Goal: Task Accomplishment & Management: Use online tool/utility

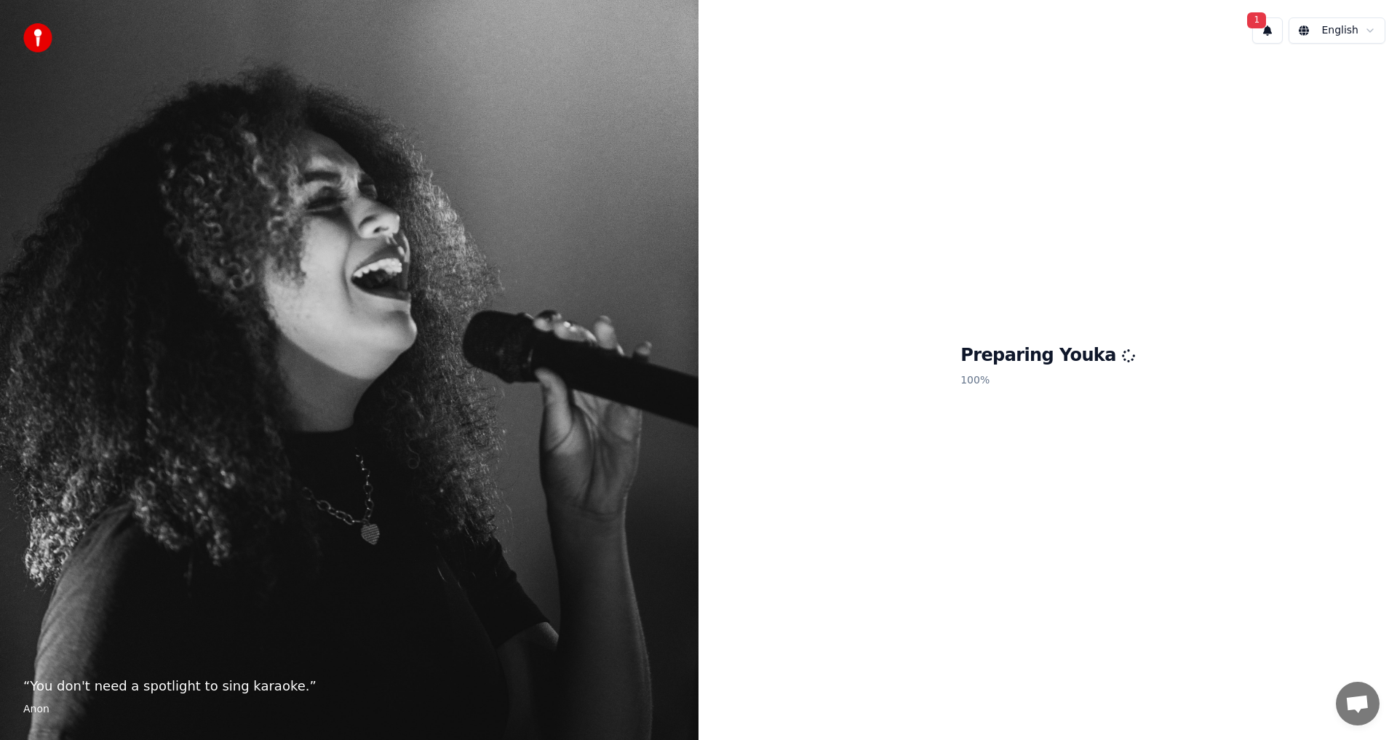
scroll to position [53, 0]
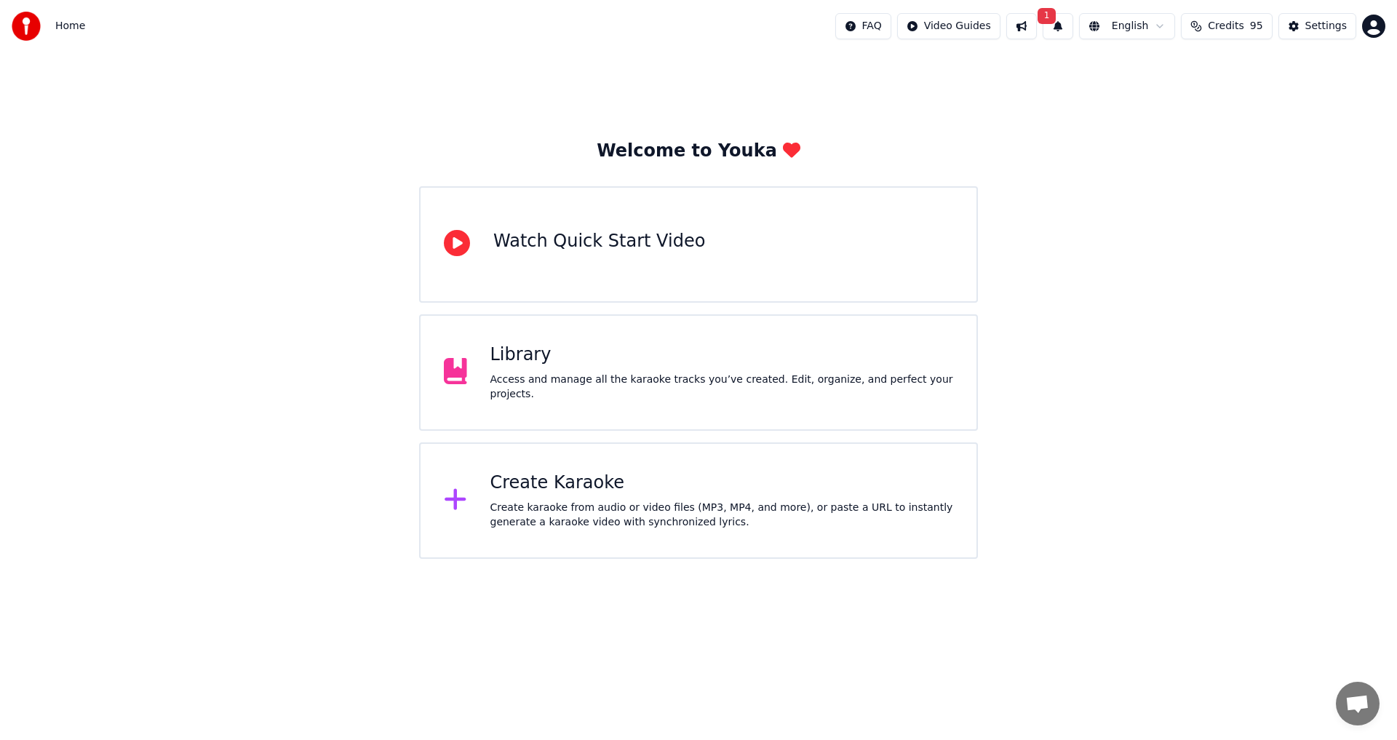
click at [565, 503] on div "Create karaoke from audio or video files (MP3, MP4, and more), or paste a URL t…" at bounding box center [721, 515] width 463 height 29
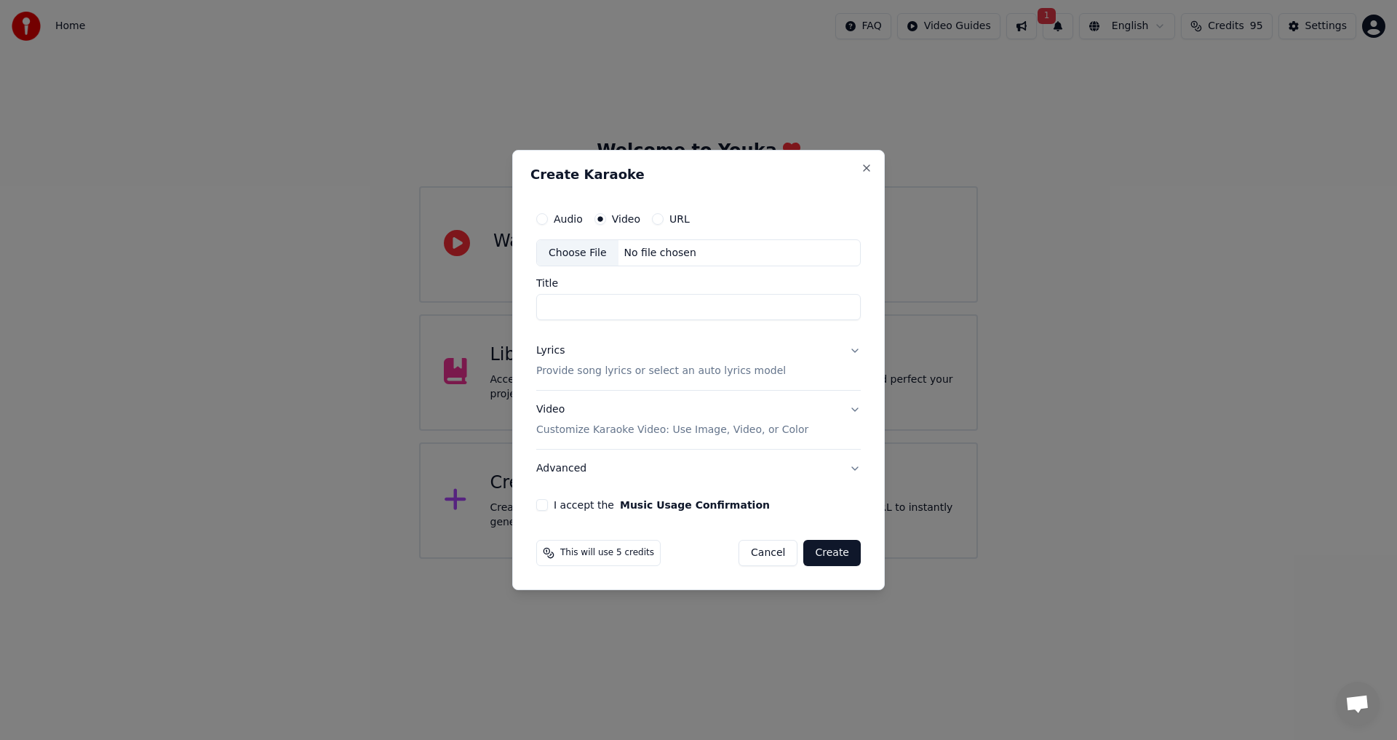
click at [568, 246] on div "Choose File" at bounding box center [577, 253] width 81 height 26
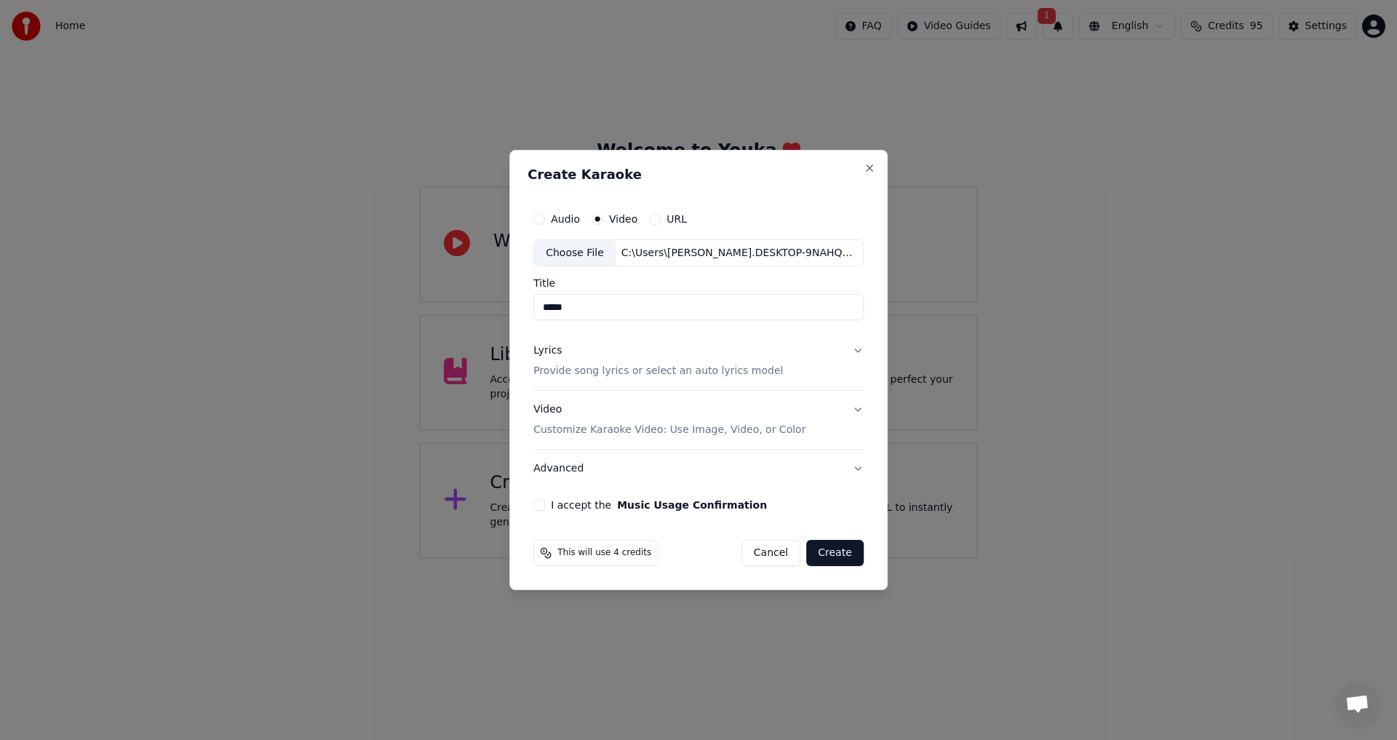
type input "*****"
click at [855, 350] on button "Lyrics Provide song lyrics or select an auto lyrics model" at bounding box center [698, 361] width 330 height 58
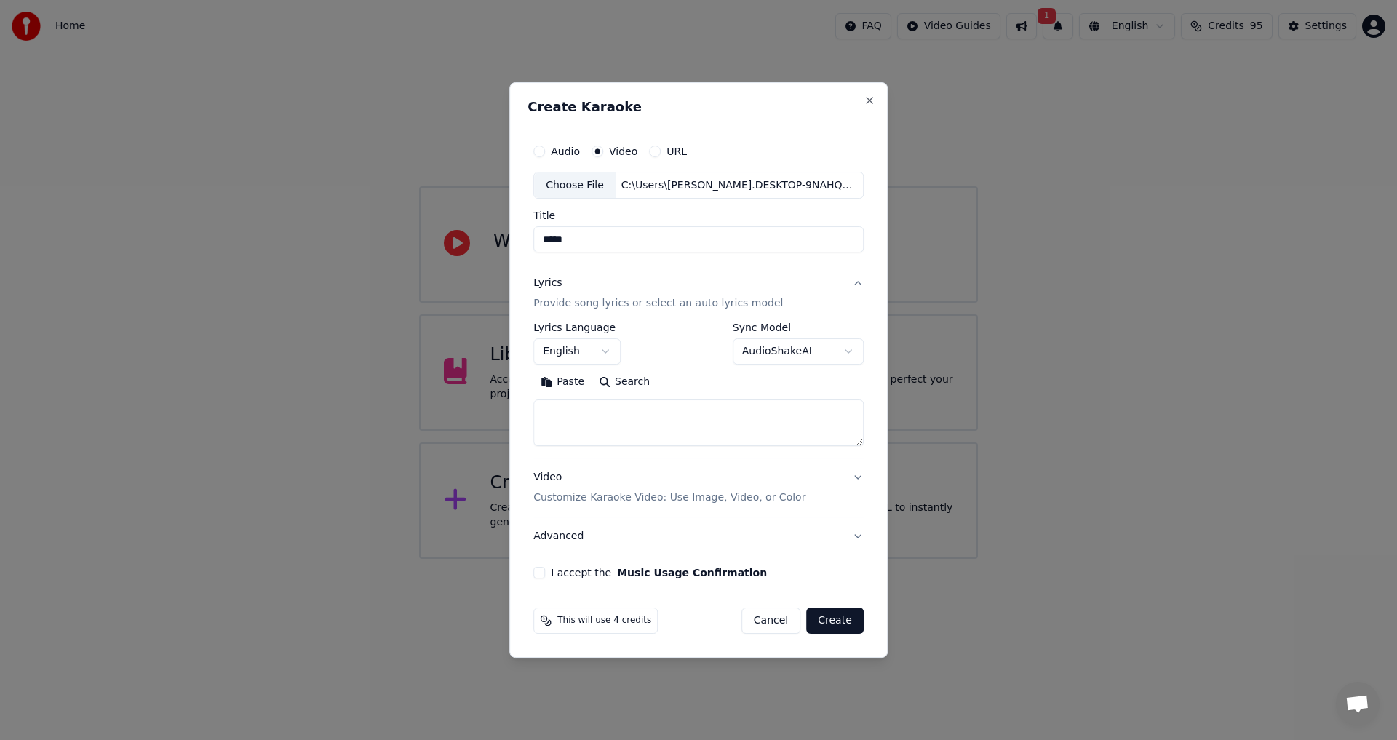
click at [615, 349] on button "English" at bounding box center [576, 352] width 87 height 26
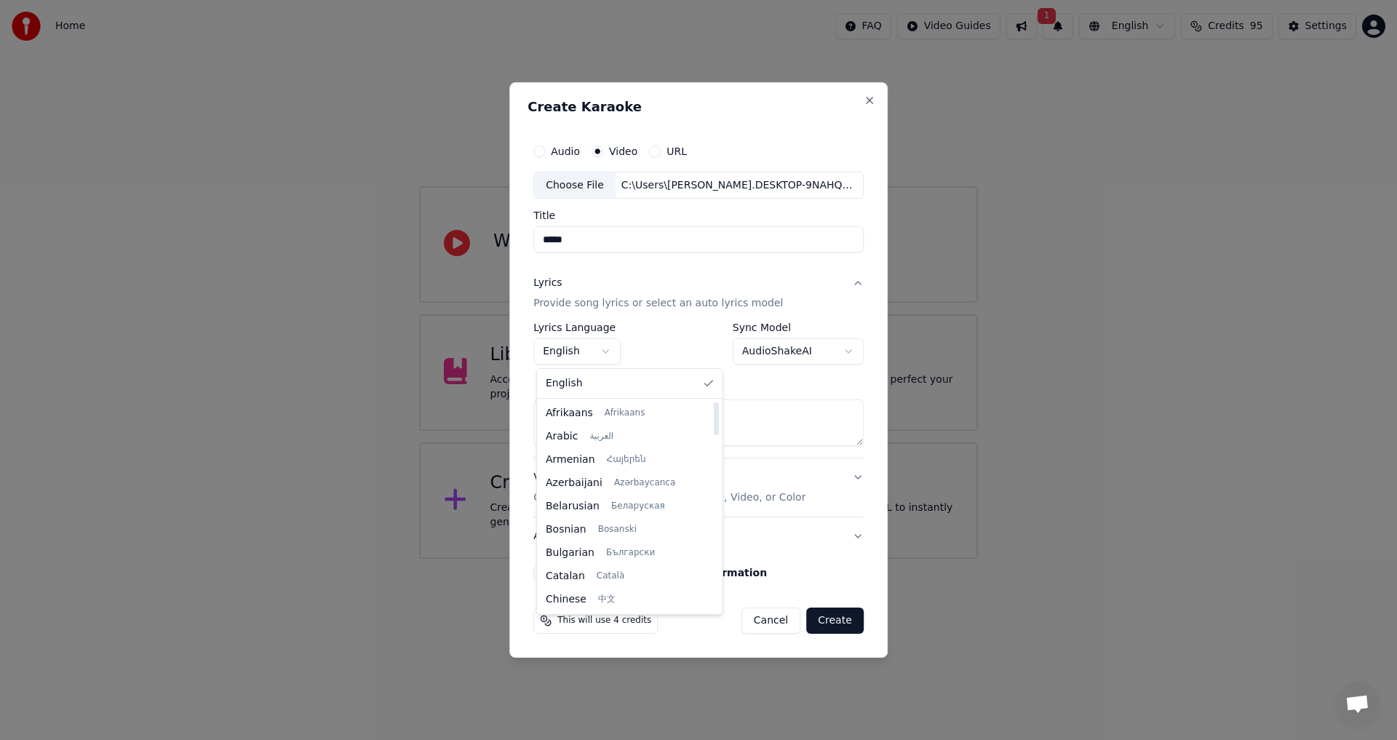
select select "**"
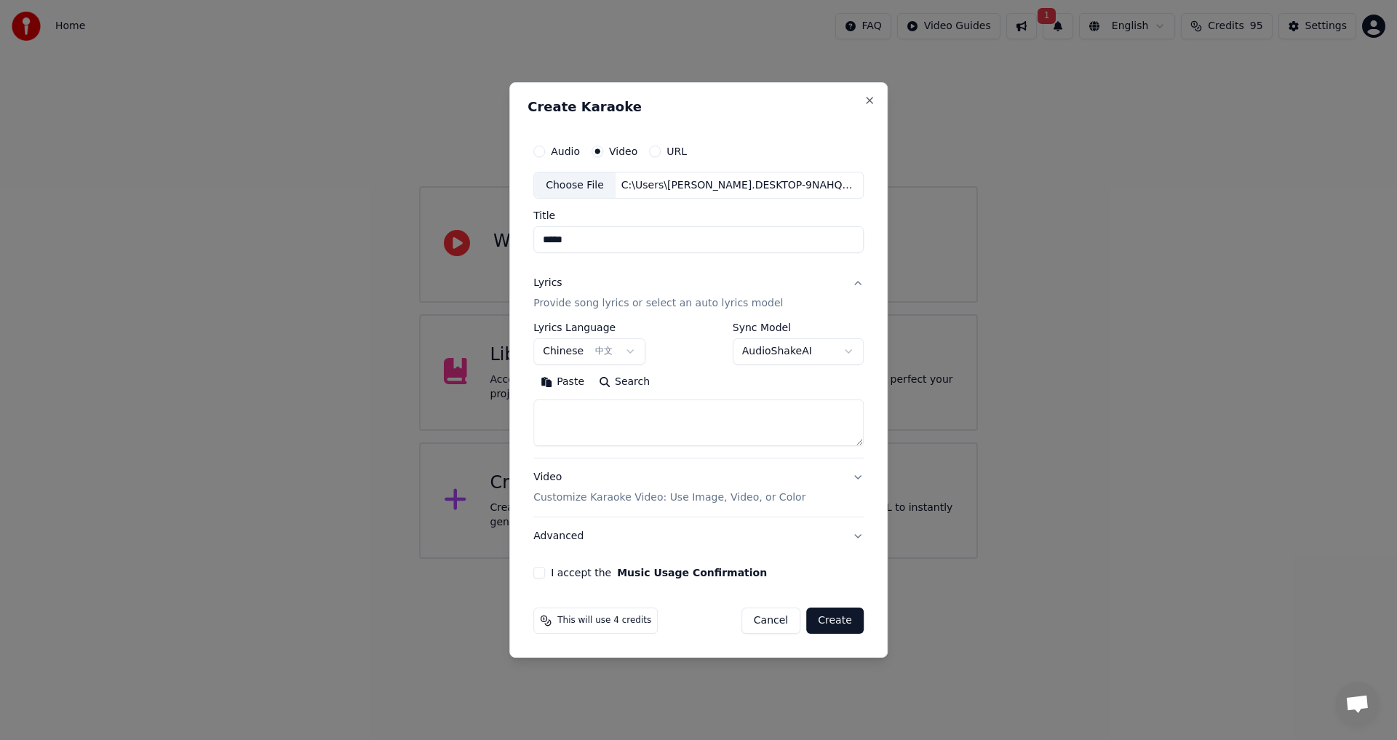
click at [845, 355] on body "Home FAQ Video Guides 1 English Credits 95 Settings Welcome to Youka Watch Quic…" at bounding box center [698, 279] width 1397 height 559
click at [854, 480] on button "Video Customize Karaoke Video: Use Image, Video, or Color" at bounding box center [698, 488] width 330 height 58
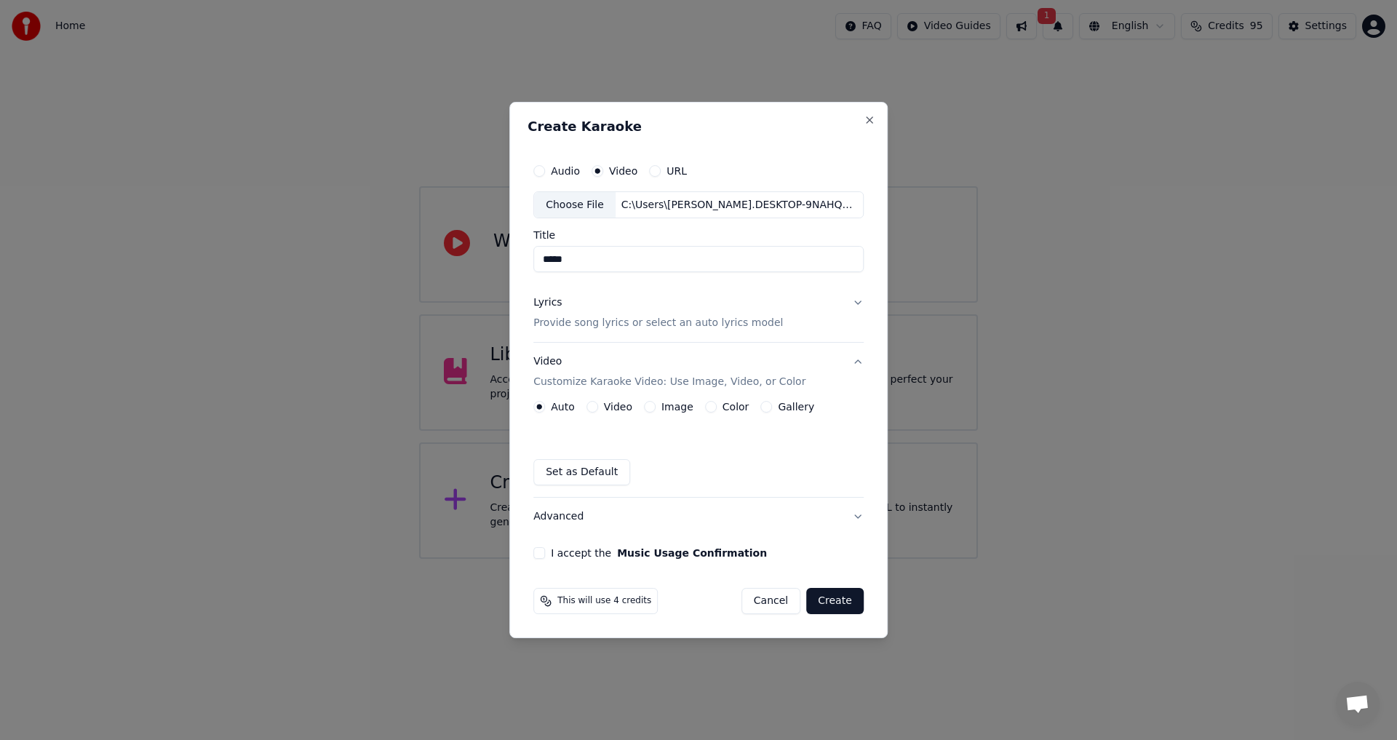
click at [779, 441] on div "Auto Video Image Color Gallery Set as Default" at bounding box center [698, 443] width 330 height 84
click at [538, 555] on button "I accept the Music Usage Confirmation" at bounding box center [539, 553] width 12 height 12
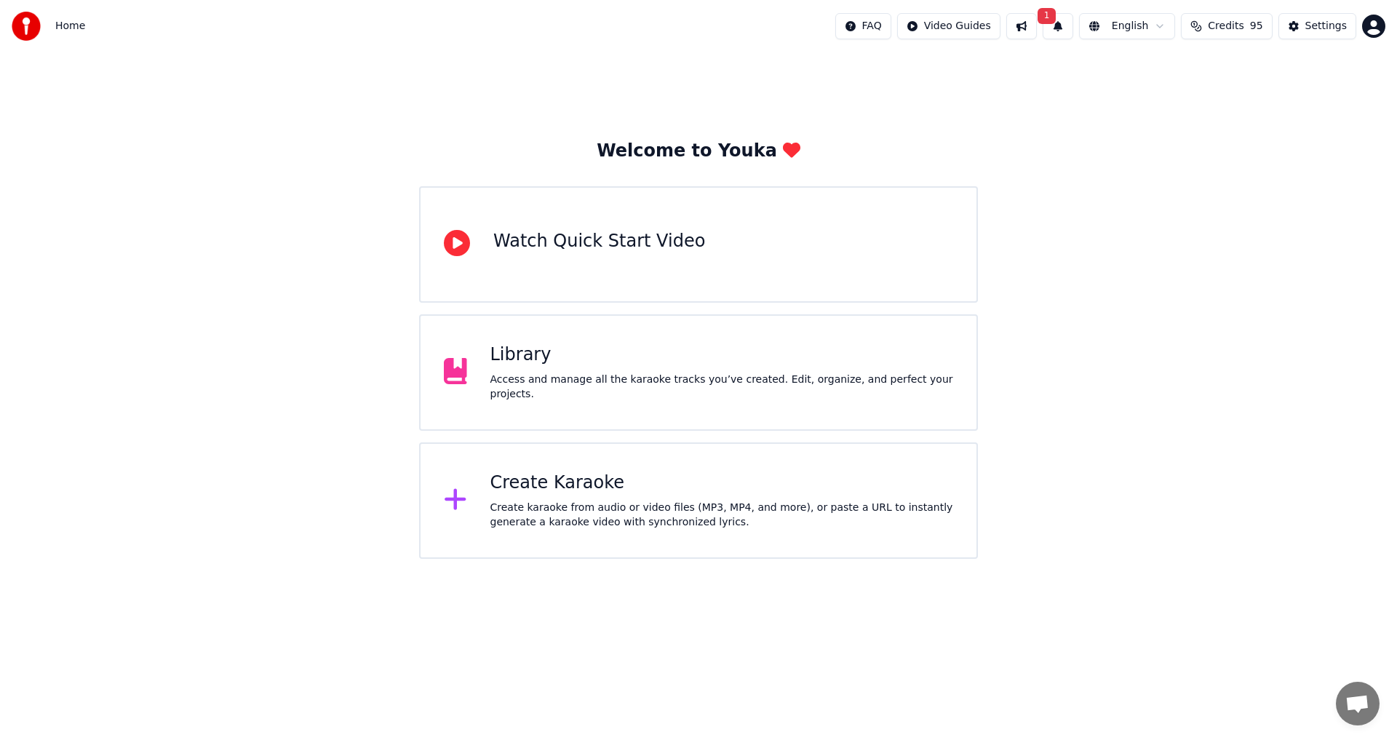
click at [525, 482] on div "Create Karaoke" at bounding box center [721, 482] width 463 height 23
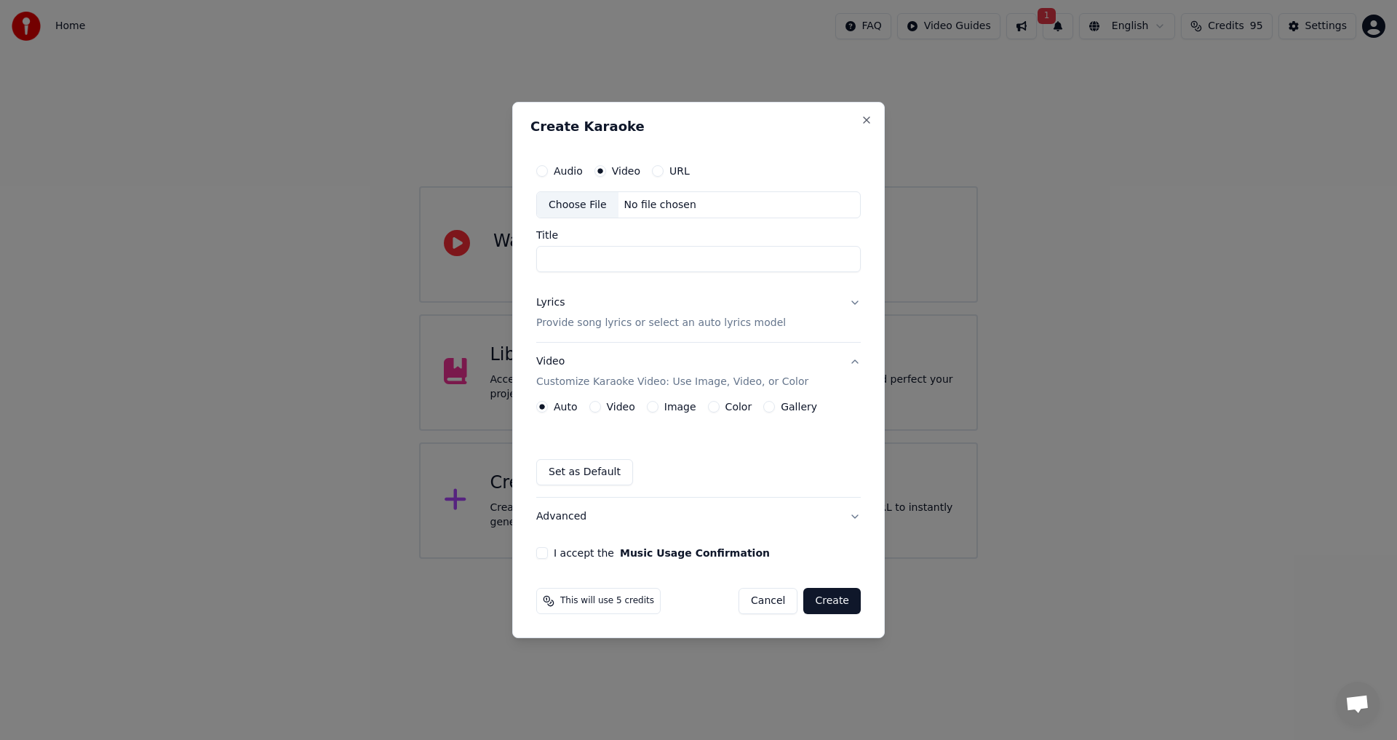
click at [853, 300] on button "Lyrics Provide song lyrics or select an auto lyrics model" at bounding box center [698, 313] width 324 height 58
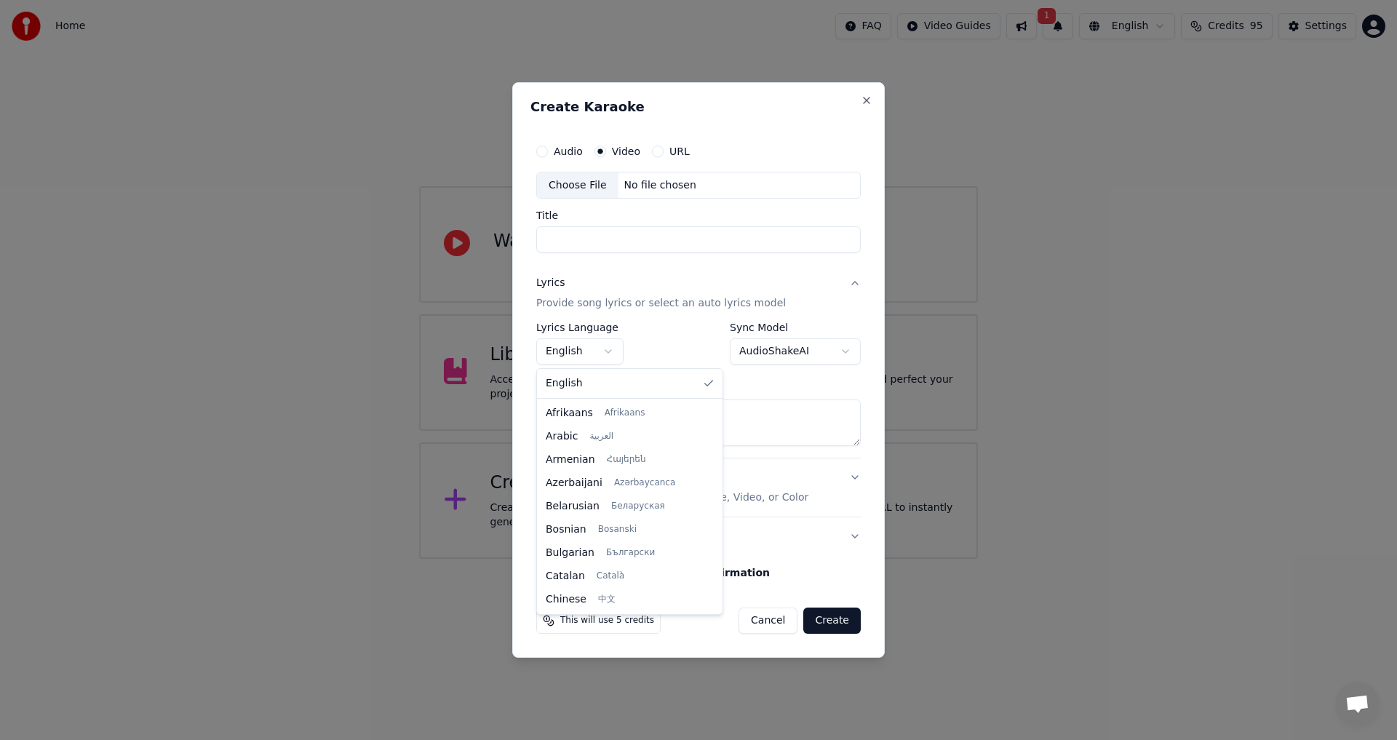
click at [609, 351] on body "Home FAQ Video Guides 1 English Credits 95 Settings Welcome to Youka Watch Quic…" at bounding box center [698, 279] width 1397 height 559
select select "**"
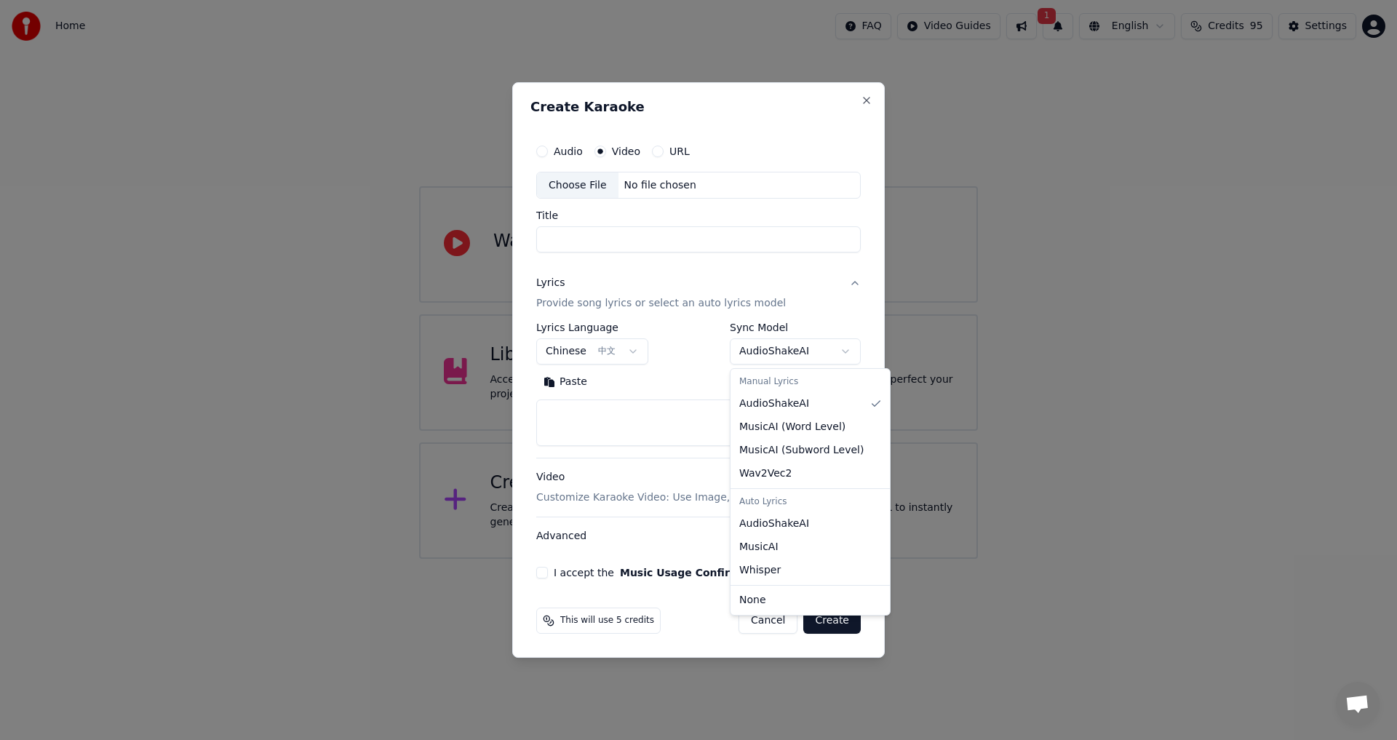
click at [844, 354] on body "Home FAQ Video Guides 1 English Credits 95 Settings Welcome to Youka Watch Quic…" at bounding box center [698, 279] width 1397 height 559
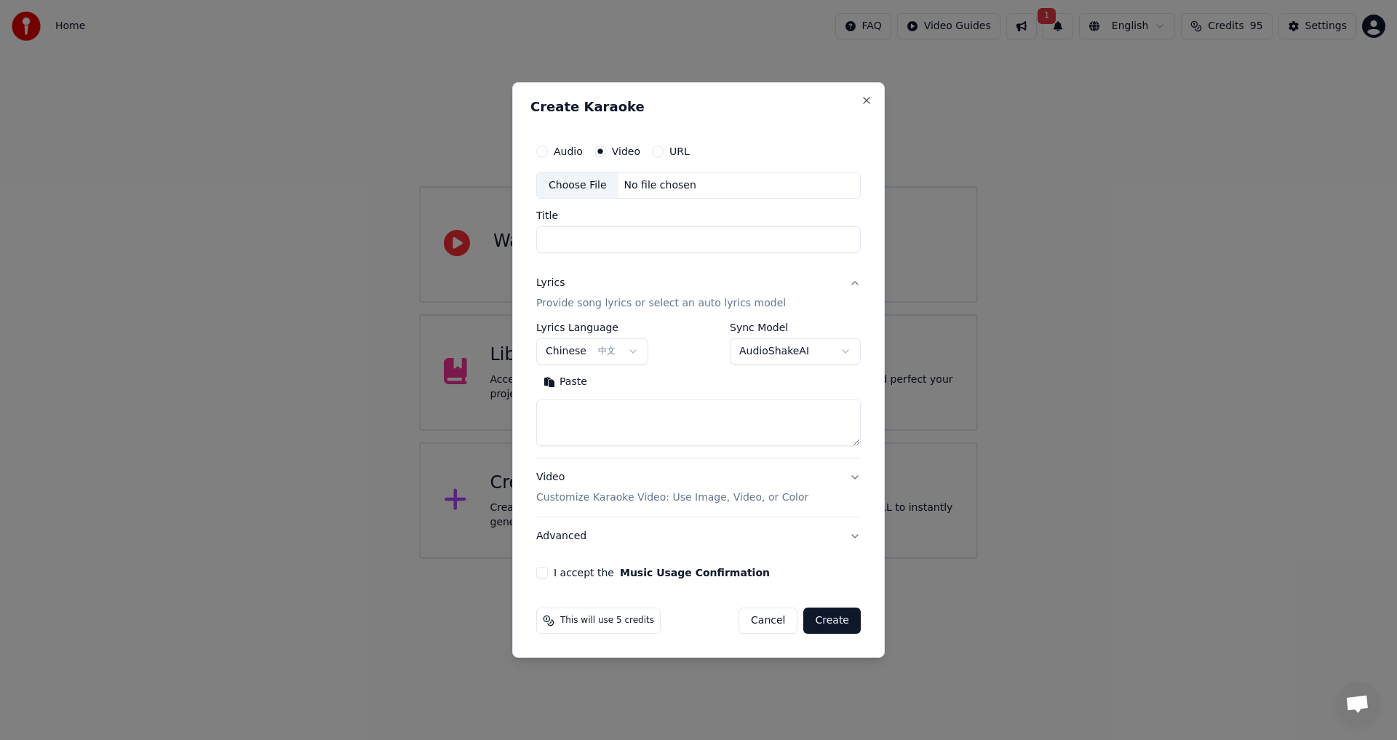
click at [562, 410] on body "Home FAQ Video Guides 1 English Credits 95 Settings Welcome to Youka Watch Quic…" at bounding box center [698, 279] width 1397 height 559
click at [565, 407] on textarea at bounding box center [698, 423] width 324 height 47
paste textarea "**********"
type textarea "**********"
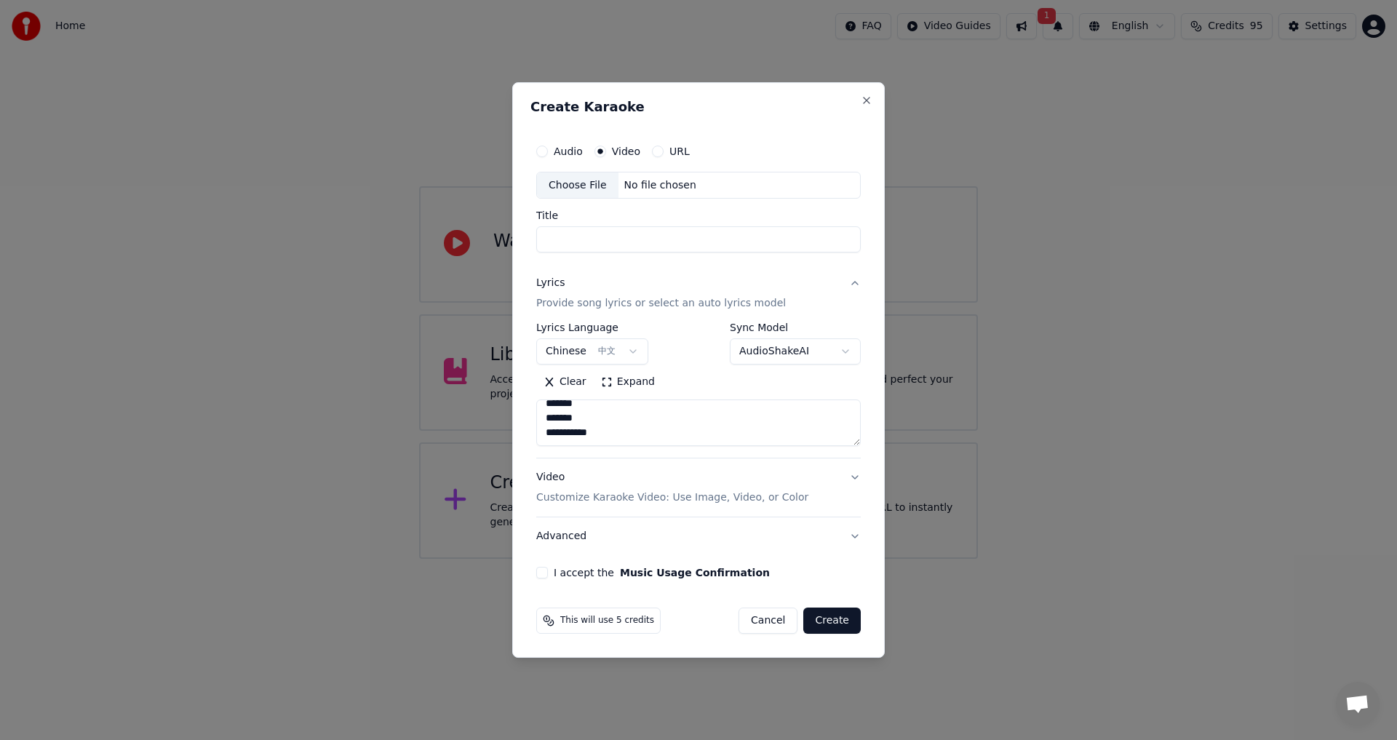
click at [581, 188] on div "Choose File" at bounding box center [577, 185] width 81 height 26
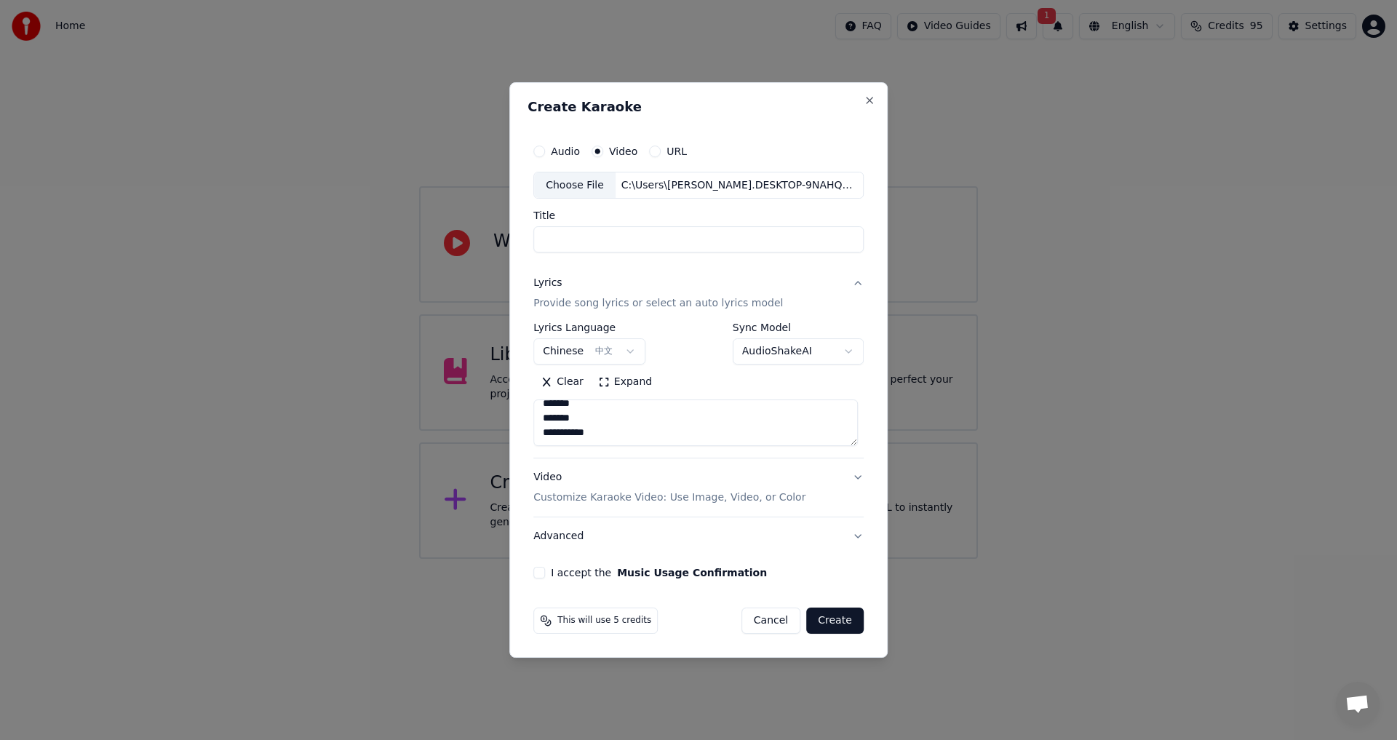
type input "*****"
click at [856, 476] on button "Video Customize Karaoke Video: Use Image, Video, or Color" at bounding box center [698, 488] width 330 height 58
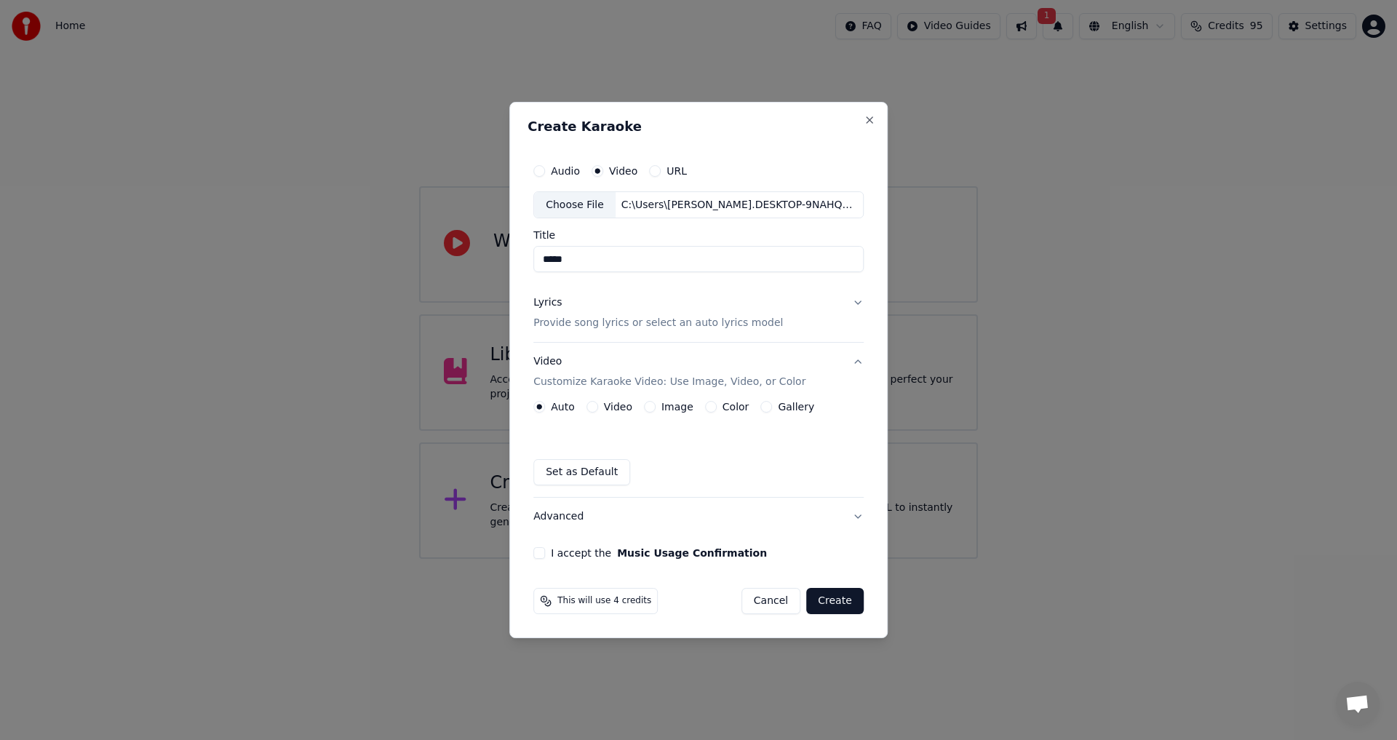
click at [580, 474] on button "Set as Default" at bounding box center [581, 472] width 97 height 26
click at [544, 551] on button "I accept the Music Usage Confirmation" at bounding box center [539, 553] width 12 height 12
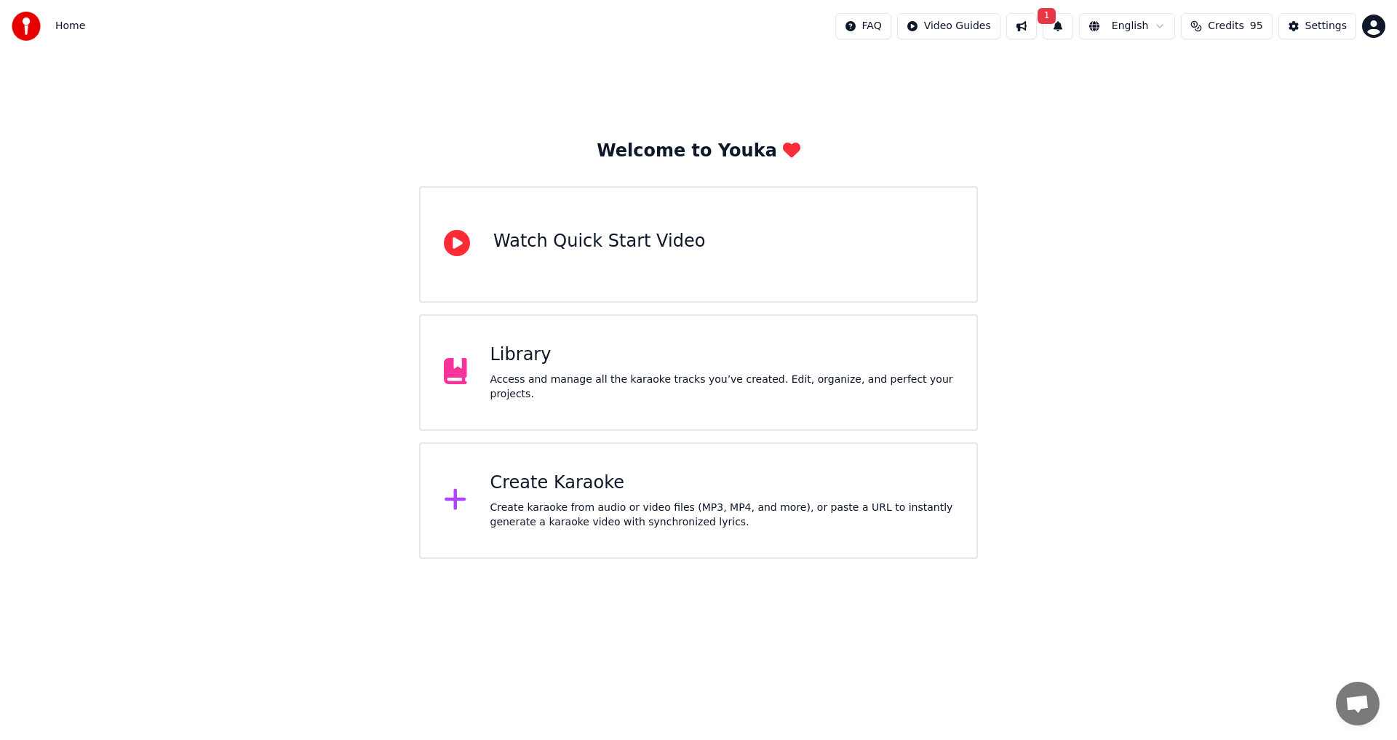
click at [528, 501] on div "Create karaoke from audio or video files (MP3, MP4, and more), or paste a URL t…" at bounding box center [721, 515] width 463 height 29
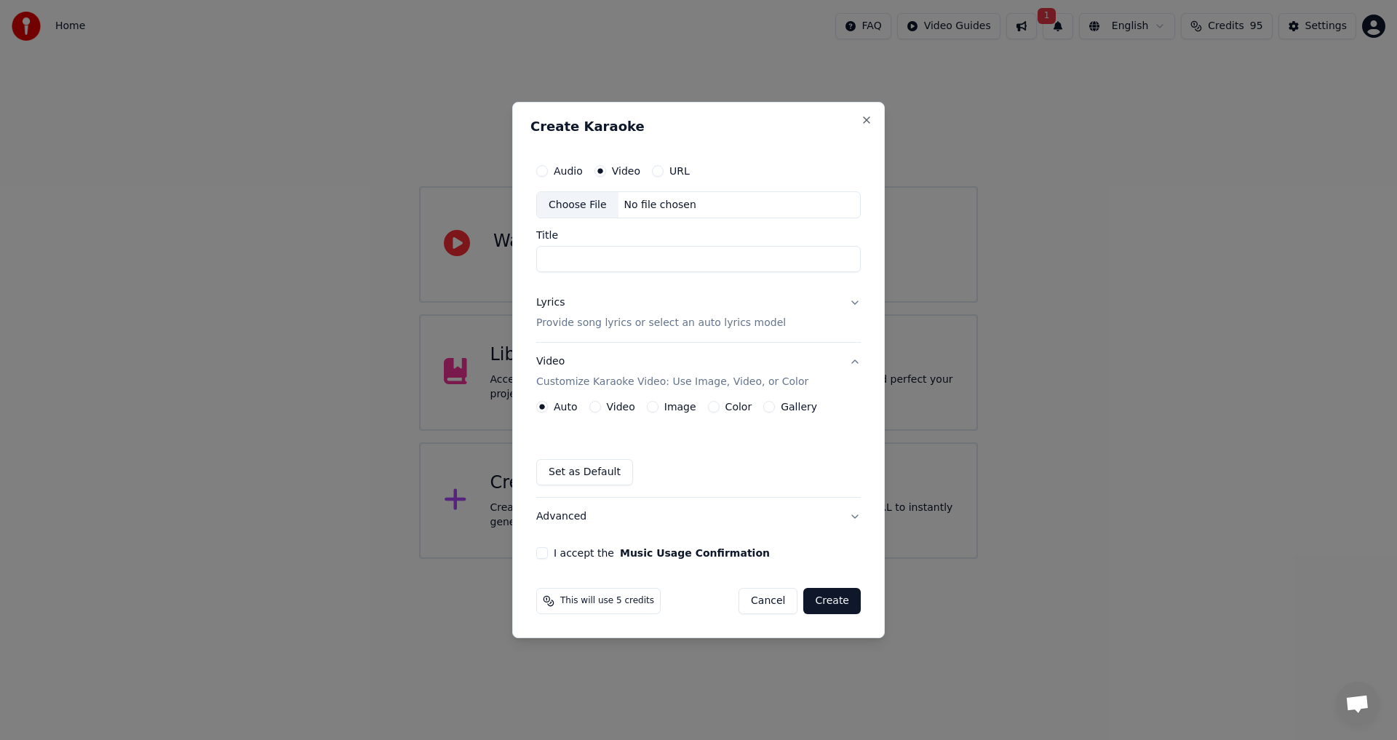
click at [569, 201] on div "Choose File" at bounding box center [577, 205] width 81 height 26
type input "*****"
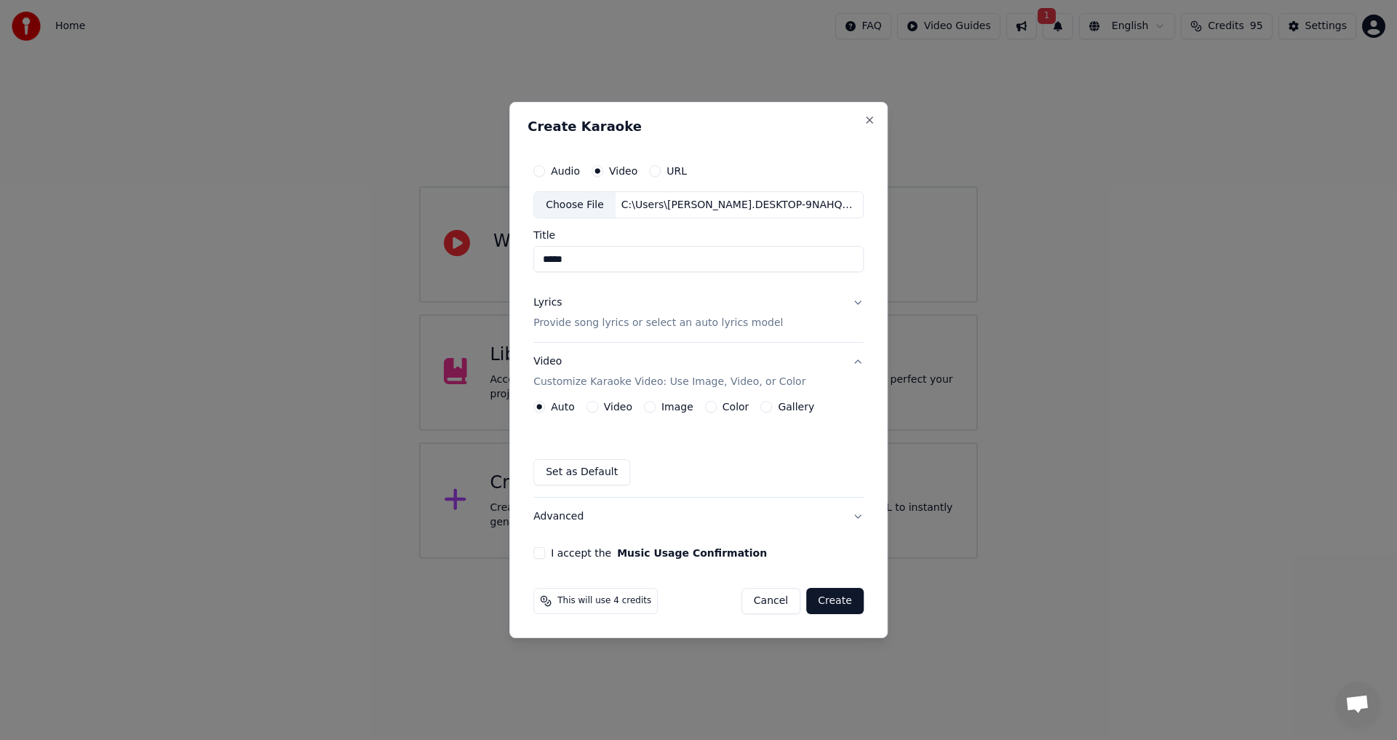
click at [857, 301] on button "Lyrics Provide song lyrics or select an auto lyrics model" at bounding box center [698, 313] width 330 height 58
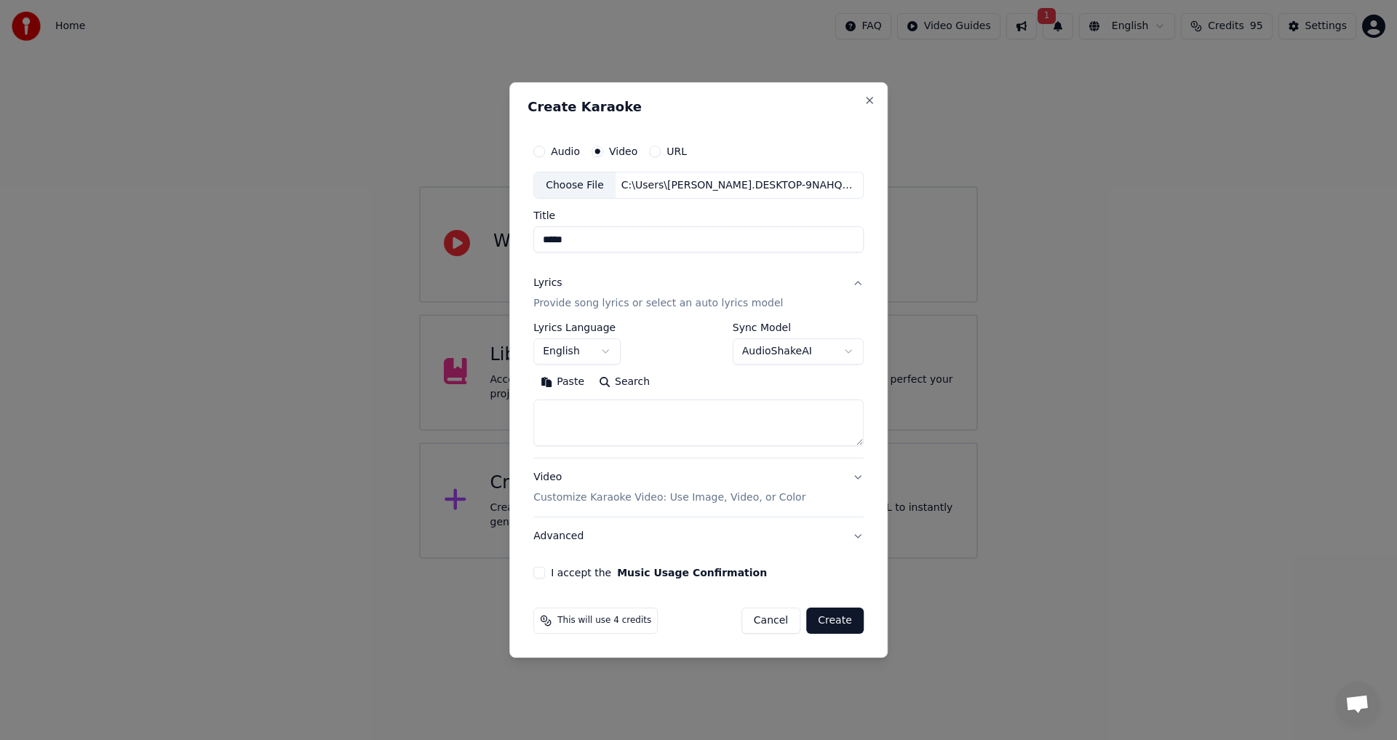
click at [605, 354] on body "Home FAQ Video Guides 1 English Credits 95 Settings Welcome to Youka Watch Quic…" at bounding box center [698, 279] width 1397 height 559
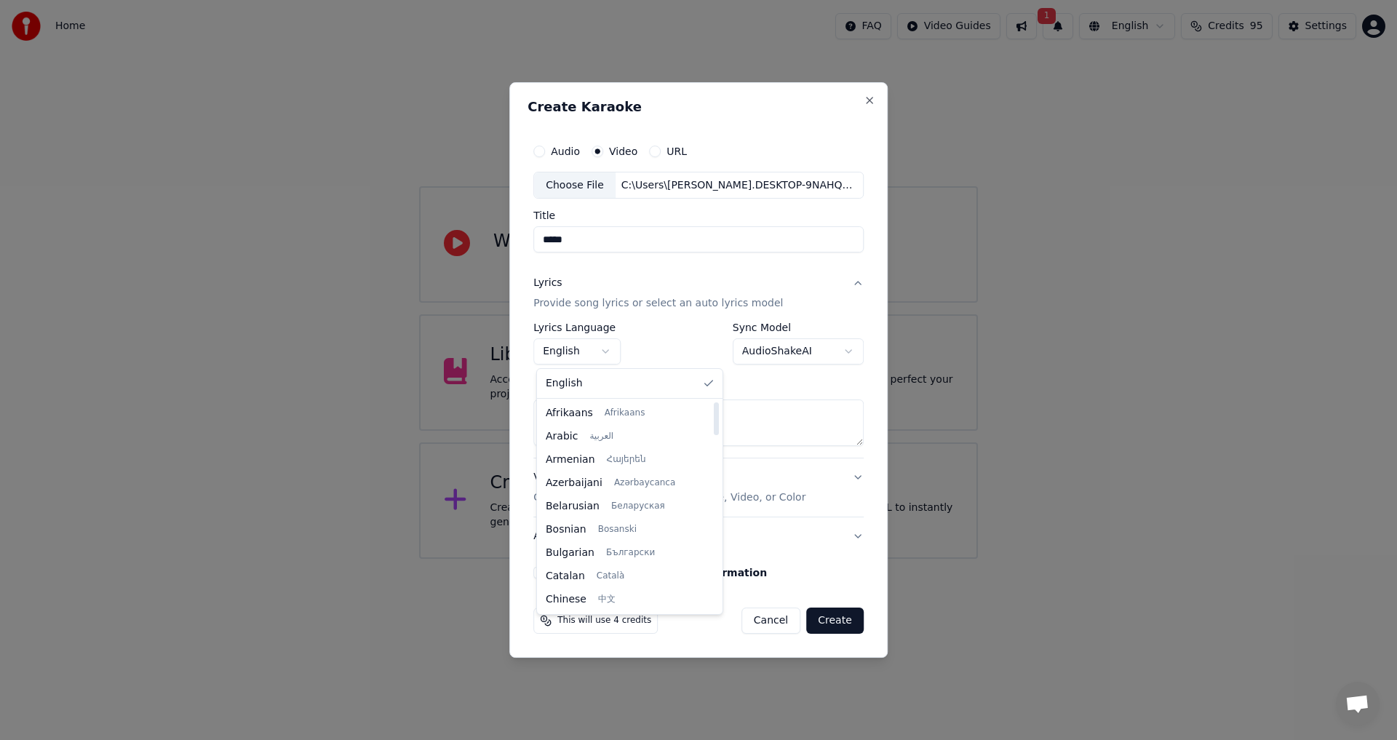
select select "**"
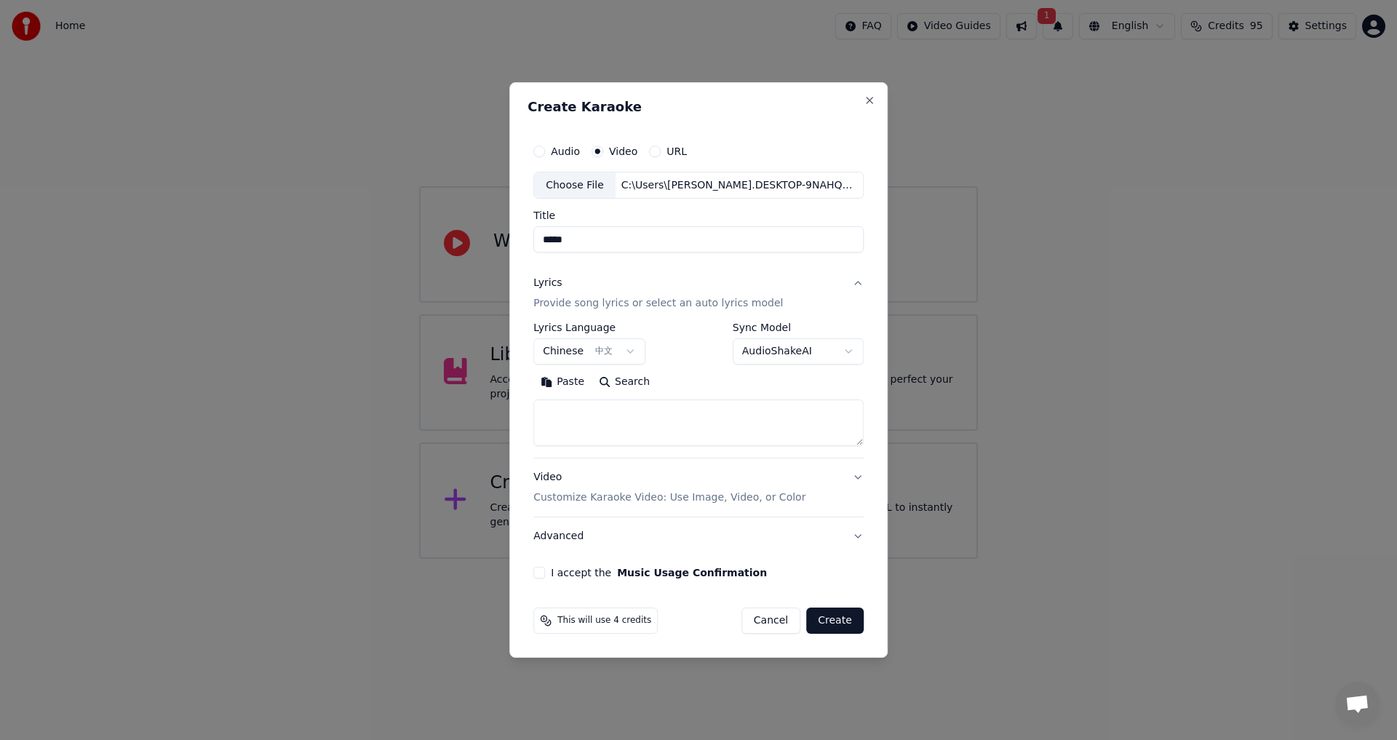
paste textarea "**********"
type textarea "**********"
select select
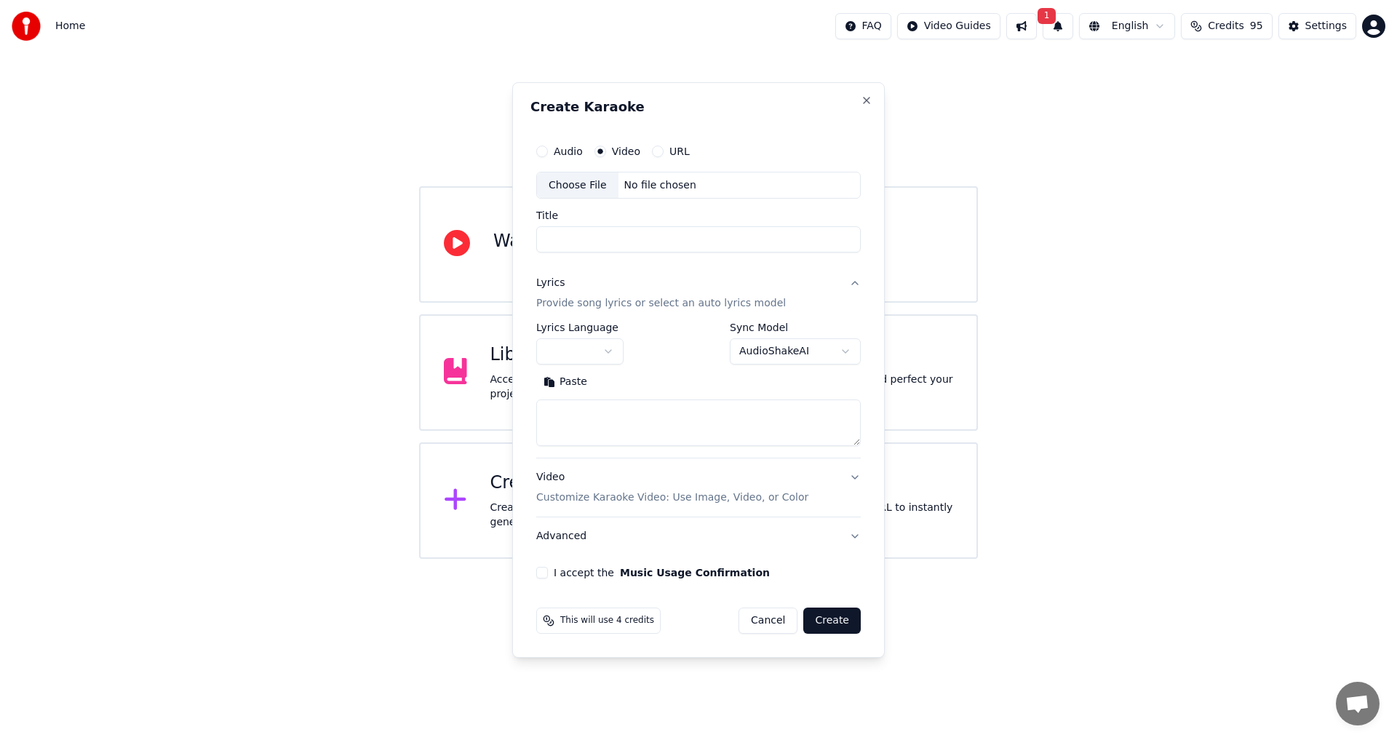
scroll to position [0, 0]
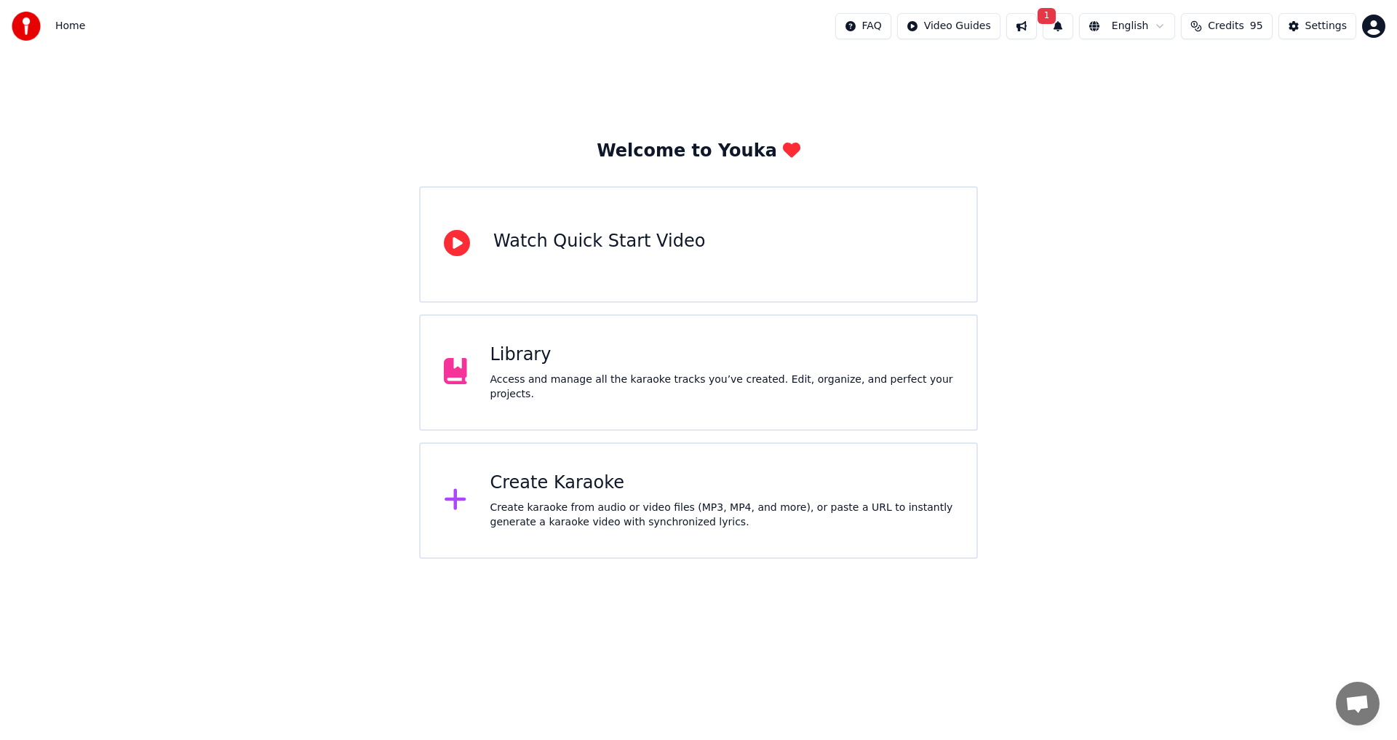
click at [632, 346] on div "Library Access and manage all the karaoke tracks you’ve created. Edit, organize…" at bounding box center [698, 372] width 559 height 116
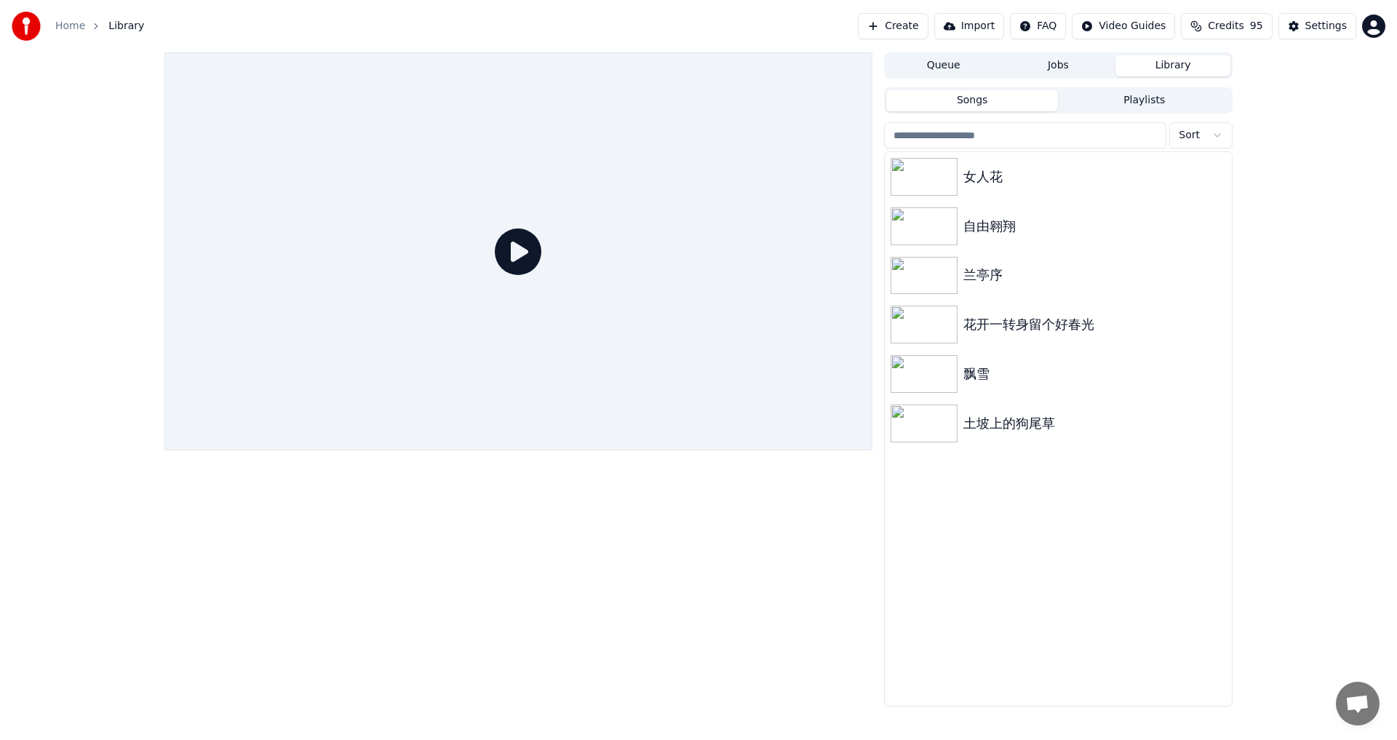
click at [912, 23] on button "Create" at bounding box center [893, 26] width 71 height 26
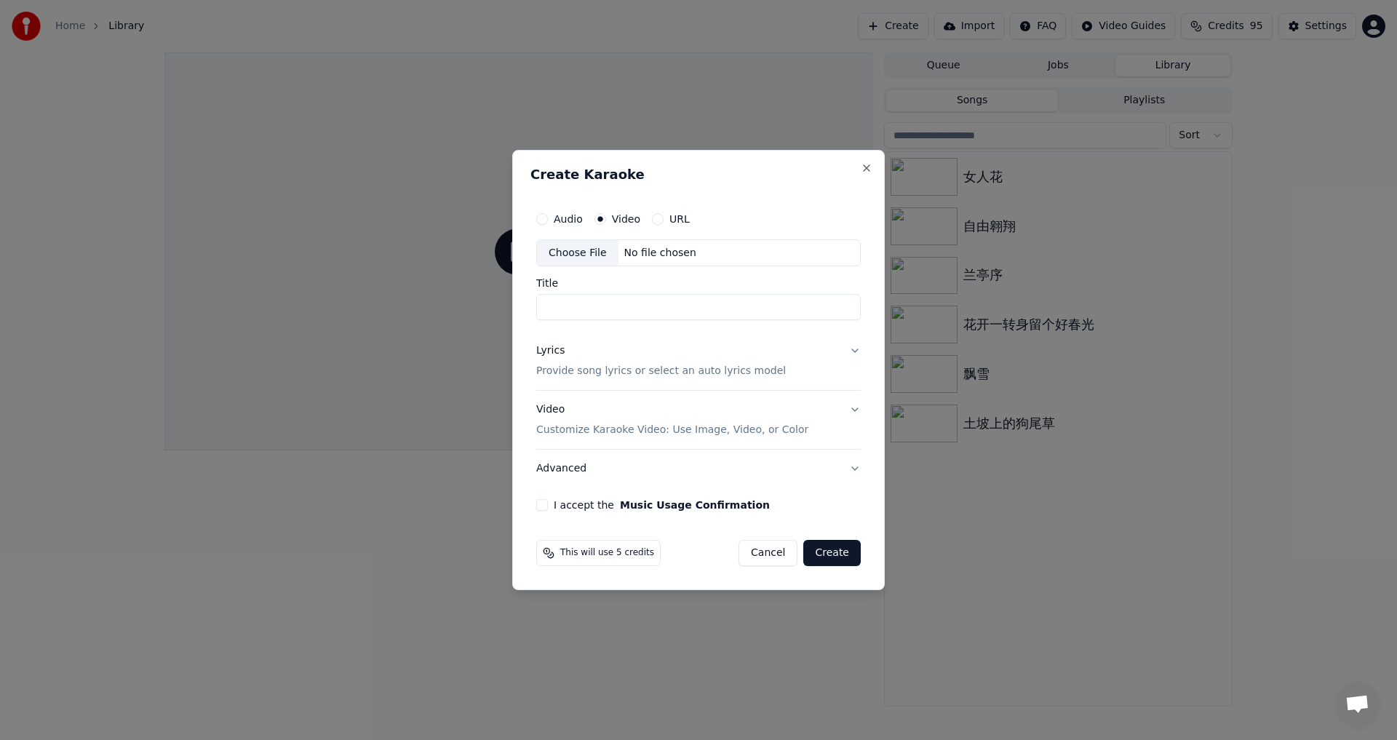
click at [567, 258] on div "Choose File" at bounding box center [577, 253] width 81 height 26
type input "*****"
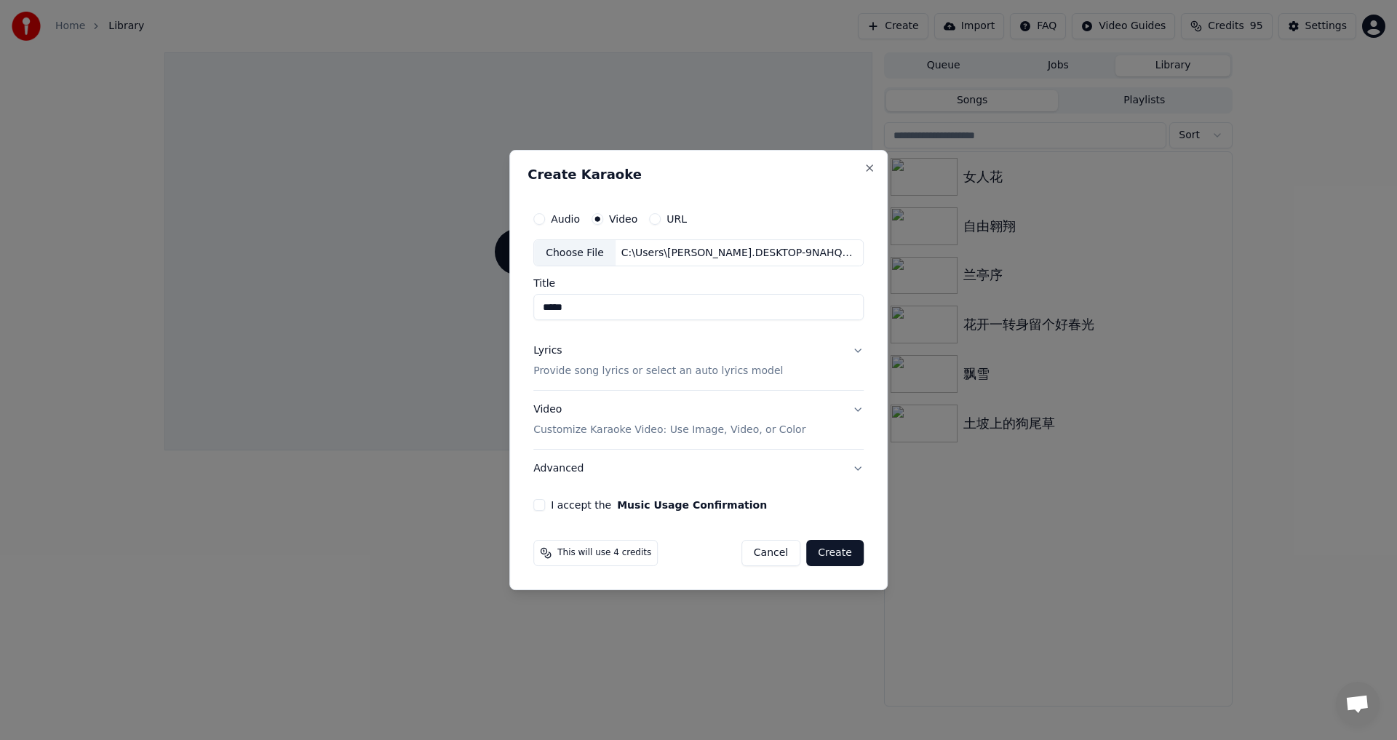
click at [856, 348] on button "Lyrics Provide song lyrics or select an auto lyrics model" at bounding box center [698, 361] width 330 height 58
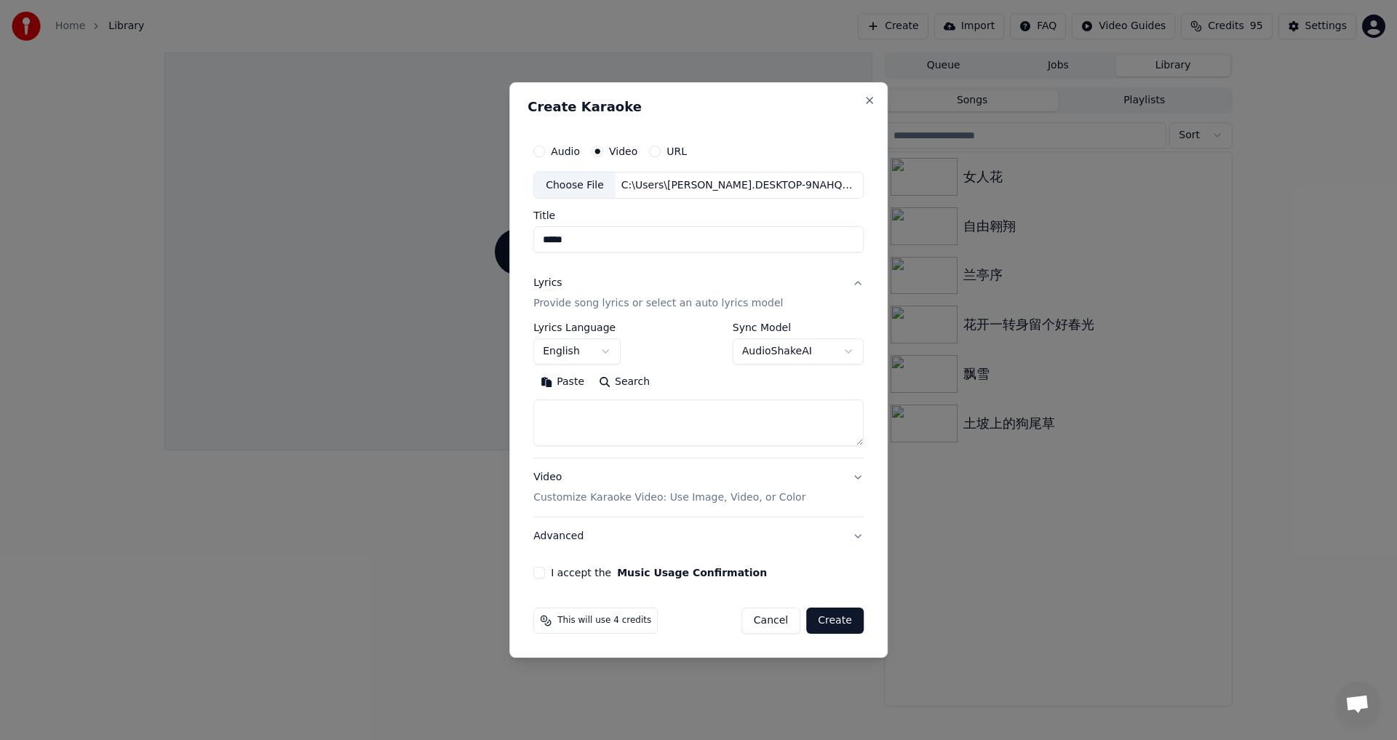
click at [608, 351] on body "Home Library Create Import FAQ Video Guides Credits 95 Settings Queue Jobs Libr…" at bounding box center [698, 370] width 1397 height 740
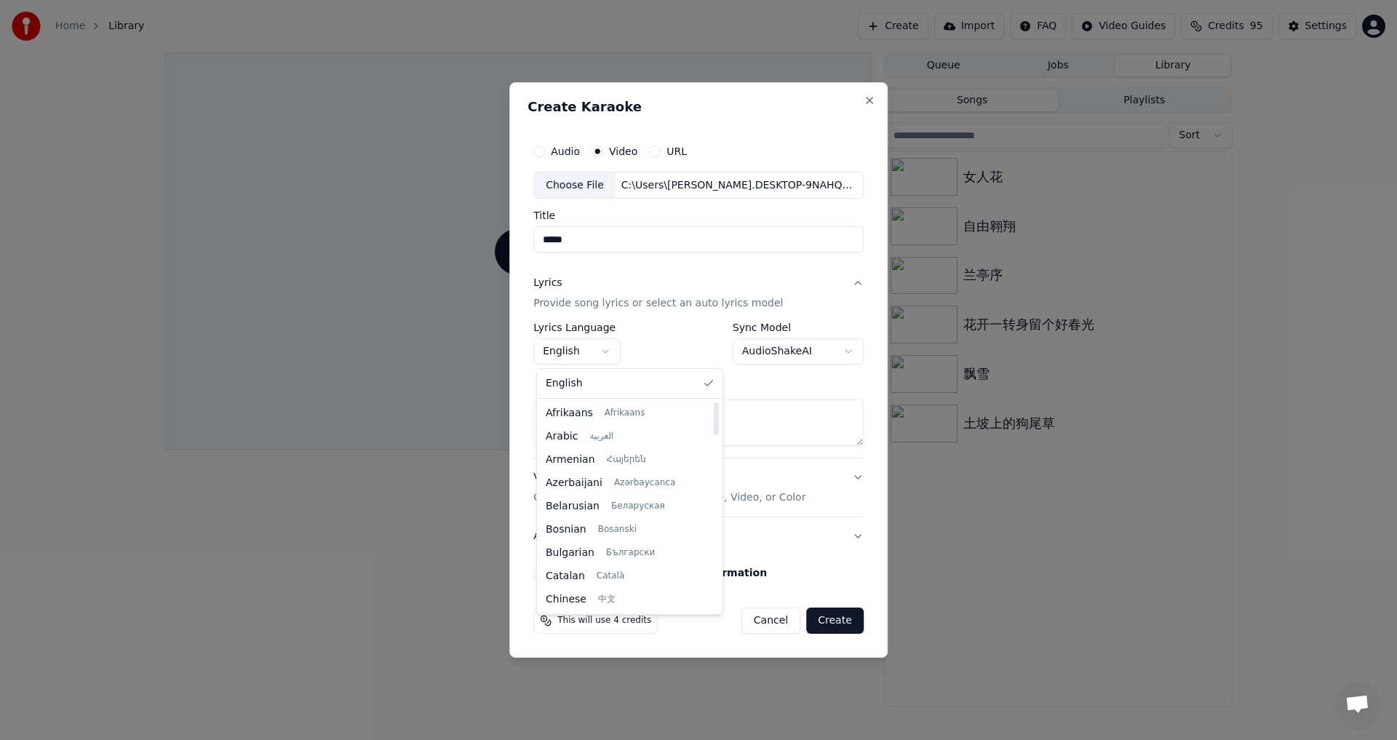
select select "**"
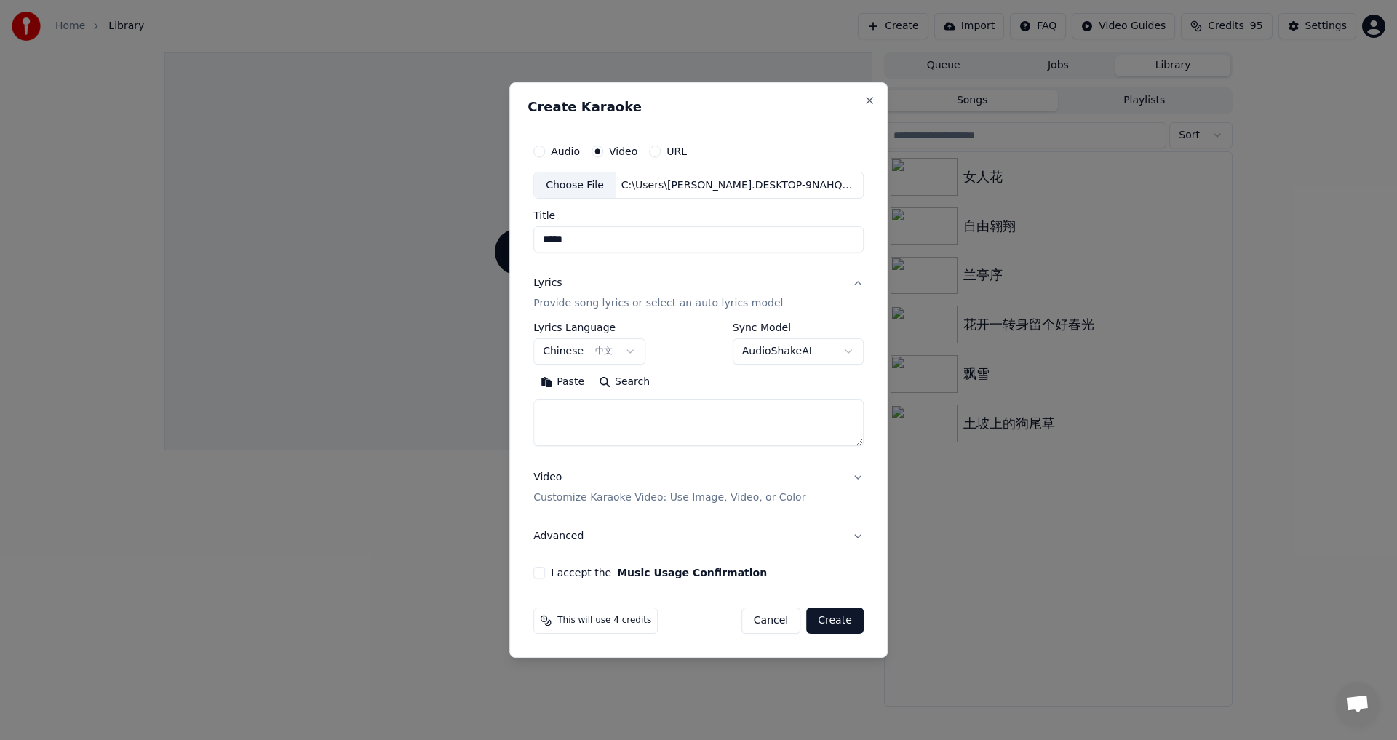
paste textarea "**********"
type textarea "**********"
click at [858, 479] on button "Video Customize Karaoke Video: Use Image, Video, or Color" at bounding box center [698, 488] width 330 height 58
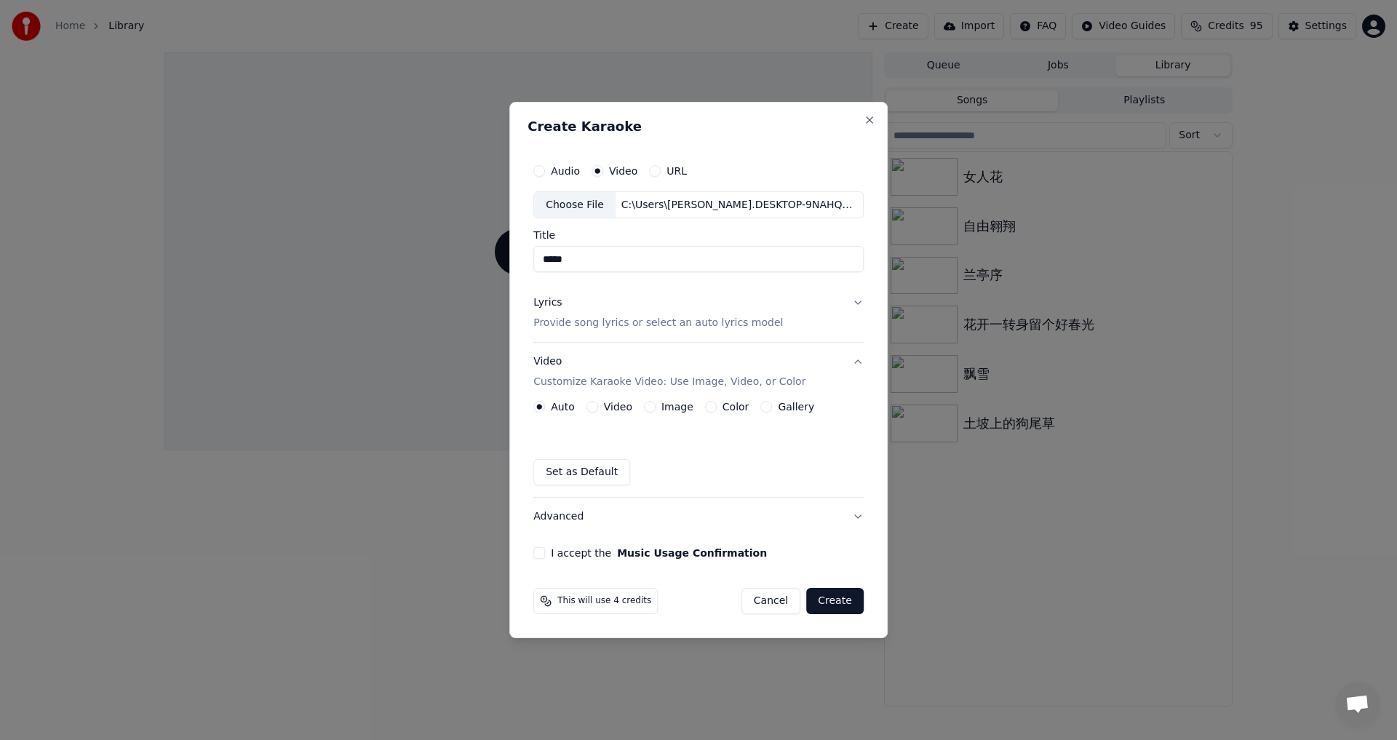
click at [576, 466] on button "Set as Default" at bounding box center [581, 472] width 97 height 26
click at [543, 549] on button "I accept the Music Usage Confirmation" at bounding box center [539, 553] width 12 height 12
click at [837, 602] on button "Create" at bounding box center [834, 601] width 57 height 26
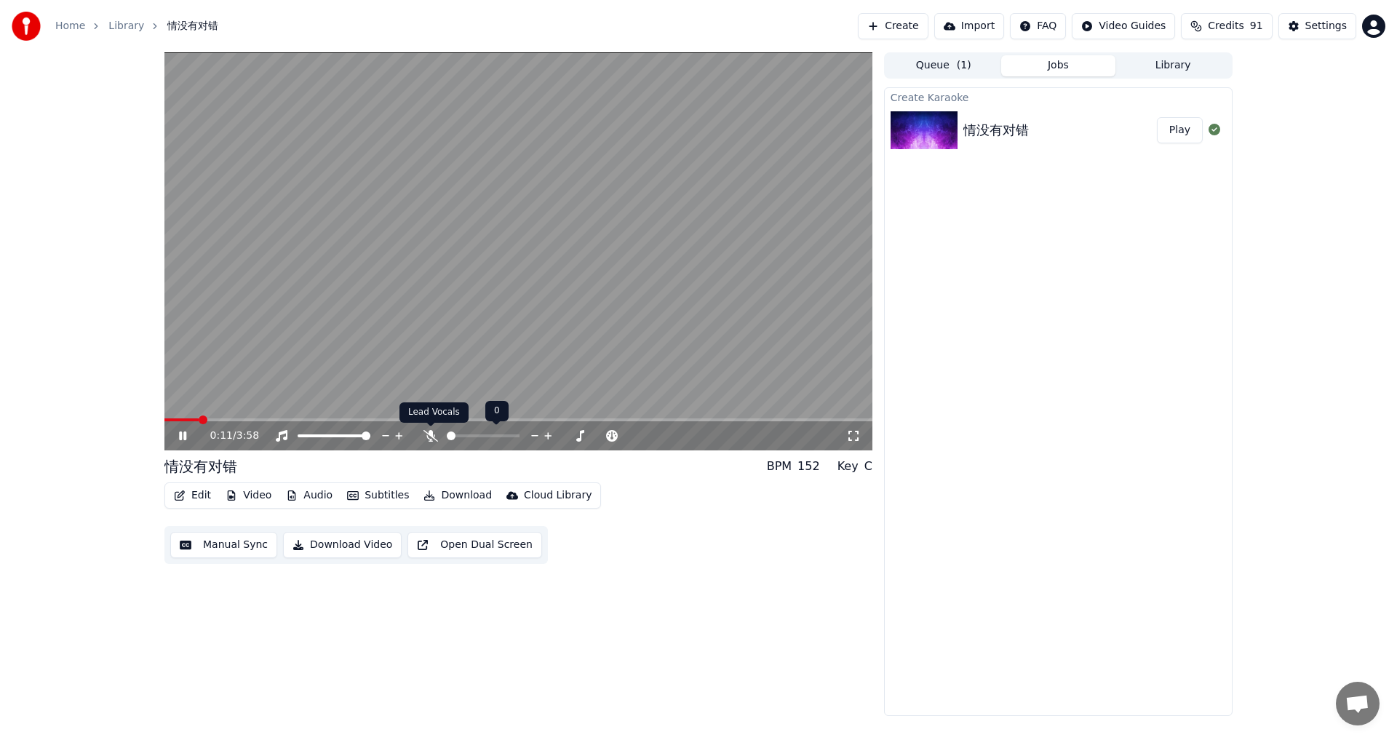
click at [434, 442] on div at bounding box center [489, 435] width 132 height 15
click at [519, 439] on span at bounding box center [515, 435] width 9 height 9
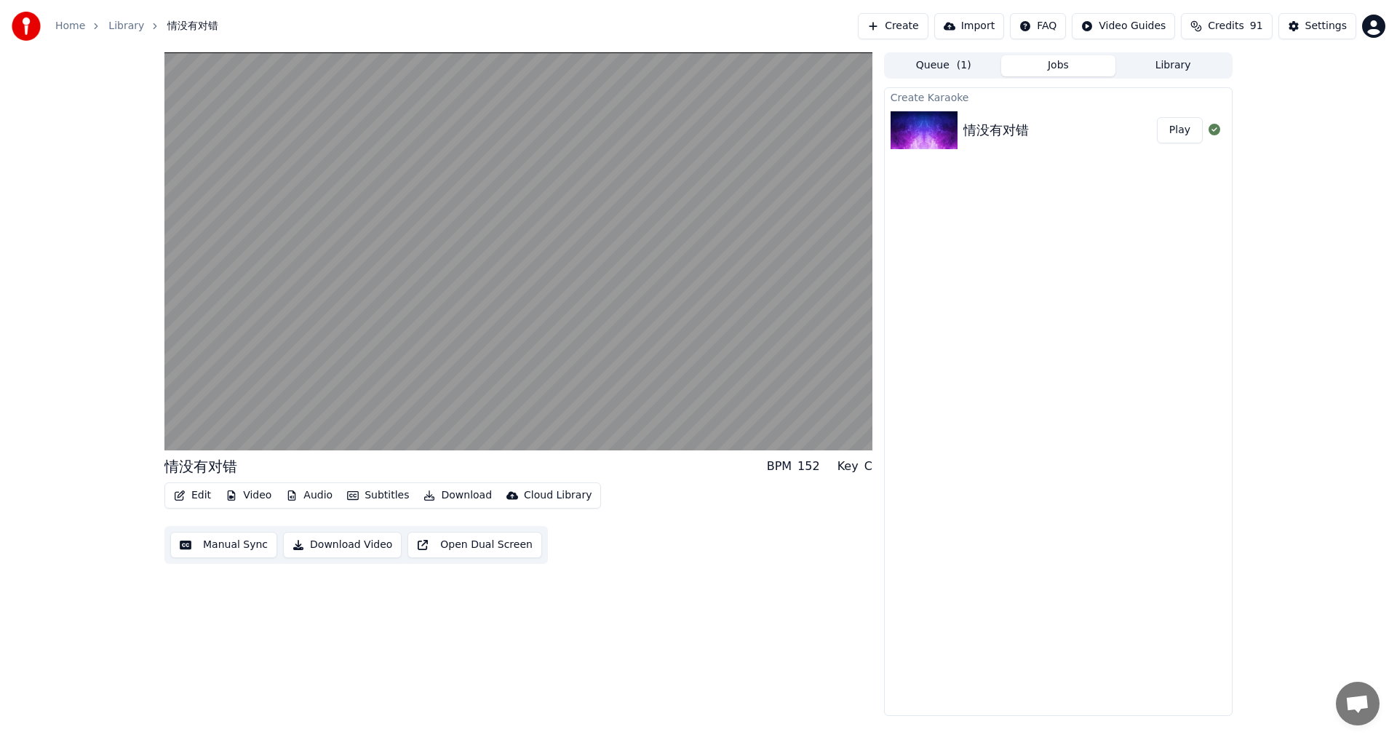
click at [374, 495] on button "Subtitles" at bounding box center [377, 495] width 73 height 20
click at [379, 575] on div "Off" at bounding box center [437, 573] width 201 height 23
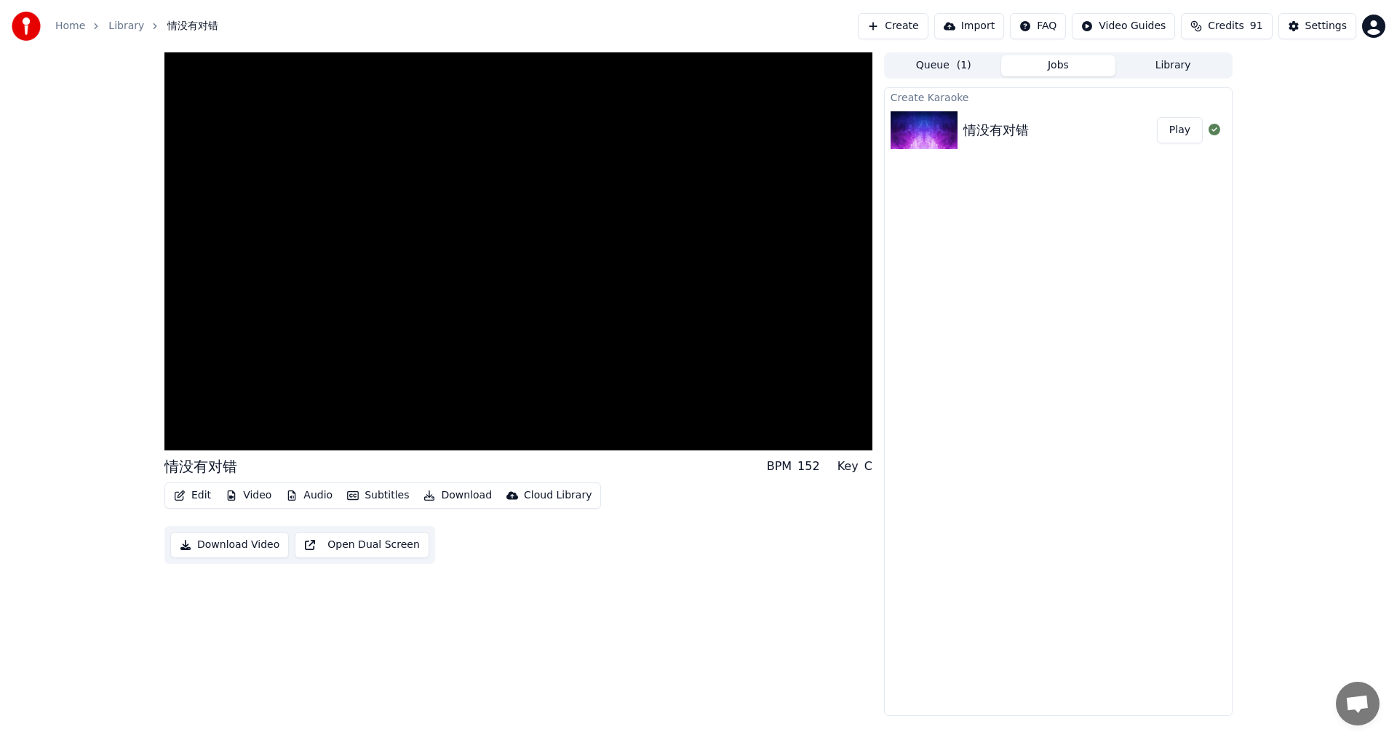
click at [368, 498] on button "Subtitles" at bounding box center [377, 495] width 73 height 20
click at [380, 500] on button "Subtitles" at bounding box center [377, 495] width 73 height 20
click at [376, 552] on div "AudioShakeAI (Manual Lyrics)" at bounding box center [426, 549] width 179 height 23
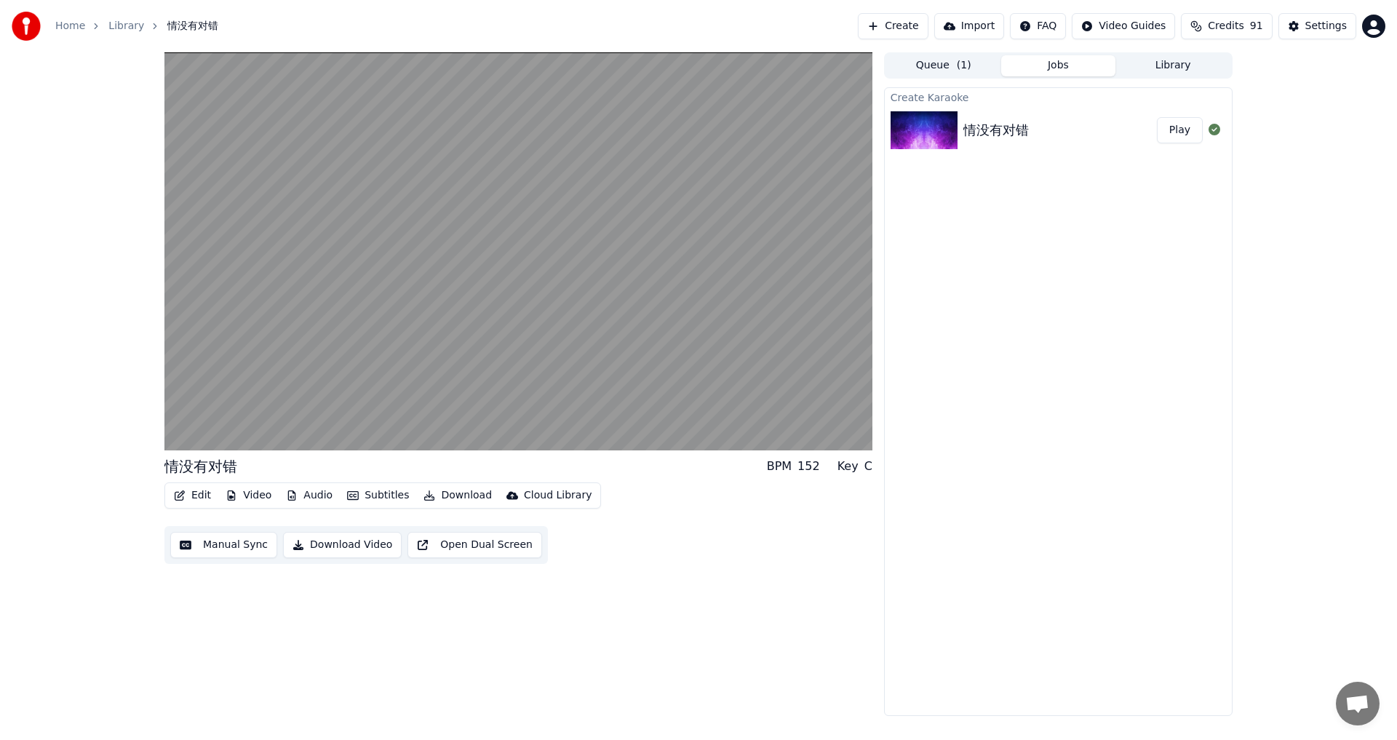
click at [249, 492] on button "Video" at bounding box center [248, 495] width 57 height 20
click at [199, 496] on button "Edit" at bounding box center [192, 495] width 49 height 20
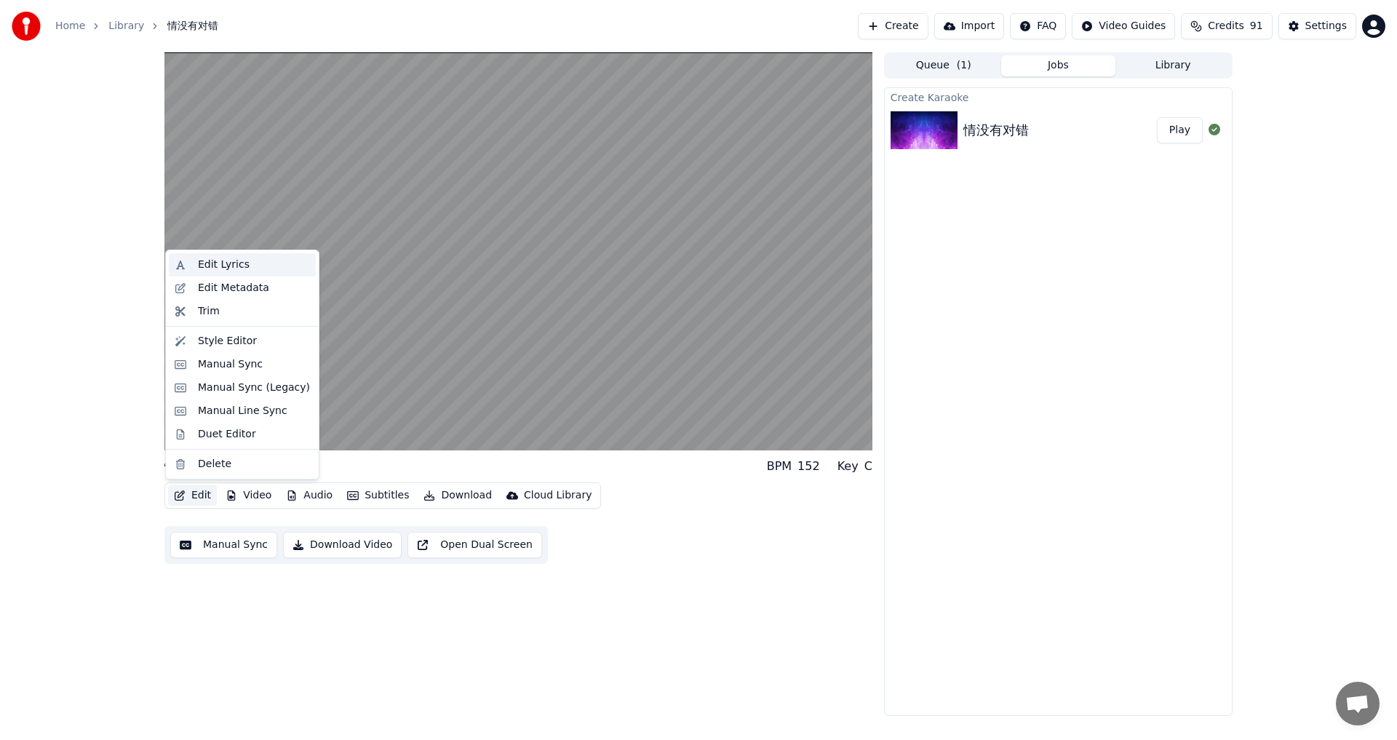
click at [252, 271] on div "Edit Lyrics" at bounding box center [254, 265] width 112 height 15
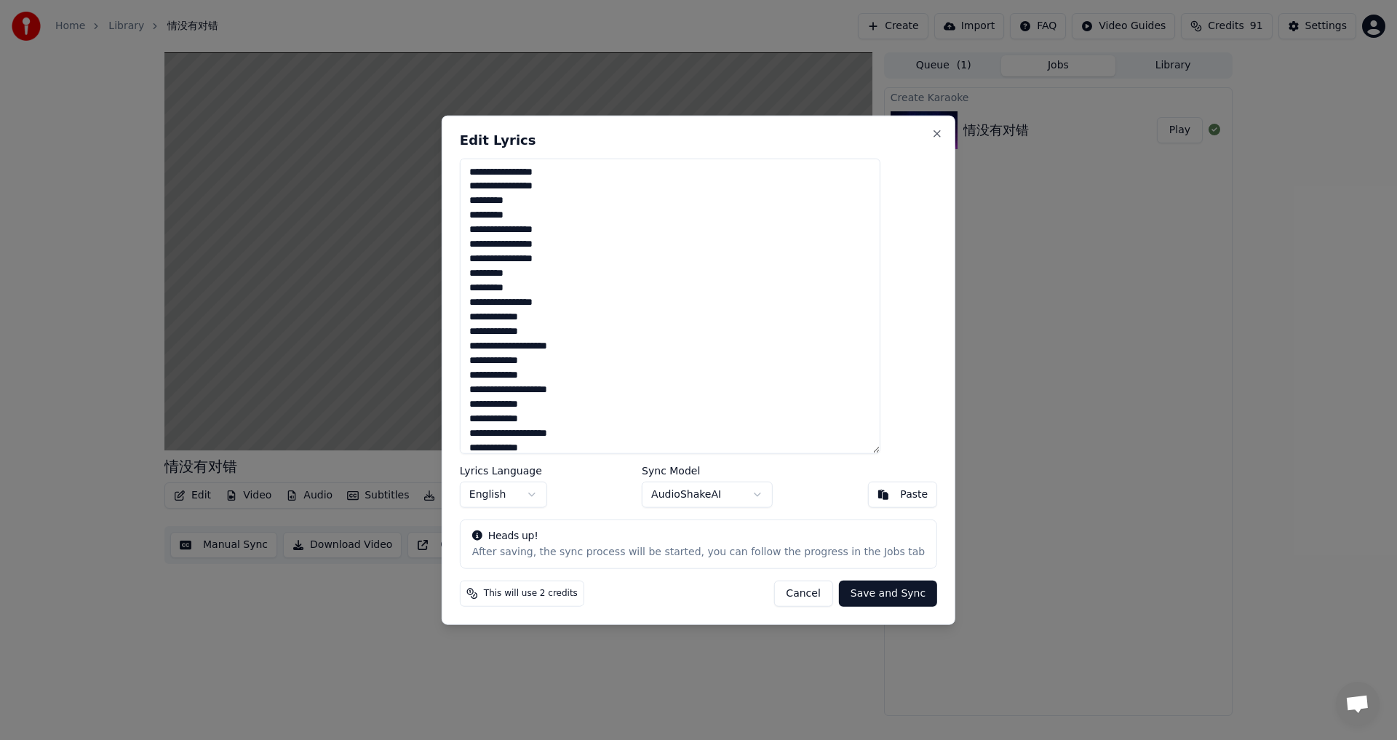
click at [559, 492] on body "Home Library 情没有对错 Create Import FAQ Video Guides Credits 91 Settings 情没有对错 BPM…" at bounding box center [698, 370] width 1397 height 740
click at [767, 492] on body "Home Library 情没有对错 Create Import FAQ Video Guides Credits 91 Settings 情没有对错 BPM…" at bounding box center [698, 370] width 1397 height 740
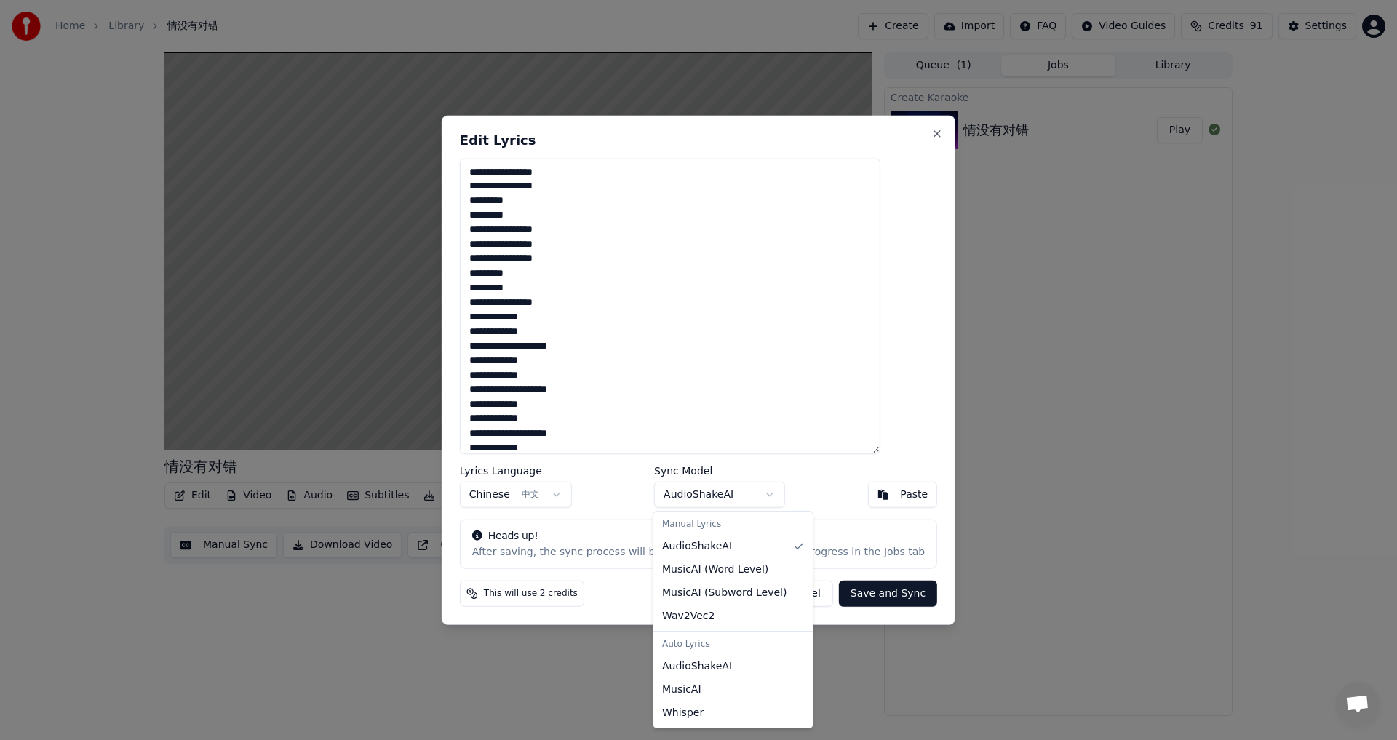
click at [767, 492] on body "Home Library 情没有对错 Create Import FAQ Video Guides Credits 91 Settings 情没有对错 BPM…" at bounding box center [698, 370] width 1397 height 740
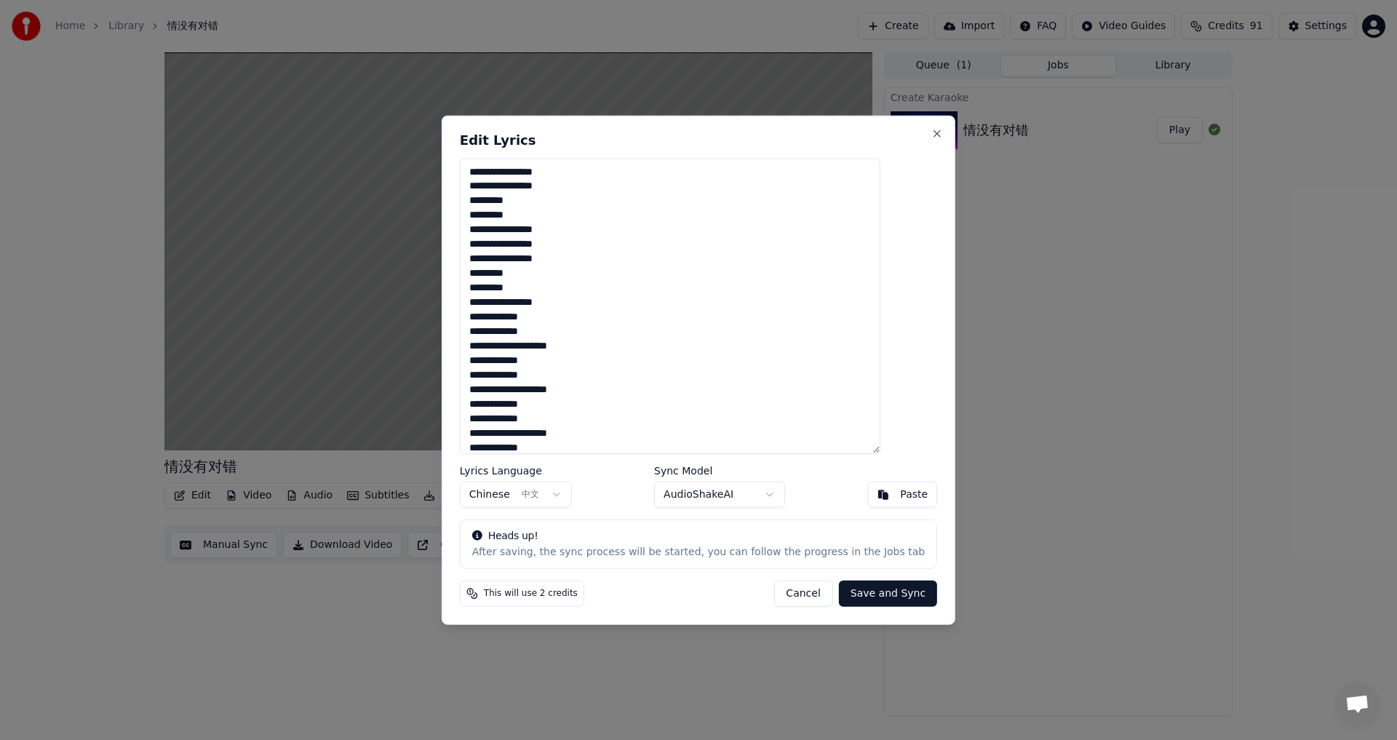
click at [578, 497] on body "Home Library 情没有对错 Create Import FAQ Video Guides Credits 91 Settings 情没有对错 BPM…" at bounding box center [698, 370] width 1397 height 740
click at [579, 497] on body "Home Library 情没有对错 Create Import FAQ Video Guides Credits 91 Settings 情没有对错 BPM…" at bounding box center [698, 370] width 1397 height 740
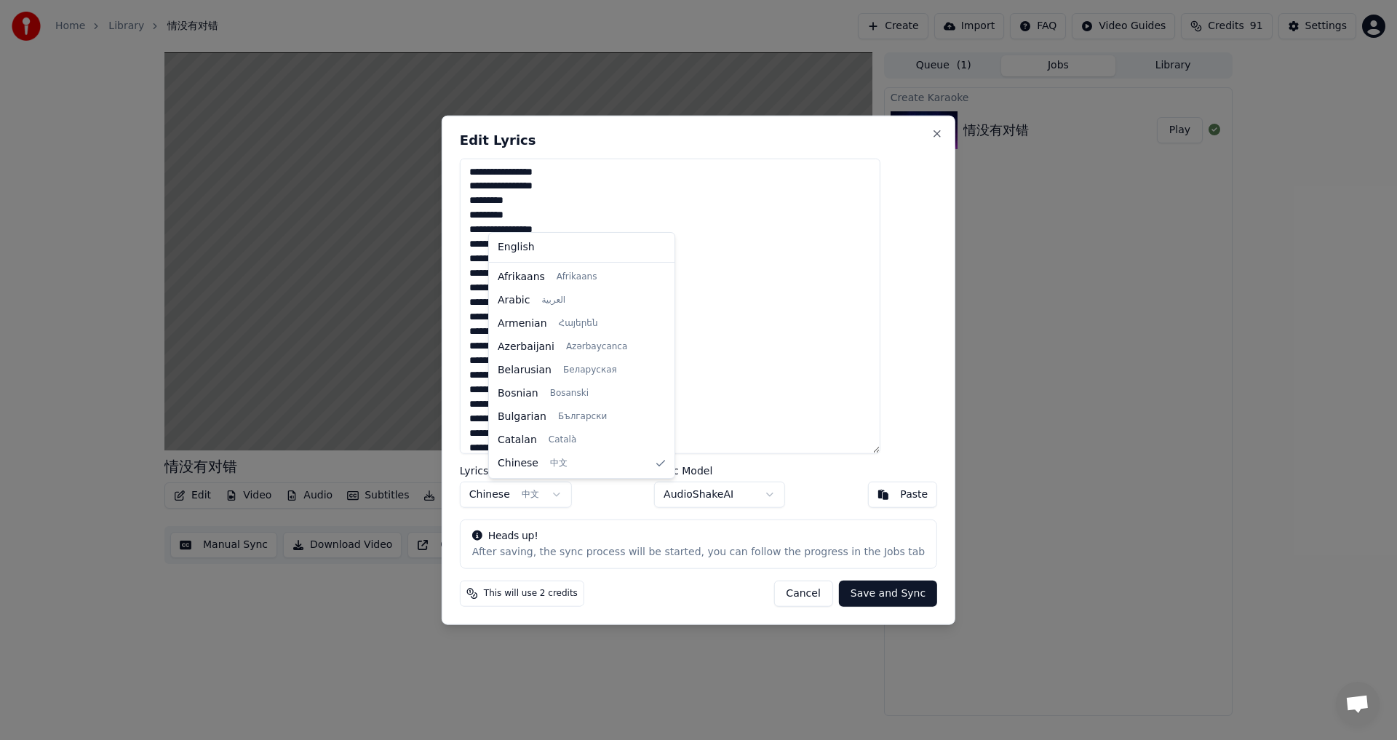
click at [579, 497] on body "Home Library 情没有对错 Create Import FAQ Video Guides Credits 91 Settings 情没有对错 BPM…" at bounding box center [698, 370] width 1397 height 740
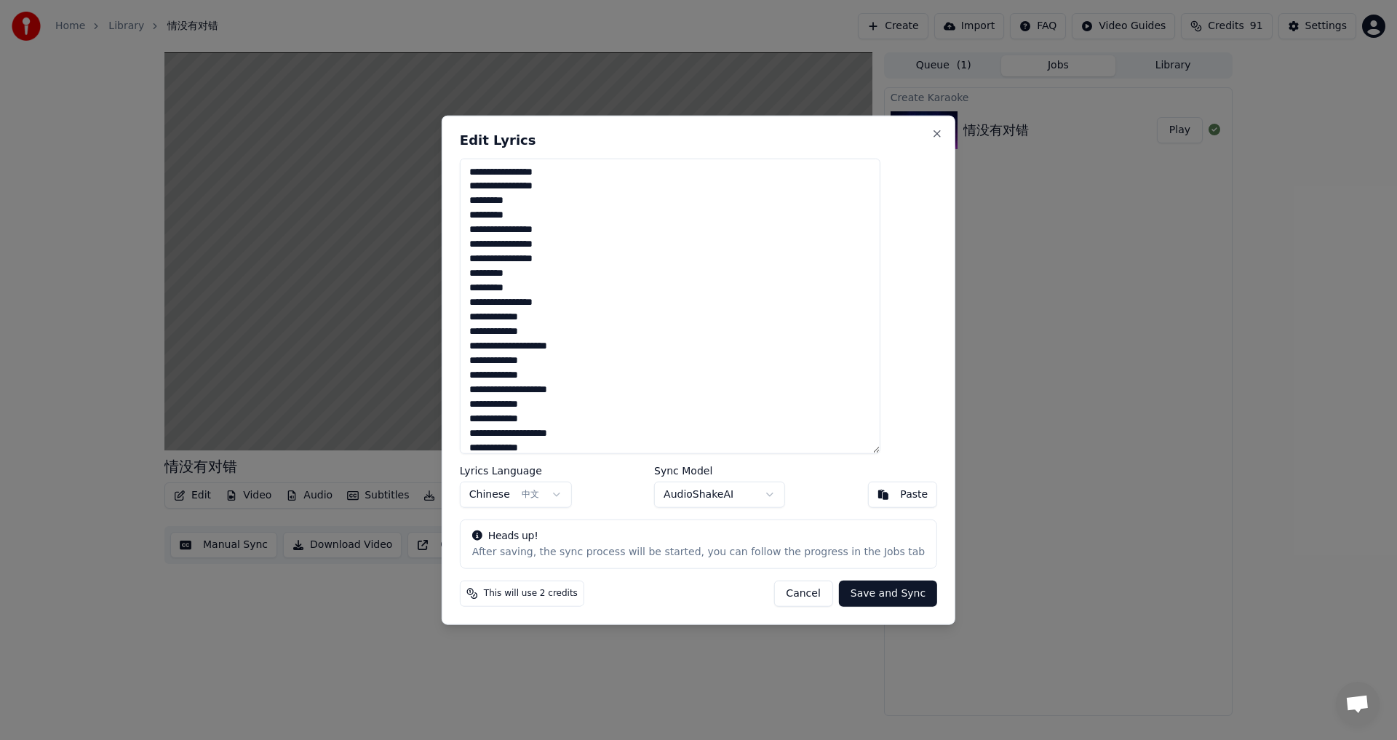
click at [579, 497] on body "Home Library 情没有对错 Create Import FAQ Video Guides Credits 91 Settings 情没有对错 BPM…" at bounding box center [698, 370] width 1397 height 740
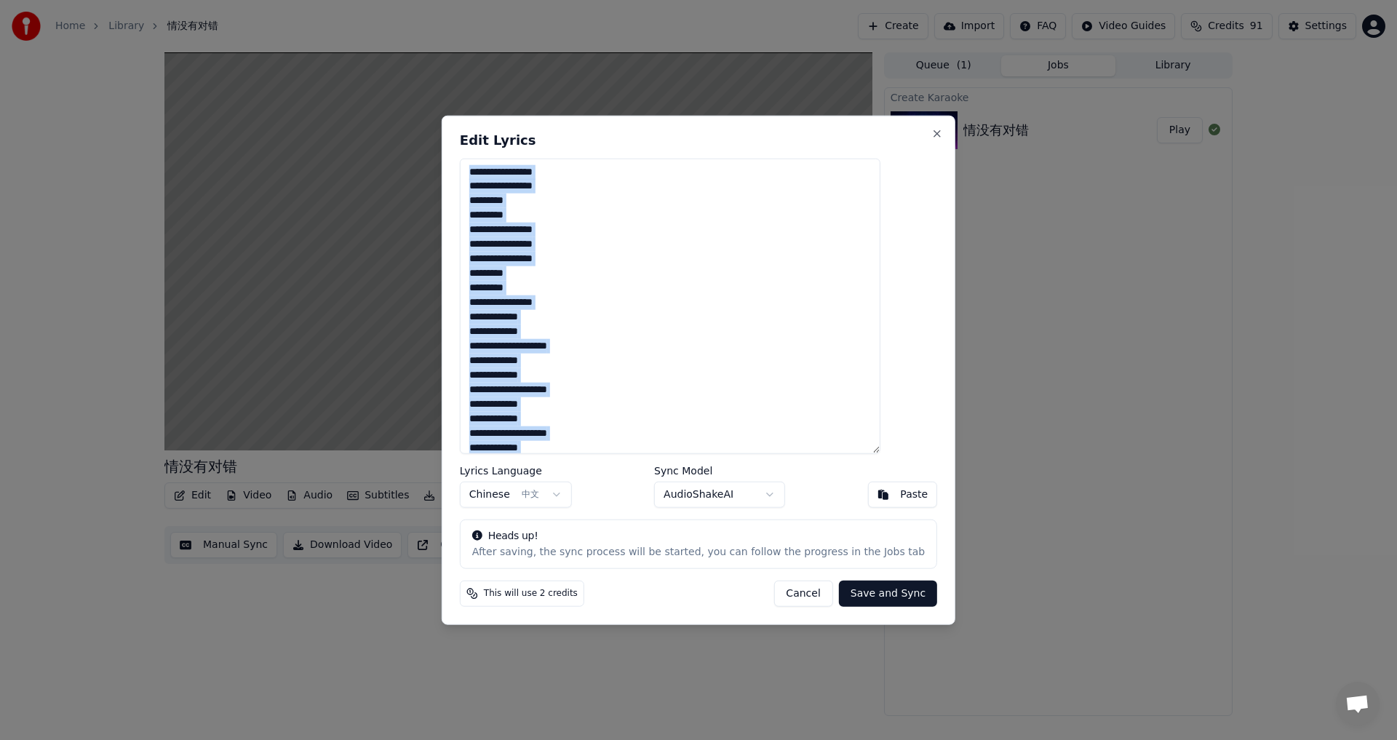
drag, startPoint x: 799, startPoint y: 145, endPoint x: 920, endPoint y: 210, distance: 136.7
click at [920, 210] on div "**********" at bounding box center [699, 370] width 514 height 510
click at [869, 594] on button "Save and Sync" at bounding box center [888, 594] width 98 height 26
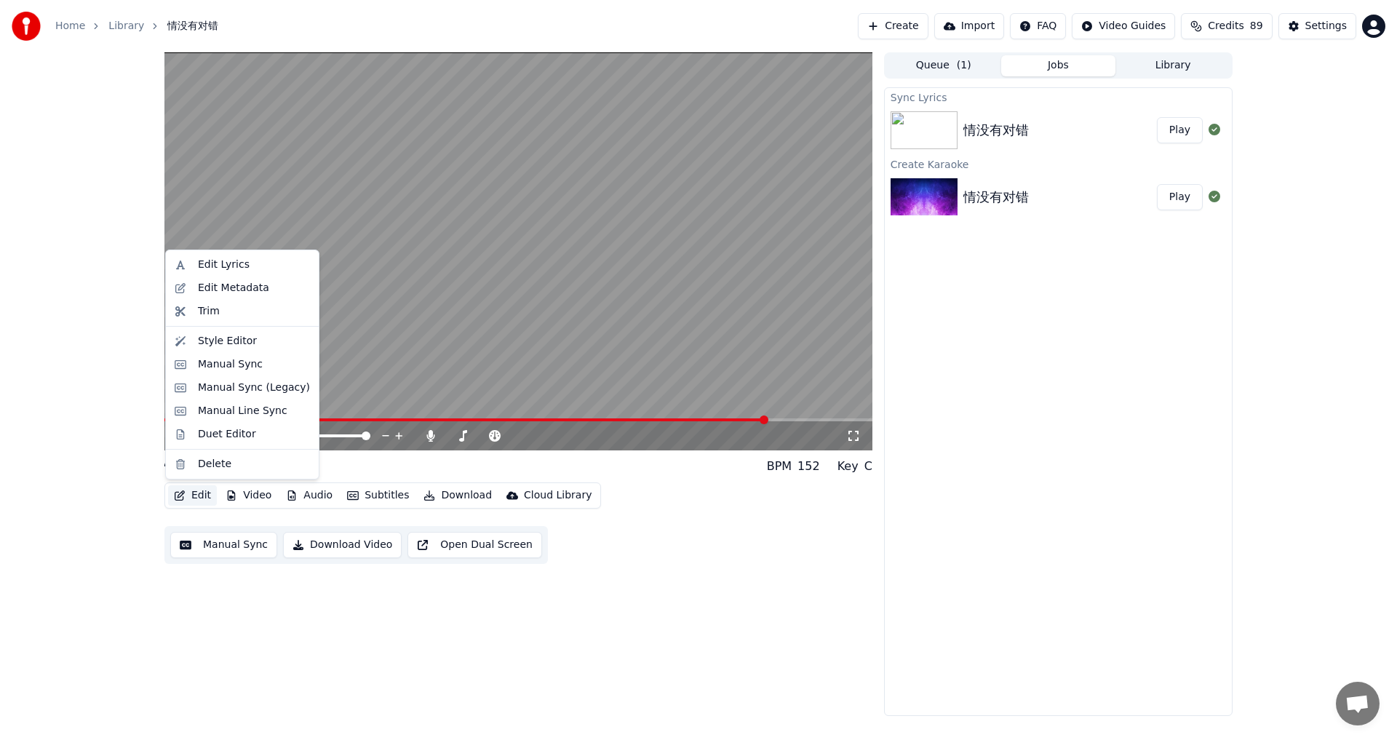
click at [198, 491] on button "Edit" at bounding box center [192, 495] width 49 height 20
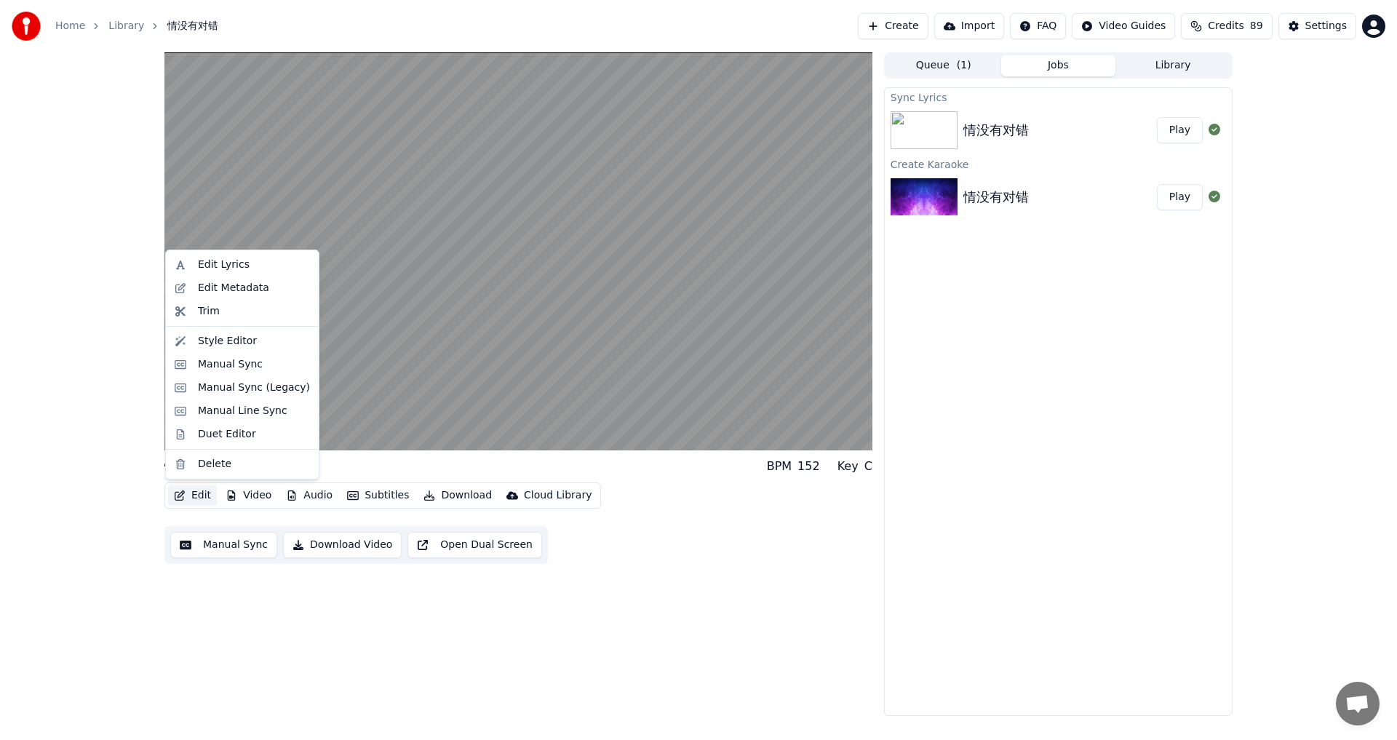
click at [195, 495] on button "Edit" at bounding box center [192, 495] width 49 height 20
click at [224, 428] on div "Duet Editor" at bounding box center [227, 434] width 58 height 15
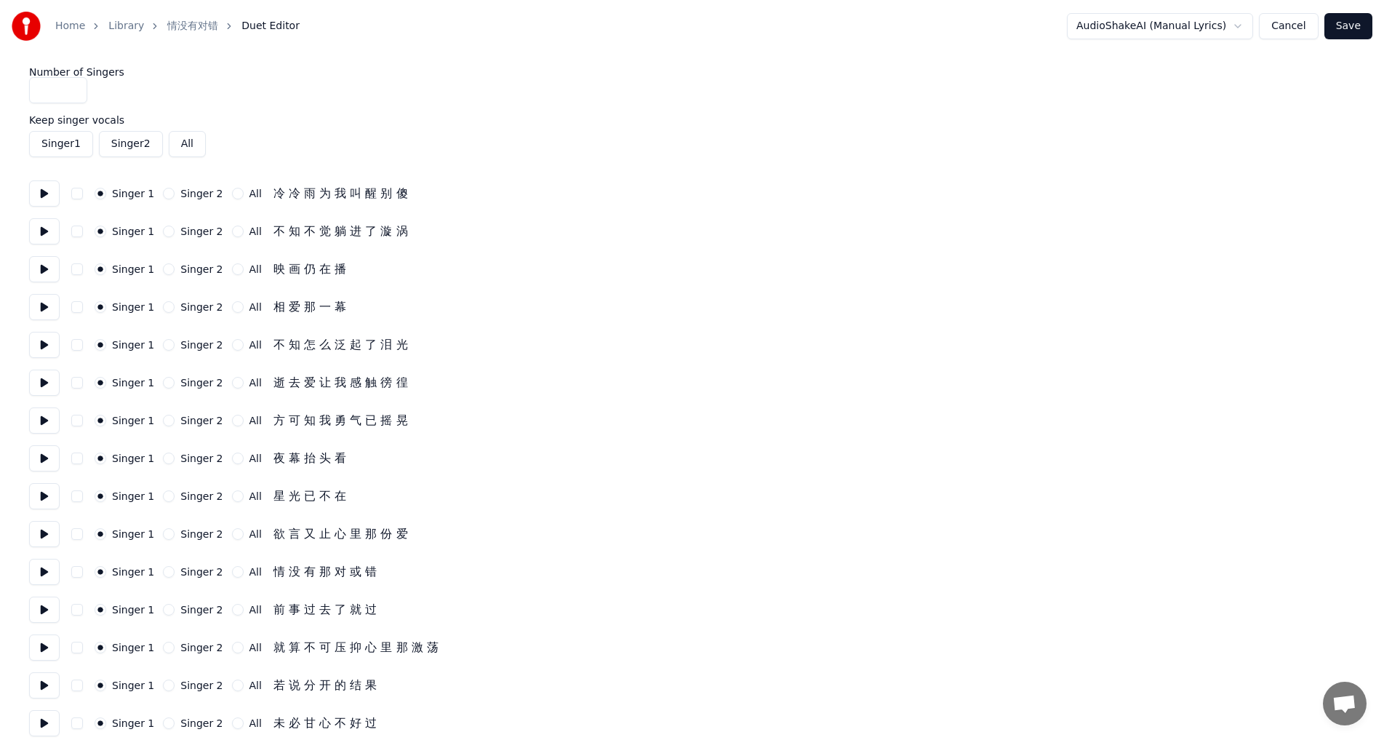
click at [168, 380] on button "Singer 2" at bounding box center [169, 383] width 12 height 12
click at [163, 421] on button "Singer 2" at bounding box center [169, 421] width 12 height 12
click at [163, 456] on button "Singer 2" at bounding box center [169, 458] width 12 height 12
click at [163, 498] on button "Singer 2" at bounding box center [169, 496] width 12 height 12
click at [163, 534] on button "Singer 2" at bounding box center [169, 534] width 12 height 12
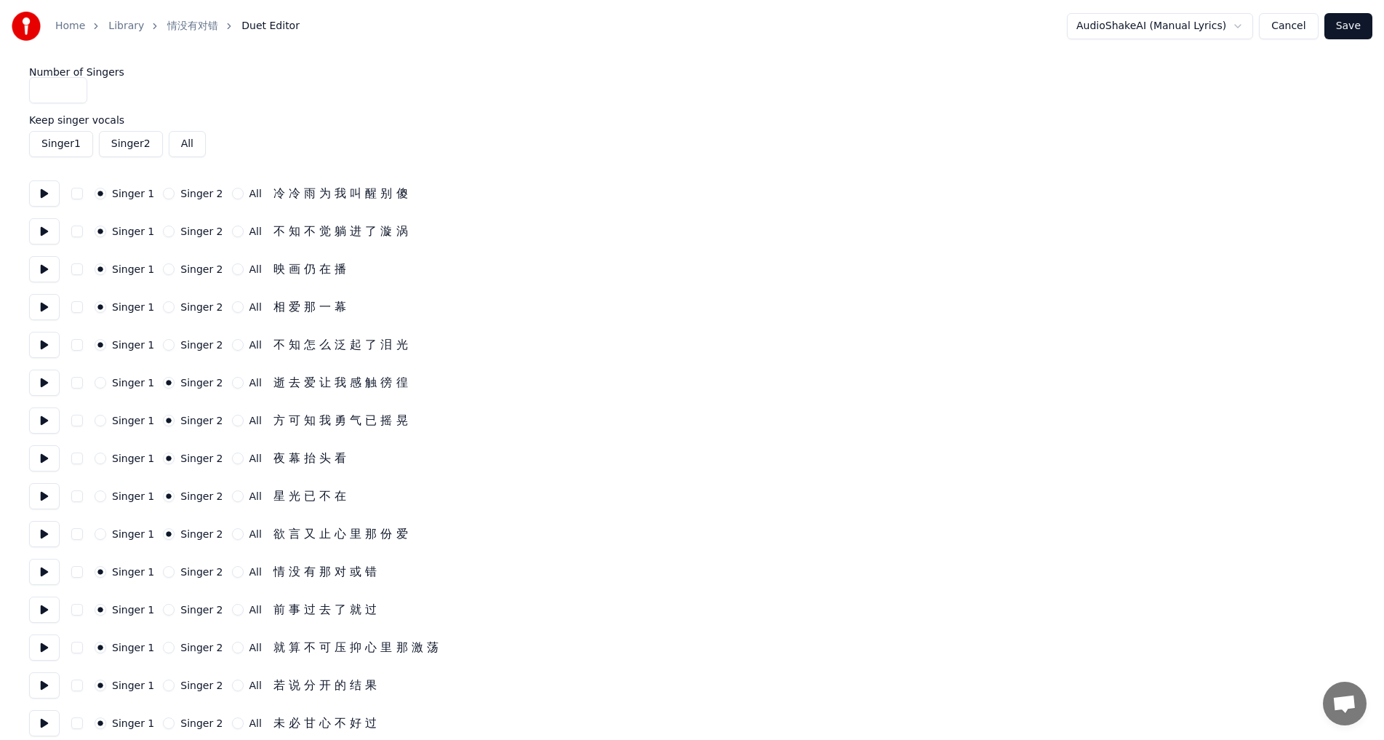
click at [164, 568] on button "Singer 2" at bounding box center [169, 572] width 12 height 12
click at [164, 611] on button "Singer 2" at bounding box center [169, 610] width 12 height 12
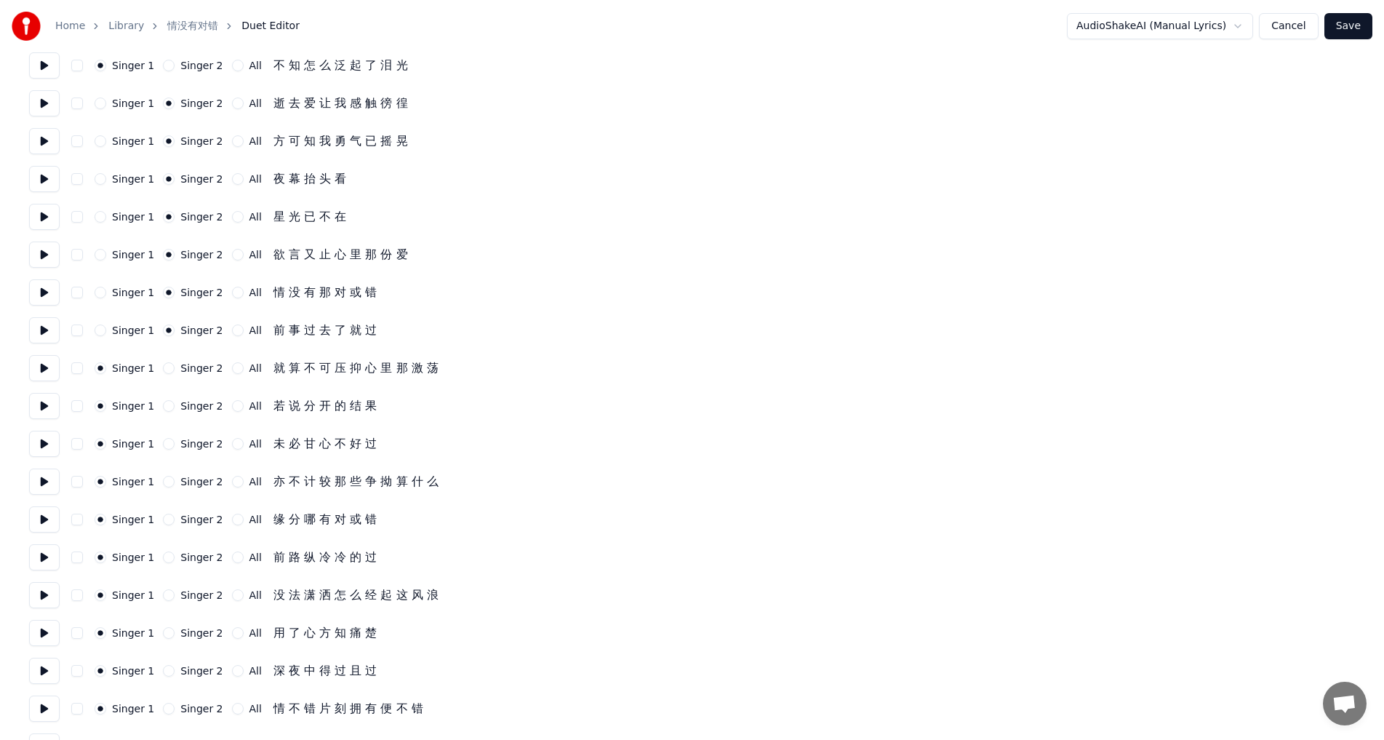
scroll to position [306, 0]
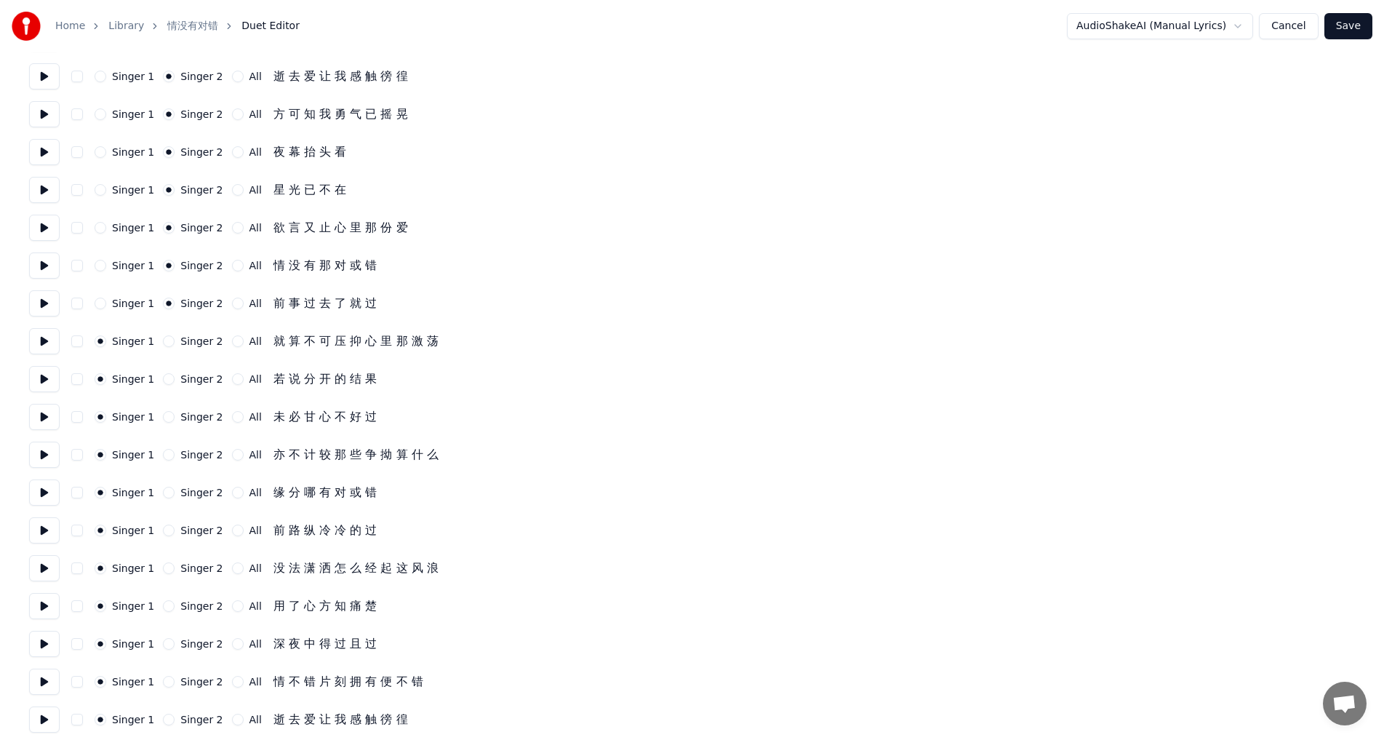
click at [163, 342] on button "Singer 2" at bounding box center [169, 341] width 12 height 12
click at [163, 379] on button "Singer 2" at bounding box center [169, 379] width 12 height 12
click at [163, 415] on button "Singer 2" at bounding box center [169, 417] width 12 height 12
click at [163, 458] on button "Singer 2" at bounding box center [169, 455] width 12 height 12
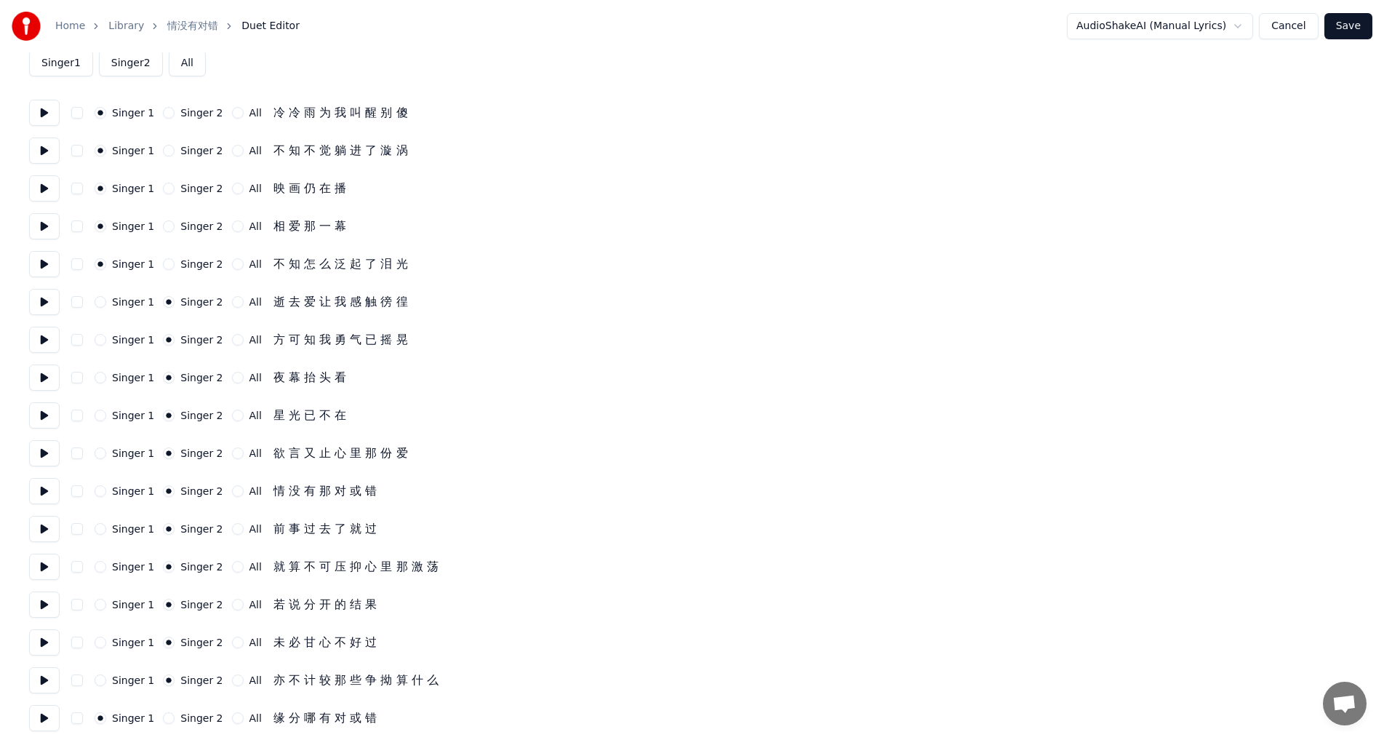
scroll to position [83, 0]
click at [103, 489] on button "Singer 1" at bounding box center [101, 489] width 12 height 12
click at [97, 530] on button "Singer 1" at bounding box center [101, 527] width 12 height 12
click at [103, 565] on button "Singer 1" at bounding box center [101, 565] width 12 height 12
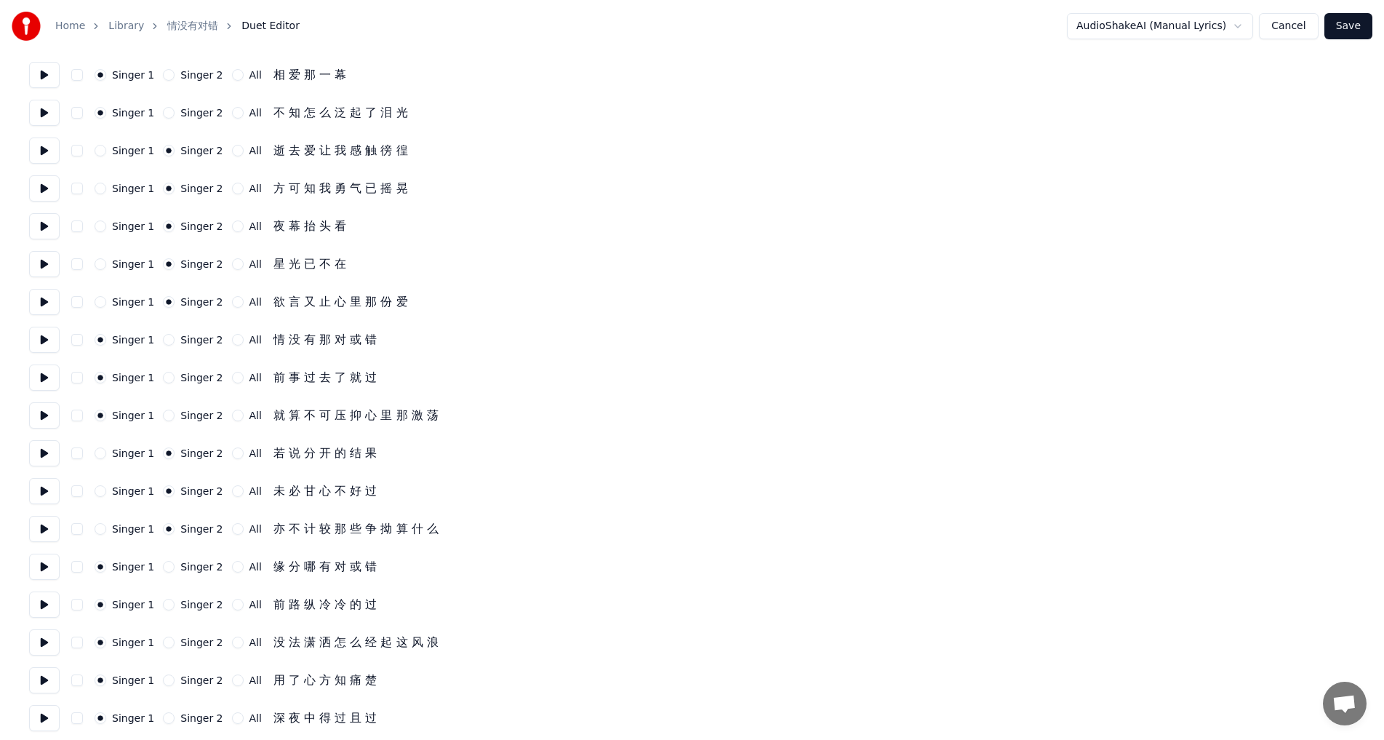
scroll to position [258, 0]
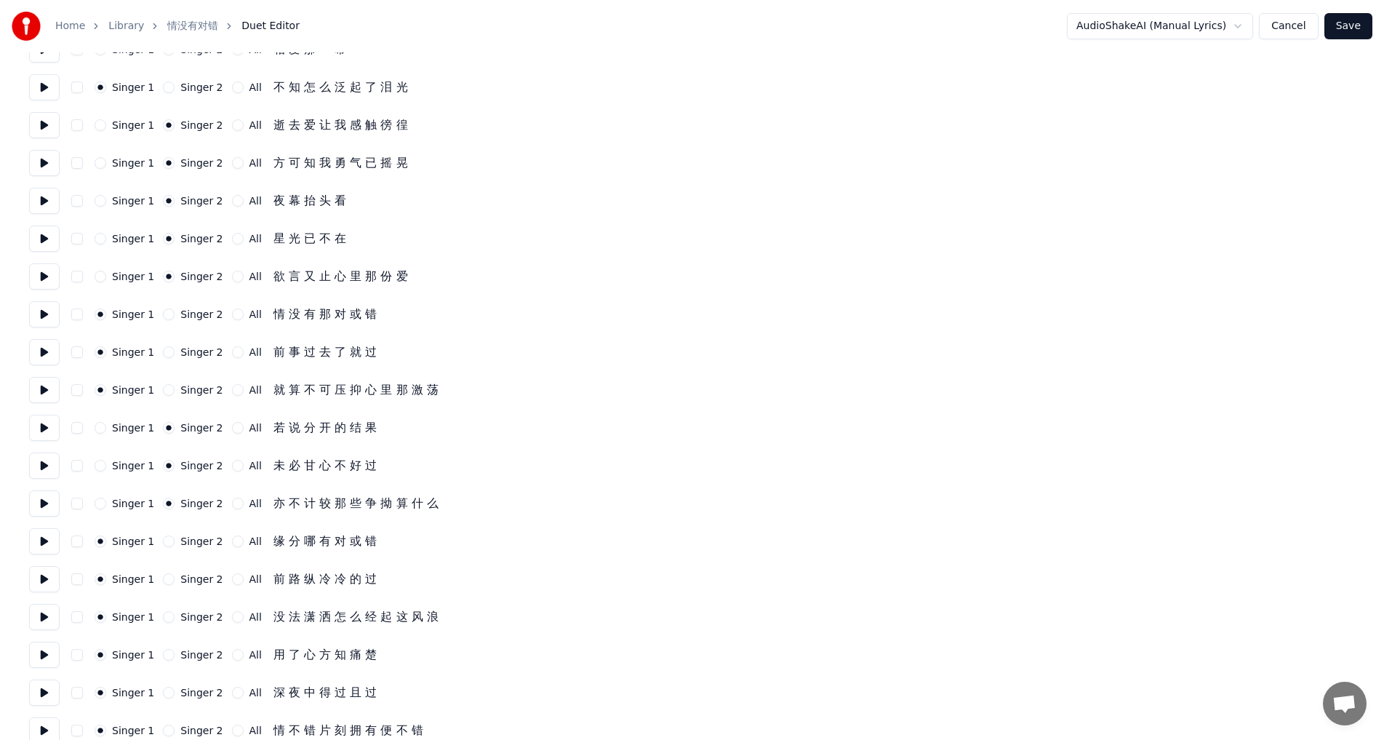
click at [95, 428] on button "Singer 1" at bounding box center [101, 428] width 12 height 12
click at [95, 466] on button "Singer 1" at bounding box center [101, 466] width 12 height 12
click at [103, 503] on button "Singer 1" at bounding box center [101, 504] width 12 height 12
click at [164, 538] on button "Singer 2" at bounding box center [169, 541] width 12 height 12
click at [164, 582] on button "Singer 2" at bounding box center [169, 579] width 12 height 12
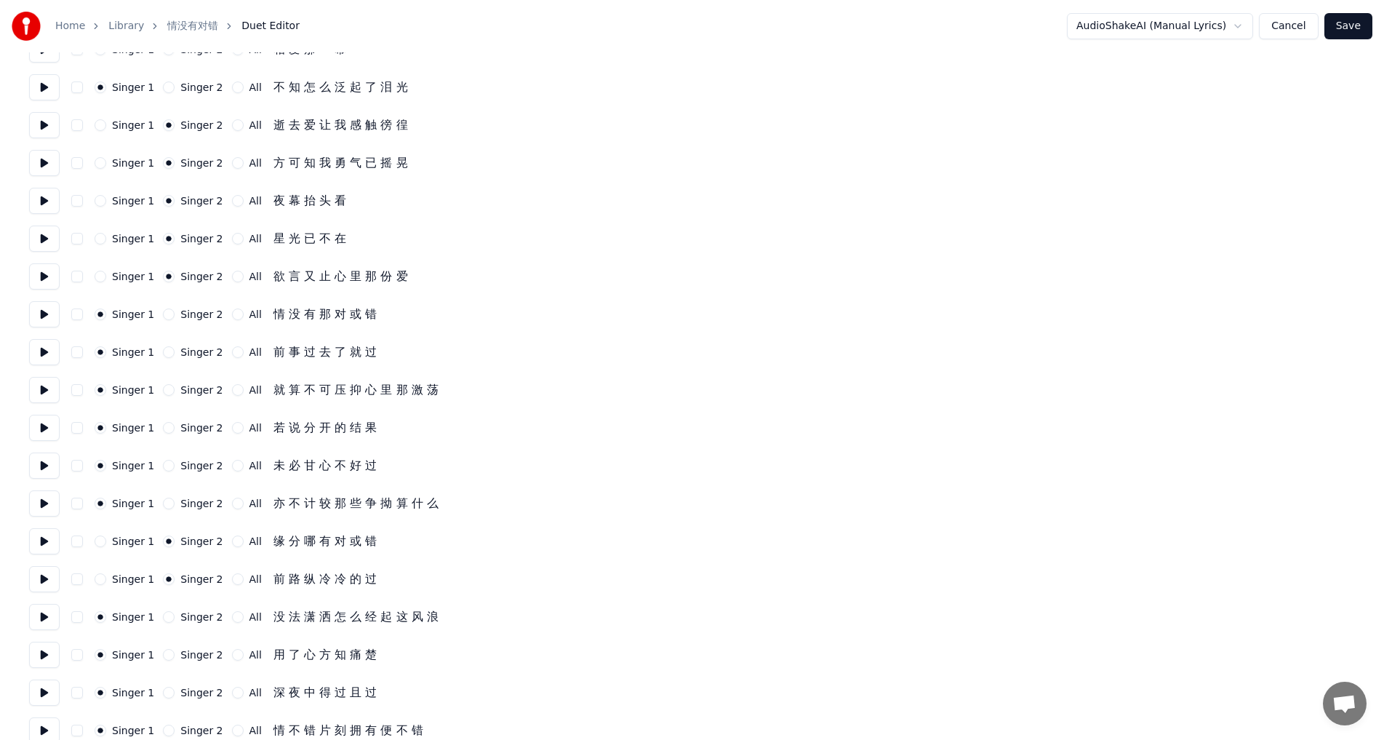
click at [163, 622] on div "Singer 2" at bounding box center [193, 617] width 60 height 12
click at [167, 610] on div "Singer 1 Singer 2 All 没 法 潇 洒 怎 么 经 起 这 风 浪" at bounding box center [692, 617] width 1326 height 26
click at [163, 615] on button "Singer 2" at bounding box center [169, 617] width 12 height 12
click at [163, 658] on button "Singer 2" at bounding box center [169, 655] width 12 height 12
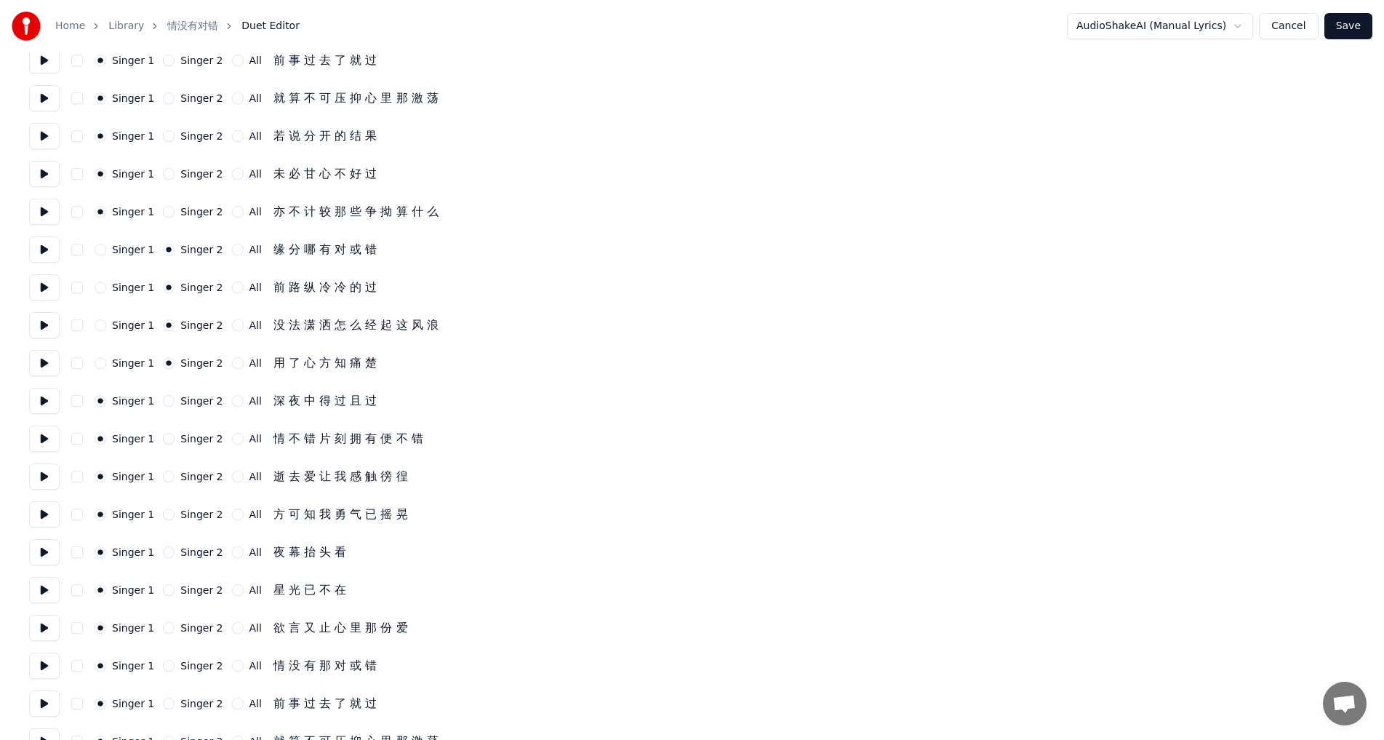
scroll to position [580, 0]
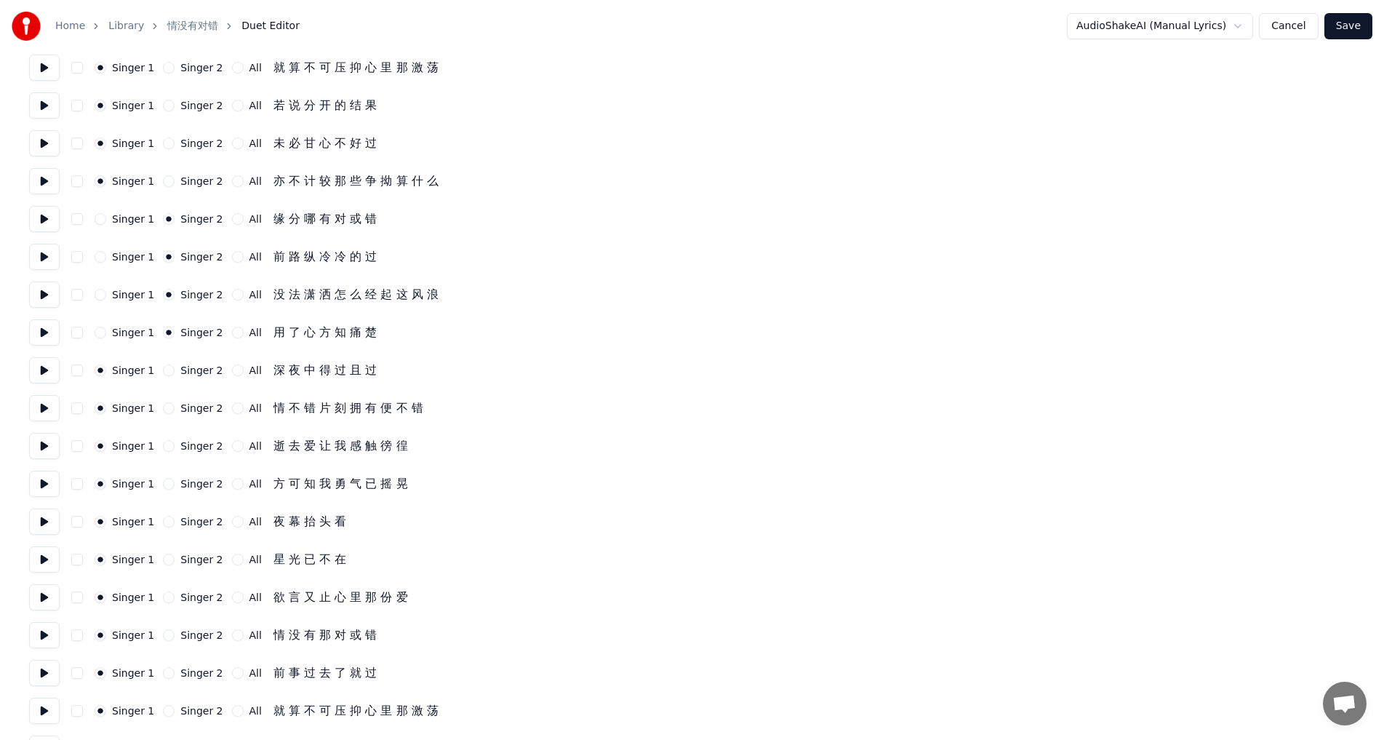
click at [163, 370] on button "Singer 2" at bounding box center [169, 370] width 12 height 12
click at [164, 405] on button "Singer 2" at bounding box center [169, 408] width 12 height 12
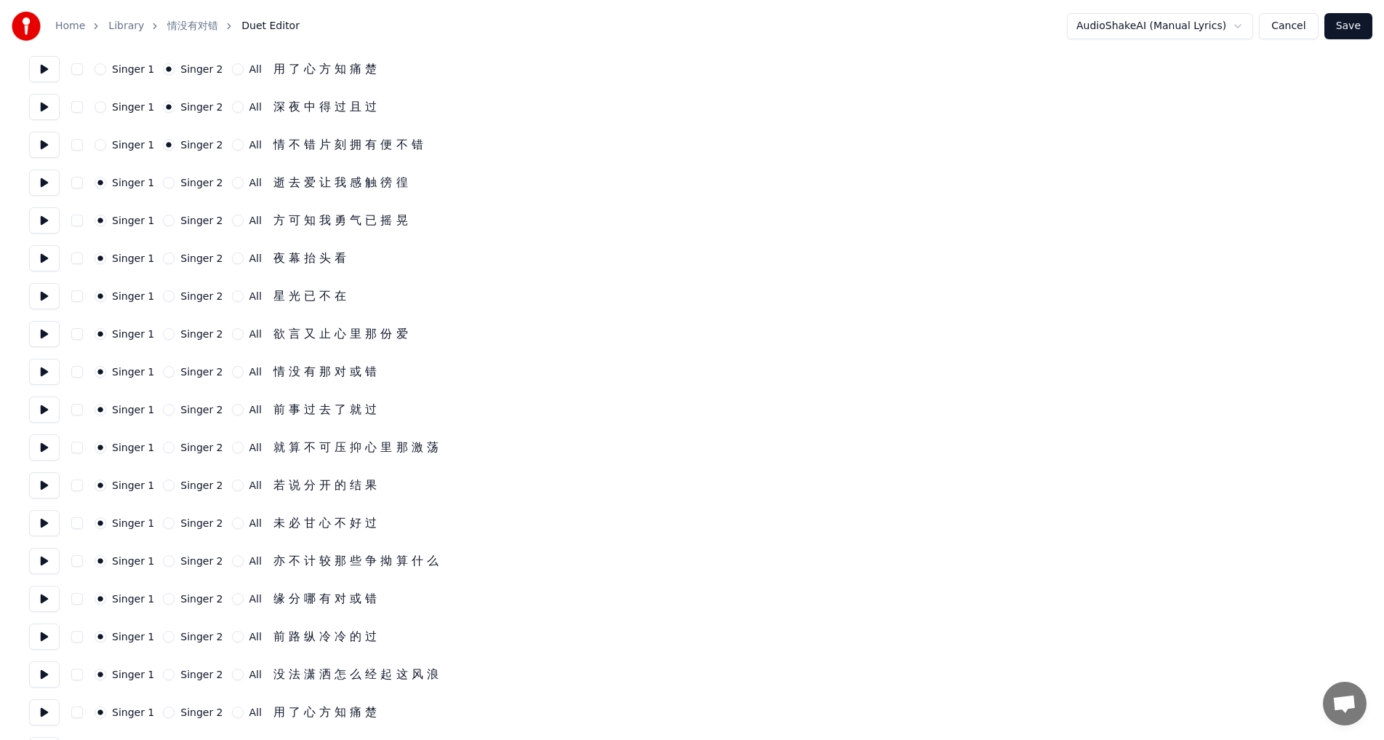
scroll to position [854, 0]
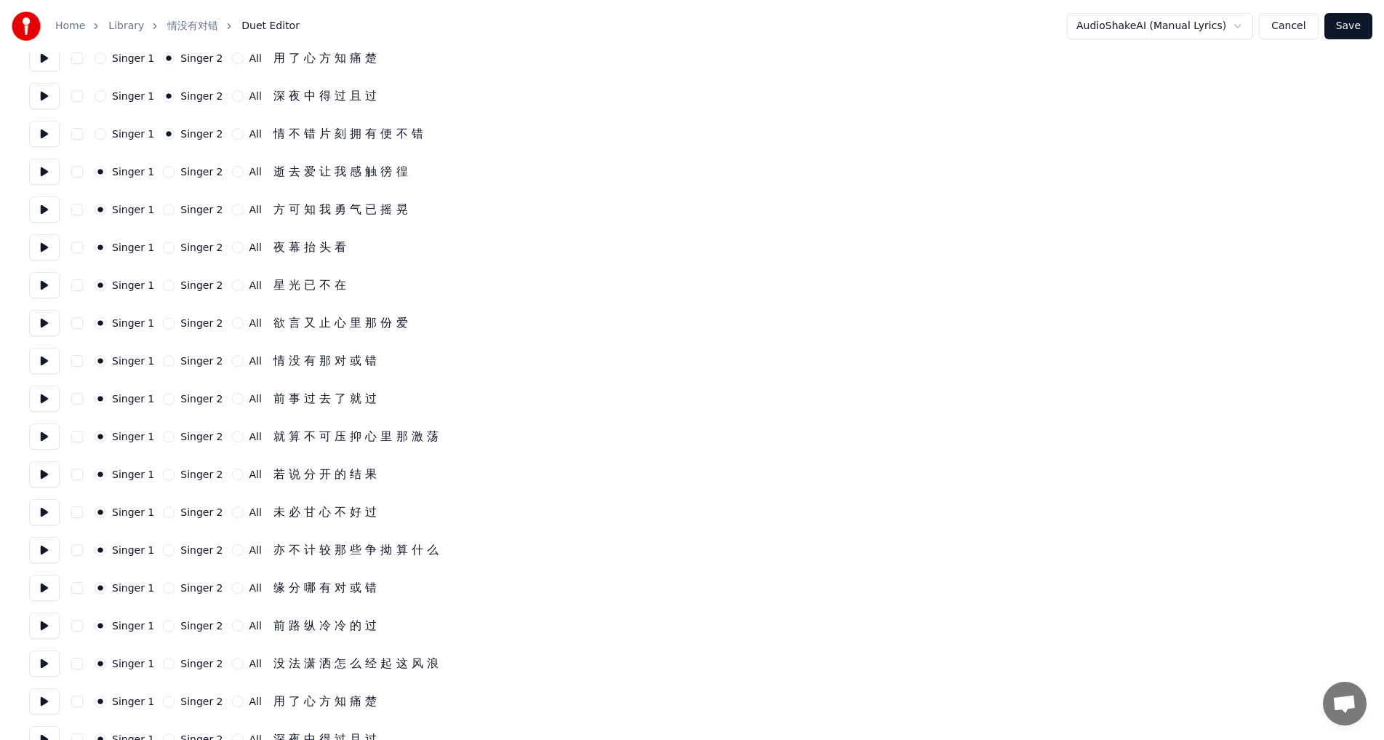
click at [164, 247] on button "Singer 2" at bounding box center [169, 248] width 12 height 12
click at [164, 283] on button "Singer 2" at bounding box center [169, 285] width 12 height 12
click at [232, 325] on button "All" at bounding box center [238, 323] width 12 height 12
click at [163, 358] on button "Singer 2" at bounding box center [169, 361] width 12 height 12
click at [163, 397] on button "Singer 2" at bounding box center [169, 399] width 12 height 12
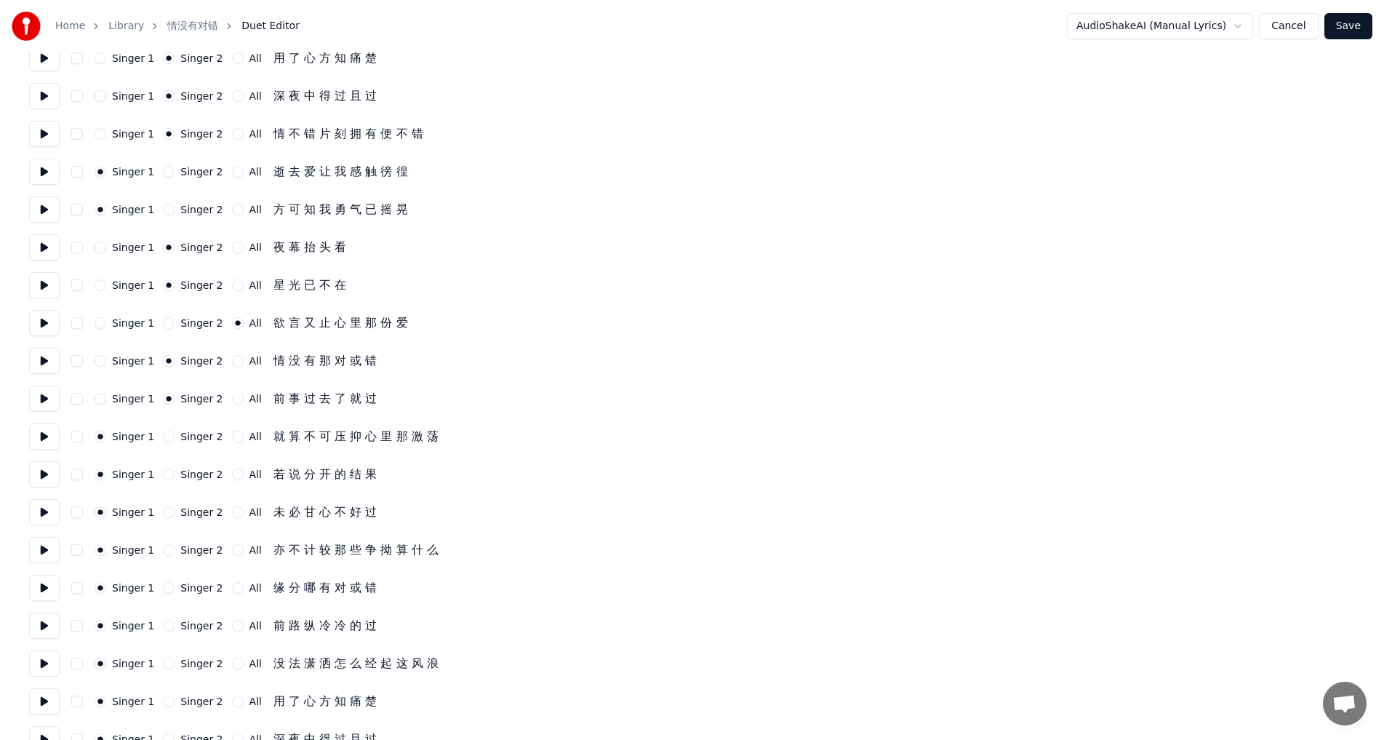
click at [167, 435] on button "Singer 2" at bounding box center [169, 437] width 12 height 12
click at [233, 474] on button "All" at bounding box center [238, 474] width 12 height 12
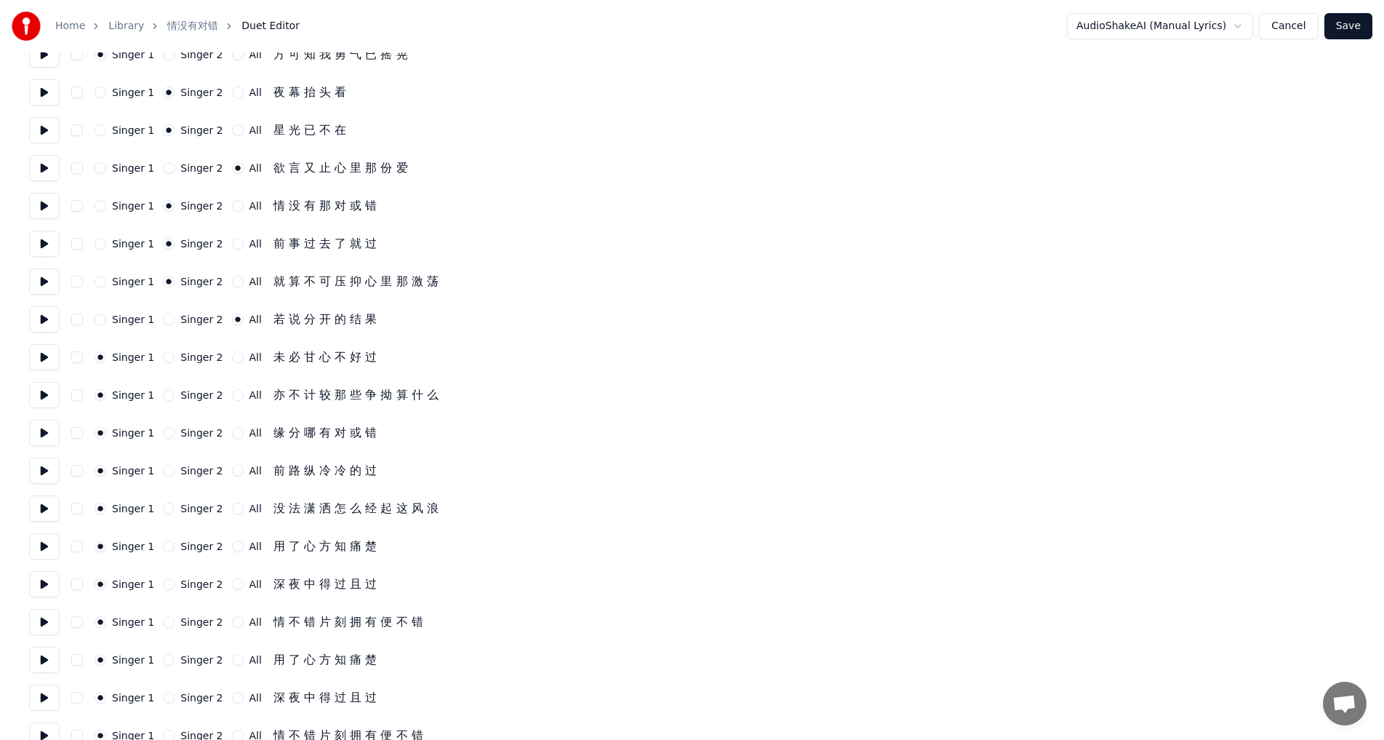
scroll to position [1032, 0]
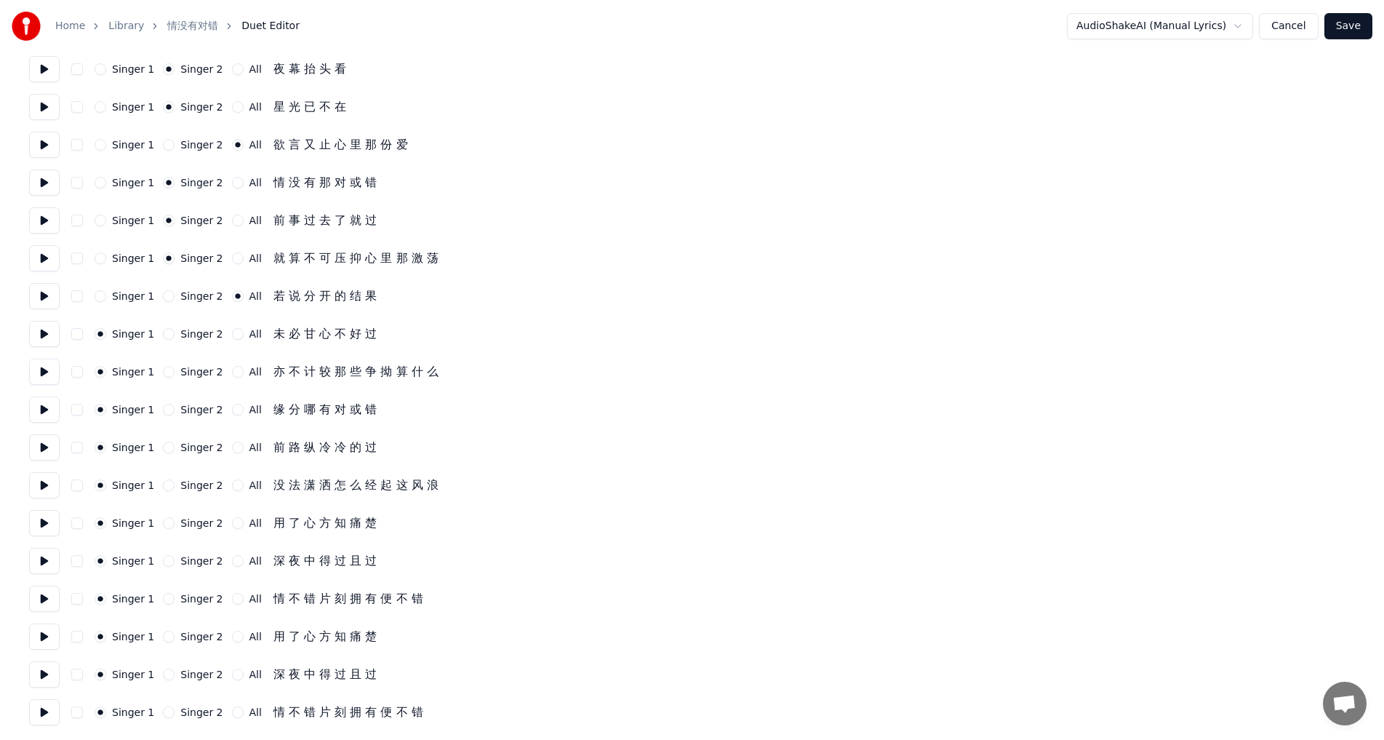
click at [232, 335] on button "All" at bounding box center [238, 334] width 12 height 12
click at [232, 368] on button "All" at bounding box center [238, 372] width 12 height 12
click at [232, 407] on button "All" at bounding box center [238, 410] width 12 height 12
click at [232, 444] on button "All" at bounding box center [238, 448] width 12 height 12
click at [232, 484] on button "All" at bounding box center [238, 485] width 12 height 12
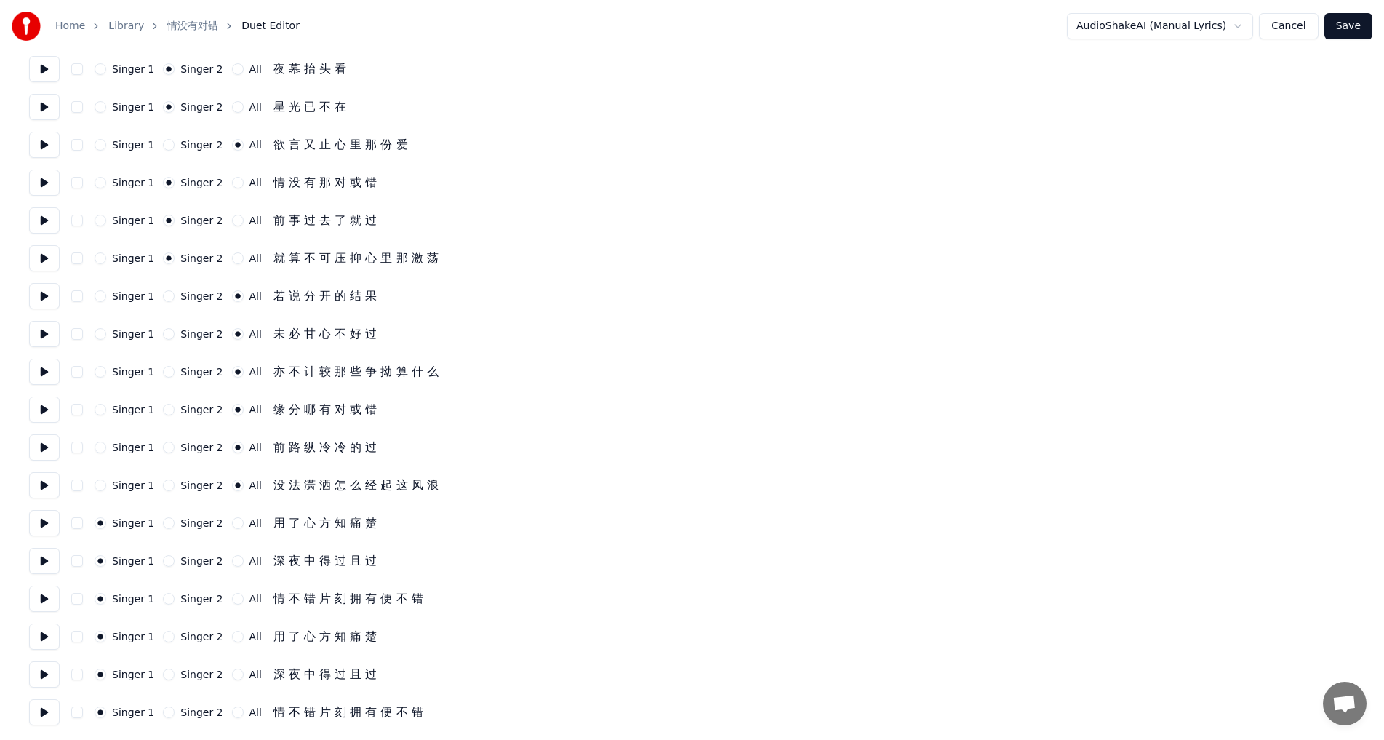
click at [232, 521] on button "All" at bounding box center [238, 523] width 12 height 12
click at [232, 565] on button "All" at bounding box center [238, 561] width 12 height 12
click at [232, 597] on button "All" at bounding box center [238, 599] width 12 height 12
click at [166, 636] on button "Singer 2" at bounding box center [169, 637] width 12 height 12
click at [232, 714] on button "All" at bounding box center [238, 712] width 12 height 12
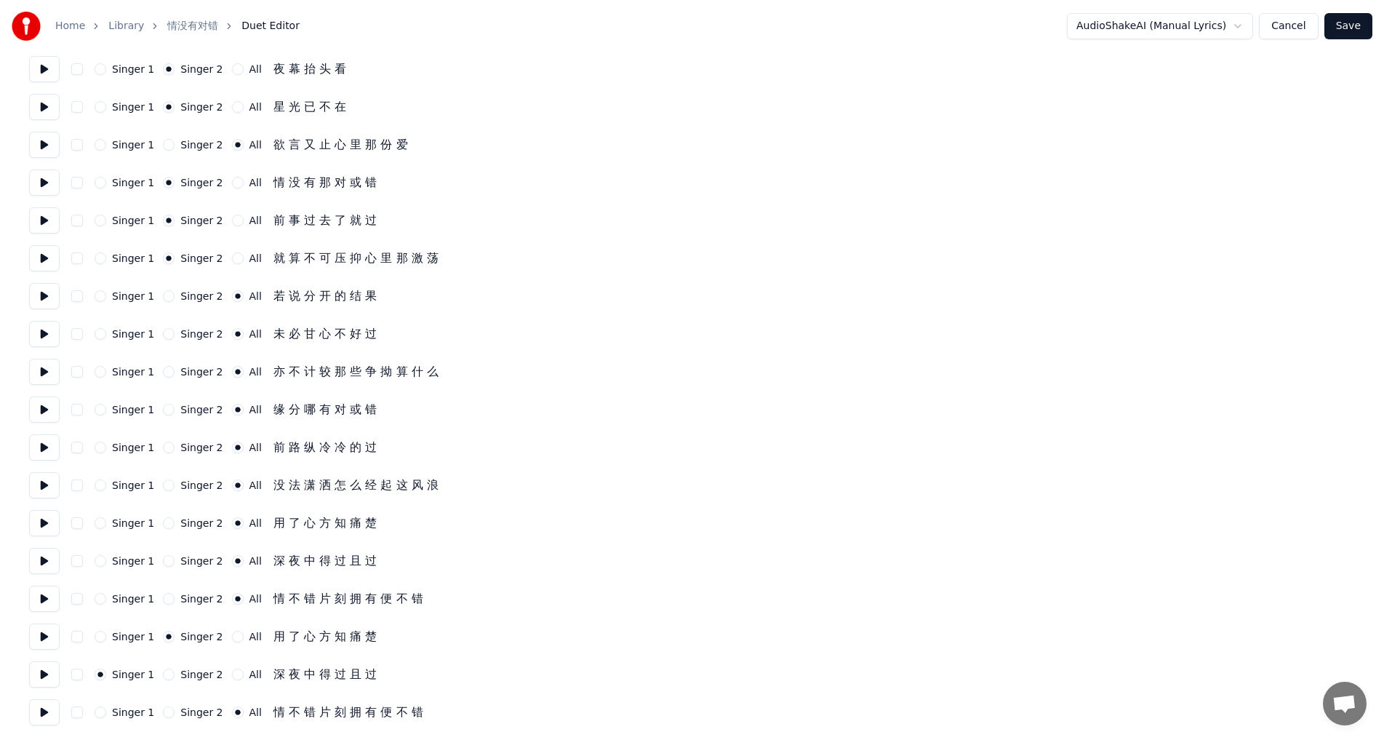
click at [1355, 15] on button "Save" at bounding box center [1349, 26] width 48 height 26
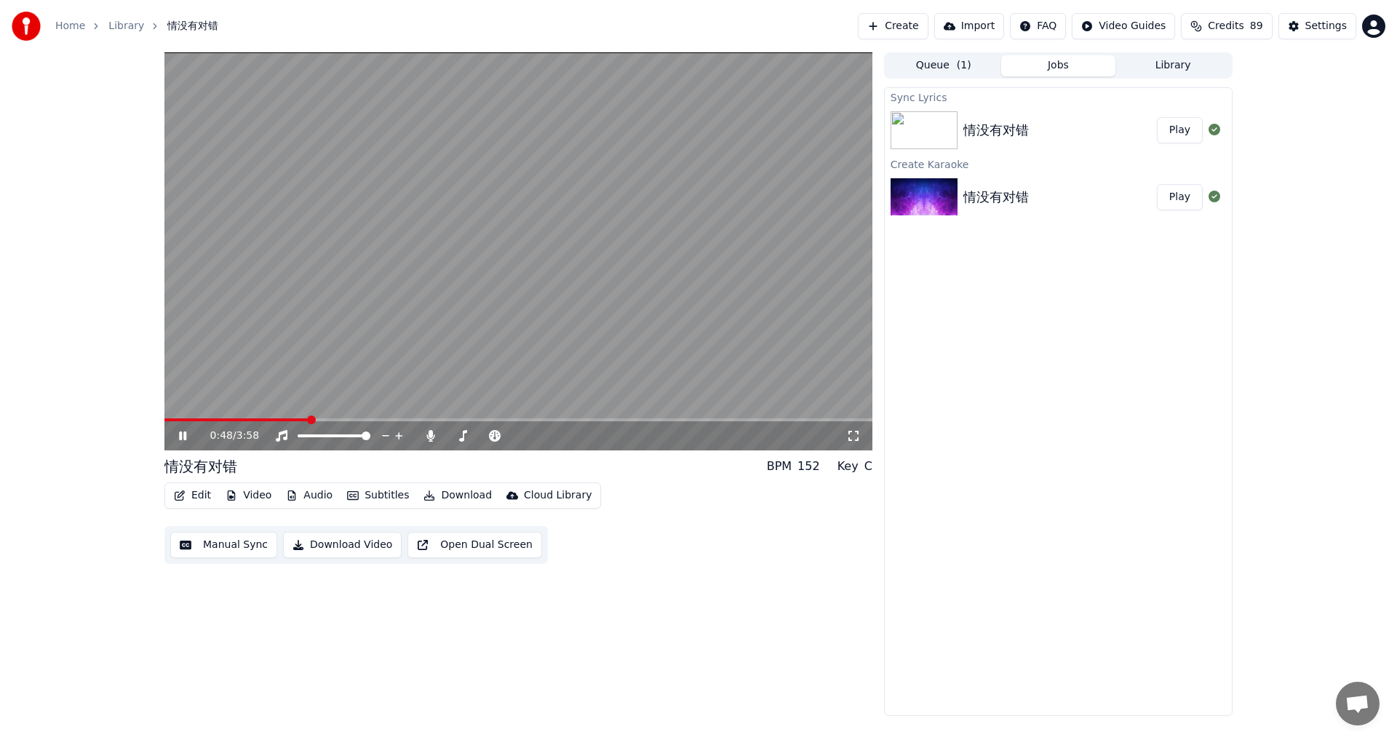
click at [183, 434] on icon at bounding box center [193, 436] width 34 height 12
click at [1323, 26] on div "Settings" at bounding box center [1325, 26] width 41 height 15
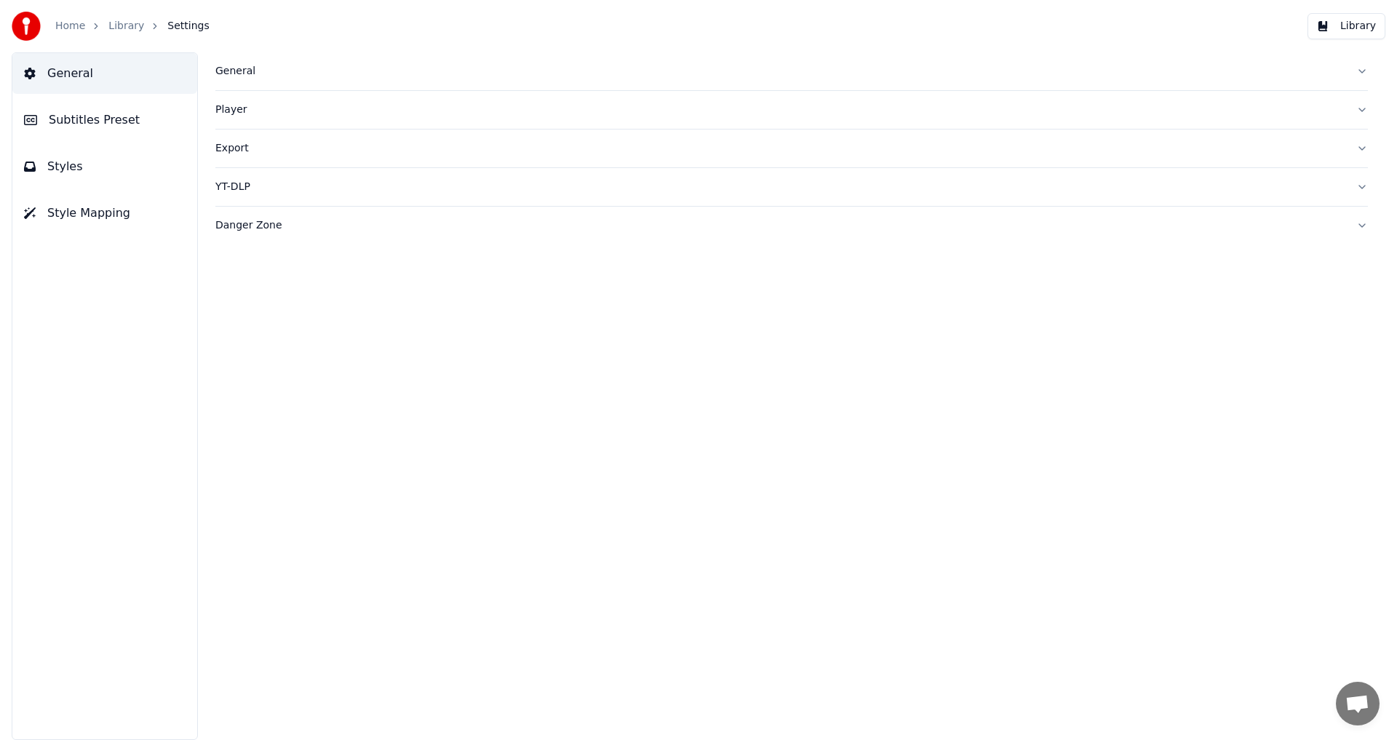
click at [60, 174] on span "Styles" at bounding box center [65, 166] width 36 height 17
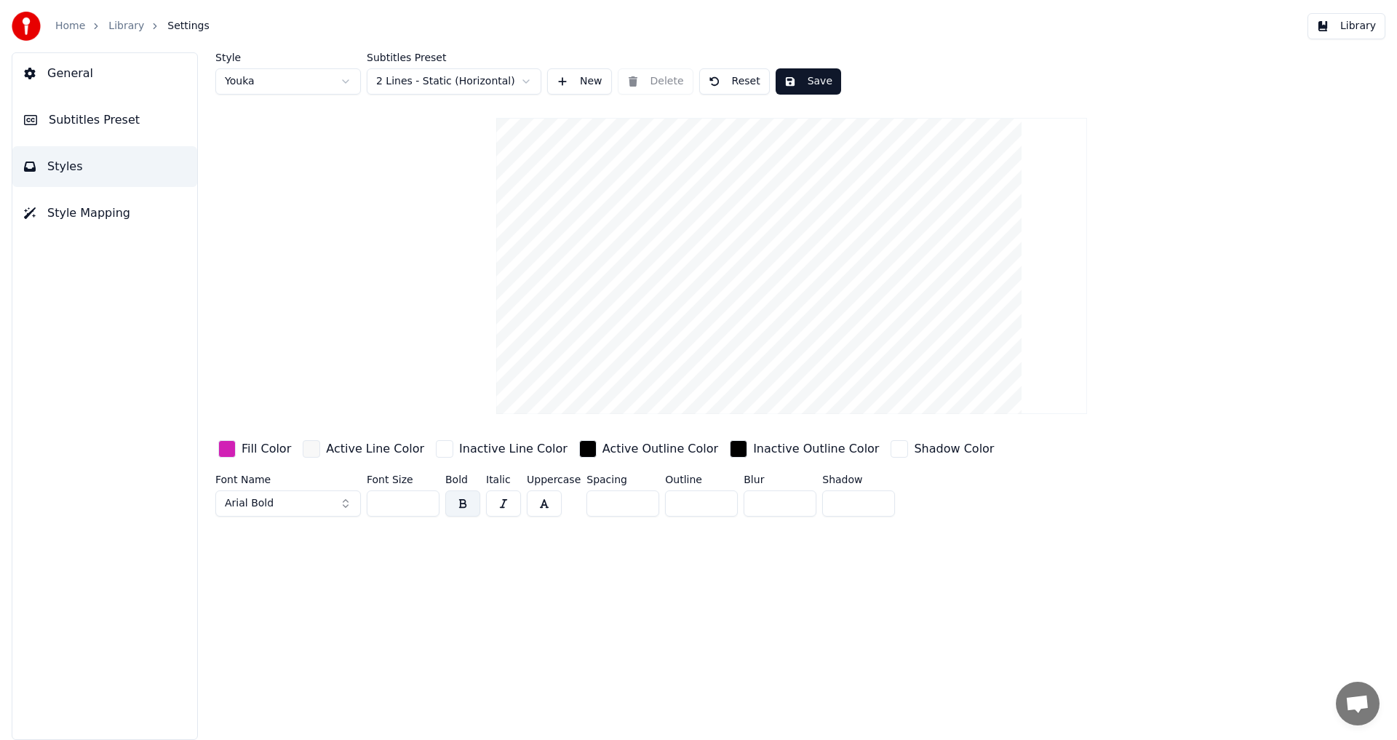
click at [346, 85] on html "Home Library Settings Library General Subtitles Preset Styles Style Mapping Sty…" at bounding box center [698, 370] width 1397 height 740
click at [233, 450] on div "button" at bounding box center [226, 448] width 17 height 17
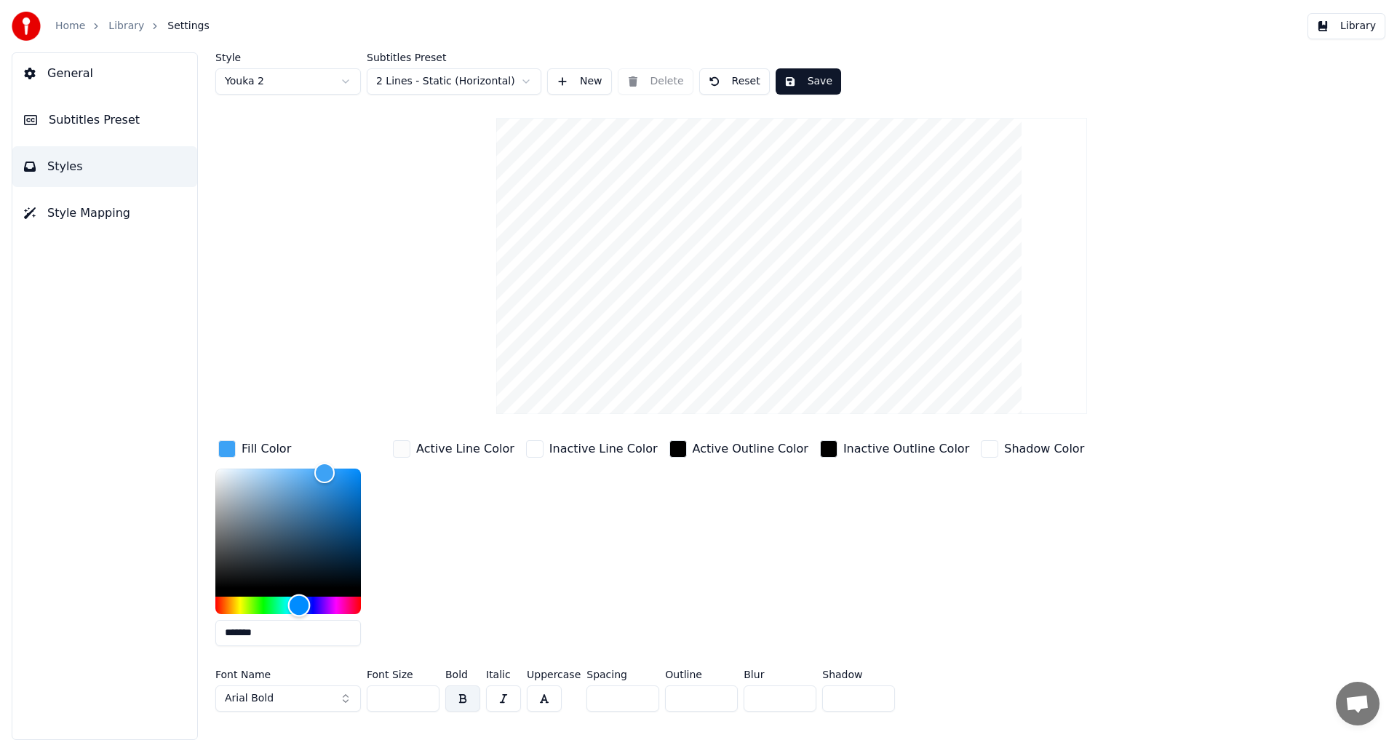
drag, startPoint x: 349, startPoint y: 600, endPoint x: 299, endPoint y: 605, distance: 50.5
click at [299, 605] on div "Hue" at bounding box center [299, 605] width 23 height 23
click at [811, 84] on button "Save" at bounding box center [807, 81] width 65 height 26
click at [346, 81] on html "Home Library Settings Library General Subtitles Preset Styles Style Mapping Sty…" at bounding box center [698, 370] width 1397 height 740
type input "*******"
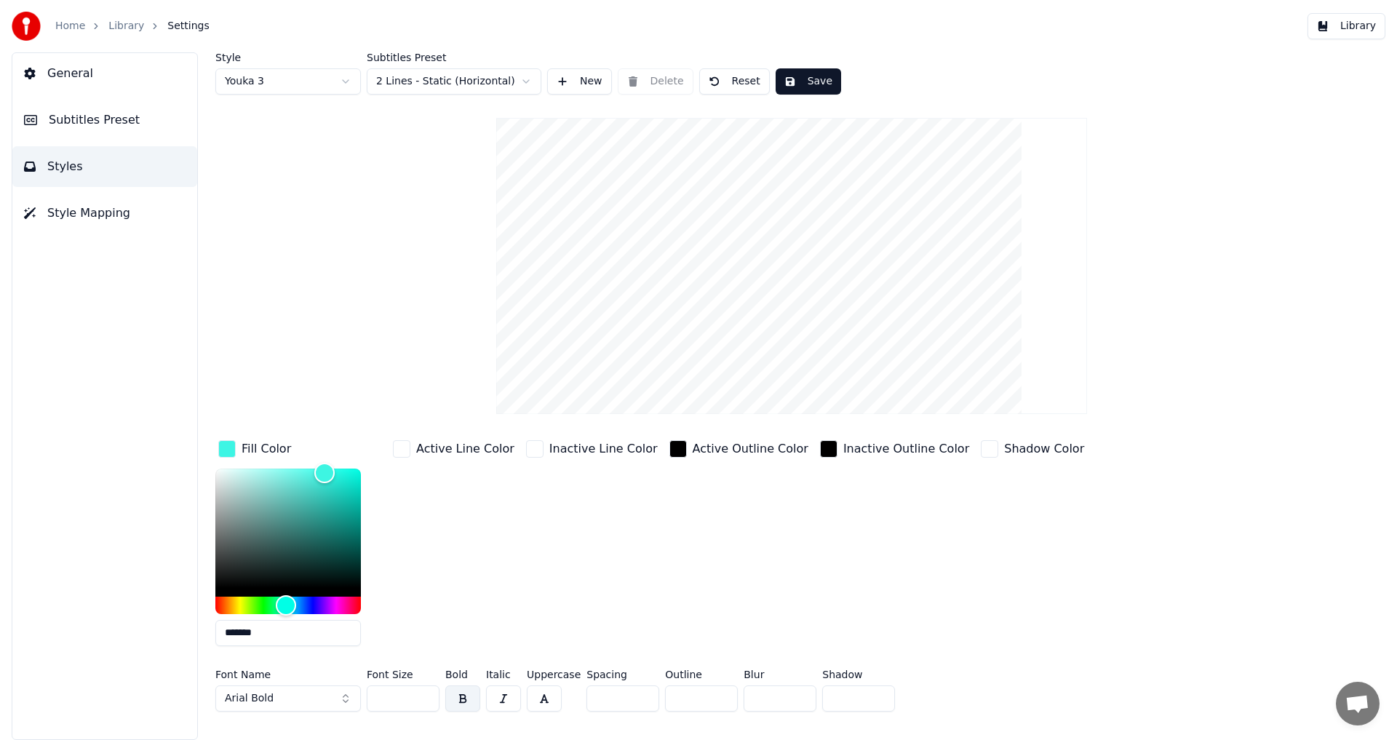
click at [802, 77] on button "Save" at bounding box center [807, 81] width 65 height 26
click at [1347, 21] on button "Library" at bounding box center [1346, 26] width 78 height 26
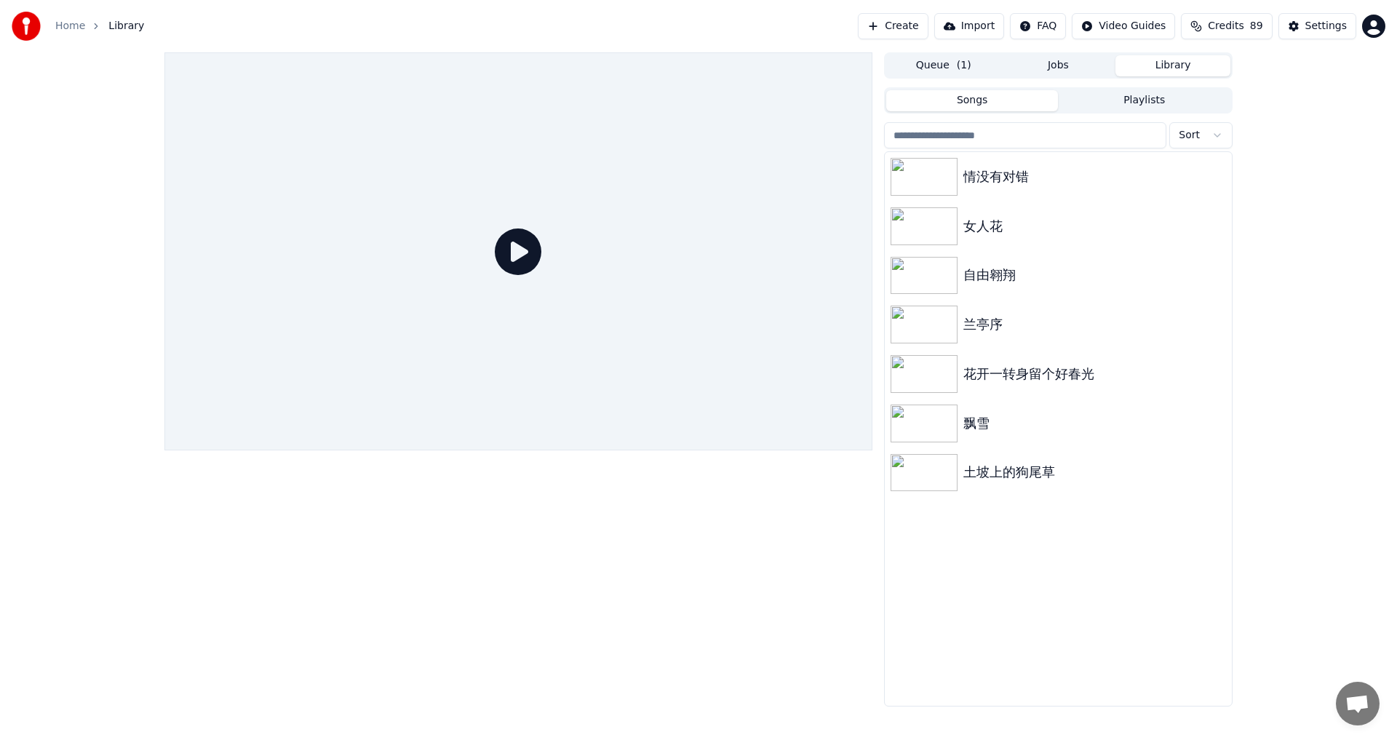
click at [525, 262] on icon at bounding box center [518, 251] width 47 height 47
click at [922, 173] on img at bounding box center [923, 177] width 67 height 38
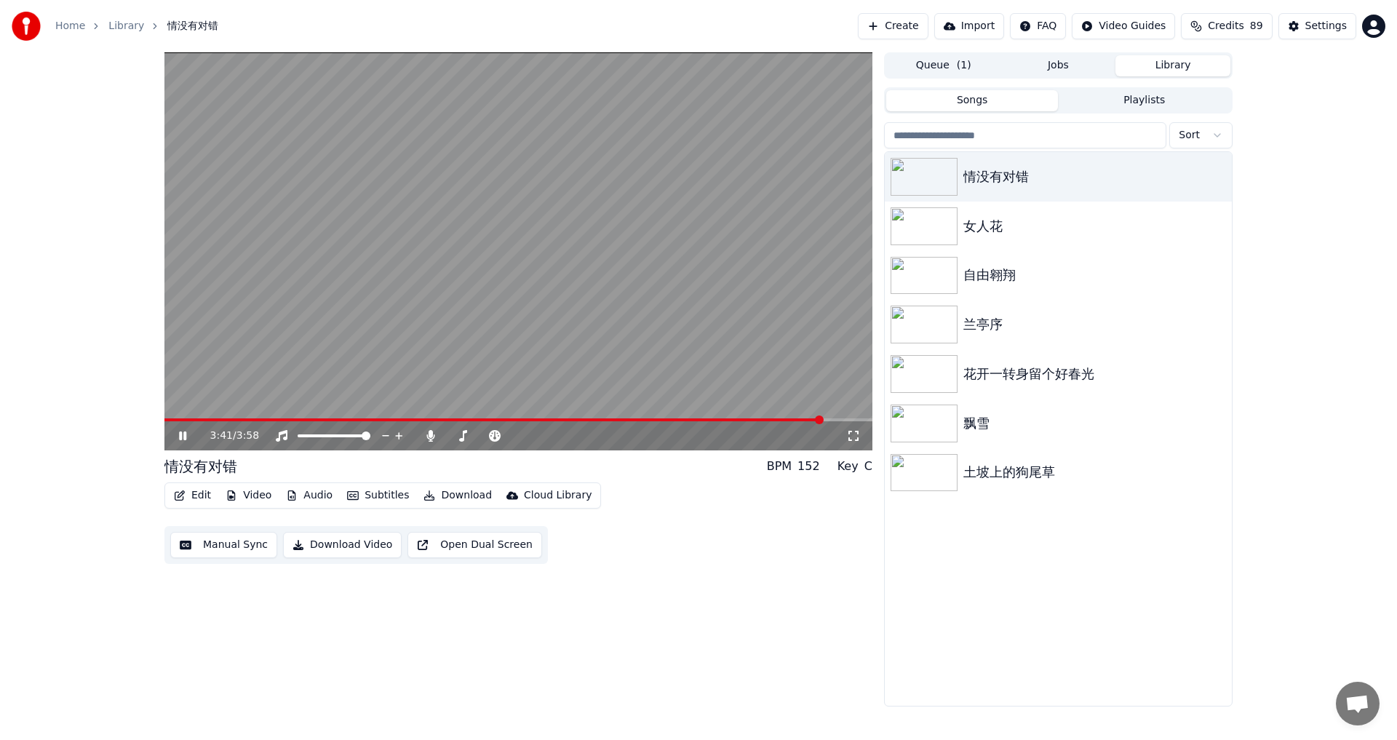
click at [553, 420] on span at bounding box center [493, 419] width 658 height 3
click at [182, 434] on icon at bounding box center [182, 435] width 7 height 9
click at [191, 495] on button "Edit" at bounding box center [192, 495] width 49 height 20
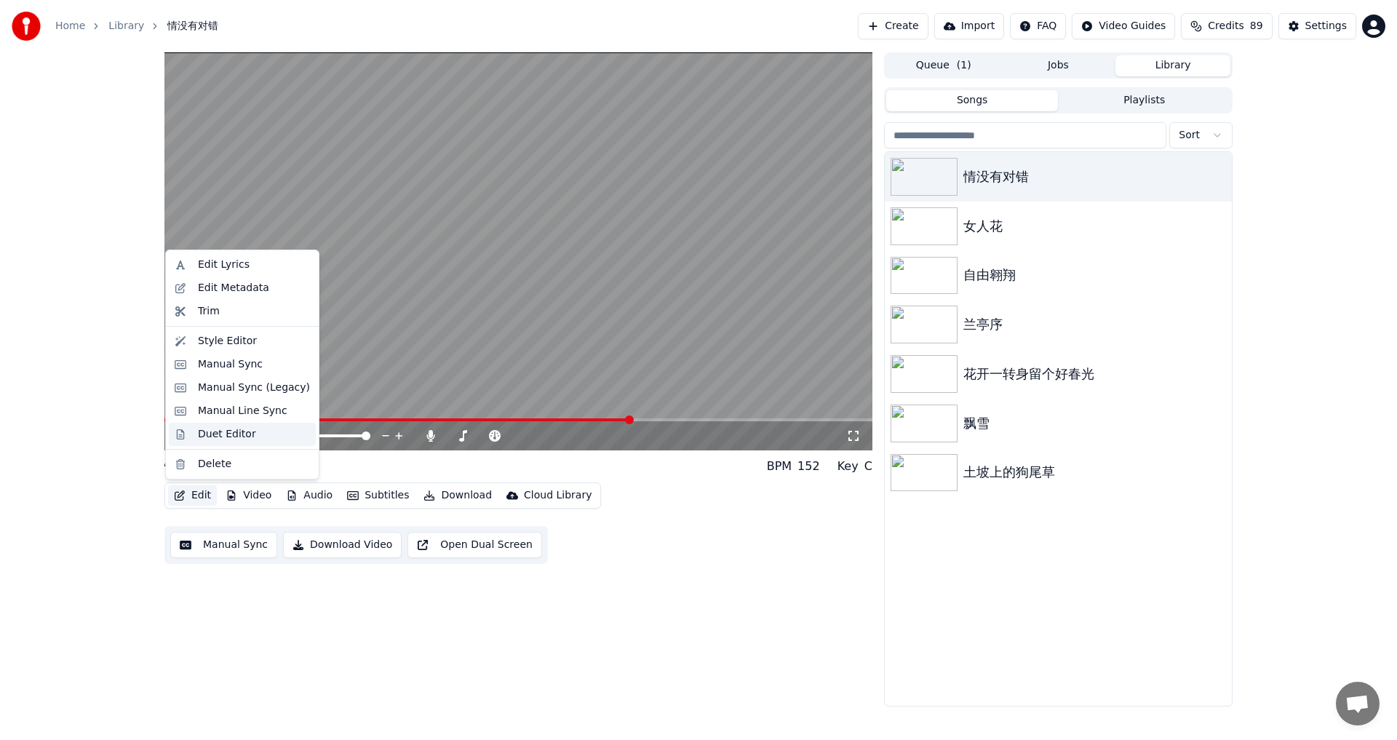
click at [221, 433] on div "Duet Editor" at bounding box center [227, 434] width 58 height 15
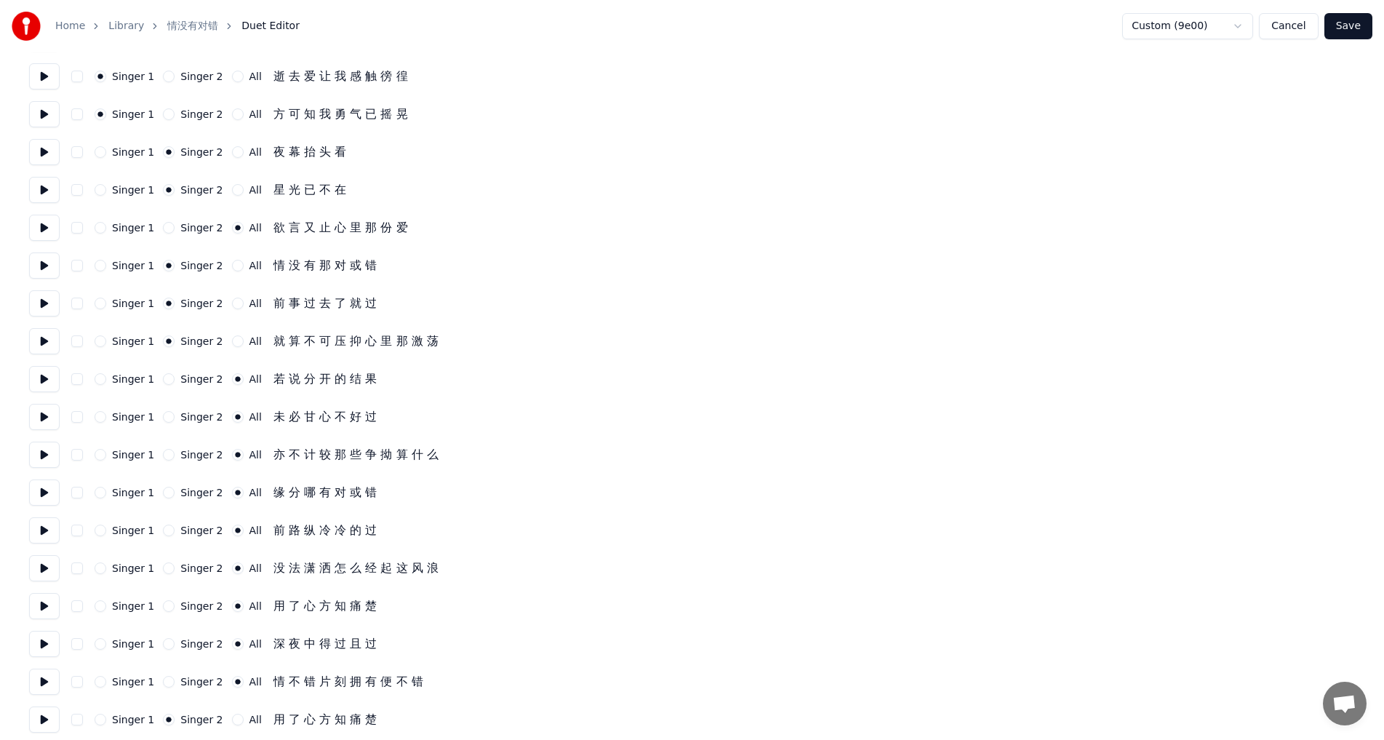
scroll to position [1032, 0]
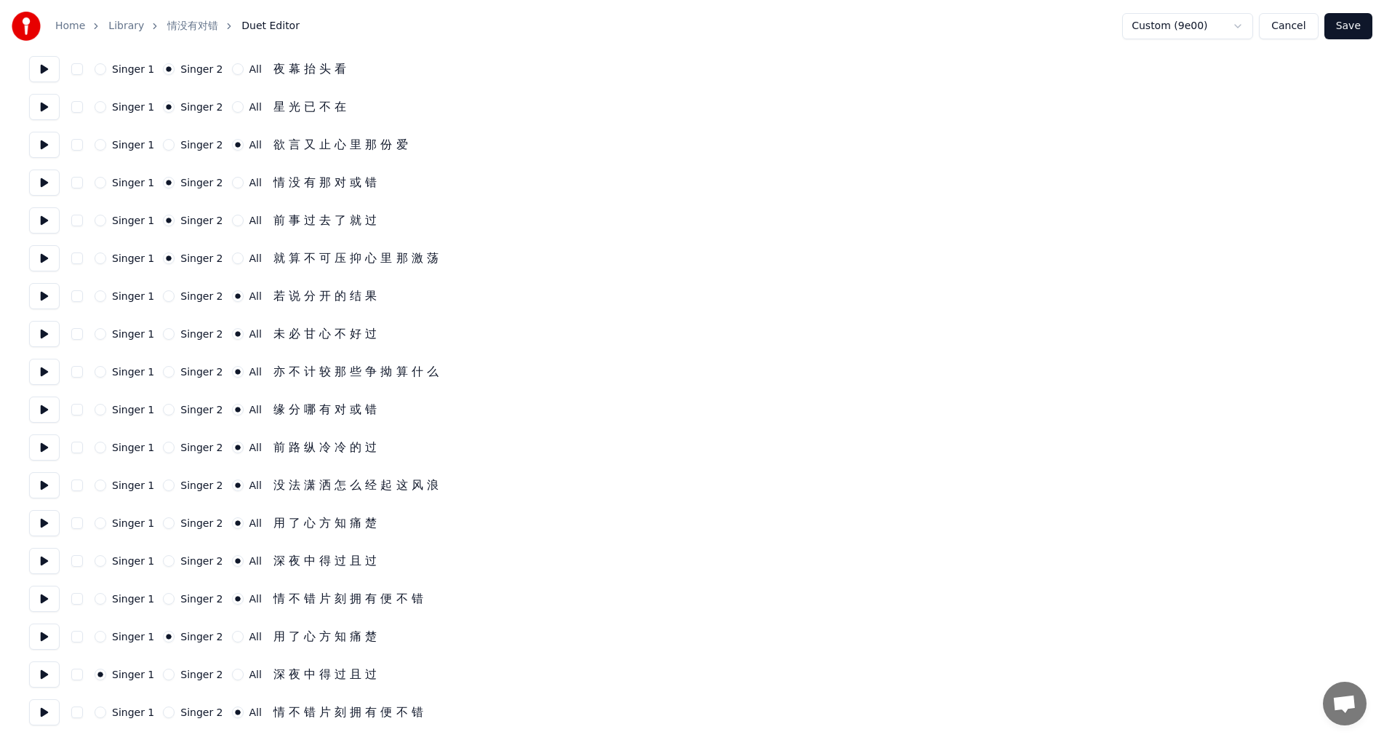
click at [101, 183] on button "Singer 1" at bounding box center [101, 183] width 12 height 12
click at [101, 226] on button "Singer 1" at bounding box center [101, 221] width 12 height 12
click at [98, 258] on button "Singer 1" at bounding box center [101, 258] width 12 height 12
click at [1351, 22] on button "Save" at bounding box center [1349, 26] width 48 height 26
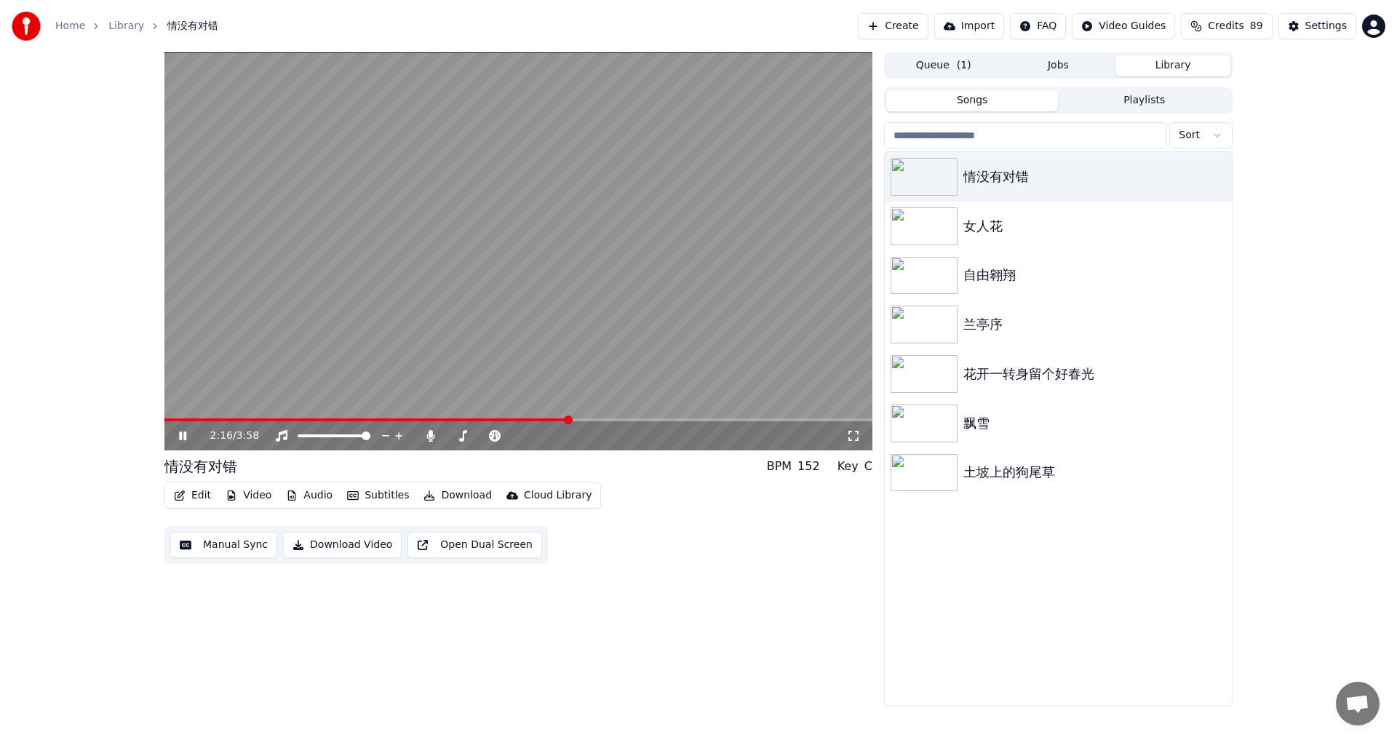
click at [568, 421] on span at bounding box center [518, 419] width 708 height 3
click at [595, 419] on span at bounding box center [518, 419] width 708 height 3
click at [183, 434] on icon at bounding box center [193, 436] width 34 height 12
click at [177, 439] on icon at bounding box center [193, 436] width 34 height 12
click at [723, 420] on span at bounding box center [443, 419] width 559 height 3
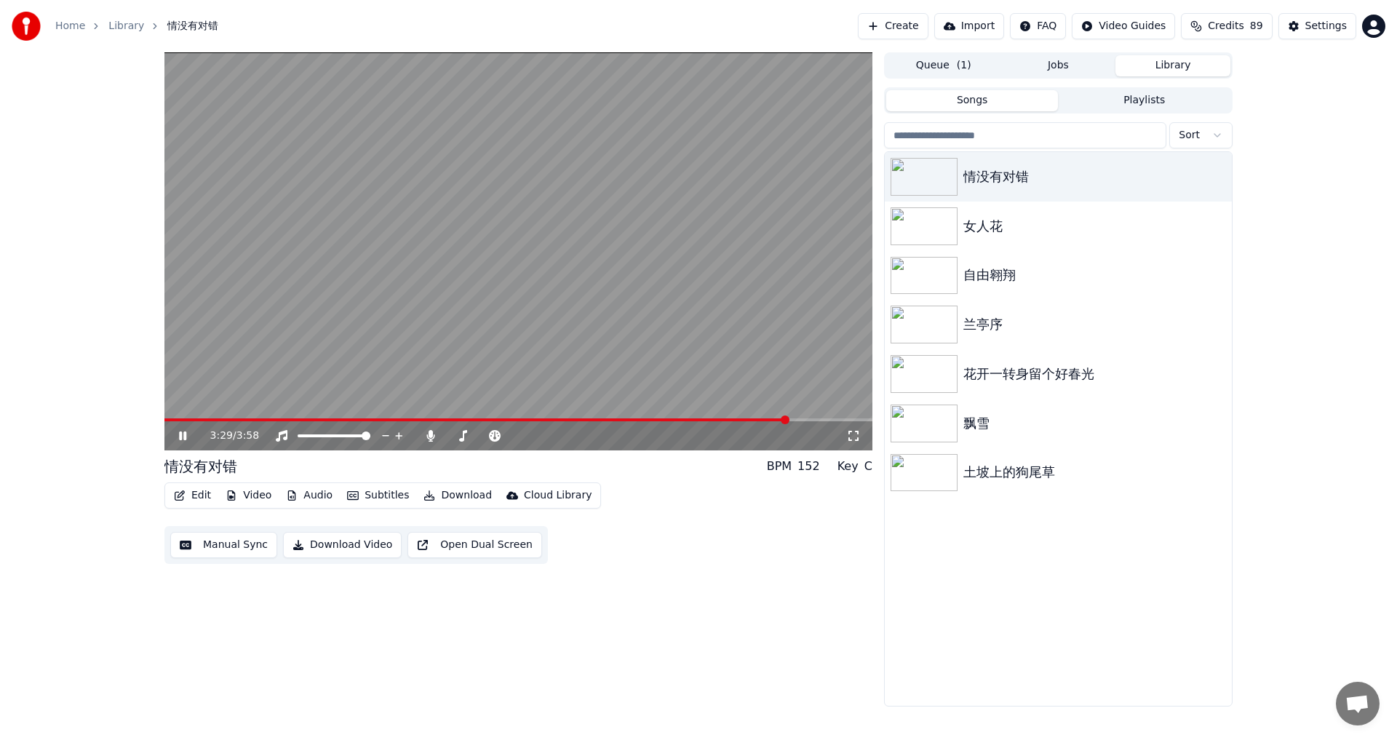
click at [183, 439] on icon at bounding box center [193, 436] width 34 height 12
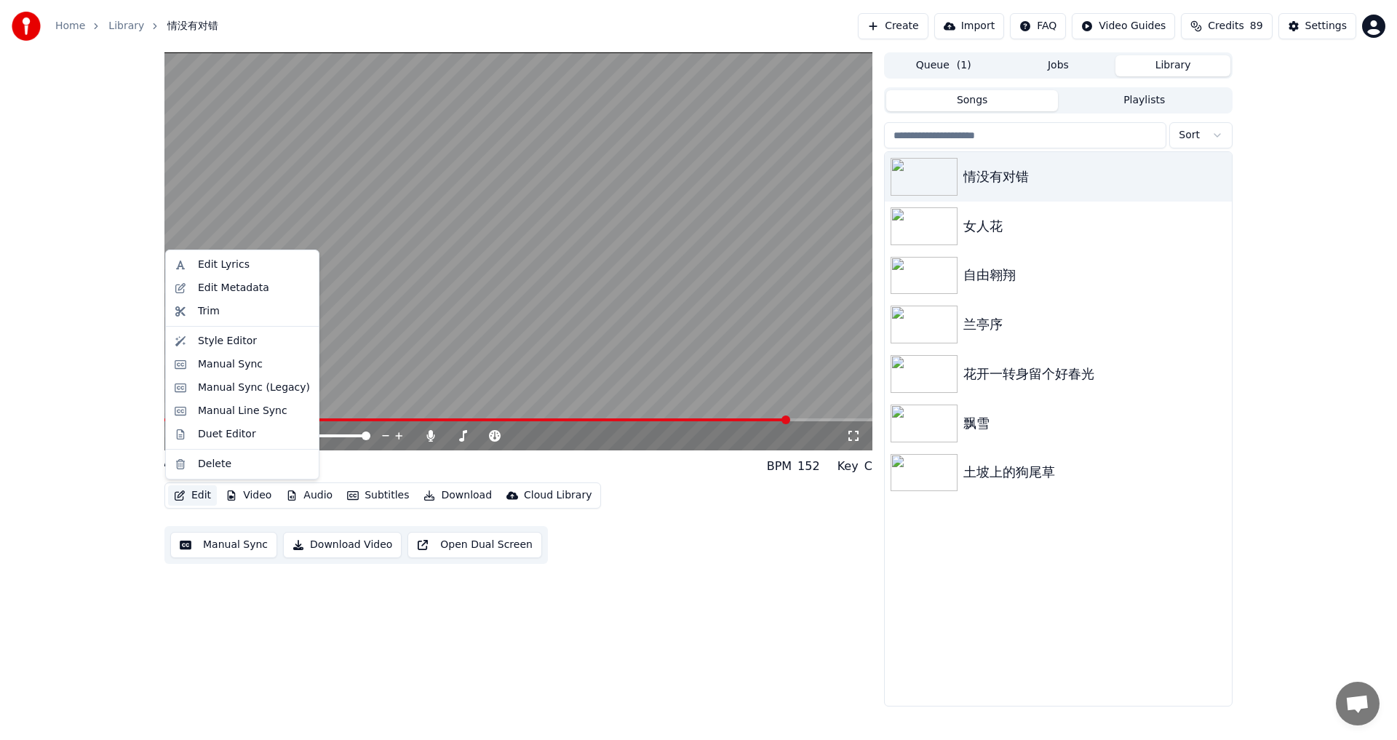
click at [195, 490] on button "Edit" at bounding box center [192, 495] width 49 height 20
click at [231, 434] on div "Duet Editor" at bounding box center [227, 434] width 58 height 15
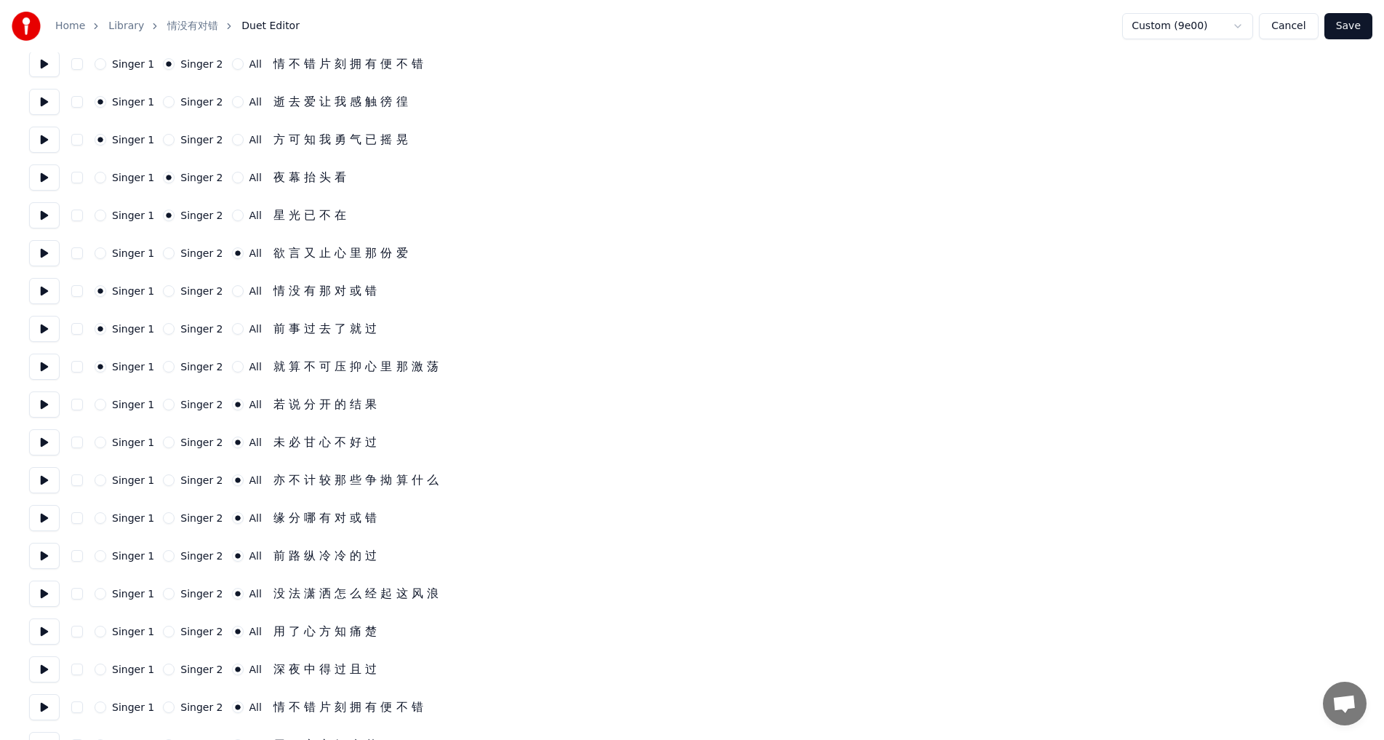
scroll to position [1032, 0]
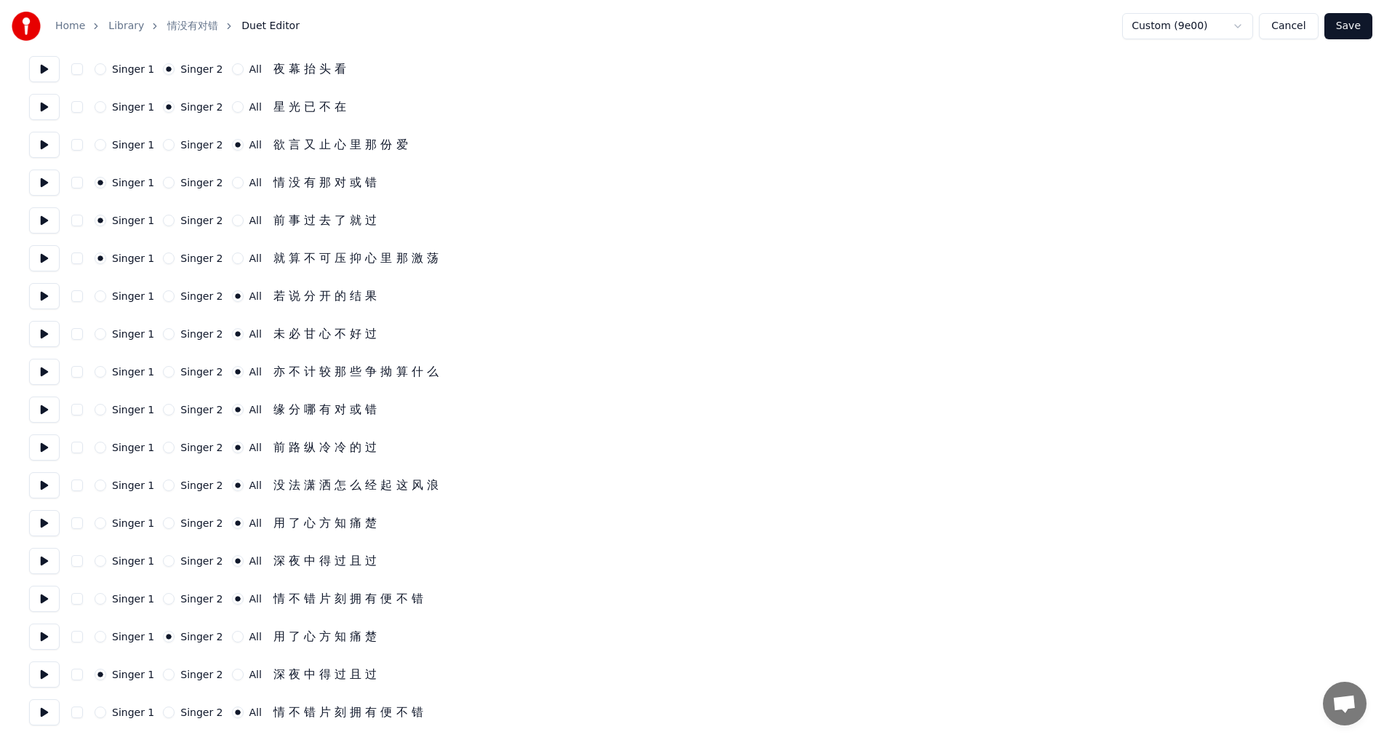
click at [79, 639] on button "button" at bounding box center [77, 637] width 12 height 12
click at [164, 676] on button "Singer 2" at bounding box center [169, 675] width 12 height 12
click at [84, 635] on div "Singer 1 Singer 2 All 用 了 心 方 知 痛 楚" at bounding box center [692, 636] width 1326 height 26
click at [100, 642] on div "Singer 1 Singer 2 All 用 了 心 方 知 痛 楚" at bounding box center [692, 636] width 1326 height 26
click at [98, 636] on button "Singer 1" at bounding box center [101, 637] width 12 height 12
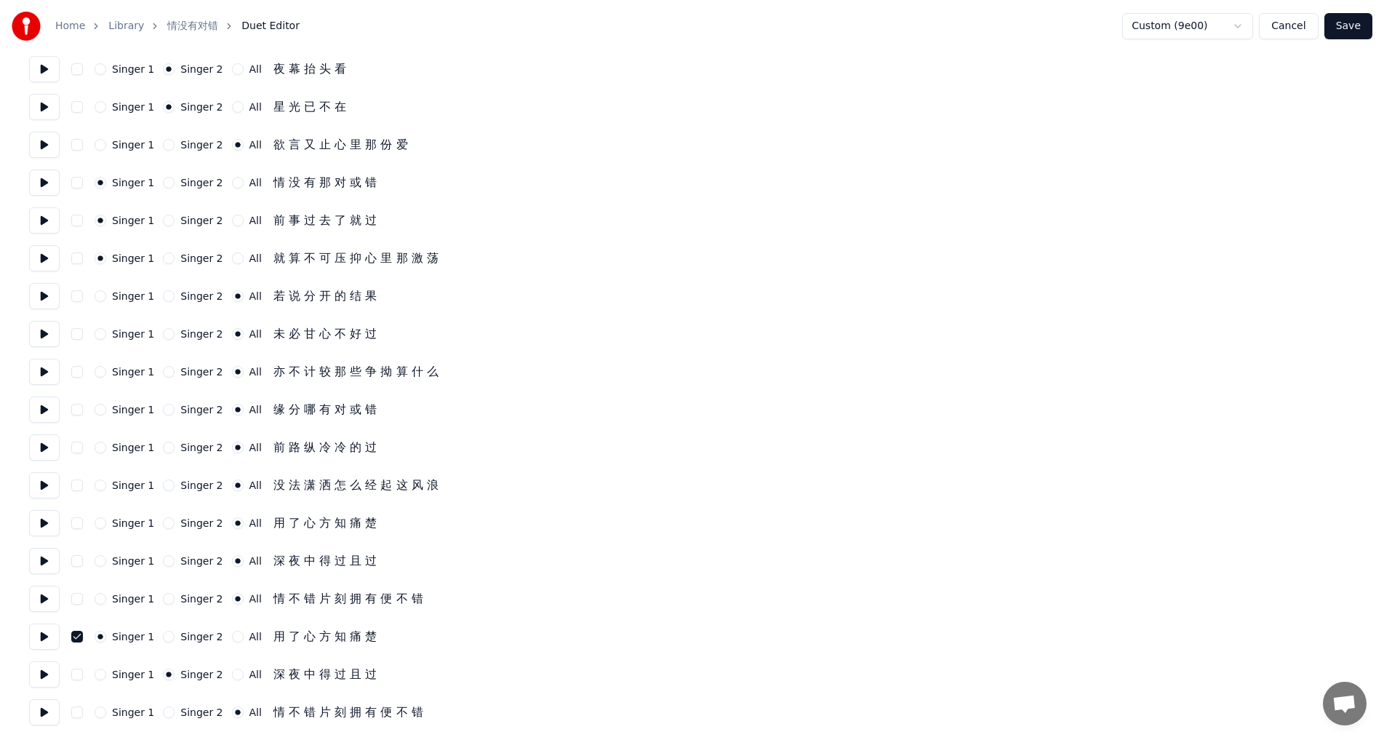
click at [76, 638] on button "button" at bounding box center [77, 637] width 12 height 12
click at [1347, 22] on button "Save" at bounding box center [1349, 26] width 48 height 26
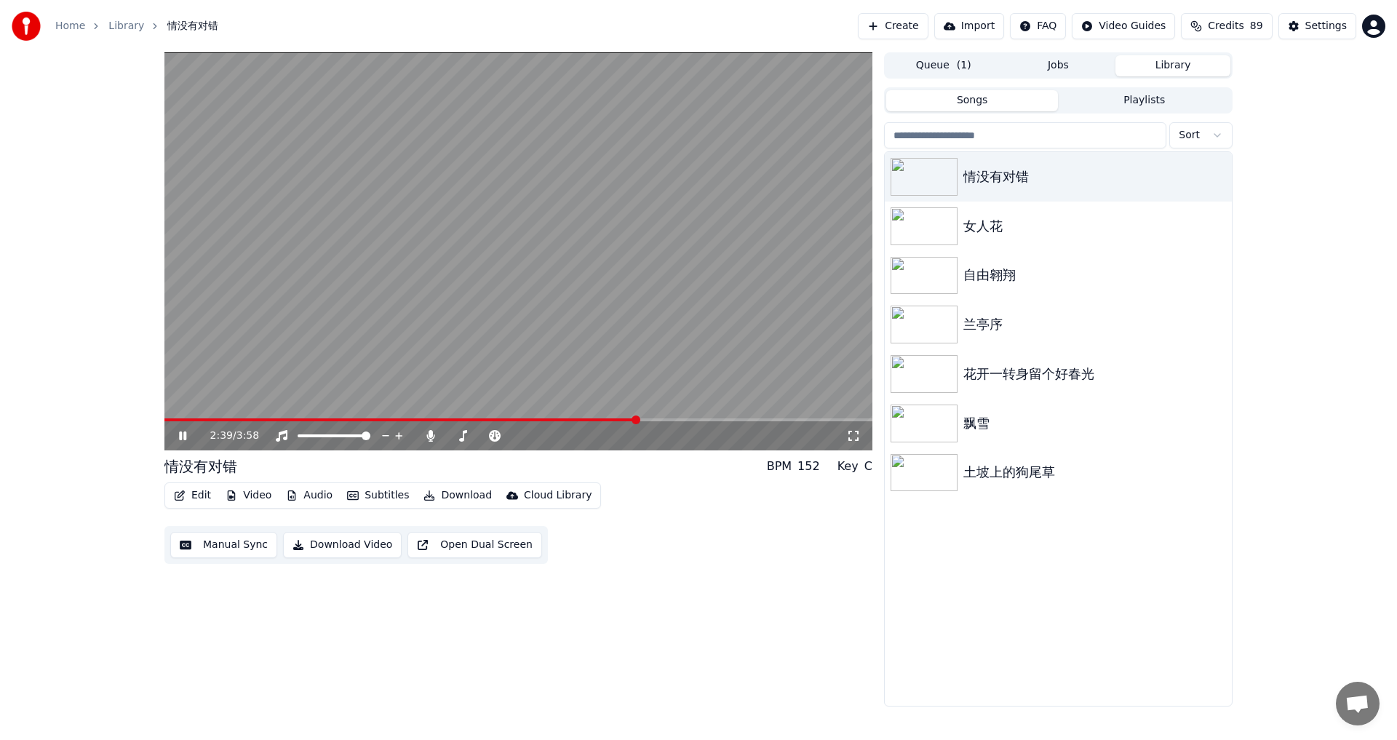
click at [637, 418] on span at bounding box center [518, 419] width 708 height 3
click at [169, 419] on span at bounding box center [509, 419] width 691 height 3
click at [164, 418] on span at bounding box center [168, 419] width 9 height 9
click at [854, 439] on icon at bounding box center [853, 436] width 15 height 12
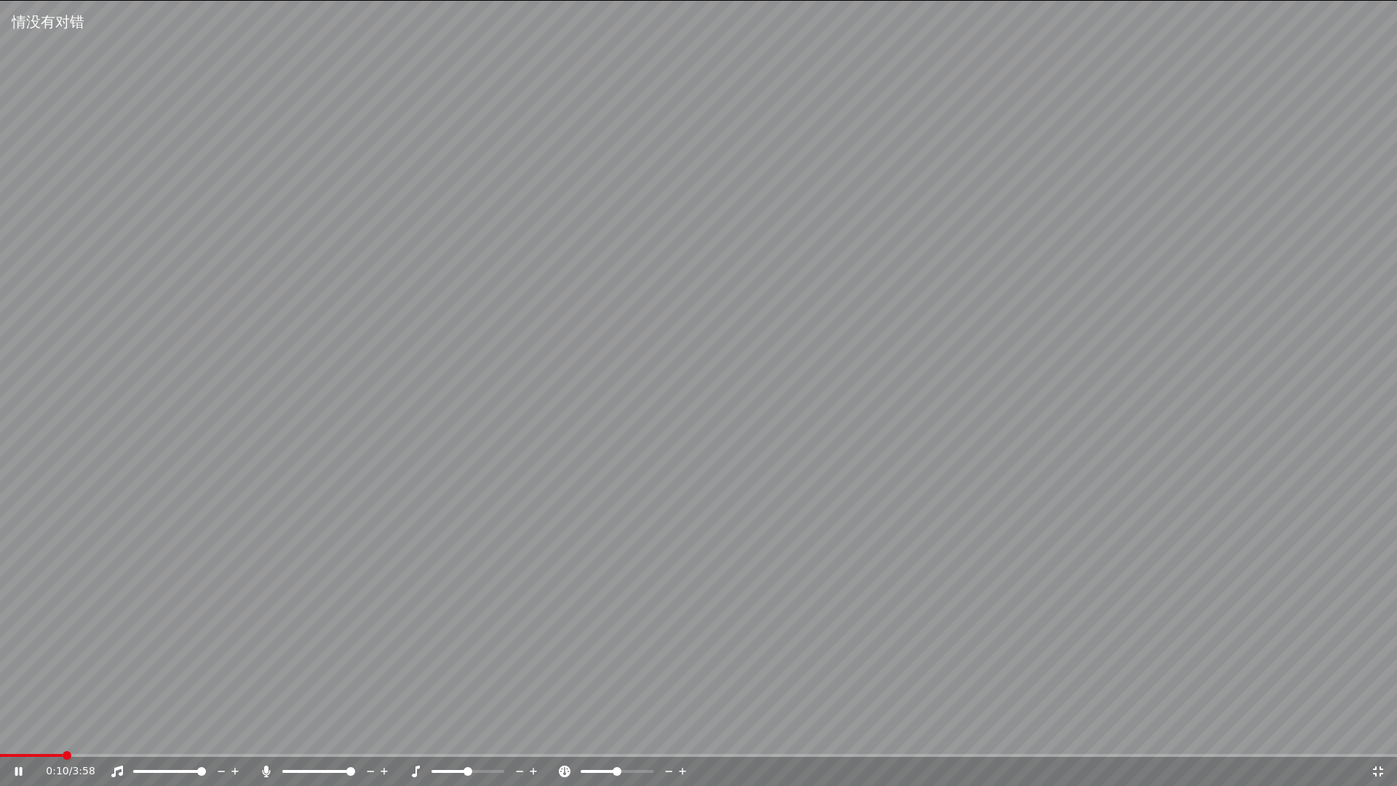
drag, startPoint x: 57, startPoint y: 757, endPoint x: 21, endPoint y: 757, distance: 35.6
click at [21, 739] on div "0:10 / 3:58" at bounding box center [698, 771] width 1397 height 29
click at [0, 739] on span at bounding box center [0, 755] width 0 height 3
click at [355, 739] on span at bounding box center [350, 771] width 9 height 9
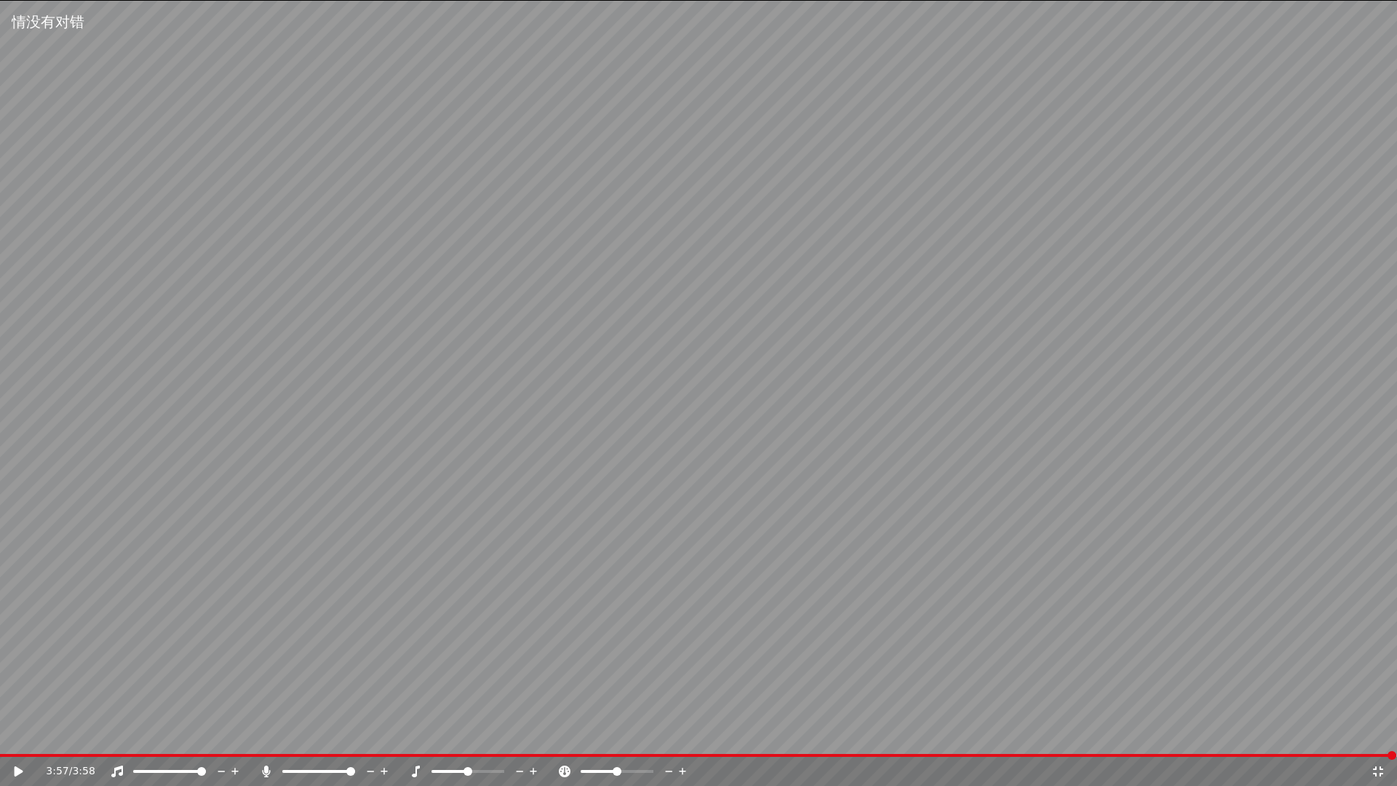
click at [1379, 739] on icon at bounding box center [1378, 771] width 15 height 12
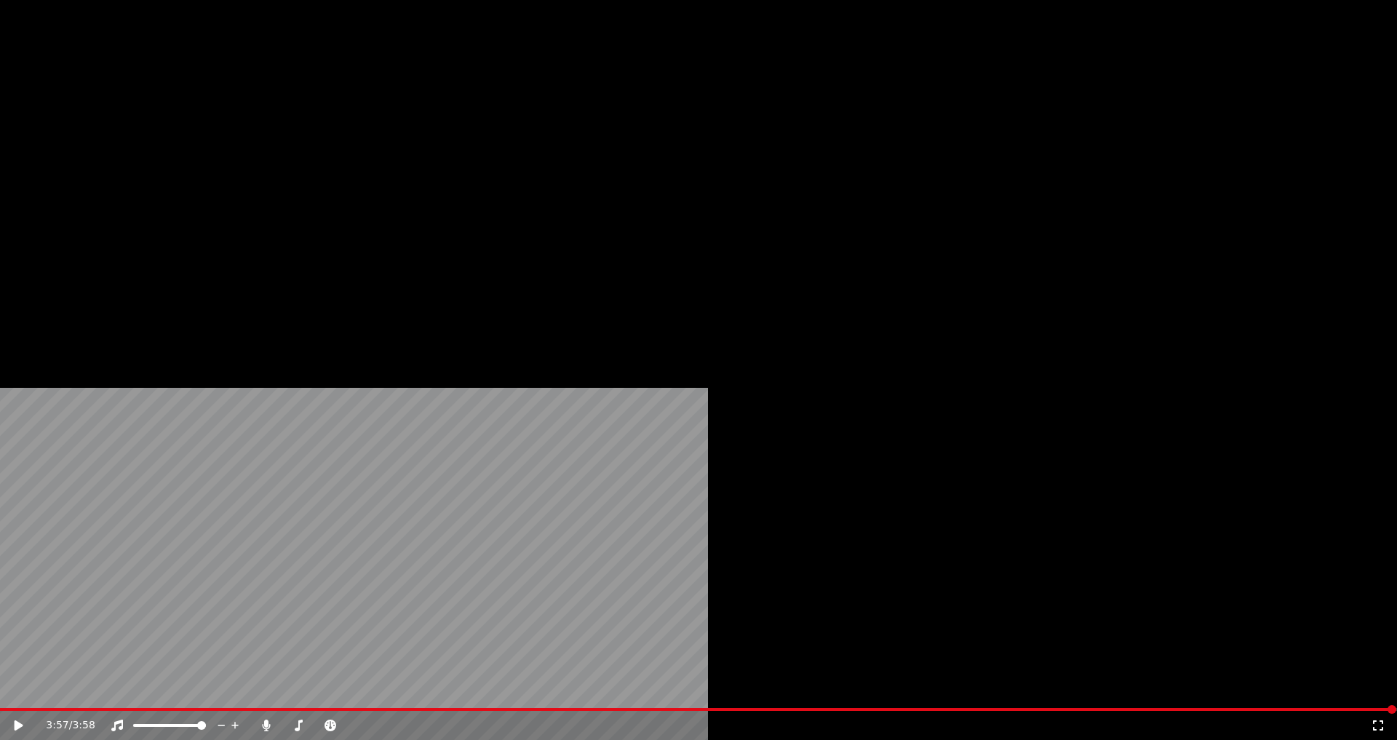
click at [303, 108] on button "Audio" at bounding box center [309, 97] width 58 height 20
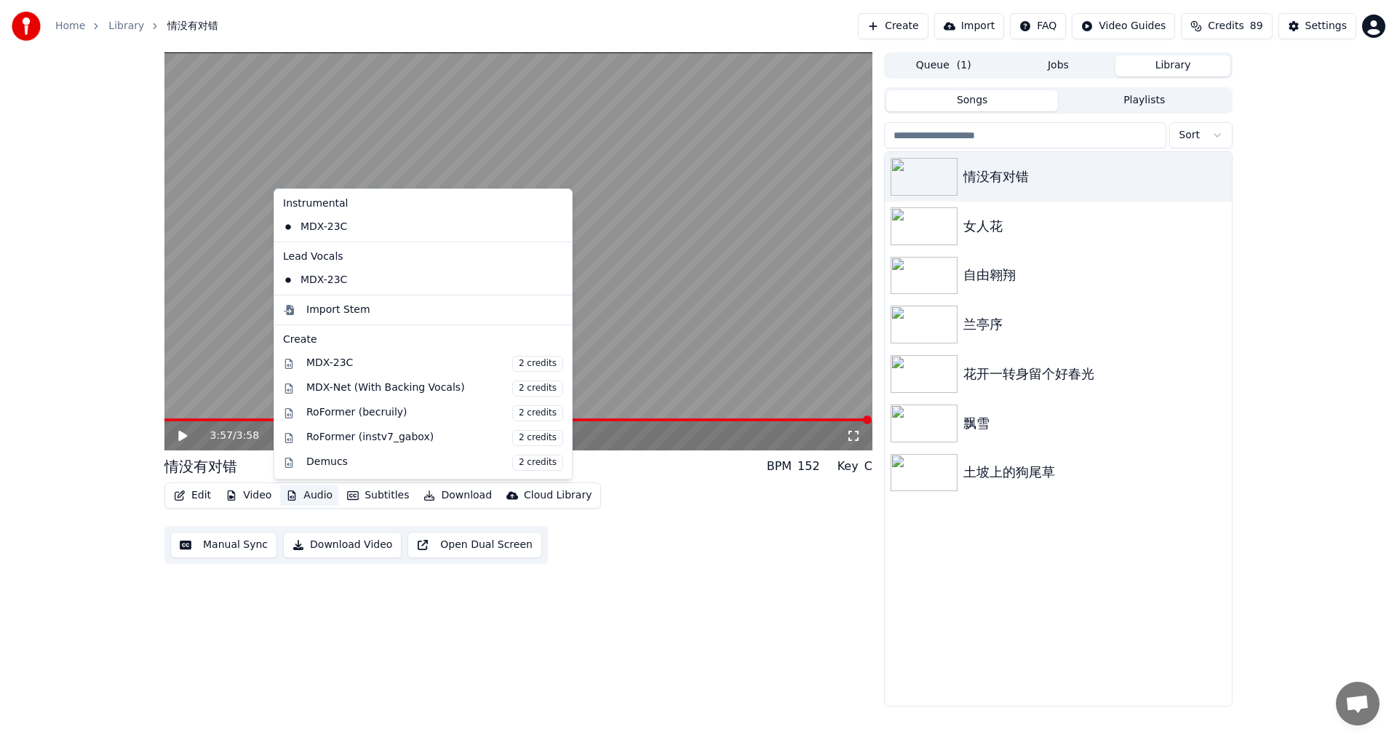
click at [646, 597] on div "3:57 / 3:58 情没有对错 BPM 152 Key C Edit Video Audio Subtitles Download Cloud Libra…" at bounding box center [518, 379] width 708 height 654
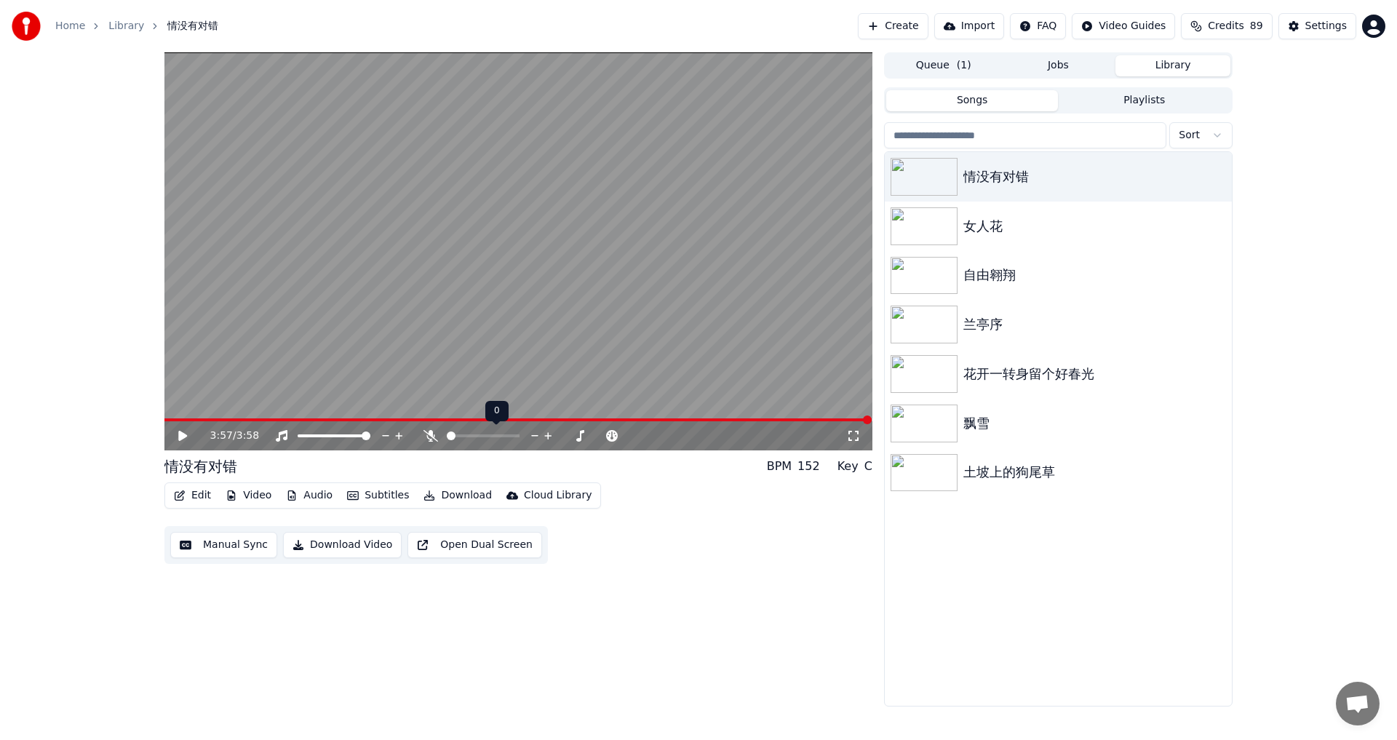
click at [447, 437] on span at bounding box center [451, 435] width 9 height 9
click at [180, 443] on div "3:57 / 3:58" at bounding box center [518, 435] width 696 height 15
click at [180, 431] on icon at bounding box center [182, 436] width 9 height 10
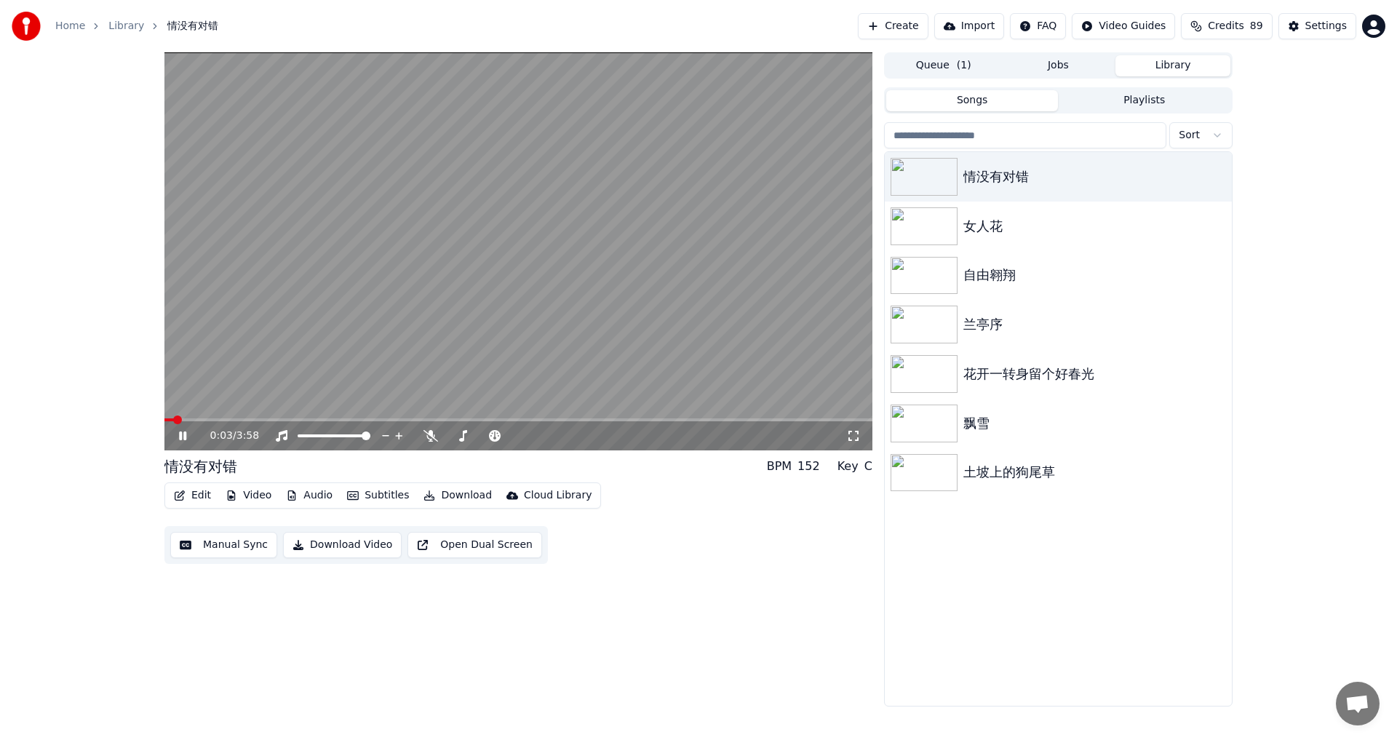
click at [854, 439] on icon at bounding box center [853, 436] width 15 height 12
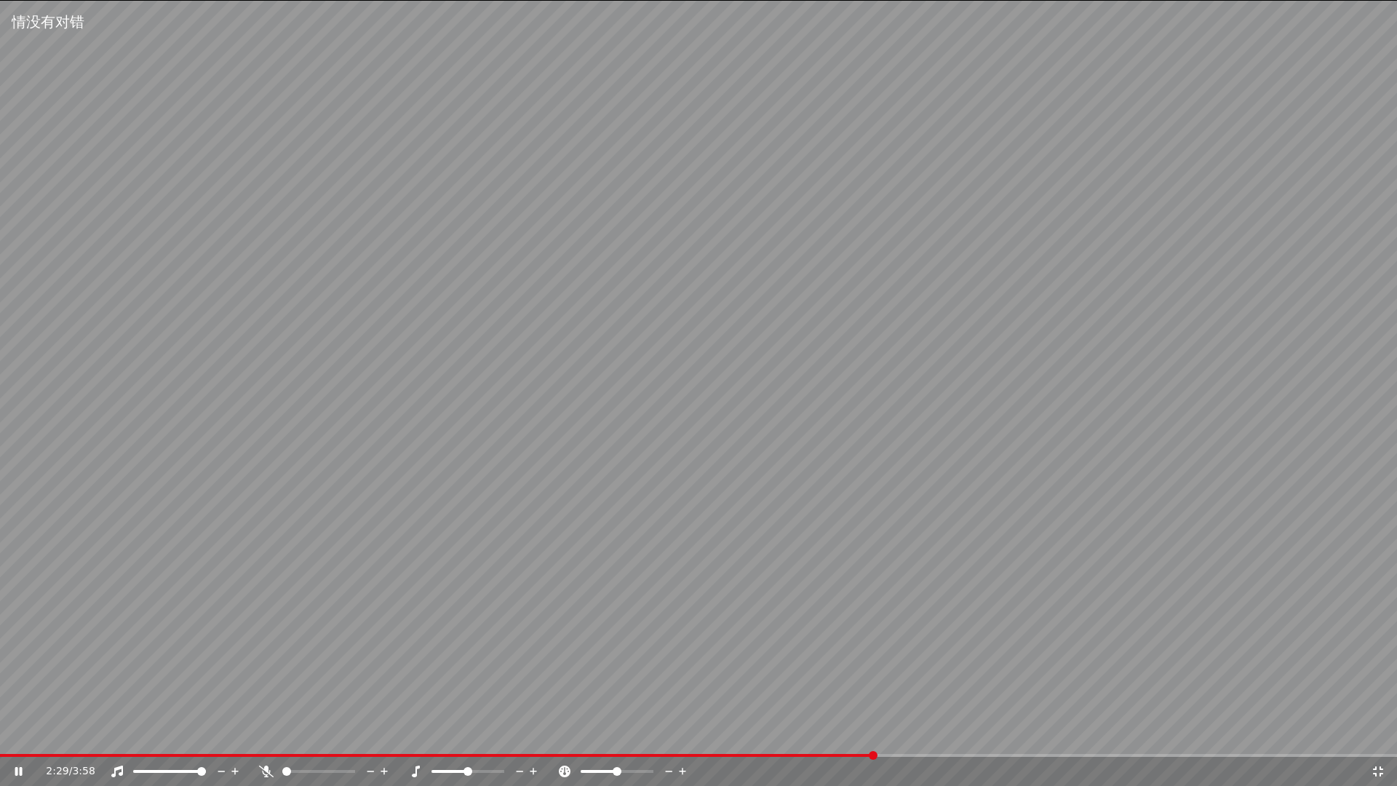
click at [877, 739] on span at bounding box center [698, 755] width 1397 height 3
click at [972, 739] on div "2:30 / 3:58" at bounding box center [698, 771] width 1397 height 29
click at [980, 739] on span at bounding box center [698, 755] width 1397 height 3
click at [1063, 739] on video at bounding box center [698, 393] width 1397 height 786
click at [1082, 739] on span at bounding box center [698, 755] width 1397 height 3
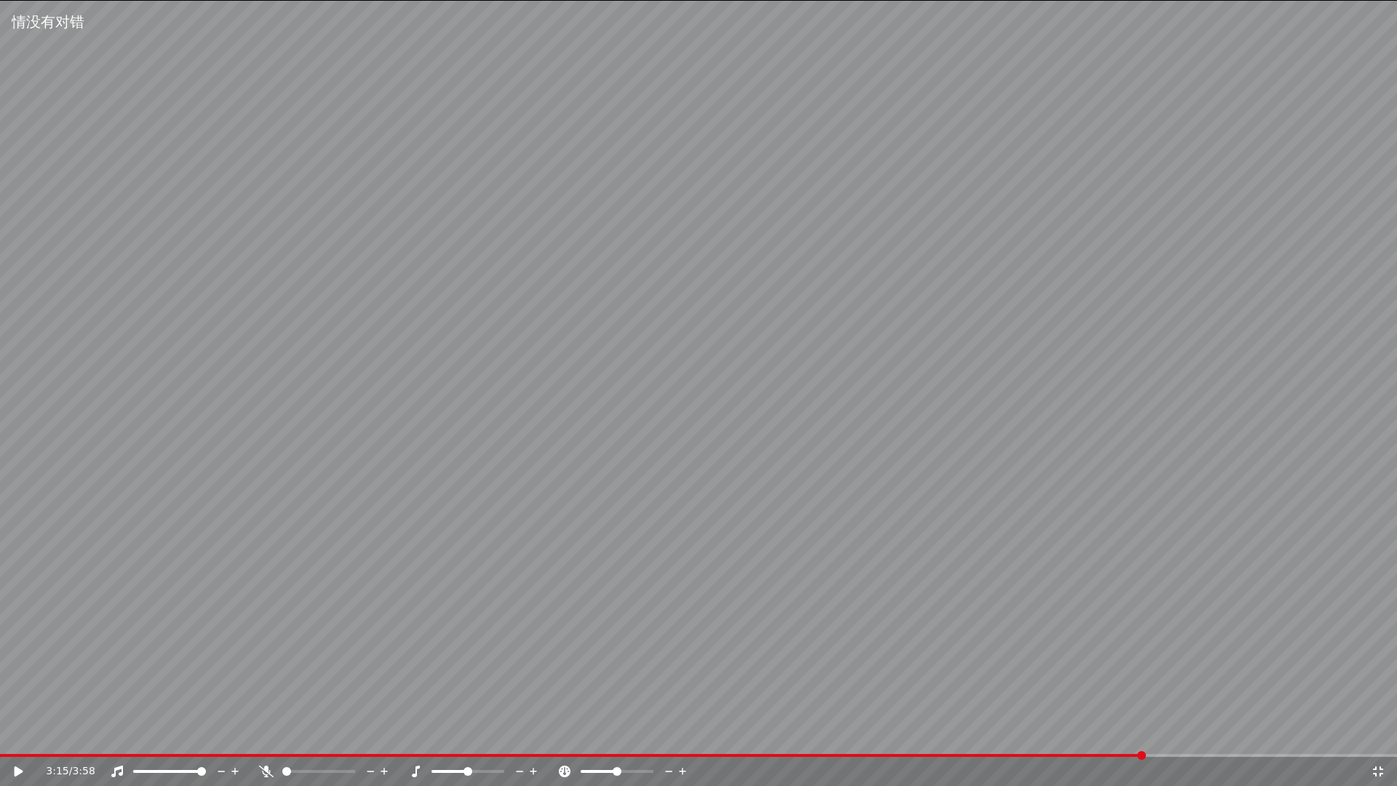
click at [1147, 739] on span at bounding box center [698, 755] width 1397 height 3
click at [1183, 739] on div "3:15 / 3:58" at bounding box center [698, 771] width 1397 height 29
click at [1213, 739] on video at bounding box center [698, 393] width 1397 height 786
click at [1227, 739] on div "3:15 / 3:58" at bounding box center [698, 771] width 1397 height 29
click at [1240, 739] on div "3:16 / 3:58" at bounding box center [698, 771] width 1397 height 29
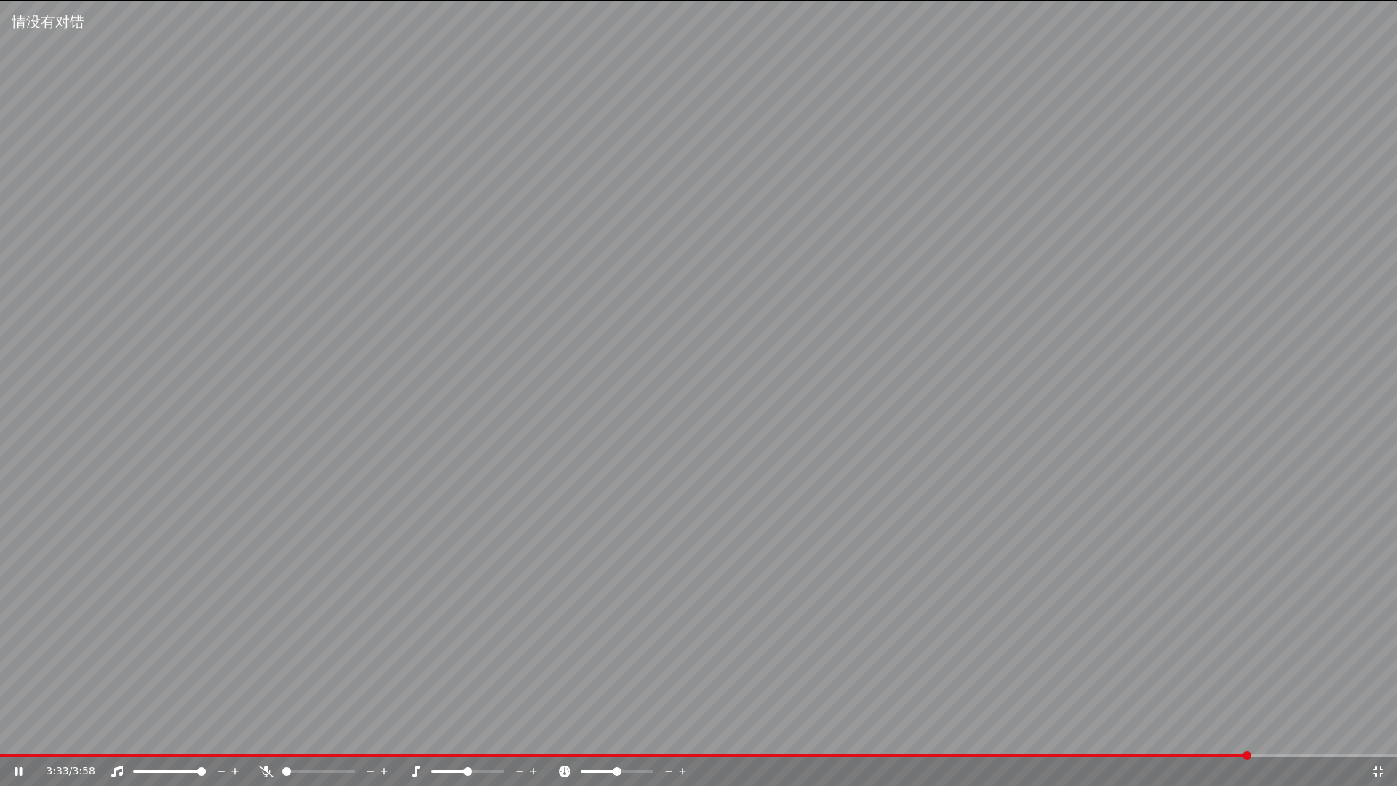
click at [1251, 739] on span at bounding box center [698, 755] width 1397 height 3
click at [1381, 739] on div "3:35 / 3:58" at bounding box center [698, 771] width 1397 height 29
click at [1381, 739] on icon at bounding box center [1378, 771] width 10 height 10
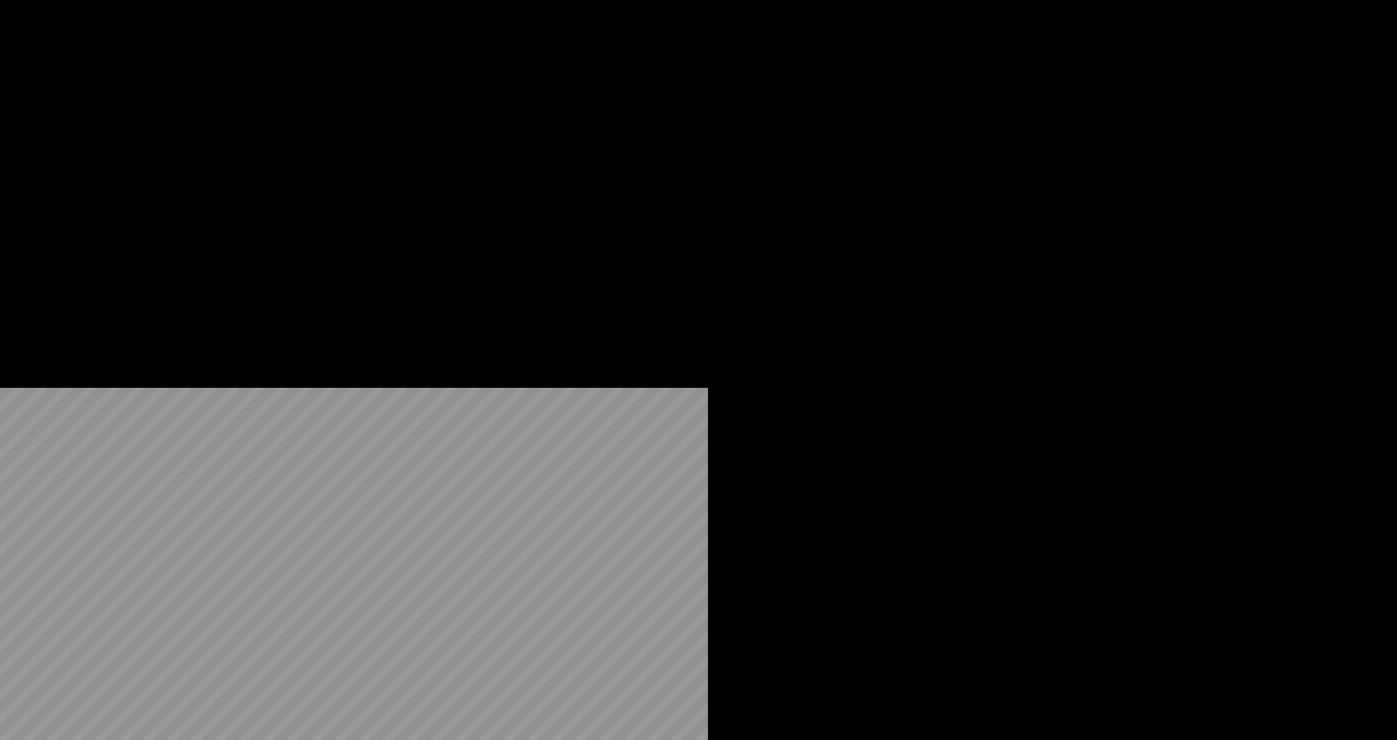
click at [305, 108] on button "Audio" at bounding box center [309, 97] width 58 height 20
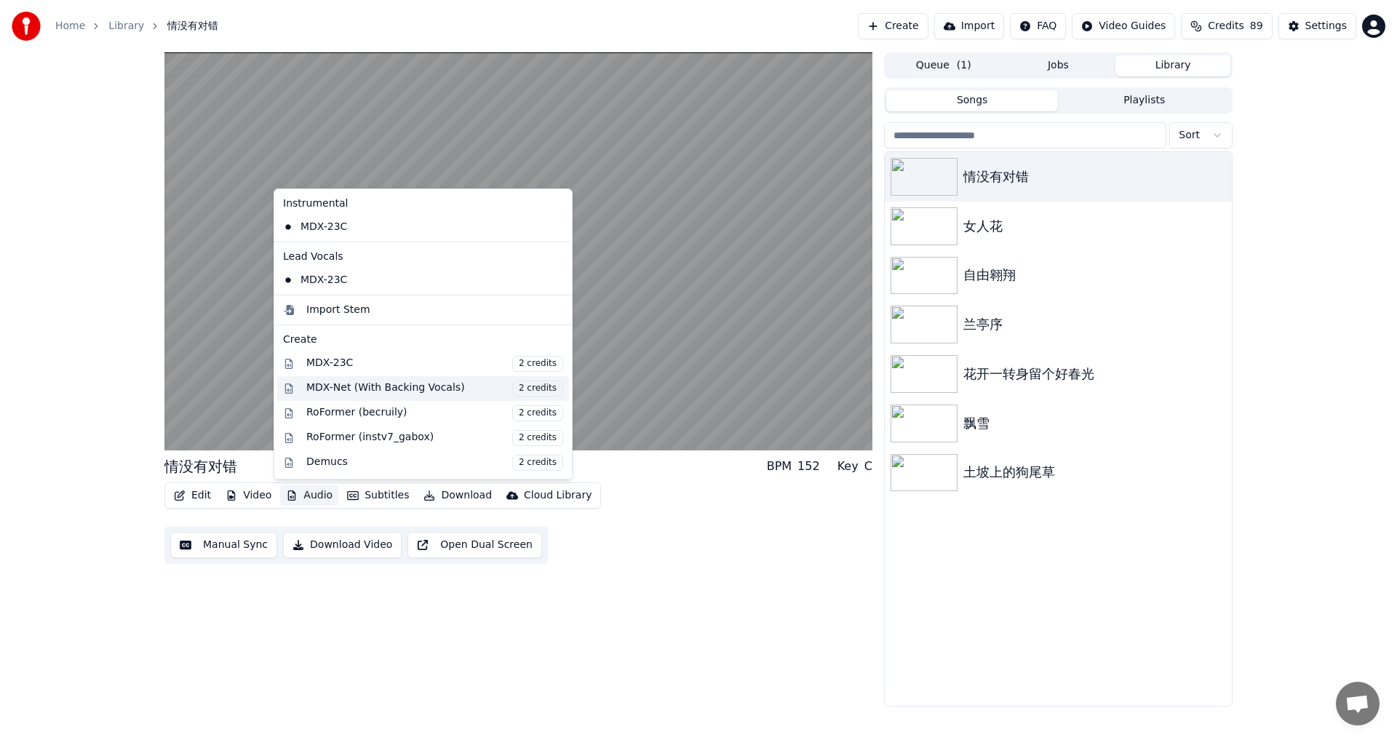
click at [518, 391] on span "2 credits" at bounding box center [537, 388] width 51 height 16
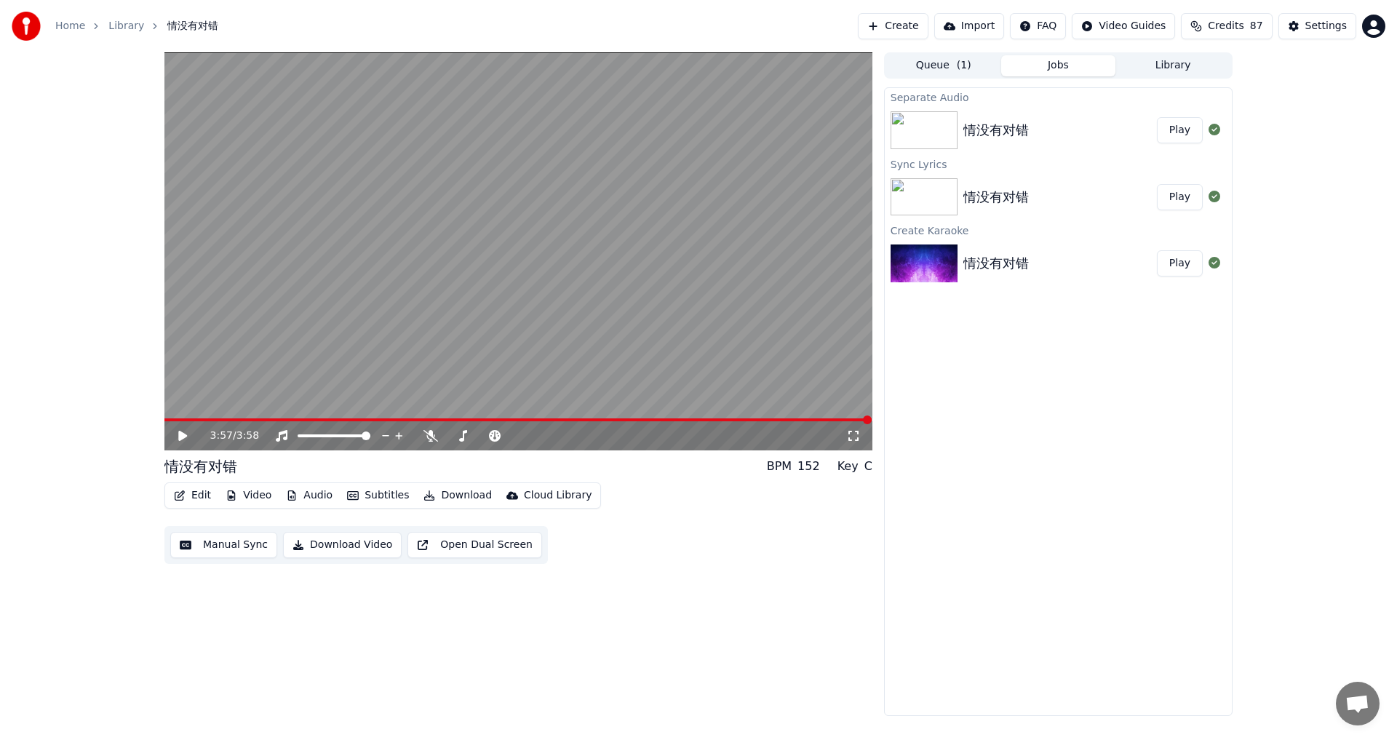
click at [185, 434] on icon at bounding box center [182, 436] width 9 height 10
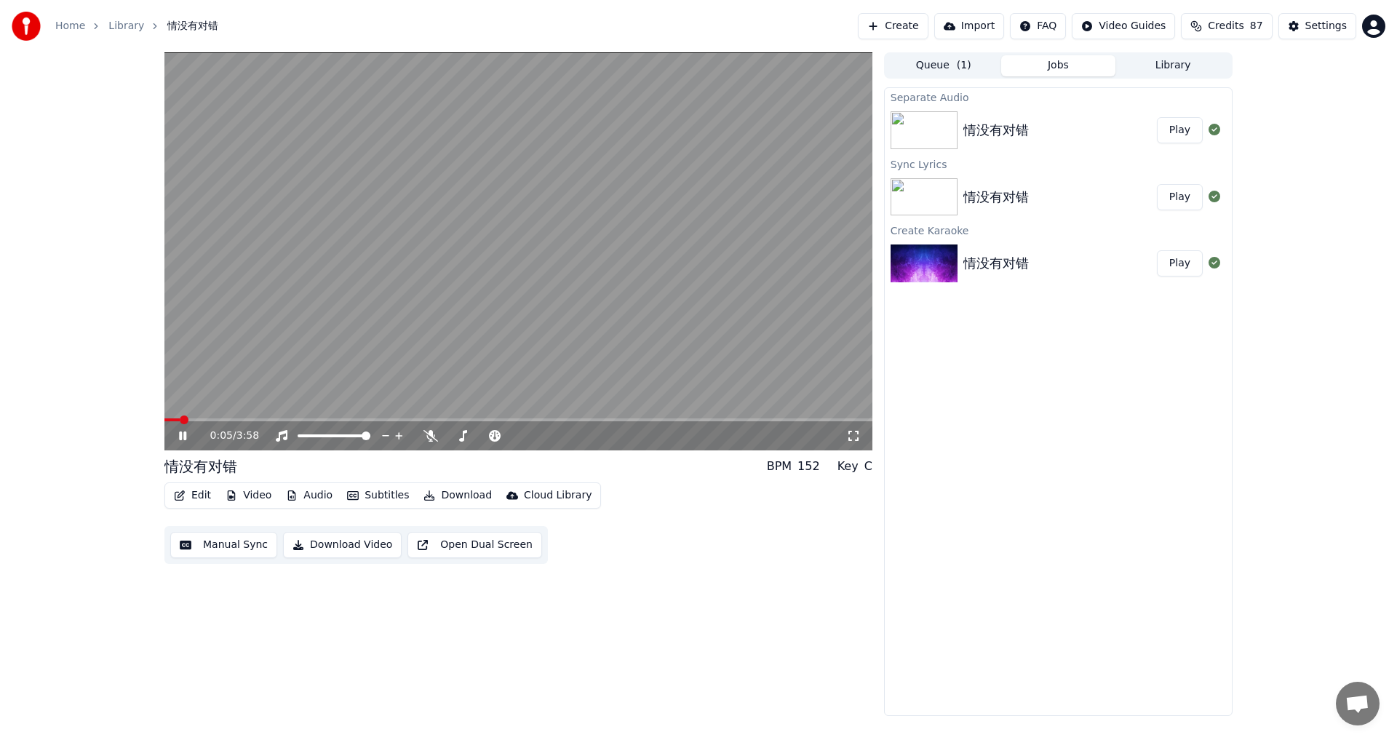
click at [853, 439] on icon at bounding box center [853, 436] width 15 height 12
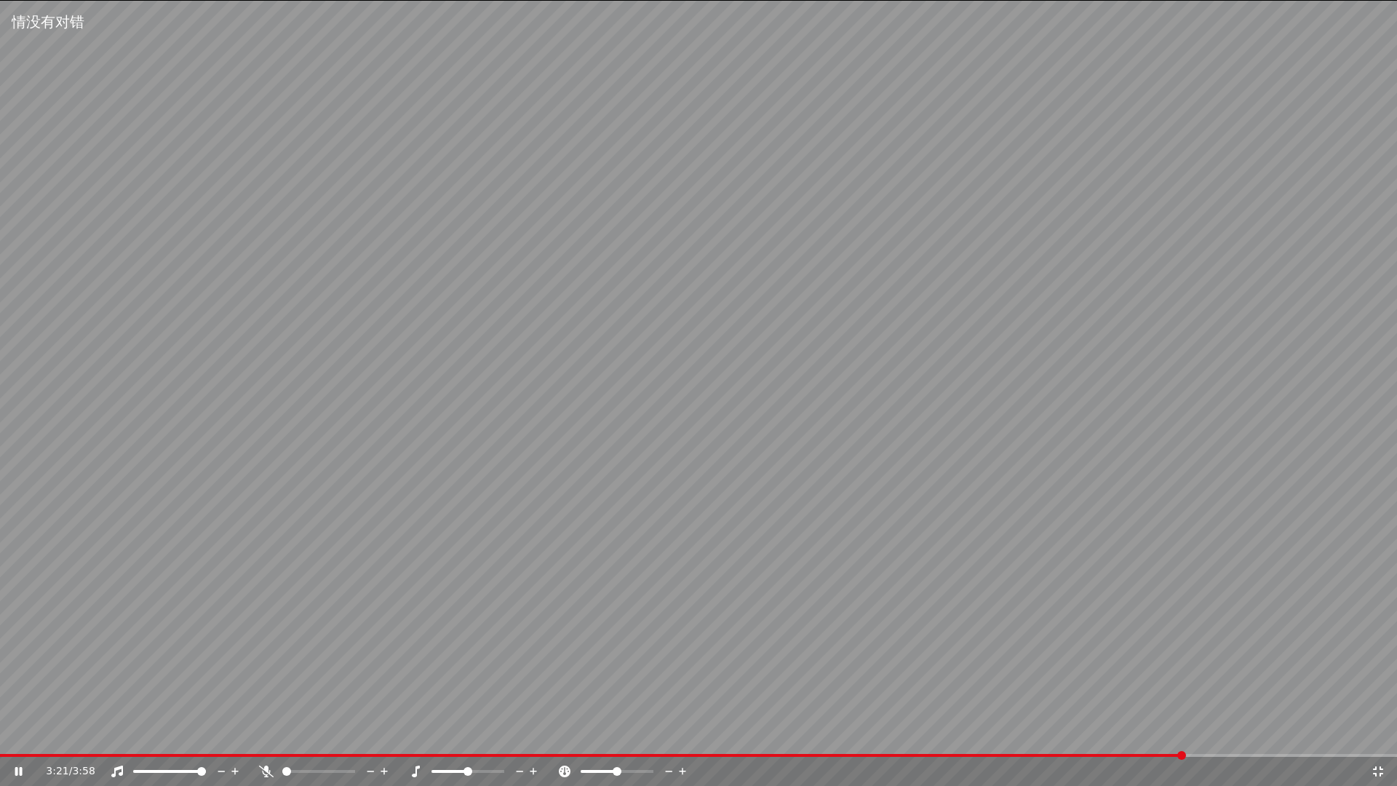
click at [1379, 739] on icon at bounding box center [1378, 771] width 15 height 12
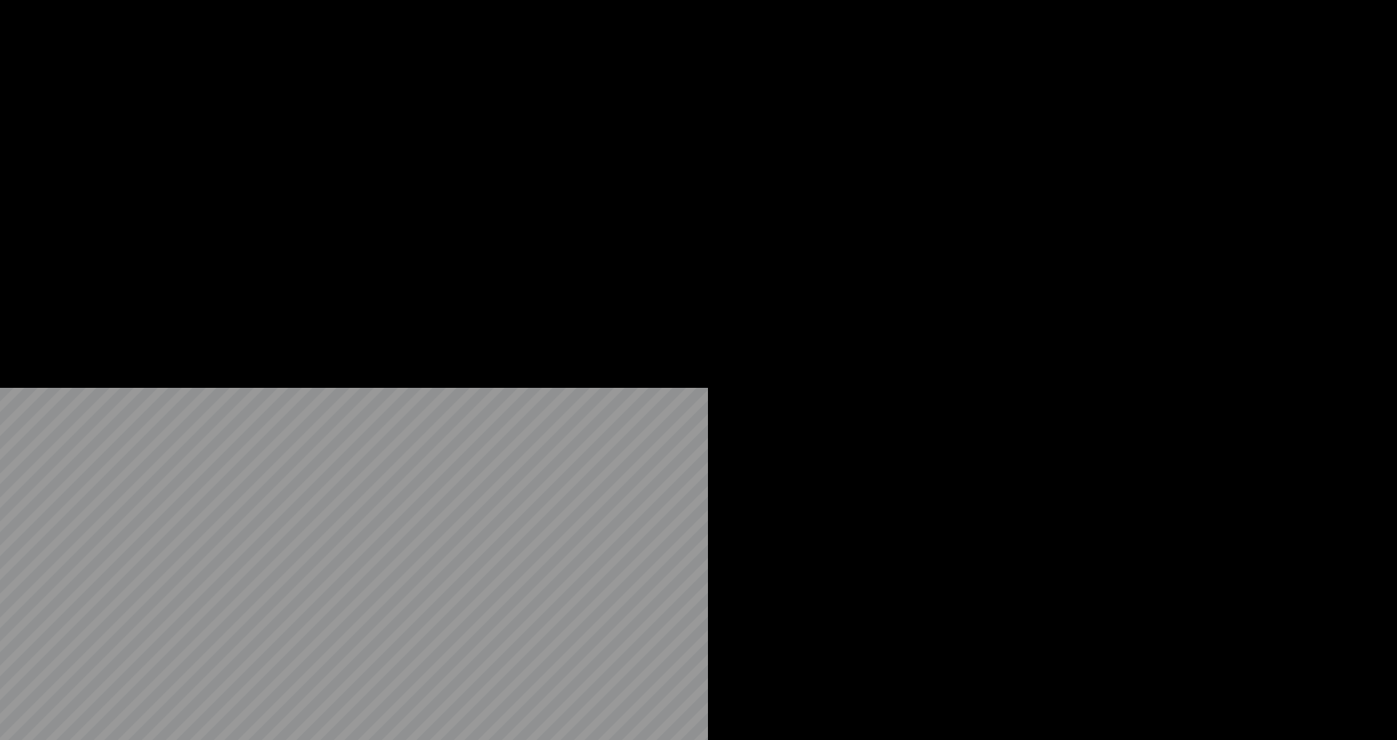
click at [304, 108] on button "Audio" at bounding box center [309, 97] width 58 height 20
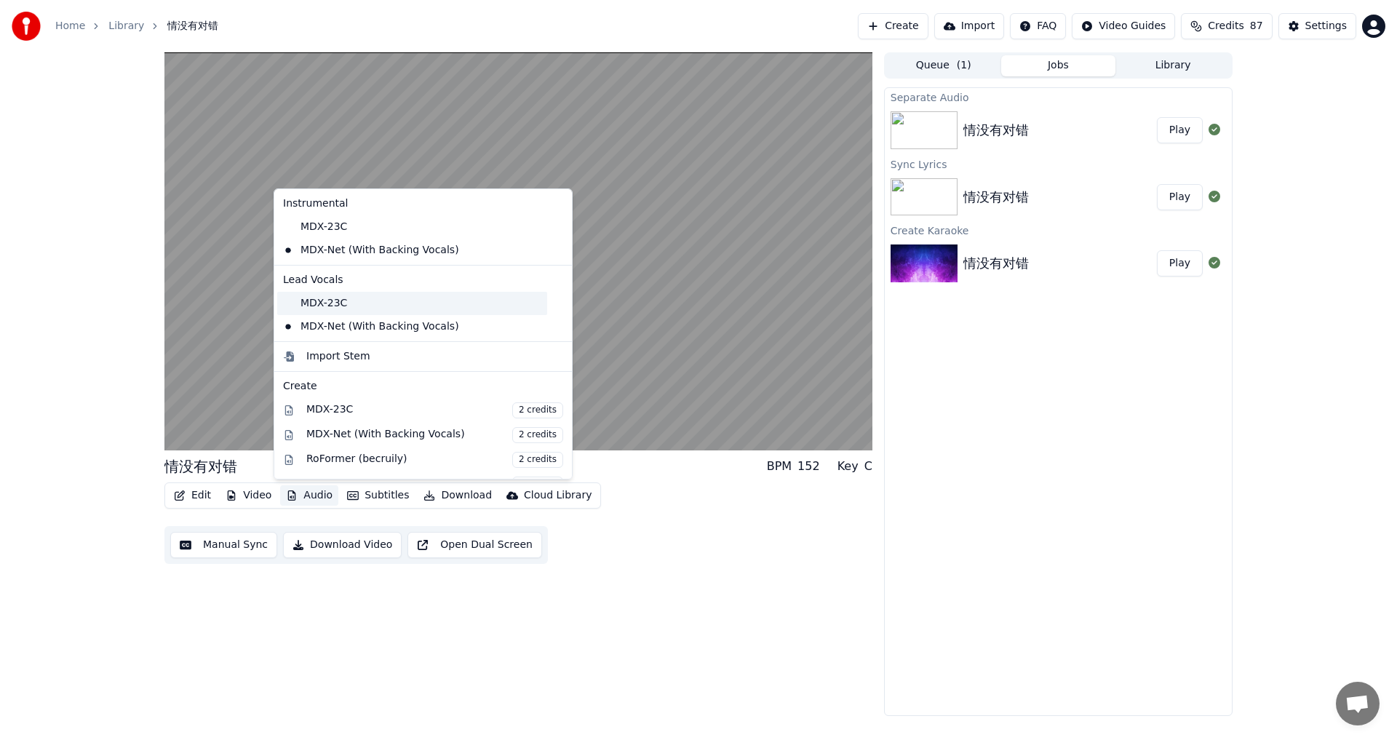
click at [330, 303] on div "MDX-23C" at bounding box center [412, 303] width 270 height 23
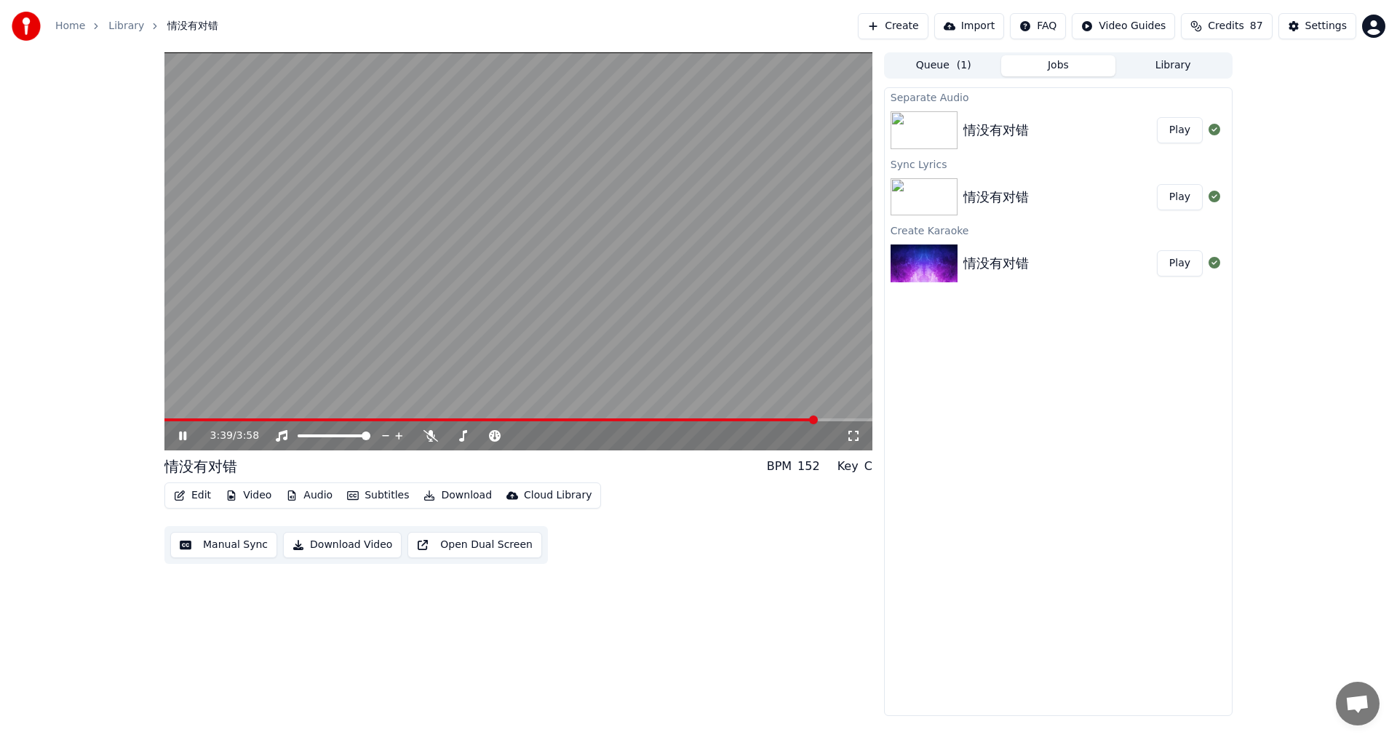
click at [859, 434] on icon at bounding box center [853, 436] width 15 height 12
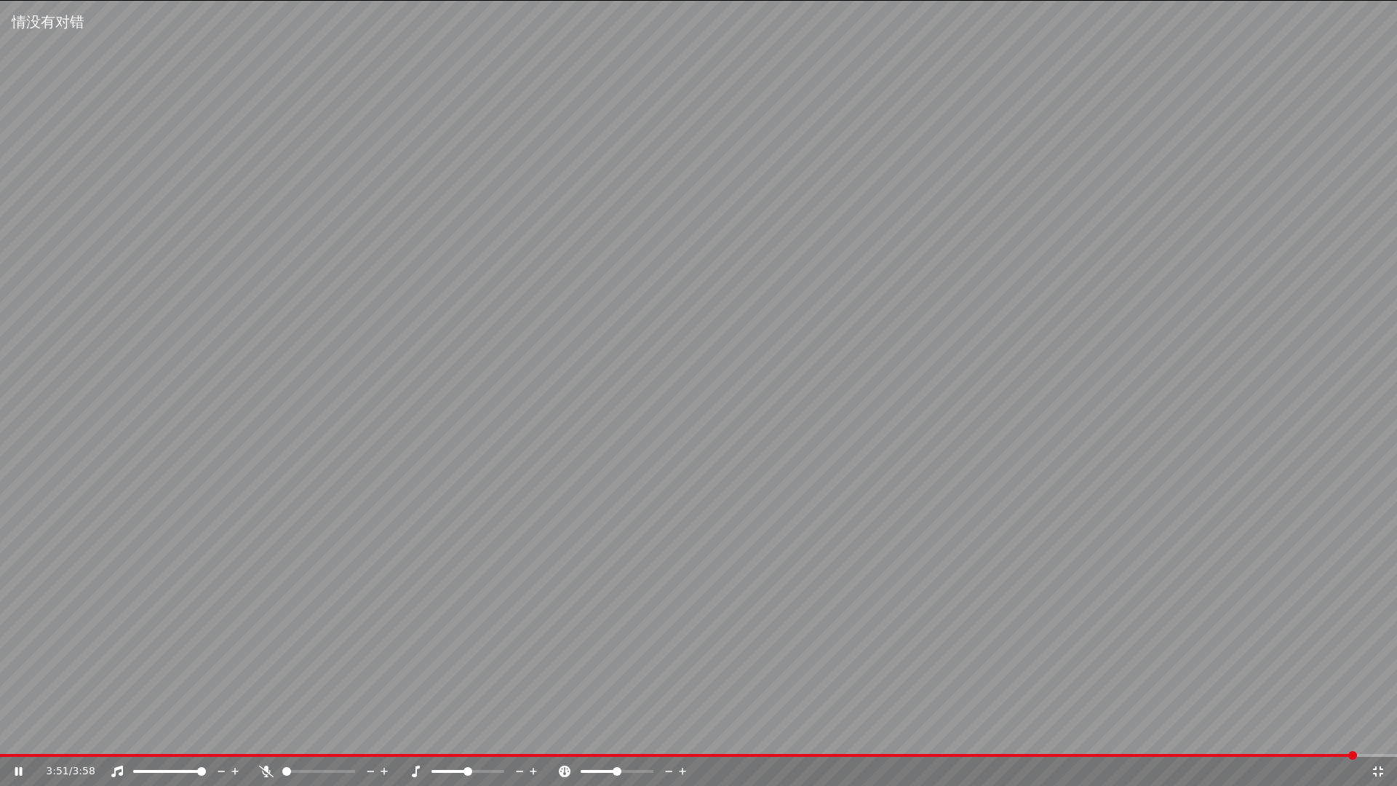
click at [188, 739] on video at bounding box center [698, 393] width 1397 height 786
click at [199, 739] on div "3:51 / 3:58" at bounding box center [698, 771] width 1397 height 29
click at [202, 739] on div "3:51 / 3:58" at bounding box center [698, 771] width 1397 height 29
click at [1382, 739] on icon at bounding box center [1378, 771] width 10 height 10
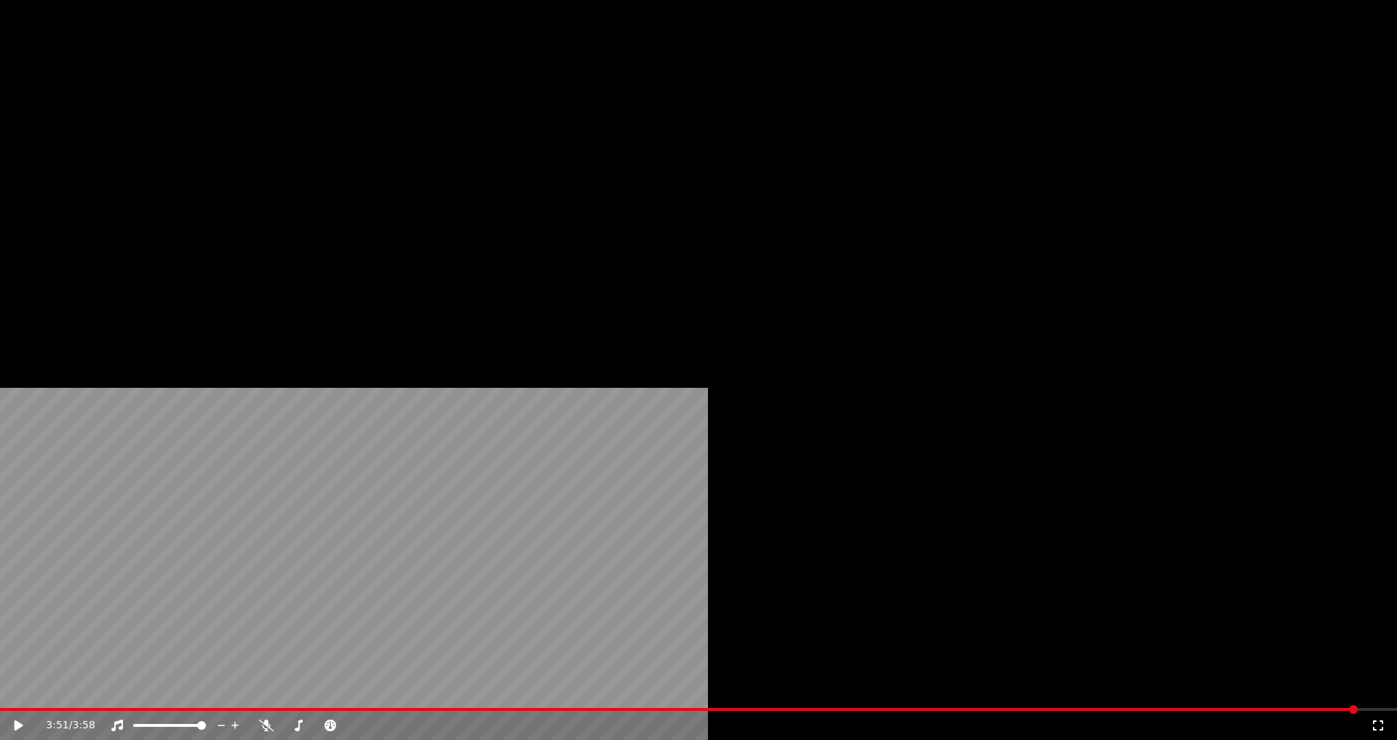
click at [304, 108] on button "Audio" at bounding box center [309, 97] width 58 height 20
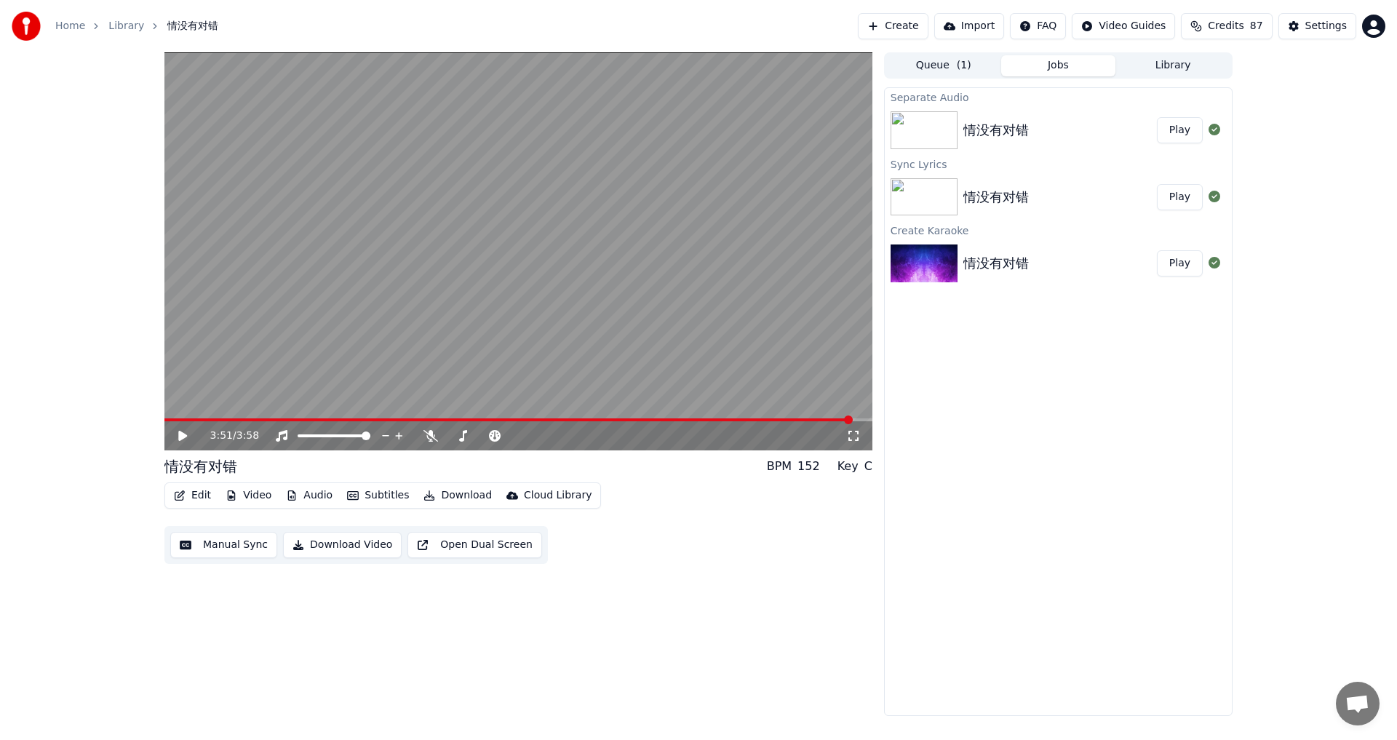
click at [175, 435] on div "3:51 / 3:58" at bounding box center [518, 435] width 696 height 15
click at [182, 432] on icon at bounding box center [182, 436] width 9 height 10
click at [178, 436] on icon at bounding box center [193, 436] width 34 height 12
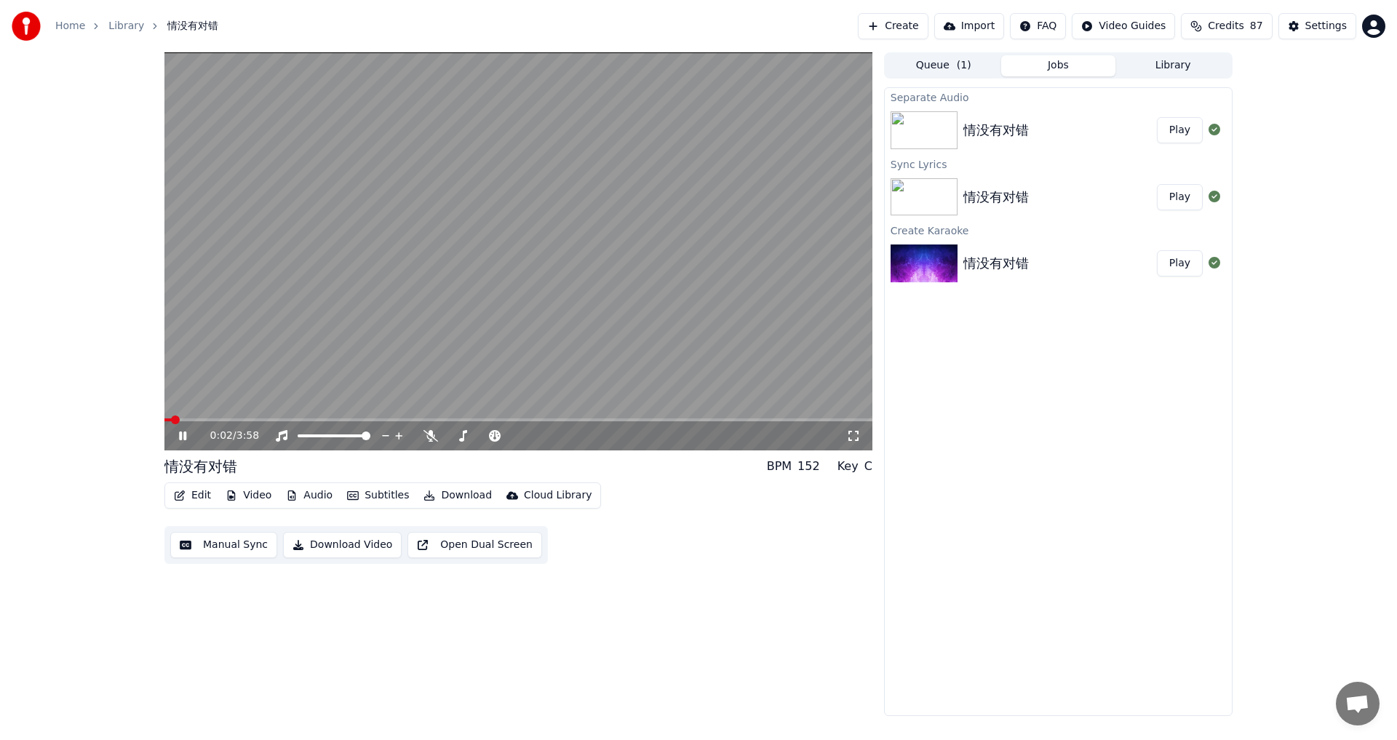
click at [853, 438] on icon at bounding box center [853, 436] width 15 height 12
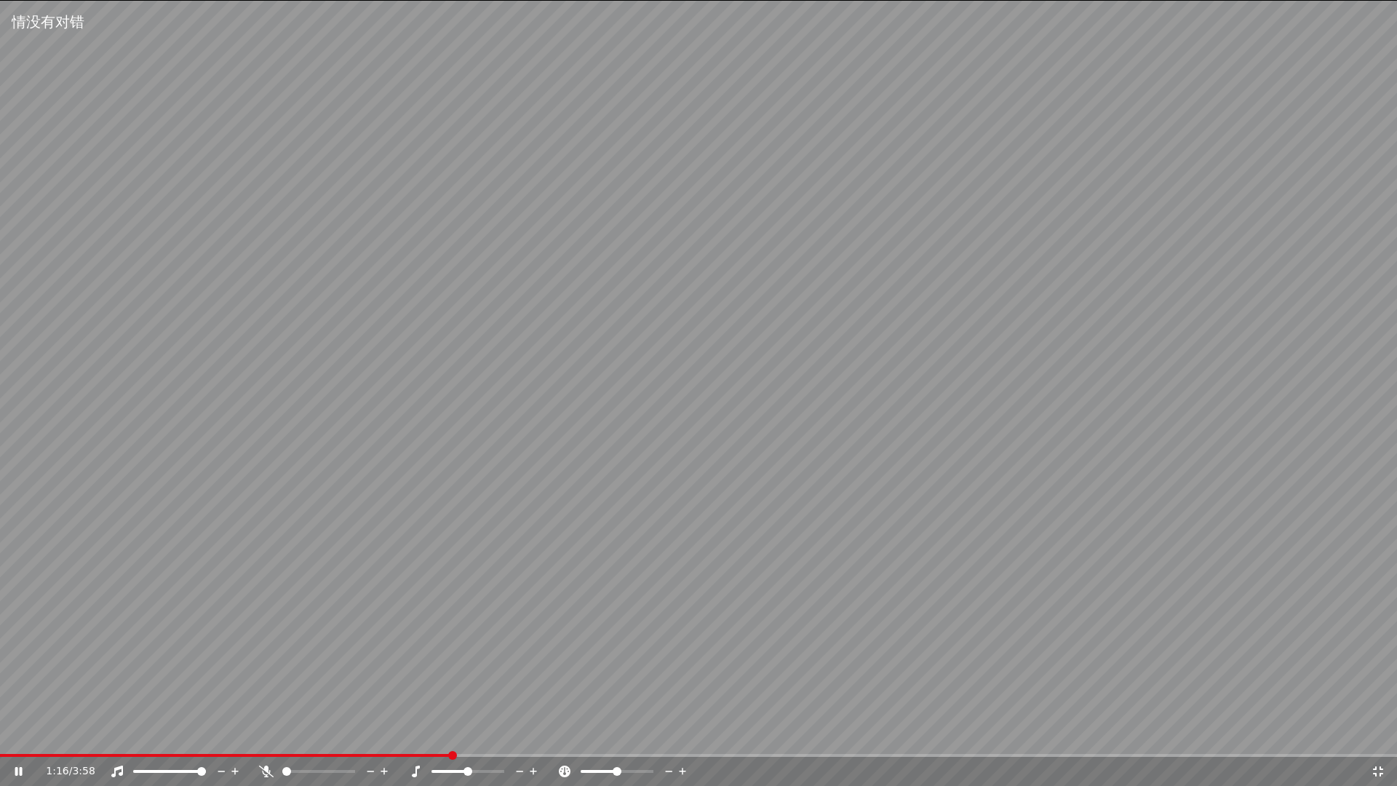
click at [1377, 739] on icon at bounding box center [1378, 771] width 15 height 12
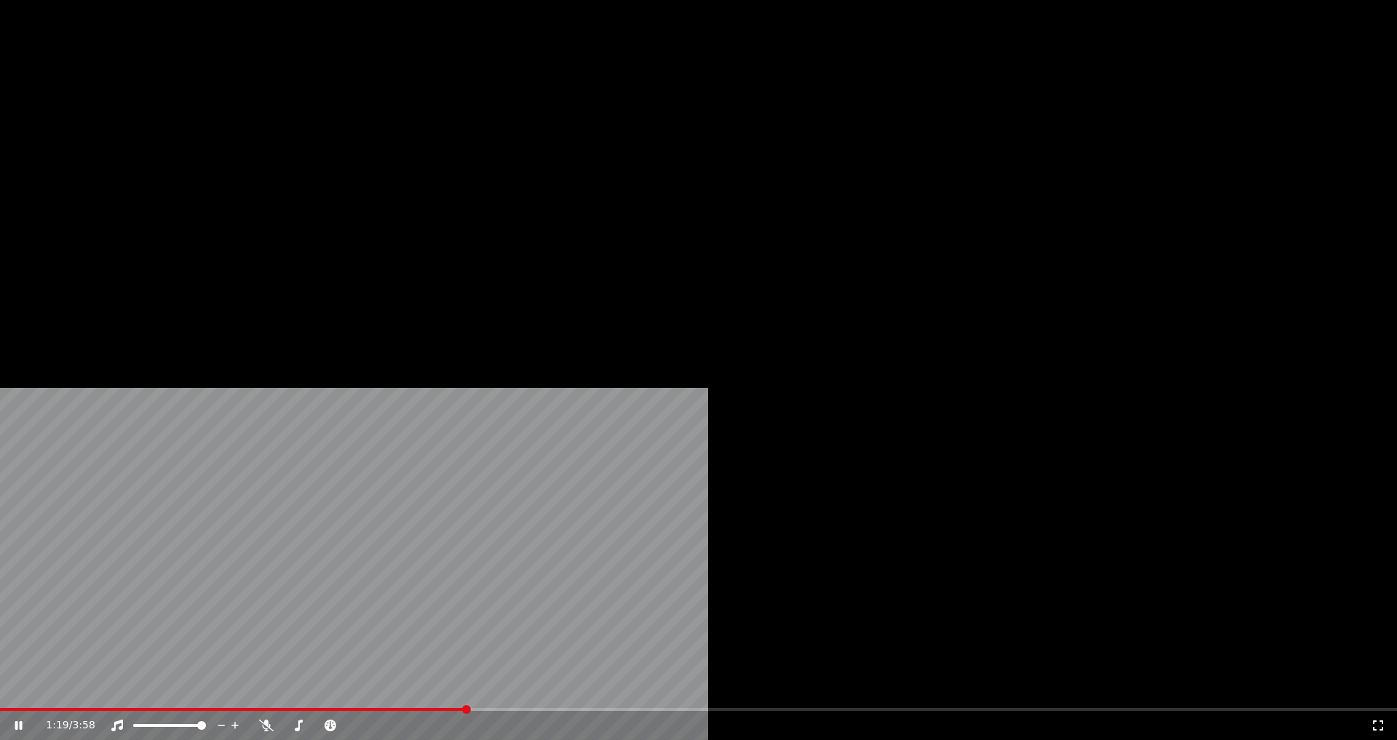
click at [311, 108] on button "Audio" at bounding box center [309, 97] width 58 height 20
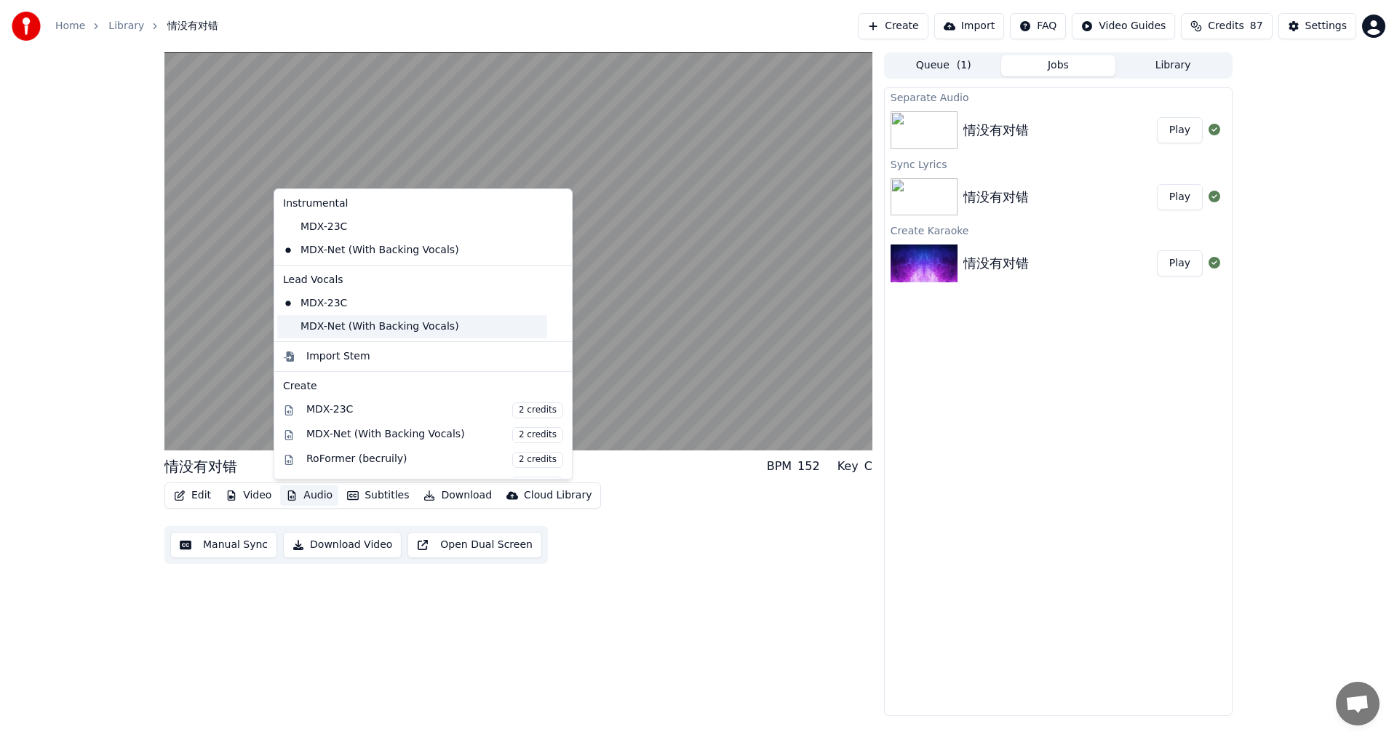
click at [315, 330] on div "MDX-Net (With Backing Vocals)" at bounding box center [412, 326] width 270 height 23
click at [311, 495] on button "Audio" at bounding box center [309, 495] width 58 height 20
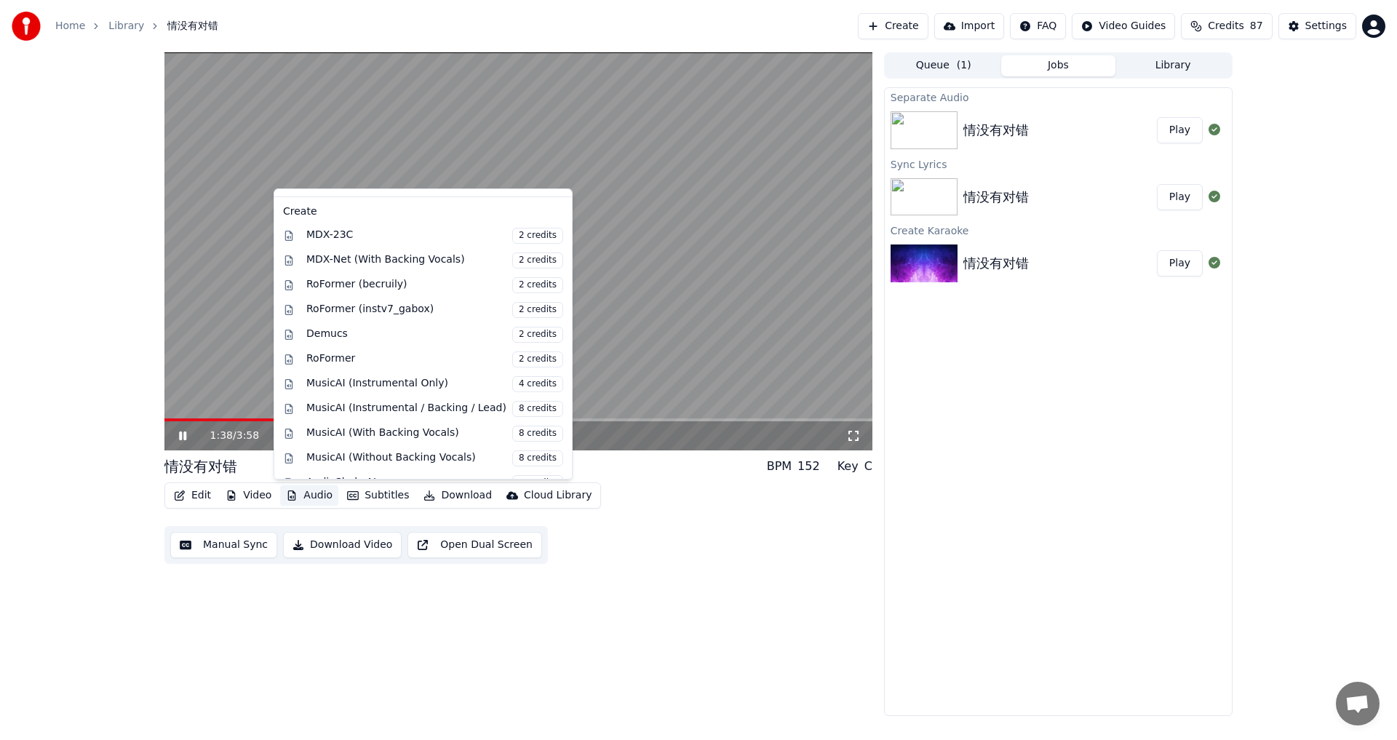
scroll to position [194, 0]
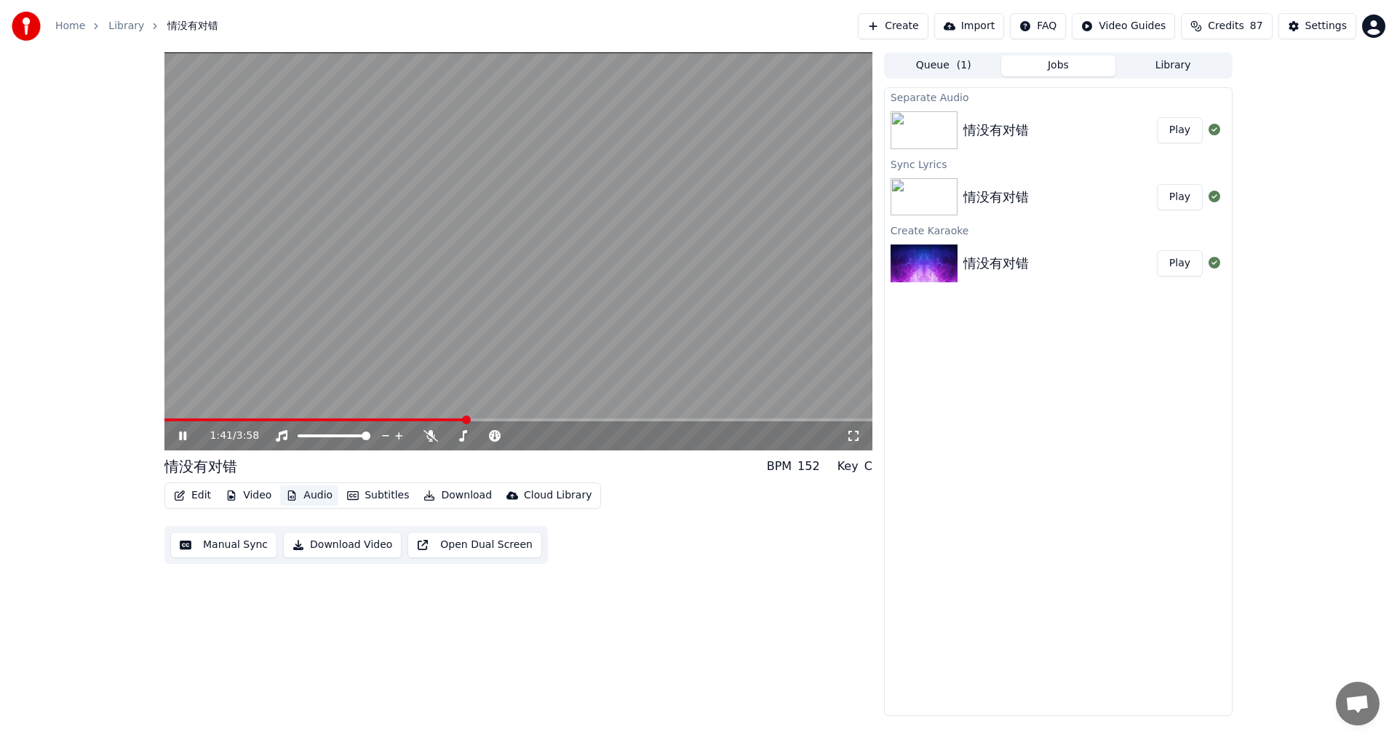
click at [311, 496] on button "Audio" at bounding box center [309, 495] width 58 height 20
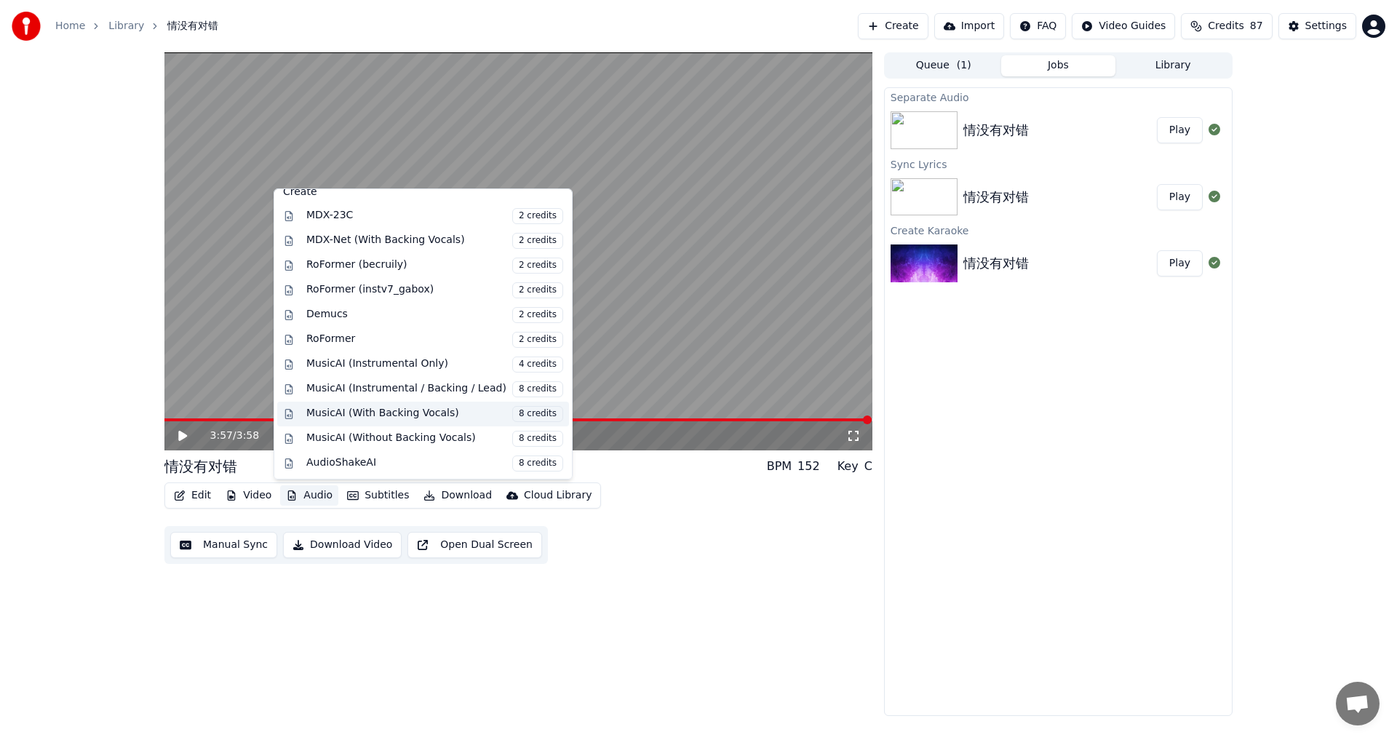
click at [516, 416] on span "8 credits" at bounding box center [537, 414] width 51 height 16
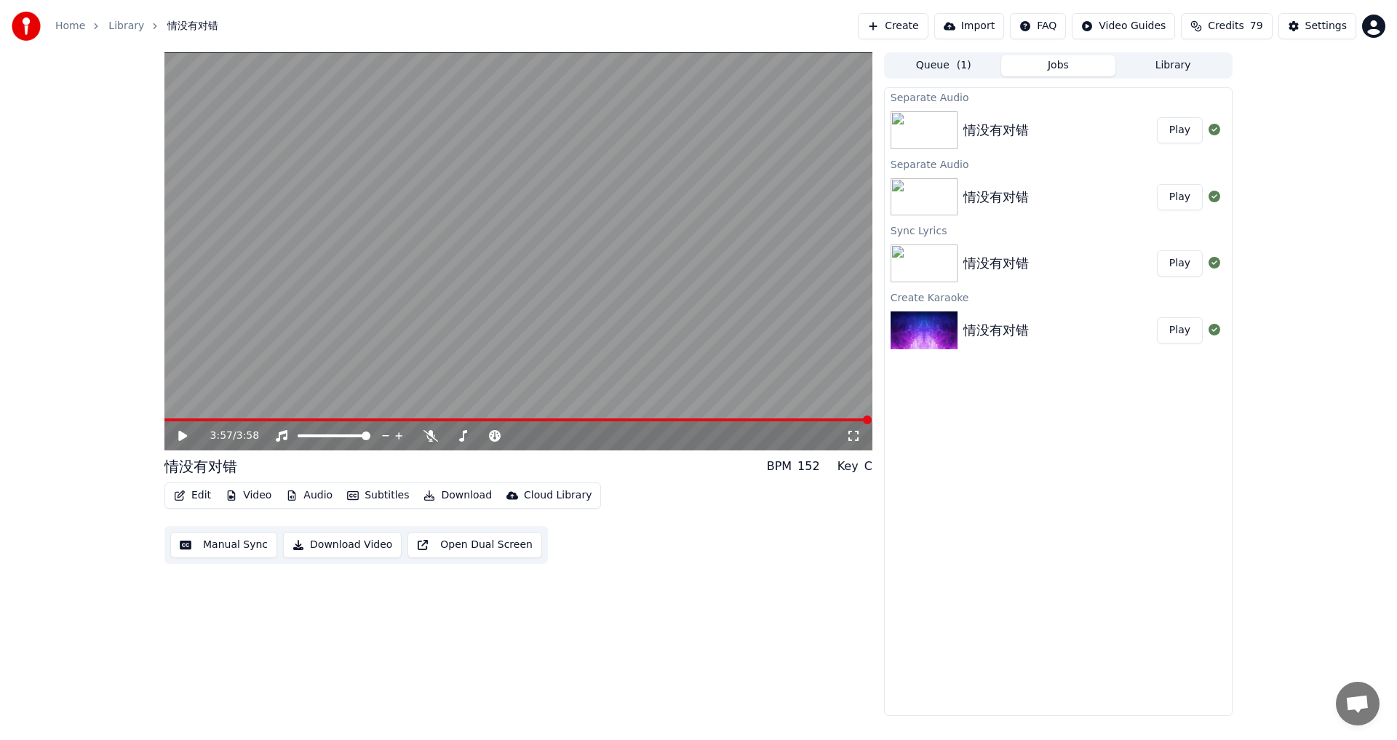
click at [183, 429] on div "3:57 / 3:58" at bounding box center [518, 435] width 696 height 15
click at [183, 434] on icon at bounding box center [182, 436] width 9 height 10
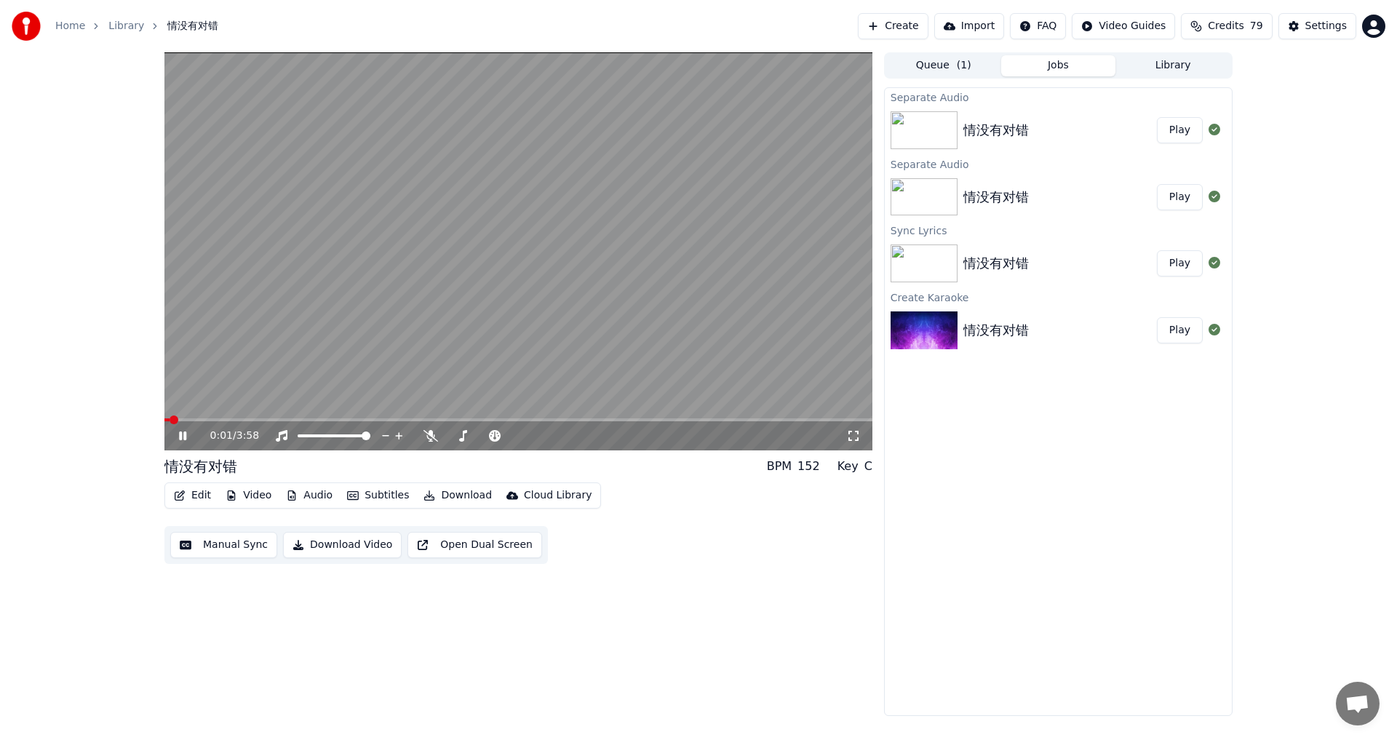
click at [854, 436] on icon at bounding box center [853, 436] width 15 height 12
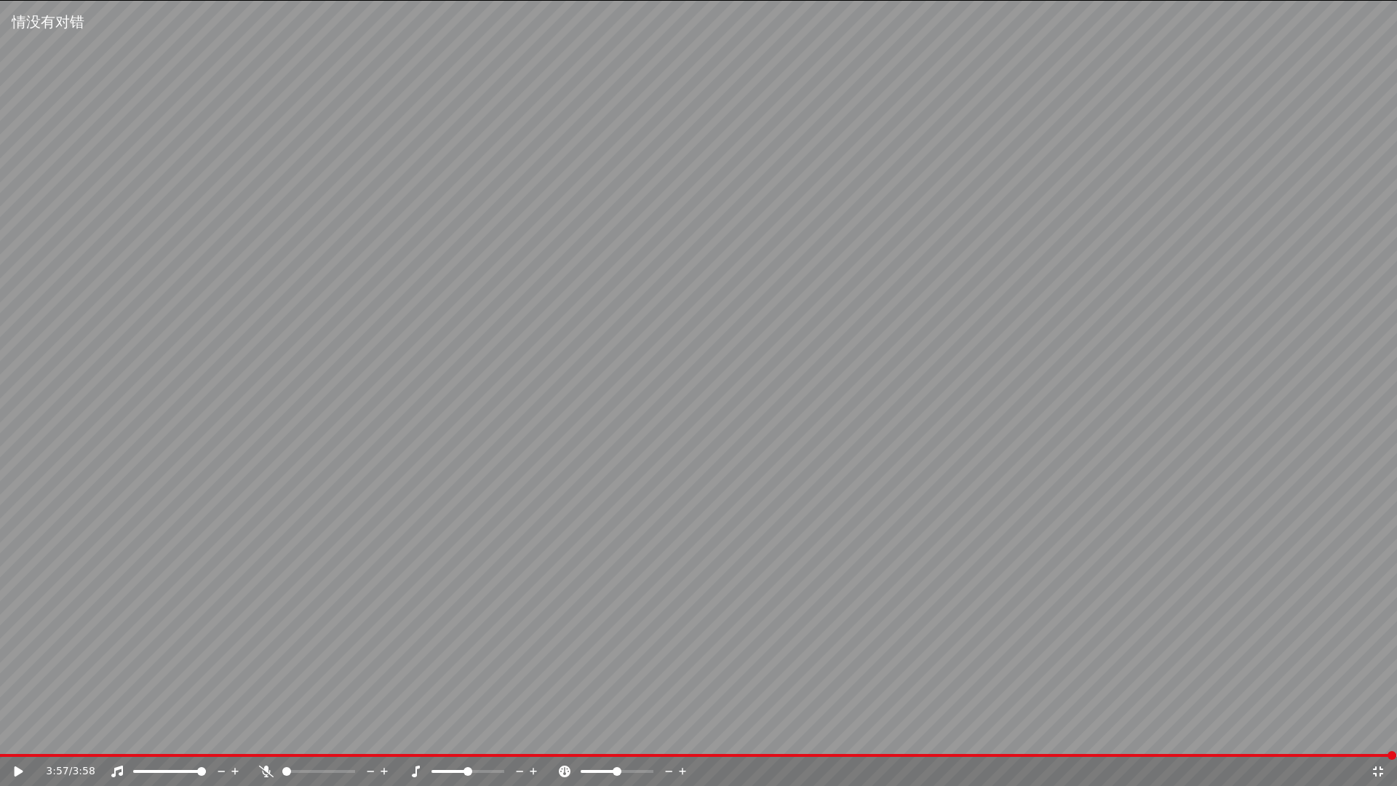
click at [954, 739] on span at bounding box center [698, 755] width 1396 height 3
click at [17, 739] on icon at bounding box center [19, 771] width 9 height 10
click at [1376, 739] on icon at bounding box center [1378, 771] width 15 height 12
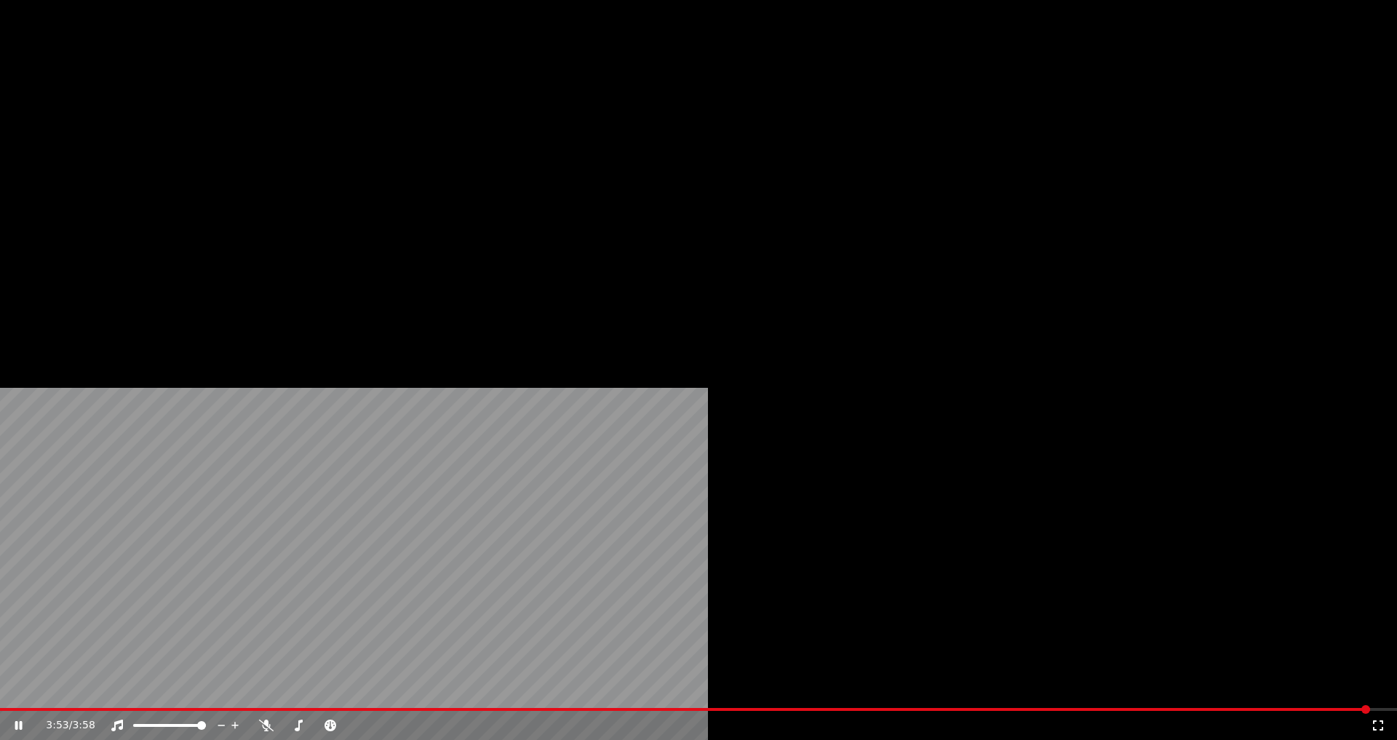
click at [310, 108] on button "Audio" at bounding box center [309, 97] width 58 height 20
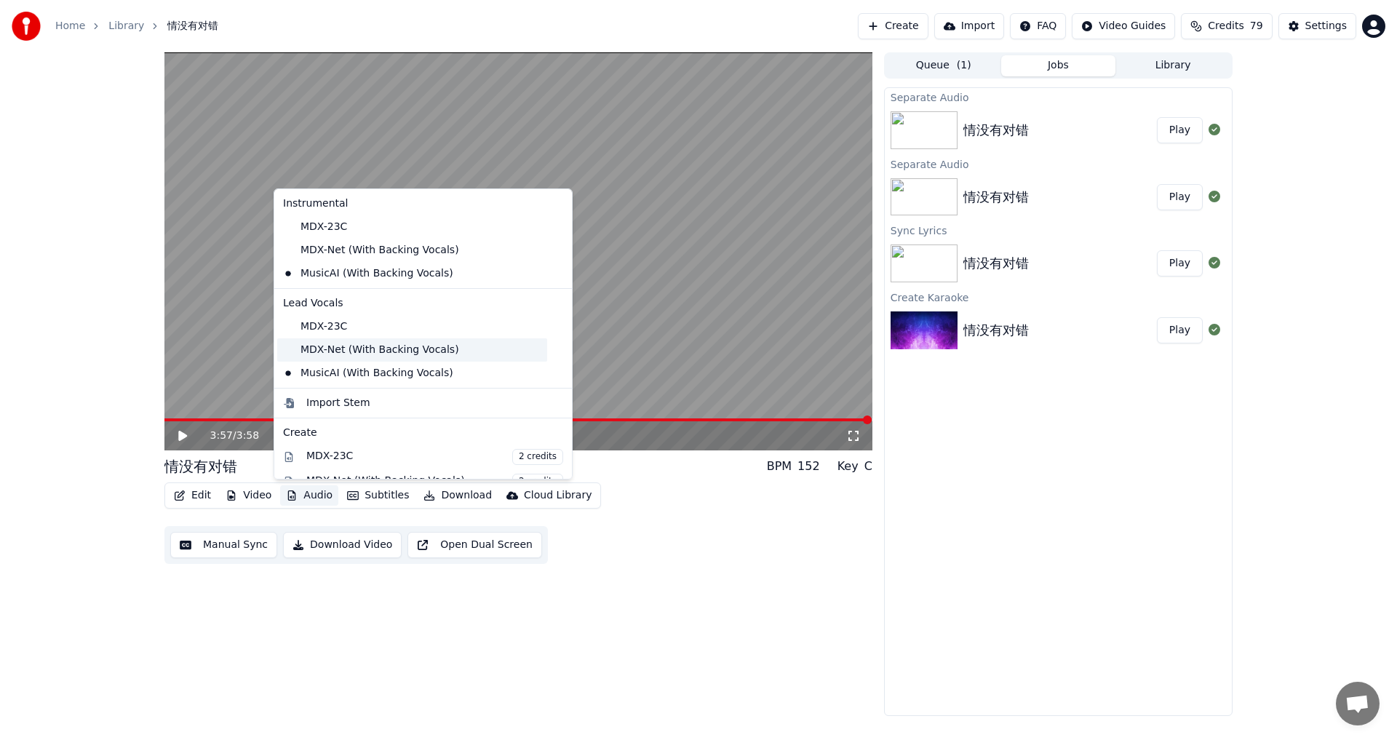
click at [371, 349] on div "MDX-Net (With Backing Vocals)" at bounding box center [412, 349] width 270 height 23
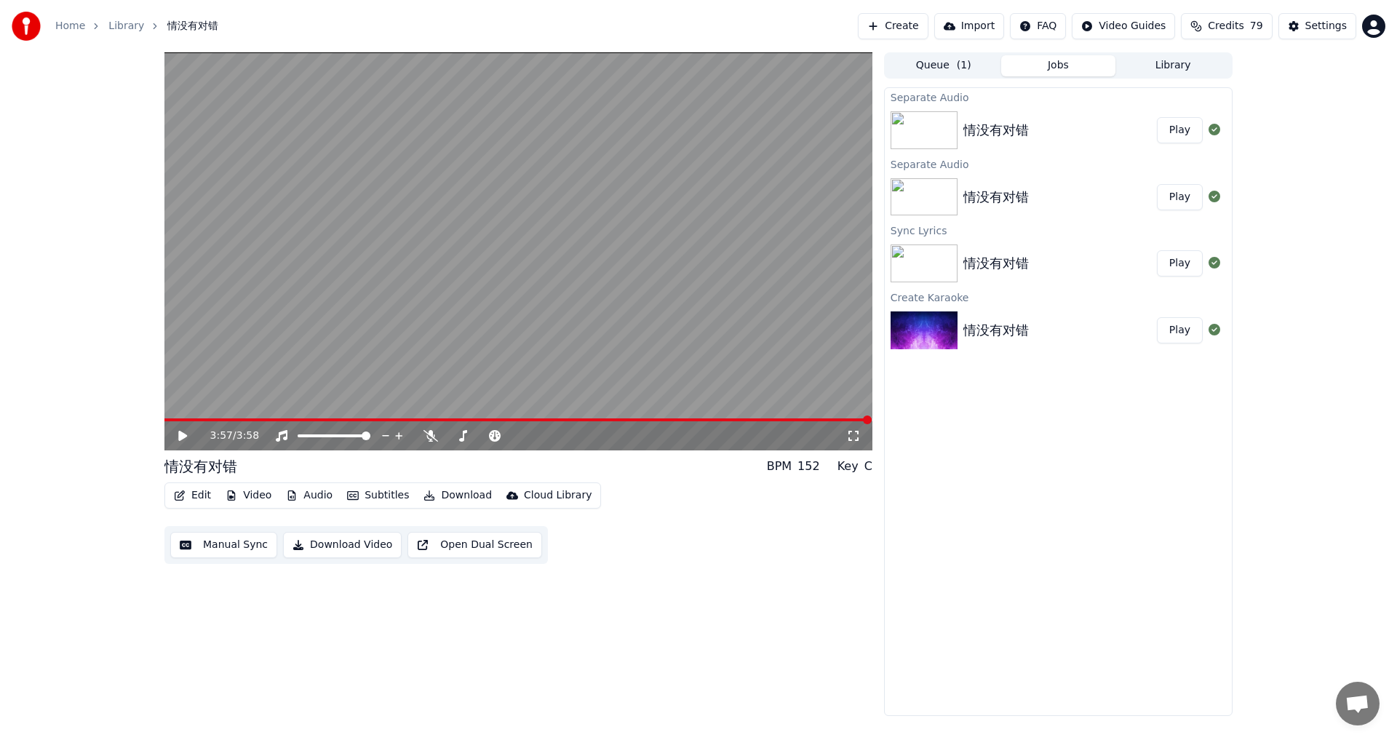
click at [178, 434] on icon at bounding box center [193, 436] width 34 height 12
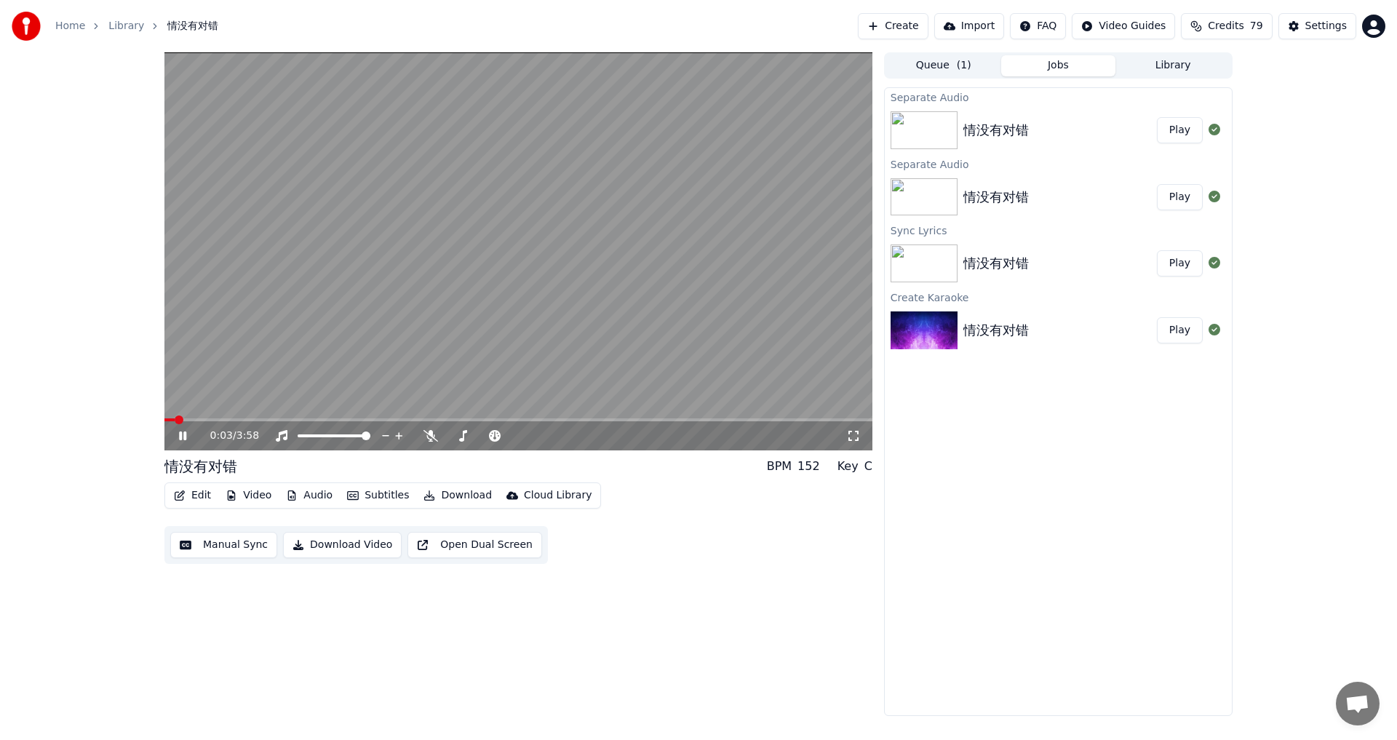
click at [852, 439] on icon at bounding box center [853, 436] width 15 height 12
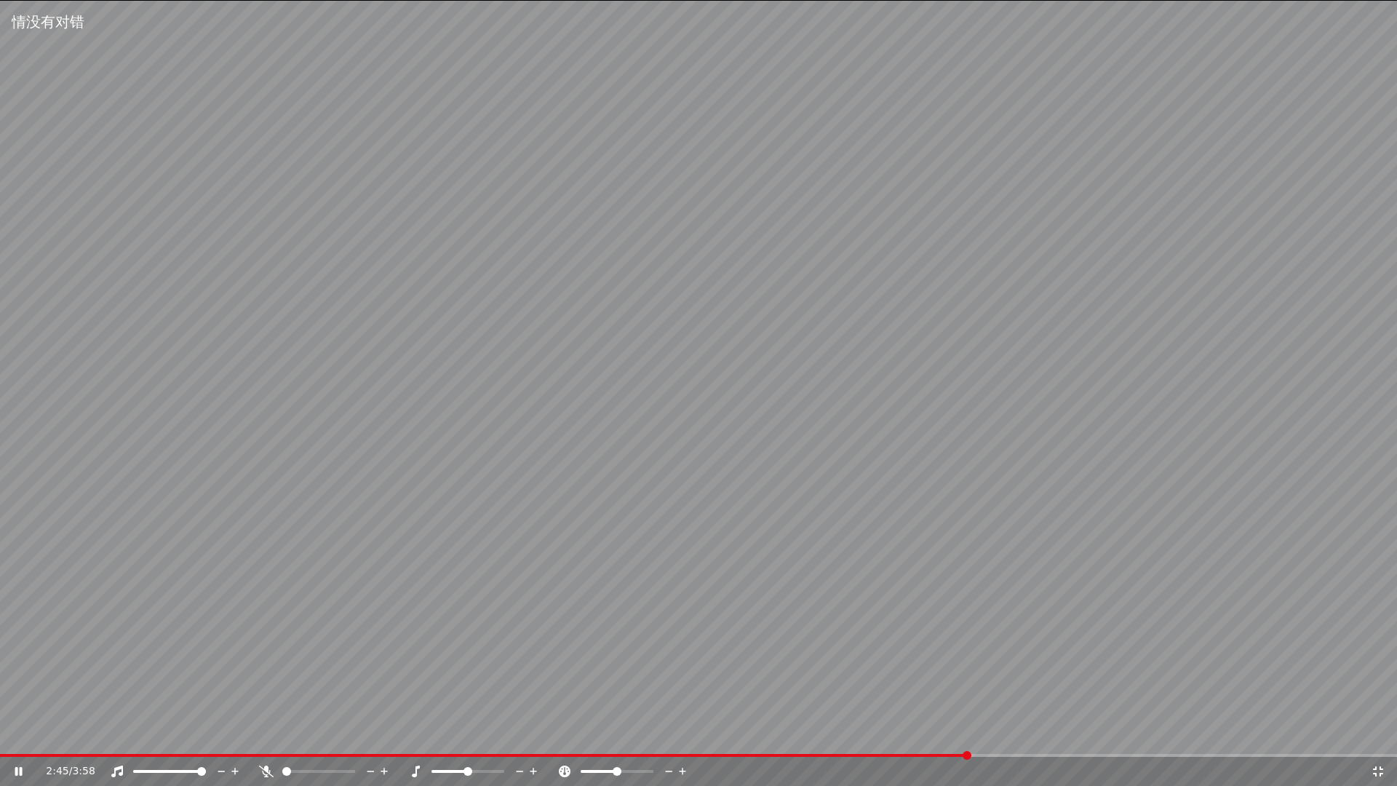
click at [969, 739] on span at bounding box center [698, 755] width 1397 height 3
click at [1383, 739] on icon at bounding box center [1378, 771] width 15 height 12
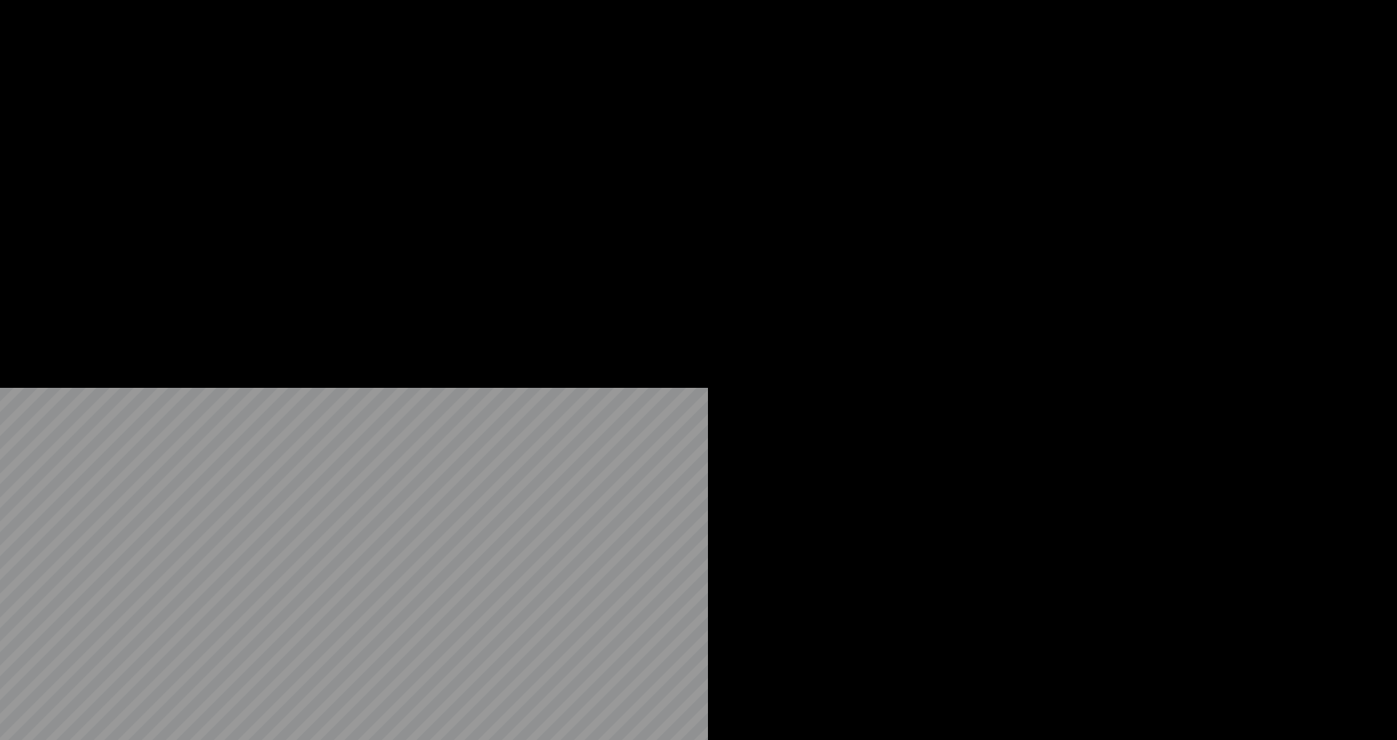
click at [306, 108] on button "Audio" at bounding box center [309, 97] width 58 height 20
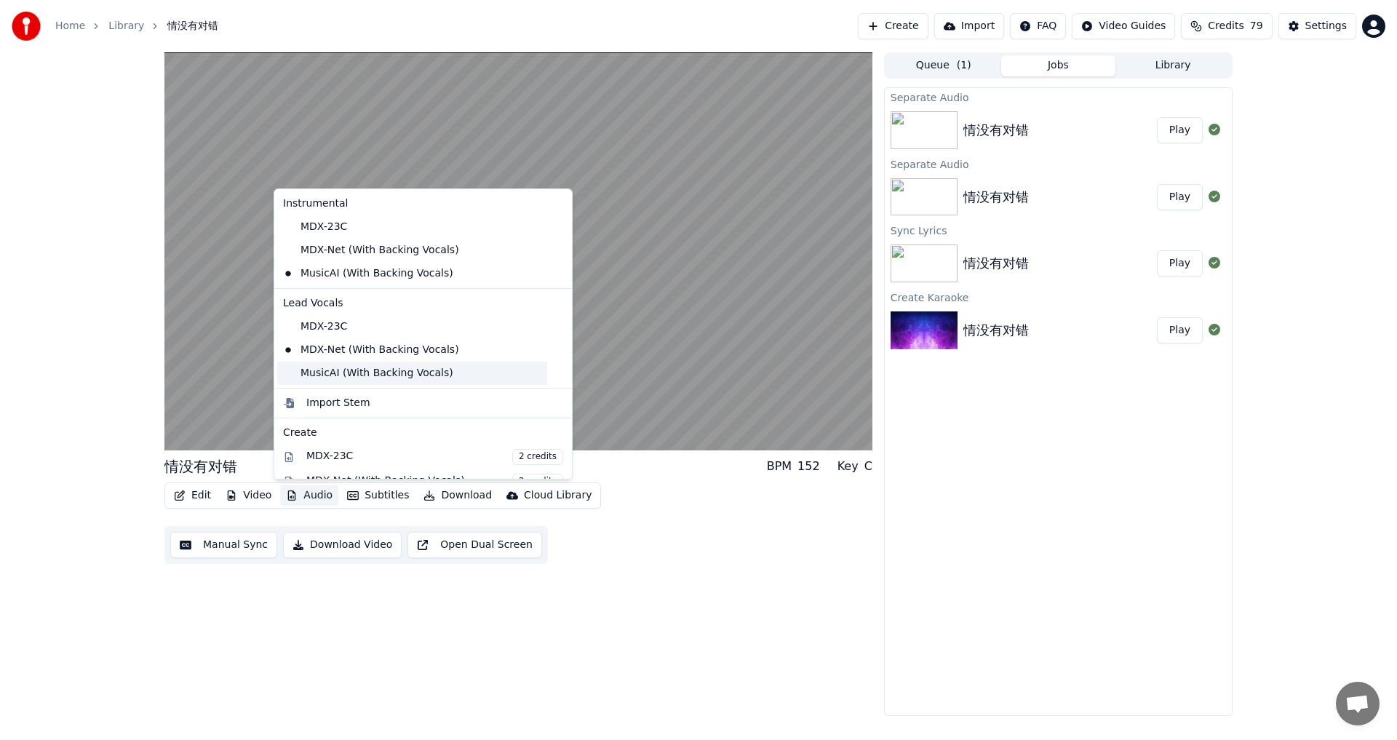
click at [363, 368] on div "MusicAI (With Backing Vocals)" at bounding box center [412, 373] width 270 height 23
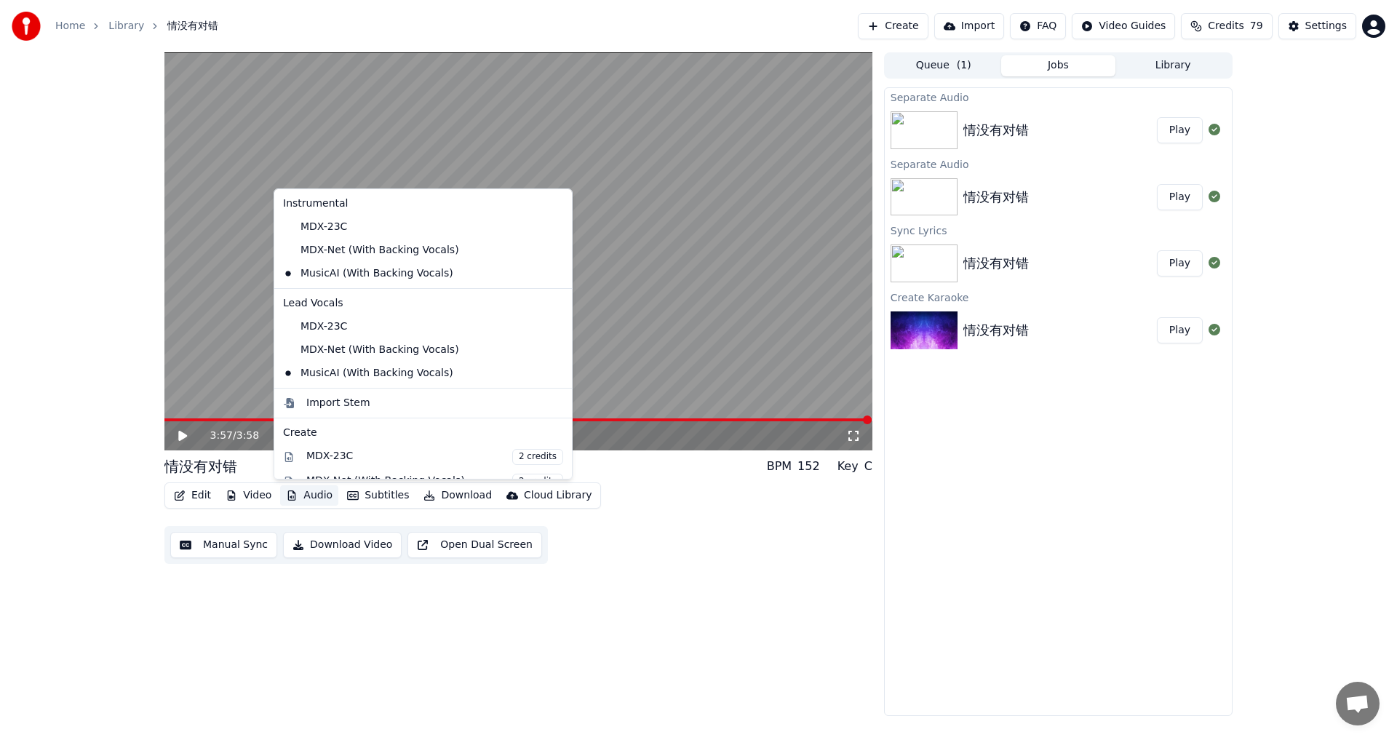
click at [308, 492] on button "Audio" at bounding box center [309, 495] width 58 height 20
click at [400, 243] on div "MDX-Net (With Backing Vocals)" at bounding box center [412, 250] width 270 height 23
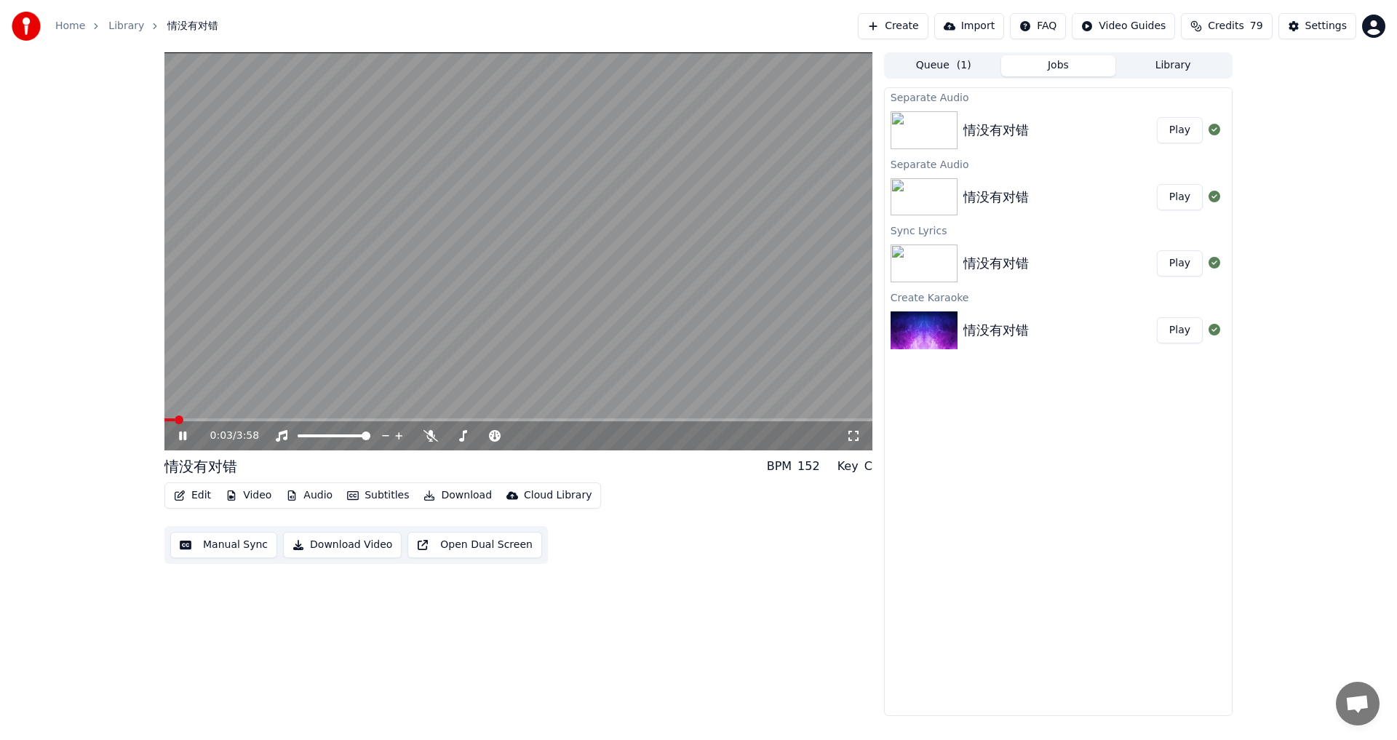
click at [308, 494] on button "Audio" at bounding box center [309, 495] width 58 height 20
click at [854, 439] on icon at bounding box center [853, 436] width 15 height 12
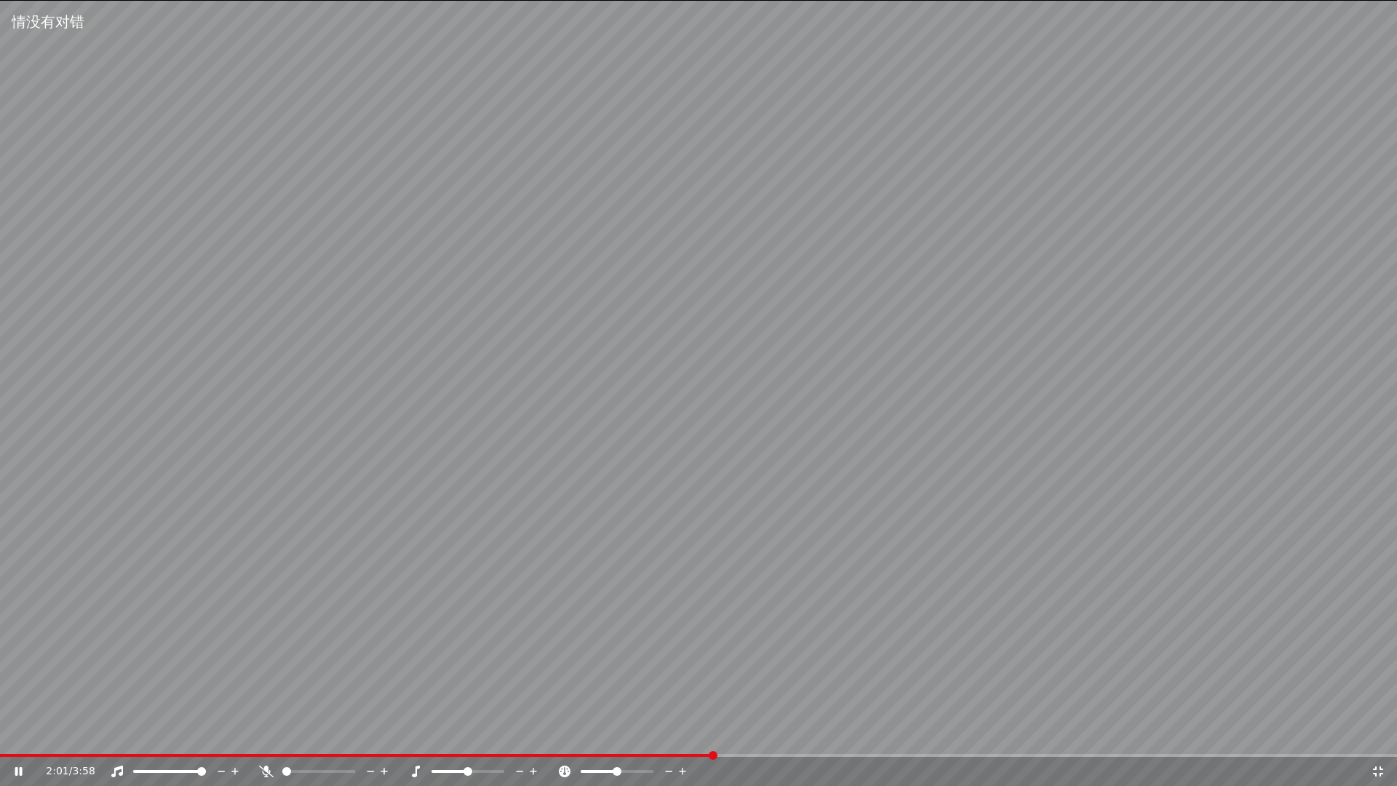
click at [729, 739] on div "2:01 / 3:58" at bounding box center [698, 771] width 1397 height 29
click at [761, 739] on span at bounding box center [698, 755] width 1397 height 3
click at [1381, 739] on icon at bounding box center [1378, 771] width 15 height 12
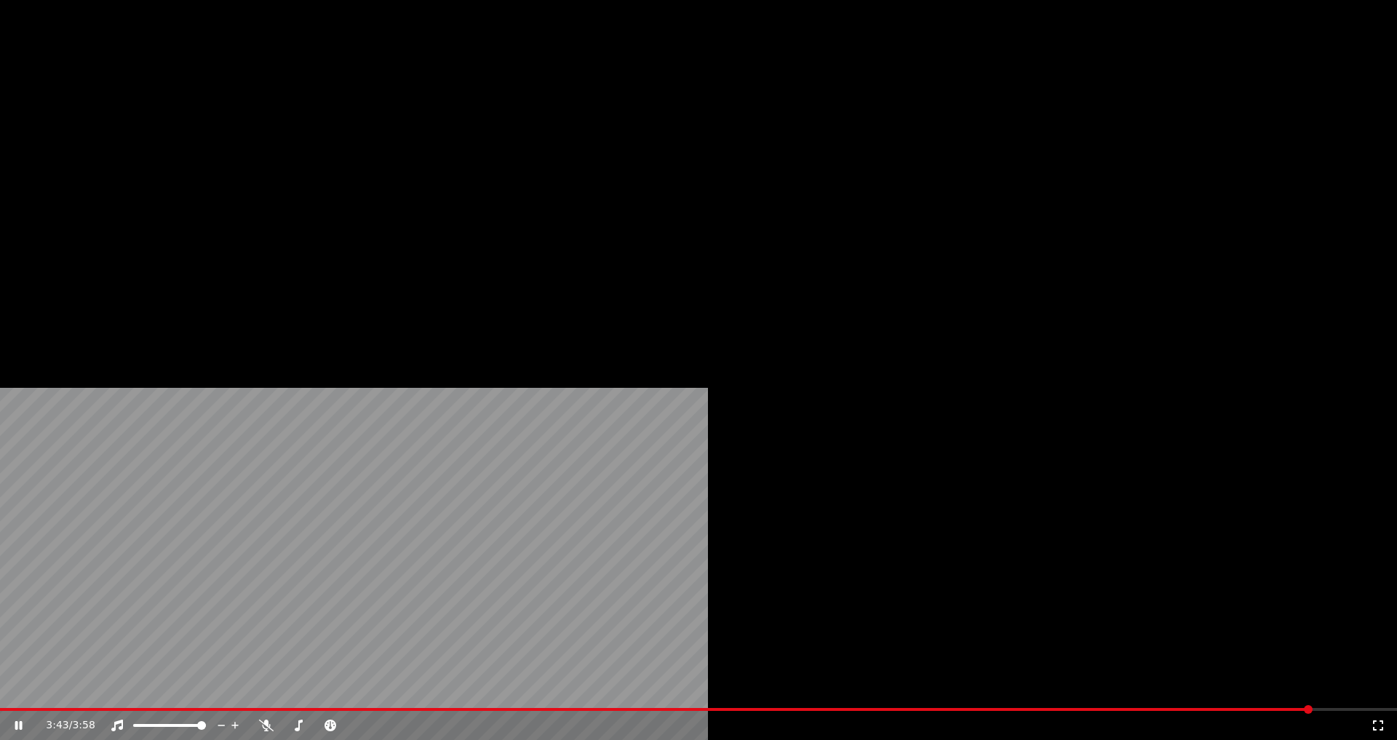
click at [310, 108] on button "Audio" at bounding box center [309, 97] width 58 height 20
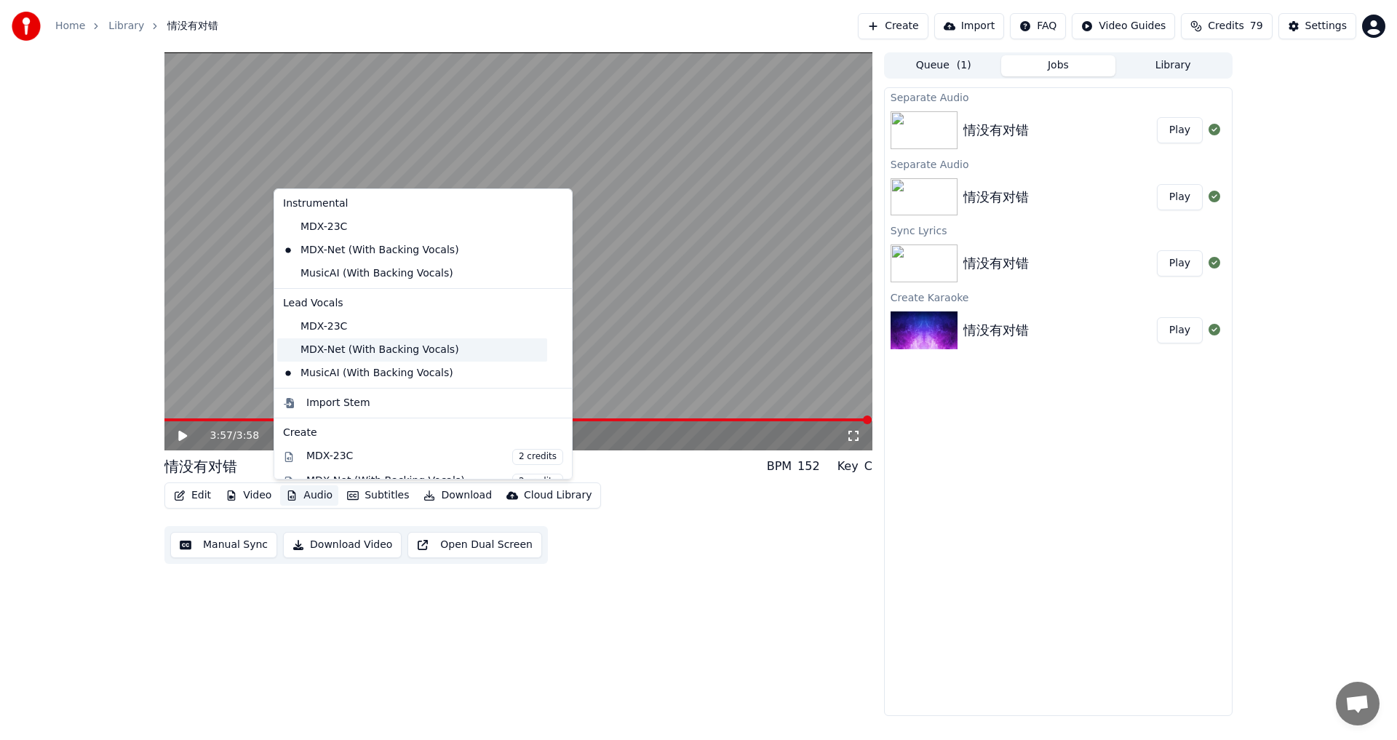
click at [406, 348] on div "MDX-Net (With Backing Vocals)" at bounding box center [412, 349] width 270 height 23
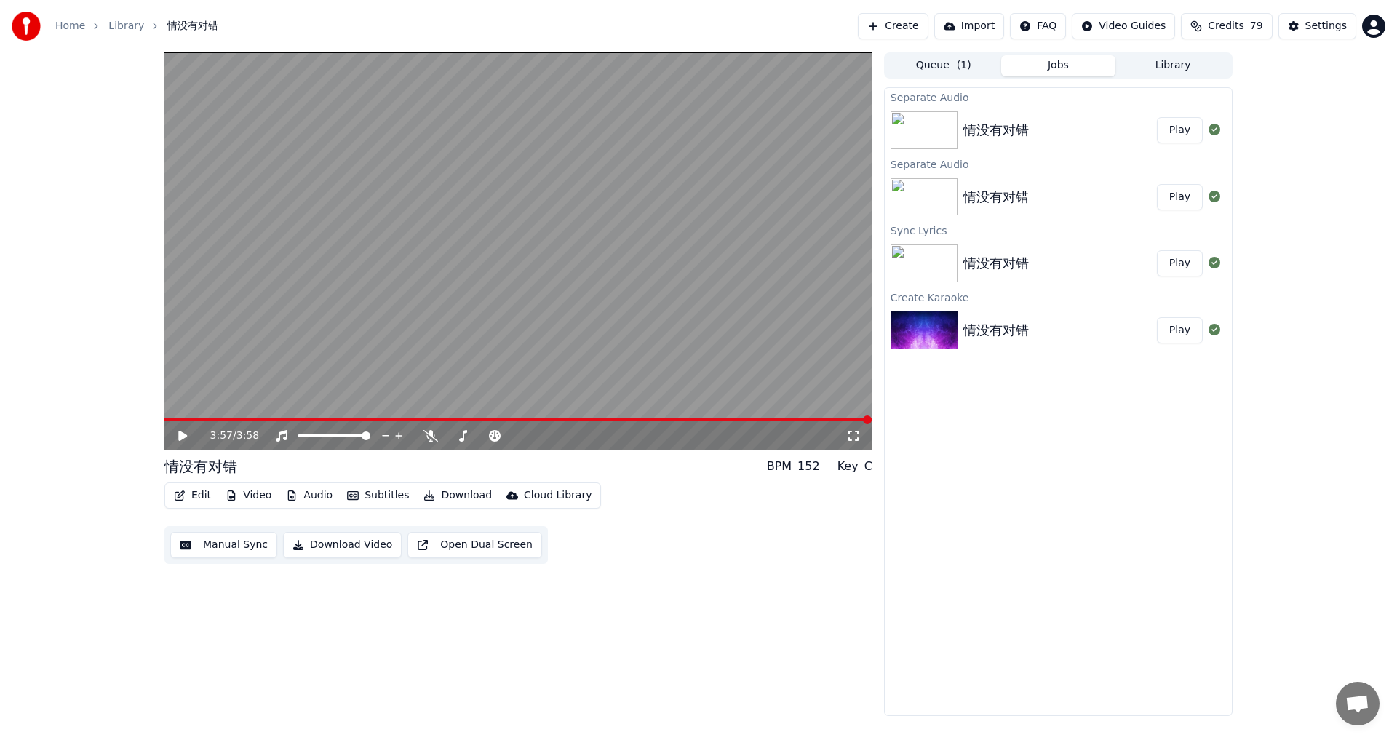
click at [659, 421] on span at bounding box center [517, 419] width 707 height 3
click at [183, 431] on icon at bounding box center [193, 436] width 34 height 12
click at [722, 419] on span at bounding box center [518, 419] width 708 height 3
click at [643, 420] on span at bounding box center [403, 419] width 479 height 3
click at [306, 495] on button "Audio" at bounding box center [309, 495] width 58 height 20
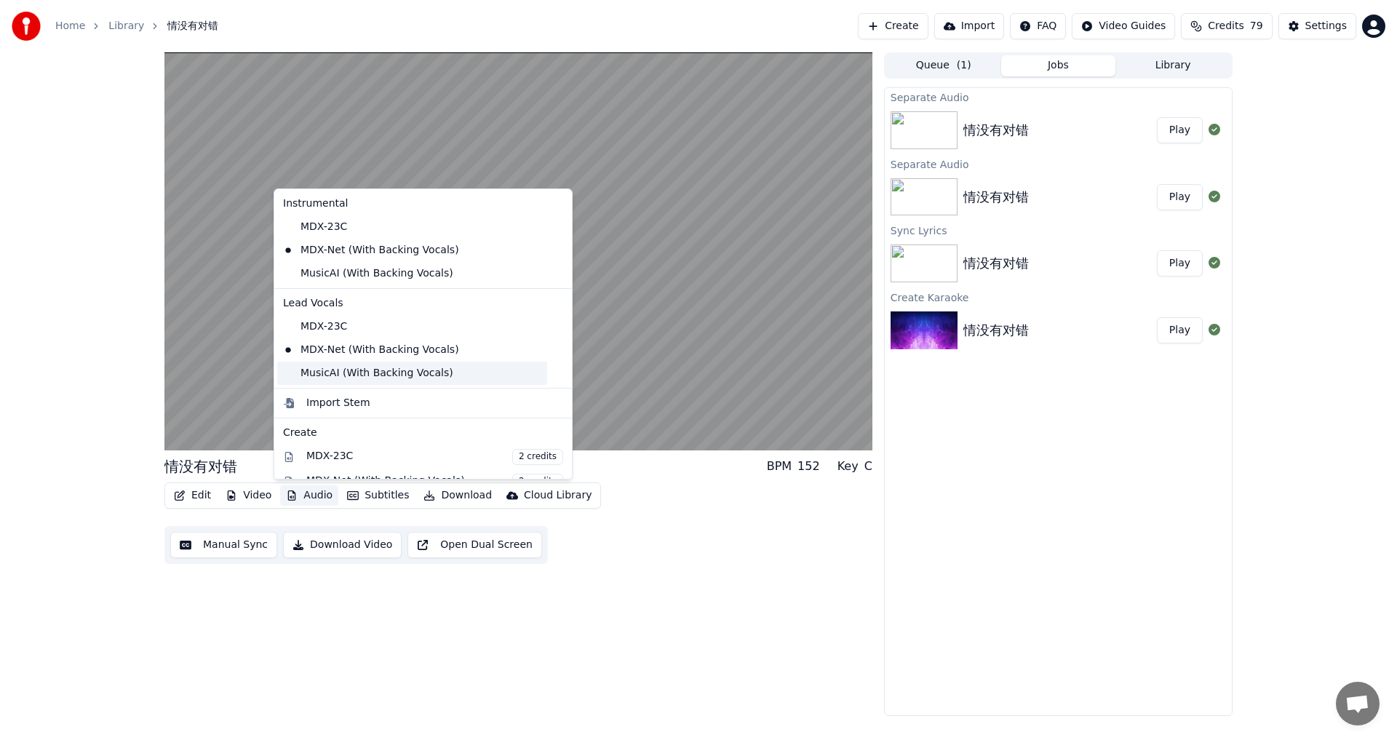
click at [336, 373] on div "MusicAI (With Backing Vocals)" at bounding box center [412, 373] width 270 height 23
click at [307, 492] on button "Audio" at bounding box center [309, 495] width 58 height 20
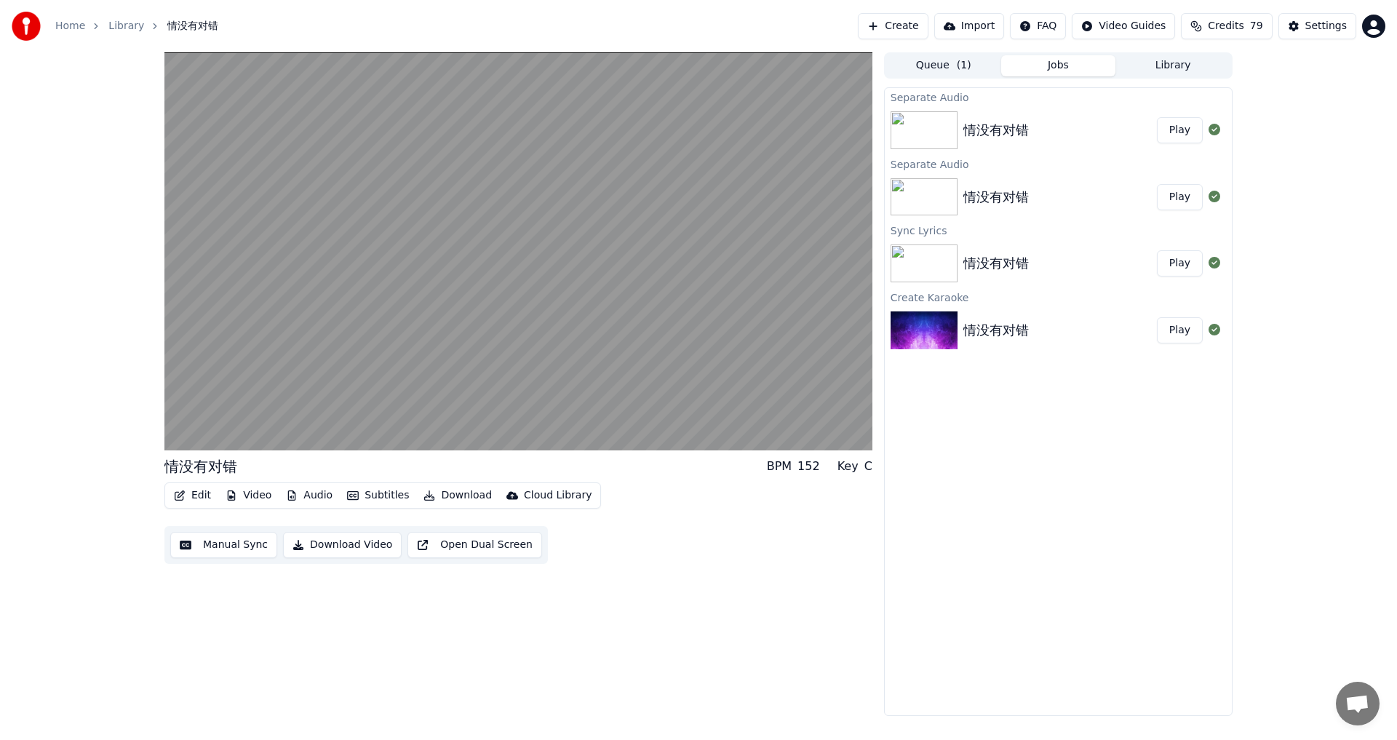
click at [657, 614] on div "情没有对错 BPM 152 Key C Edit Video Audio Subtitles Download Cloud Library Manual Sy…" at bounding box center [518, 383] width 708 height 663
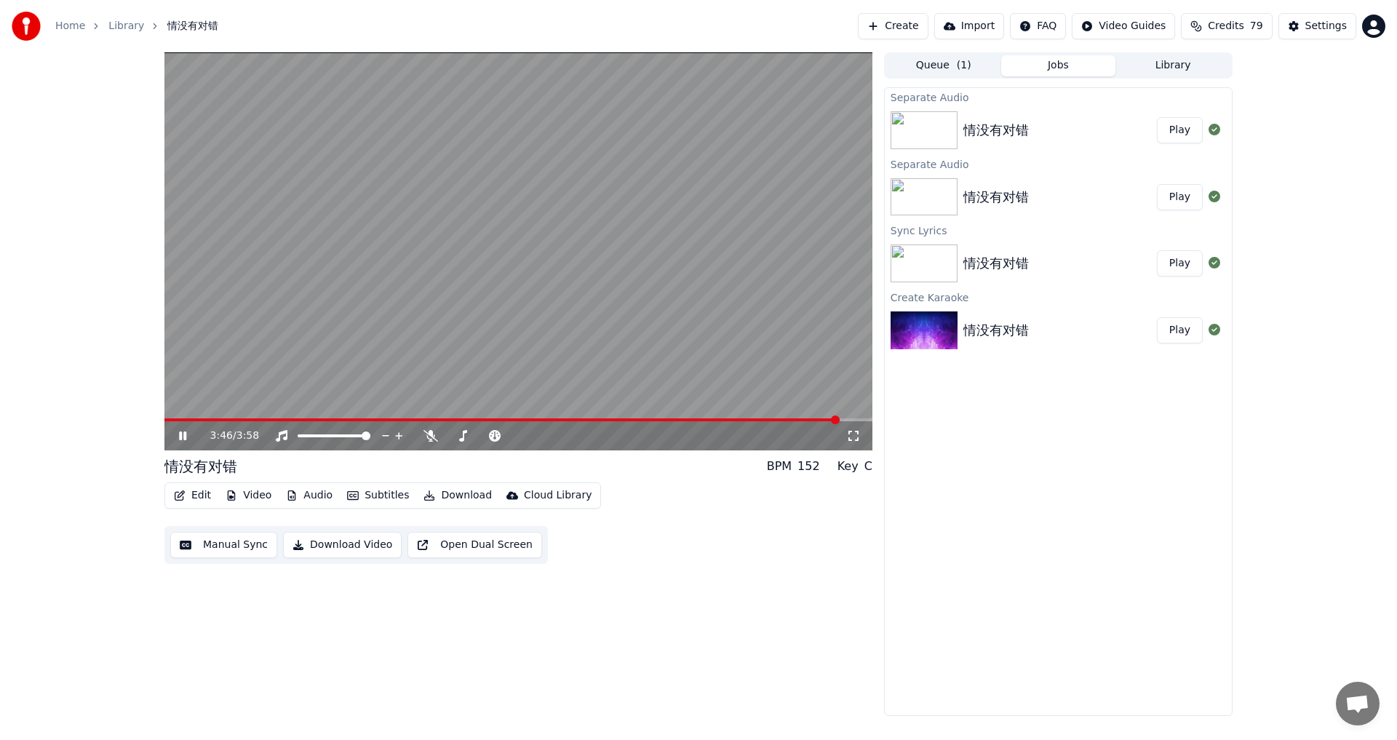
click at [207, 496] on button "Edit" at bounding box center [192, 495] width 49 height 20
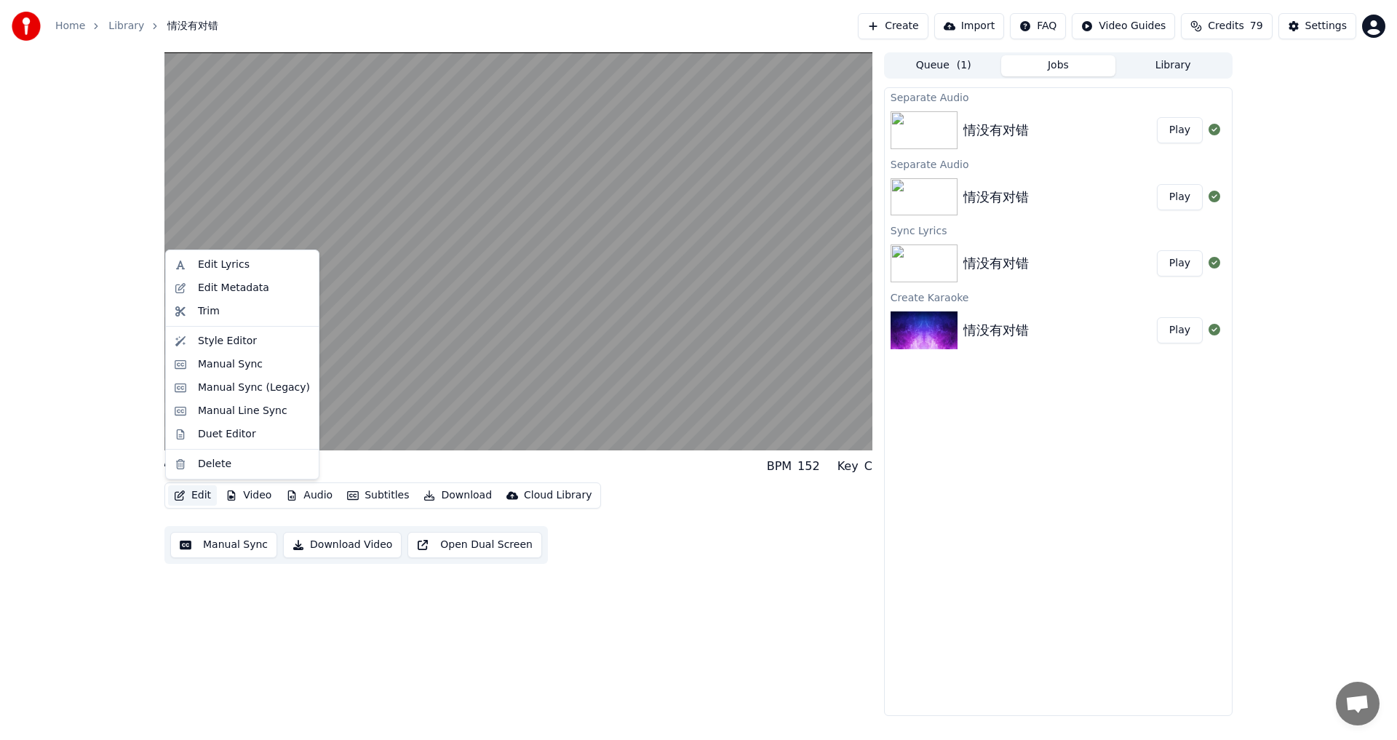
click at [786, 554] on div "Edit Video Audio Subtitles Download Cloud Library Manual Sync Download Video Op…" at bounding box center [518, 522] width 708 height 81
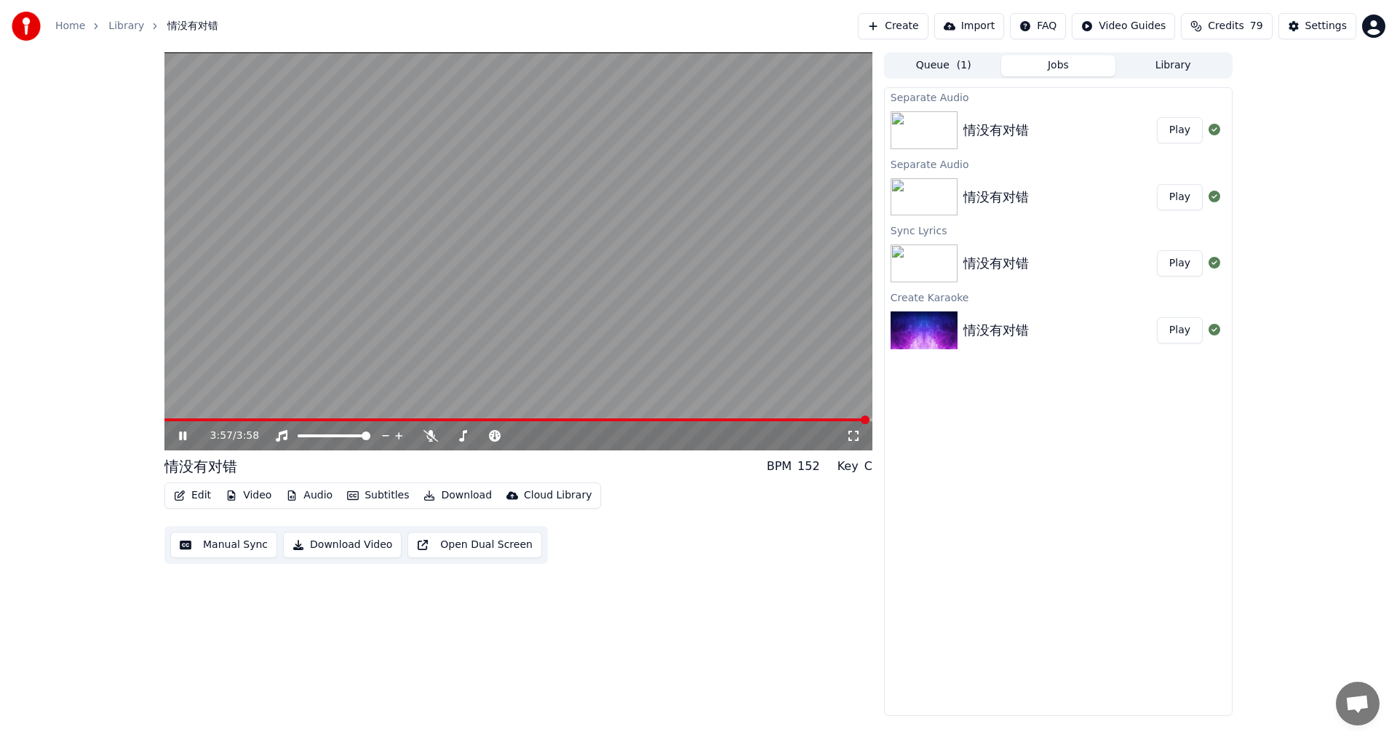
click at [299, 492] on button "Audio" at bounding box center [309, 495] width 58 height 20
click at [247, 500] on button "Video" at bounding box center [248, 495] width 57 height 20
click at [252, 489] on button "Video" at bounding box center [248, 495] width 57 height 20
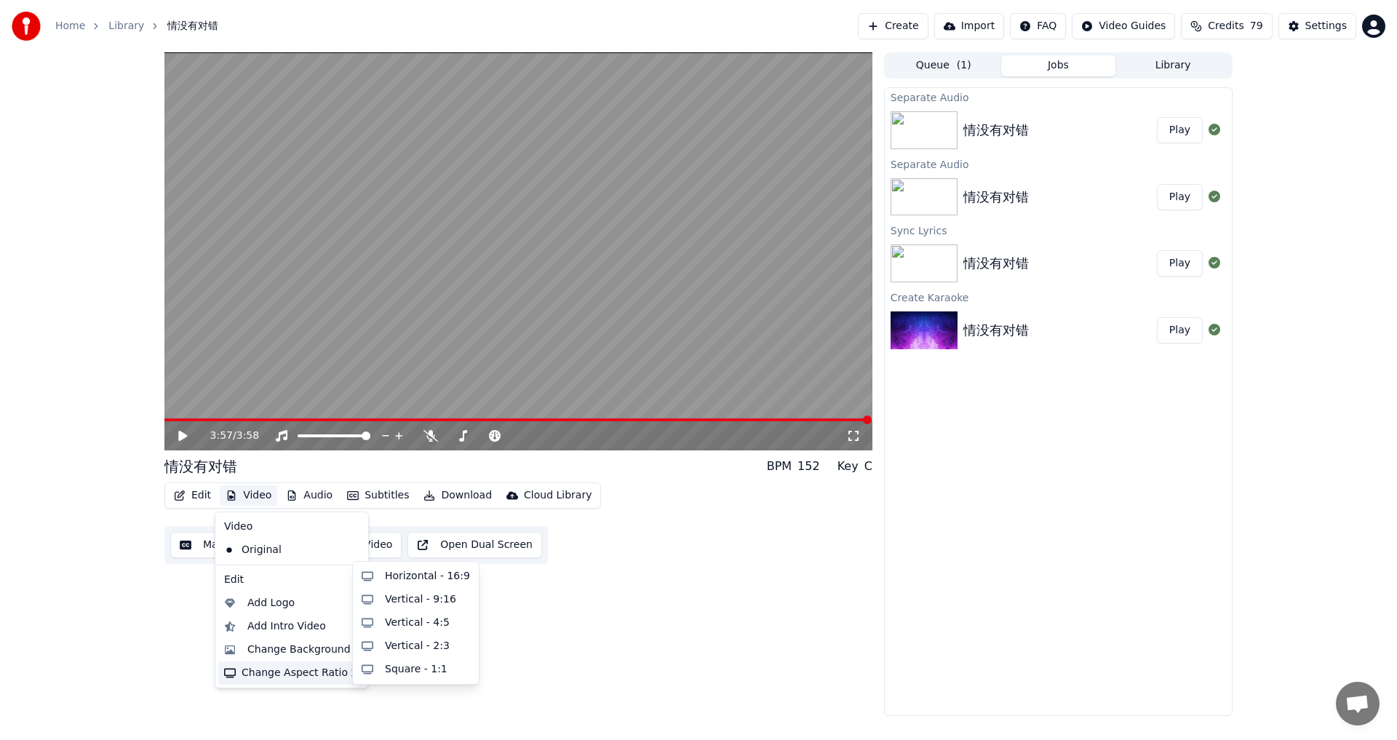
click at [664, 577] on div "3:57 / 3:58 情没有对错 BPM 152 Key C Edit Video Audio Subtitles Download Cloud Libra…" at bounding box center [518, 383] width 708 height 663
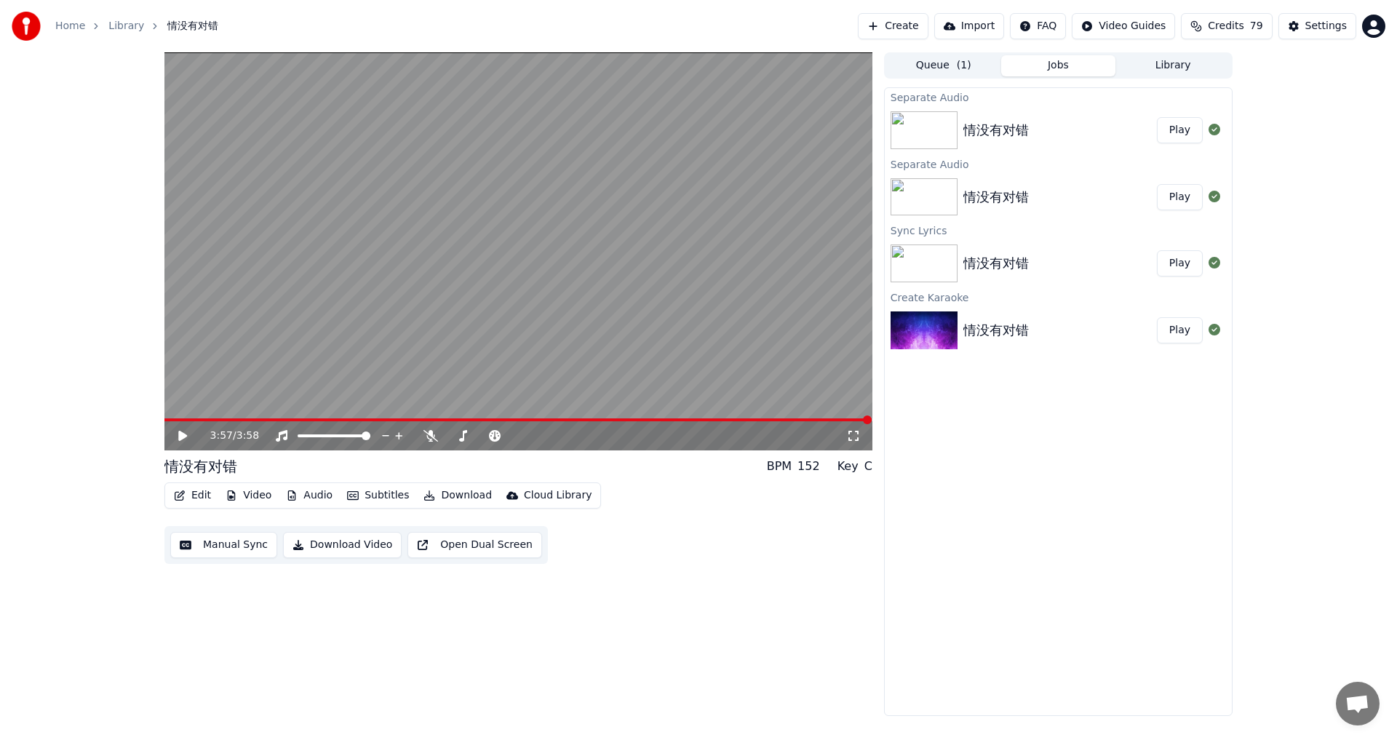
click at [188, 439] on icon at bounding box center [193, 436] width 34 height 12
click at [205, 418] on video at bounding box center [518, 251] width 708 height 398
click at [186, 435] on icon at bounding box center [182, 436] width 9 height 10
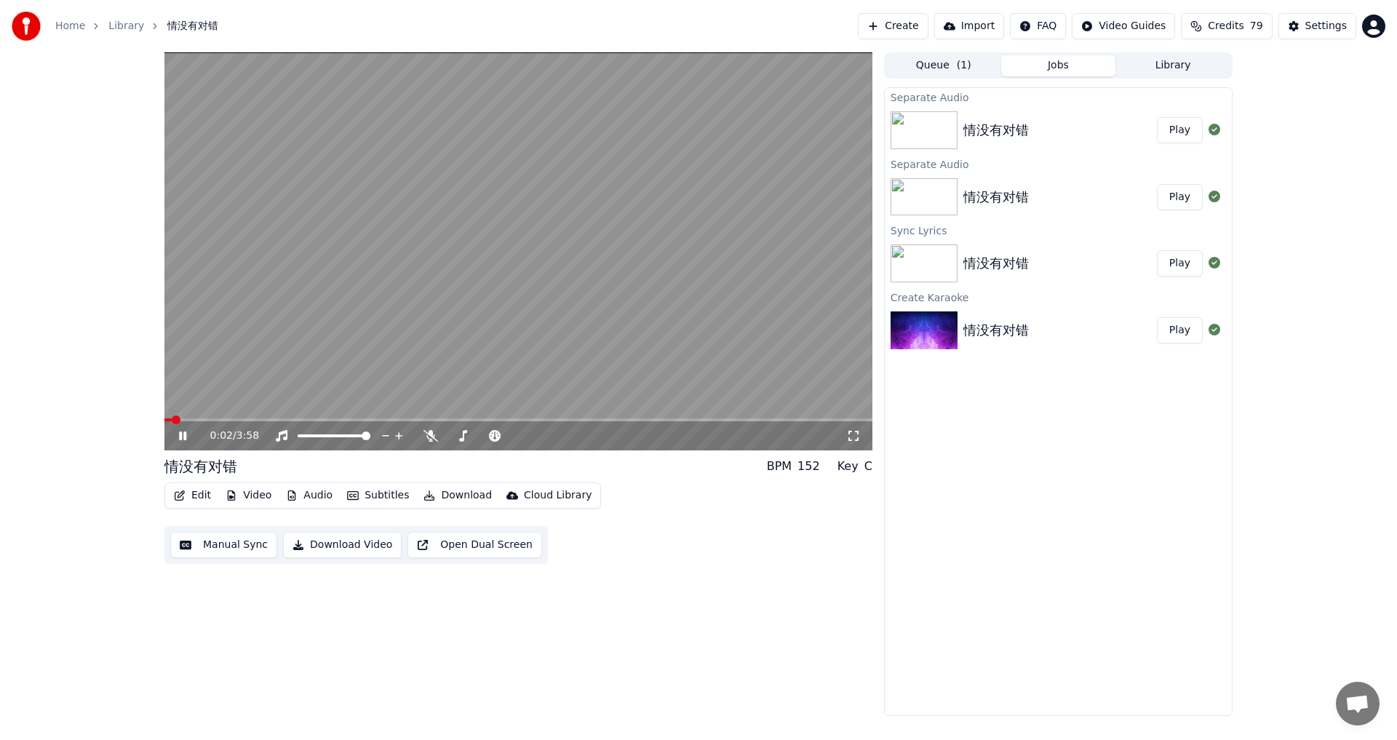
click at [299, 420] on span at bounding box center [518, 419] width 708 height 3
click at [344, 417] on video at bounding box center [518, 251] width 708 height 398
click at [368, 419] on span at bounding box center [518, 419] width 708 height 3
click at [185, 438] on icon at bounding box center [182, 436] width 9 height 10
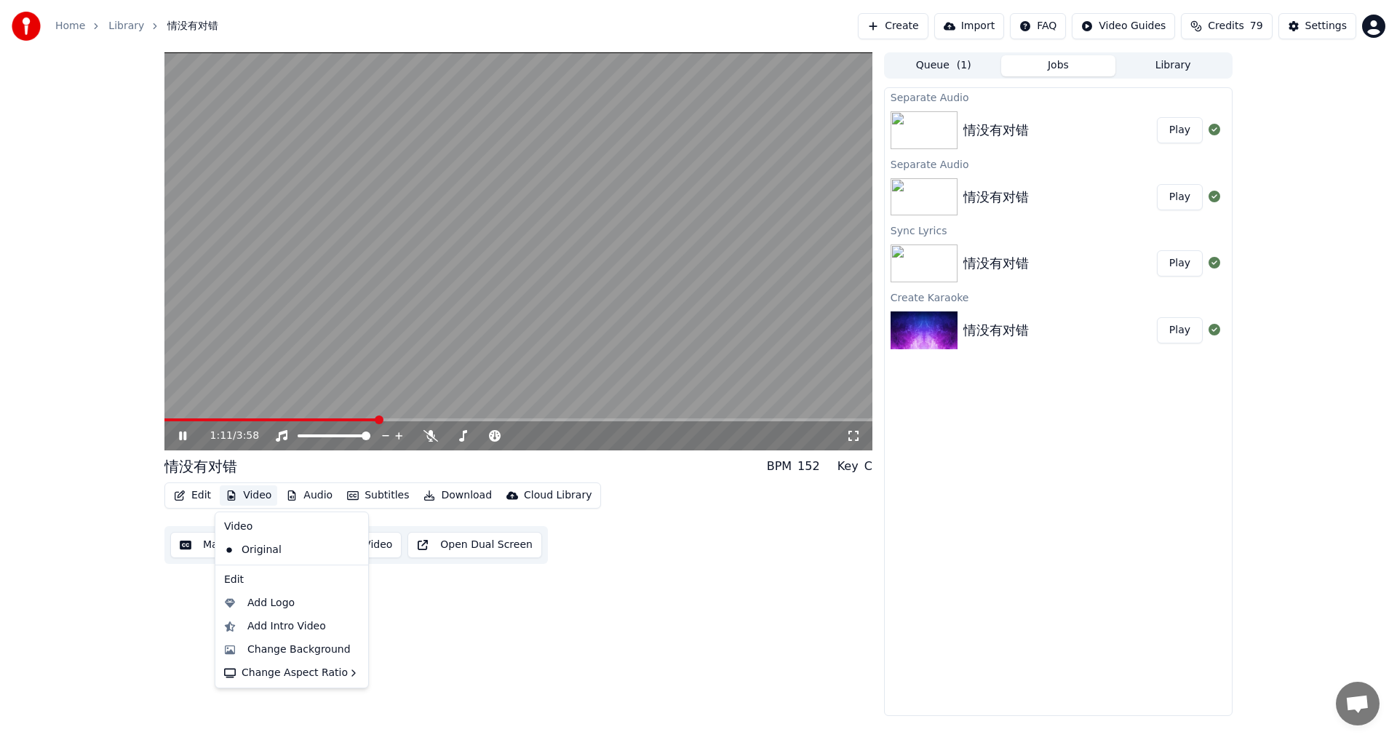
click at [245, 496] on button "Video" at bounding box center [248, 495] width 57 height 20
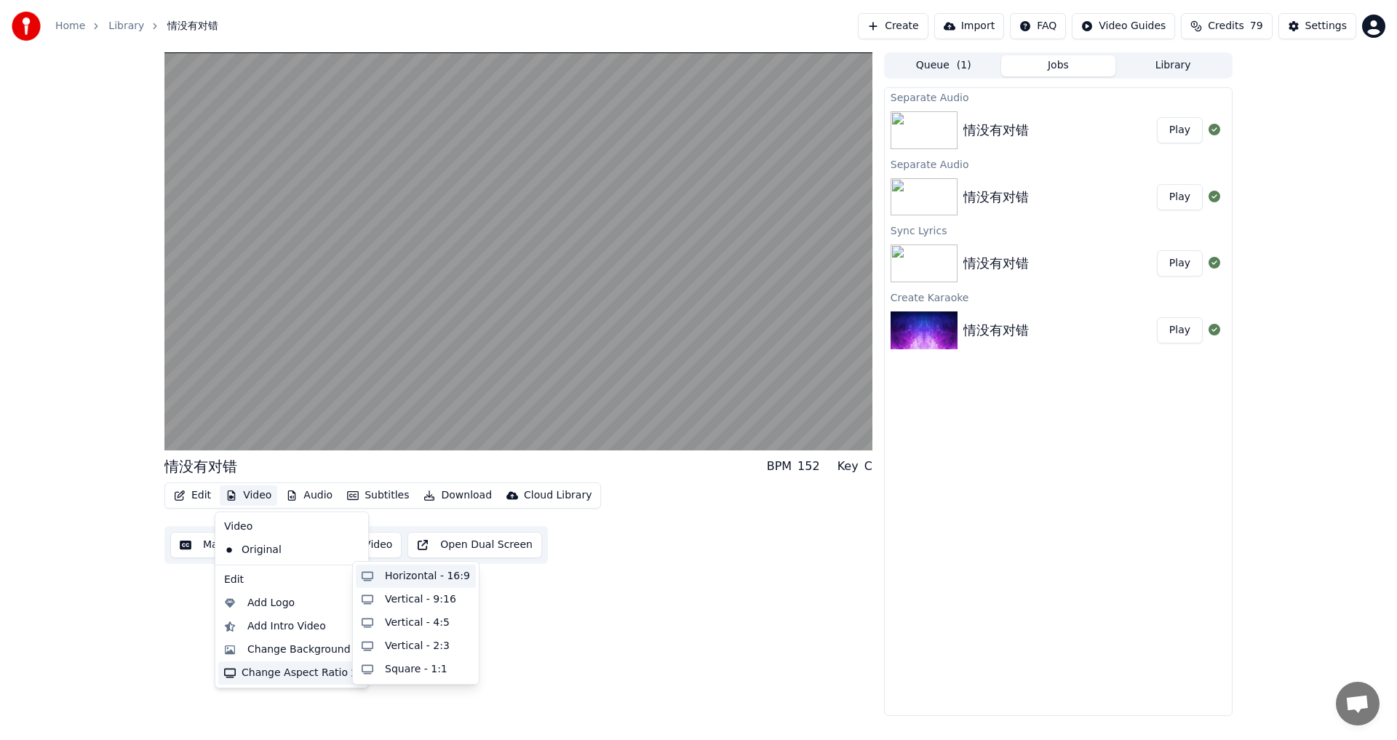
click at [433, 577] on div "Horizontal - 16:9" at bounding box center [427, 576] width 85 height 15
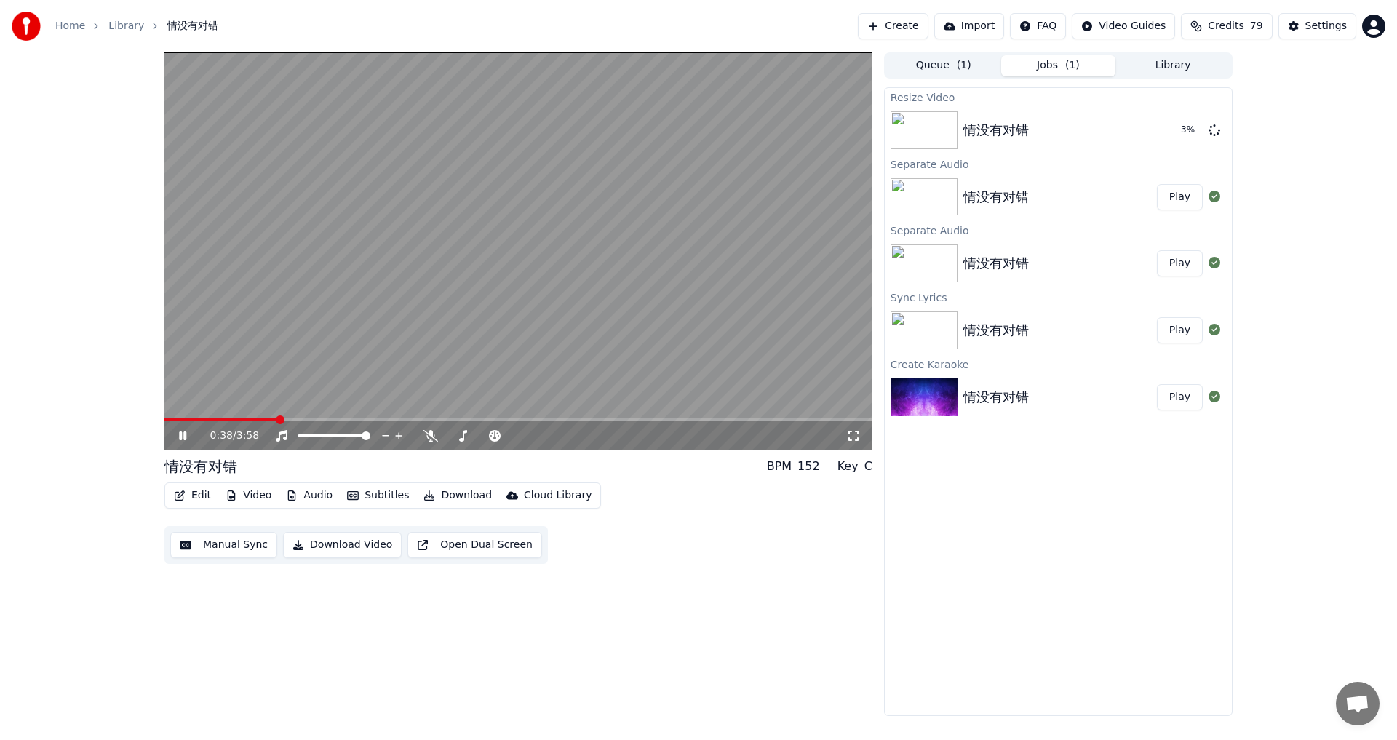
click at [277, 418] on span at bounding box center [220, 419] width 113 height 3
click at [259, 492] on button "Video" at bounding box center [248, 495] width 57 height 20
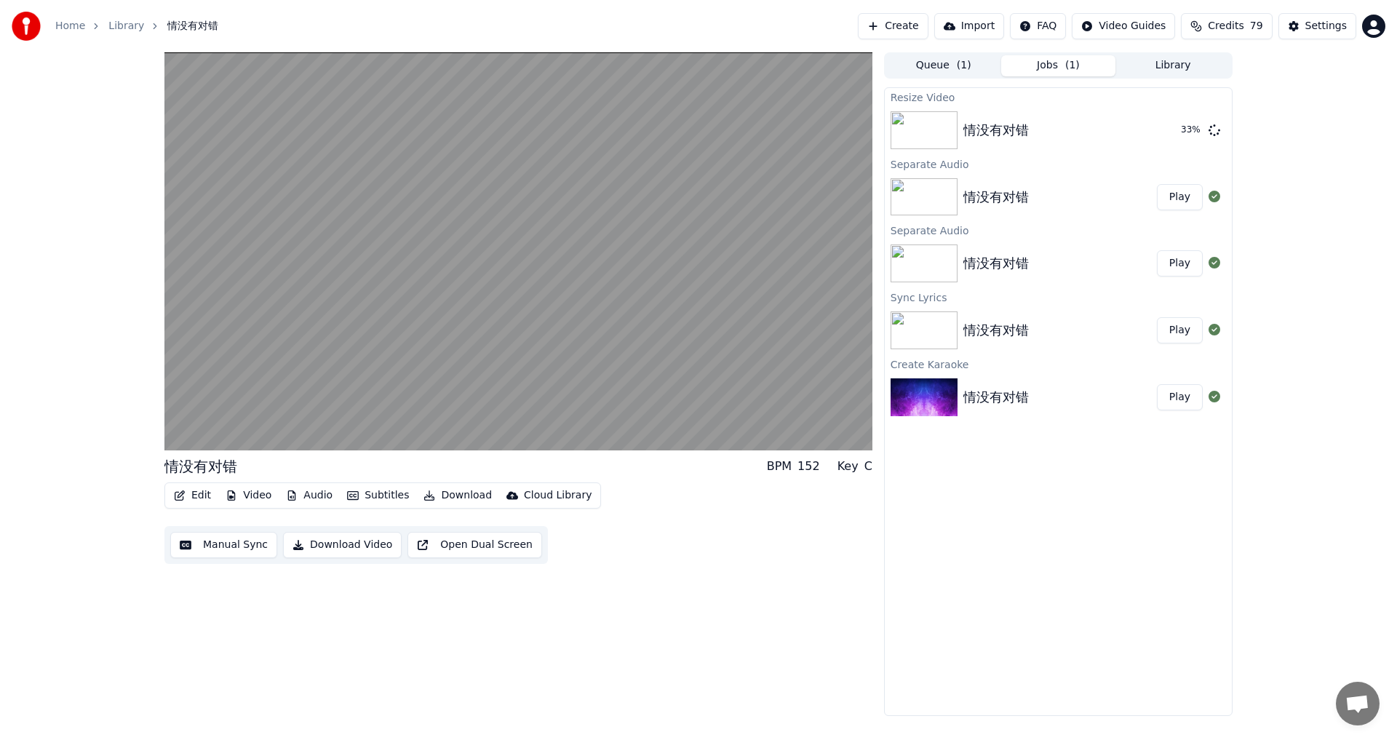
click at [582, 608] on div "情没有对错 BPM 152 Key C Edit Video Audio Subtitles Download Cloud Library Manual Sy…" at bounding box center [518, 383] width 708 height 663
click at [372, 490] on button "Subtitles" at bounding box center [377, 495] width 73 height 20
click at [688, 666] on div "情没有对错 BPM 152 Key C Edit Video Audio Subtitles Download Cloud Library Manual Sy…" at bounding box center [518, 383] width 708 height 663
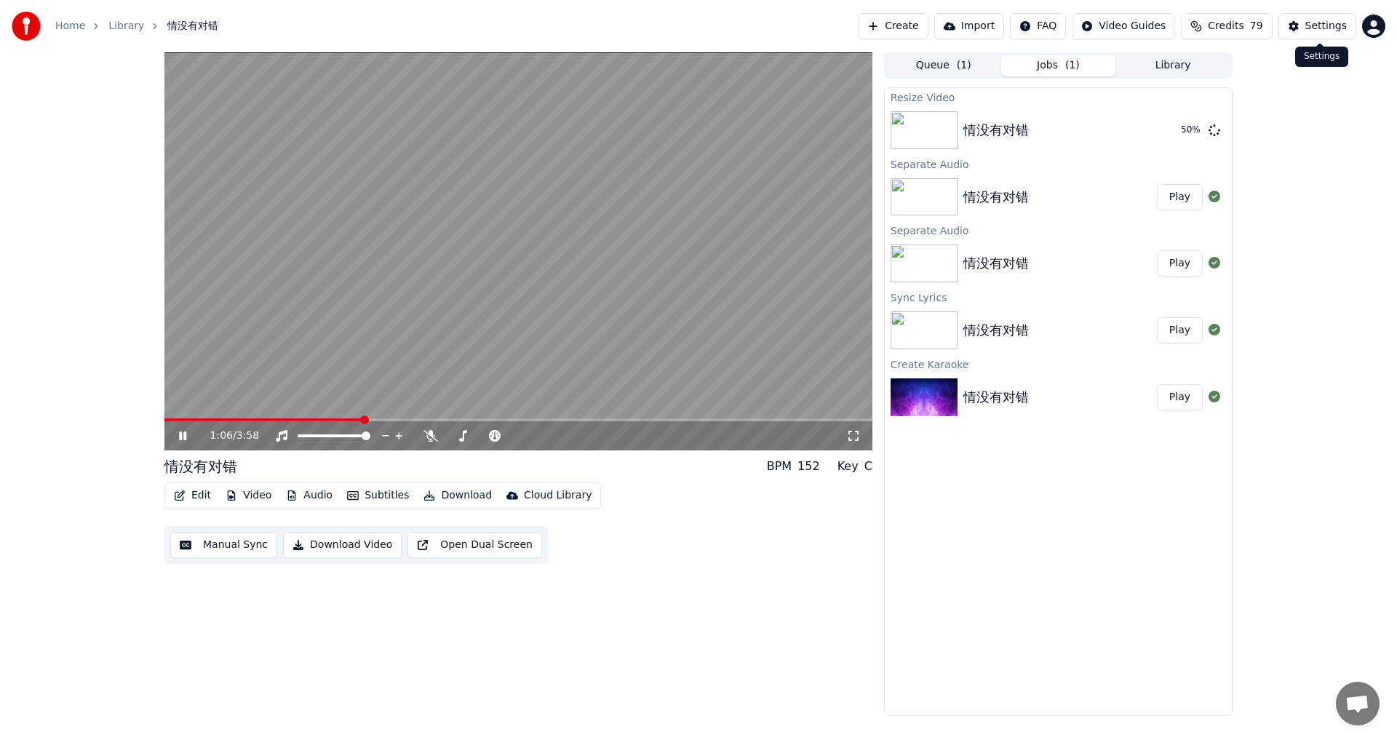
click at [1324, 19] on div "Settings" at bounding box center [1325, 26] width 41 height 15
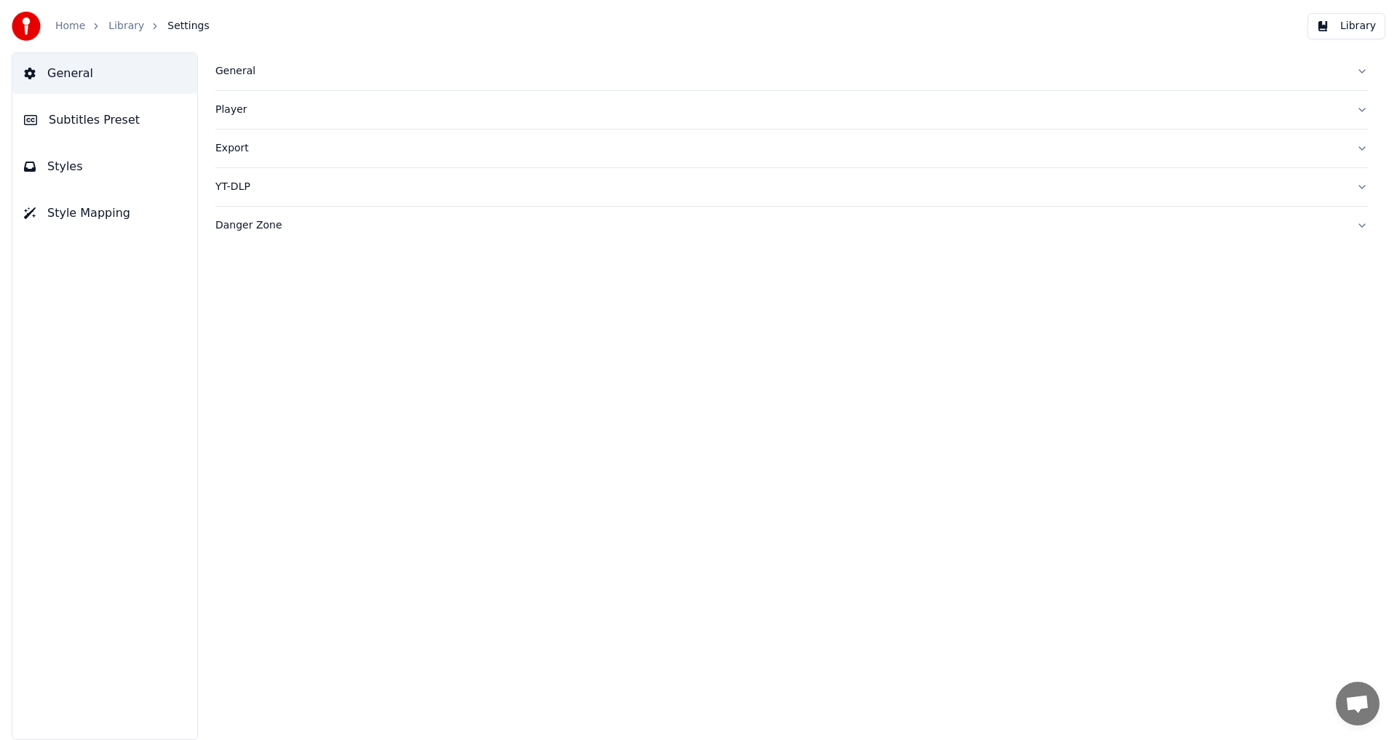
click at [55, 159] on span "Styles" at bounding box center [65, 166] width 36 height 17
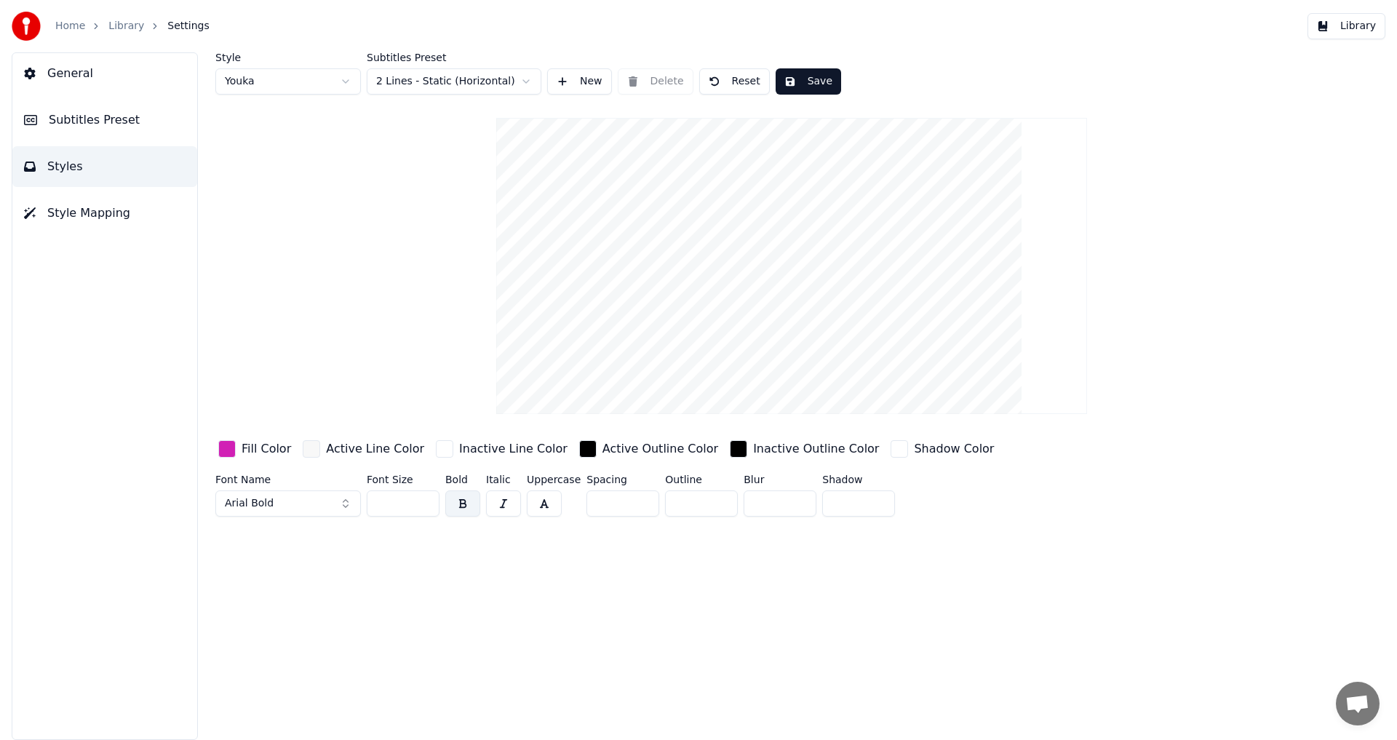
click at [426, 500] on input "***" at bounding box center [403, 503] width 73 height 26
click at [346, 79] on html "Home Library Settings Library General Subtitles Preset Styles Style Mapping Sty…" at bounding box center [698, 370] width 1397 height 740
click at [421, 499] on input "***" at bounding box center [403, 503] width 73 height 26
click at [346, 80] on html "Home Library Settings Library General Subtitles Preset Styles Style Mapping Sty…" at bounding box center [698, 370] width 1397 height 740
type input "***"
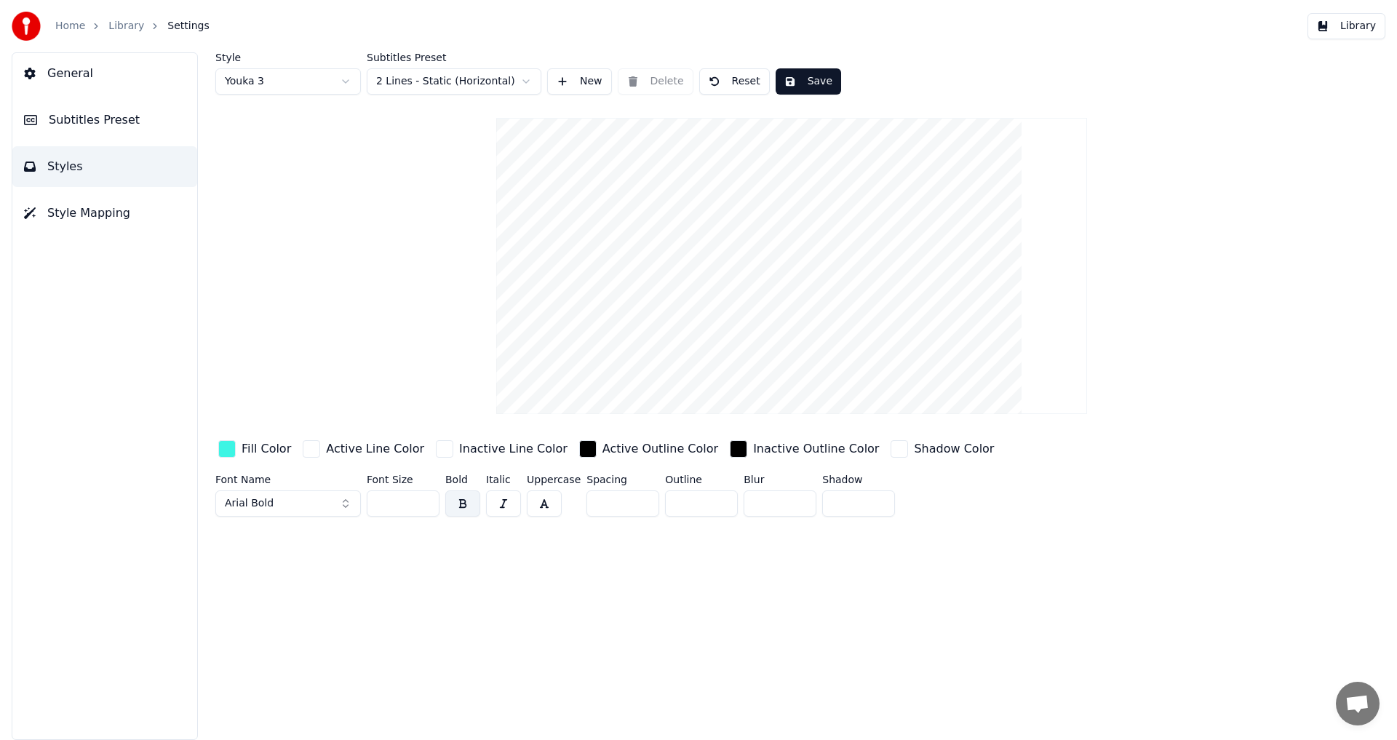
click at [425, 499] on input "***" at bounding box center [403, 503] width 73 height 26
click at [661, 653] on div "Style Youka 3 Subtitles Preset 2 Lines - Static (Horizontal) New Delete Reset S…" at bounding box center [791, 395] width 1211 height 687
click at [71, 157] on button "Styles" at bounding box center [104, 166] width 185 height 41
click at [50, 226] on button "Style Mapping" at bounding box center [104, 213] width 185 height 41
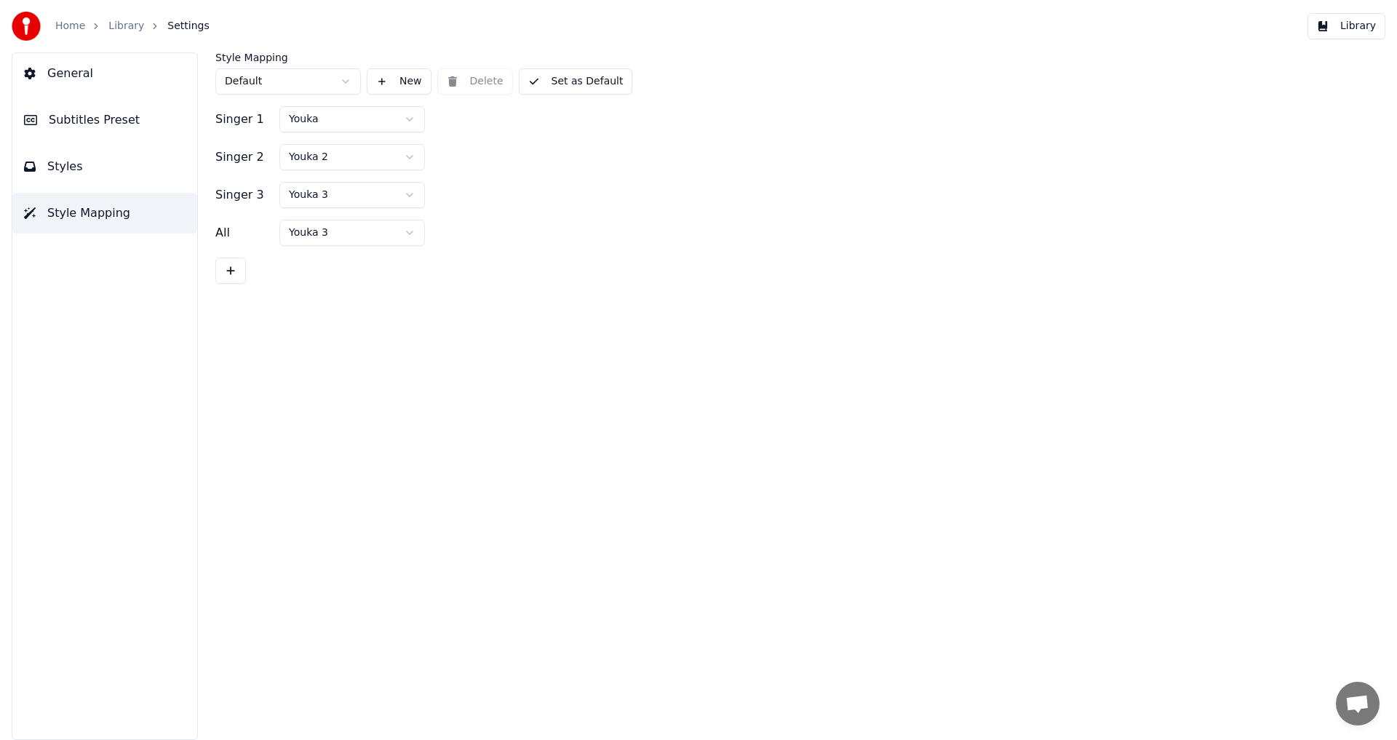
click at [52, 119] on span "Subtitles Preset" at bounding box center [94, 119] width 91 height 17
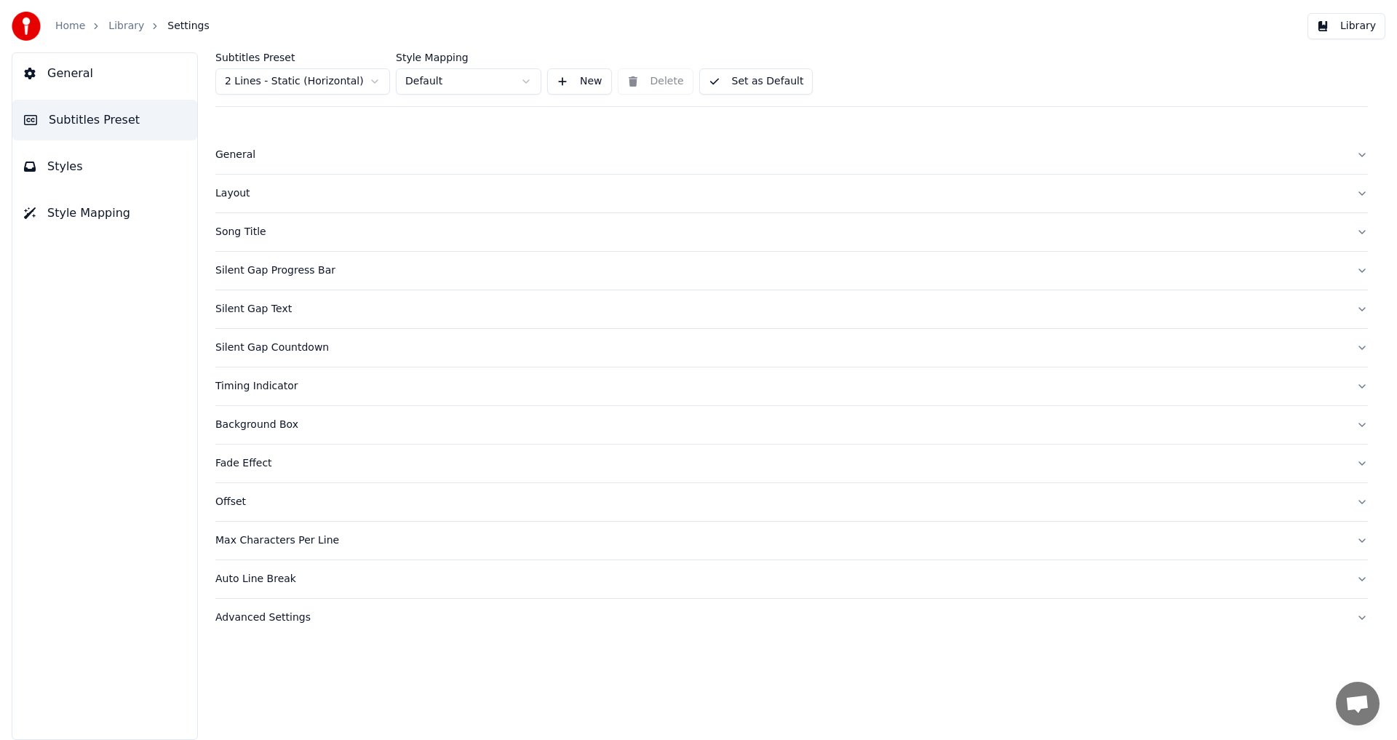
click at [255, 315] on div "Silent Gap Text" at bounding box center [779, 309] width 1129 height 15
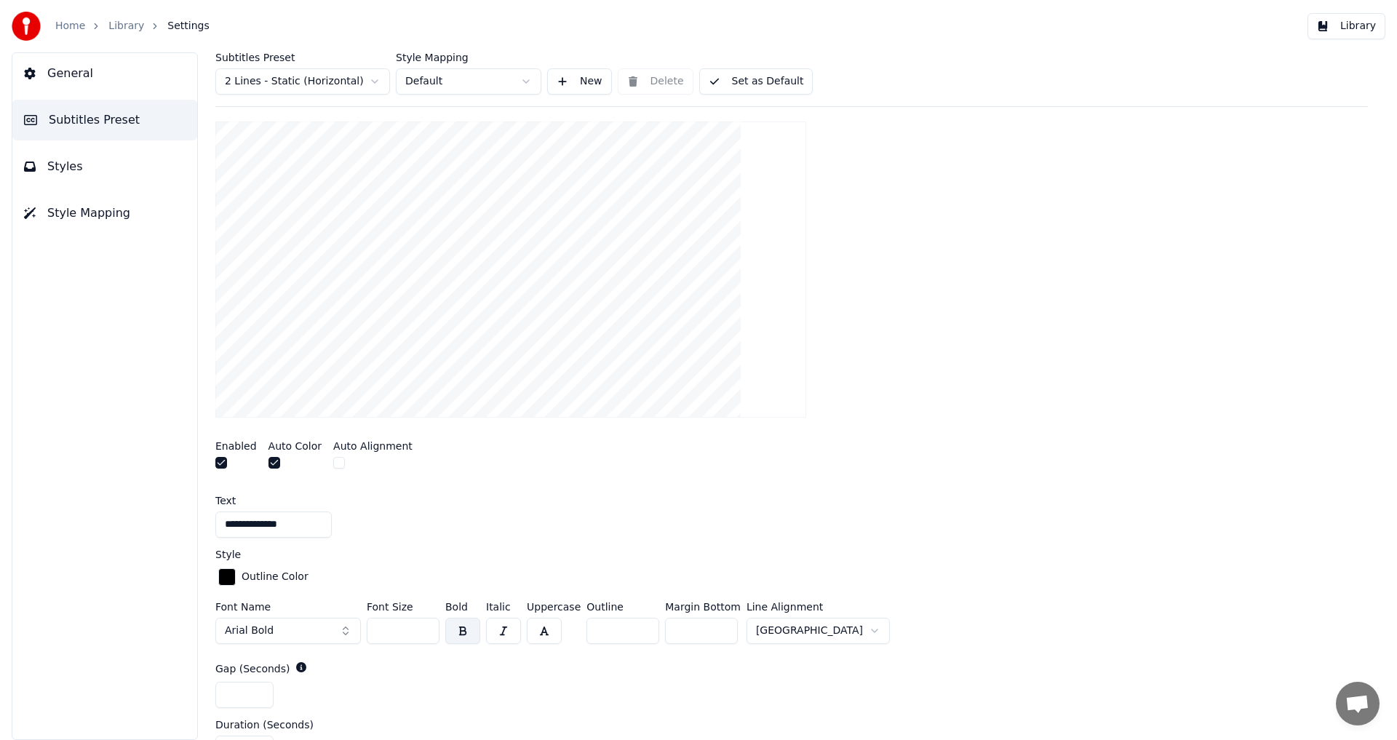
scroll to position [251, 0]
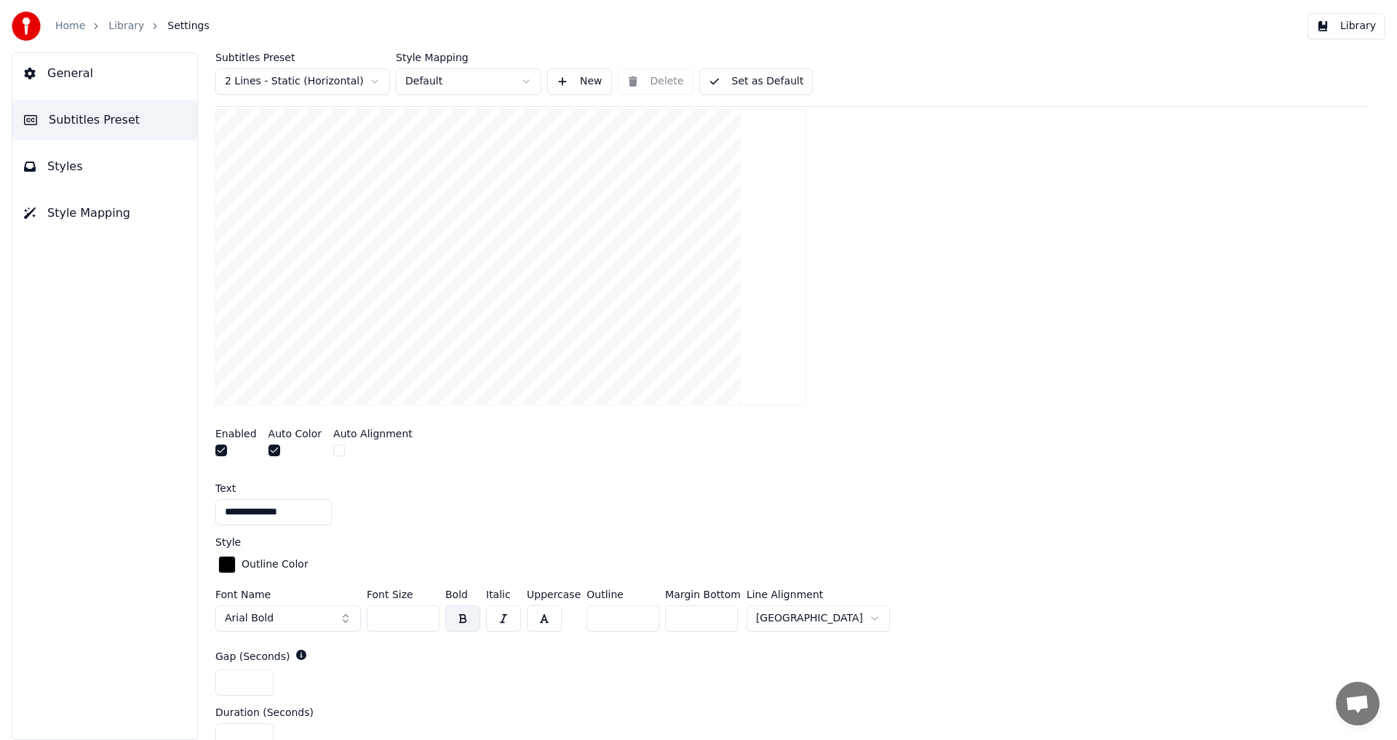
click at [423, 622] on input "**" at bounding box center [403, 618] width 73 height 26
type input "**"
click at [423, 622] on input "**" at bounding box center [403, 618] width 73 height 26
click at [92, 163] on button "Styles" at bounding box center [104, 166] width 185 height 41
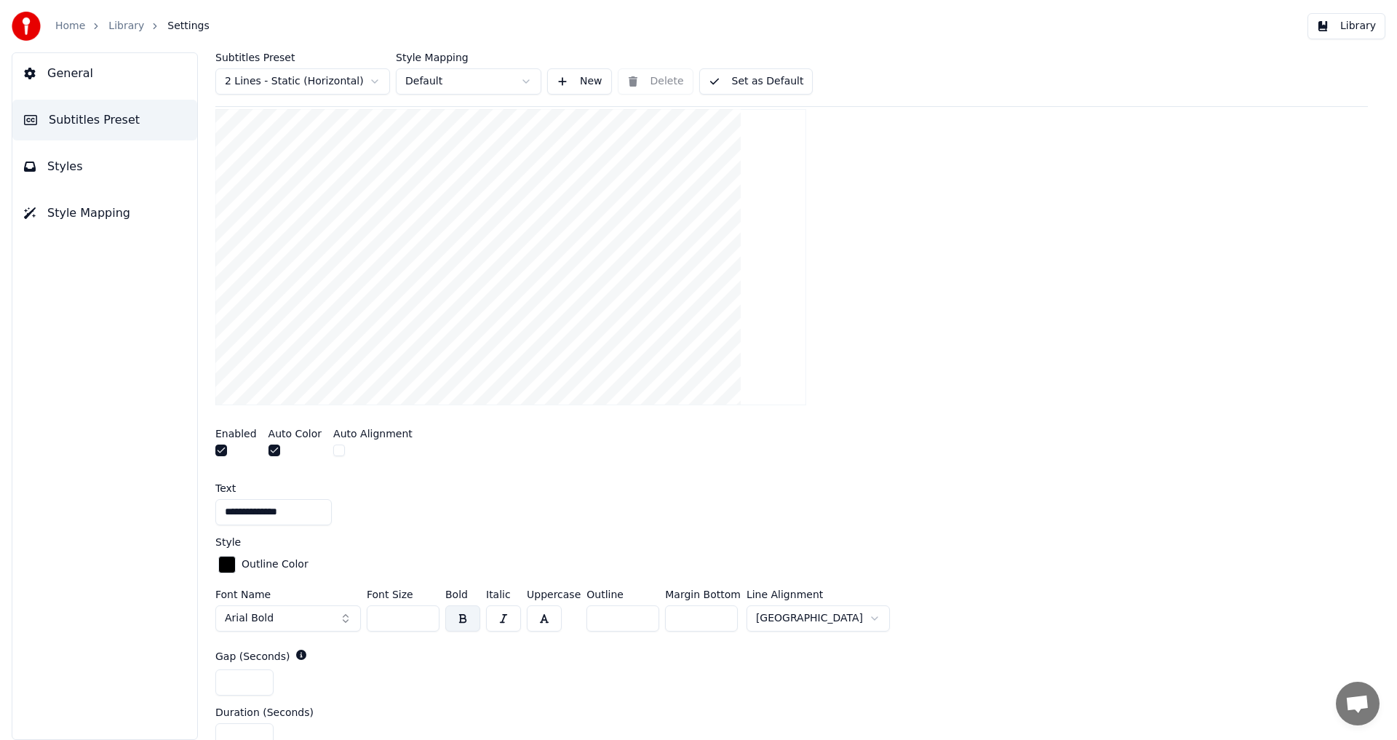
scroll to position [0, 0]
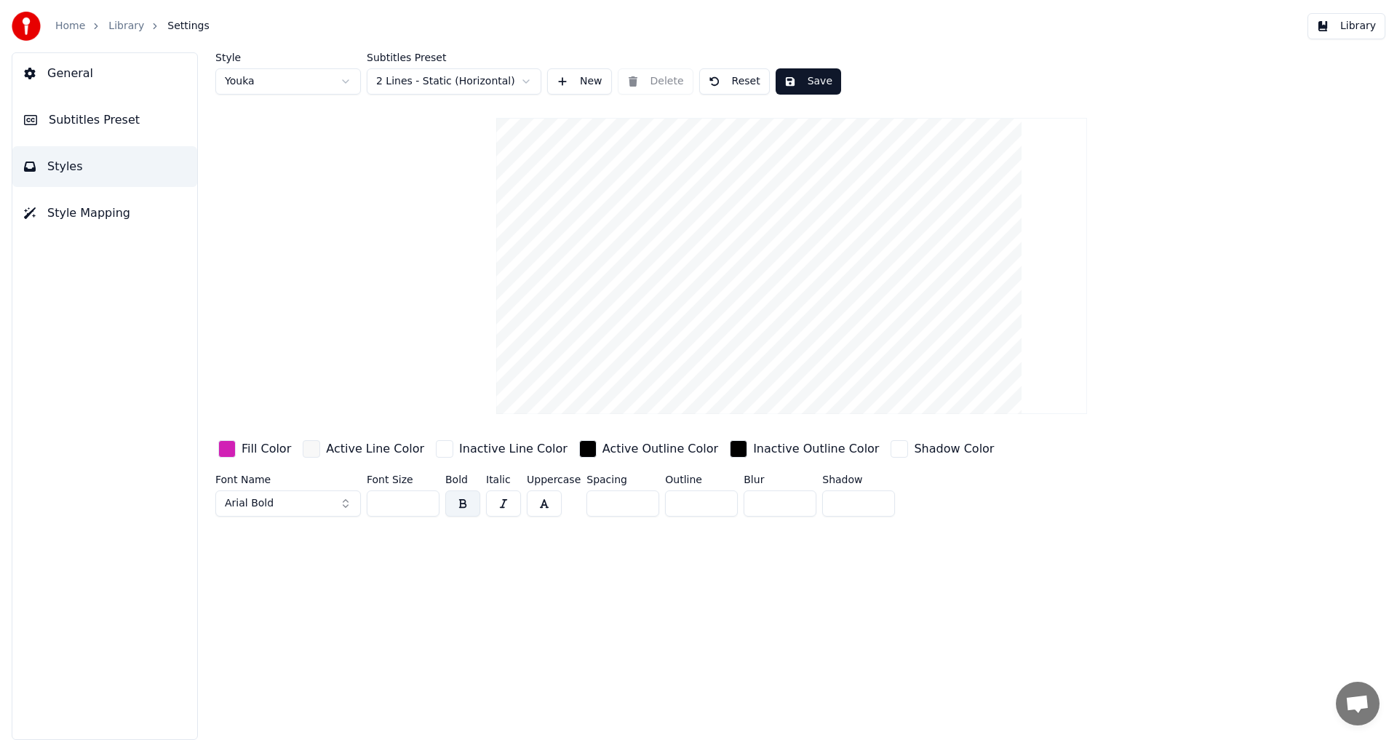
click at [803, 79] on button "Save" at bounding box center [807, 81] width 65 height 26
click at [347, 84] on html "Home Library Settings Library General Subtitles Preset Styles Style Mapping Sty…" at bounding box center [698, 370] width 1397 height 740
click at [426, 501] on input "***" at bounding box center [403, 503] width 73 height 26
click at [790, 79] on button "Save" at bounding box center [807, 81] width 65 height 26
click at [346, 81] on html "Home Library Settings Library General Subtitles Preset Styles Style Mapping Sty…" at bounding box center [698, 370] width 1397 height 740
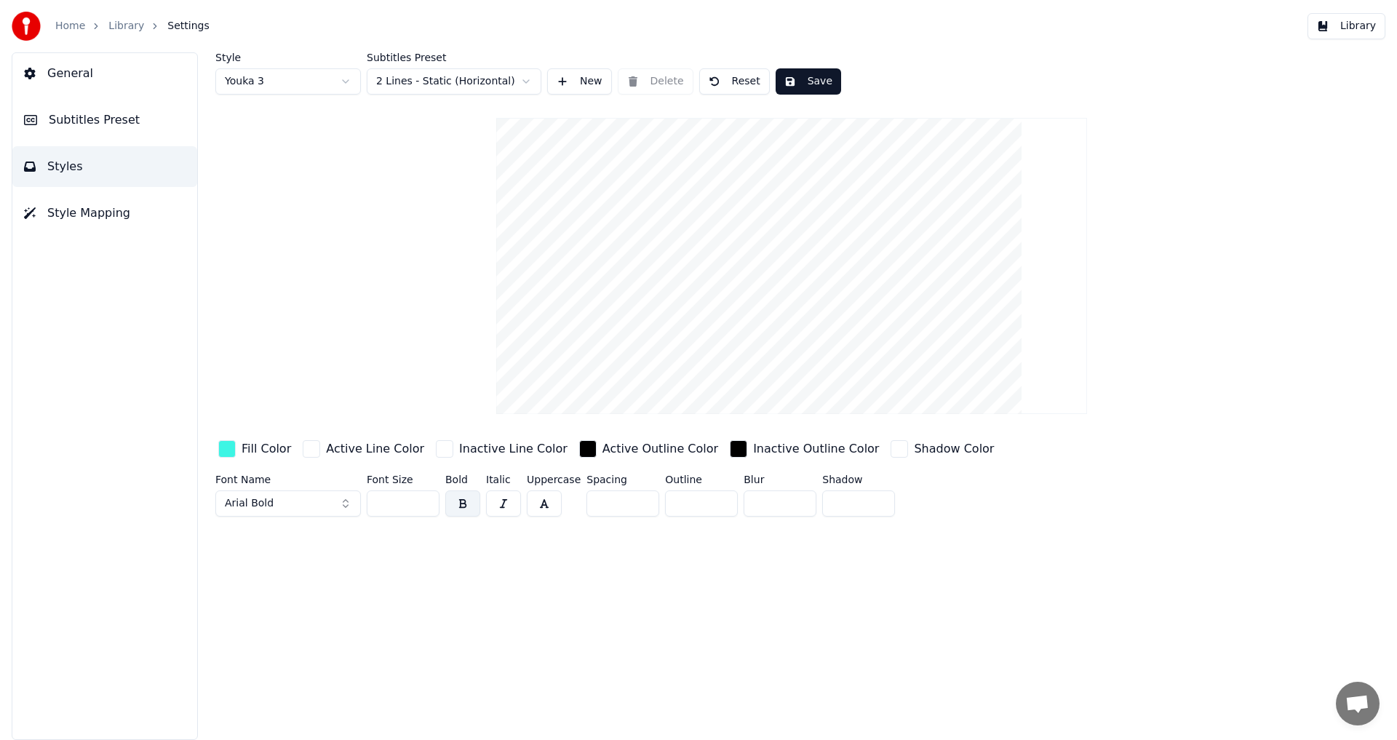
type input "***"
click at [425, 498] on input "***" at bounding box center [403, 503] width 73 height 26
click at [810, 80] on button "Save" at bounding box center [807, 81] width 65 height 26
click at [68, 210] on span "Style Mapping" at bounding box center [88, 212] width 83 height 17
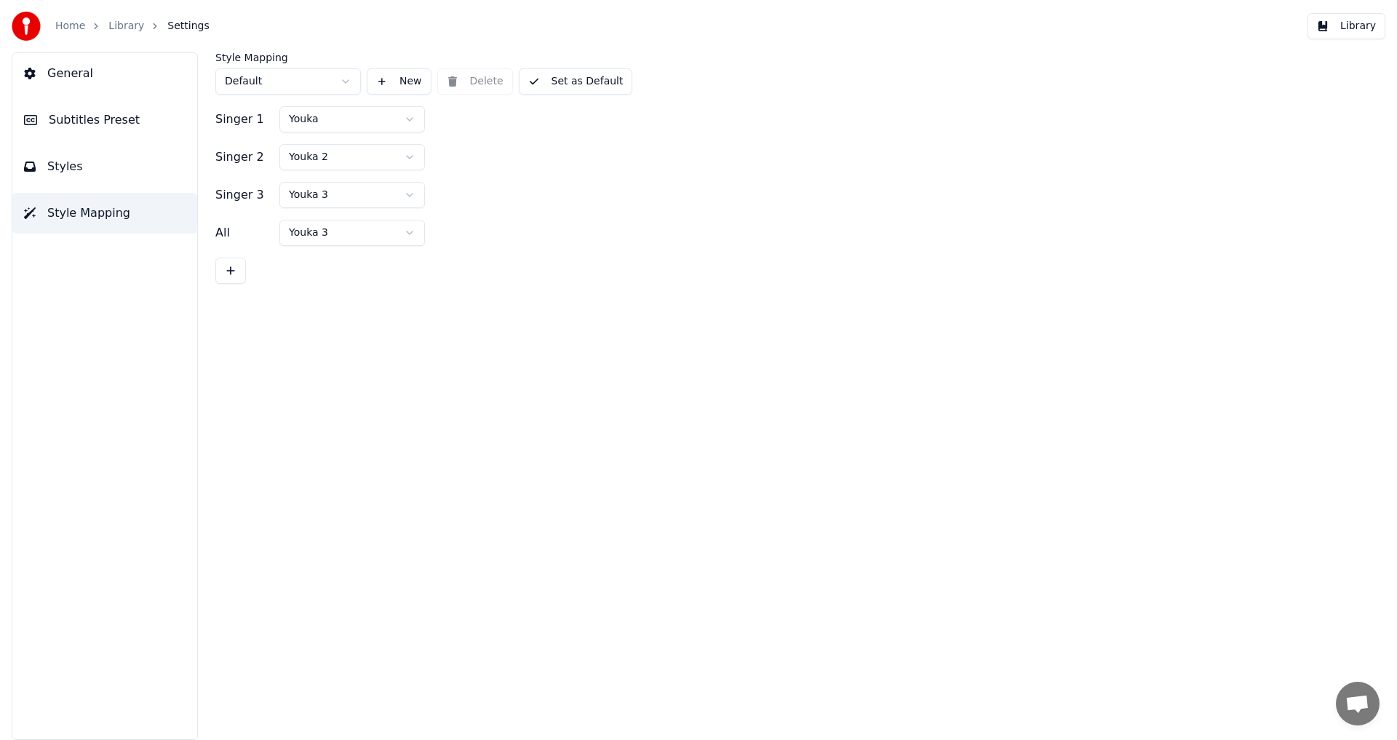
click at [63, 119] on span "Subtitles Preset" at bounding box center [94, 119] width 91 height 17
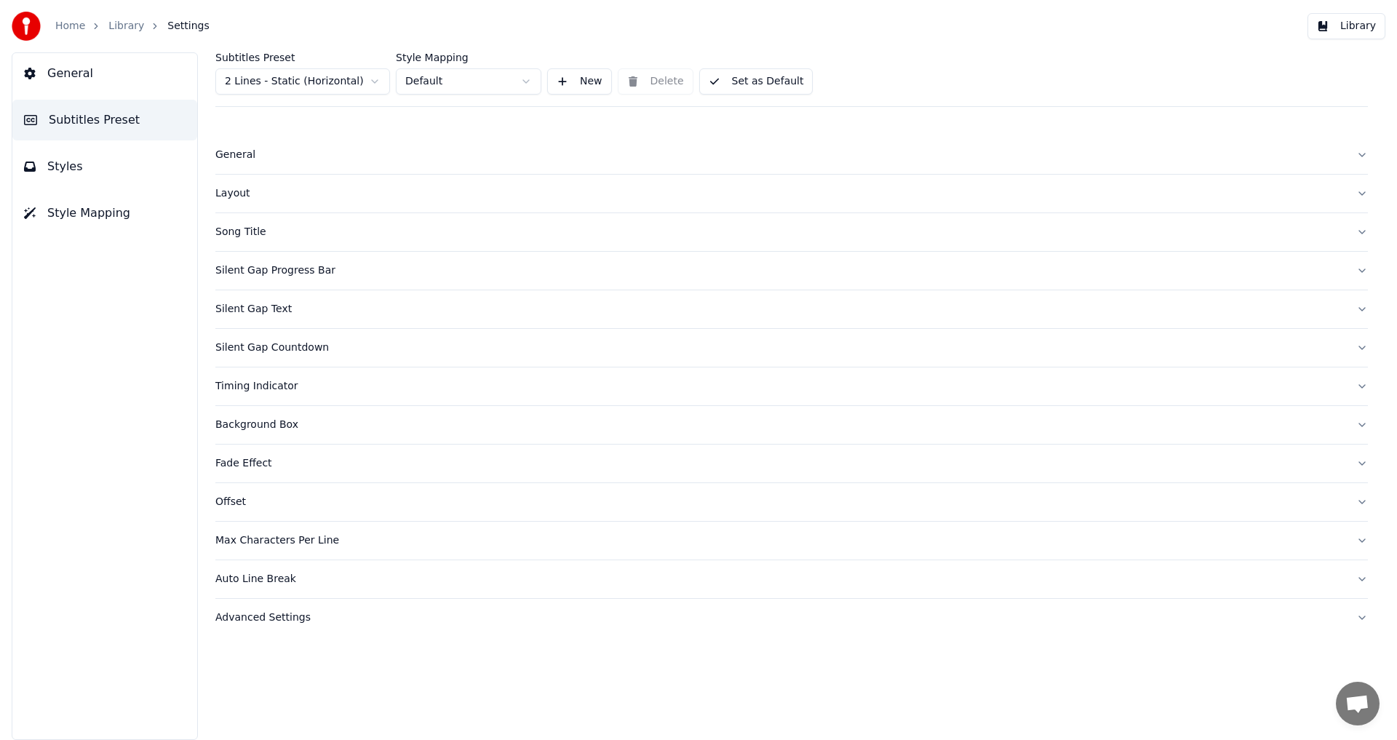
click at [255, 381] on div "Timing Indicator" at bounding box center [779, 386] width 1129 height 15
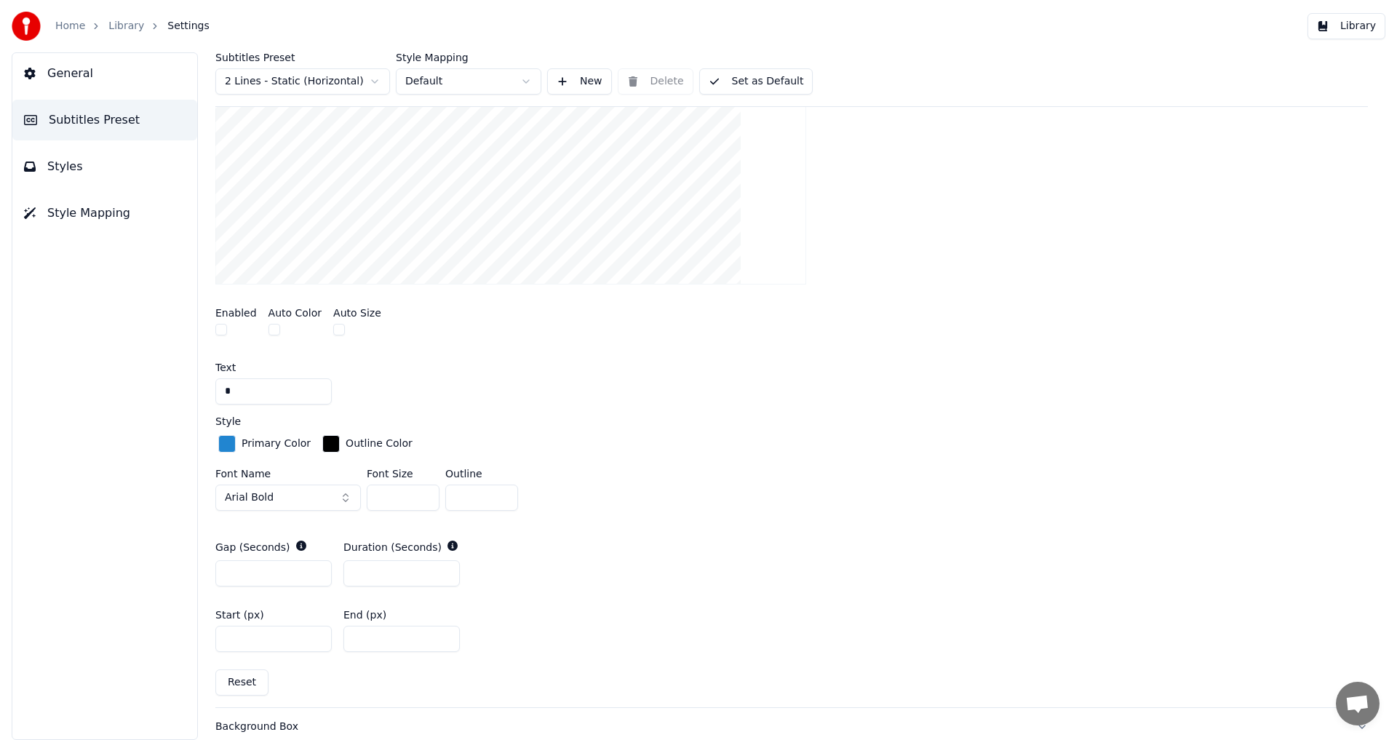
scroll to position [123, 0]
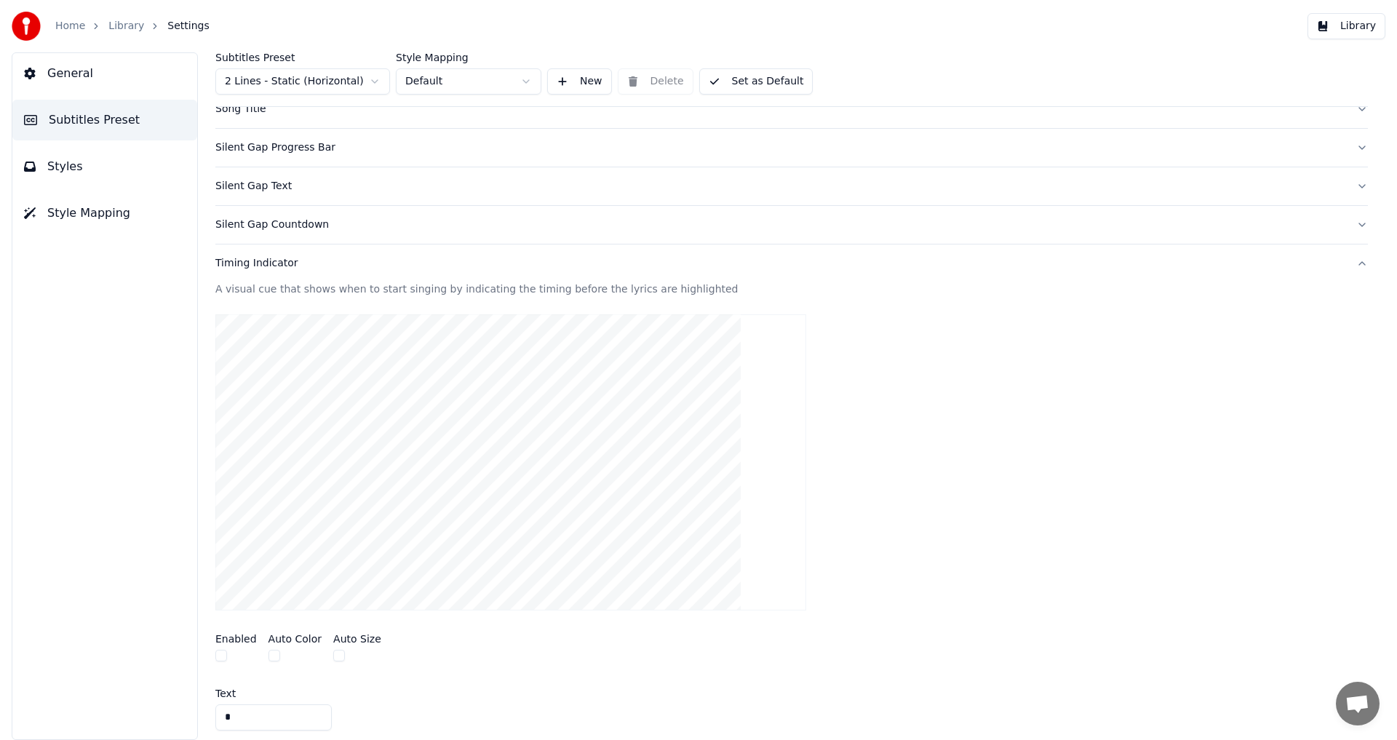
click at [244, 149] on div "Silent Gap Progress Bar" at bounding box center [779, 147] width 1129 height 15
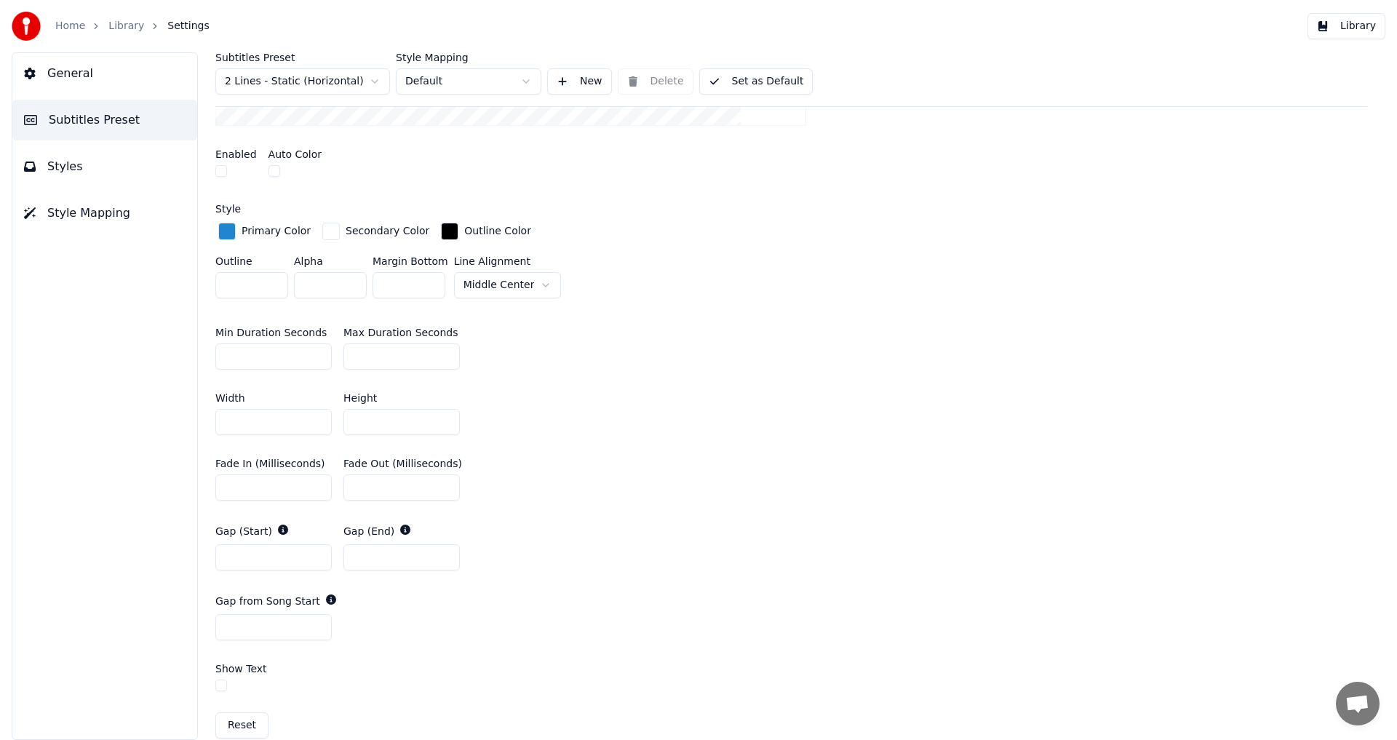
scroll to position [335, 0]
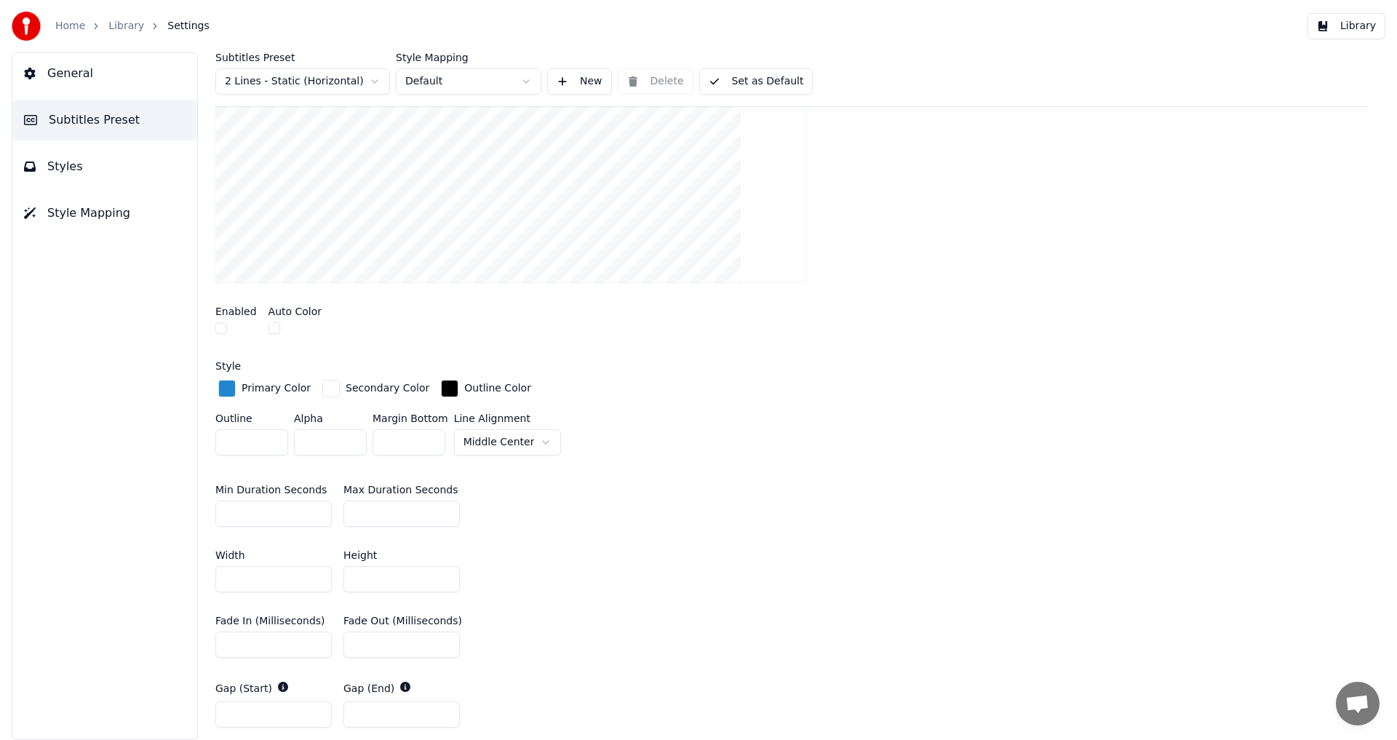
click at [129, 122] on button "Subtitles Preset" at bounding box center [104, 120] width 185 height 41
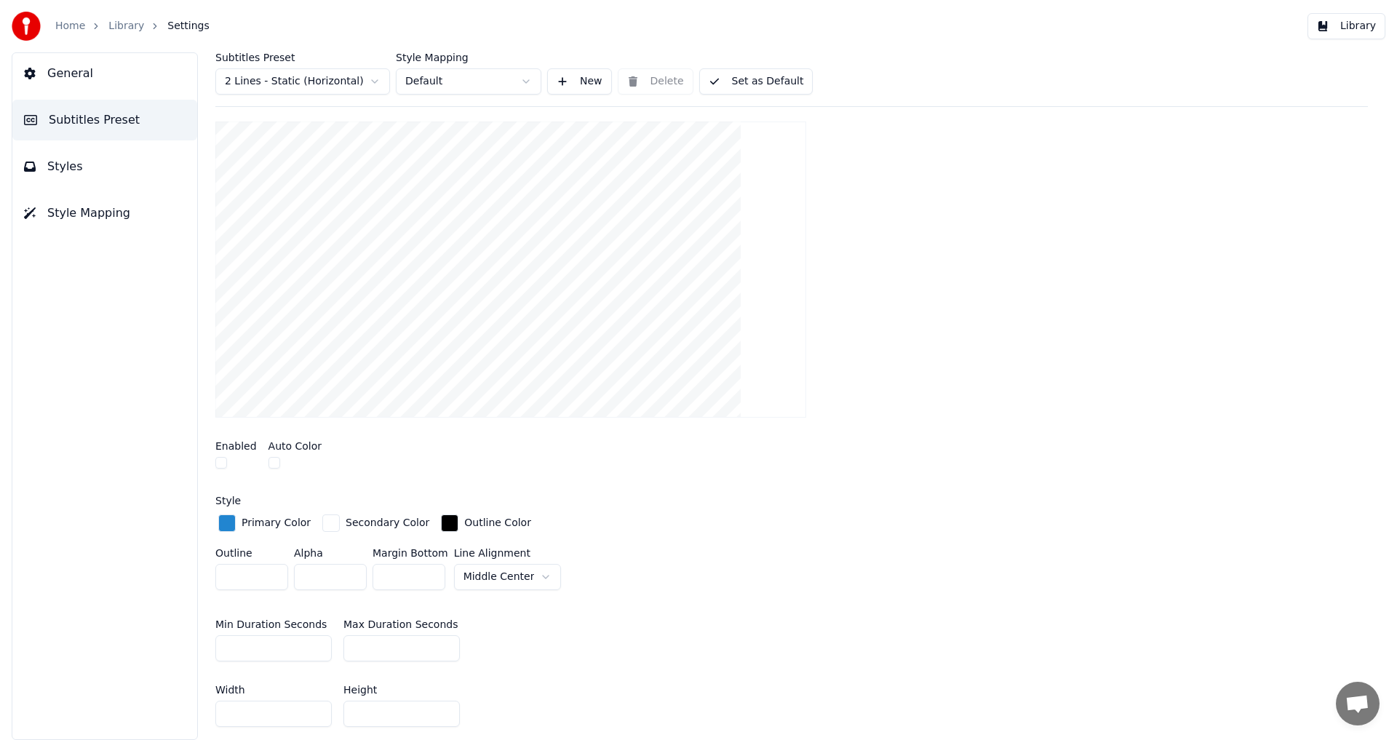
drag, startPoint x: 1382, startPoint y: 319, endPoint x: 1396, endPoint y: 471, distance: 151.9
click at [1396, 471] on div "Subtitles Preset 2 Lines - Static (Horizontal) Style Mapping Default New Delete…" at bounding box center [791, 395] width 1211 height 687
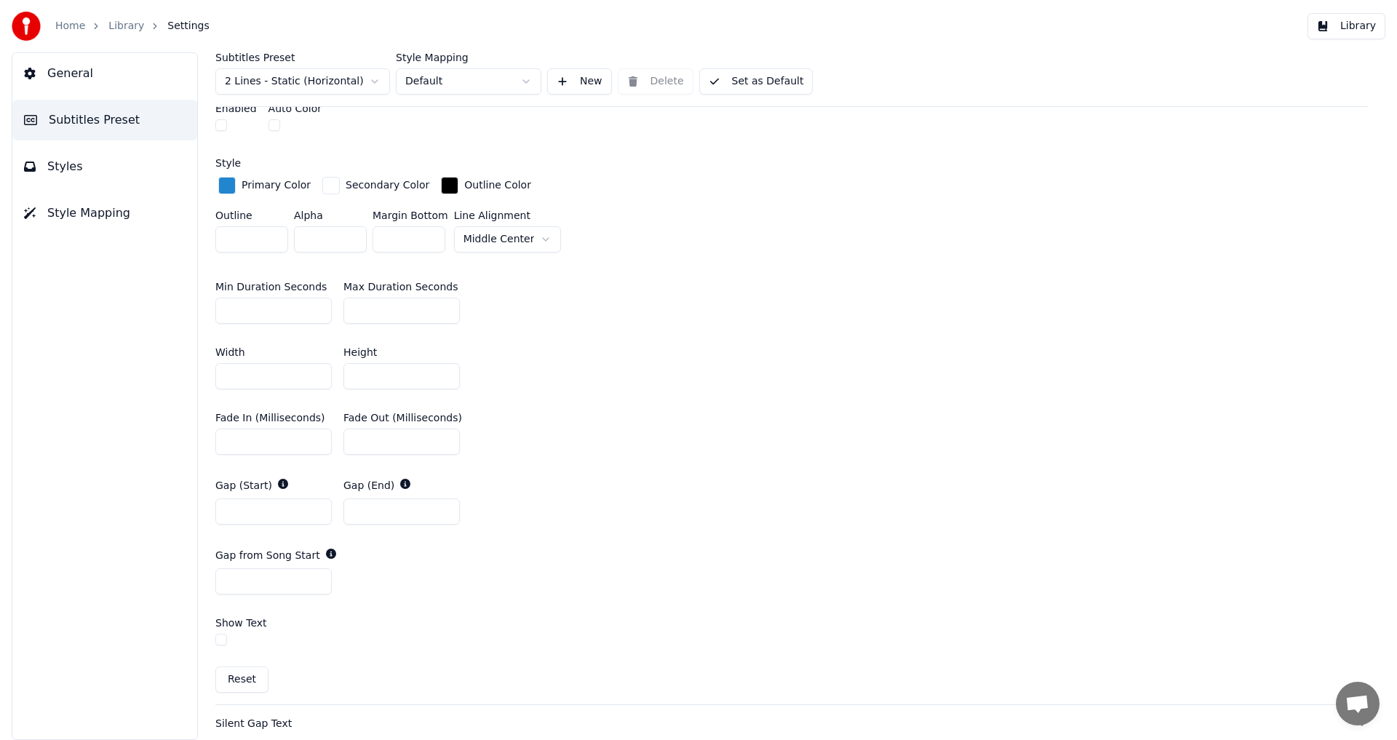
scroll to position [680, 0]
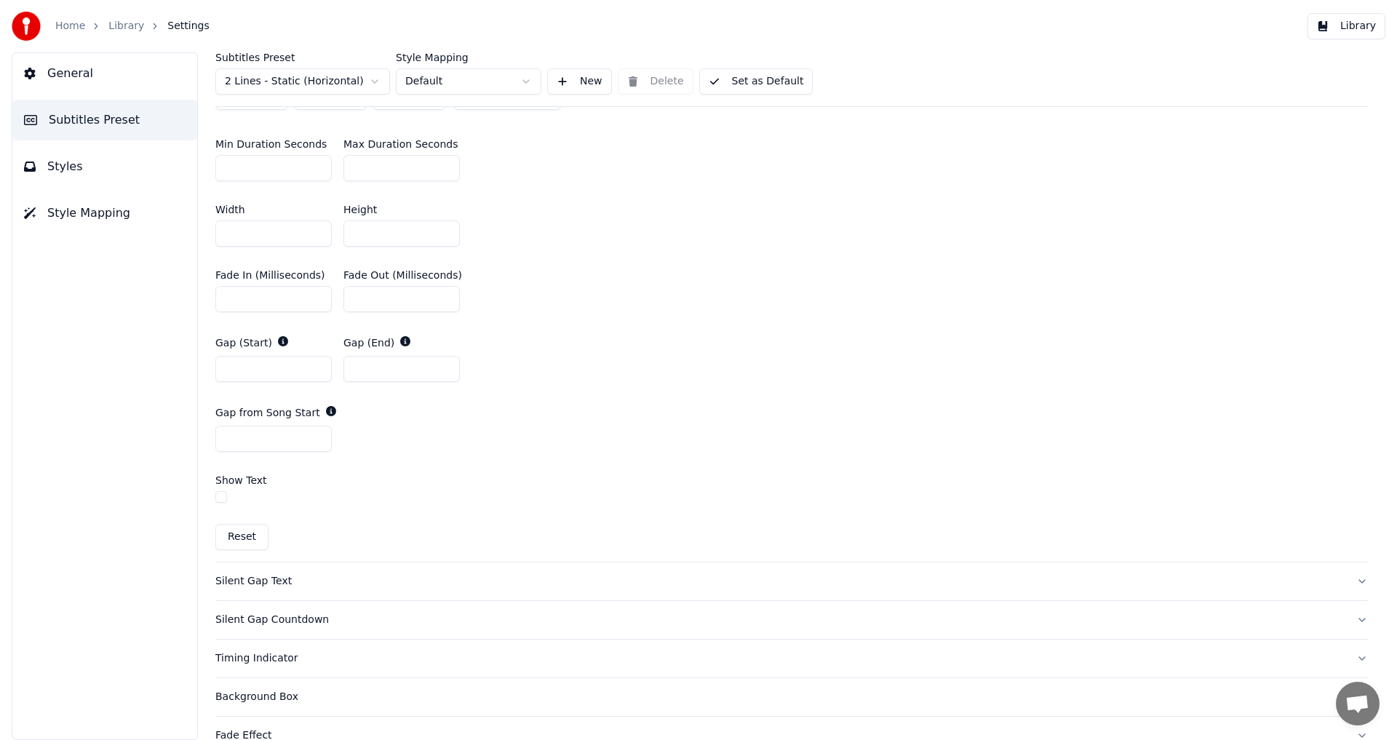
click at [257, 581] on div "Silent Gap Text" at bounding box center [779, 581] width 1129 height 15
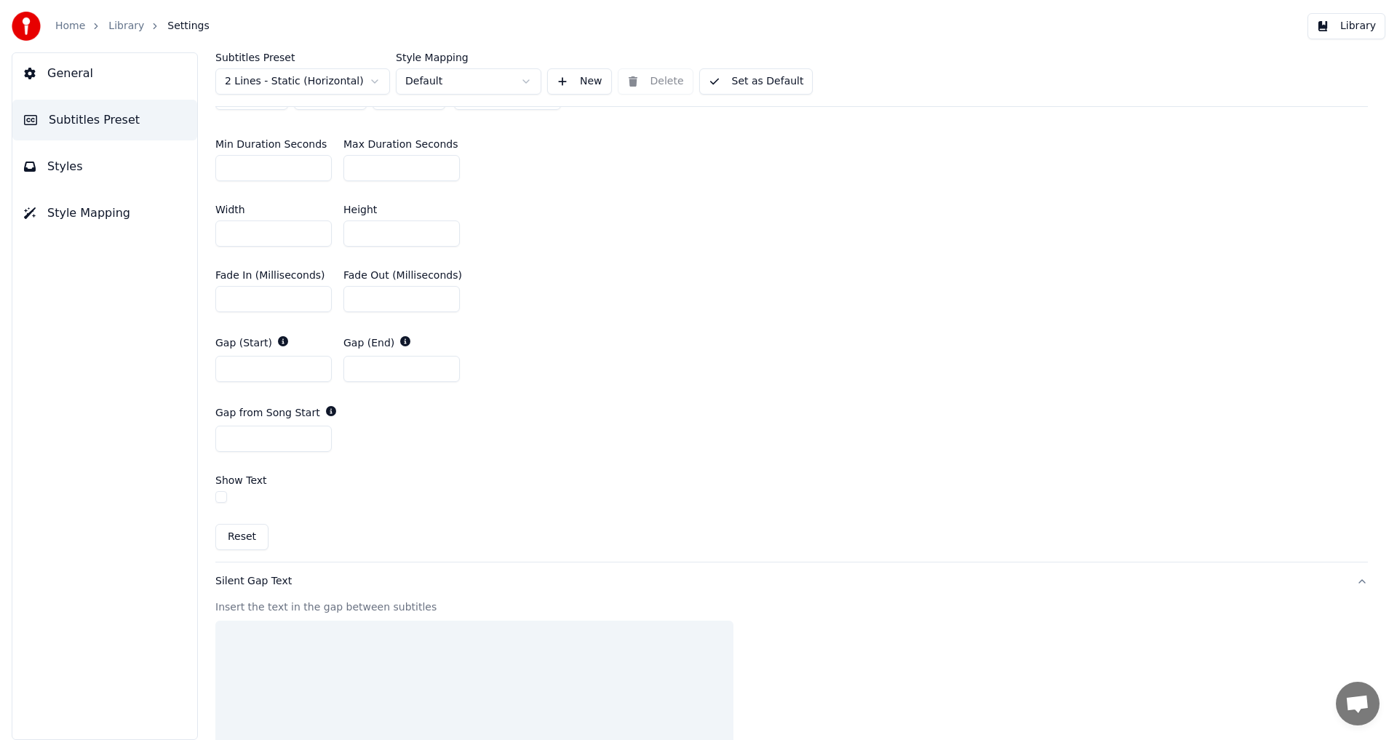
scroll to position [613, 0]
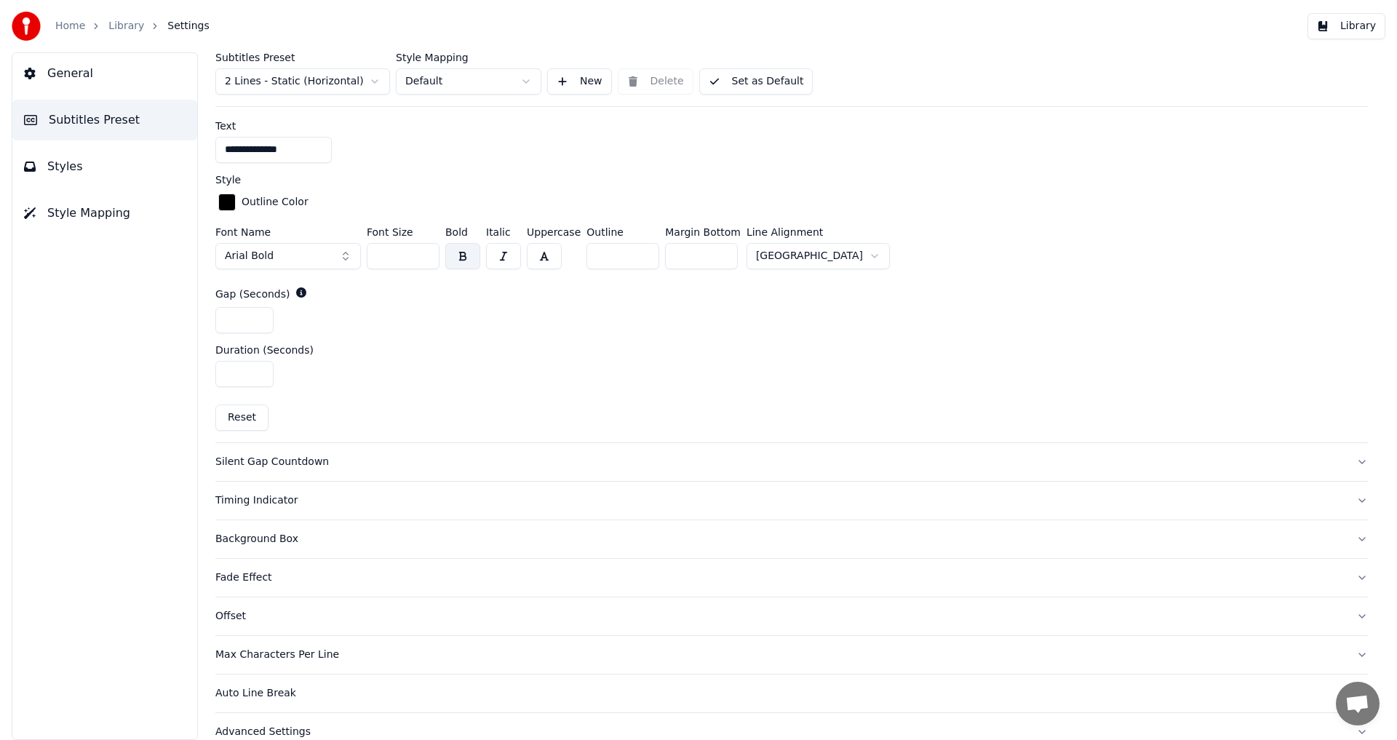
click at [1361, 28] on button "Library" at bounding box center [1346, 26] width 78 height 26
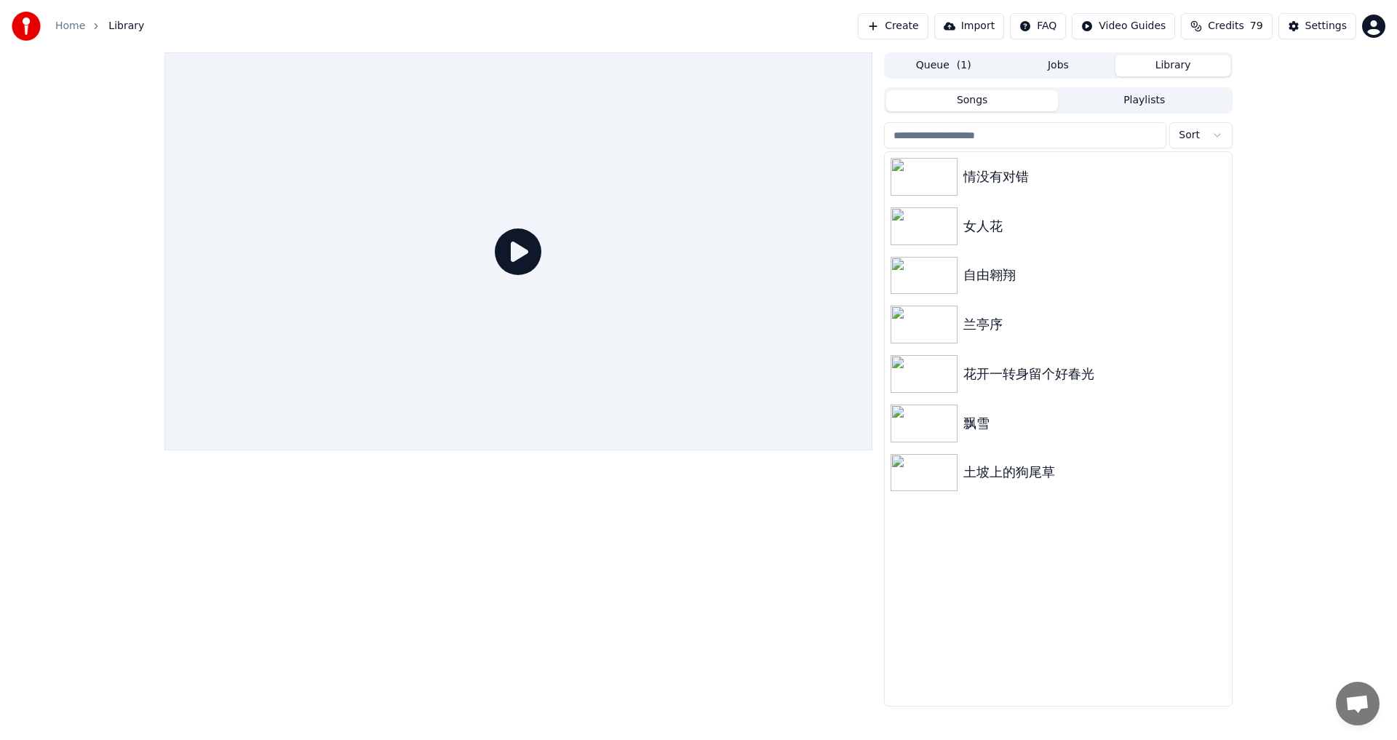
click at [513, 247] on icon at bounding box center [518, 251] width 47 height 47
click at [917, 167] on img at bounding box center [923, 177] width 67 height 38
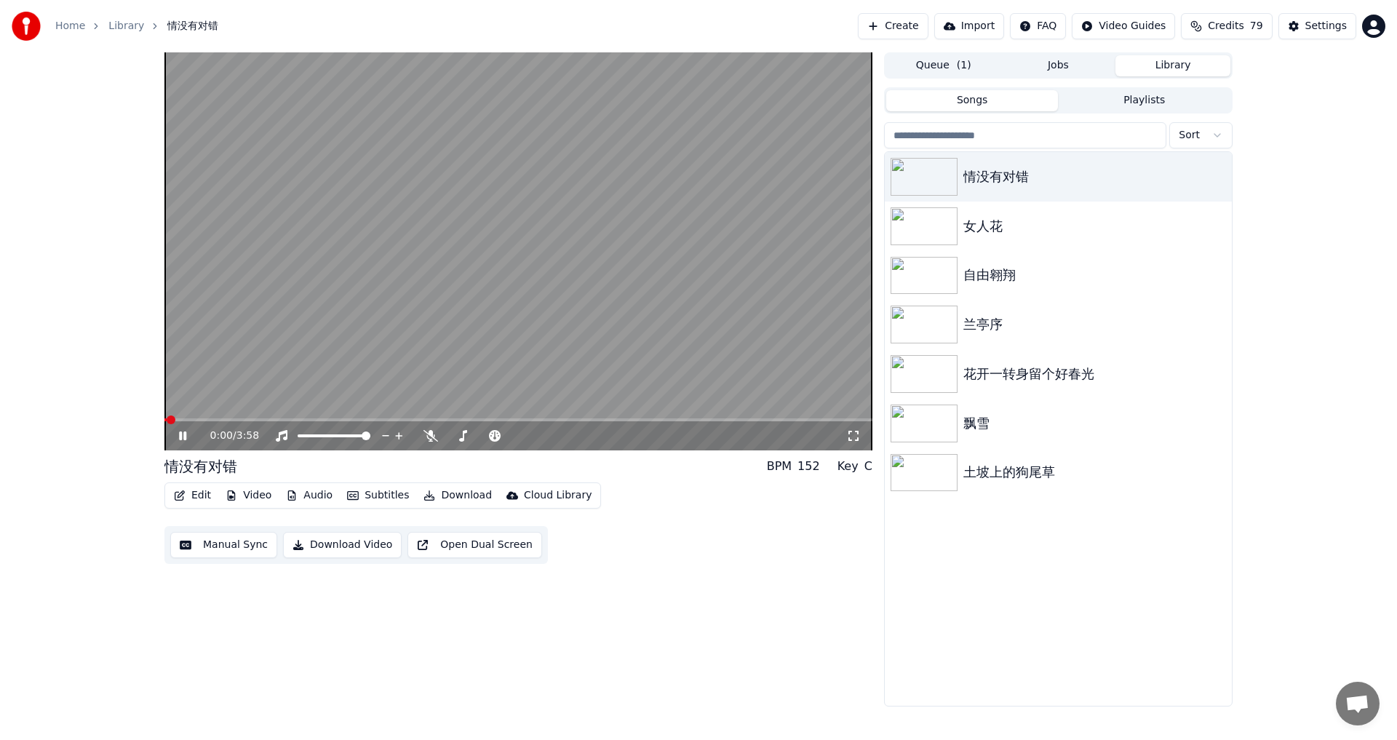
click at [853, 438] on icon at bounding box center [853, 436] width 15 height 12
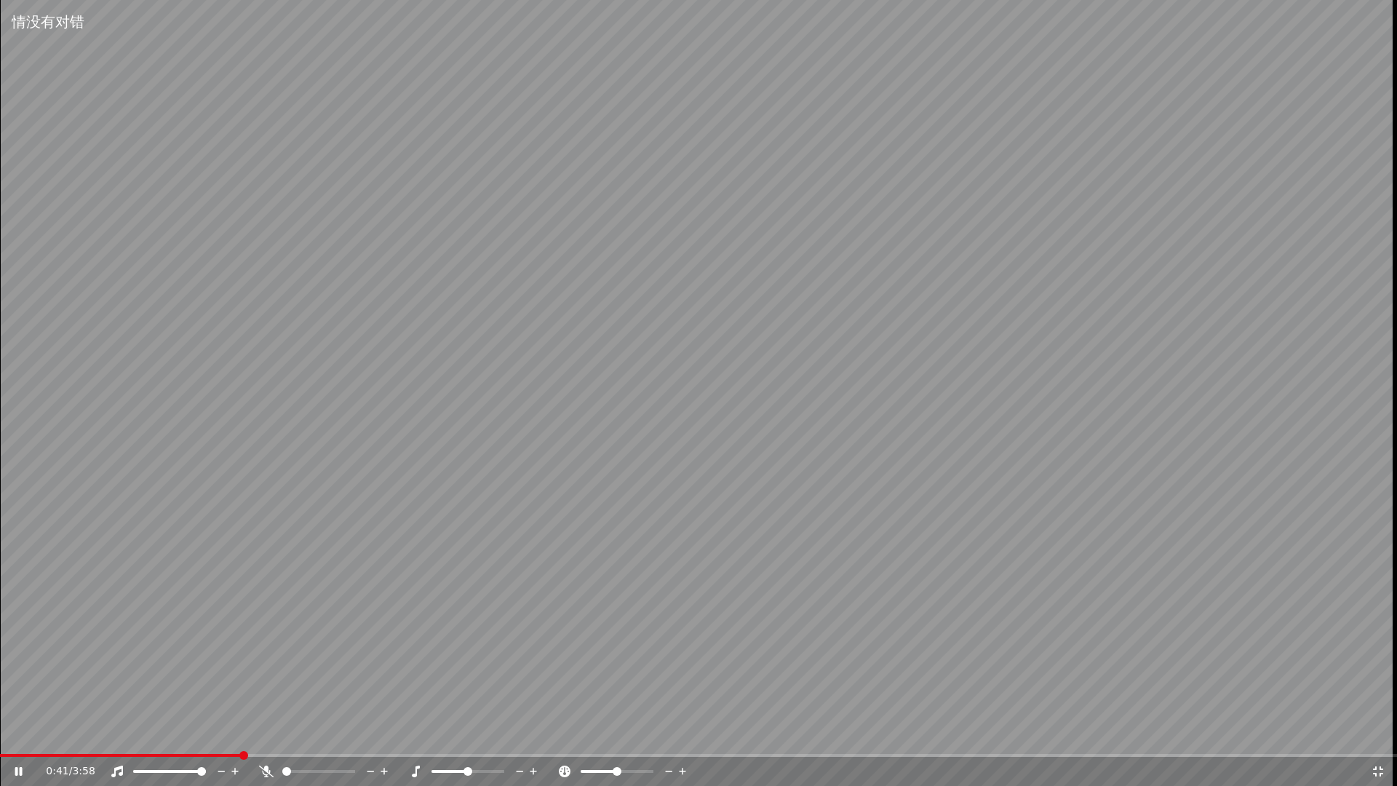
click at [1378, 739] on icon at bounding box center [1378, 771] width 15 height 12
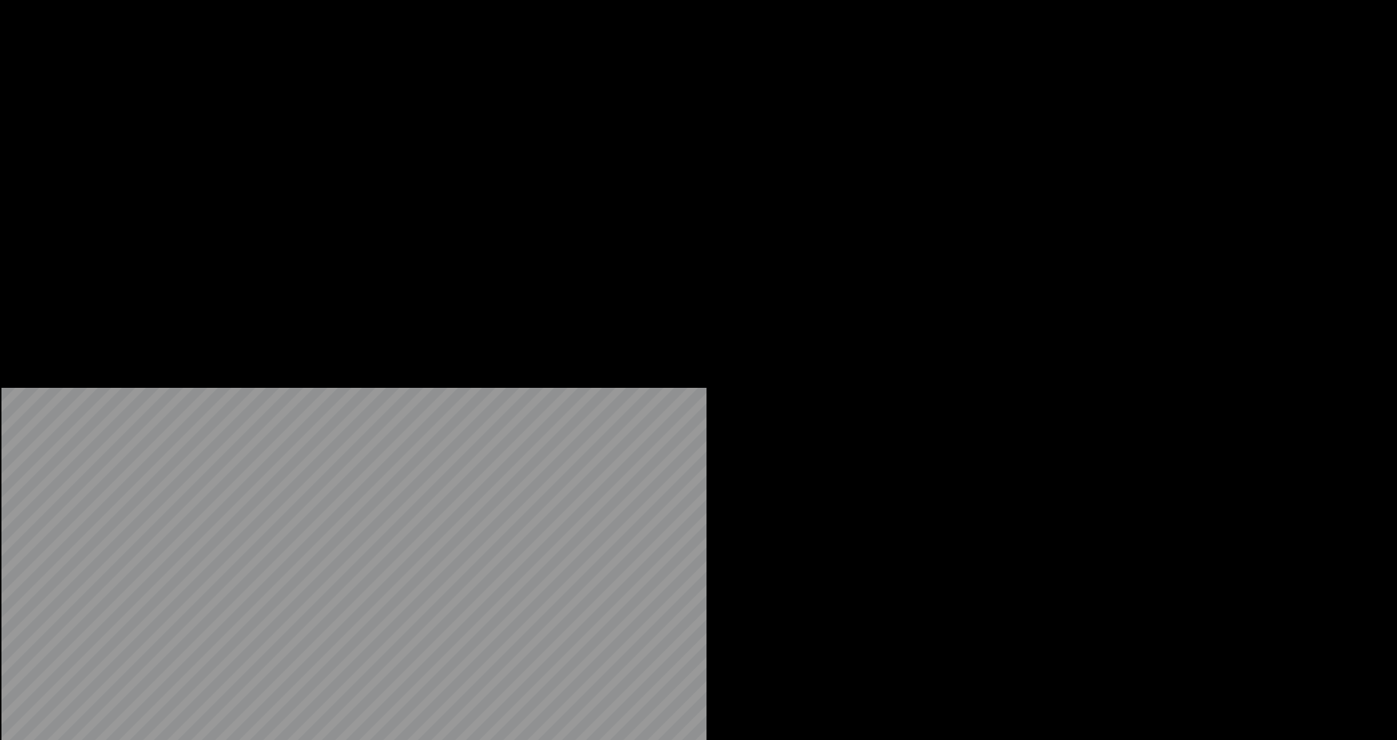
click at [300, 108] on button "Audio" at bounding box center [309, 97] width 58 height 20
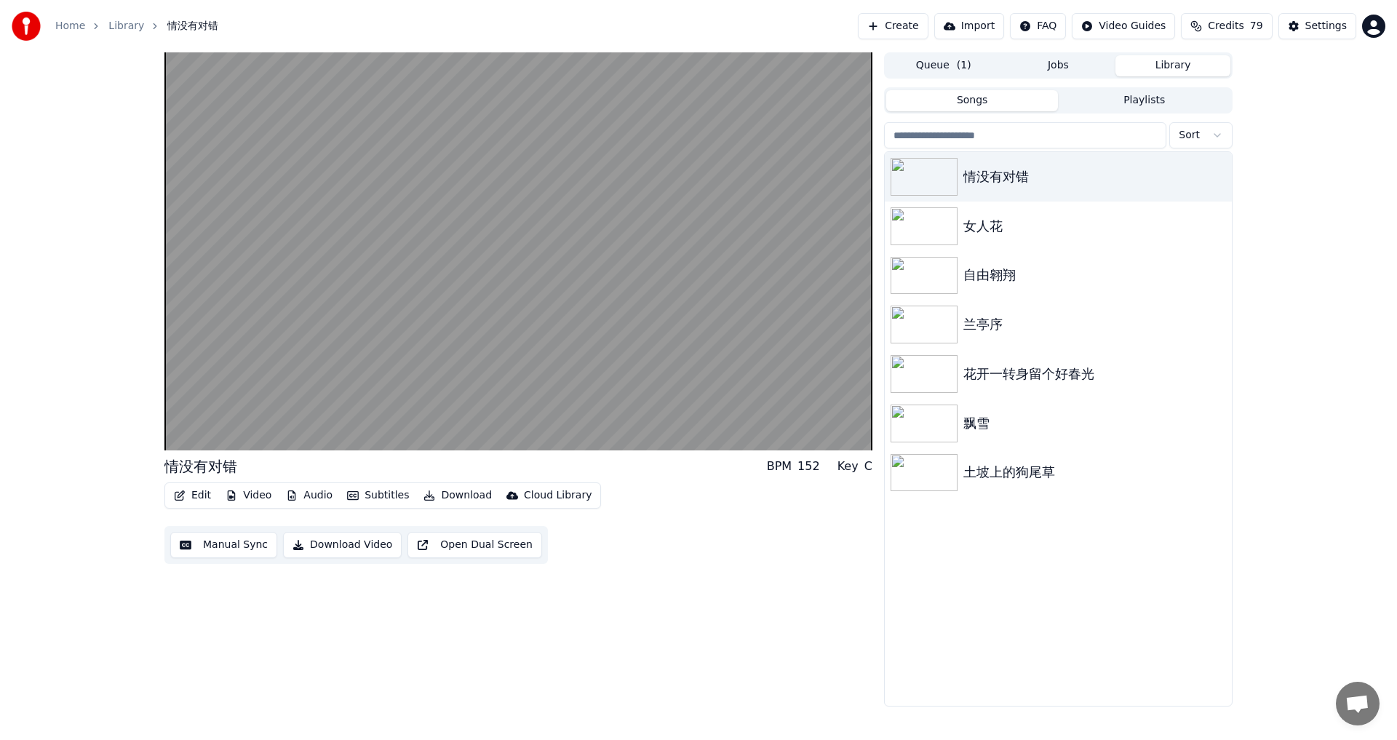
click at [779, 646] on div "情没有对错 BPM 152 Key C Edit Video Audio Subtitles Download Cloud Library Manual Sy…" at bounding box center [518, 379] width 708 height 654
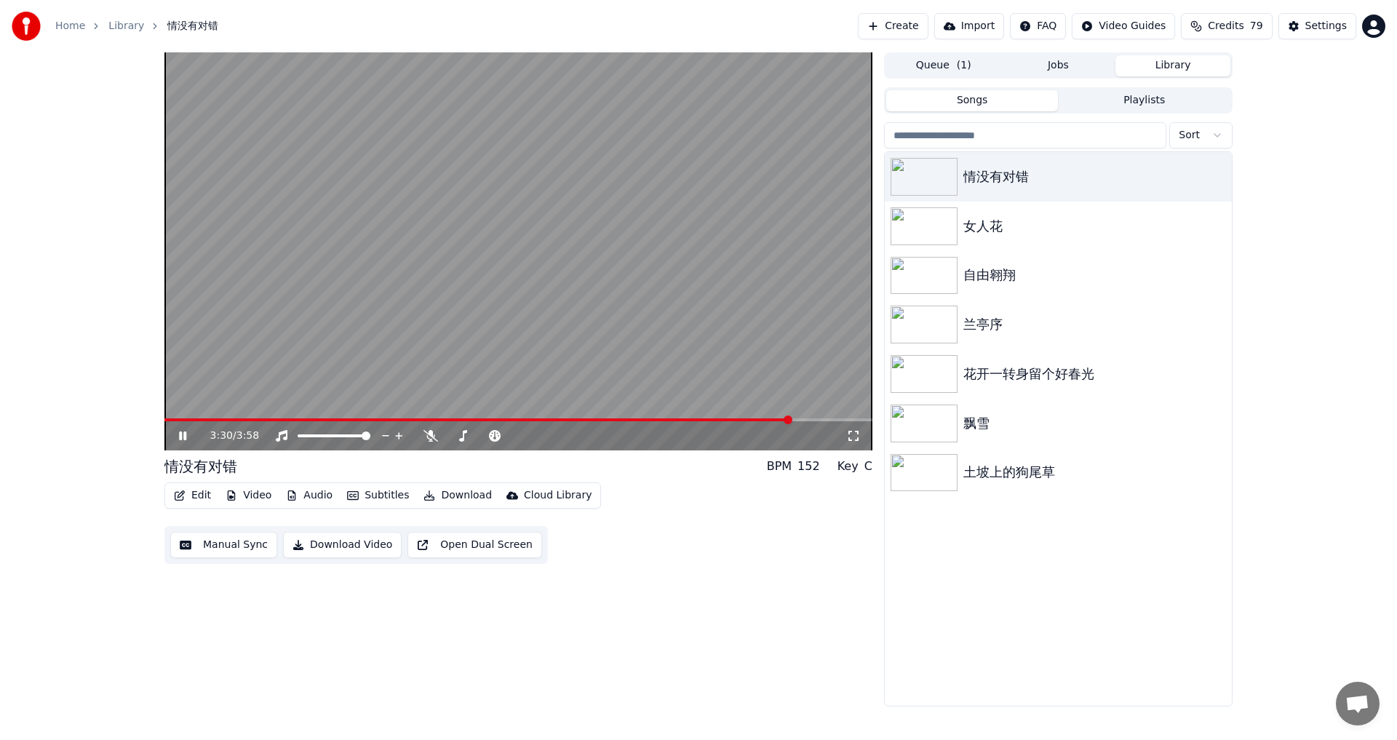
click at [315, 489] on button "Audio" at bounding box center [309, 495] width 58 height 20
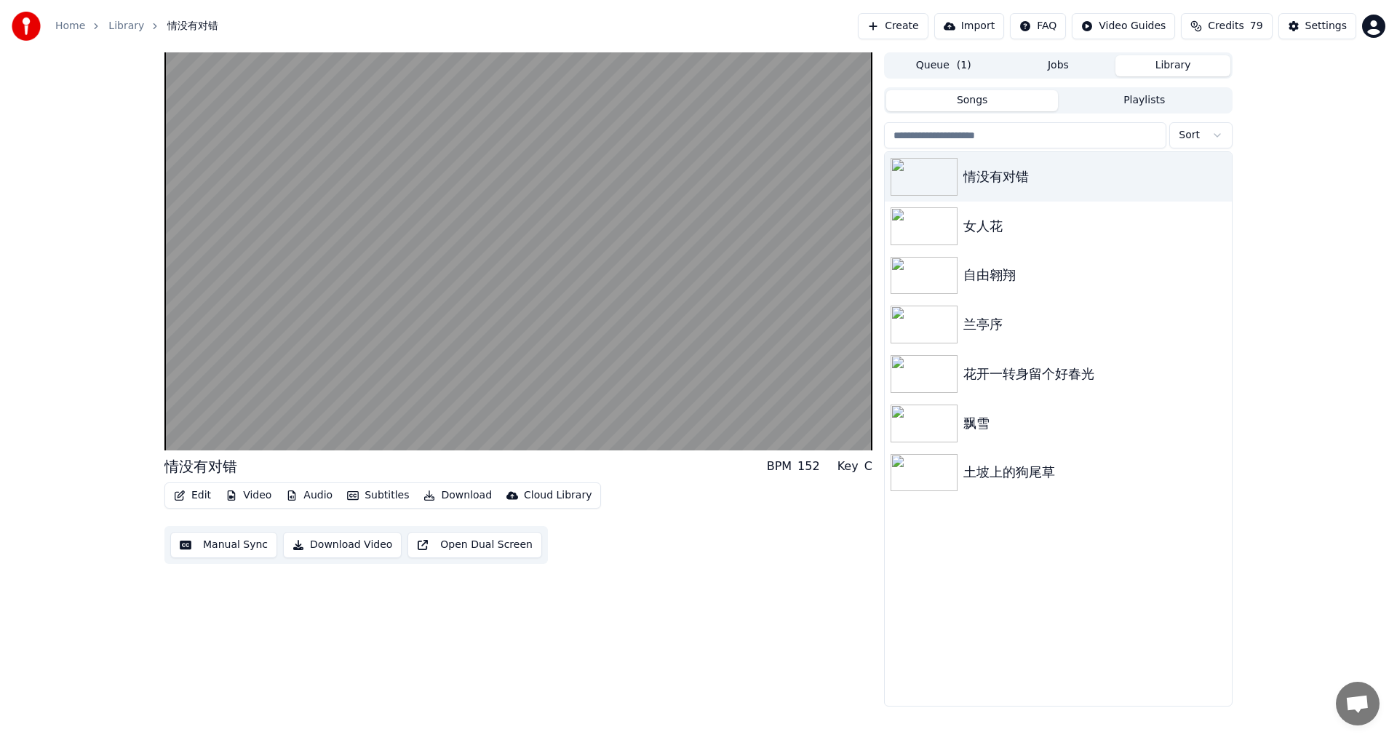
click at [655, 617] on div "情没有对错 BPM 152 Key C Edit Video Audio Subtitles Download Cloud Library Manual Sy…" at bounding box center [518, 379] width 708 height 654
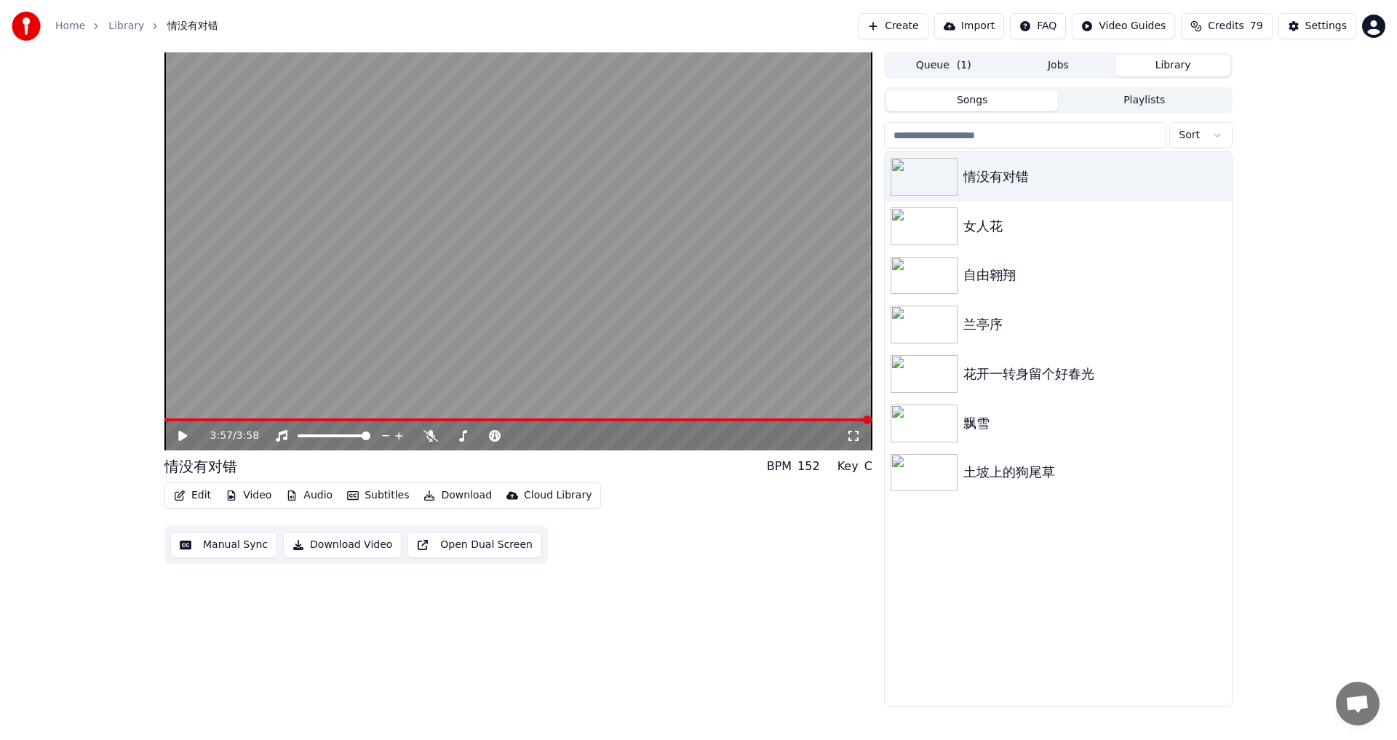
click at [178, 434] on icon at bounding box center [193, 436] width 34 height 12
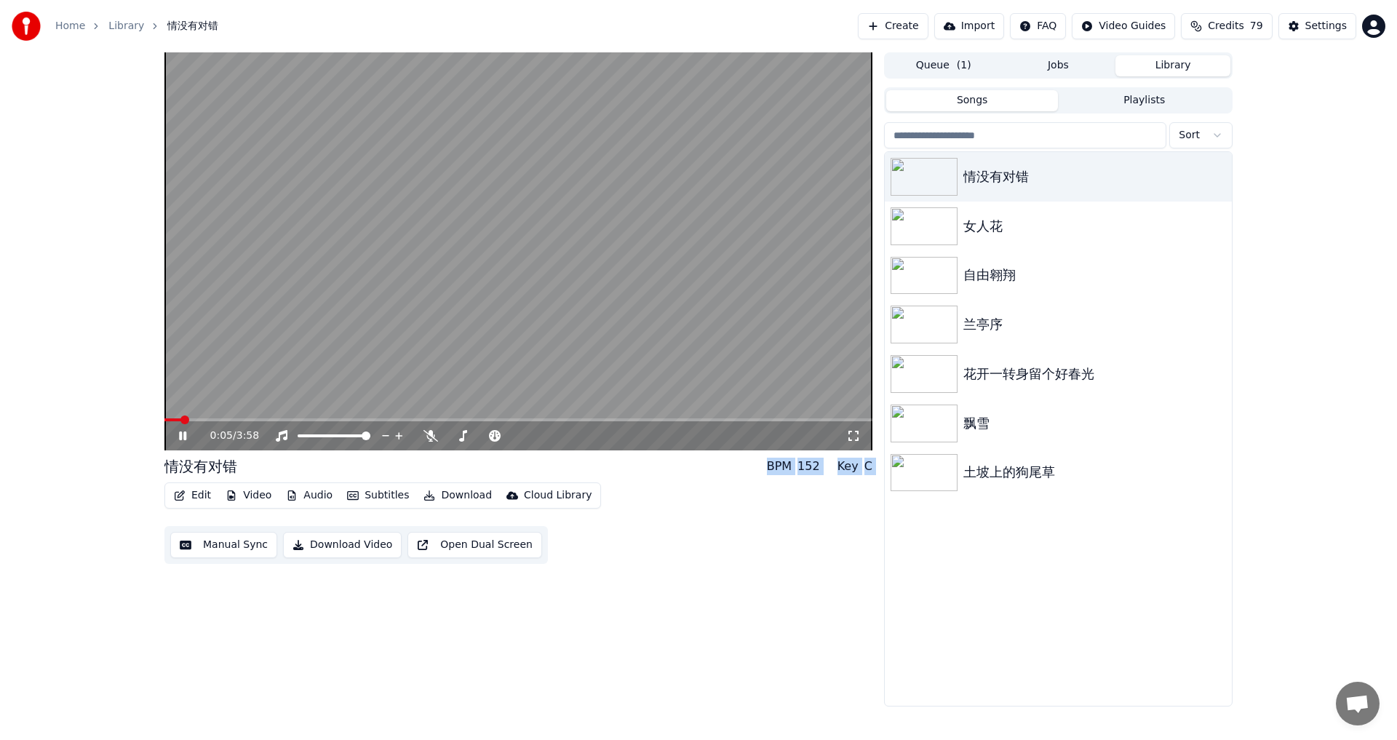
drag, startPoint x: 858, startPoint y: 438, endPoint x: 843, endPoint y: 534, distance: 97.1
click at [843, 534] on div "0:05 / 3:58 情没有对错 BPM 152 Key C Edit Video Audio Subtitles Download Cloud Libra…" at bounding box center [518, 379] width 708 height 654
click at [209, 419] on span at bounding box center [186, 419] width 44 height 3
click at [853, 435] on icon at bounding box center [853, 436] width 15 height 12
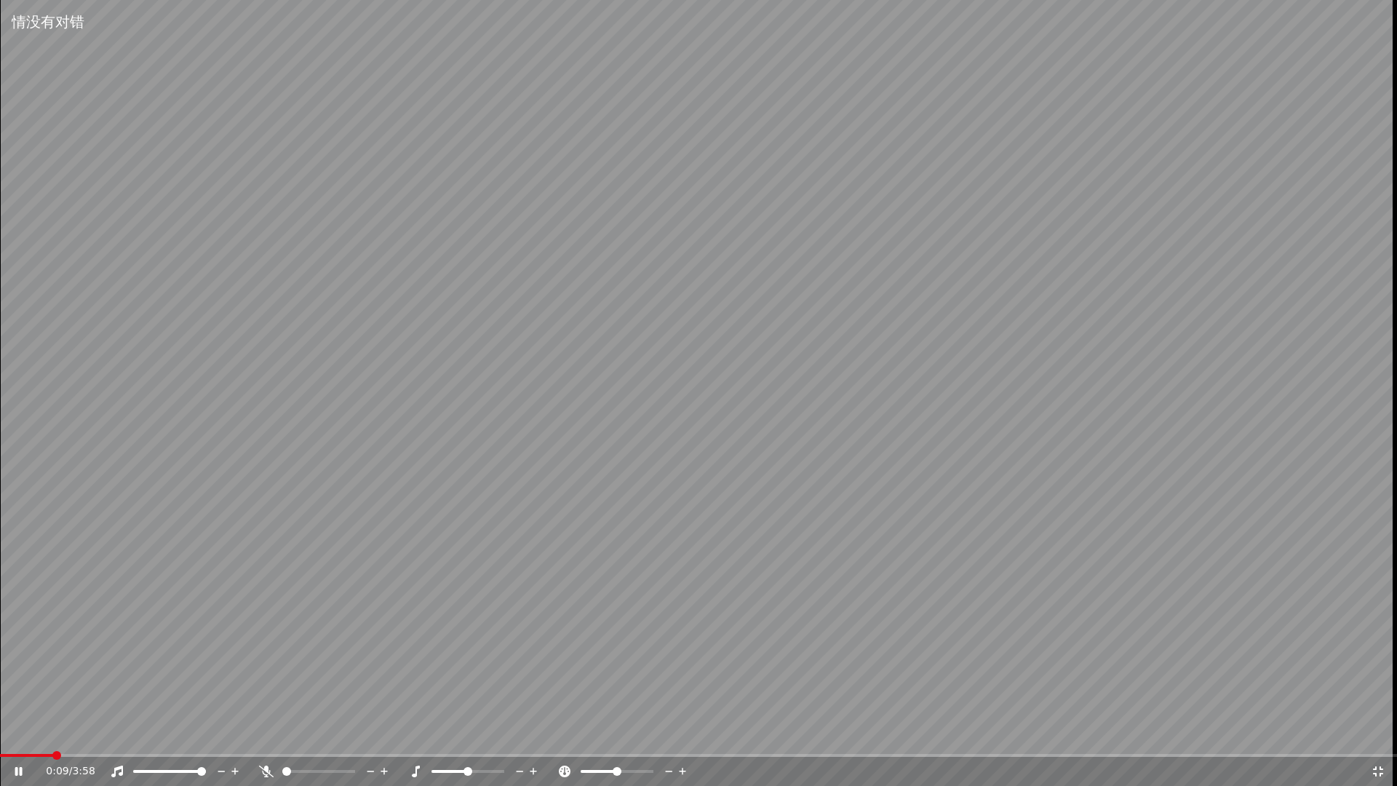
click at [50, 739] on span at bounding box center [26, 755] width 53 height 3
click at [36, 739] on span at bounding box center [32, 755] width 65 height 3
click at [1379, 739] on icon at bounding box center [1378, 771] width 15 height 12
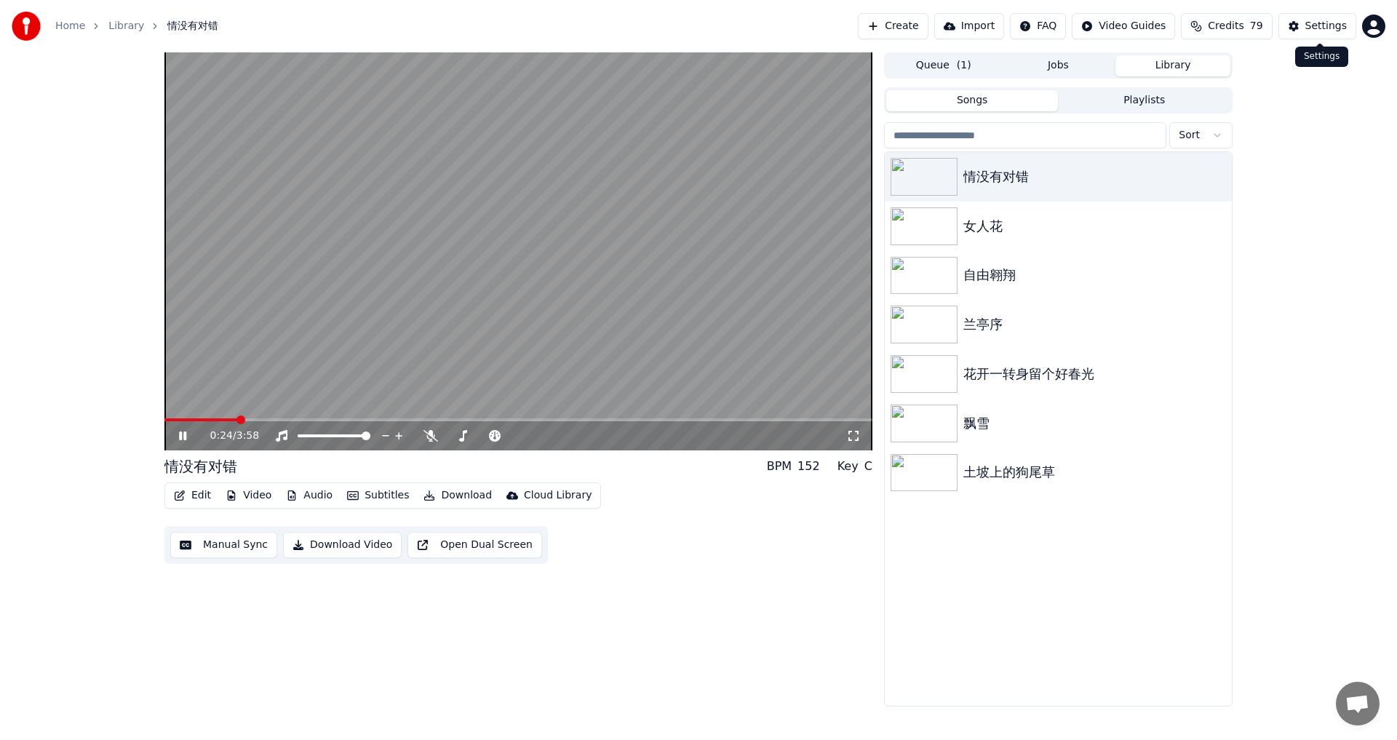
click at [1334, 21] on div "Settings" at bounding box center [1325, 26] width 41 height 15
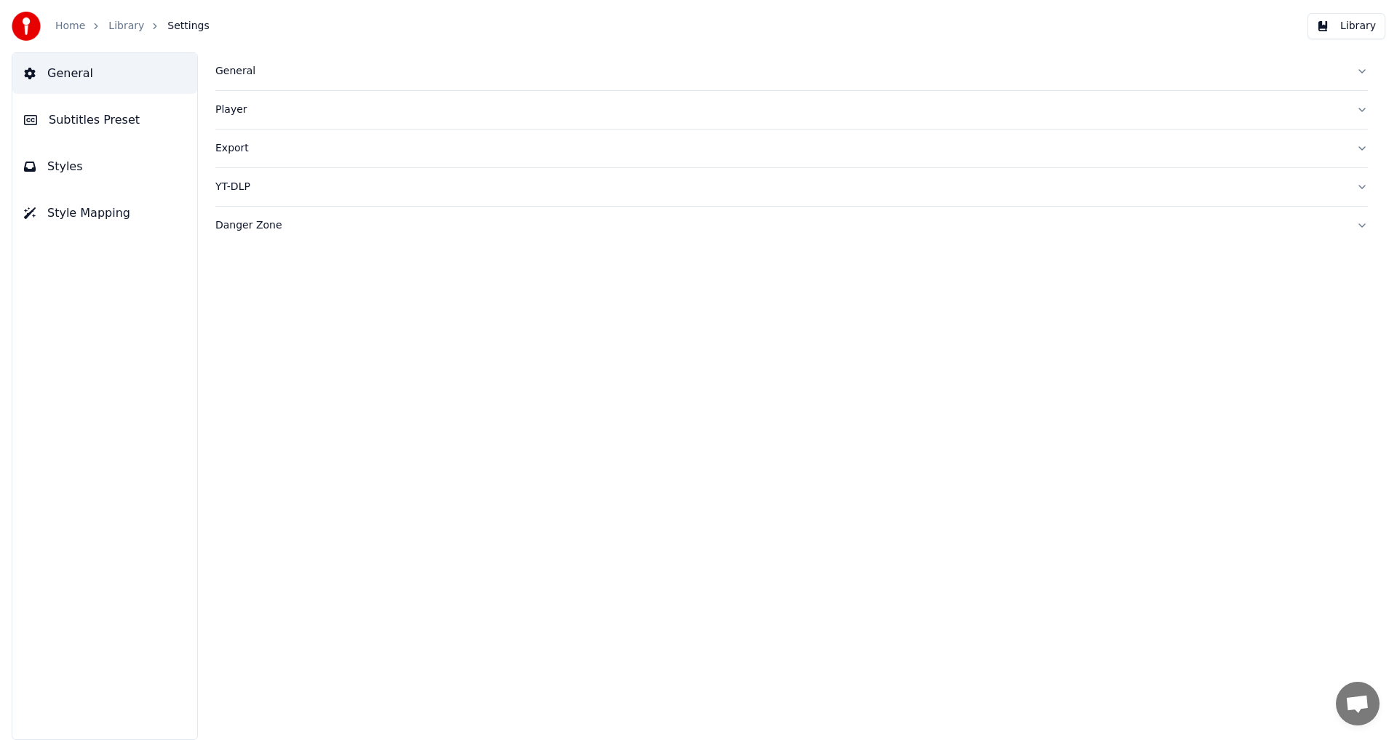
click at [55, 124] on span "Subtitles Preset" at bounding box center [94, 119] width 91 height 17
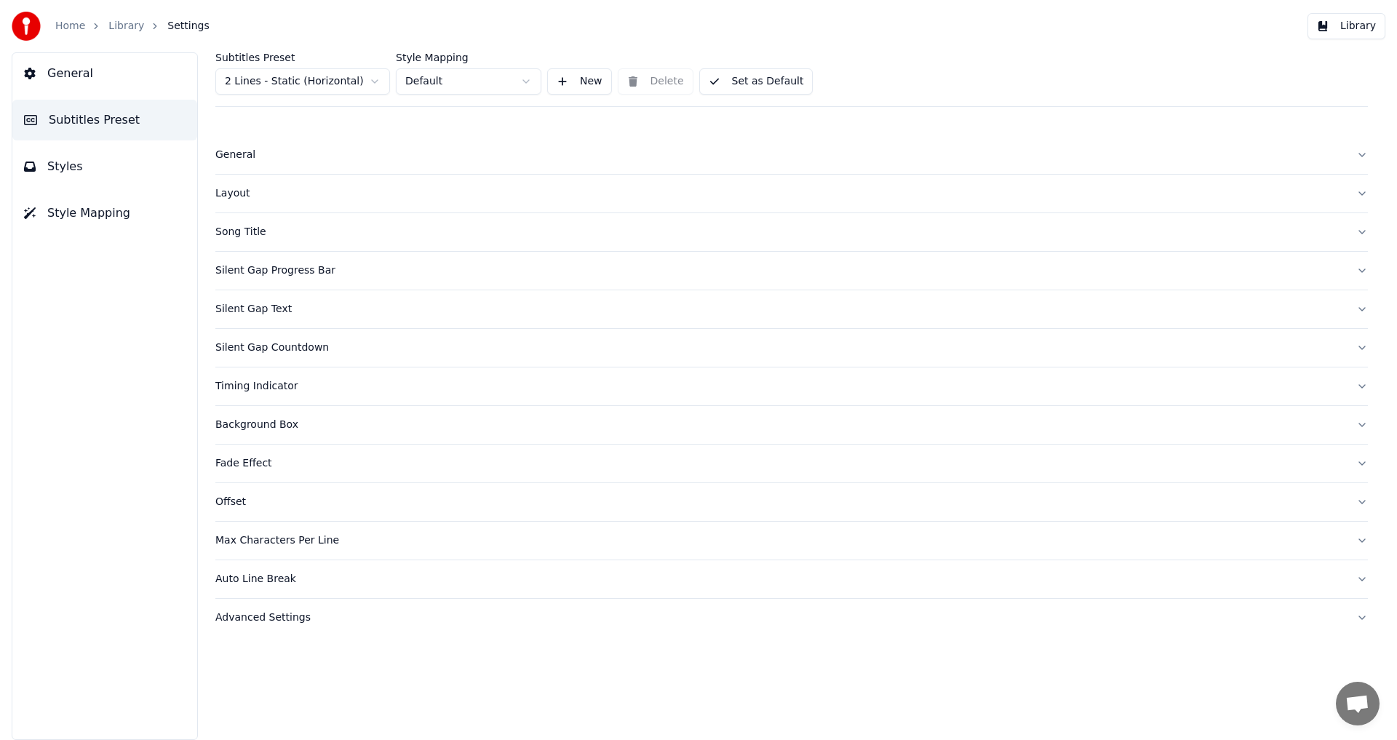
click at [238, 313] on div "Silent Gap Text" at bounding box center [779, 309] width 1129 height 15
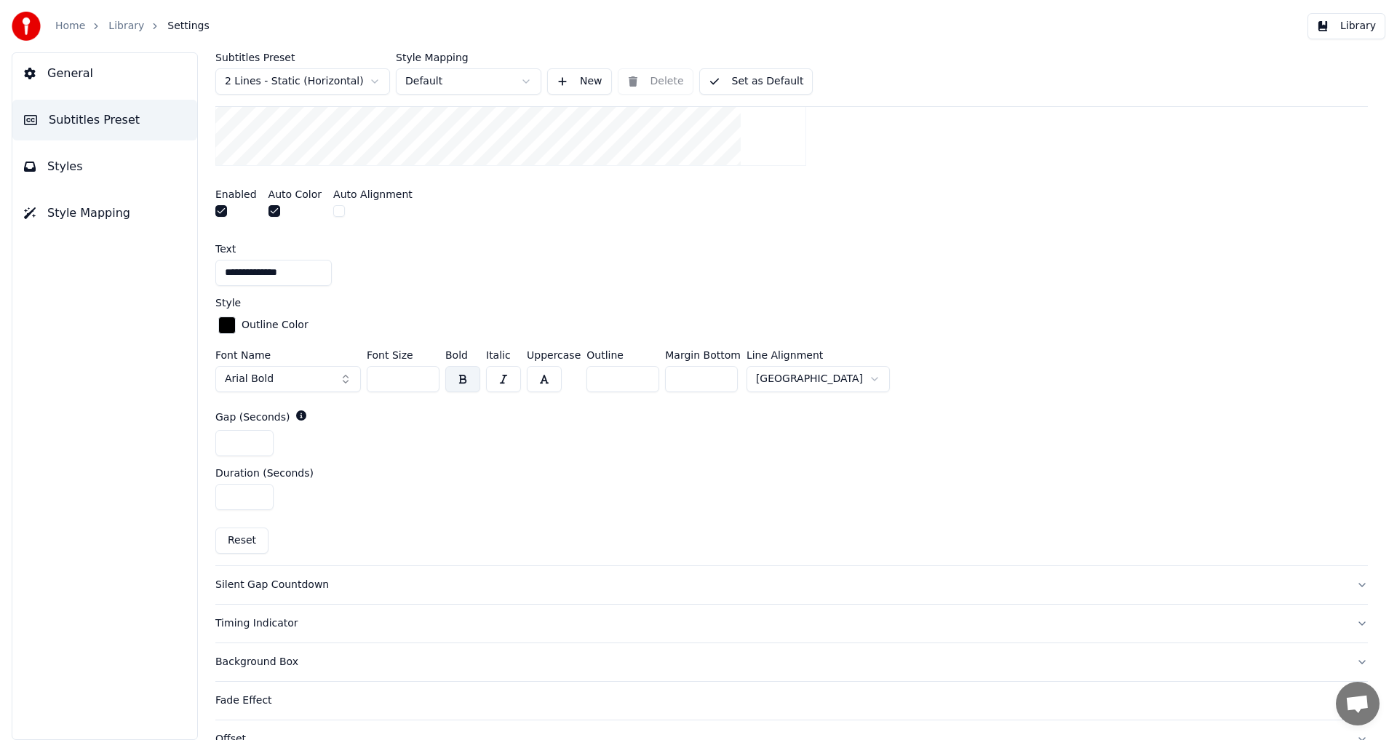
scroll to position [494, 0]
click at [423, 375] on input "**" at bounding box center [403, 375] width 73 height 26
type input "**"
click at [423, 375] on input "**" at bounding box center [403, 375] width 73 height 26
click at [748, 76] on button "Set as Default" at bounding box center [756, 81] width 114 height 26
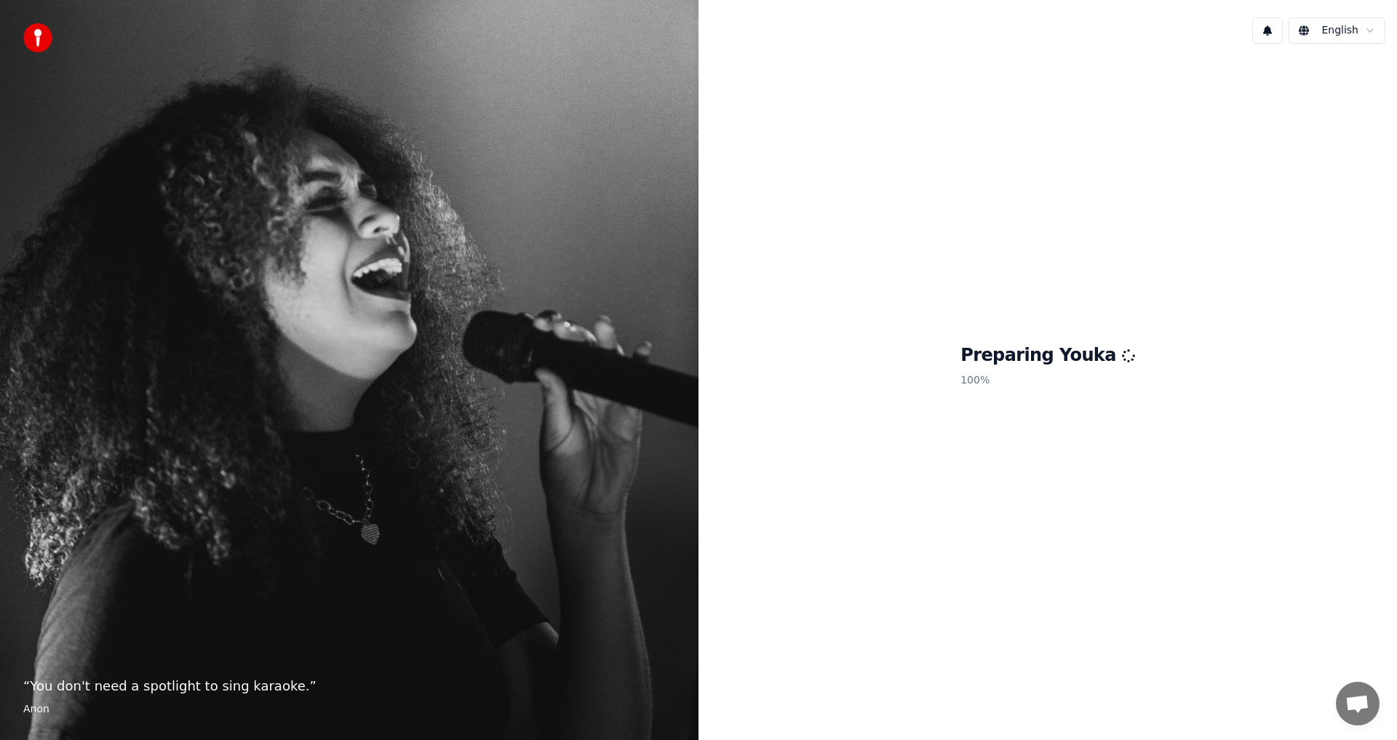
scroll to position [53, 0]
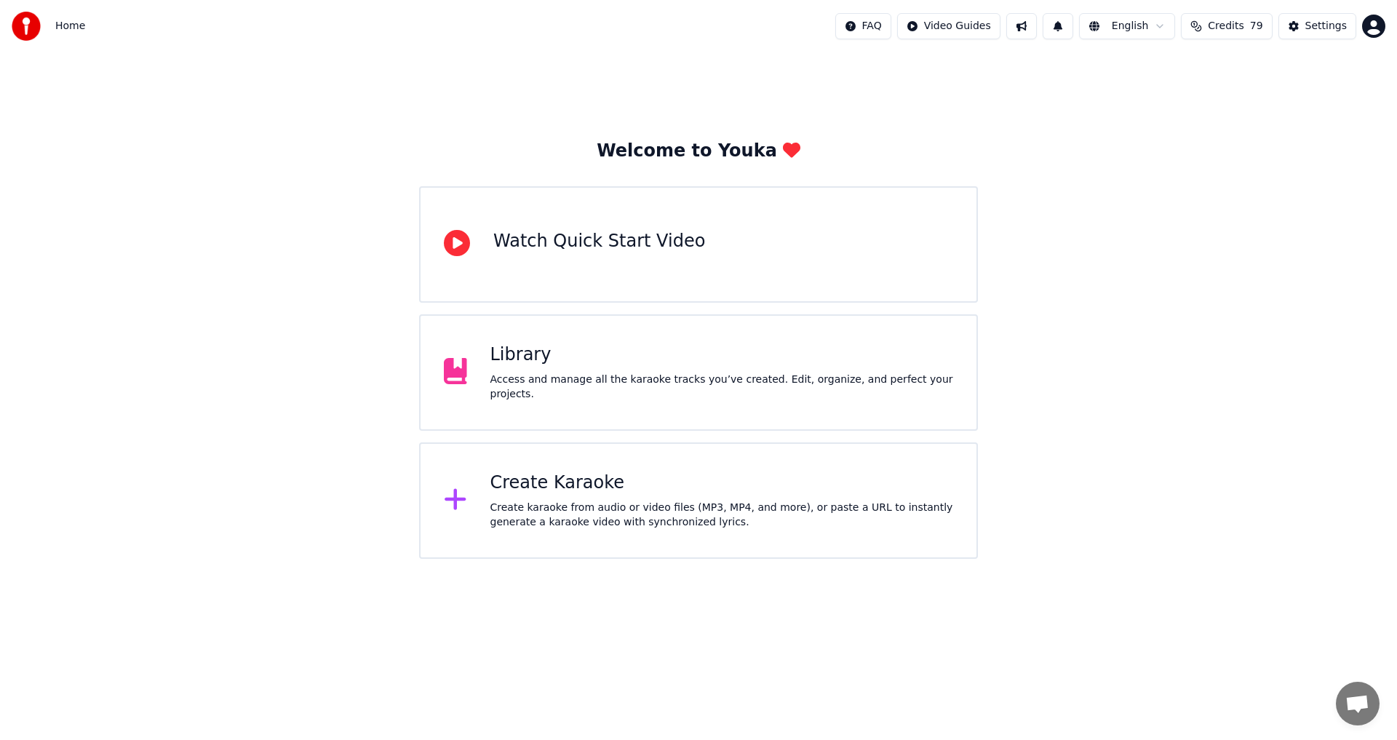
click at [525, 359] on div "Library" at bounding box center [721, 354] width 463 height 23
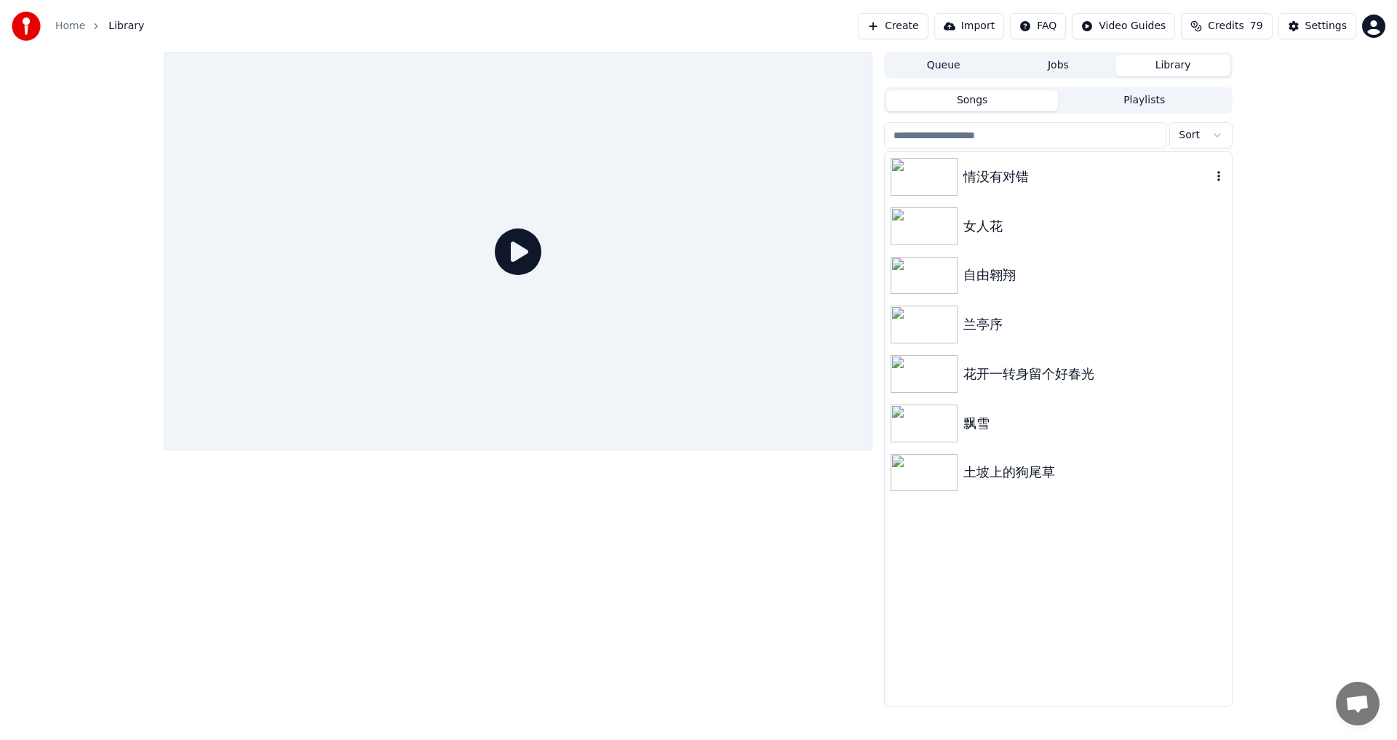
click at [916, 171] on img at bounding box center [923, 177] width 67 height 38
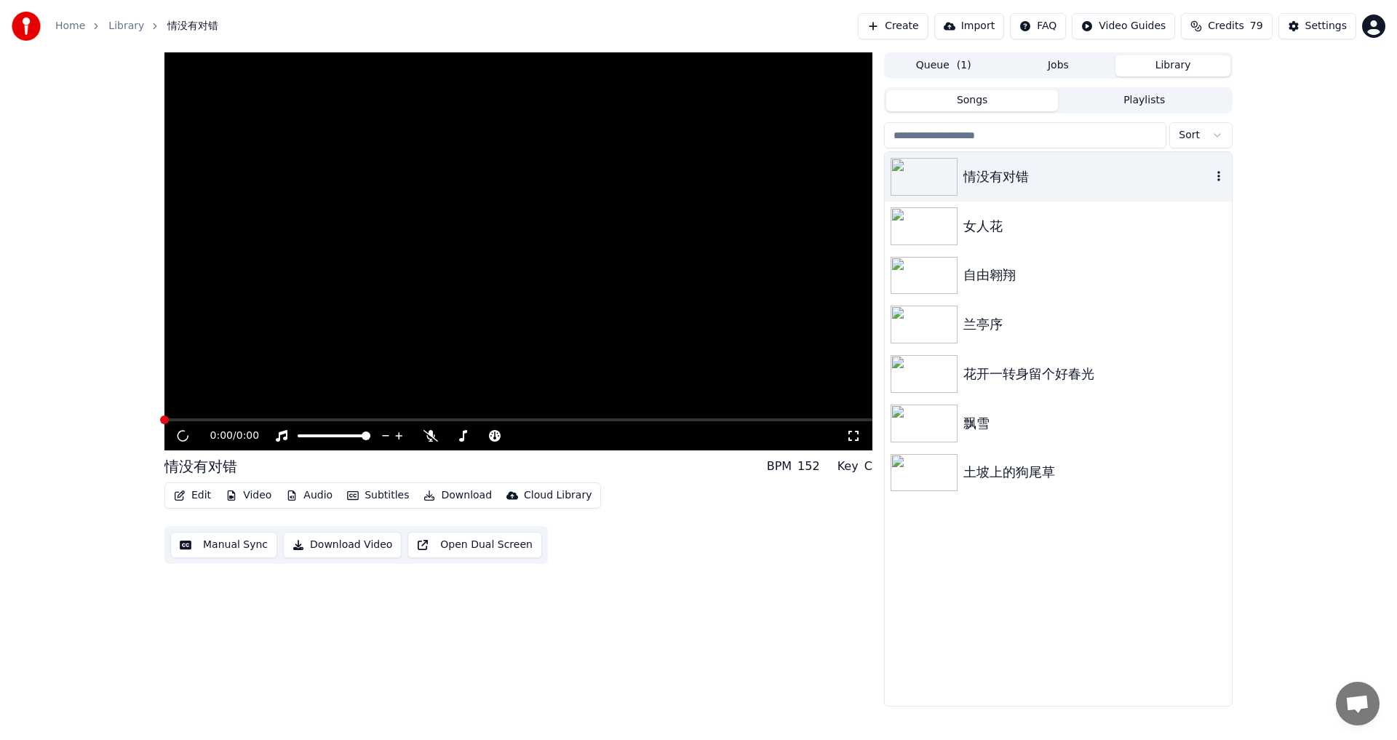
click at [916, 171] on img at bounding box center [923, 177] width 67 height 38
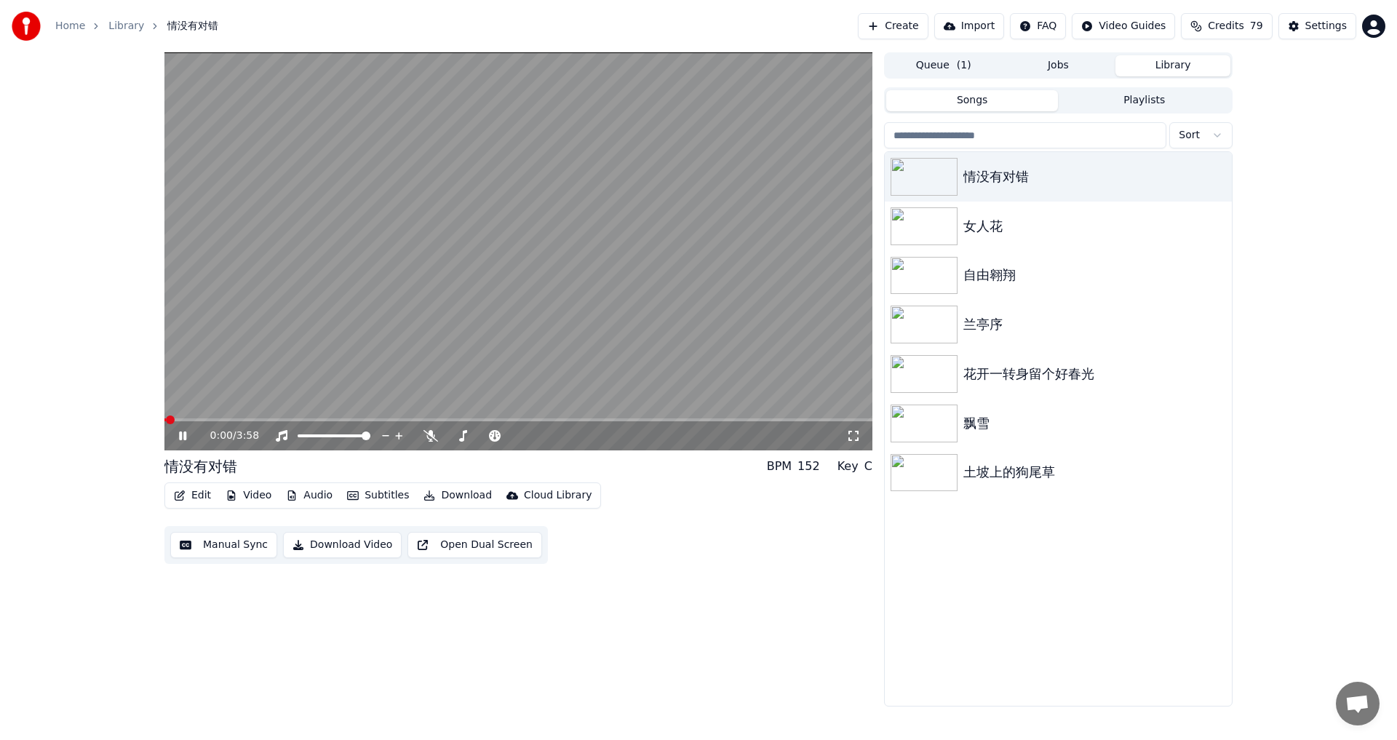
click at [853, 441] on icon at bounding box center [853, 436] width 15 height 12
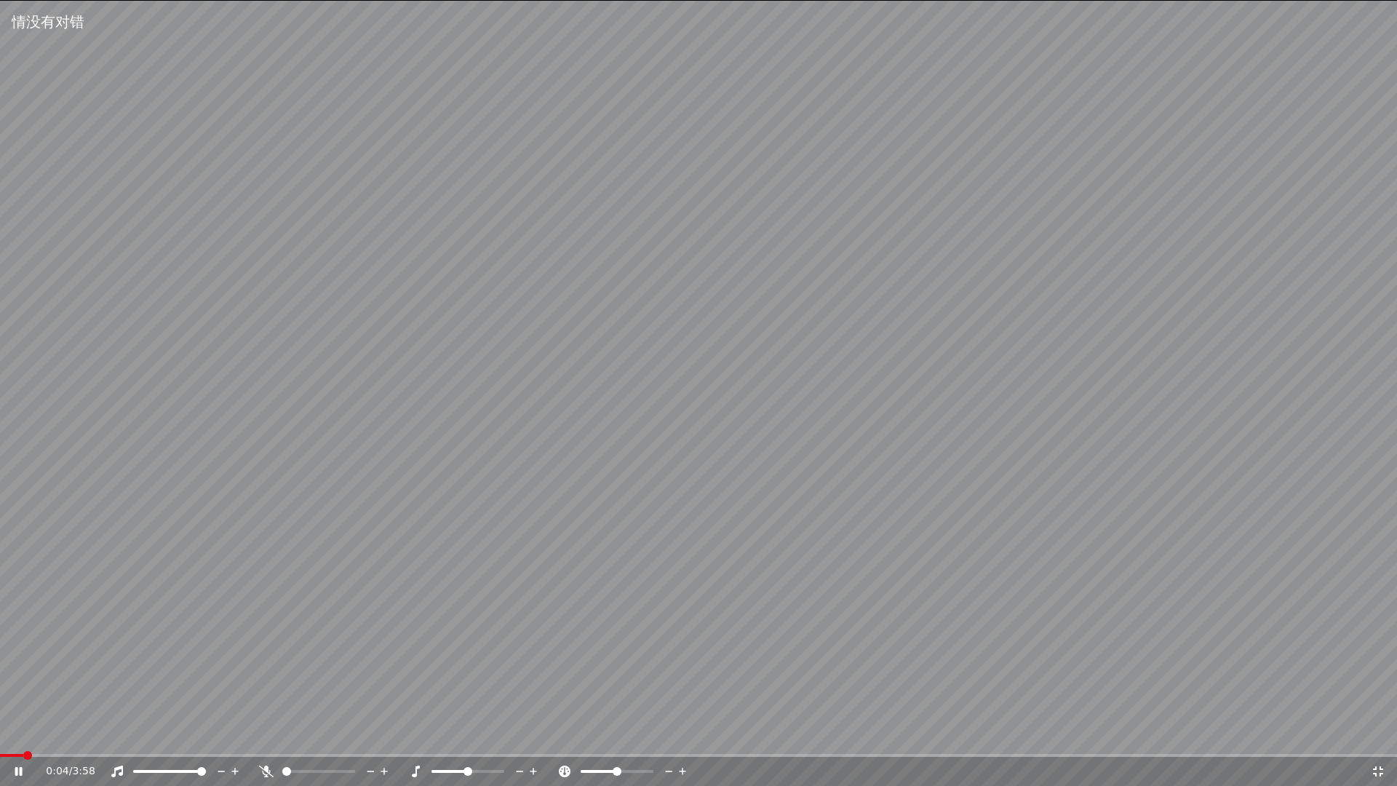
click at [23, 739] on span at bounding box center [11, 755] width 23 height 3
click at [1376, 739] on icon at bounding box center [1378, 771] width 10 height 10
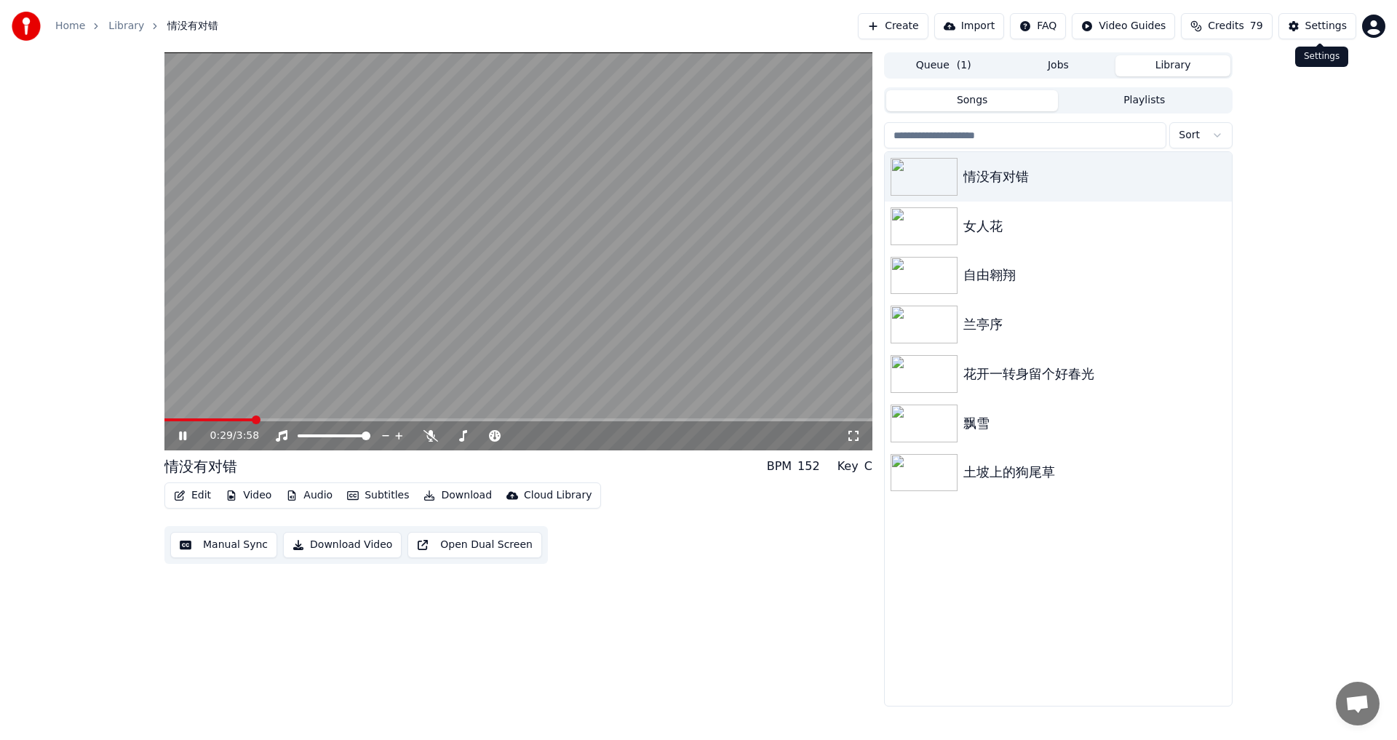
click at [1323, 26] on div "Settings" at bounding box center [1325, 26] width 41 height 15
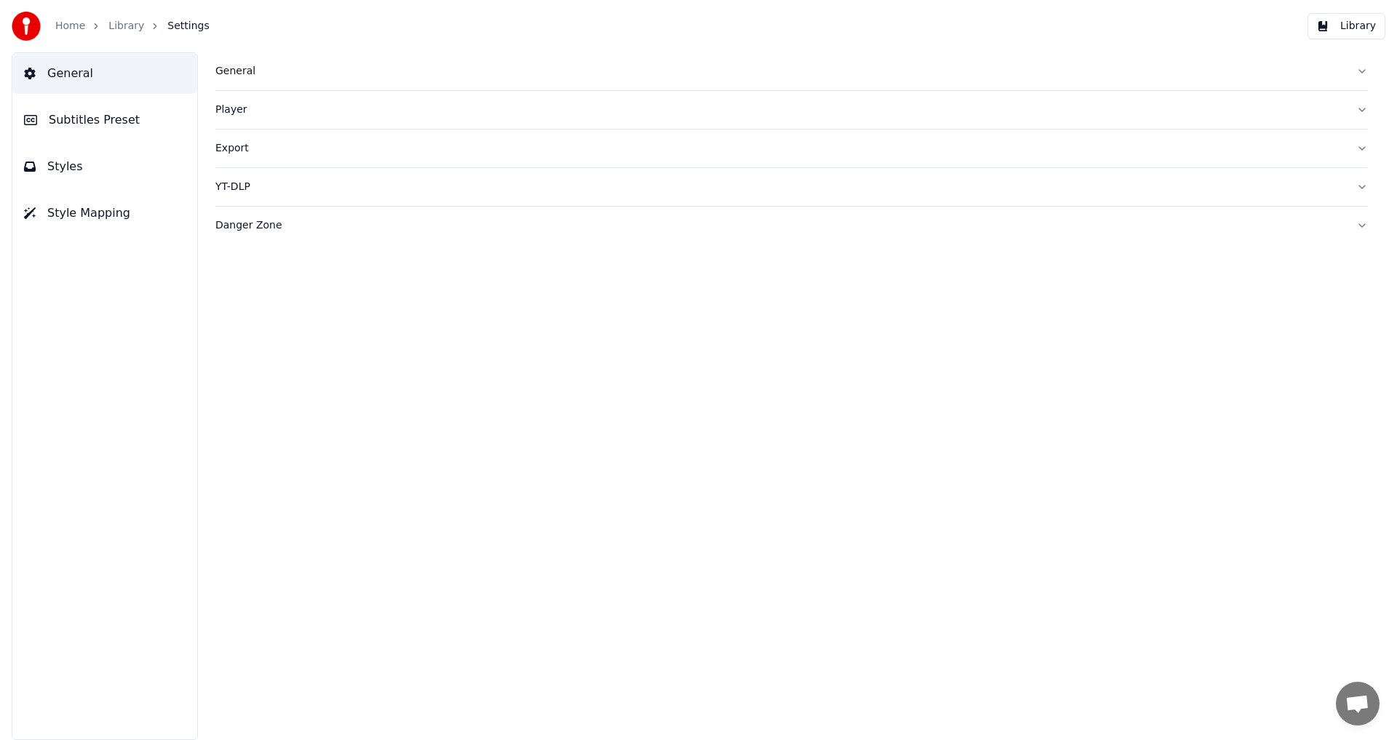
click at [40, 215] on button "Style Mapping" at bounding box center [104, 213] width 185 height 41
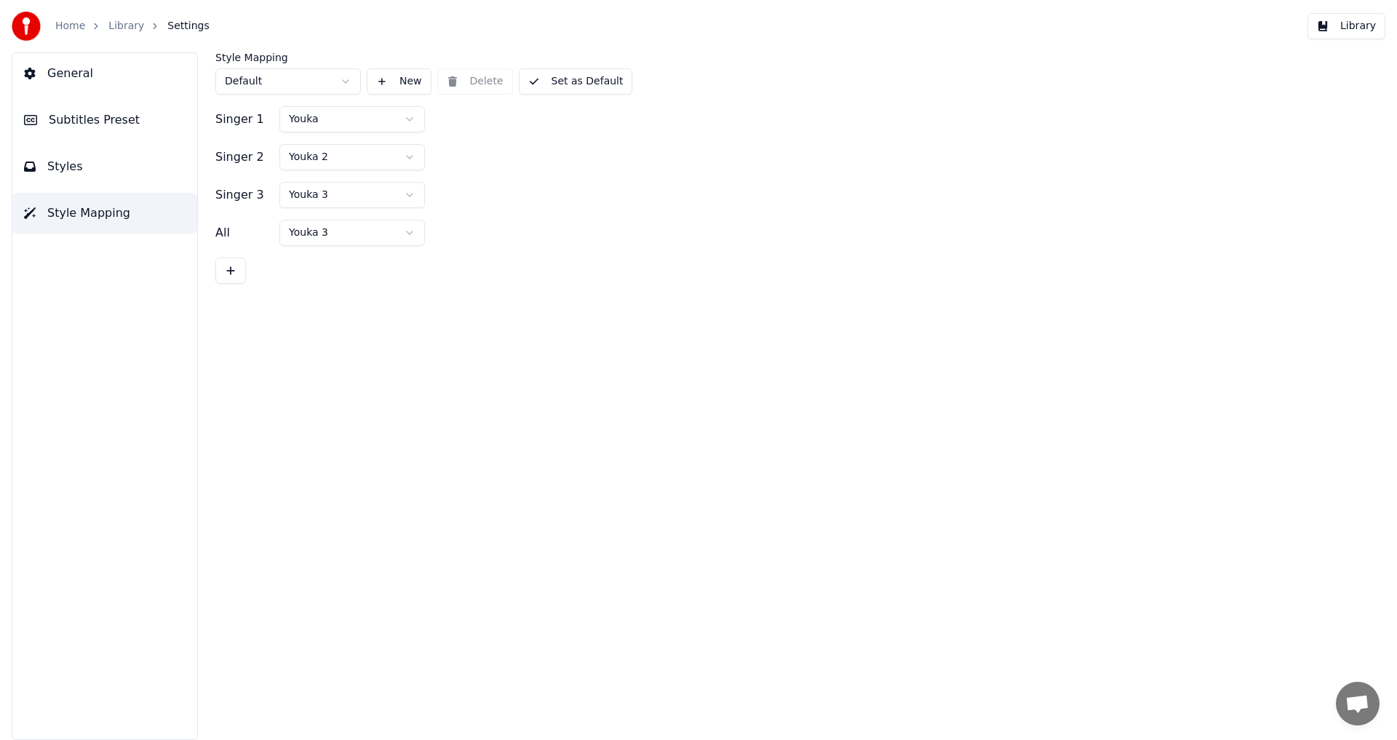
click at [74, 74] on span "General" at bounding box center [70, 73] width 46 height 17
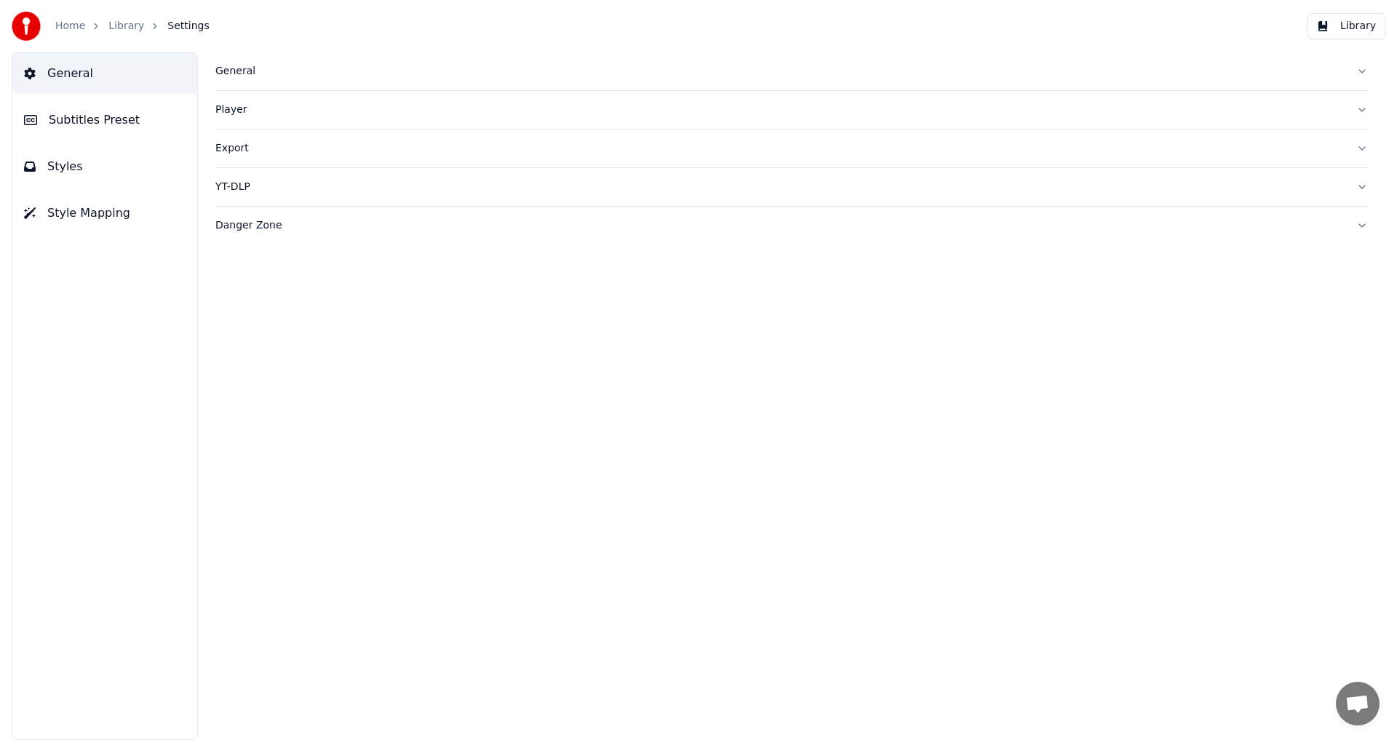
click at [221, 72] on div "General" at bounding box center [779, 71] width 1129 height 15
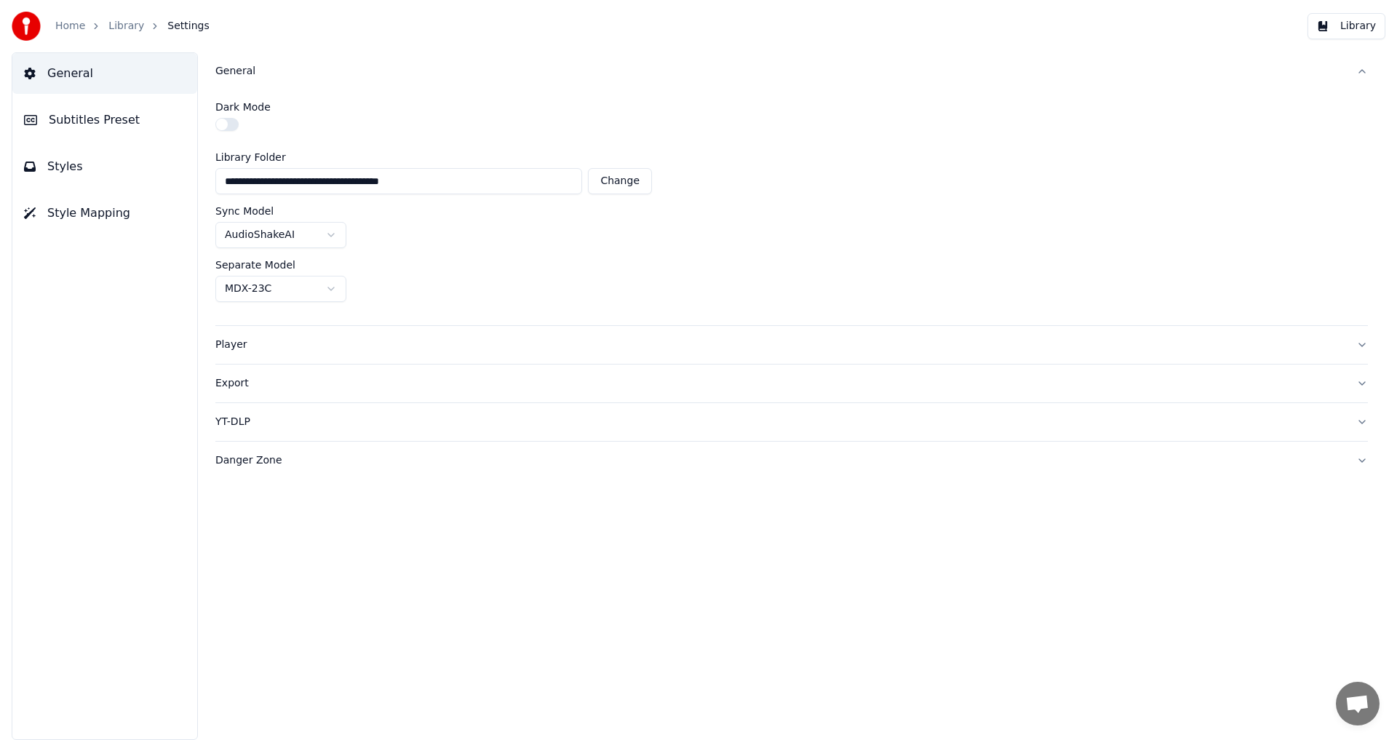
click at [134, 126] on button "Subtitles Preset" at bounding box center [104, 120] width 185 height 41
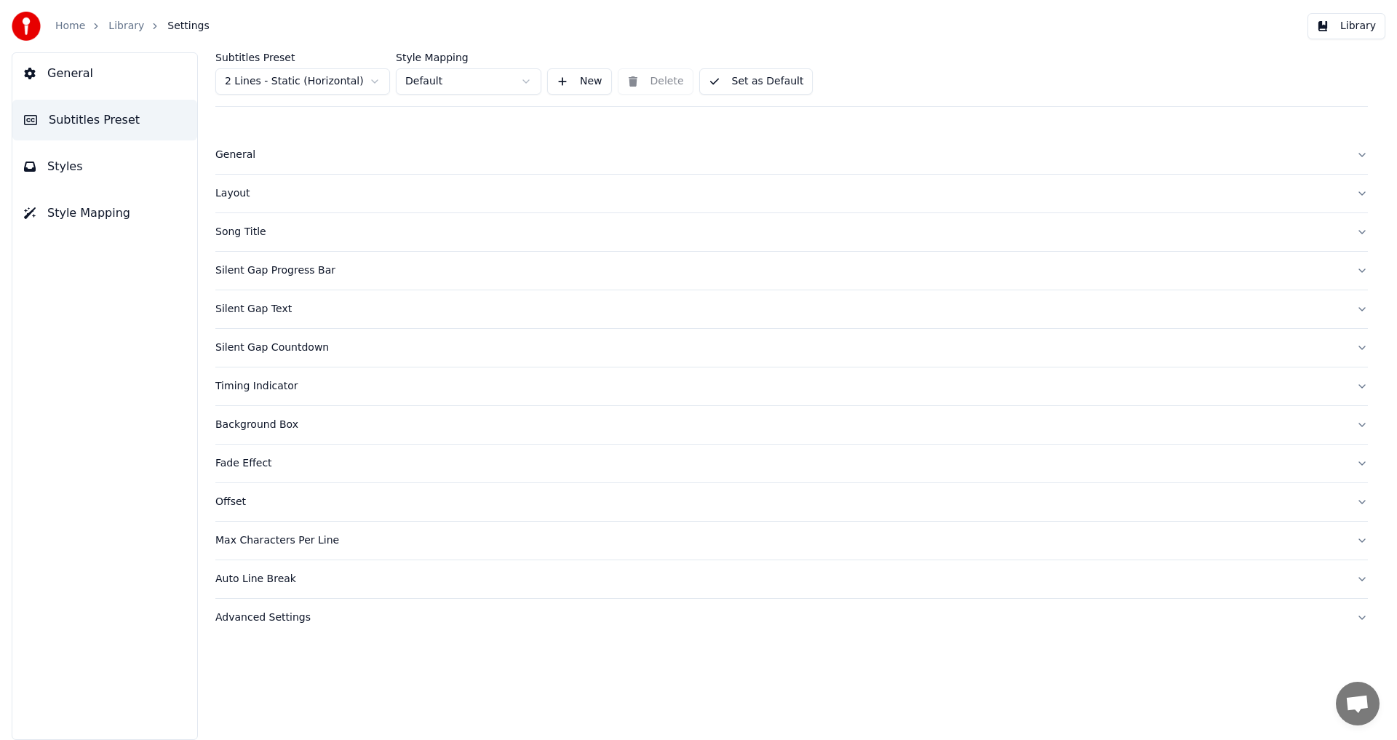
click at [257, 270] on div "Silent Gap Progress Bar" at bounding box center [779, 270] width 1129 height 15
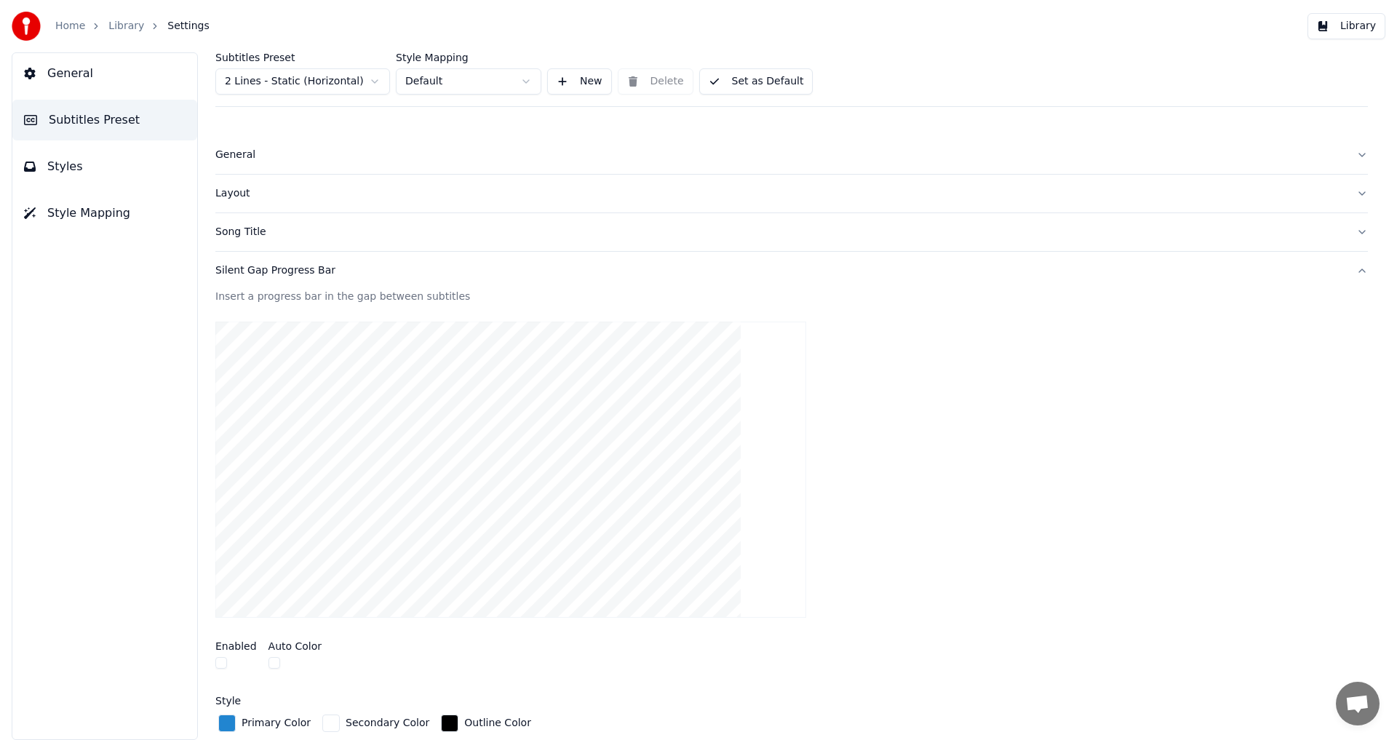
click at [93, 124] on span "Subtitles Preset" at bounding box center [94, 119] width 91 height 17
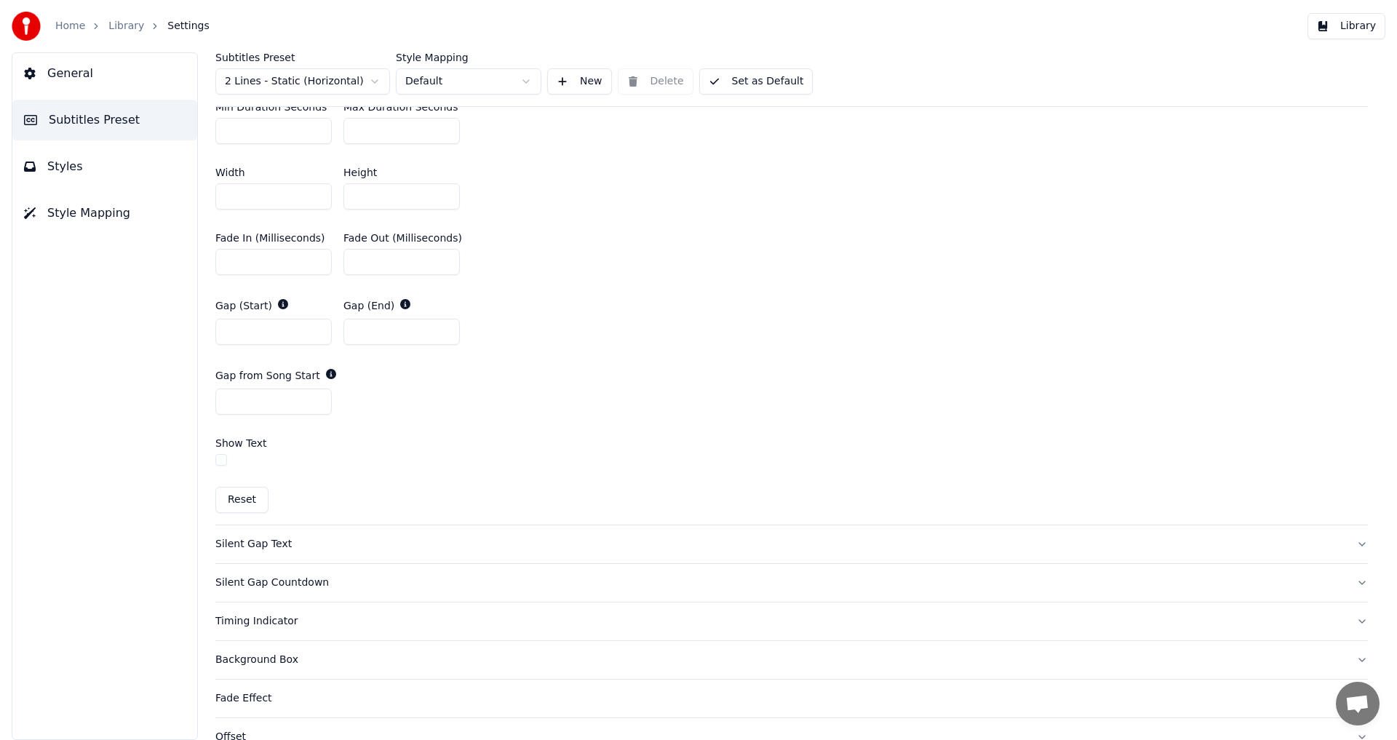
scroll to position [794, 0]
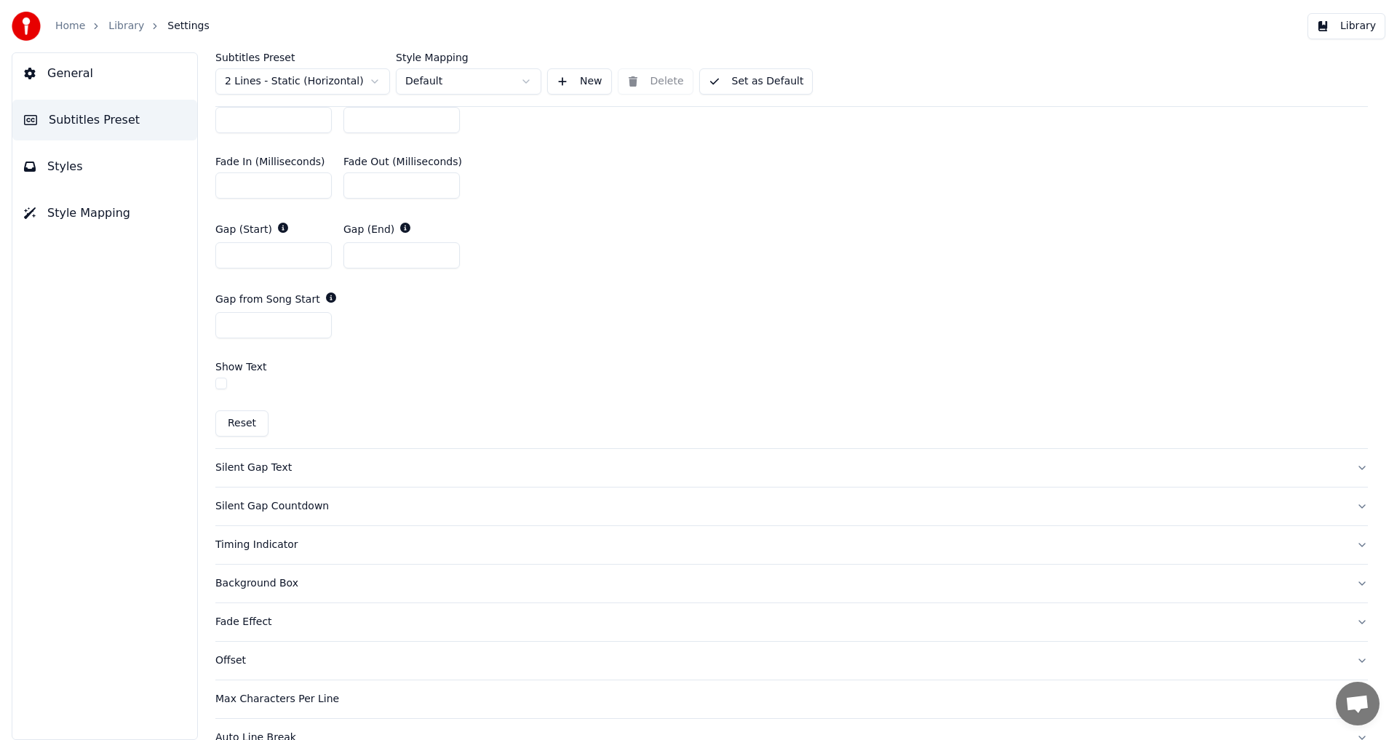
click at [234, 463] on div "Silent Gap Text" at bounding box center [779, 467] width 1129 height 15
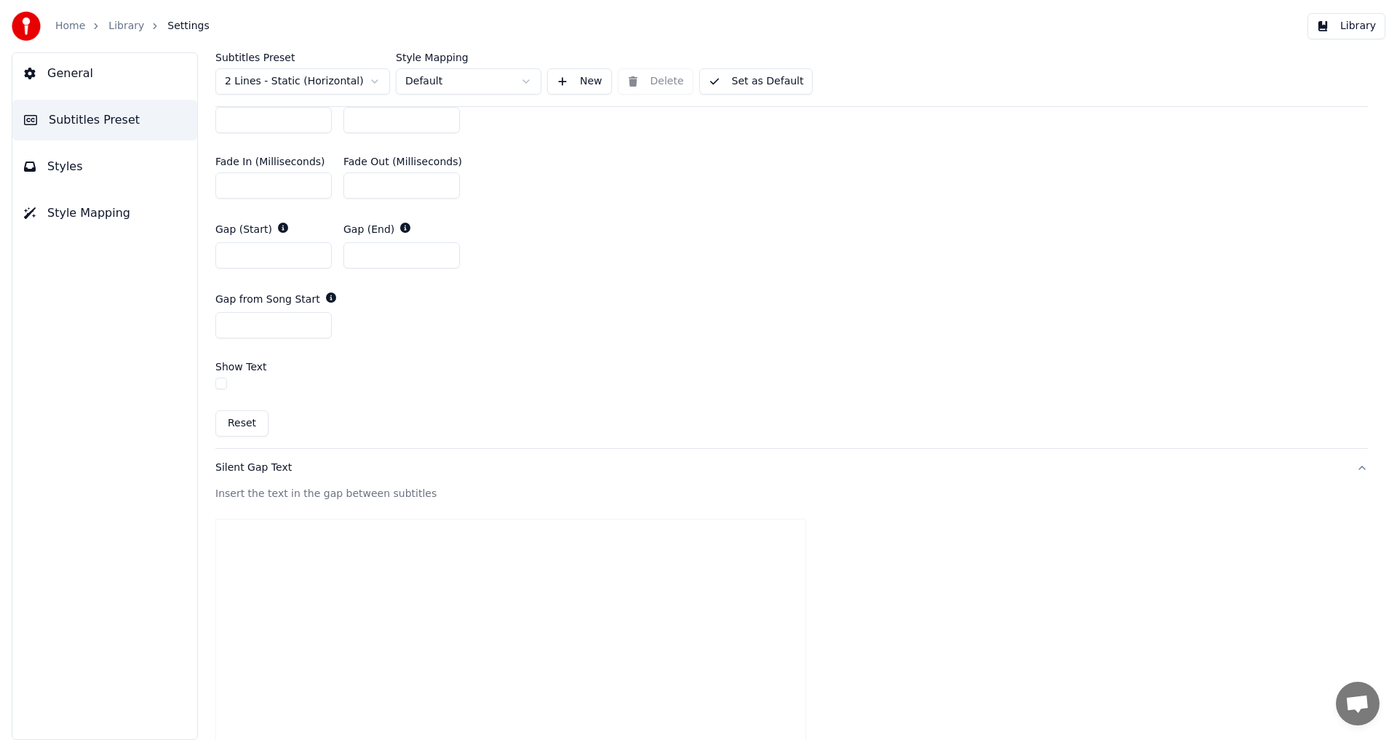
scroll to position [253, 0]
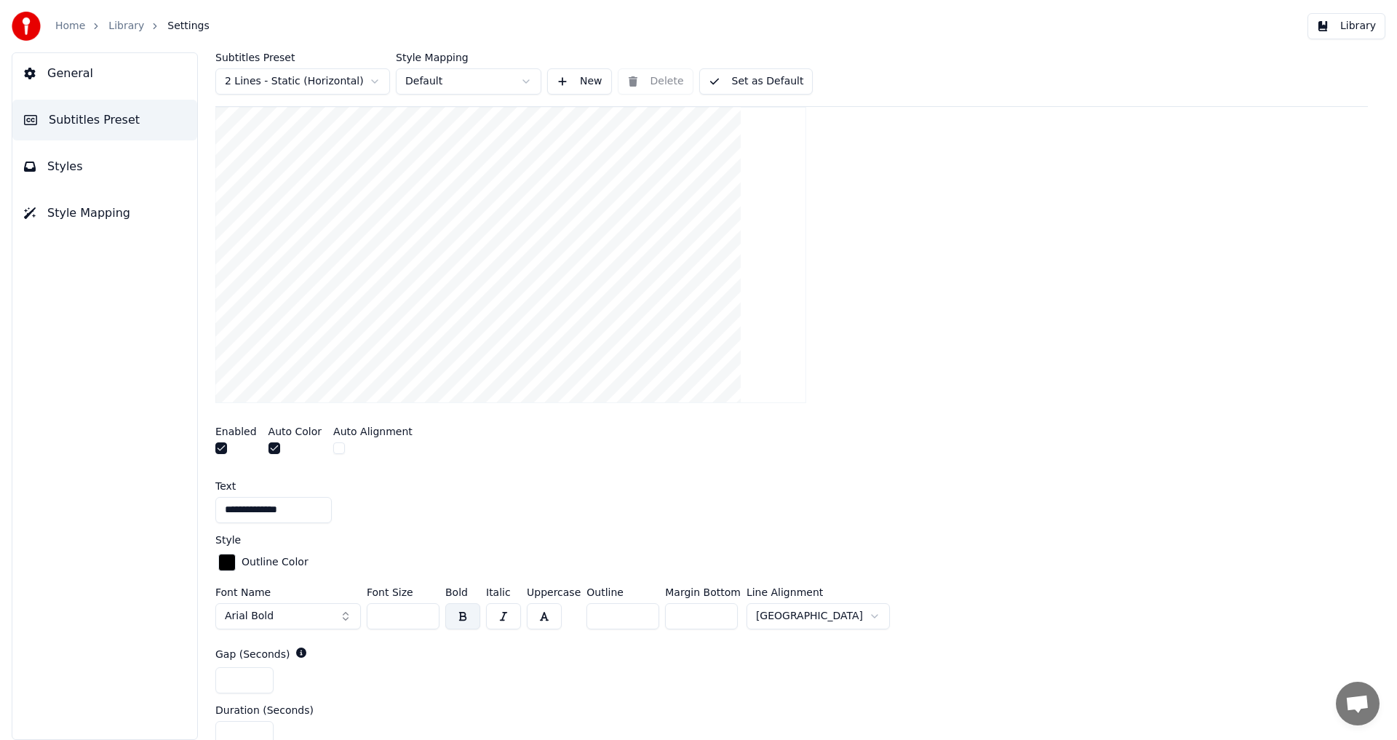
click at [333, 452] on button "button" at bounding box center [339, 448] width 12 height 12
click at [334, 446] on button "button" at bounding box center [339, 448] width 12 height 12
click at [270, 450] on button "button" at bounding box center [274, 448] width 12 height 12
click at [270, 451] on button "button" at bounding box center [274, 448] width 12 height 12
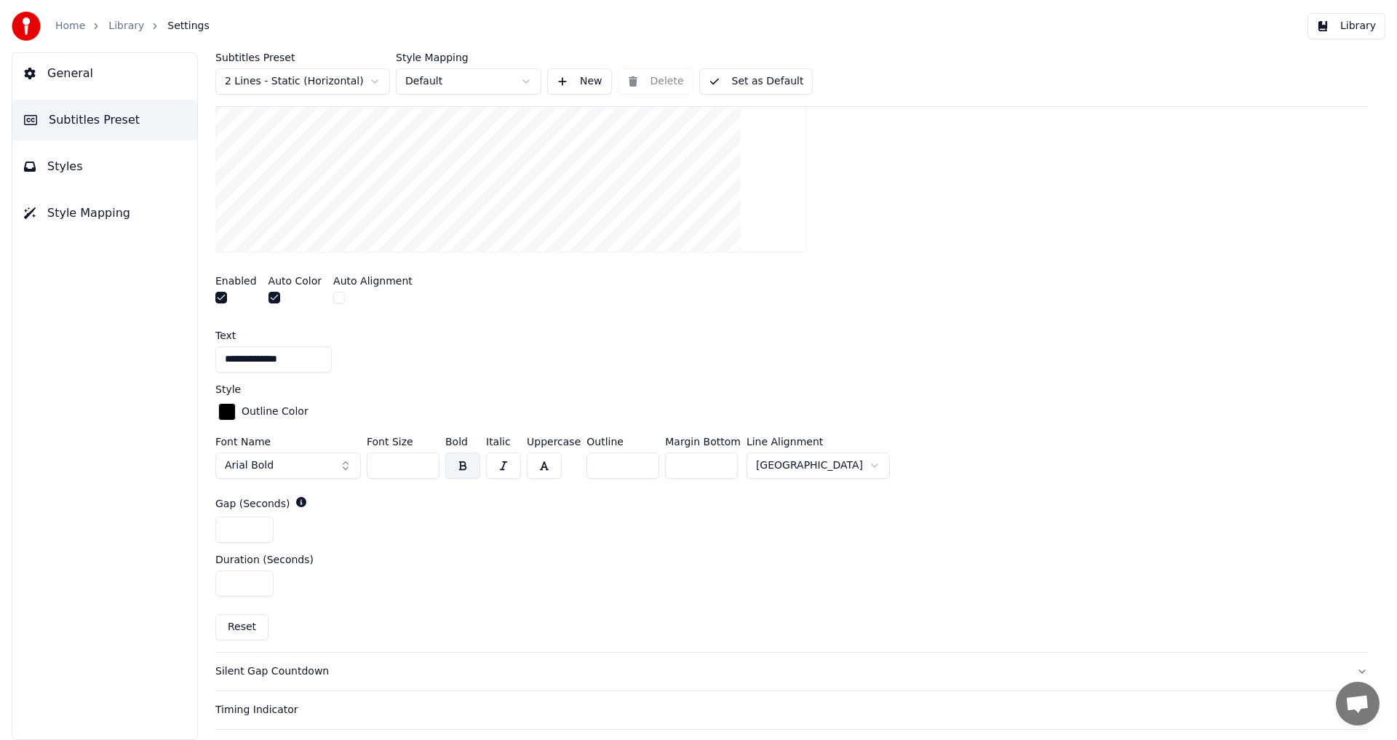
scroll to position [454, 0]
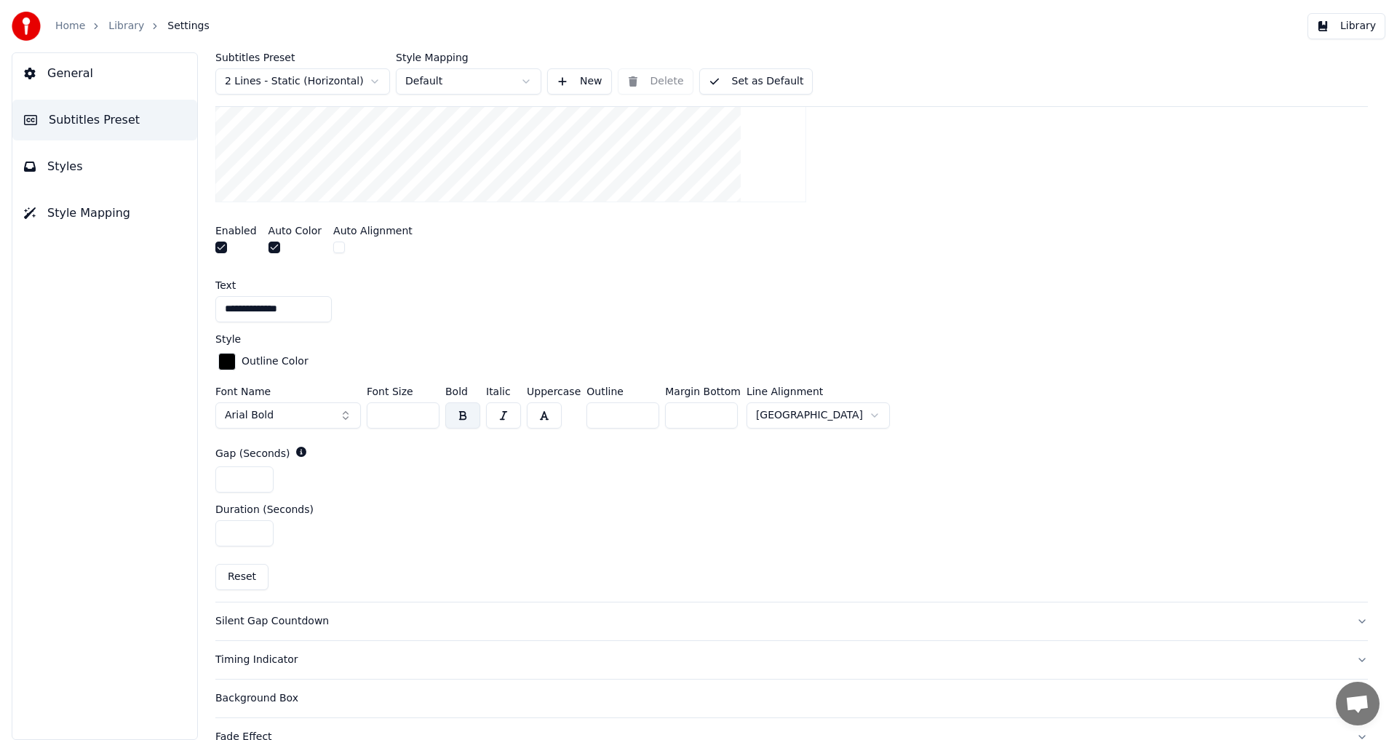
click at [462, 414] on button "button" at bounding box center [462, 415] width 35 height 26
click at [637, 417] on input "*" at bounding box center [622, 415] width 73 height 26
click at [638, 417] on input "*" at bounding box center [622, 415] width 73 height 26
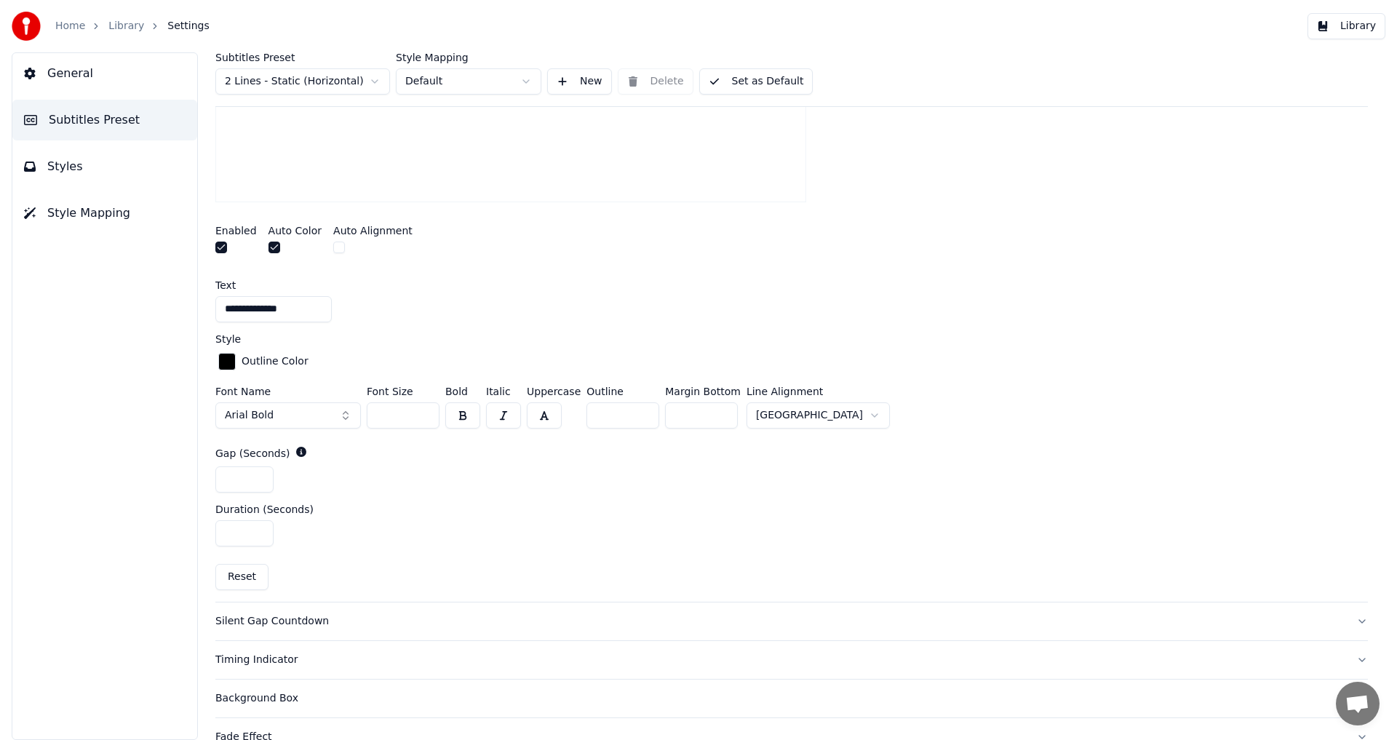
click at [638, 417] on input "*" at bounding box center [622, 415] width 73 height 26
click at [641, 407] on input "*" at bounding box center [622, 415] width 73 height 26
type input "*"
click at [641, 407] on input "*" at bounding box center [622, 415] width 73 height 26
click at [423, 418] on input "**" at bounding box center [403, 415] width 73 height 26
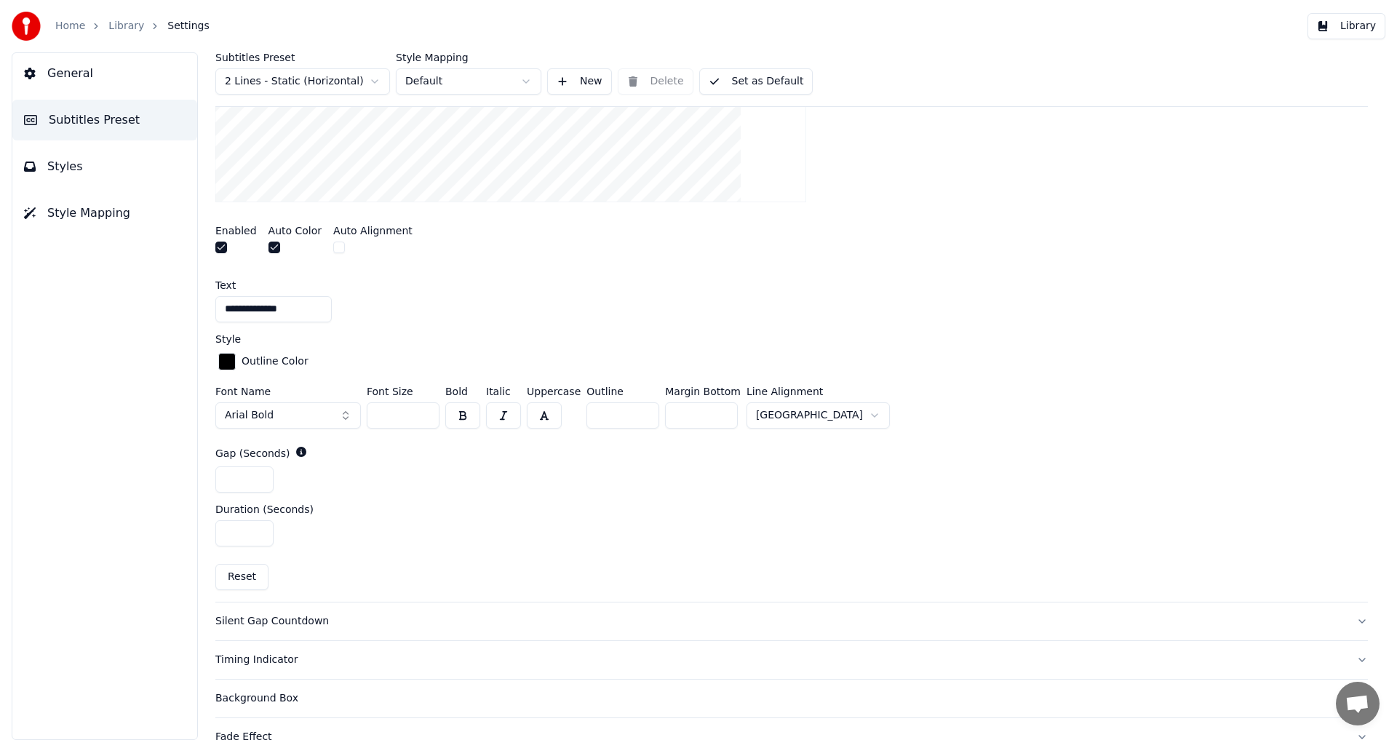
click at [423, 418] on input "**" at bounding box center [403, 415] width 73 height 26
type input "**"
click at [423, 418] on input "**" at bounding box center [403, 415] width 73 height 26
click at [767, 86] on button "Set as Default" at bounding box center [756, 81] width 114 height 26
click at [1351, 26] on button "Library" at bounding box center [1346, 26] width 78 height 26
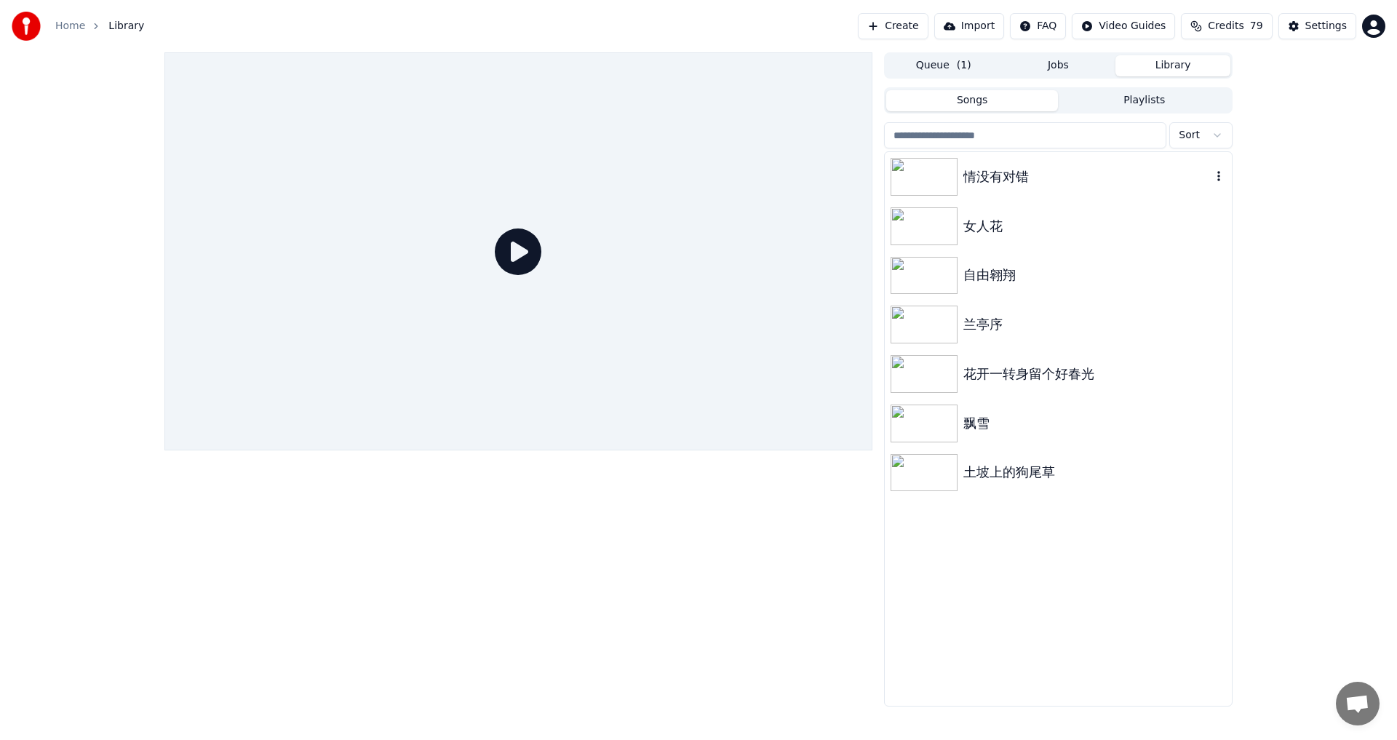
click at [930, 180] on img at bounding box center [923, 177] width 67 height 38
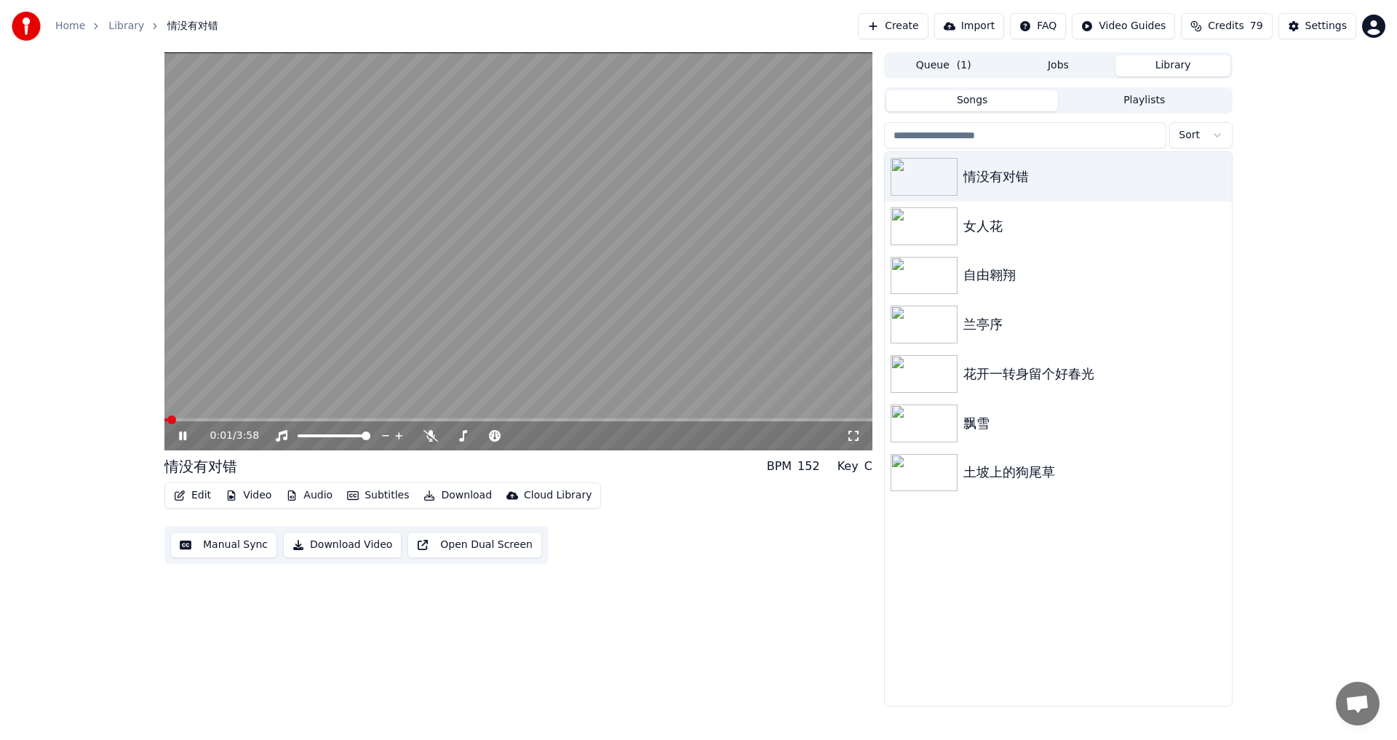
click at [853, 436] on icon at bounding box center [853, 436] width 15 height 12
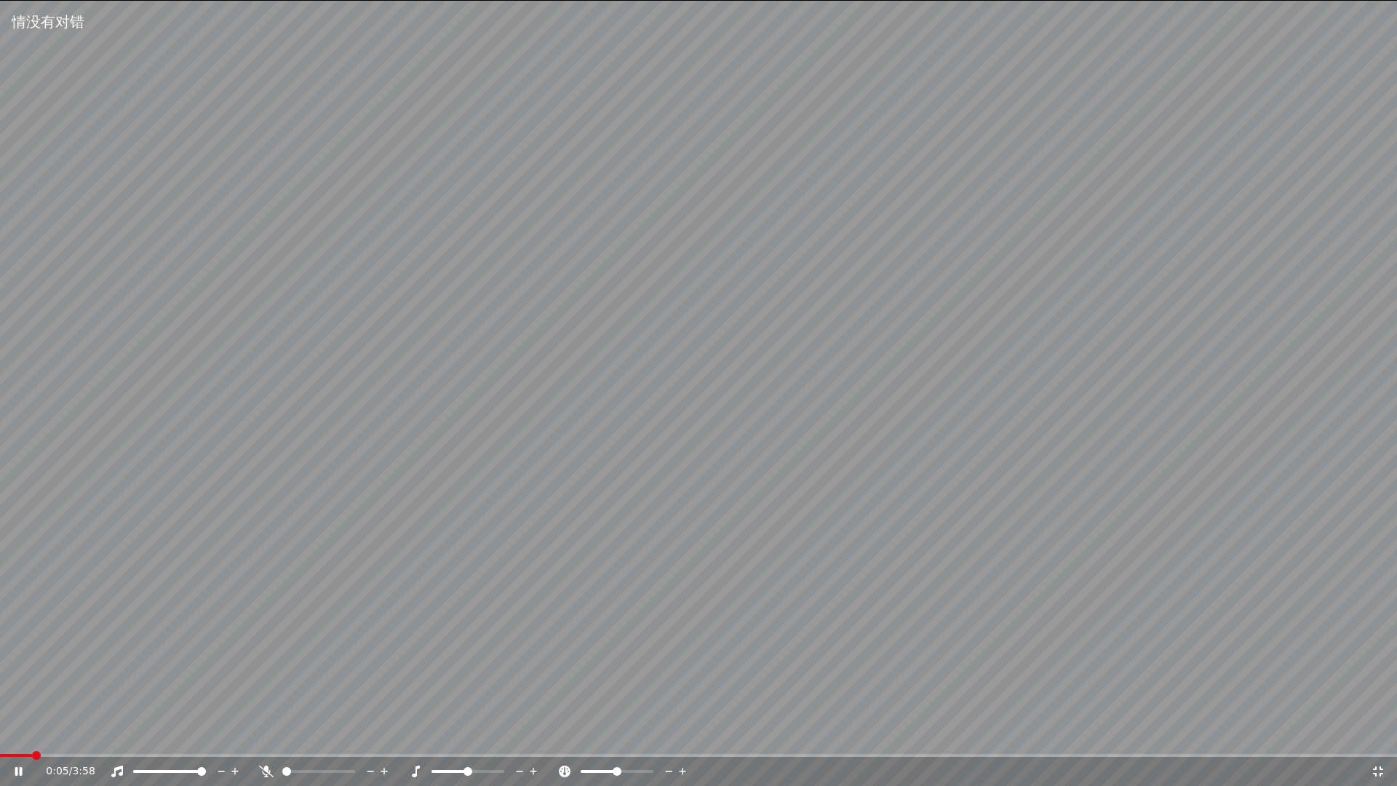
click at [12, 739] on video at bounding box center [698, 393] width 1397 height 786
click at [0, 739] on span at bounding box center [4, 755] width 9 height 9
click at [17, 739] on icon at bounding box center [19, 771] width 9 height 10
click at [1379, 739] on icon at bounding box center [1378, 771] width 15 height 12
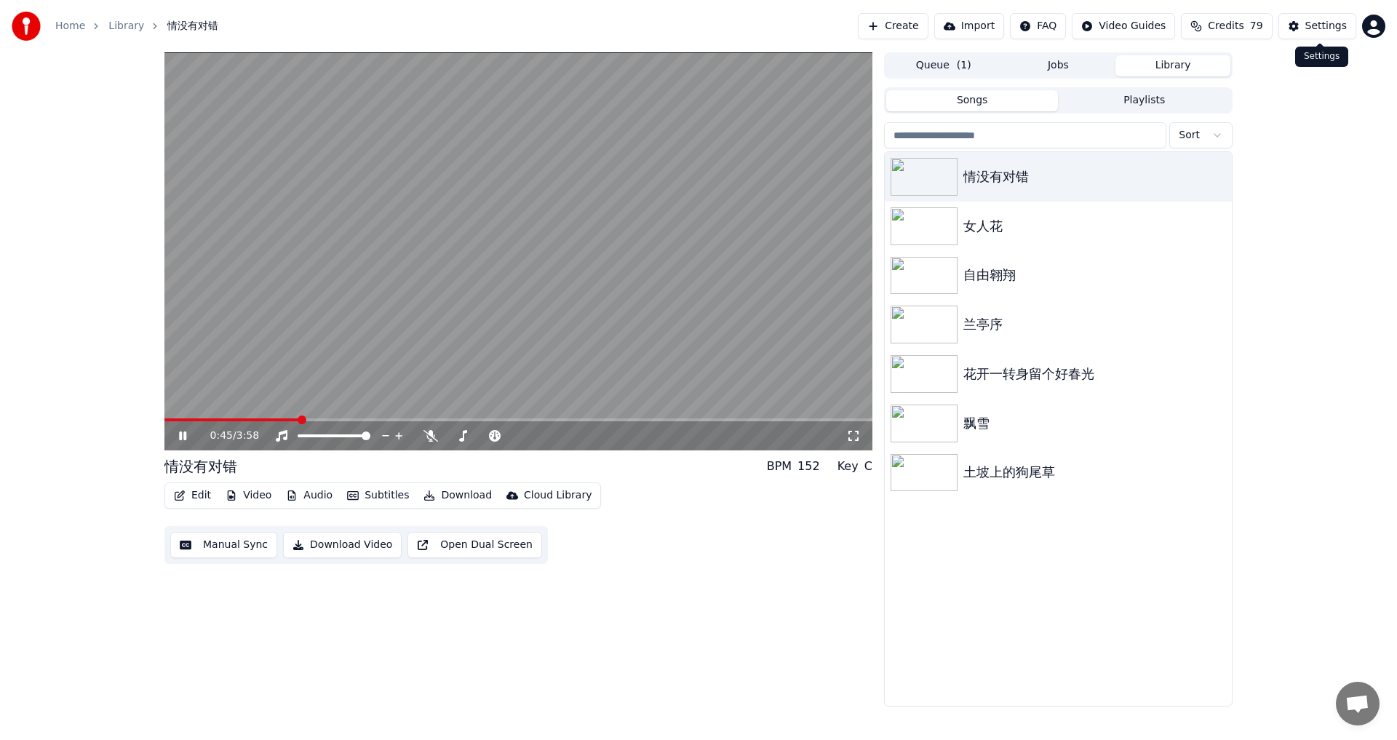
click at [1320, 21] on div "Settings" at bounding box center [1325, 26] width 41 height 15
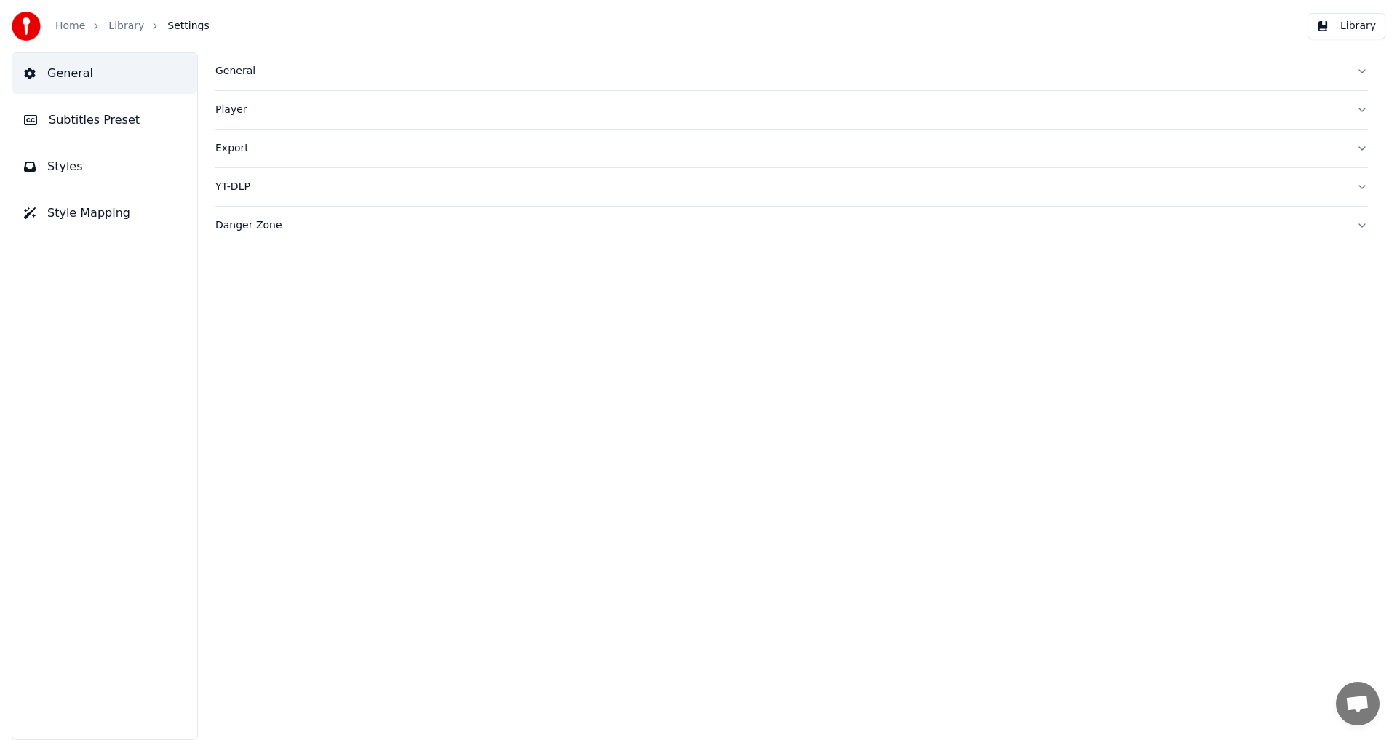
click at [60, 165] on span "Styles" at bounding box center [65, 166] width 36 height 17
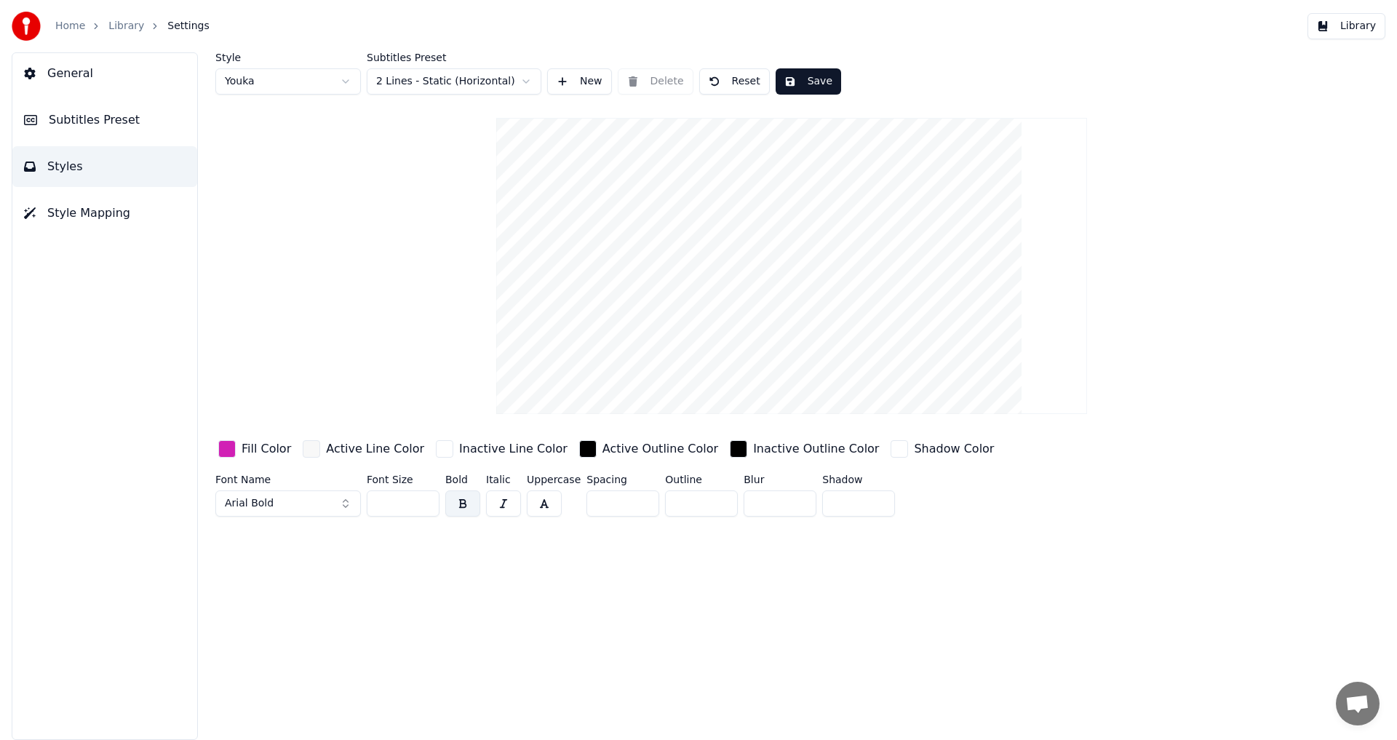
click at [344, 82] on html "Home Library Settings Library General Subtitles Preset Styles Style Mapping Sty…" at bounding box center [698, 370] width 1397 height 740
click at [348, 84] on html "Home Library Settings Library General Subtitles Preset Styles Style Mapping Sty…" at bounding box center [698, 370] width 1397 height 740
click at [346, 81] on html "Home Library Settings Library General Subtitles Preset Styles Style Mapping Sty…" at bounding box center [698, 370] width 1397 height 740
type input "***"
click at [423, 498] on input "***" at bounding box center [403, 503] width 73 height 26
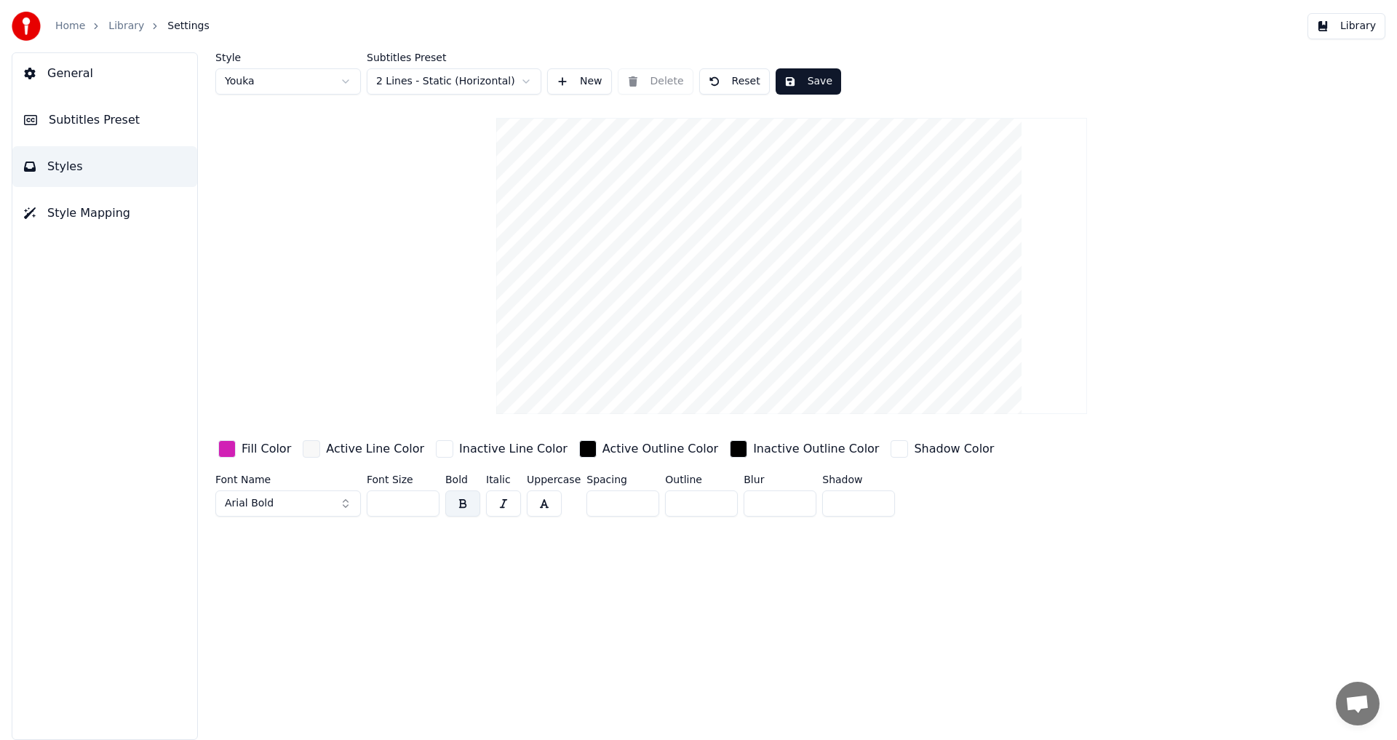
click at [803, 75] on button "Save" at bounding box center [807, 81] width 65 height 26
click at [343, 87] on html "Home Library Settings Library General Subtitles Preset Styles Style Mapping Sty…" at bounding box center [698, 370] width 1397 height 740
click at [346, 79] on html "Home Library Settings Library General Subtitles Preset Styles Style Mapping Sty…" at bounding box center [698, 370] width 1397 height 740
click at [67, 216] on span "Style Mapping" at bounding box center [88, 212] width 83 height 17
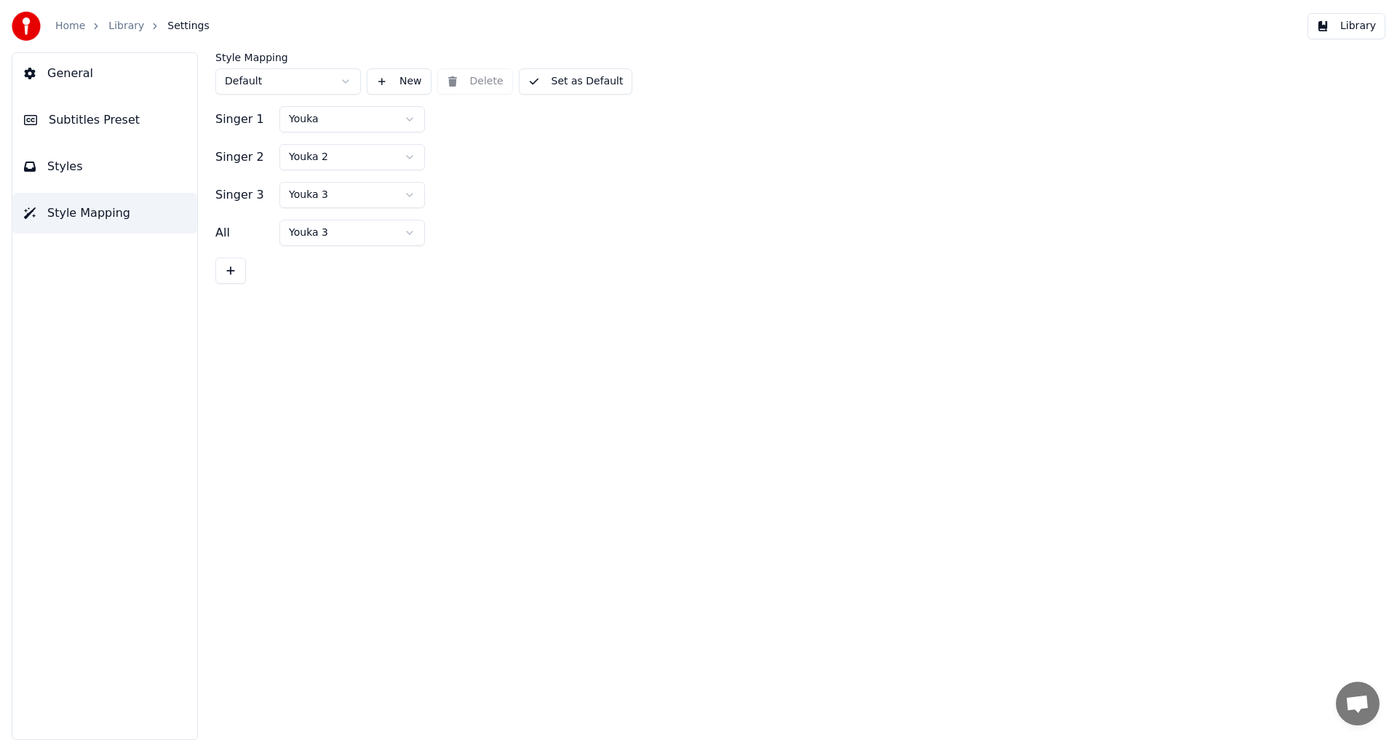
click at [89, 111] on span "Subtitles Preset" at bounding box center [94, 119] width 91 height 17
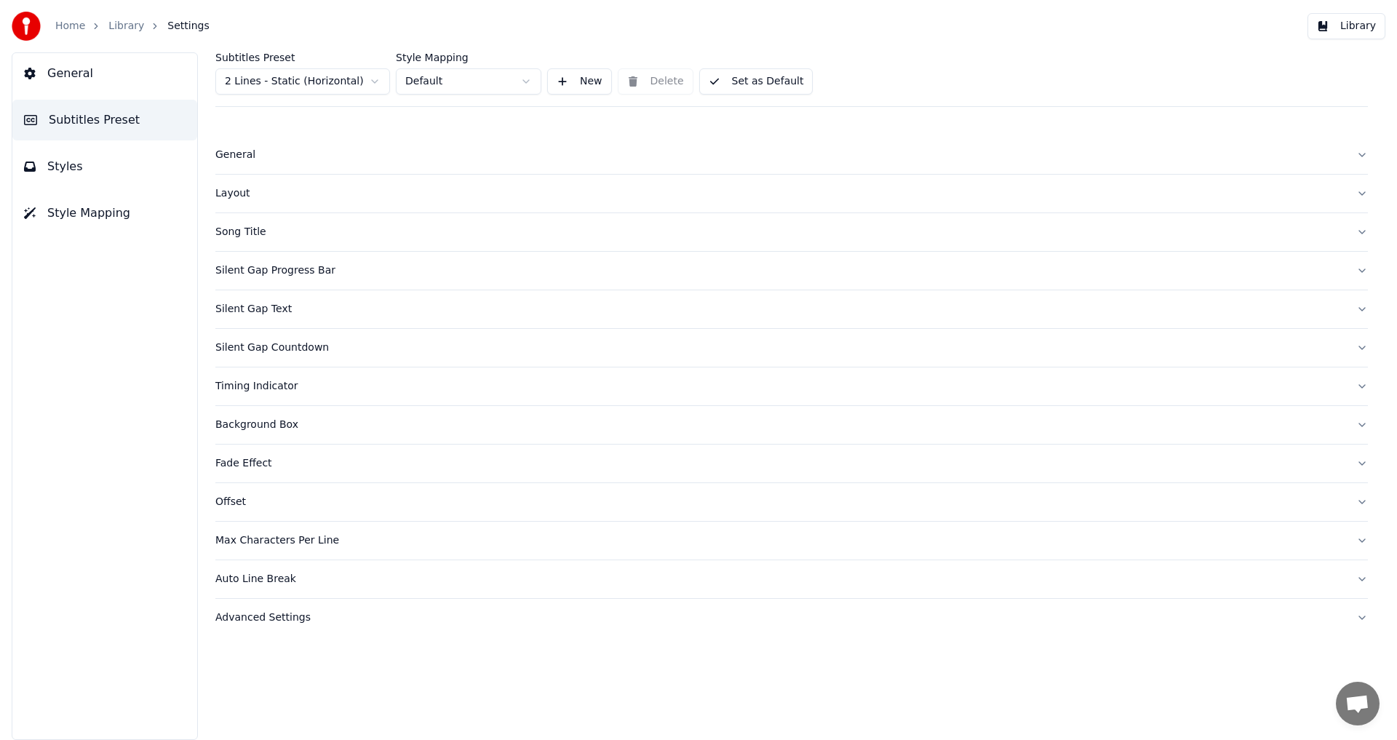
click at [237, 237] on div "Song Title" at bounding box center [779, 232] width 1129 height 15
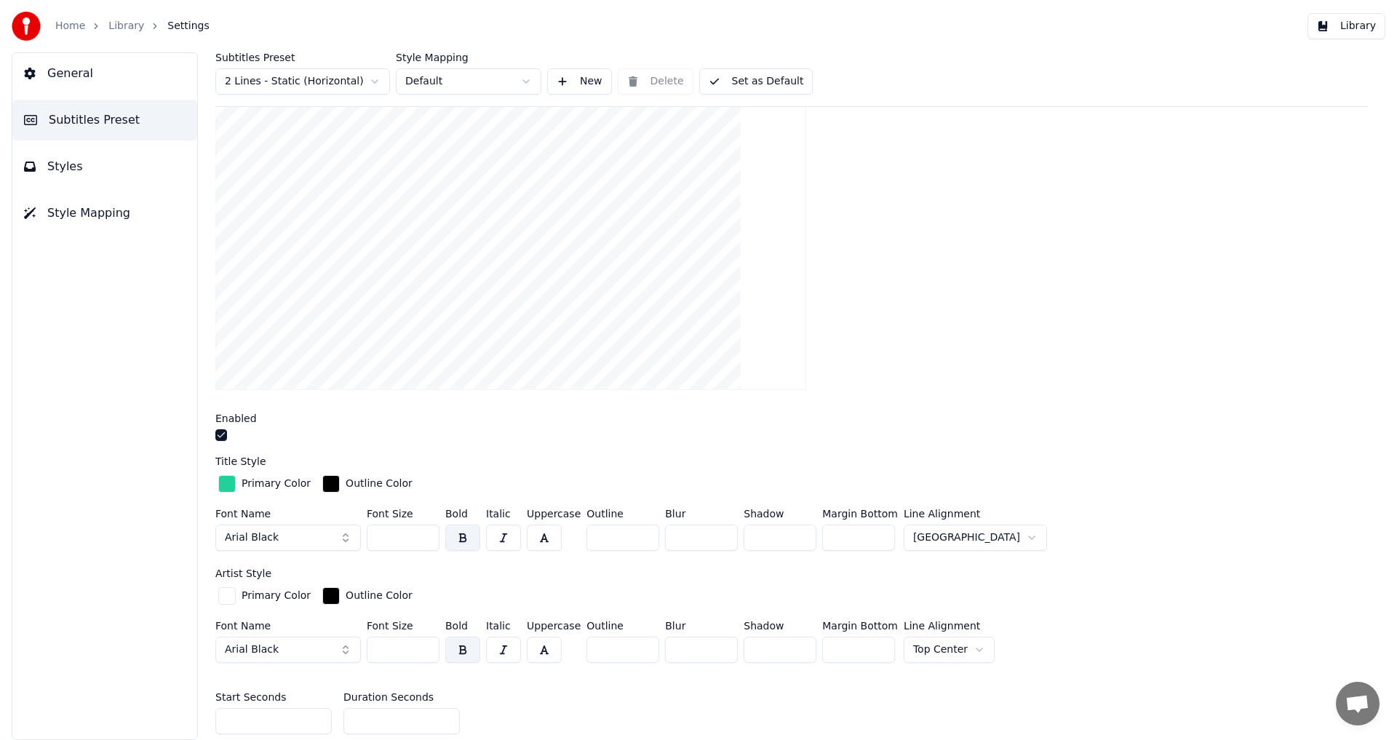
scroll to position [209, 0]
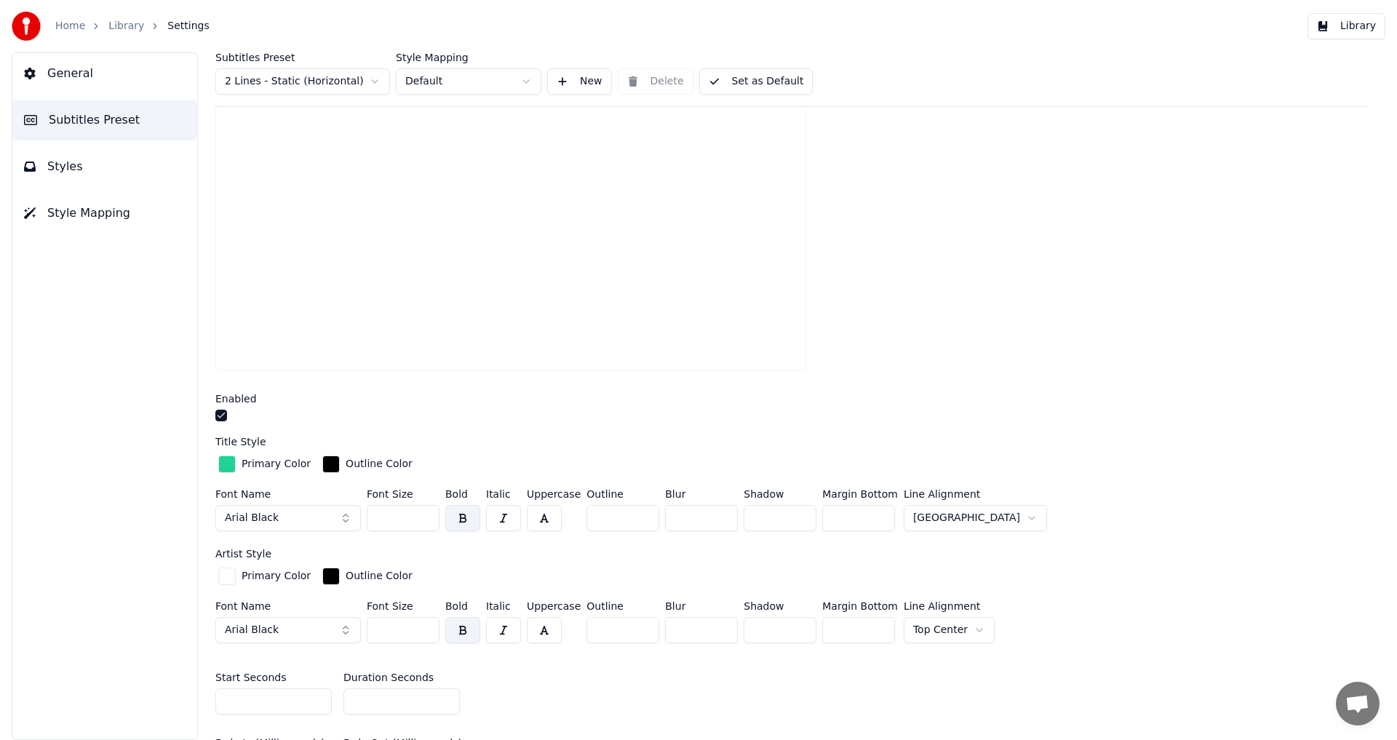
click at [425, 521] on input "***" at bounding box center [403, 518] width 73 height 26
click at [423, 522] on input "***" at bounding box center [403, 518] width 73 height 26
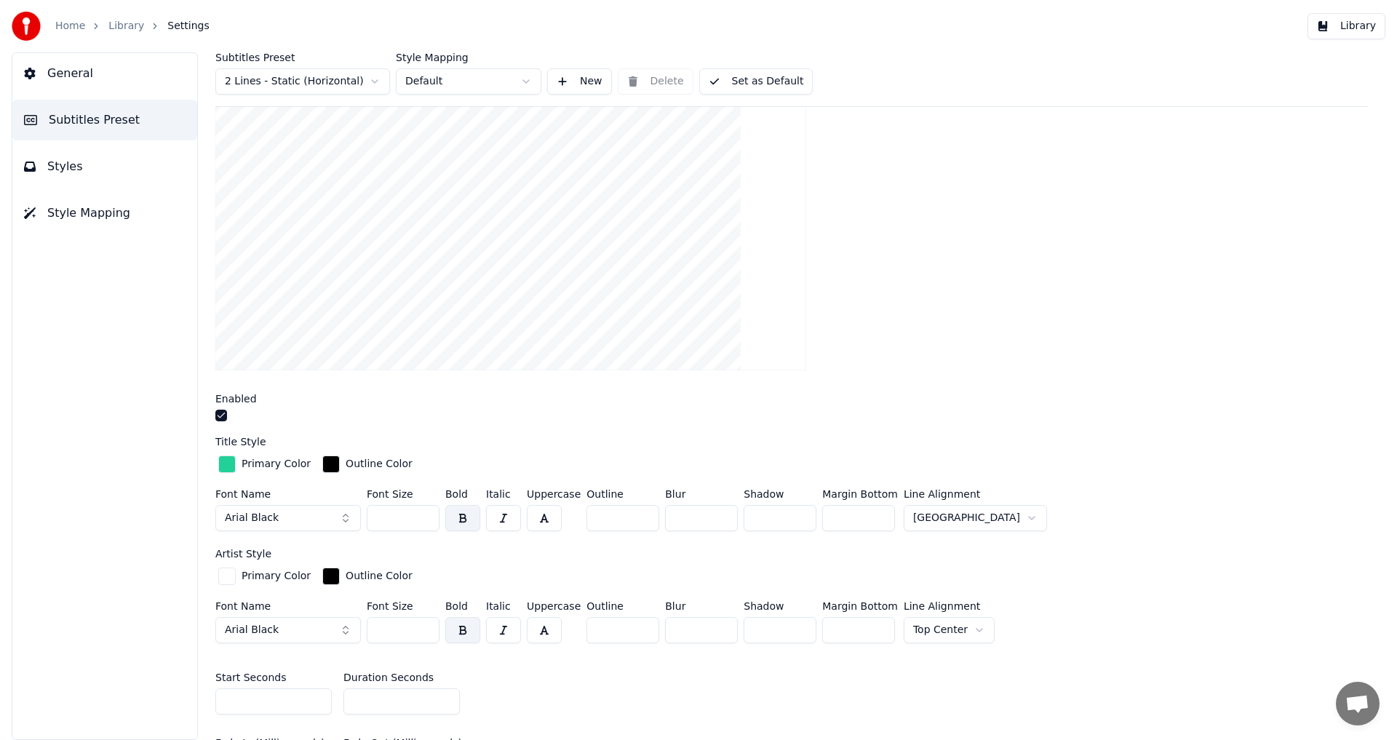
click at [423, 522] on input "***" at bounding box center [403, 518] width 73 height 26
type input "***"
click at [423, 522] on input "***" at bounding box center [403, 518] width 73 height 26
click at [422, 632] on input "***" at bounding box center [403, 630] width 73 height 26
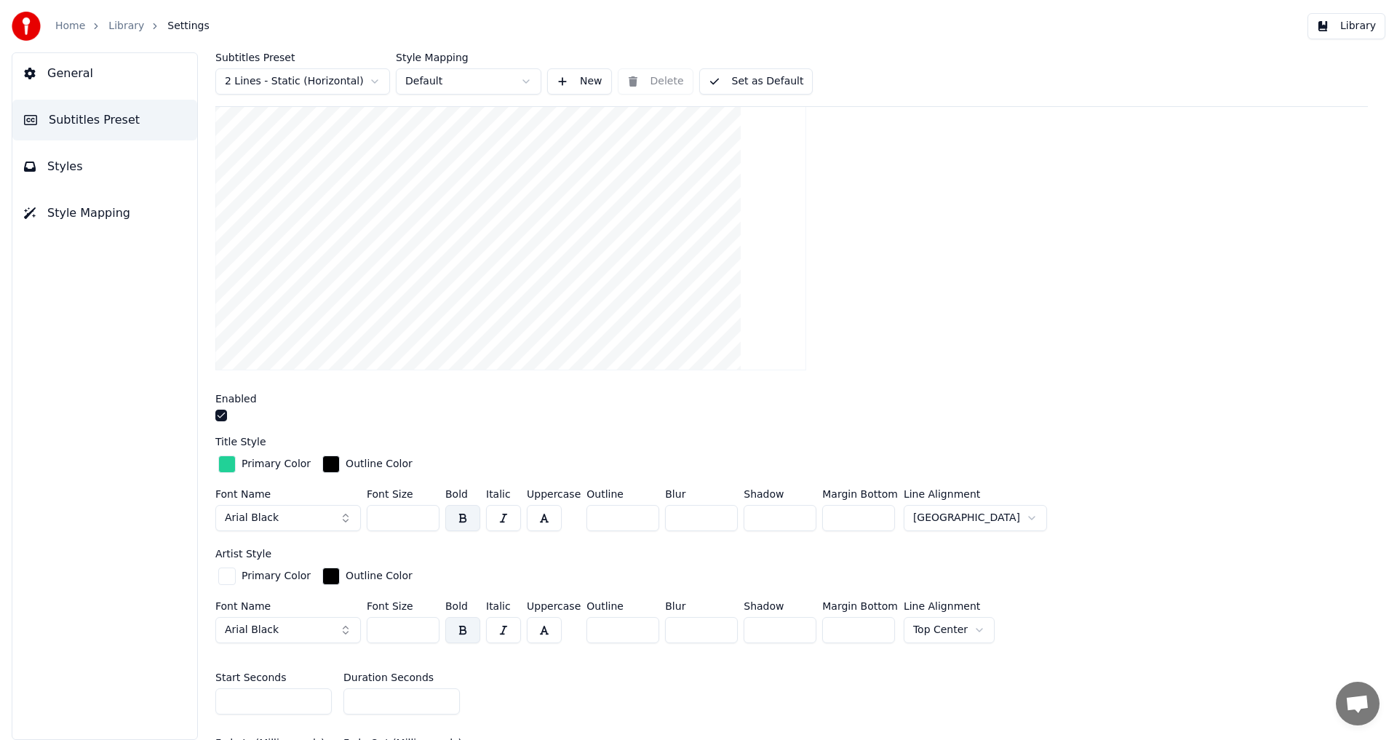
click at [422, 632] on input "***" at bounding box center [403, 630] width 73 height 26
type input "***"
click at [422, 634] on input "***" at bounding box center [403, 630] width 73 height 26
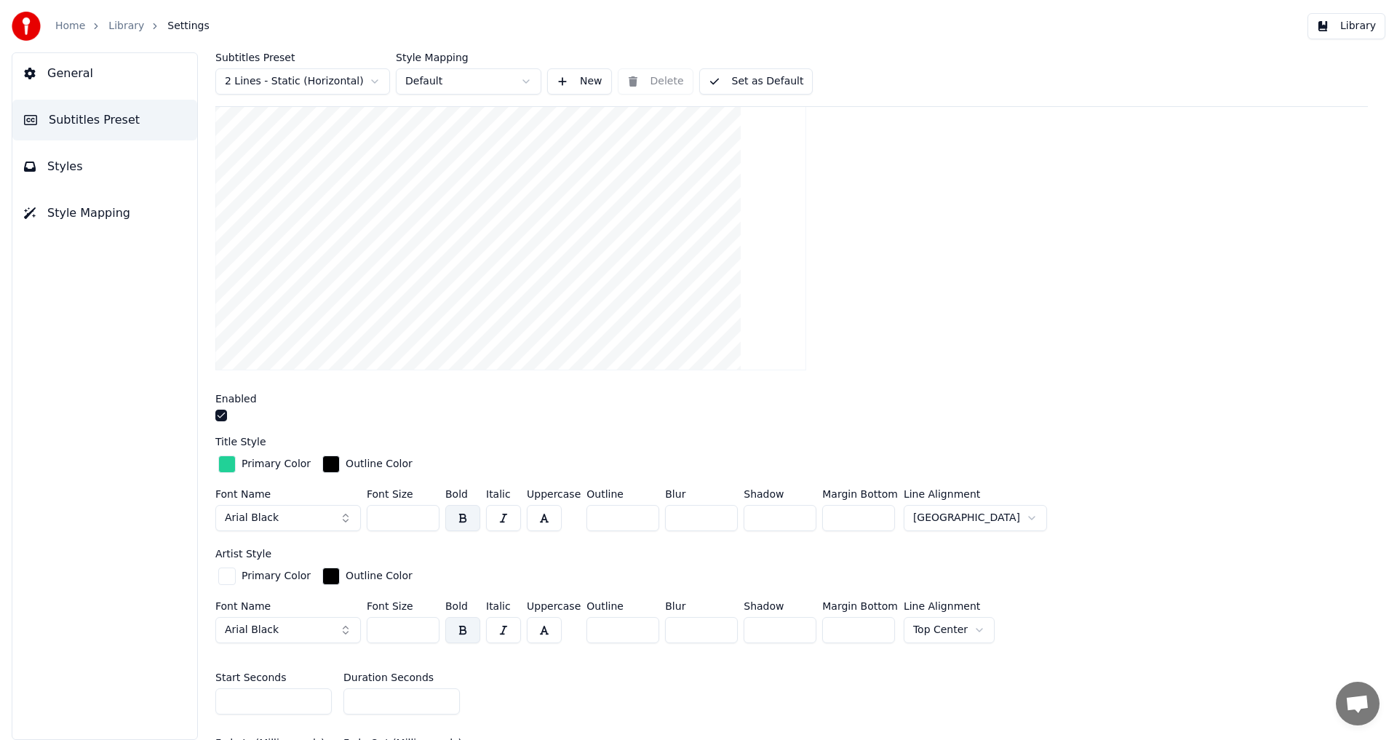
click at [420, 521] on input "***" at bounding box center [403, 518] width 73 height 26
type input "***"
click at [420, 521] on input "***" at bounding box center [403, 518] width 73 height 26
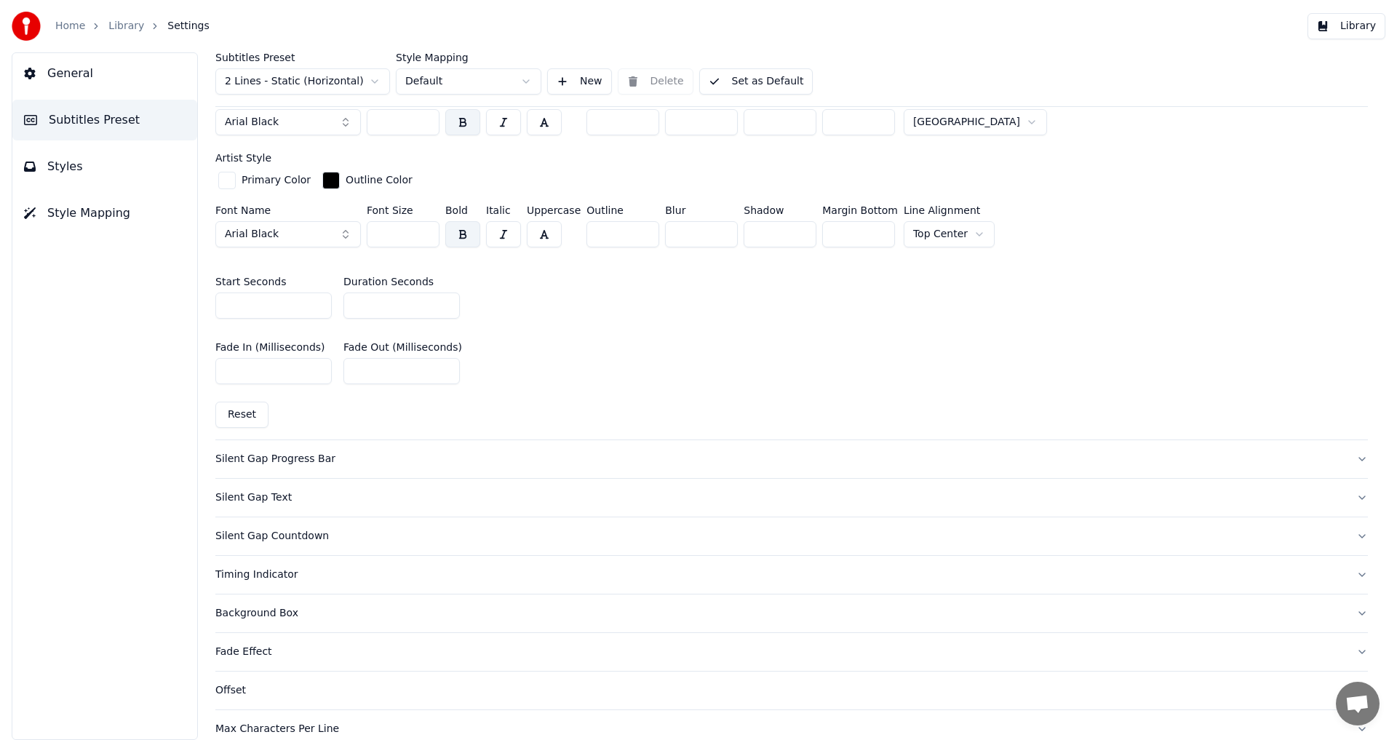
scroll to position [606, 0]
click at [251, 497] on div "Silent Gap Text" at bounding box center [779, 496] width 1129 height 15
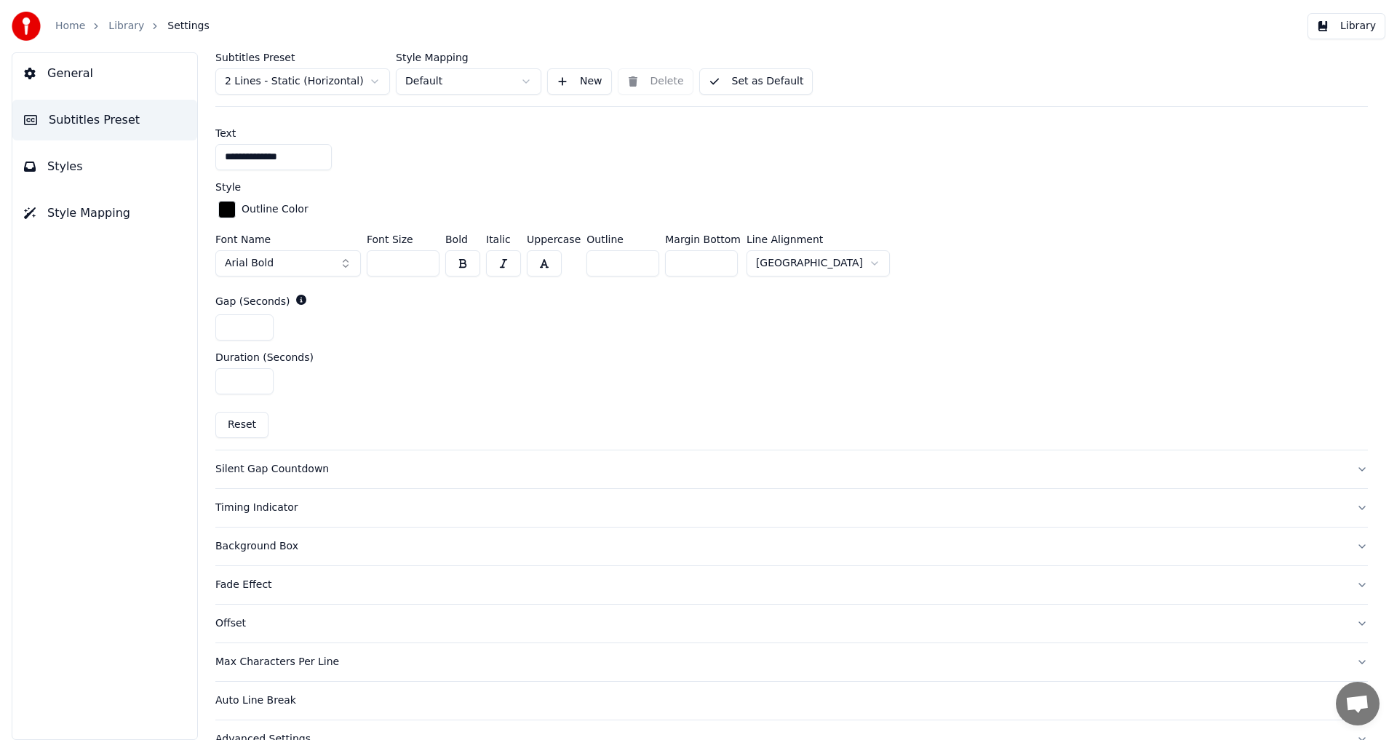
click at [577, 76] on button "New" at bounding box center [579, 81] width 65 height 26
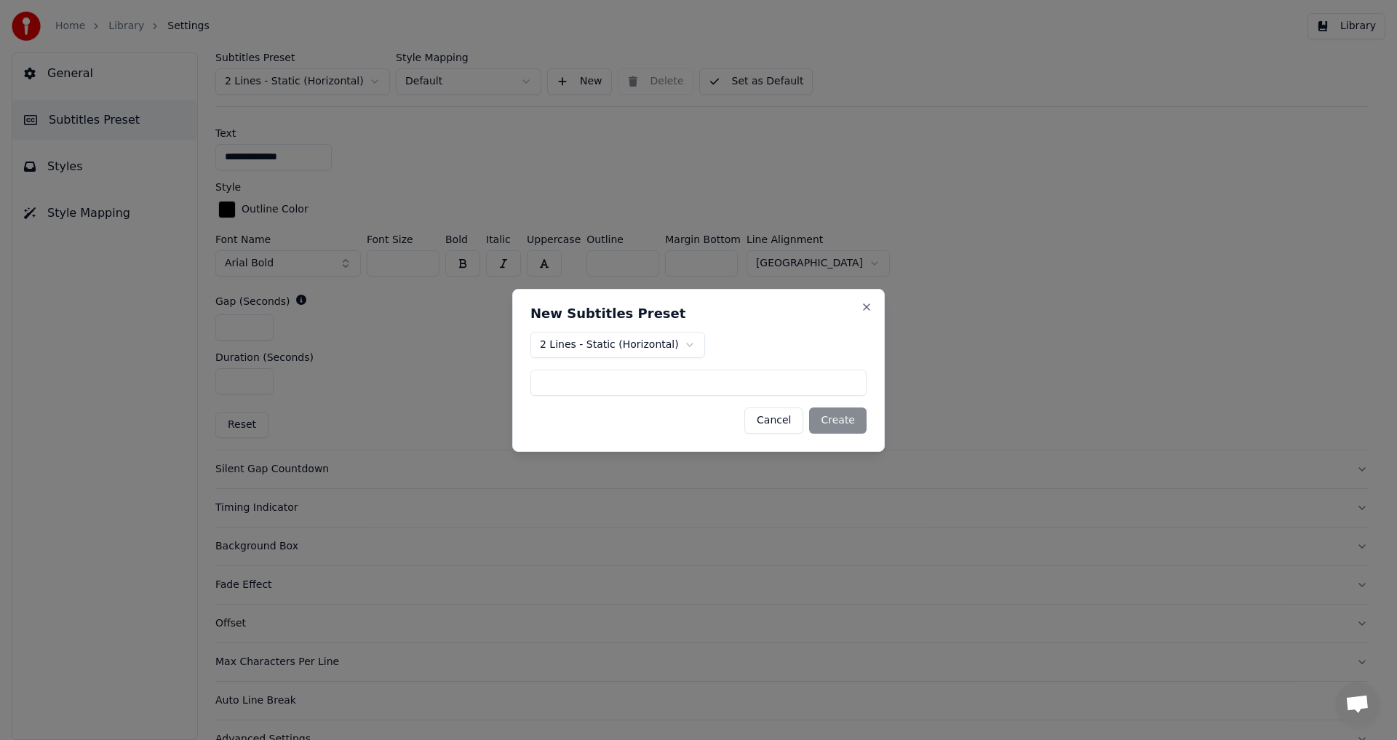
click at [780, 425] on button "Cancel" at bounding box center [773, 420] width 59 height 26
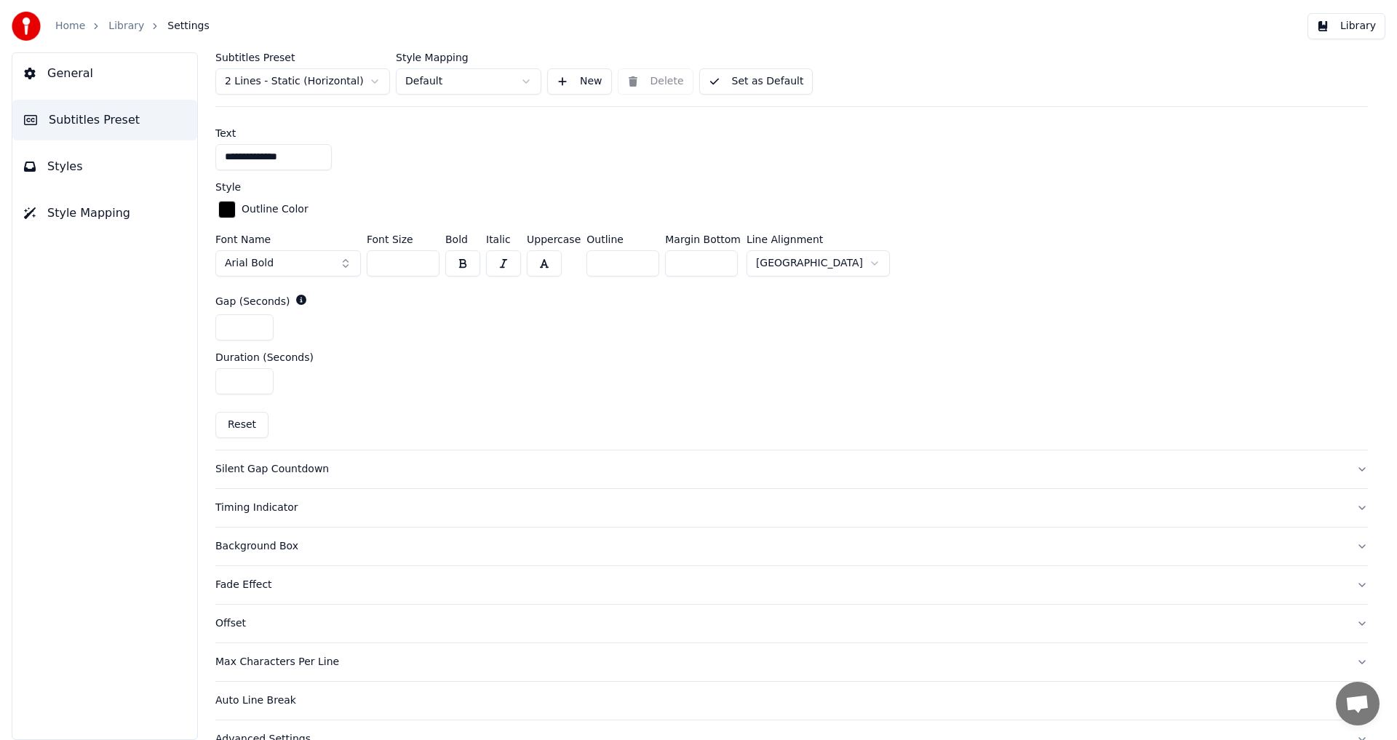
click at [641, 264] on input "*" at bounding box center [622, 263] width 73 height 26
type input "*"
click at [641, 264] on input "*" at bounding box center [622, 263] width 73 height 26
click at [231, 422] on button "Reset" at bounding box center [241, 425] width 53 height 26
type input "**"
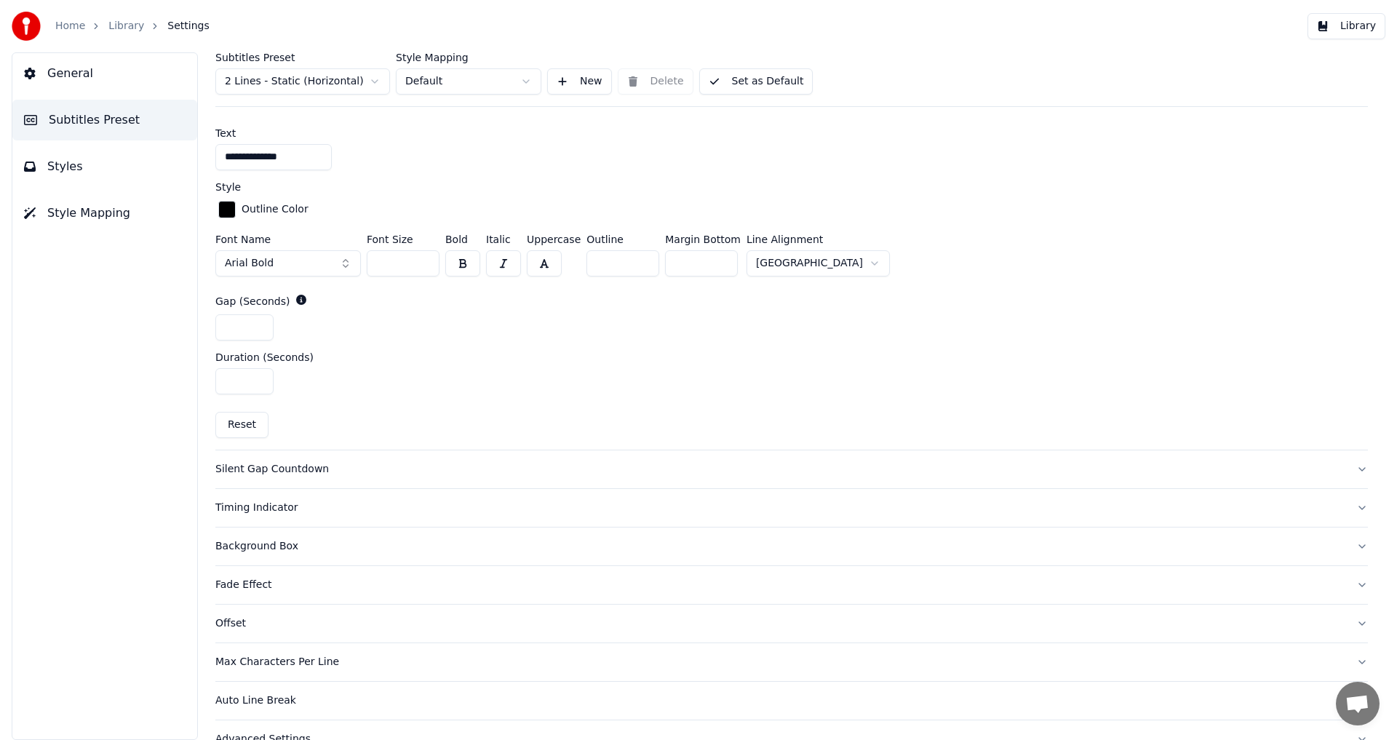
type input "*"
click at [253, 511] on div "Timing Indicator" at bounding box center [779, 508] width 1129 height 15
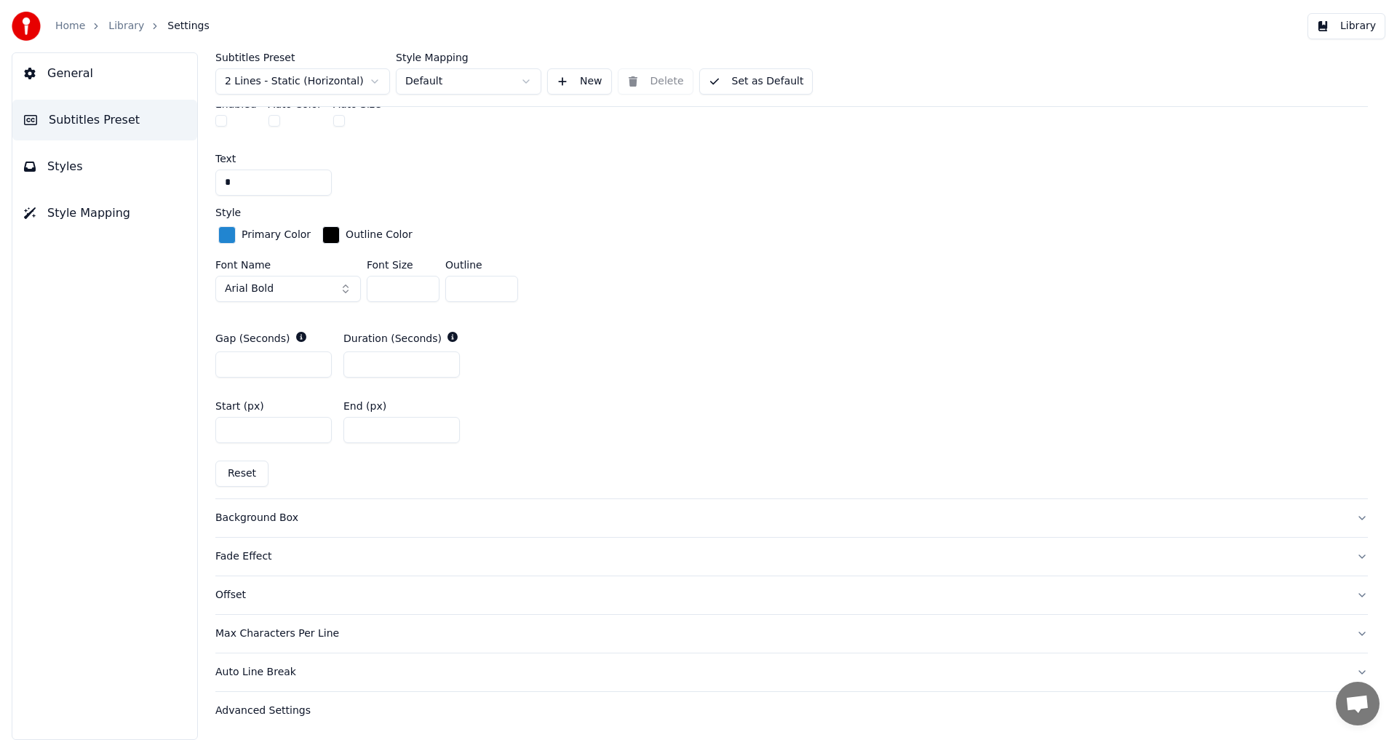
scroll to position [497, 0]
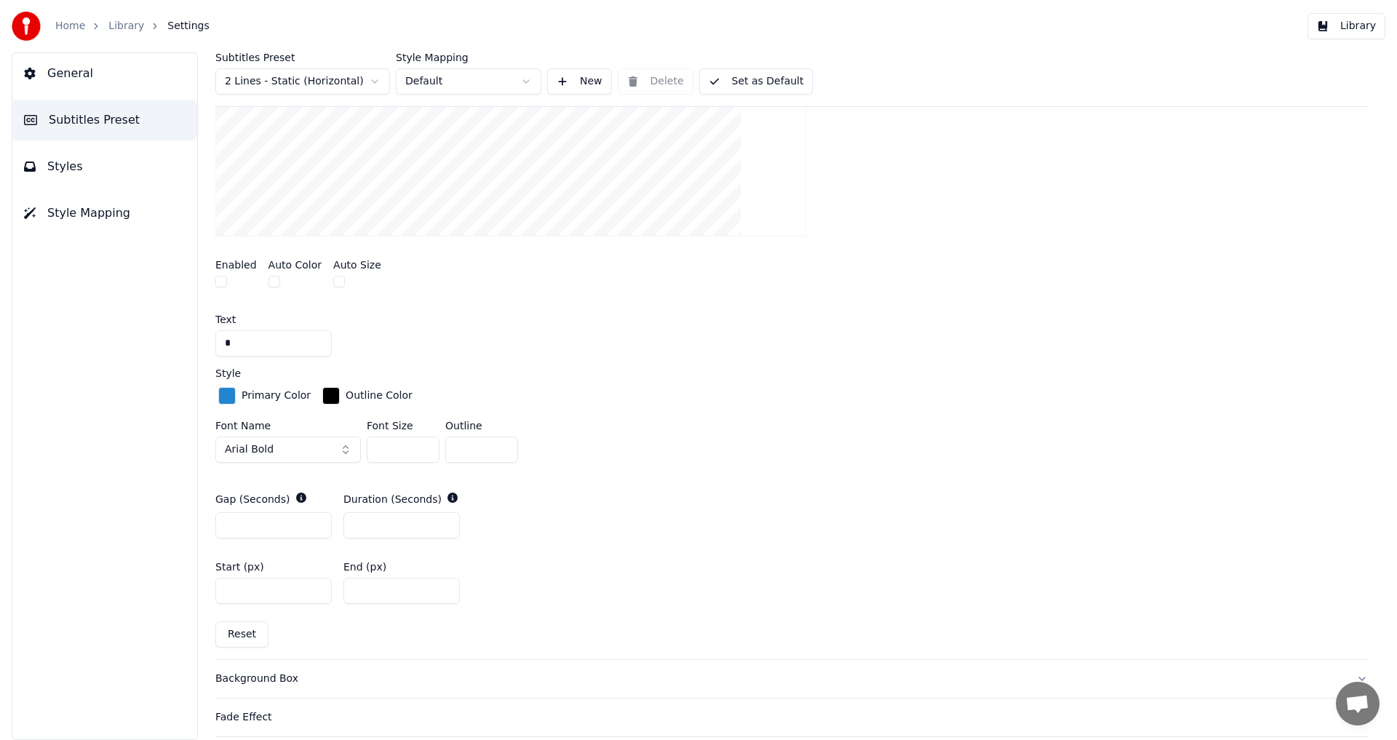
click at [736, 79] on button "Set as Default" at bounding box center [756, 81] width 114 height 26
click at [1360, 24] on button "Library" at bounding box center [1346, 26] width 78 height 26
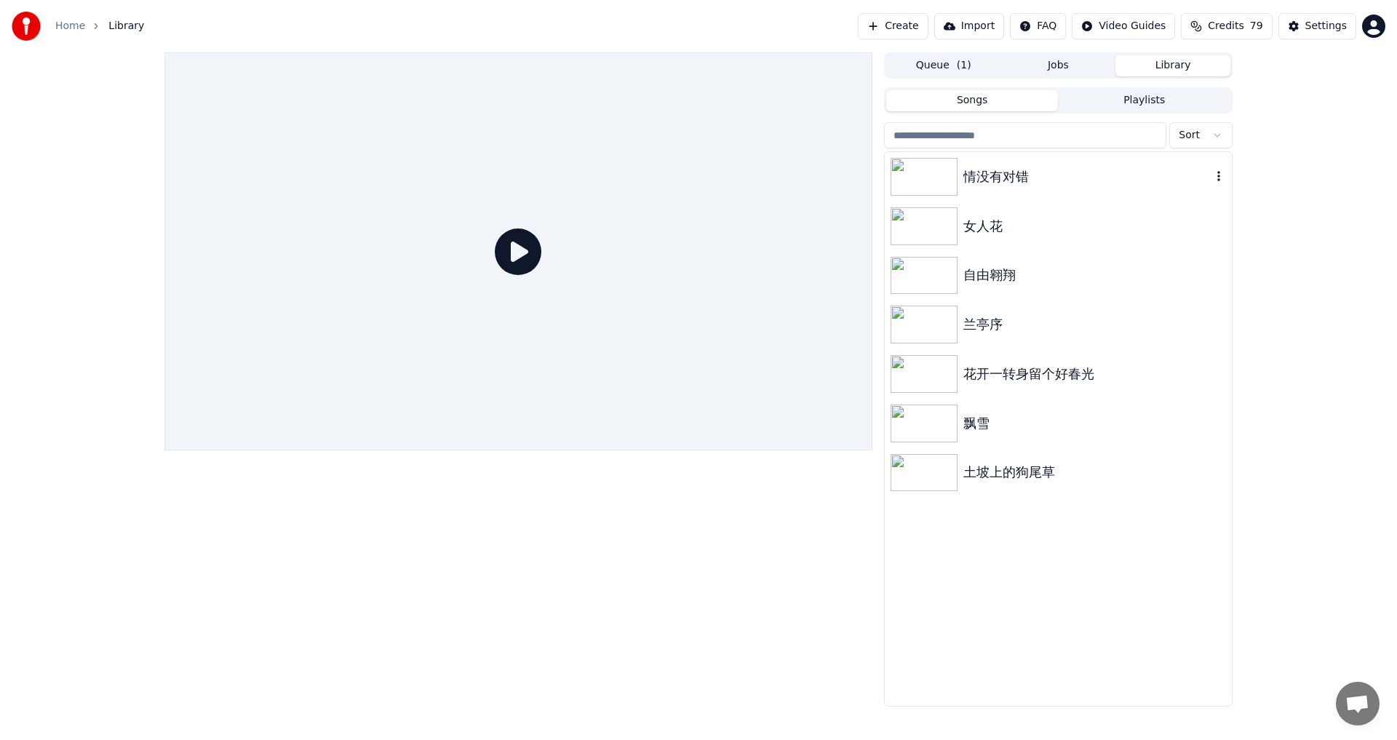
click at [928, 178] on img at bounding box center [923, 177] width 67 height 38
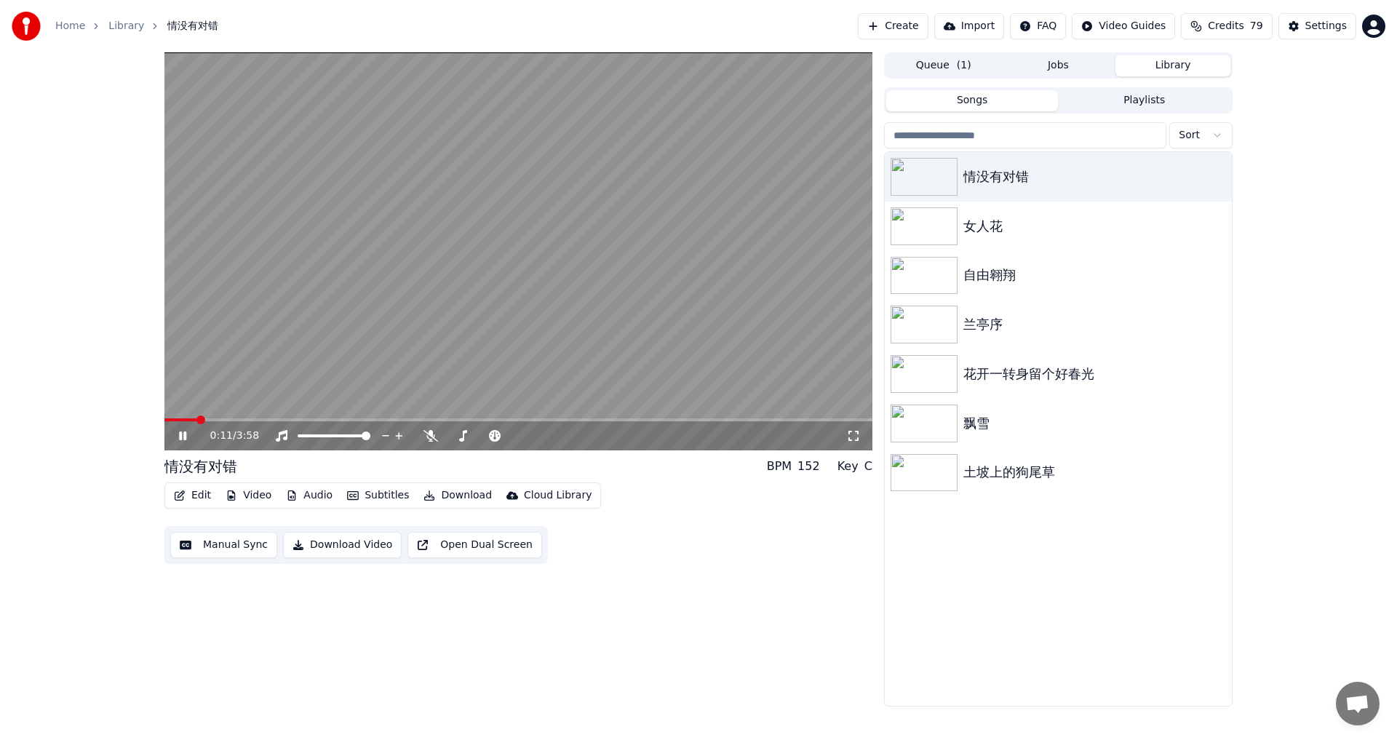
click at [197, 420] on span at bounding box center [180, 419] width 33 height 3
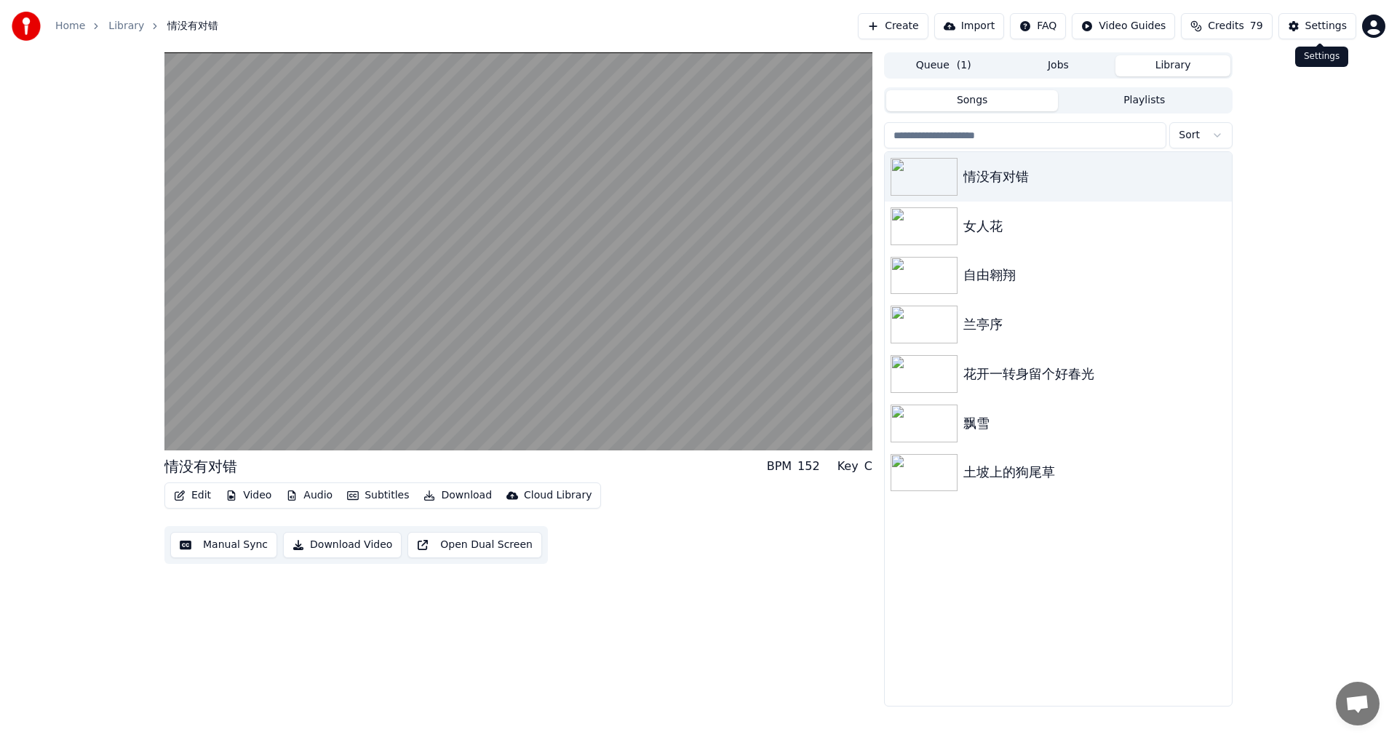
click at [1333, 25] on div "Settings" at bounding box center [1325, 26] width 41 height 15
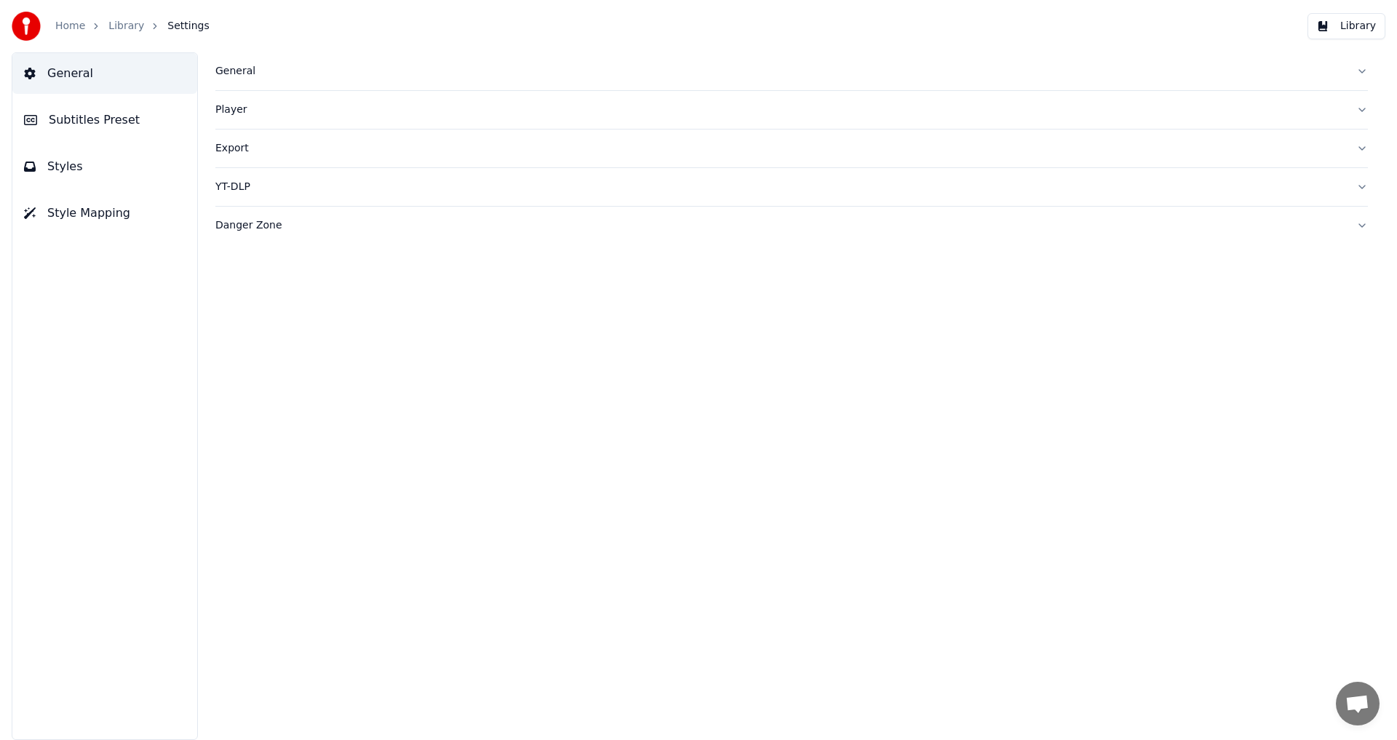
click at [88, 123] on span "Subtitles Preset" at bounding box center [94, 119] width 91 height 17
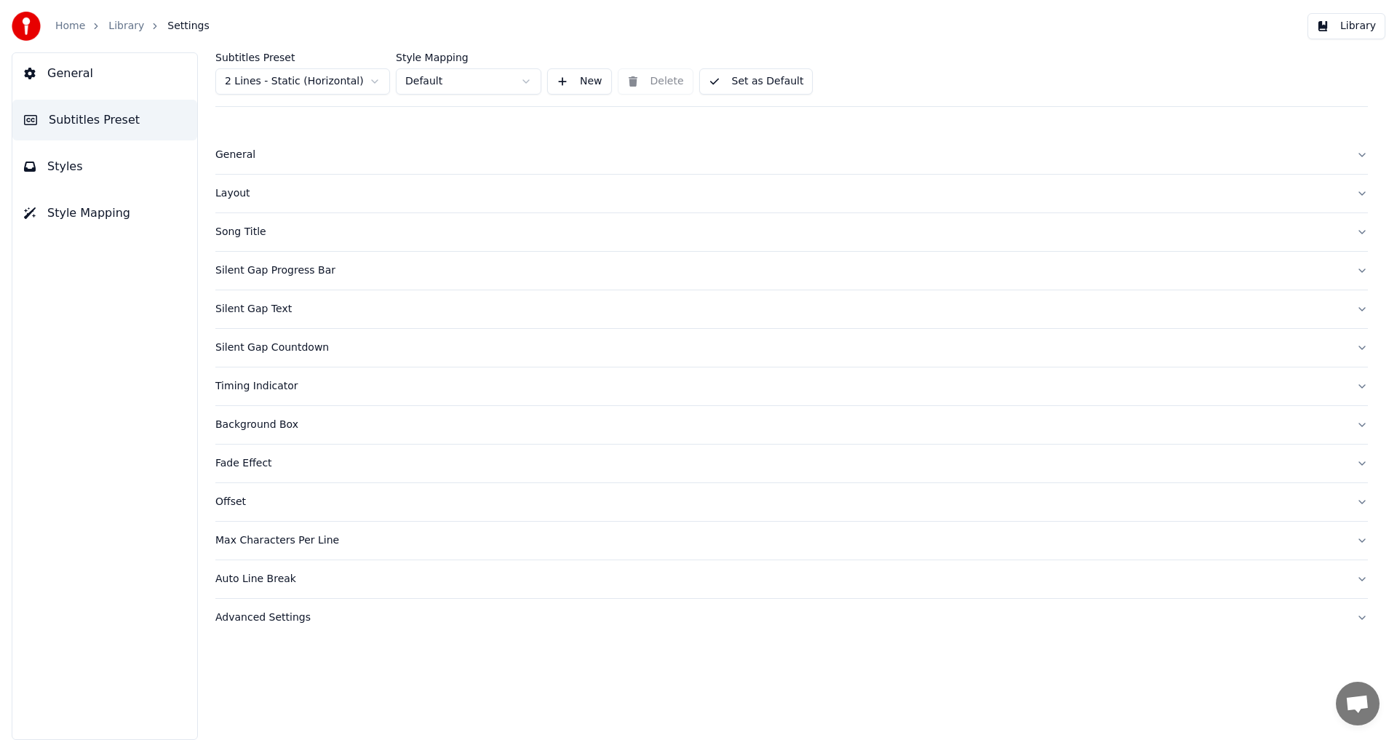
click at [255, 305] on div "Silent Gap Text" at bounding box center [779, 309] width 1129 height 15
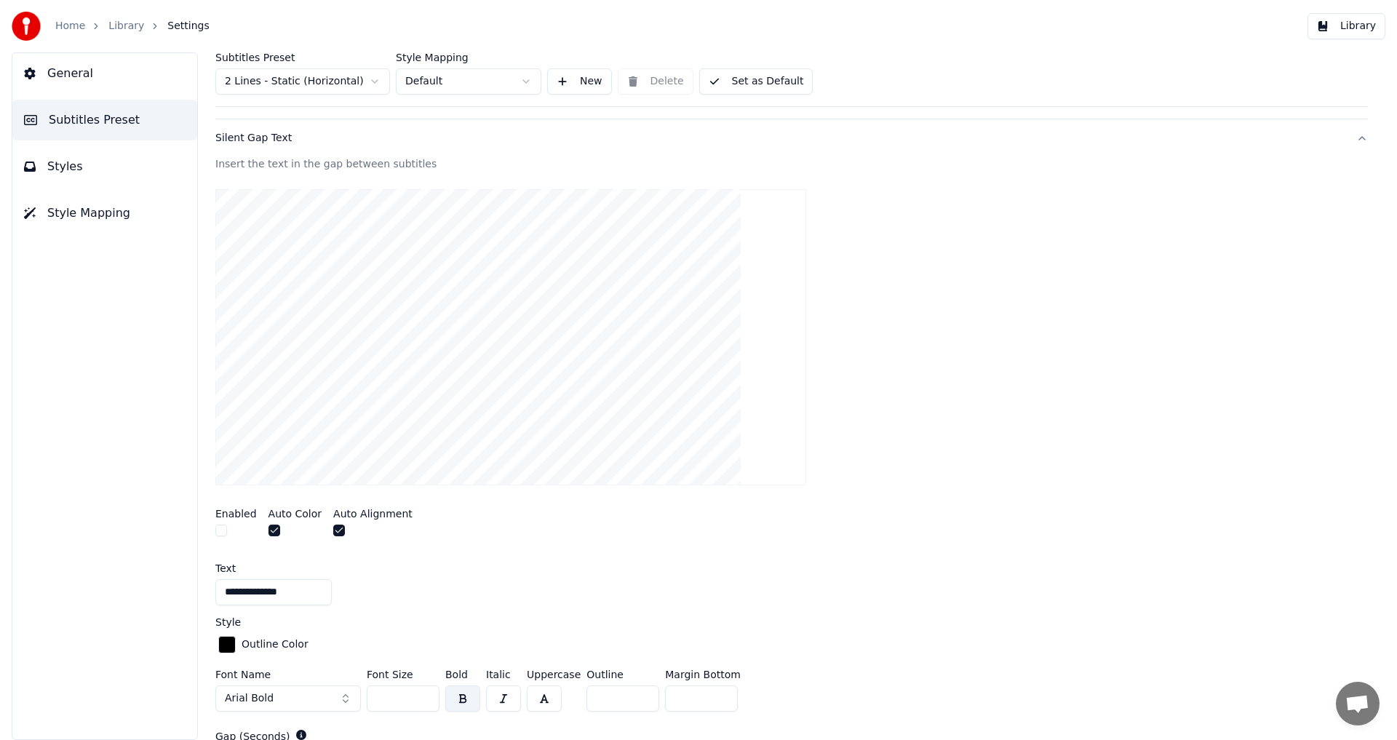
scroll to position [174, 0]
click at [223, 527] on button "button" at bounding box center [221, 528] width 12 height 12
click at [335, 529] on button "button" at bounding box center [339, 528] width 12 height 12
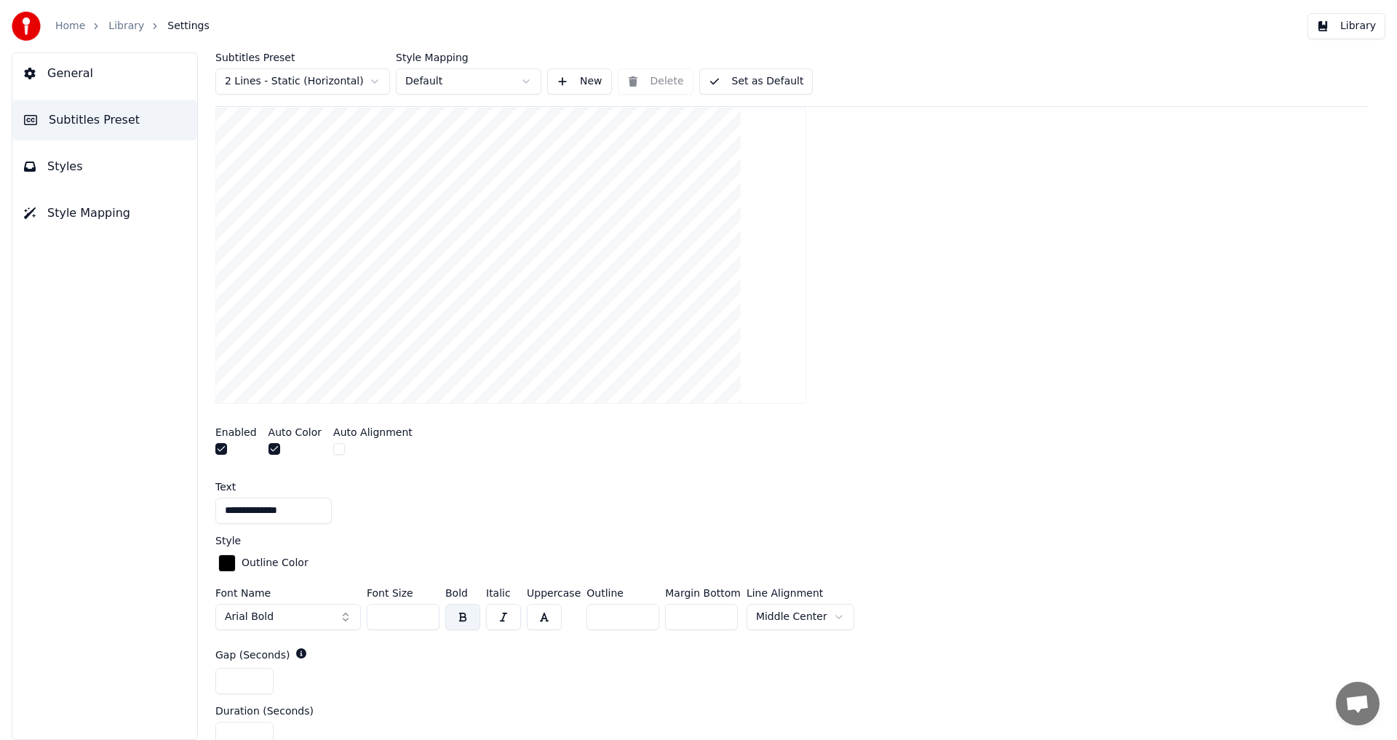
scroll to position [284, 0]
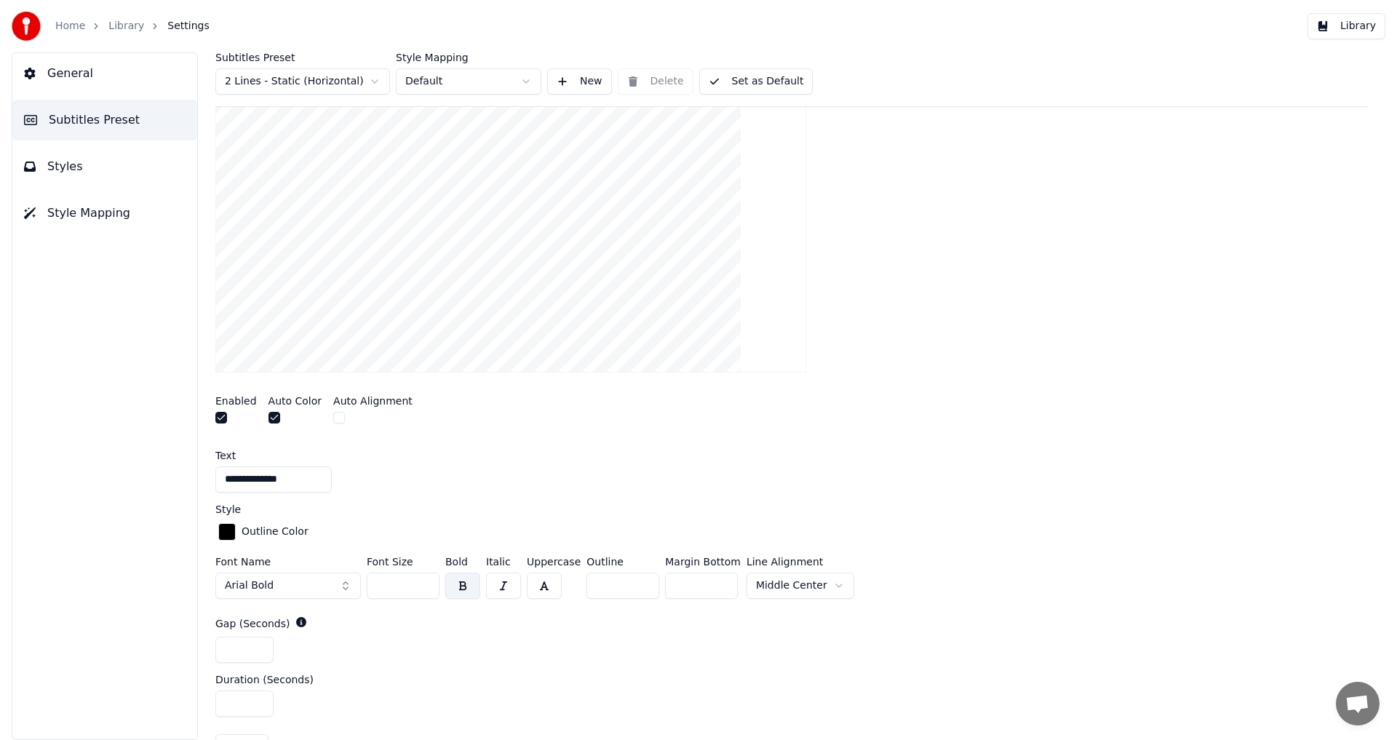
click at [821, 589] on html "**********" at bounding box center [698, 370] width 1397 height 740
click at [426, 586] on input "**" at bounding box center [403, 586] width 73 height 26
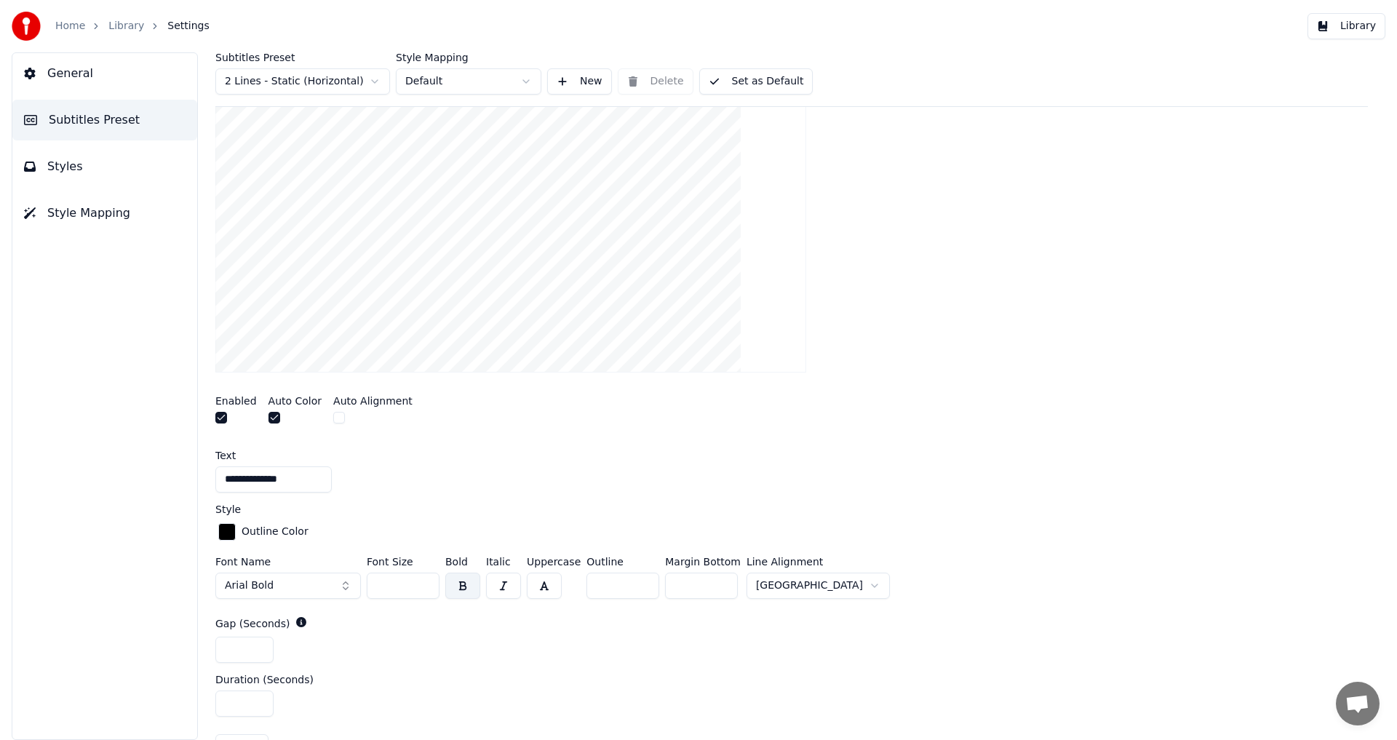
click at [426, 586] on input "**" at bounding box center [403, 586] width 73 height 26
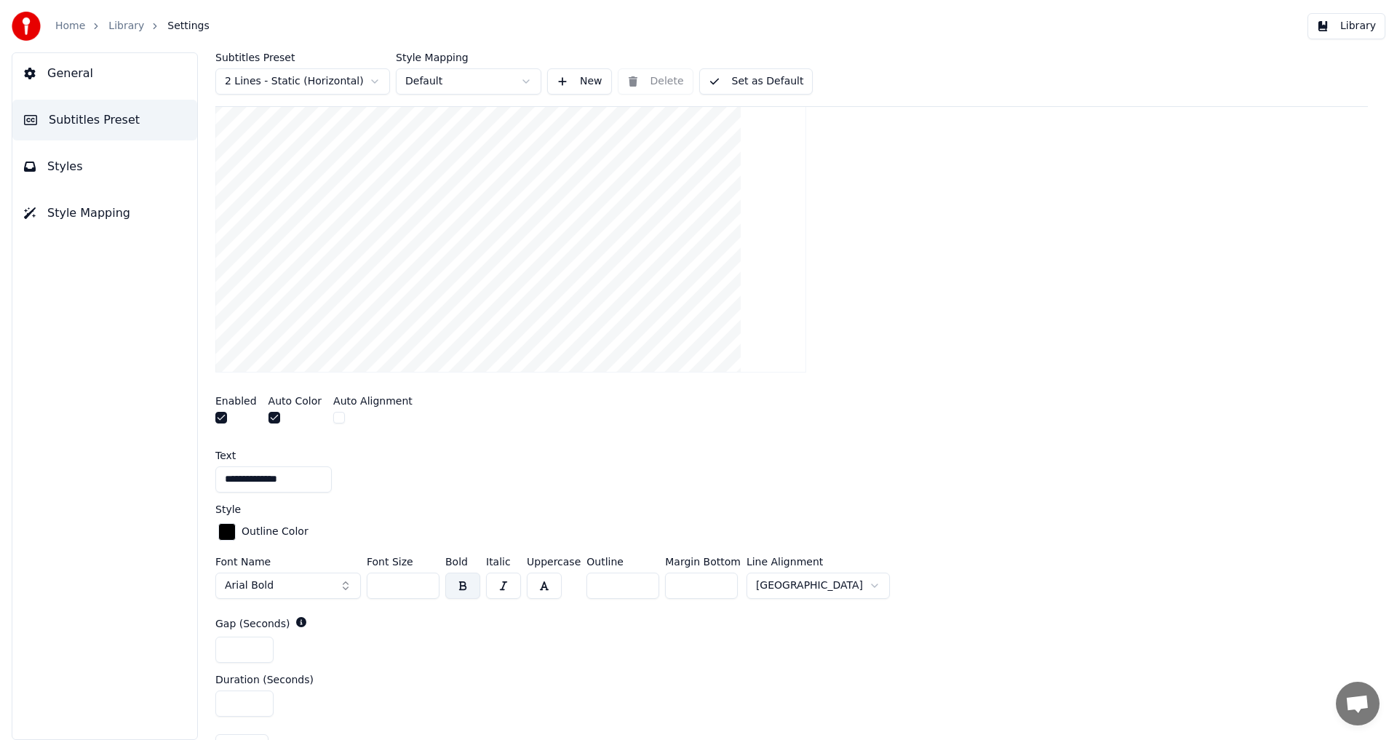
click at [426, 586] on input "**" at bounding box center [403, 586] width 73 height 26
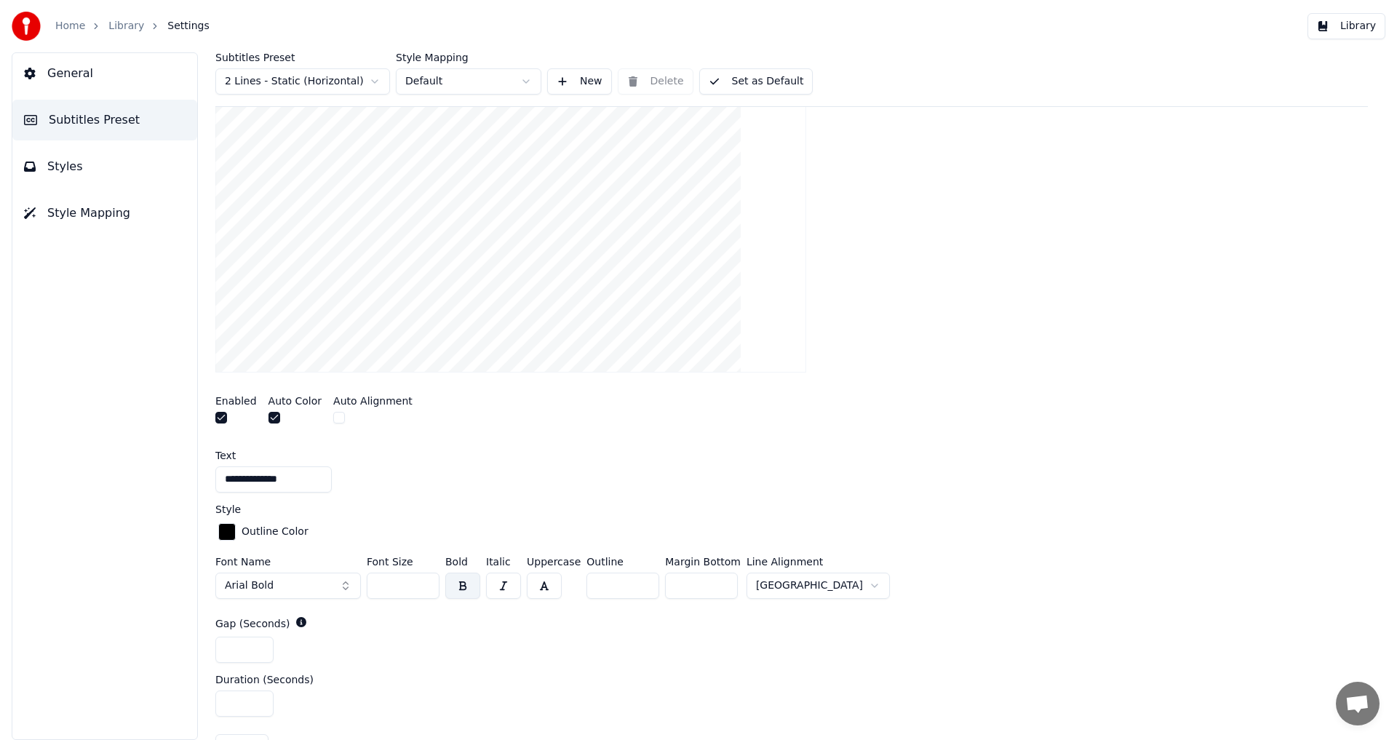
click at [426, 586] on input "**" at bounding box center [403, 586] width 73 height 26
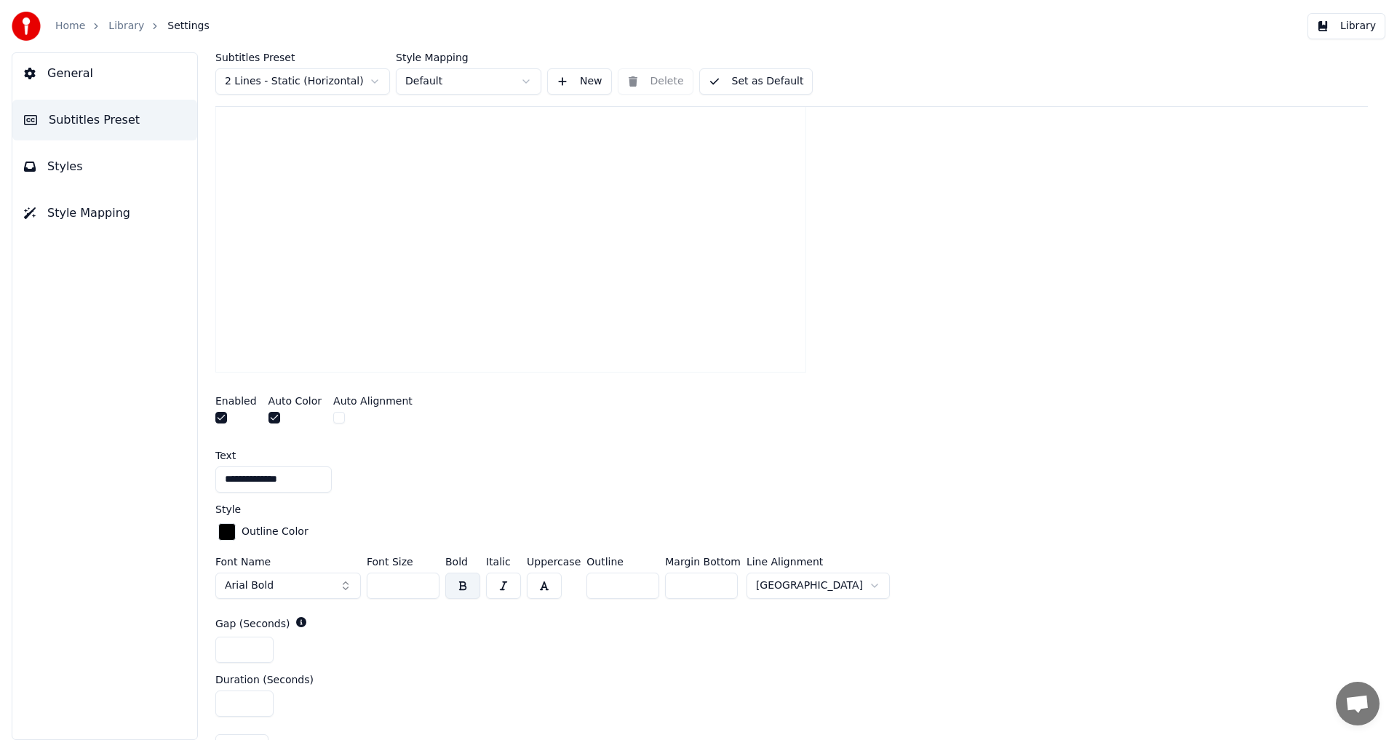
click at [426, 586] on input "**" at bounding box center [403, 586] width 73 height 26
type input "**"
click at [426, 586] on input "**" at bounding box center [403, 586] width 73 height 26
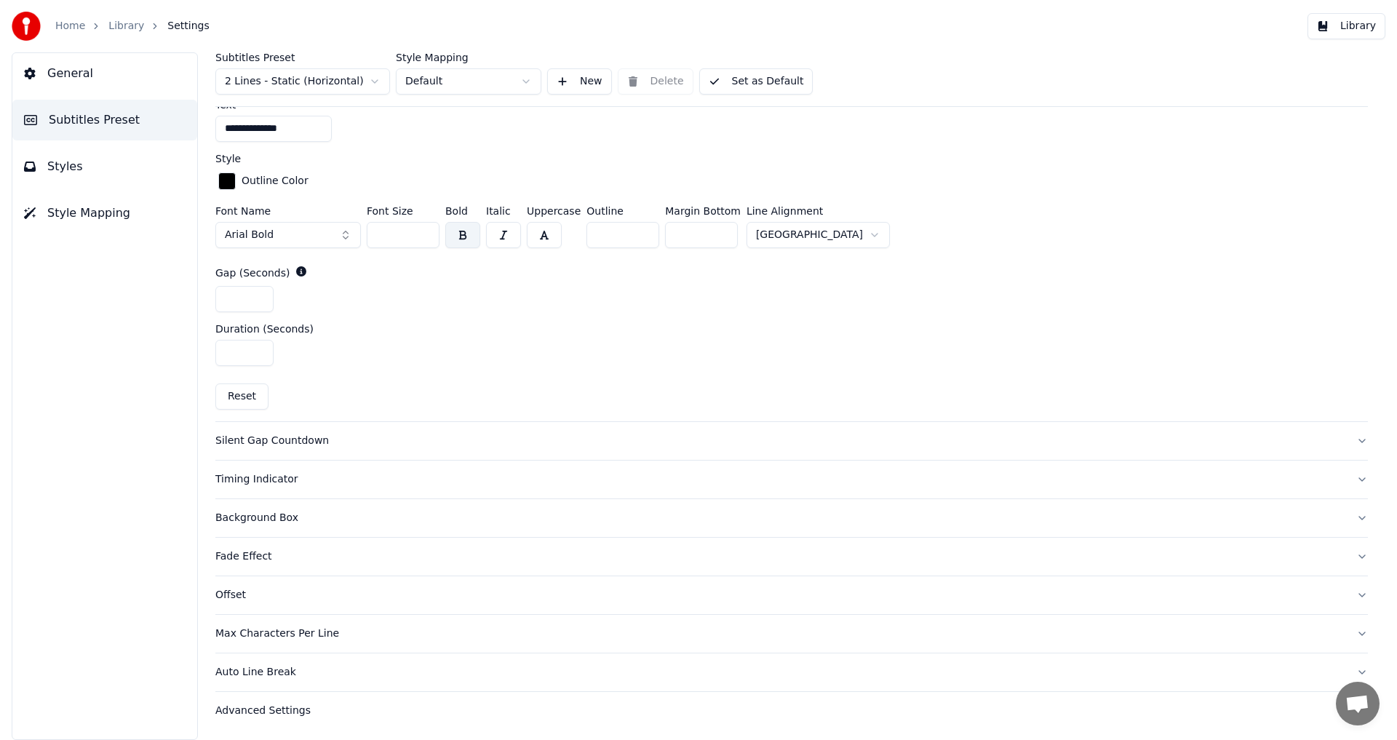
scroll to position [569, 0]
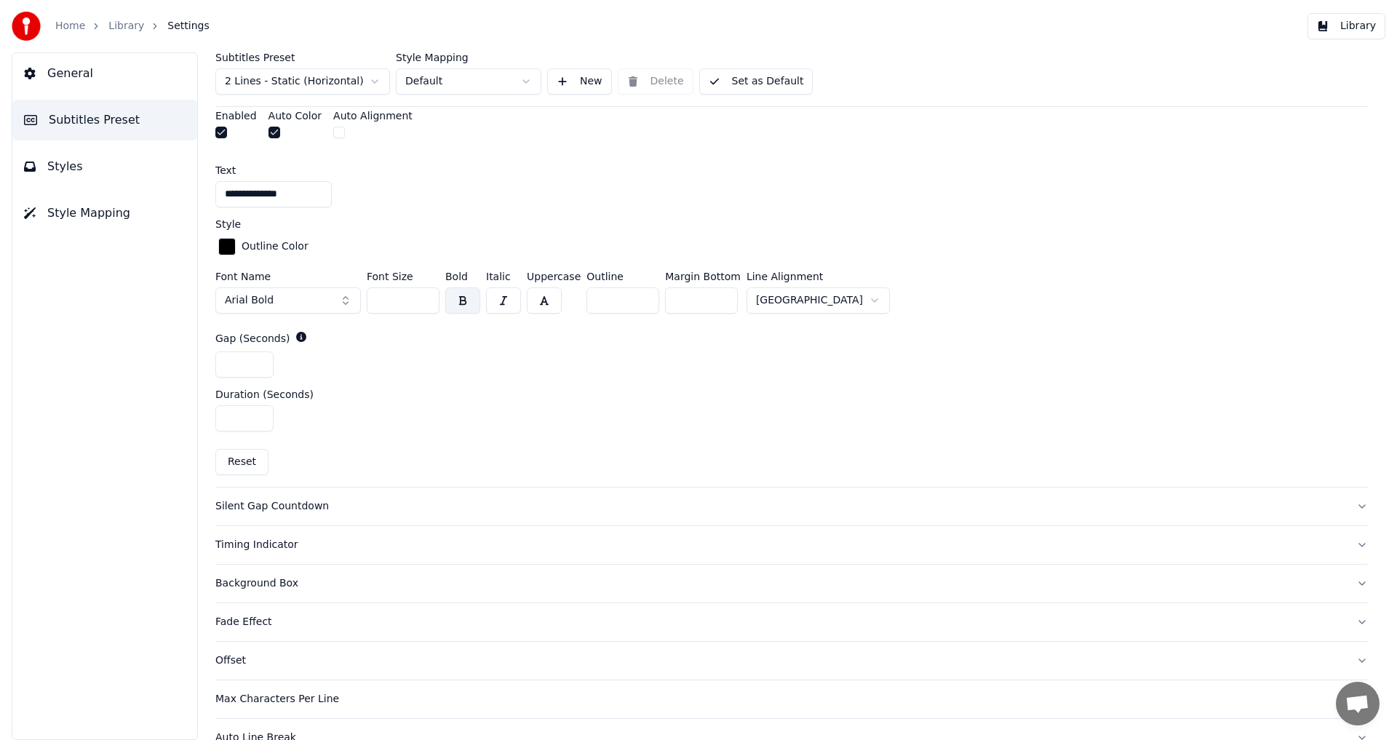
click at [746, 79] on button "Set as Default" at bounding box center [756, 81] width 114 height 26
click at [1368, 21] on button "Library" at bounding box center [1346, 26] width 78 height 26
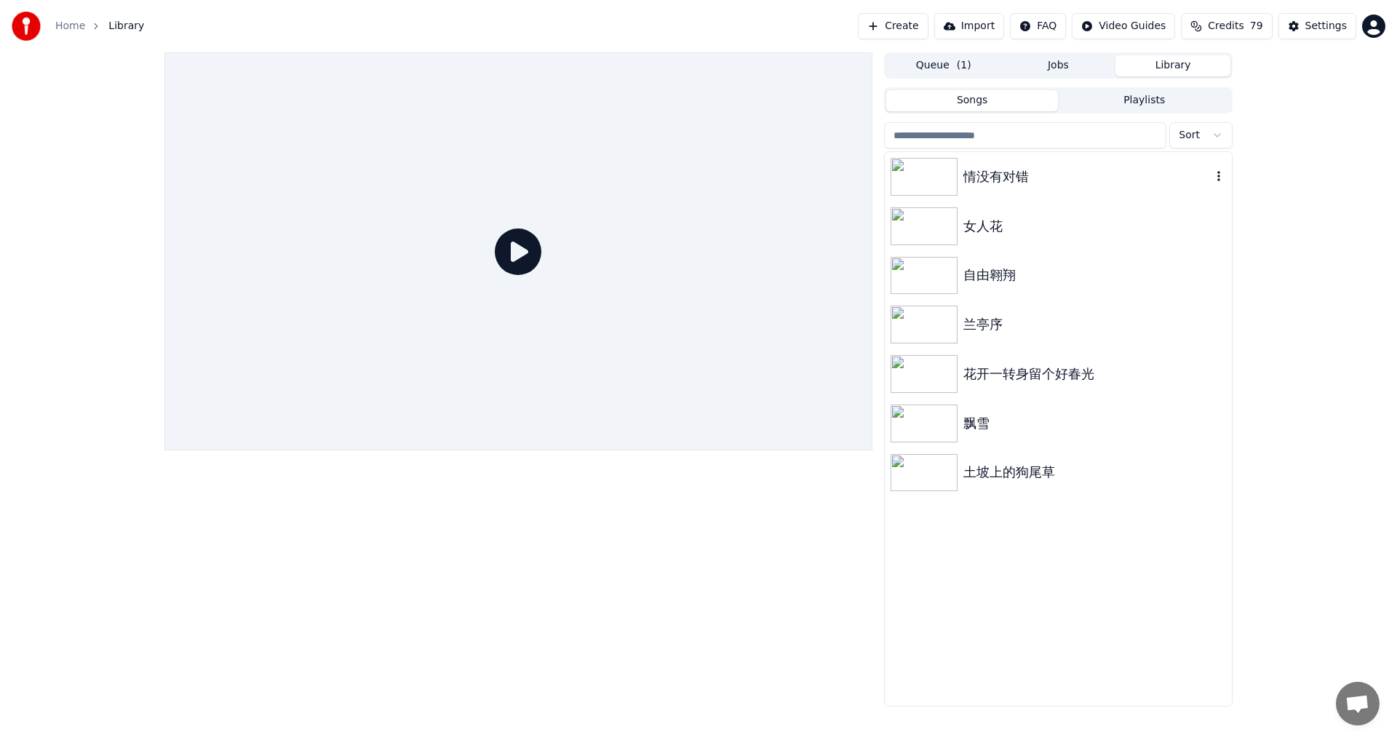
click at [936, 170] on img at bounding box center [923, 177] width 67 height 38
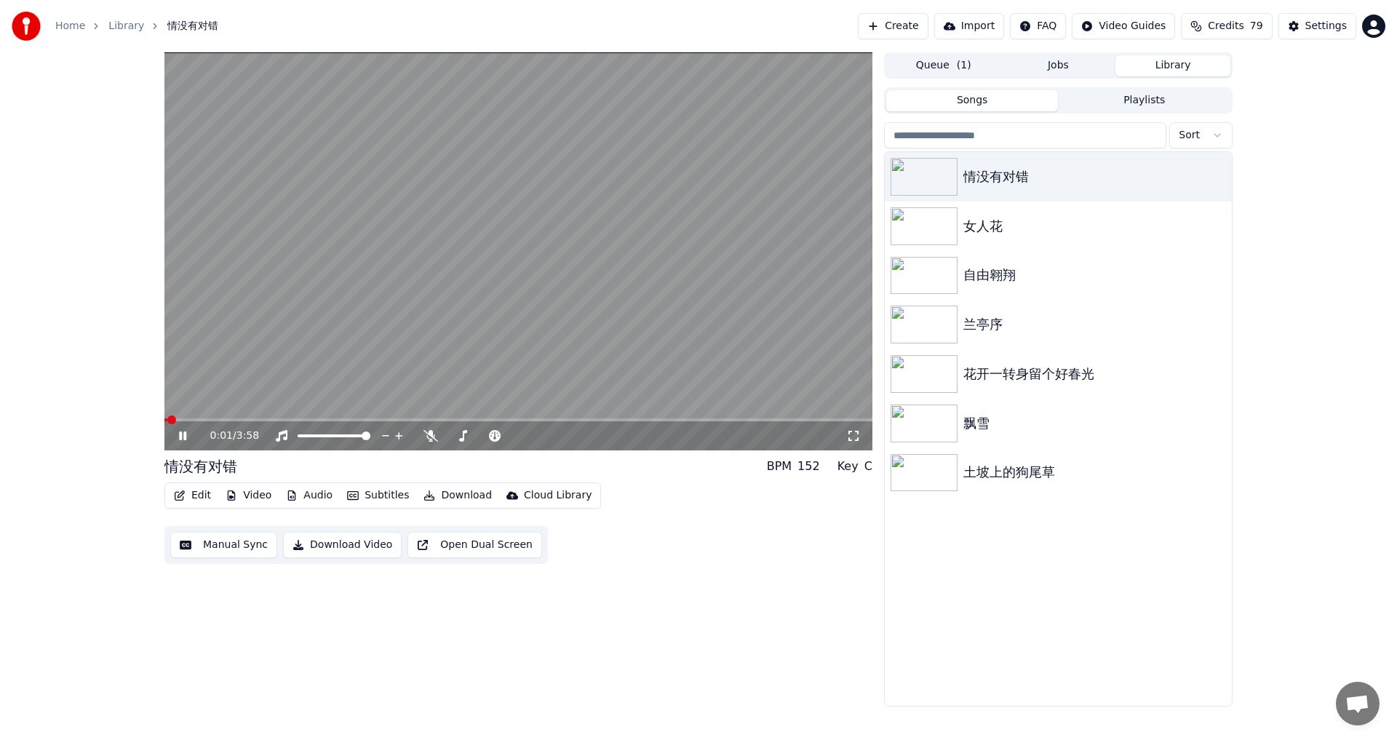
click at [851, 438] on icon at bounding box center [853, 436] width 15 height 12
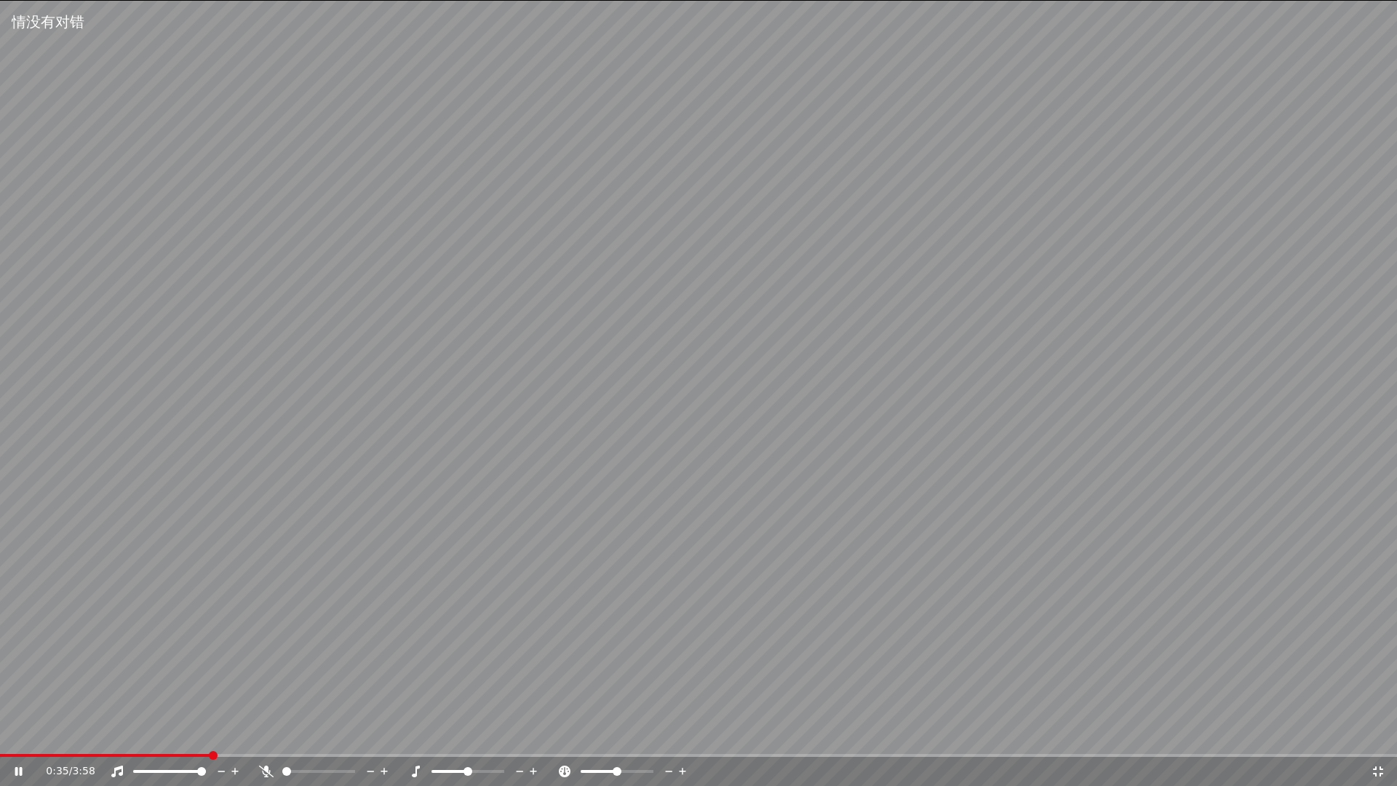
click at [1380, 739] on icon at bounding box center [1378, 771] width 15 height 12
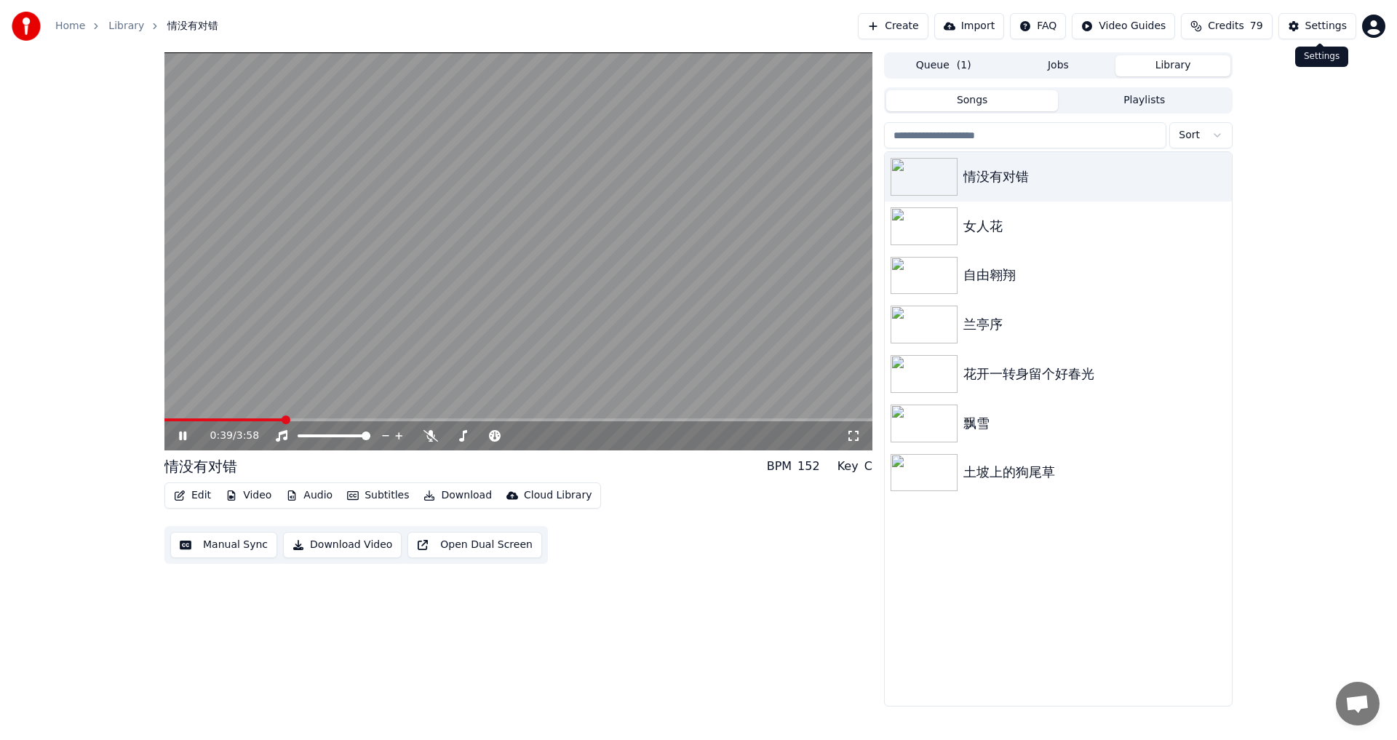
click at [1319, 16] on button "Settings" at bounding box center [1317, 26] width 78 height 26
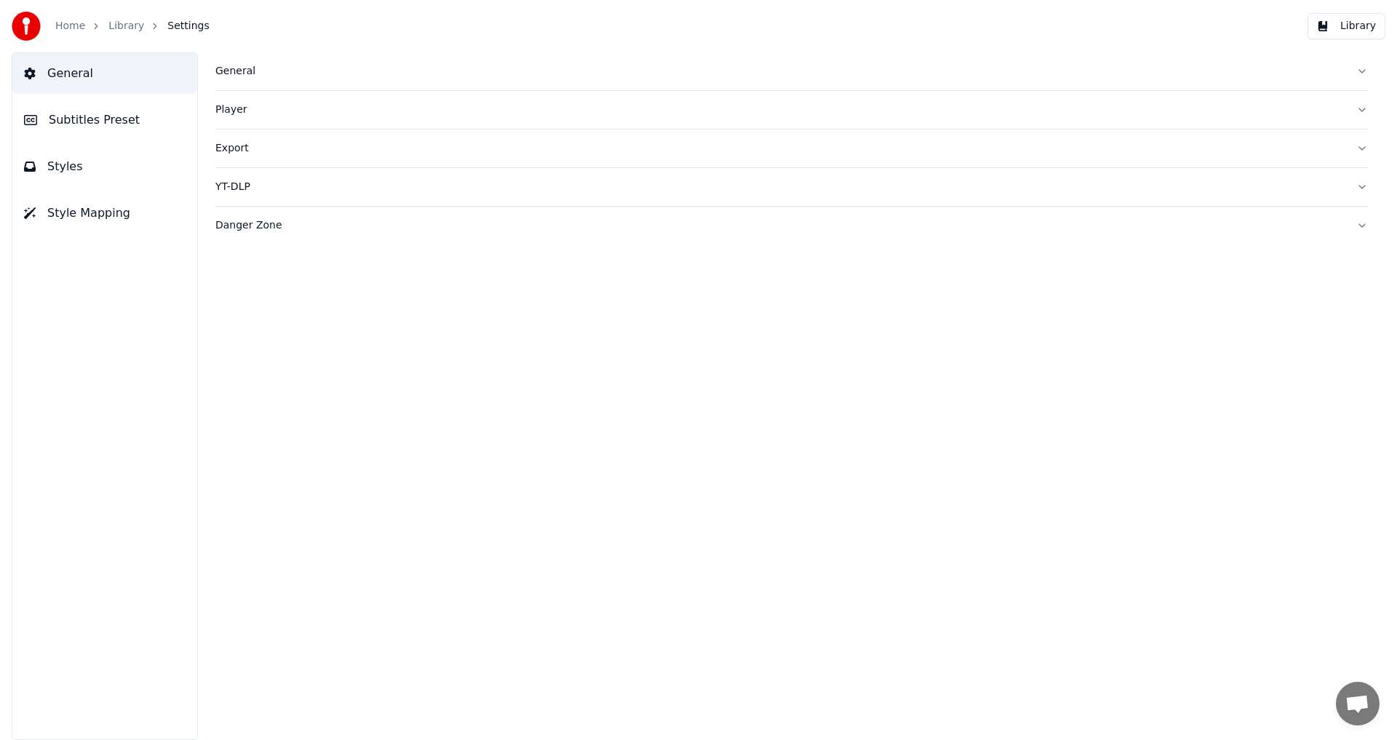
click at [84, 124] on span "Subtitles Preset" at bounding box center [94, 119] width 91 height 17
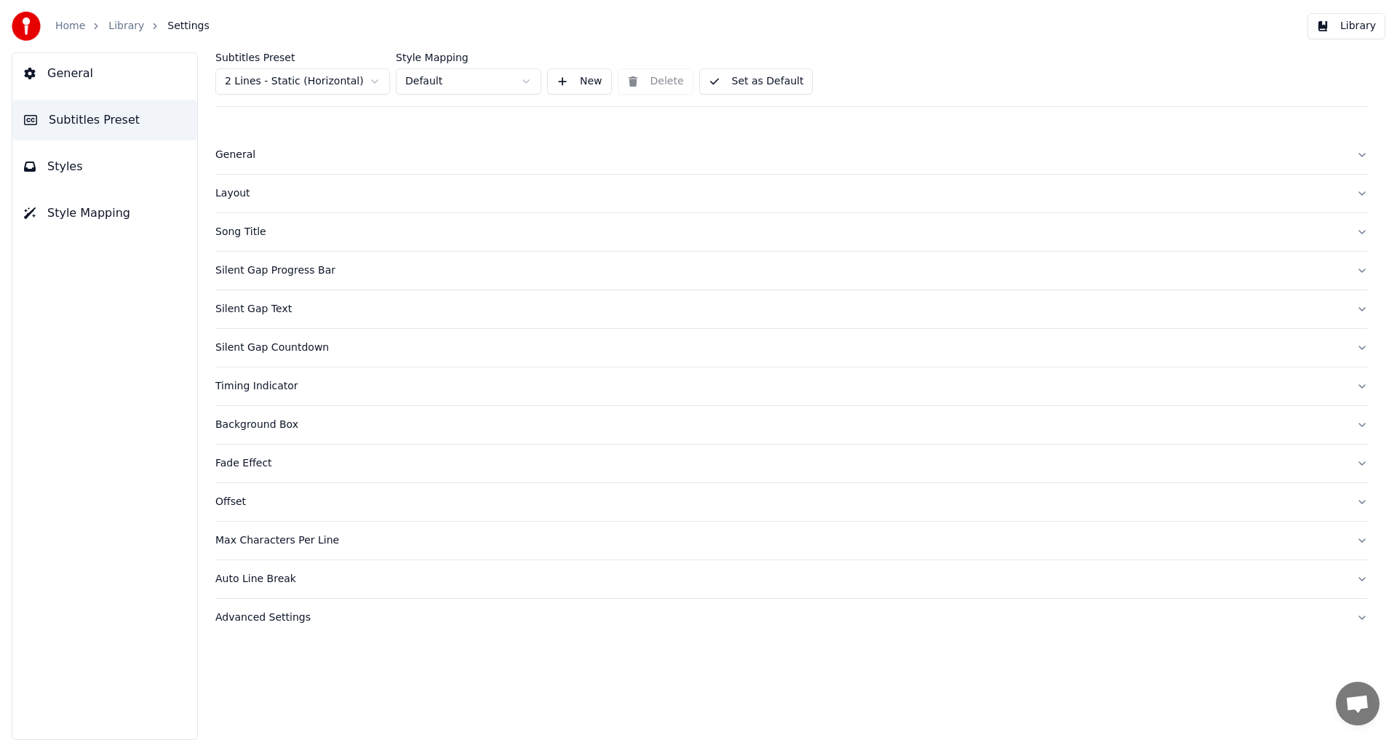
click at [243, 314] on div "Silent Gap Text" at bounding box center [779, 309] width 1129 height 15
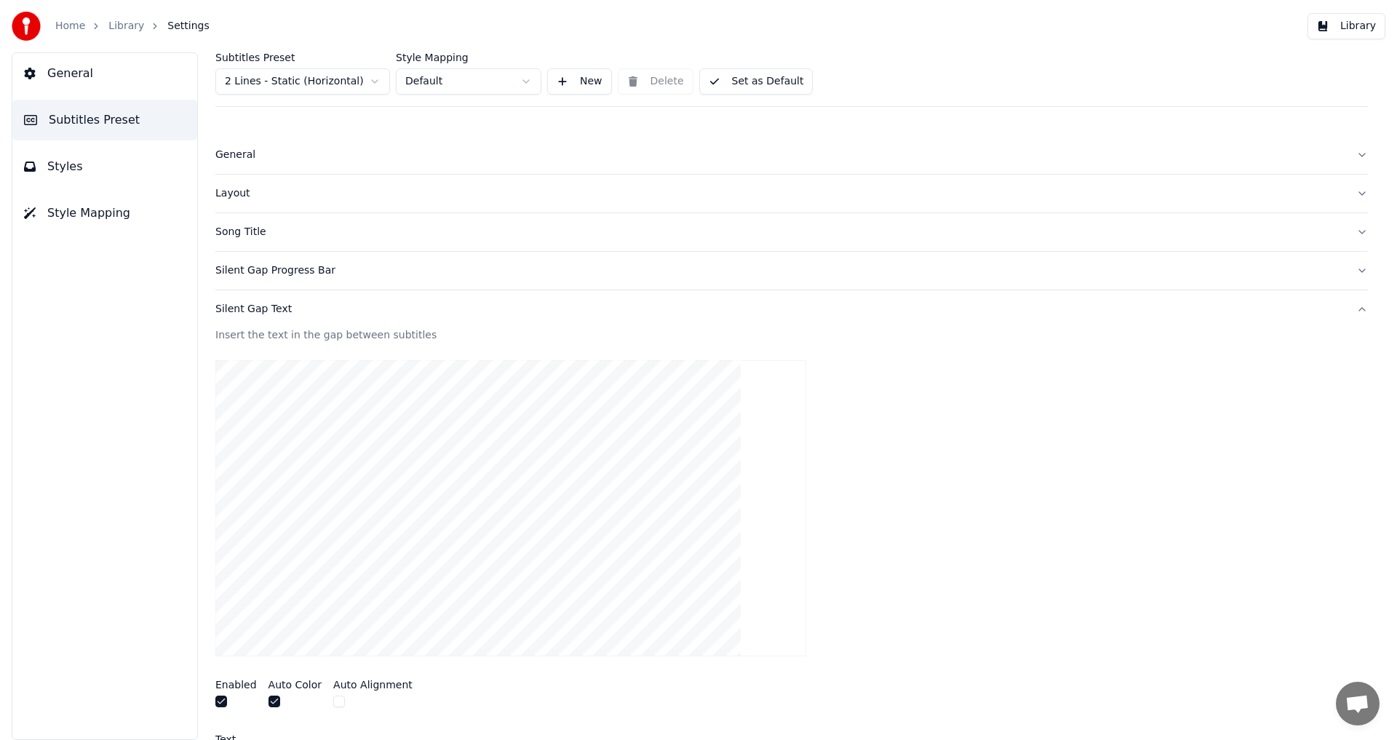
click at [333, 699] on button "button" at bounding box center [339, 701] width 12 height 12
click at [335, 703] on button "button" at bounding box center [339, 701] width 12 height 12
click at [271, 701] on button "button" at bounding box center [274, 701] width 12 height 12
click at [333, 703] on button "button" at bounding box center [339, 701] width 12 height 12
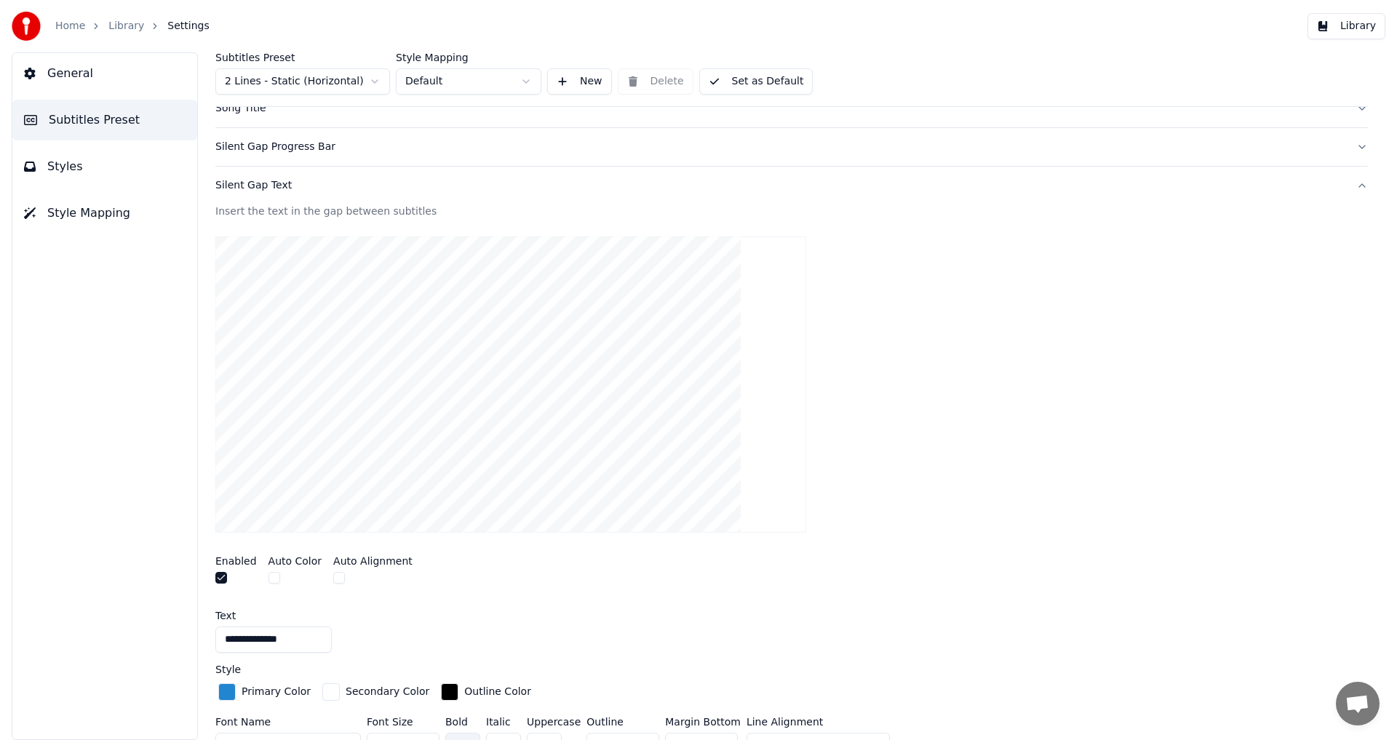
scroll to position [127, 0]
drag, startPoint x: 1373, startPoint y: 396, endPoint x: 1369, endPoint y: 428, distance: 32.2
click at [1369, 428] on div "**********" at bounding box center [791, 395] width 1211 height 687
drag, startPoint x: 1371, startPoint y: 391, endPoint x: 1371, endPoint y: 412, distance: 21.8
click at [1371, 412] on div "**********" at bounding box center [791, 395] width 1211 height 687
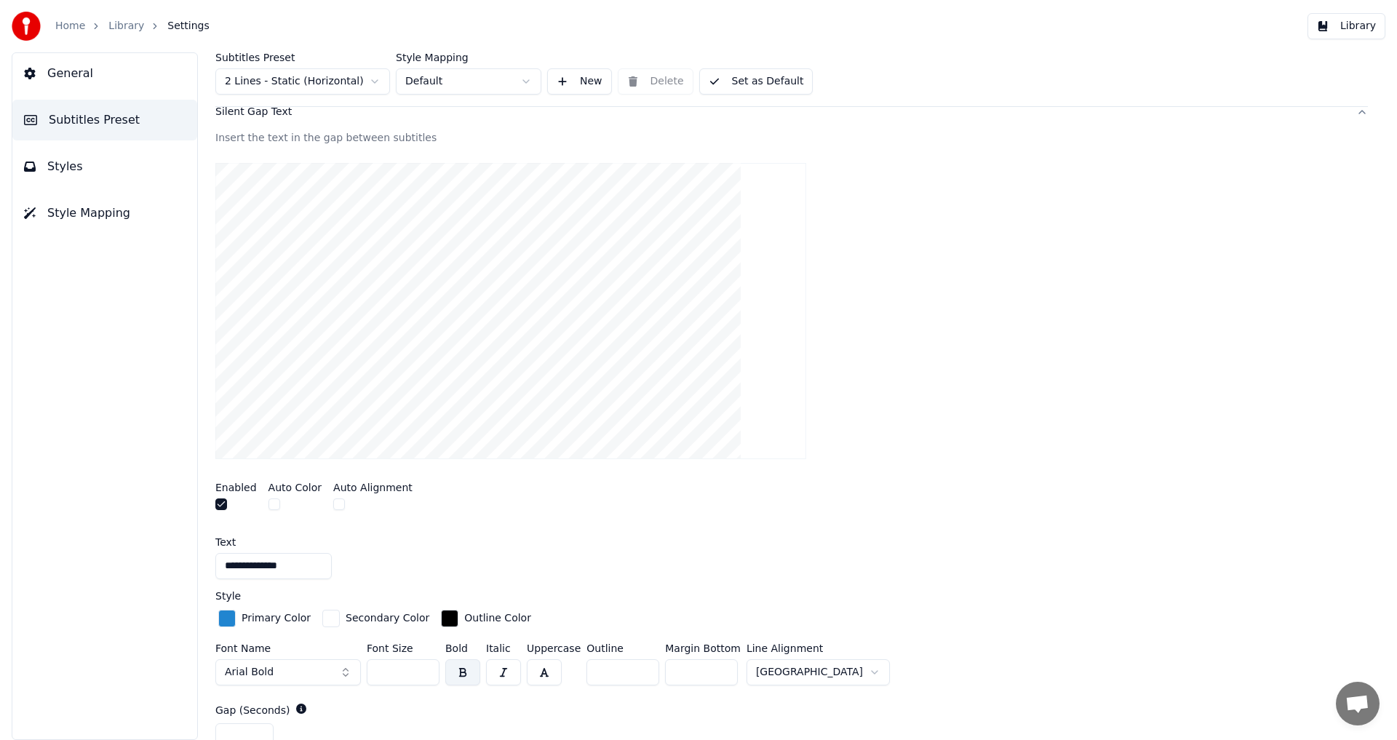
scroll to position [202, 0]
click at [270, 499] on button "button" at bounding box center [274, 500] width 12 height 12
click at [326, 614] on div "button" at bounding box center [330, 613] width 17 height 17
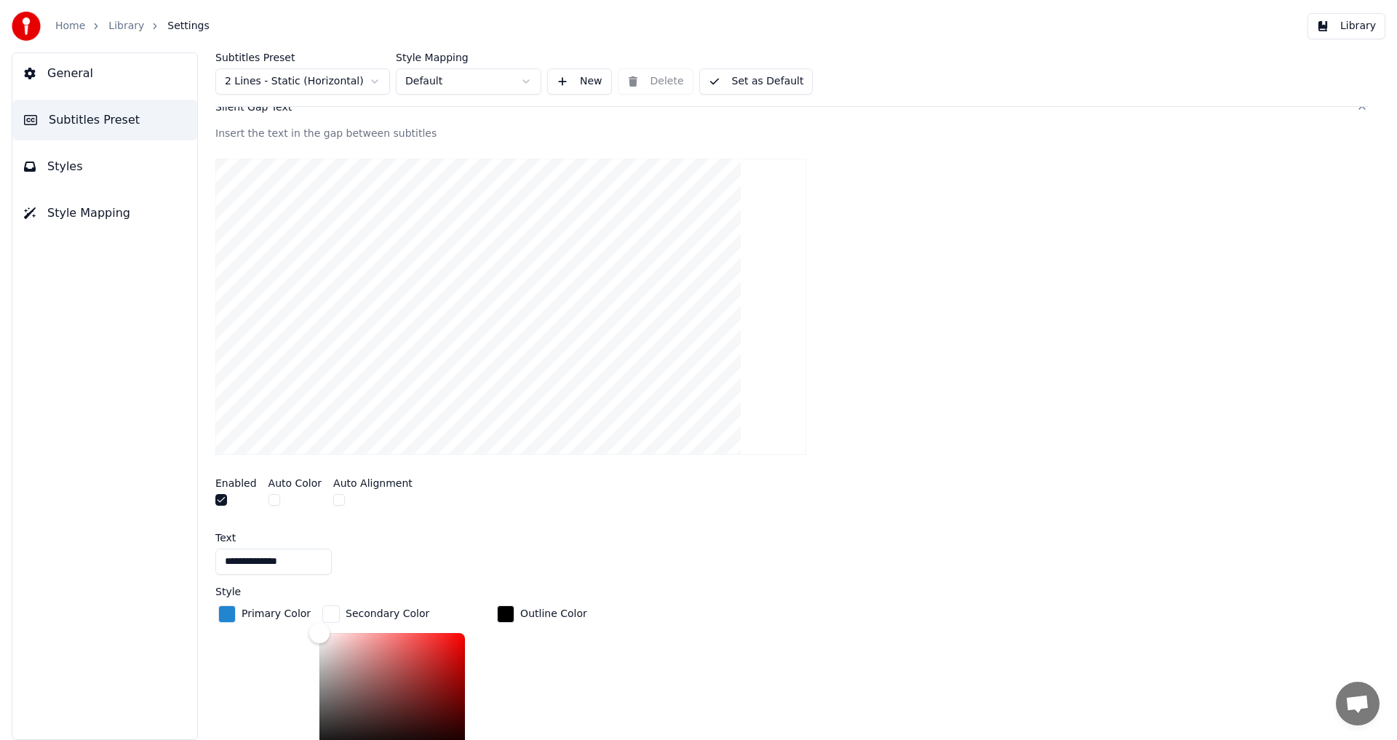
click at [498, 613] on div "button" at bounding box center [505, 613] width 17 height 17
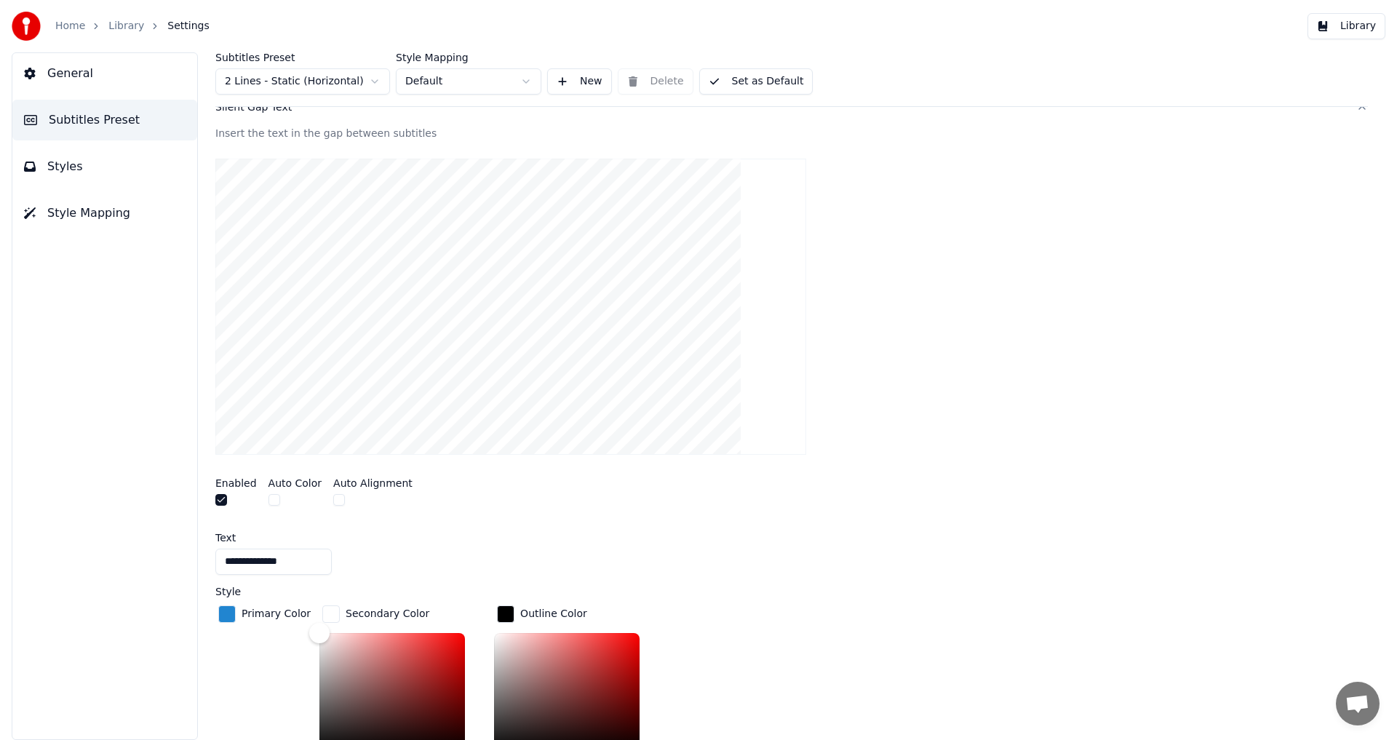
click at [968, 493] on div "Enabled Auto Color Auto Alignment" at bounding box center [791, 493] width 1152 height 55
click at [1357, 23] on button "Library" at bounding box center [1346, 26] width 78 height 26
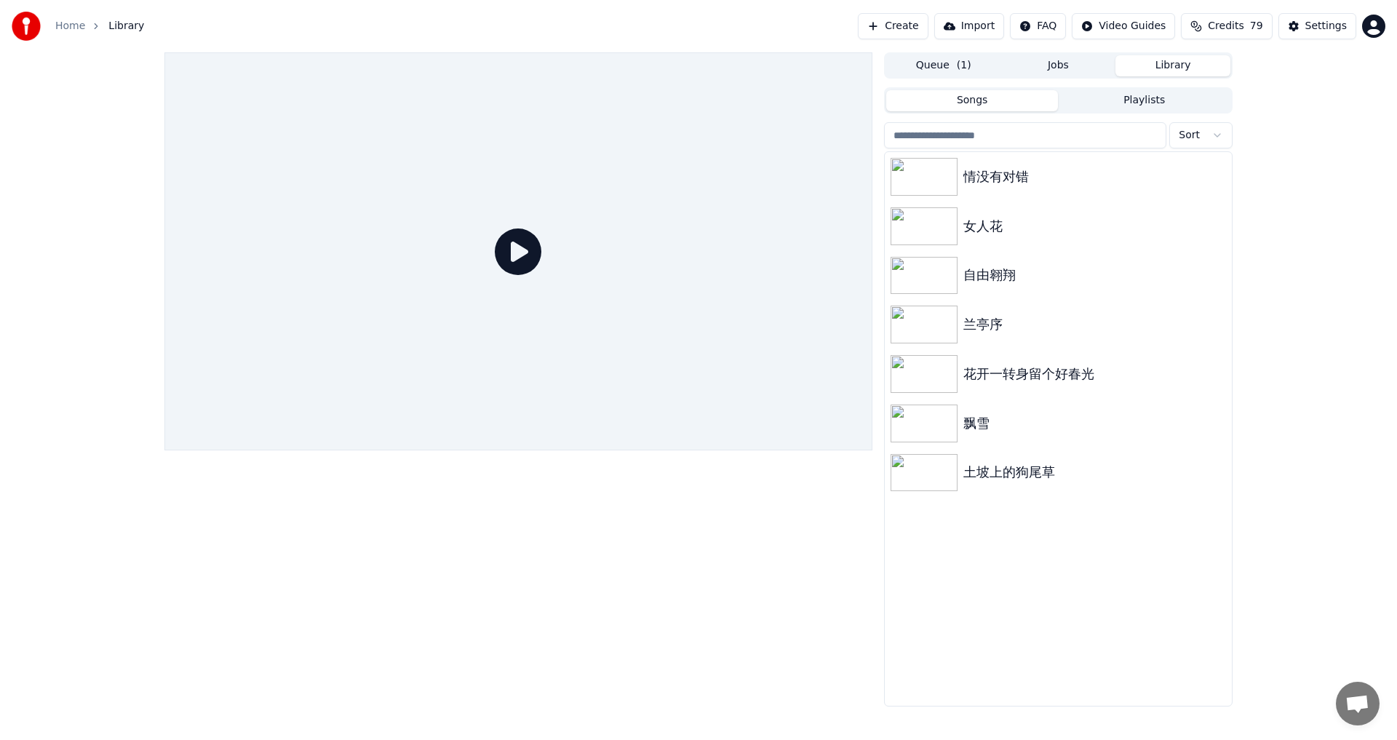
click at [514, 255] on icon at bounding box center [518, 251] width 47 height 47
click at [909, 177] on img at bounding box center [923, 177] width 67 height 38
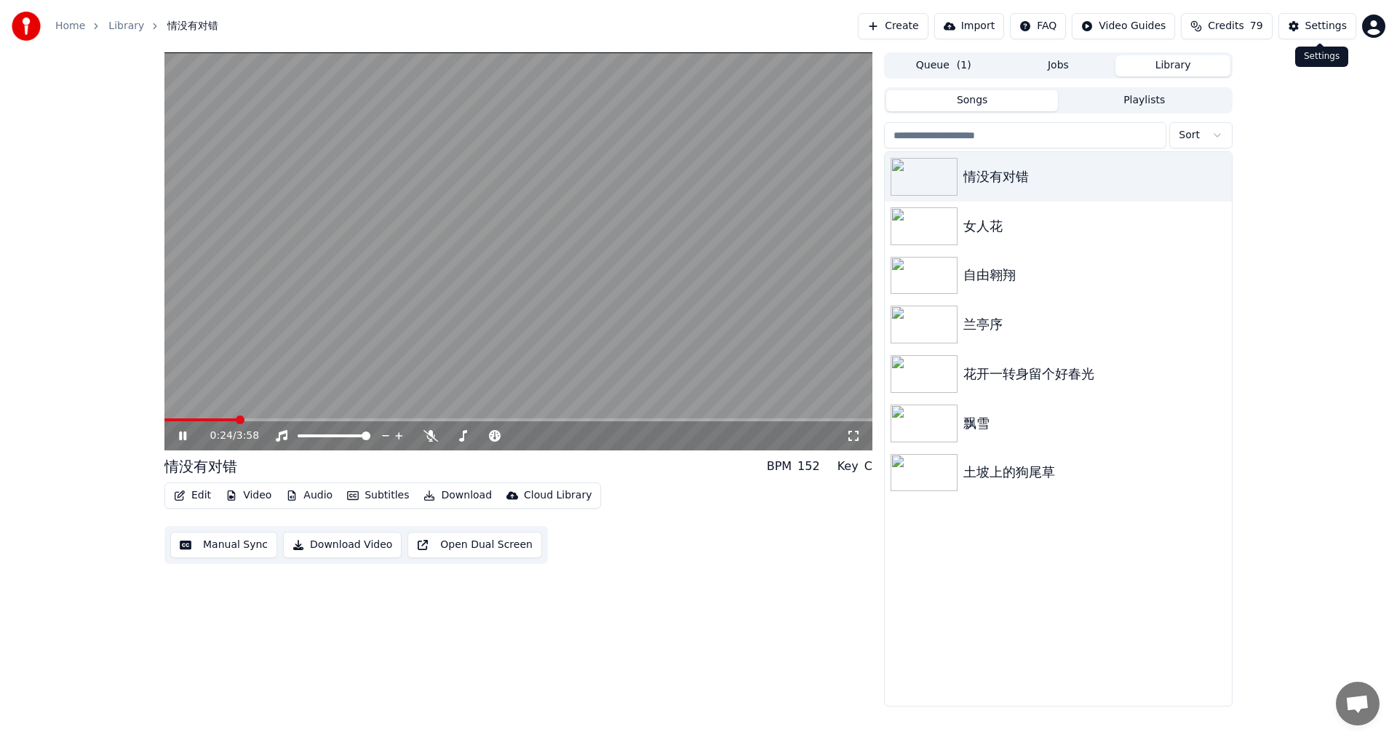
click at [1332, 28] on div "Settings" at bounding box center [1325, 26] width 41 height 15
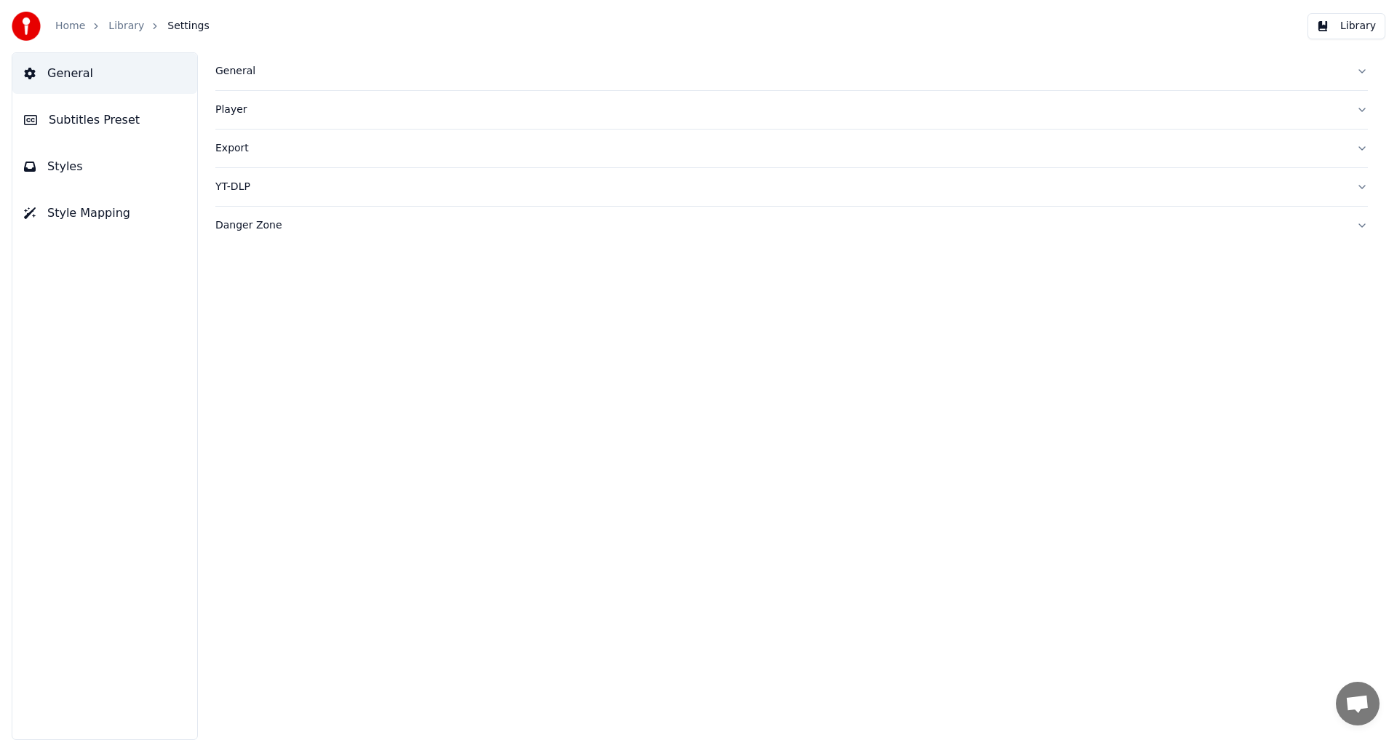
click at [92, 108] on button "Subtitles Preset" at bounding box center [104, 120] width 185 height 41
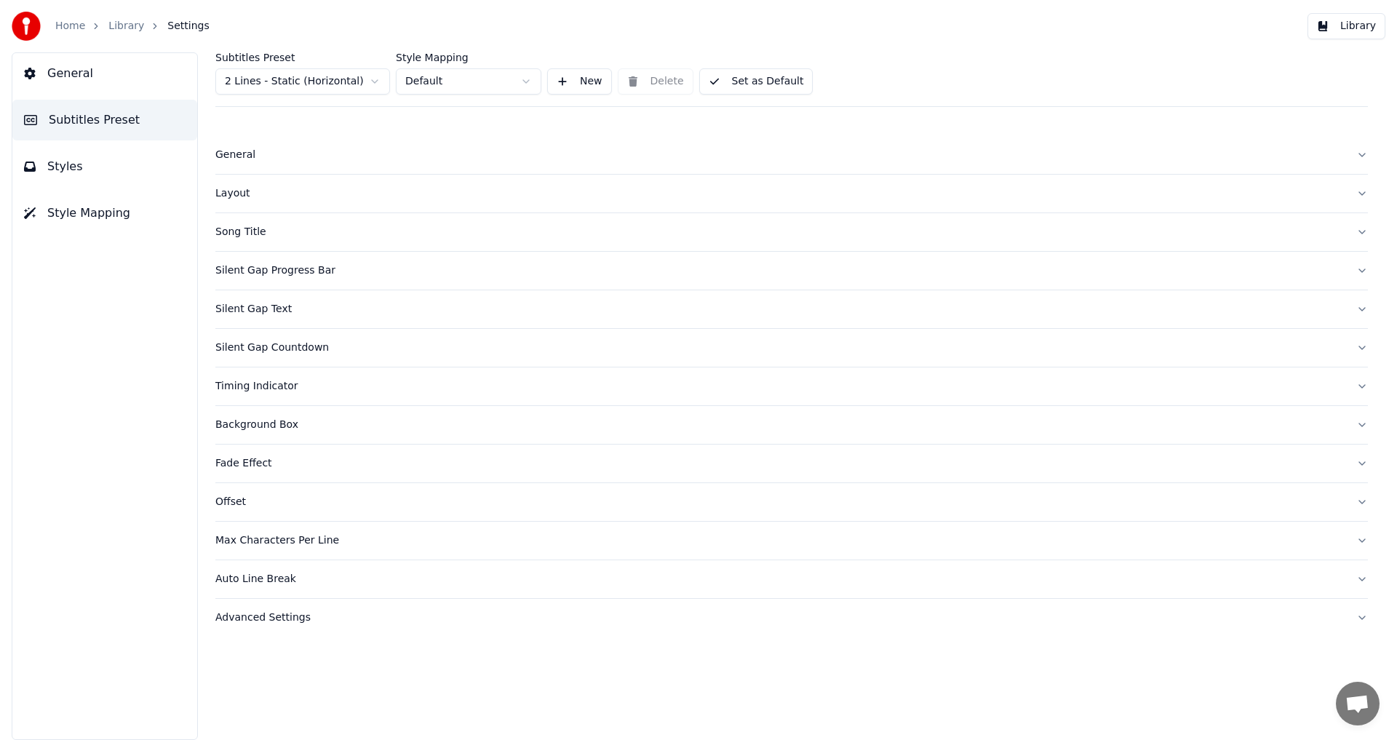
click at [254, 311] on div "Silent Gap Text" at bounding box center [779, 309] width 1129 height 15
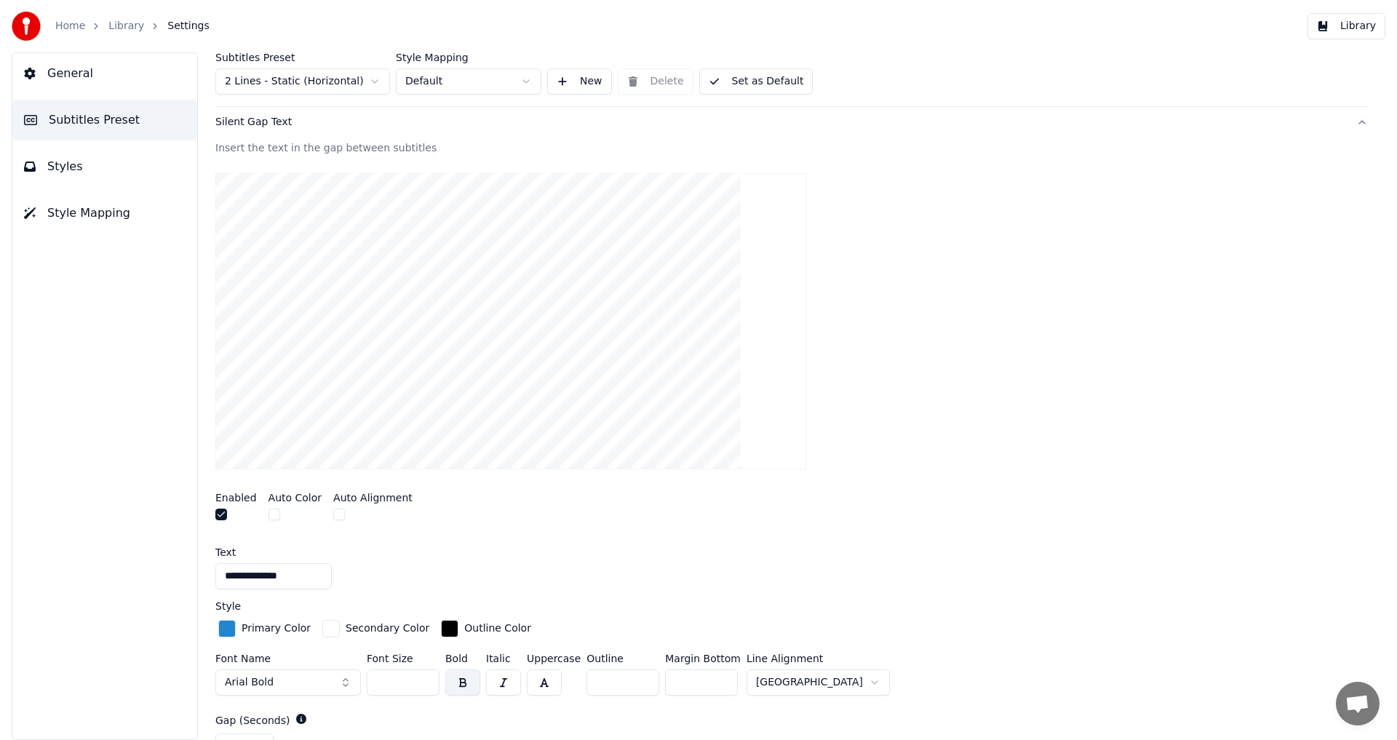
scroll to position [196, 0]
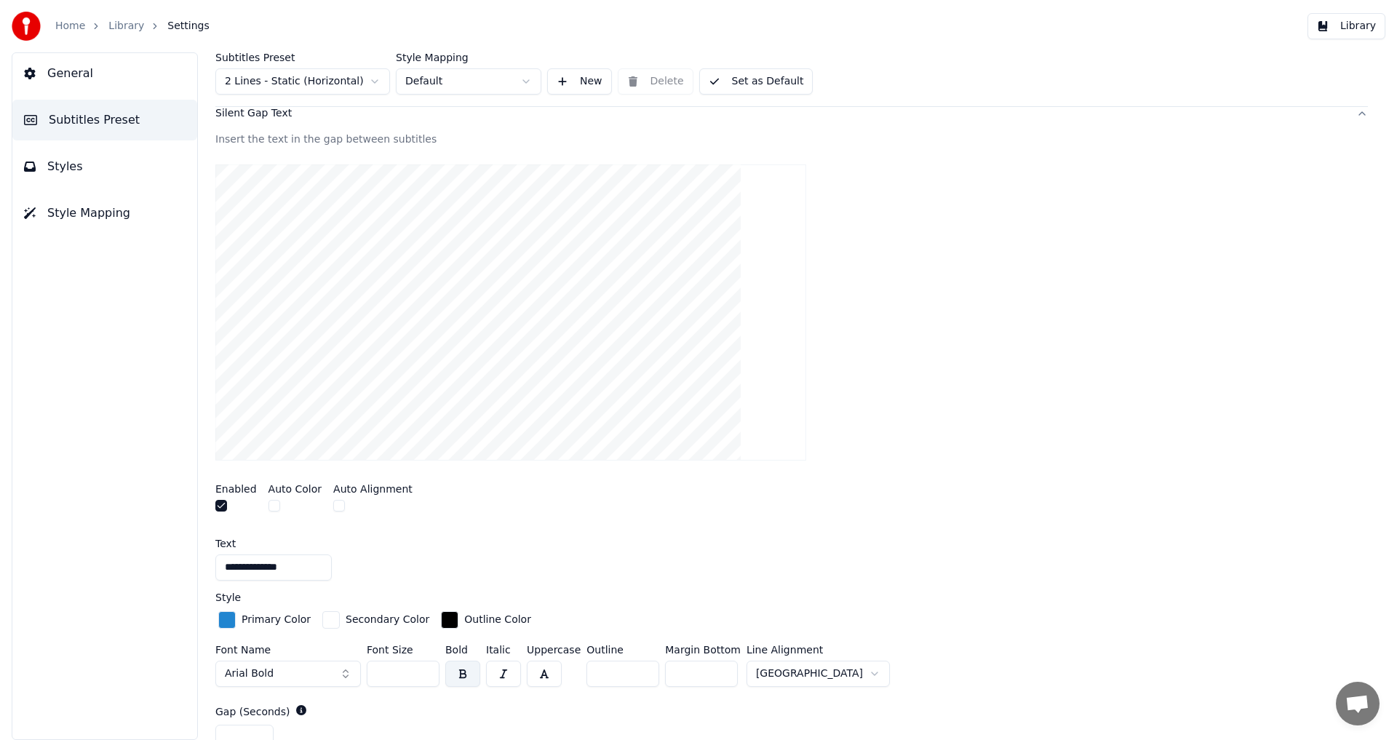
click at [271, 505] on button "button" at bounding box center [274, 506] width 12 height 12
click at [334, 504] on button "button" at bounding box center [339, 506] width 12 height 12
click at [333, 509] on button "button" at bounding box center [339, 506] width 12 height 12
click at [234, 620] on div "button" at bounding box center [226, 619] width 17 height 17
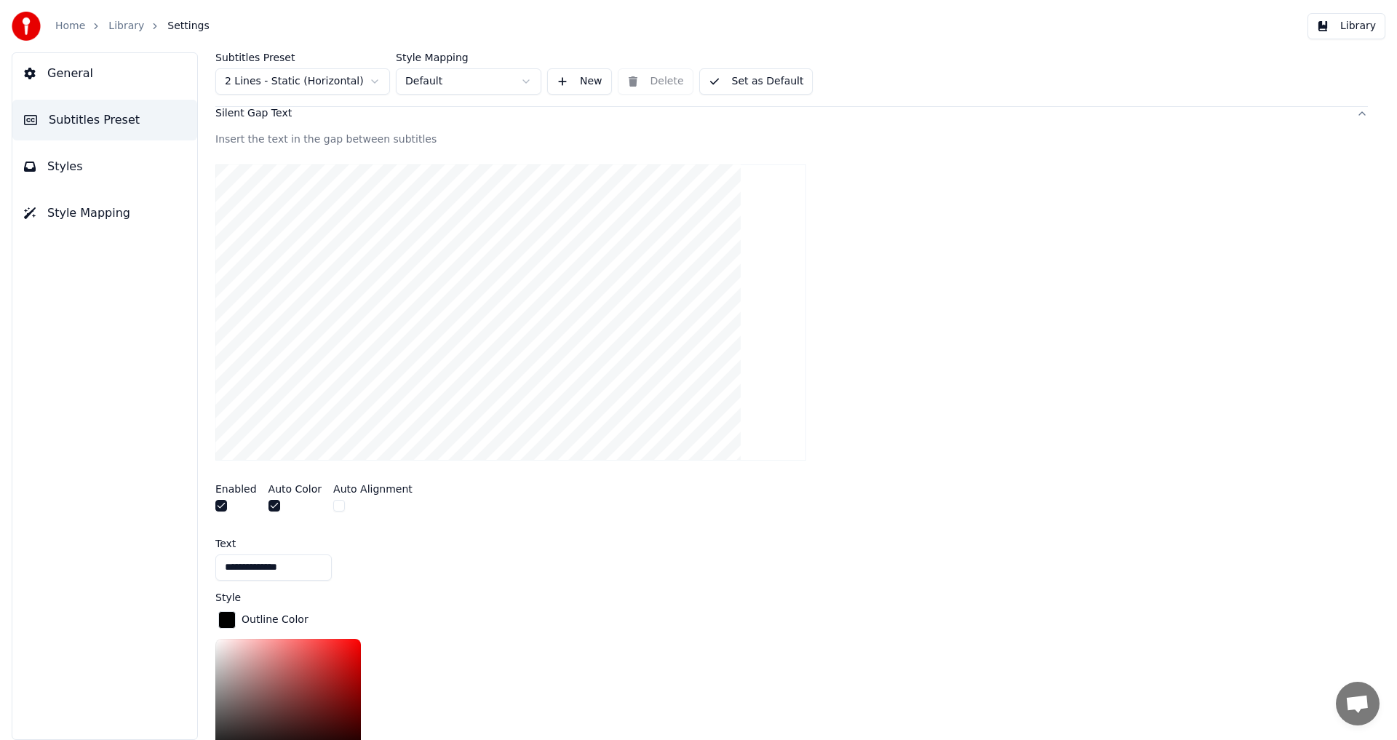
click at [234, 620] on div "button" at bounding box center [226, 619] width 17 height 17
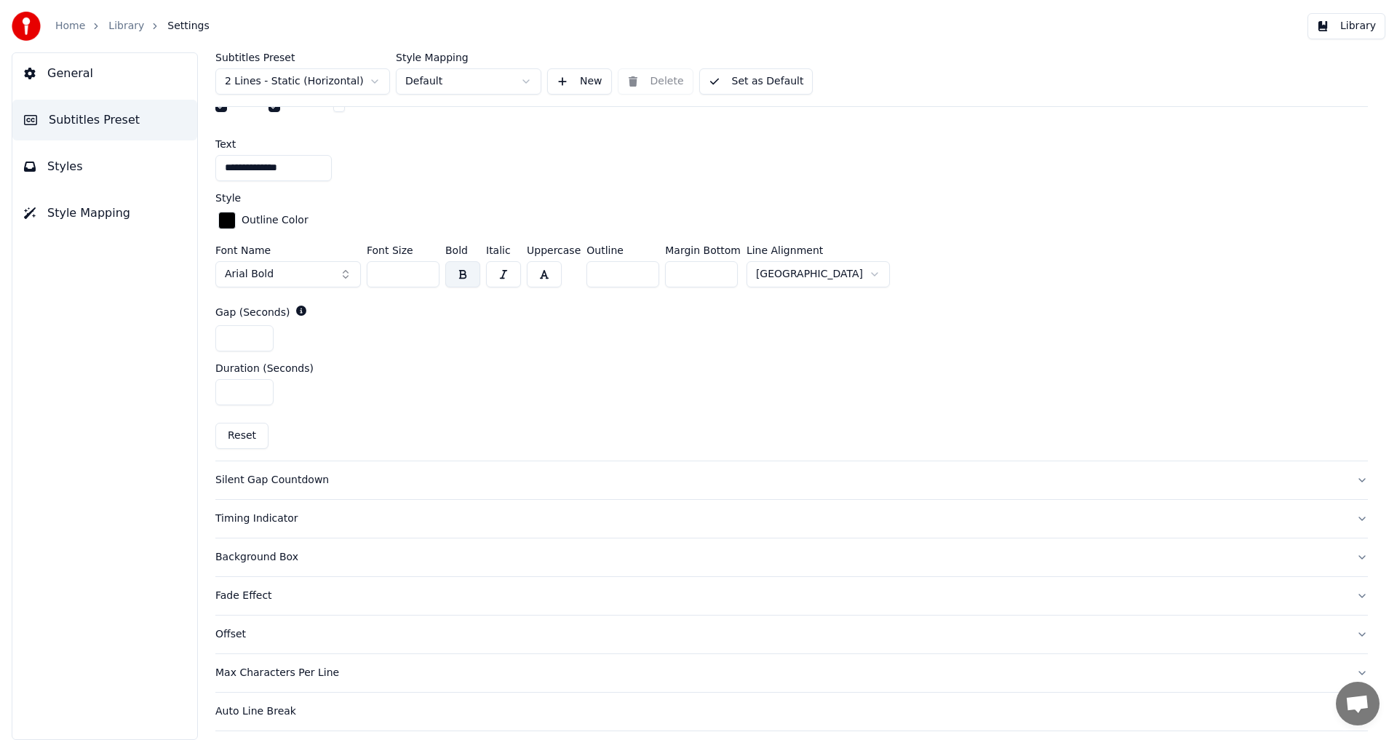
scroll to position [598, 0]
click at [424, 276] on input "**" at bounding box center [403, 271] width 73 height 26
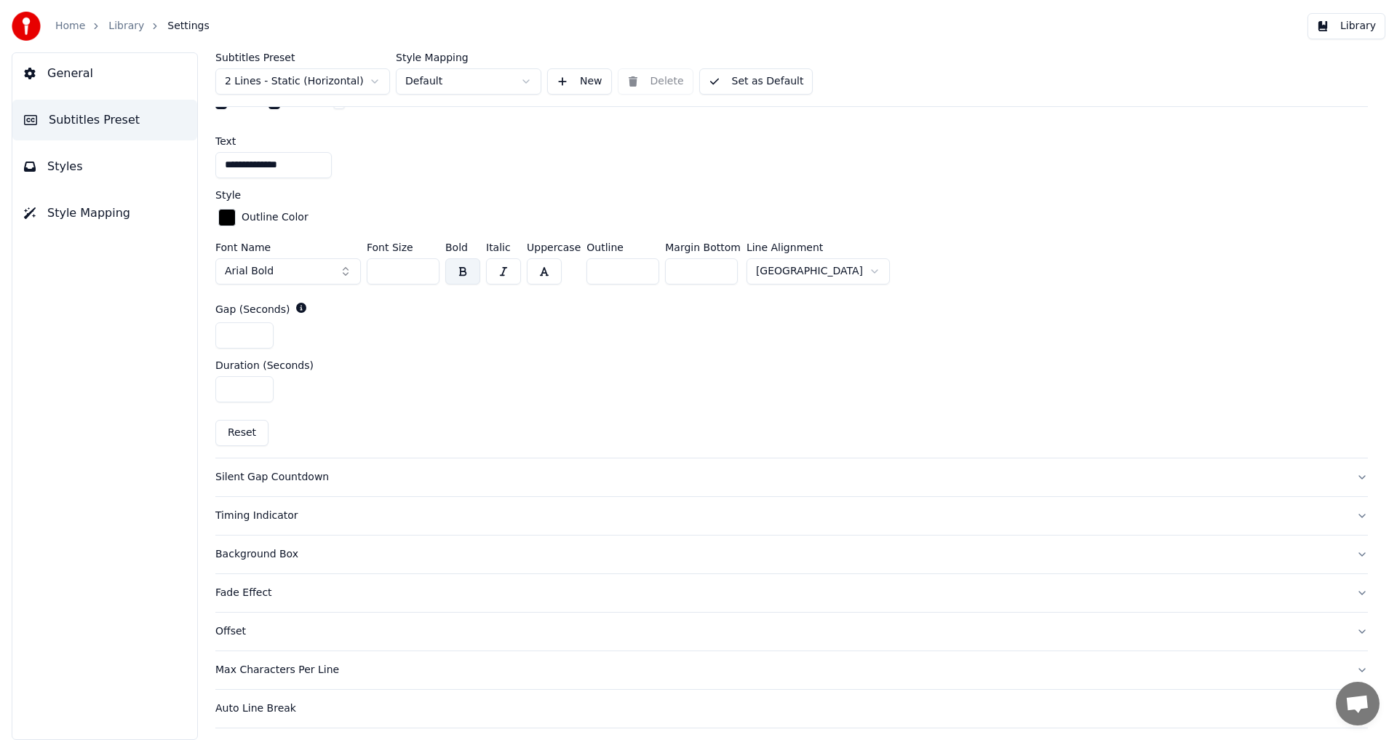
click at [424, 276] on input "**" at bounding box center [403, 271] width 73 height 26
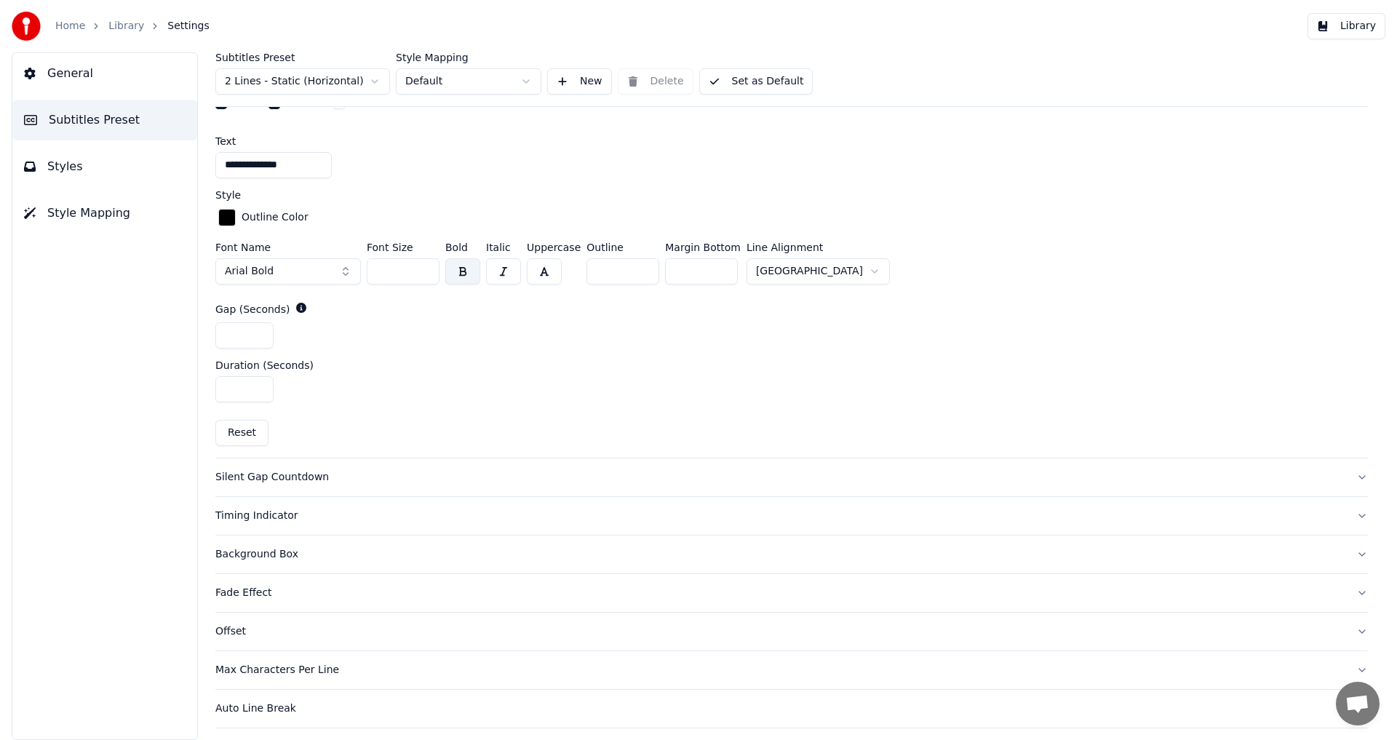
type input "**"
click at [424, 276] on input "**" at bounding box center [403, 271] width 73 height 26
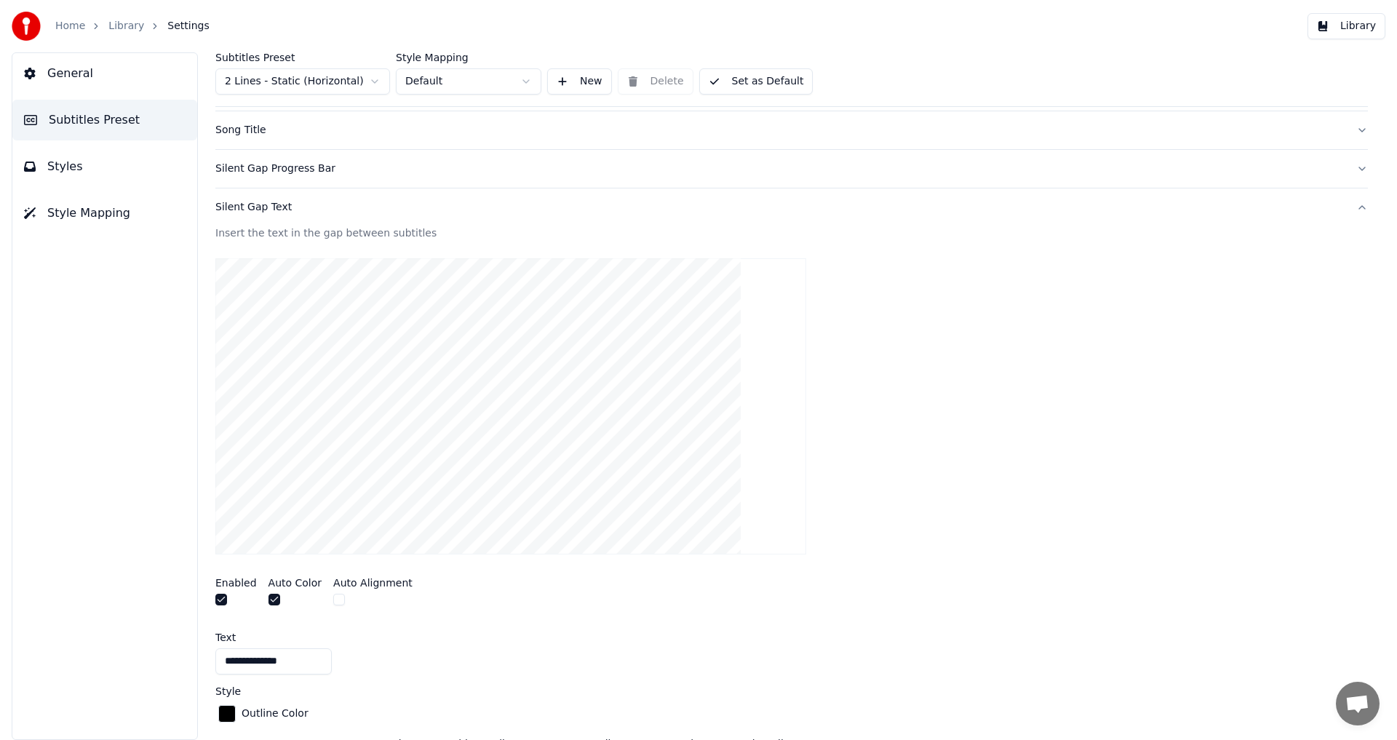
scroll to position [0, 0]
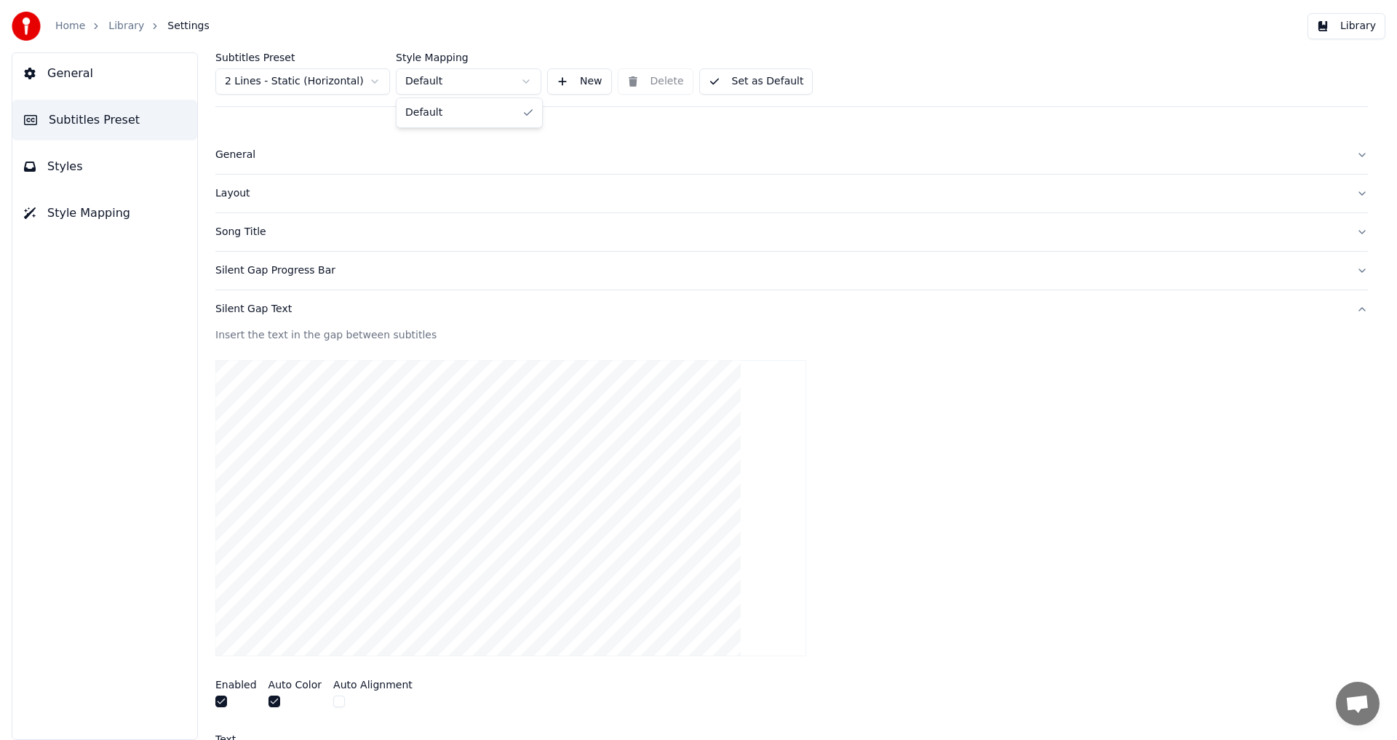
click at [527, 81] on html "**********" at bounding box center [698, 370] width 1397 height 740
click at [588, 87] on button "New" at bounding box center [579, 81] width 65 height 26
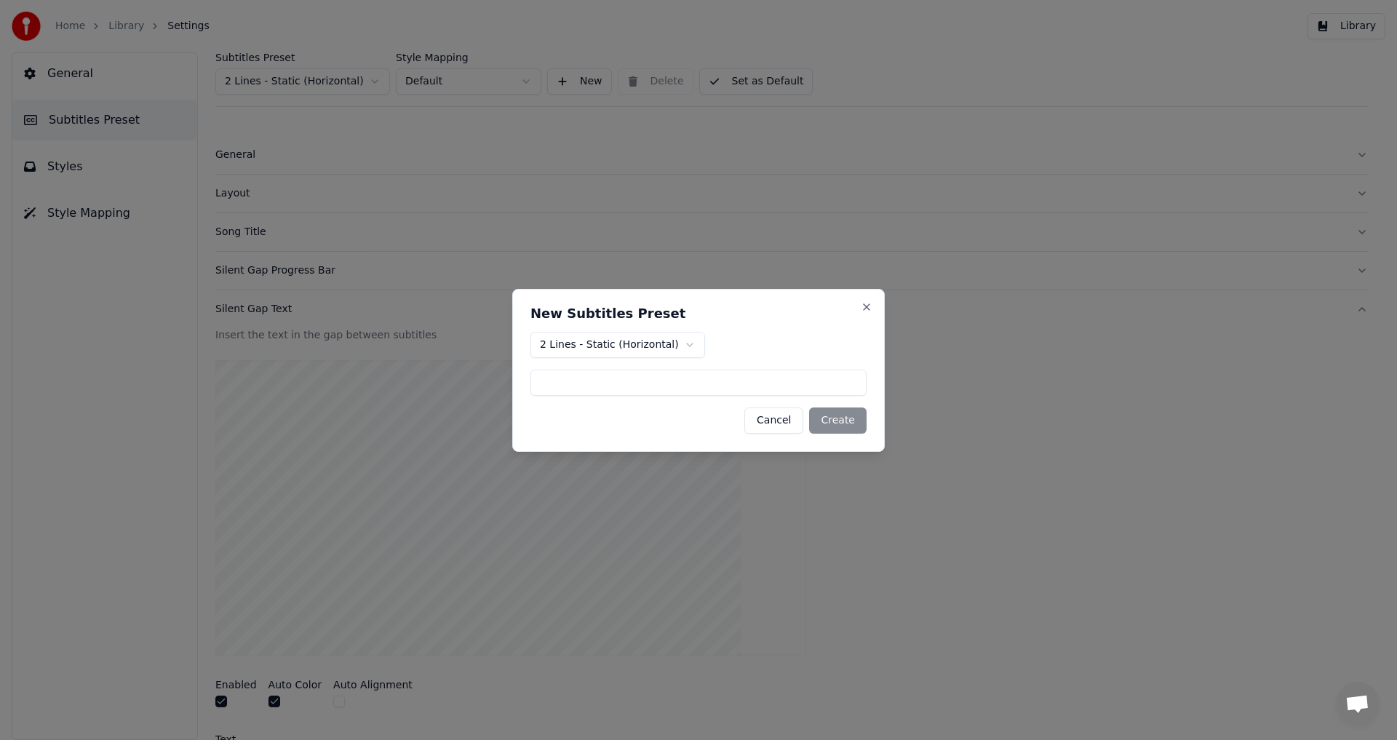
click at [784, 425] on button "Cancel" at bounding box center [773, 420] width 59 height 26
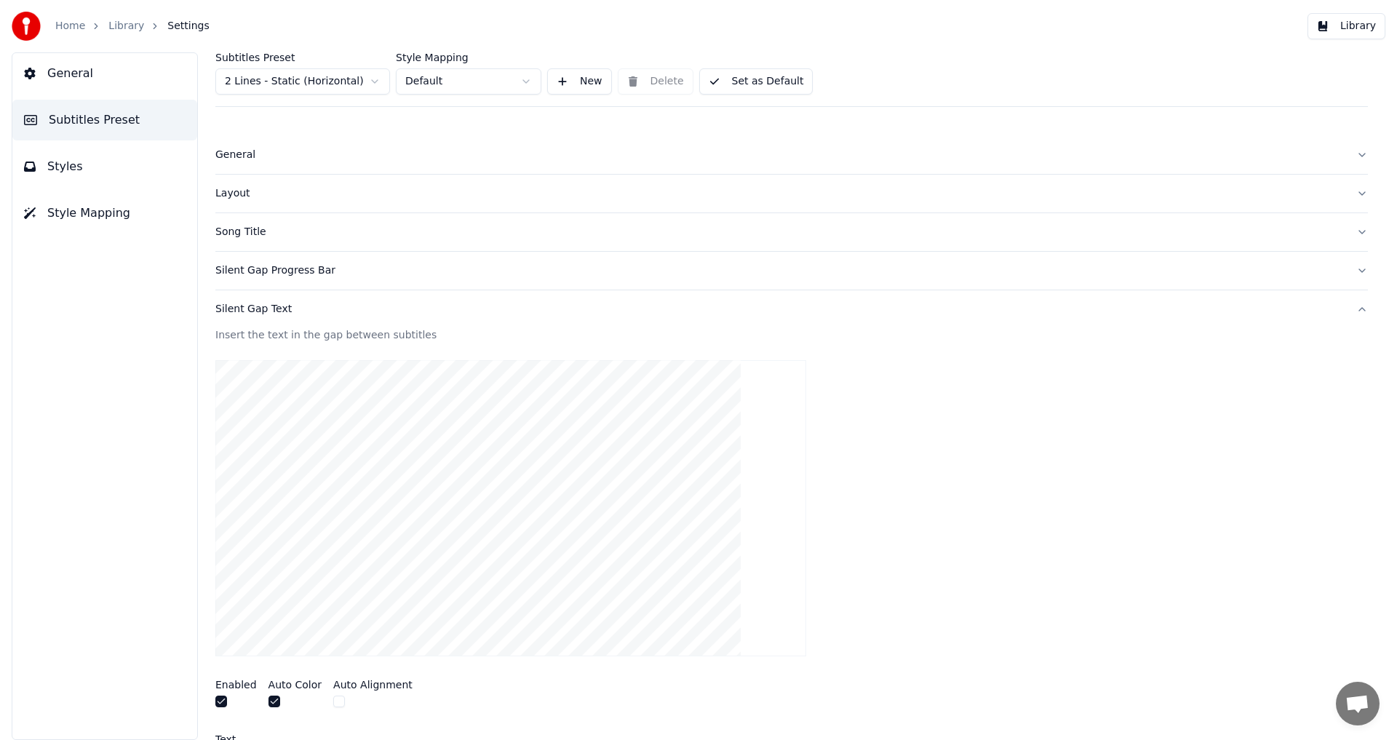
click at [750, 81] on button "Set as Default" at bounding box center [756, 81] width 114 height 26
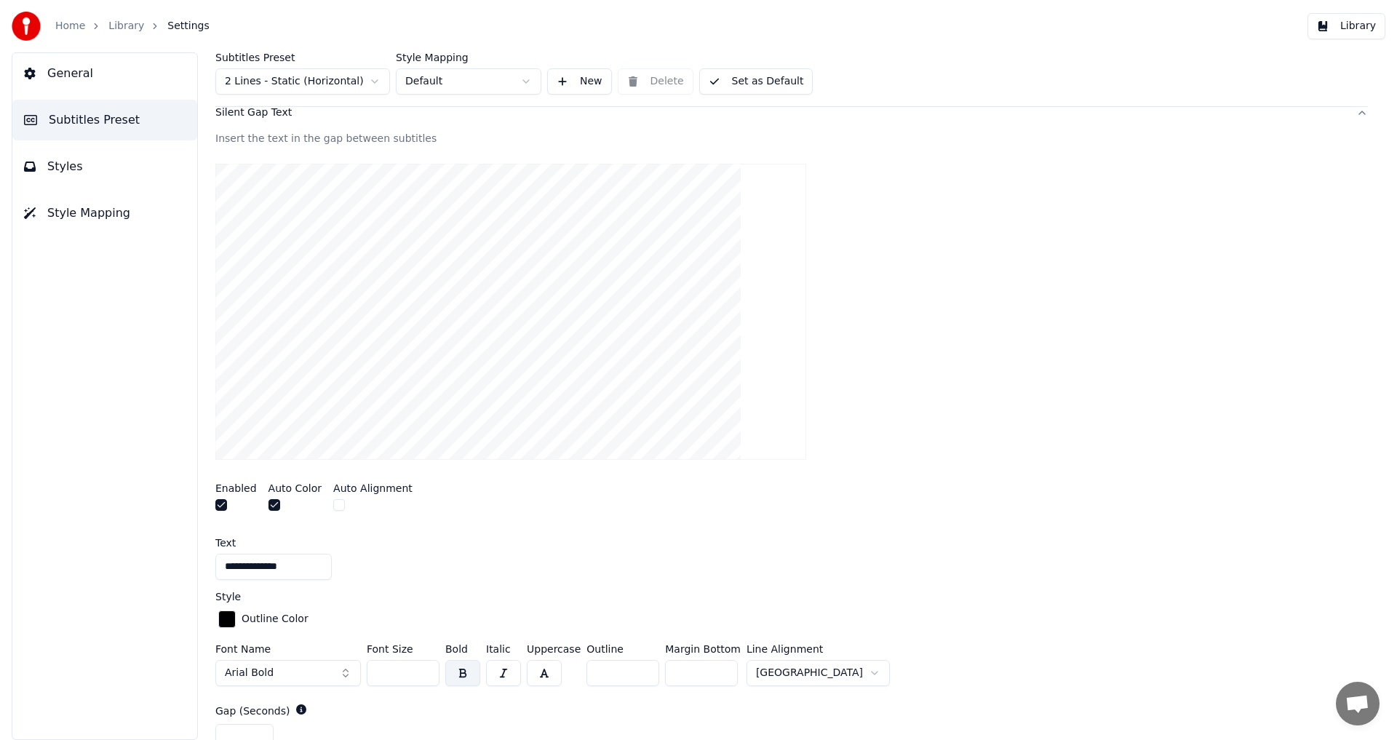
scroll to position [207, 0]
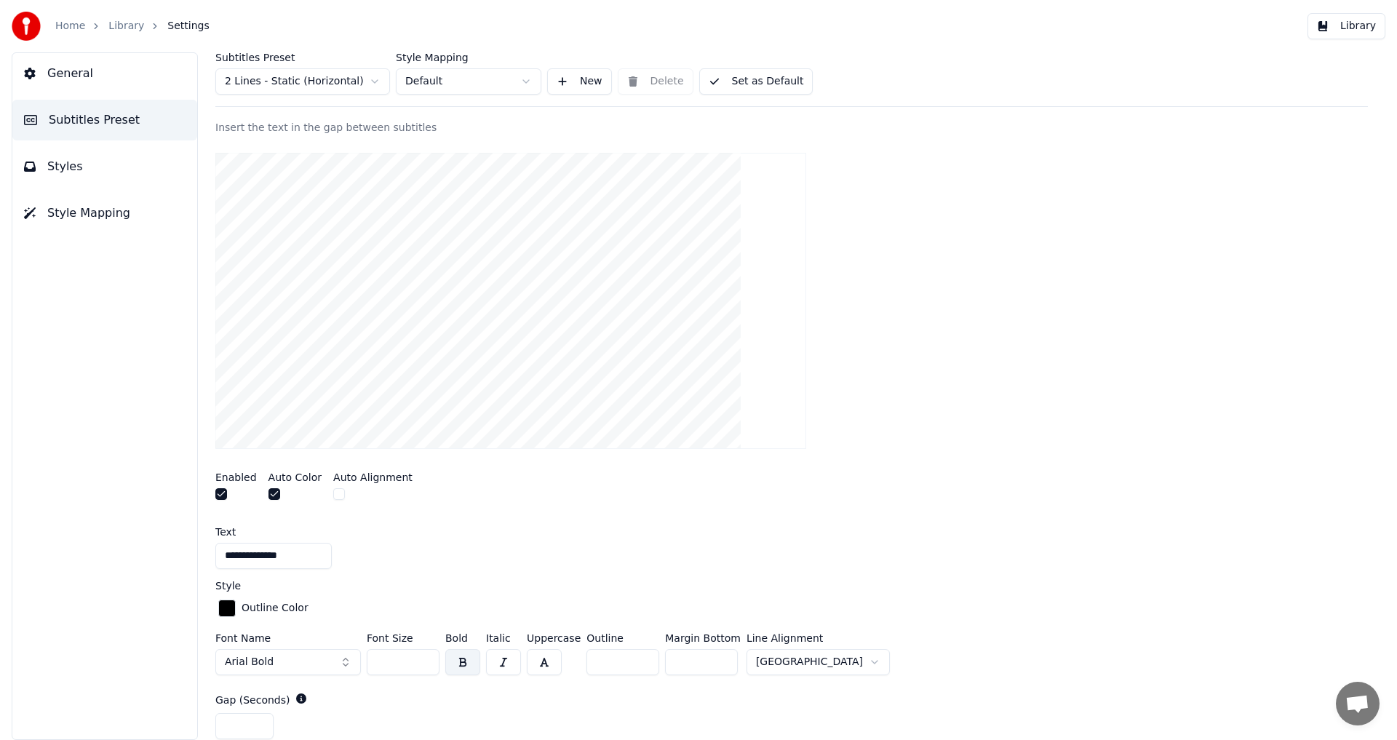
drag, startPoint x: 1382, startPoint y: 365, endPoint x: 1381, endPoint y: 381, distance: 16.0
click at [1381, 381] on div "**********" at bounding box center [791, 395] width 1211 height 687
drag, startPoint x: 1381, startPoint y: 380, endPoint x: 1381, endPoint y: 417, distance: 36.4
click at [1381, 417] on div "**********" at bounding box center [791, 395] width 1211 height 687
click at [1354, 22] on button "Library" at bounding box center [1346, 26] width 78 height 26
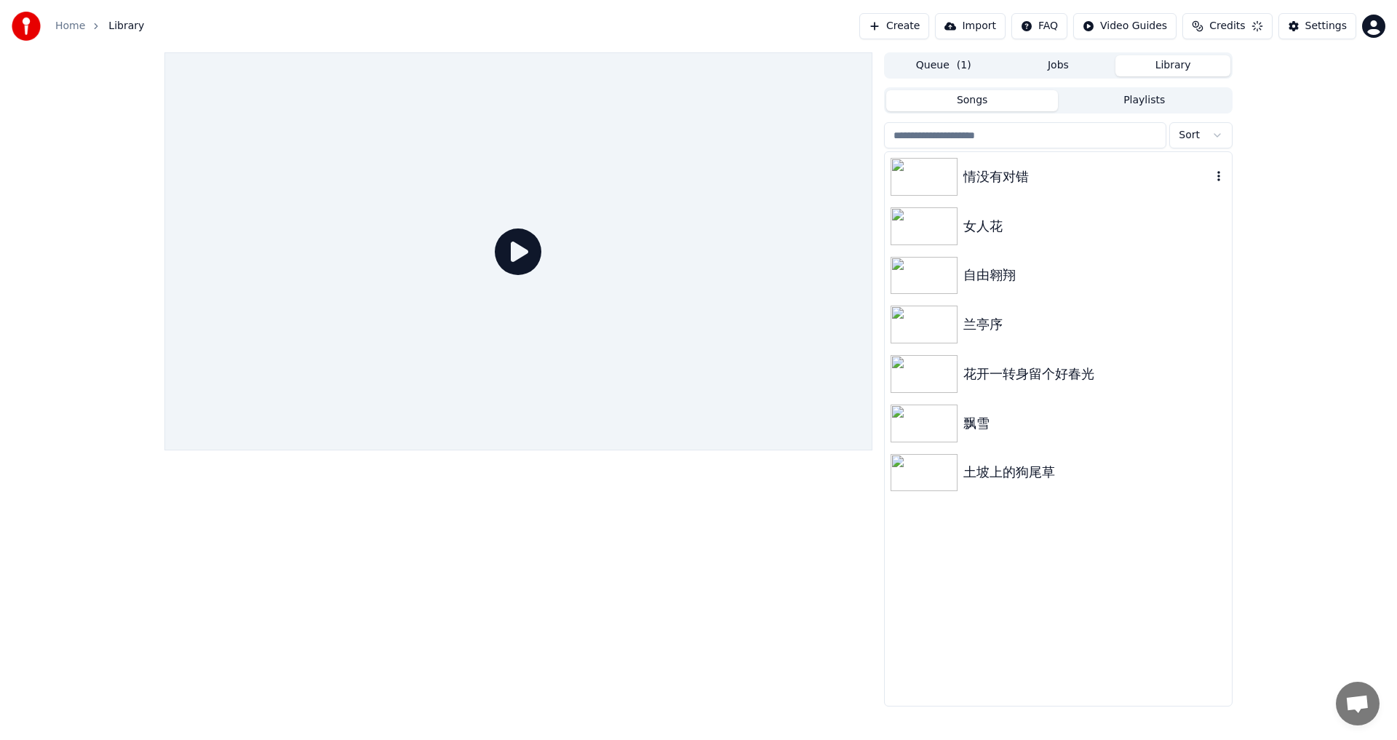
click at [904, 181] on img at bounding box center [923, 177] width 67 height 38
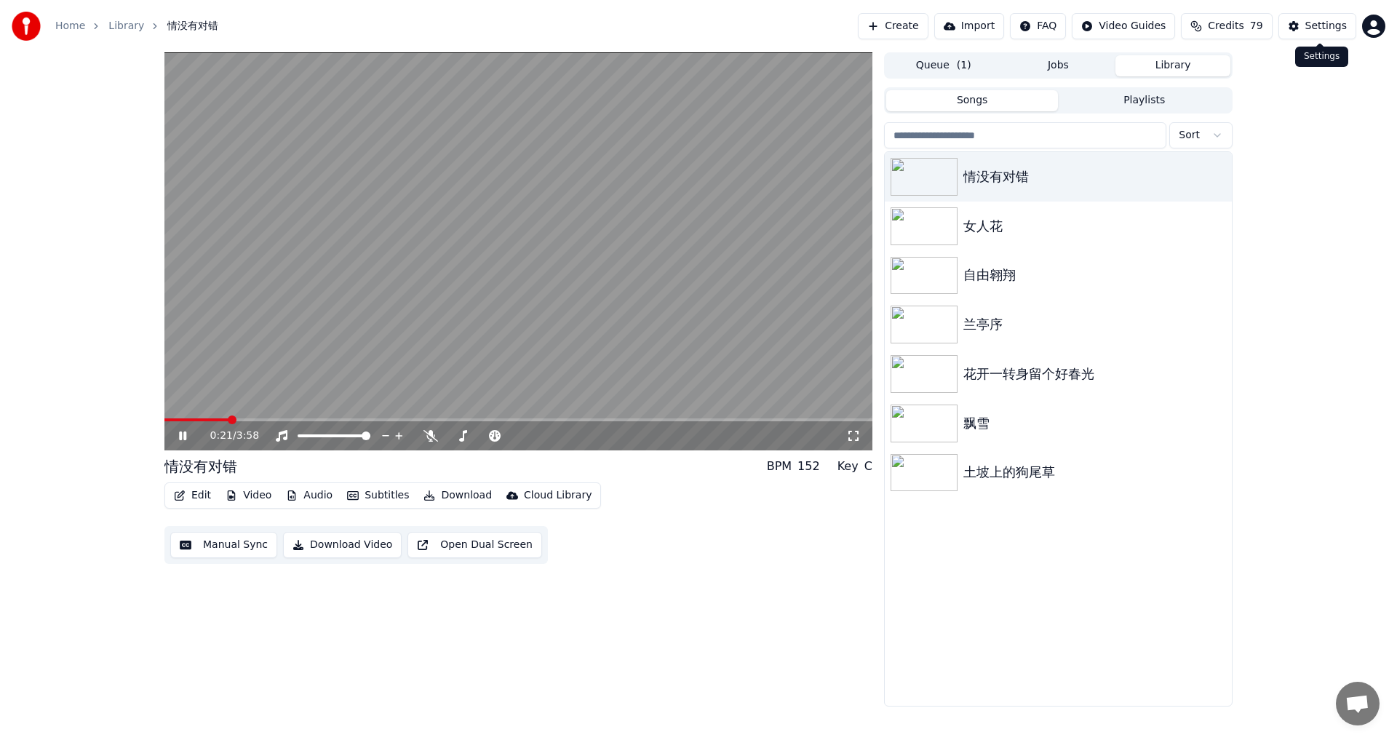
click at [1322, 25] on div "Settings" at bounding box center [1325, 26] width 41 height 15
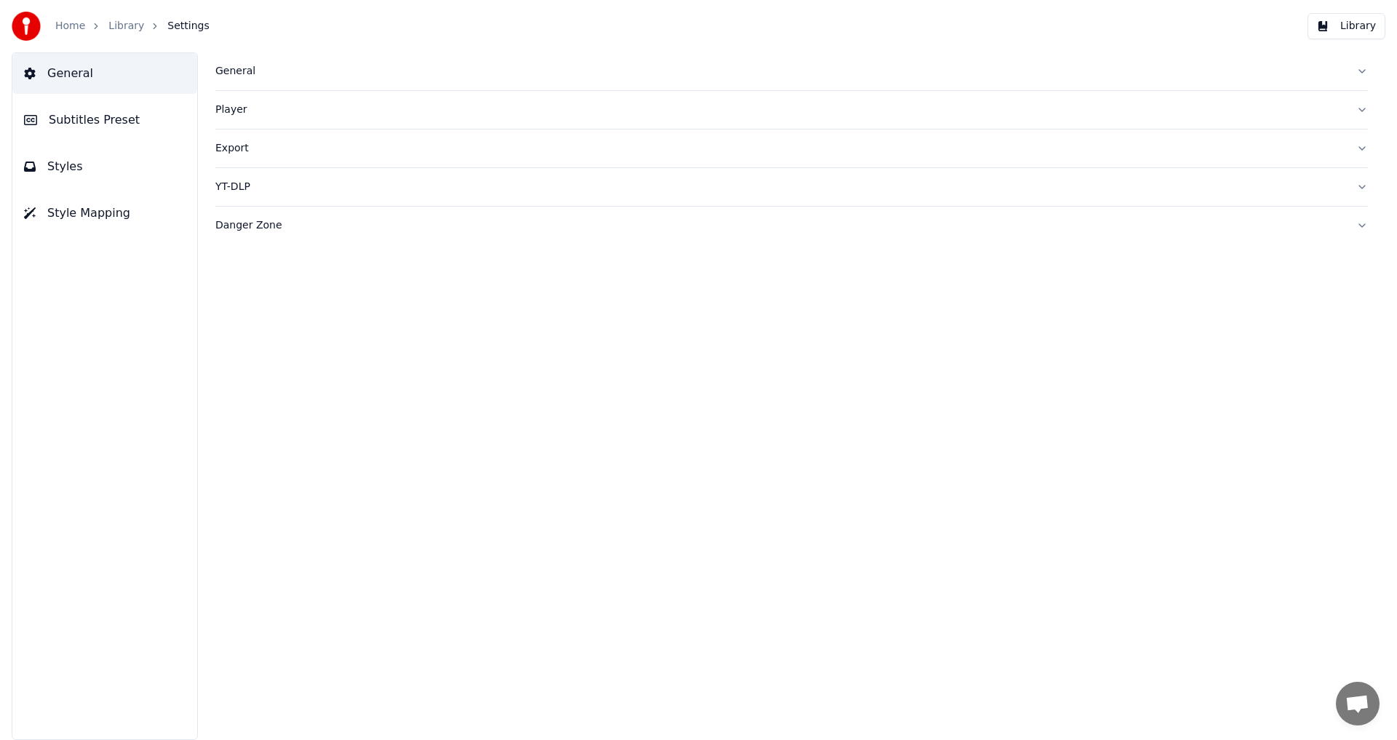
click at [85, 121] on span "Subtitles Preset" at bounding box center [94, 119] width 91 height 17
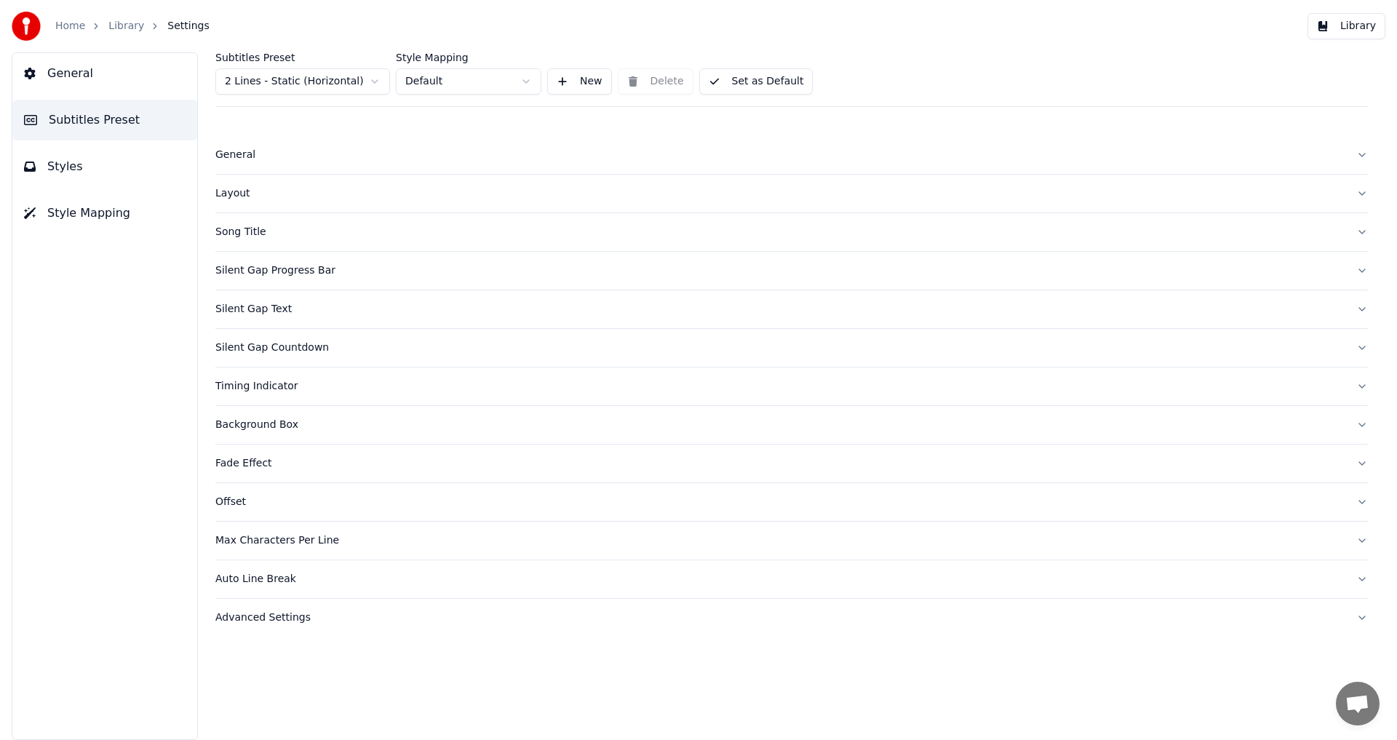
click at [60, 158] on span "Styles" at bounding box center [65, 166] width 36 height 17
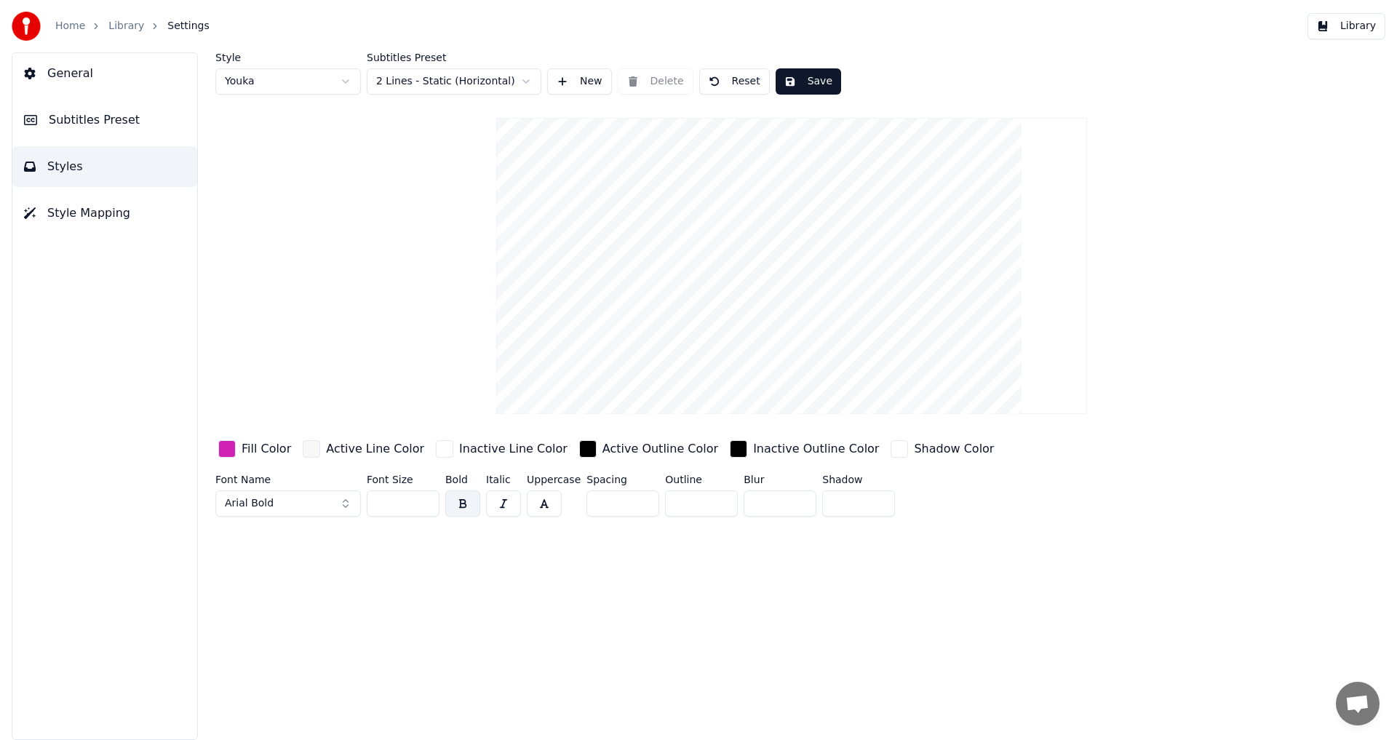
click at [63, 212] on span "Style Mapping" at bounding box center [88, 212] width 83 height 17
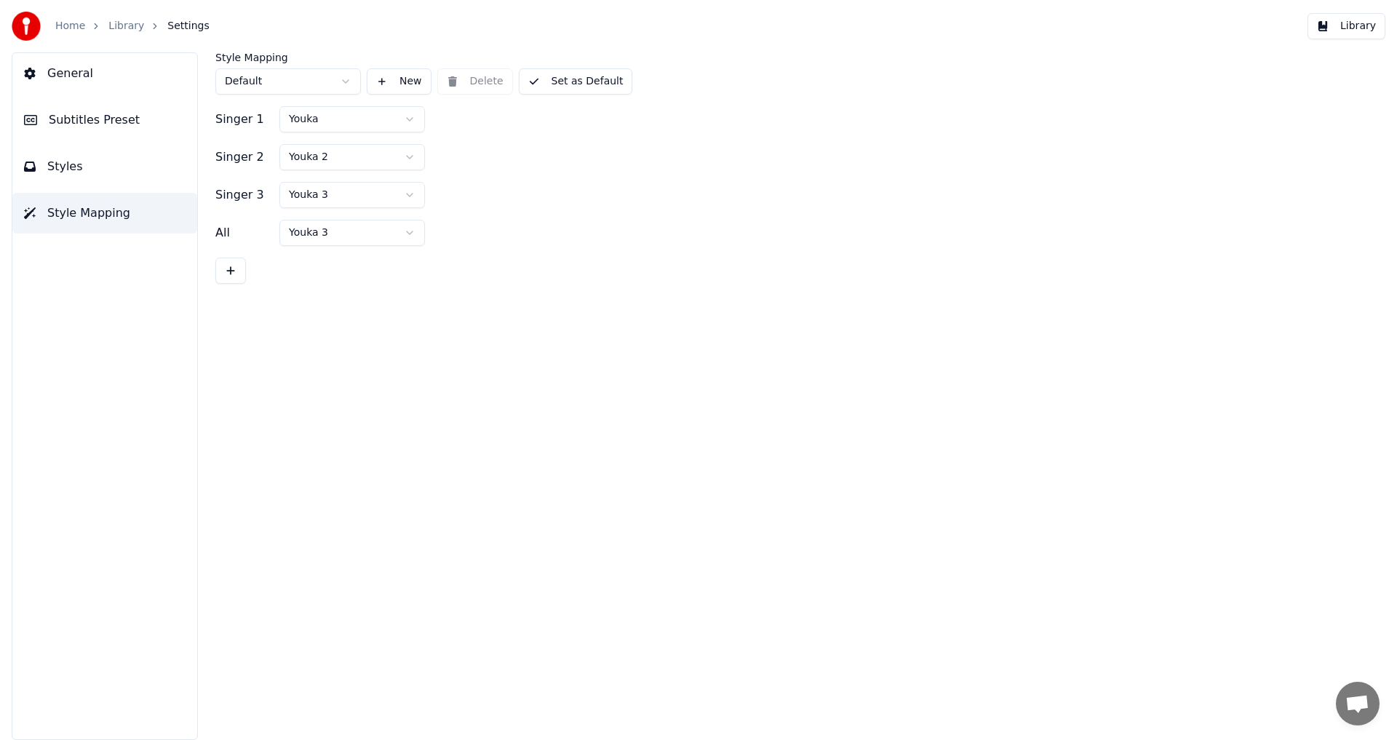
click at [68, 66] on span "General" at bounding box center [70, 73] width 46 height 17
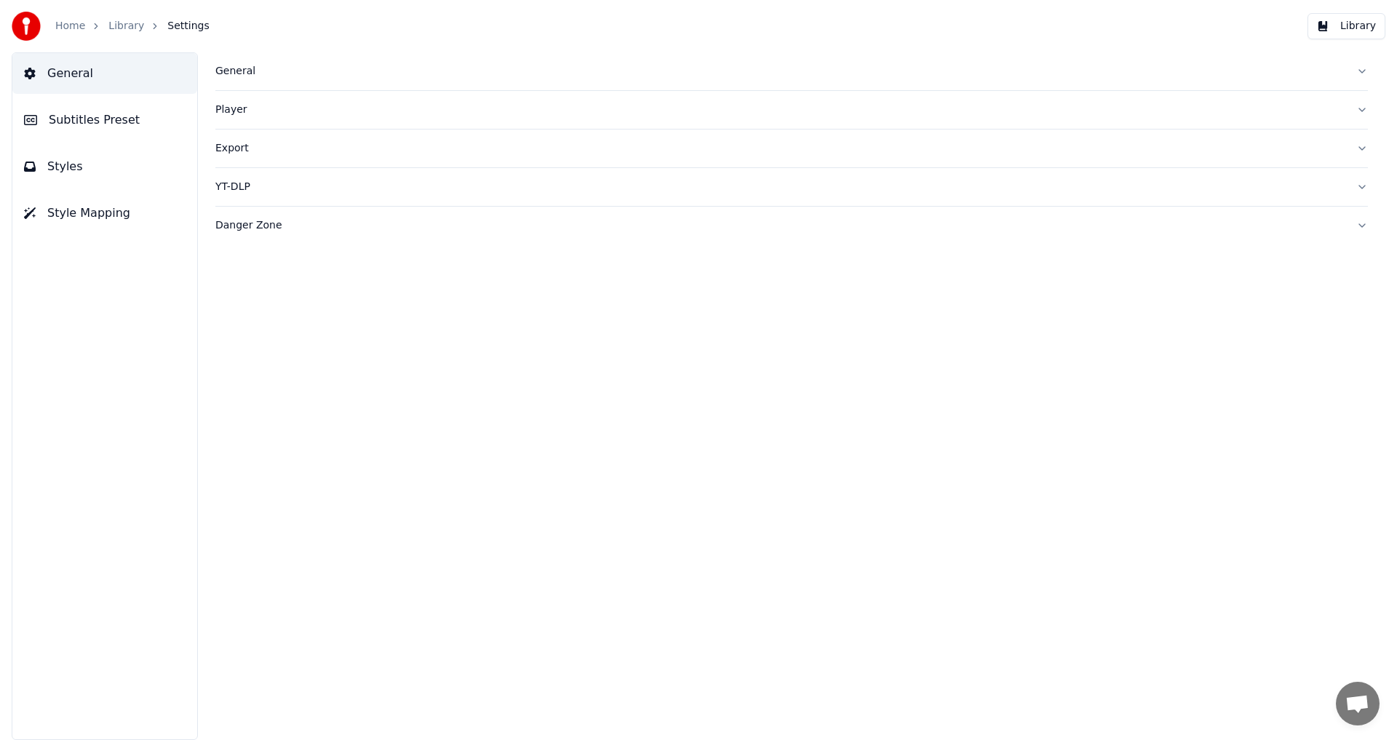
click at [73, 119] on span "Subtitles Preset" at bounding box center [94, 119] width 91 height 17
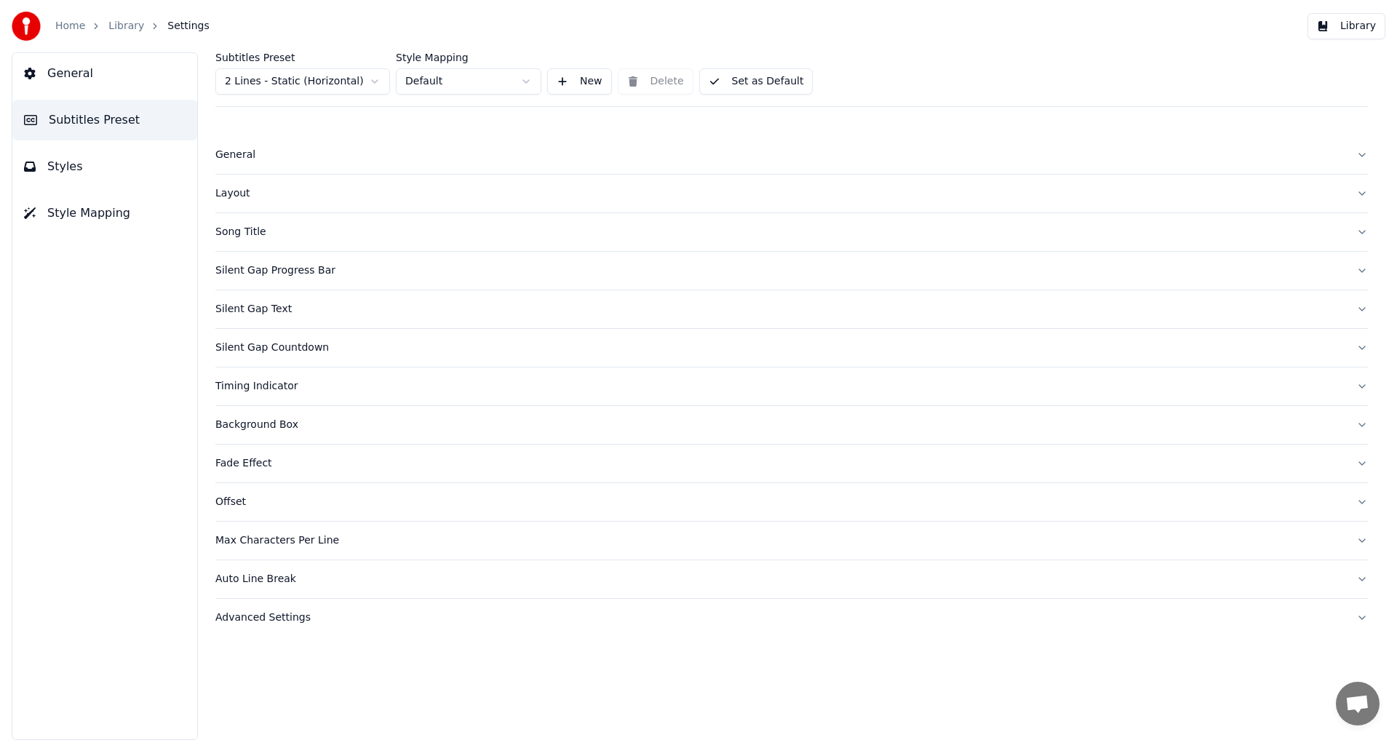
click at [232, 159] on div "General" at bounding box center [779, 155] width 1129 height 15
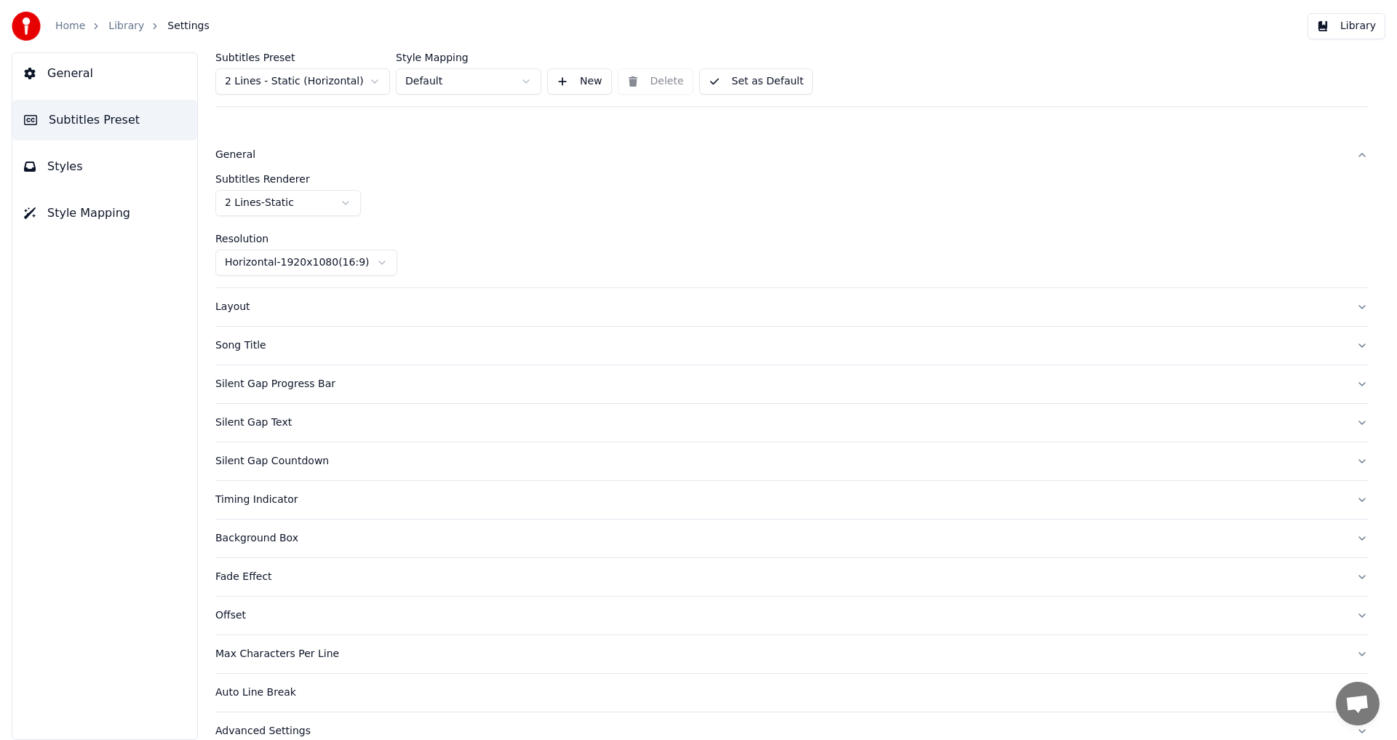
click at [231, 344] on div "Song Title" at bounding box center [779, 345] width 1129 height 15
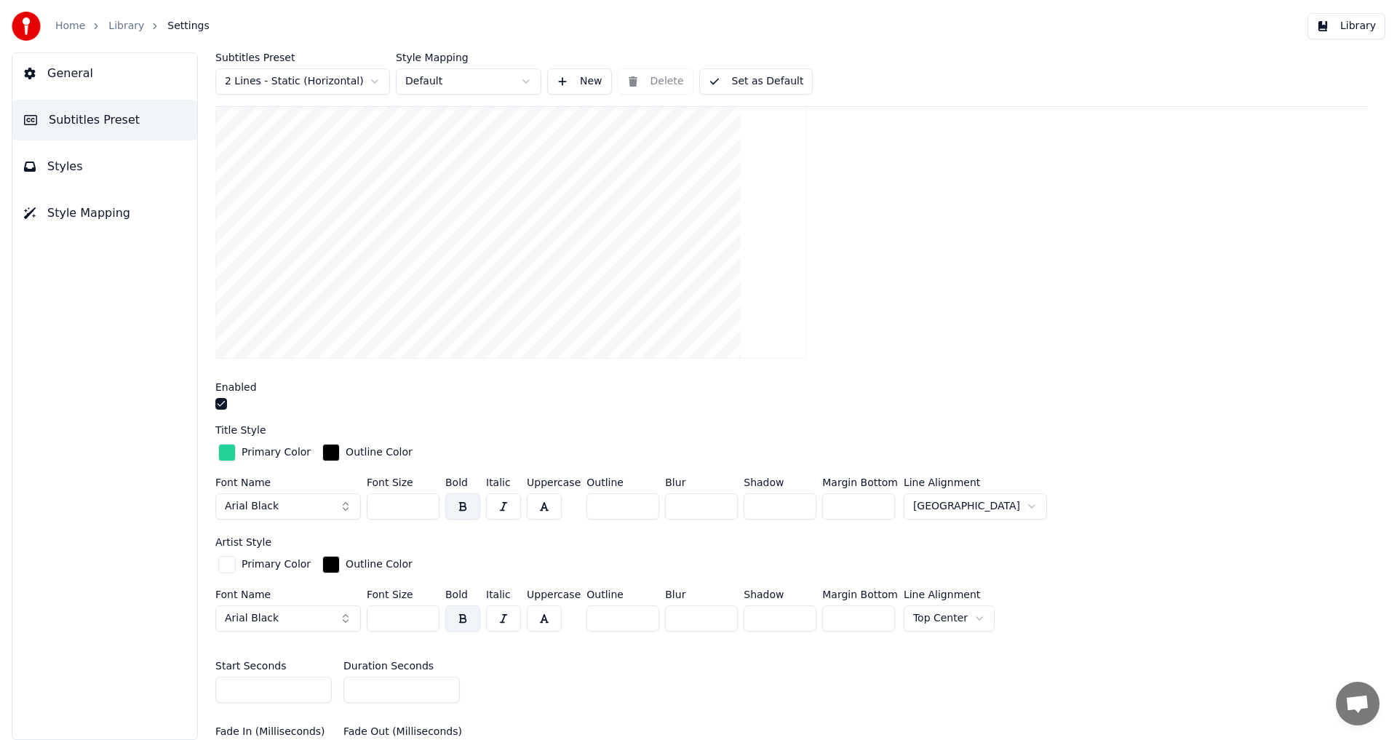
scroll to position [240, 0]
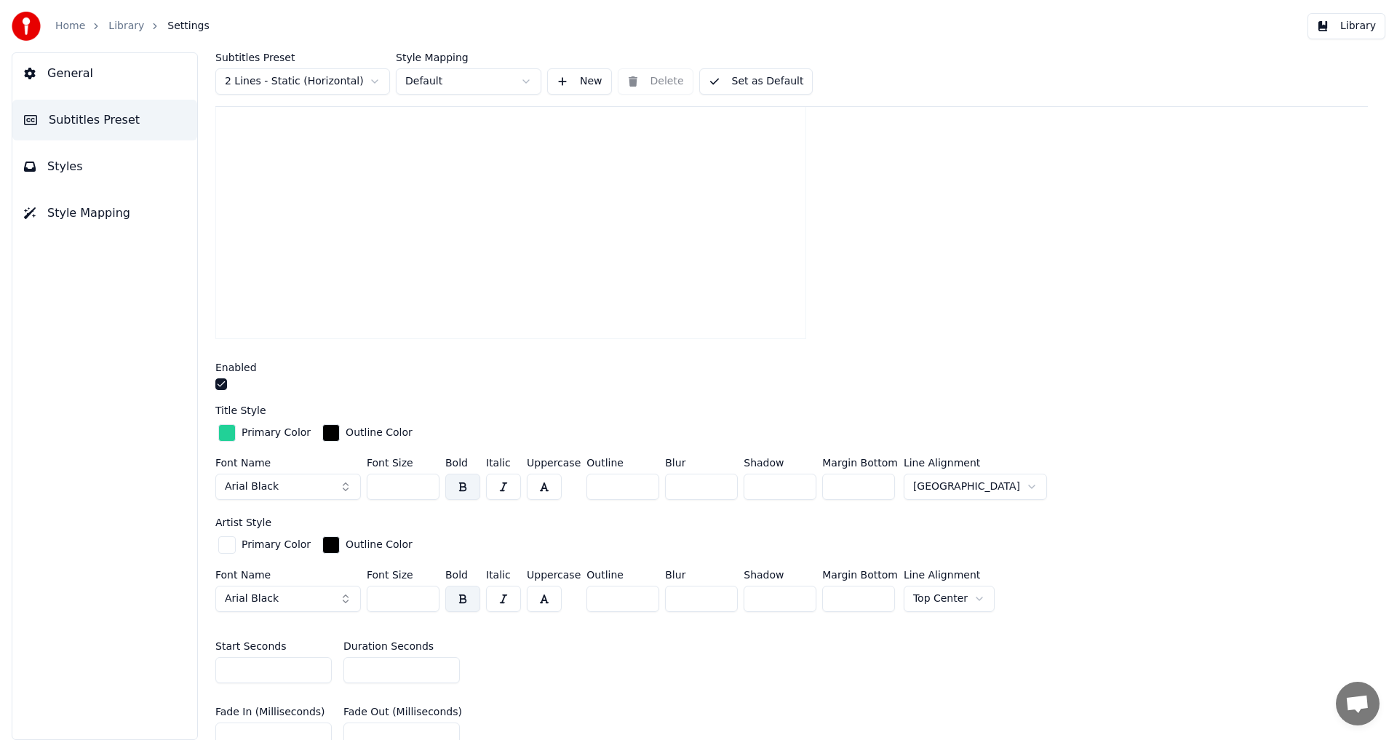
click at [424, 491] on input "***" at bounding box center [403, 487] width 73 height 26
type input "***"
click at [424, 491] on input "***" at bounding box center [403, 487] width 73 height 26
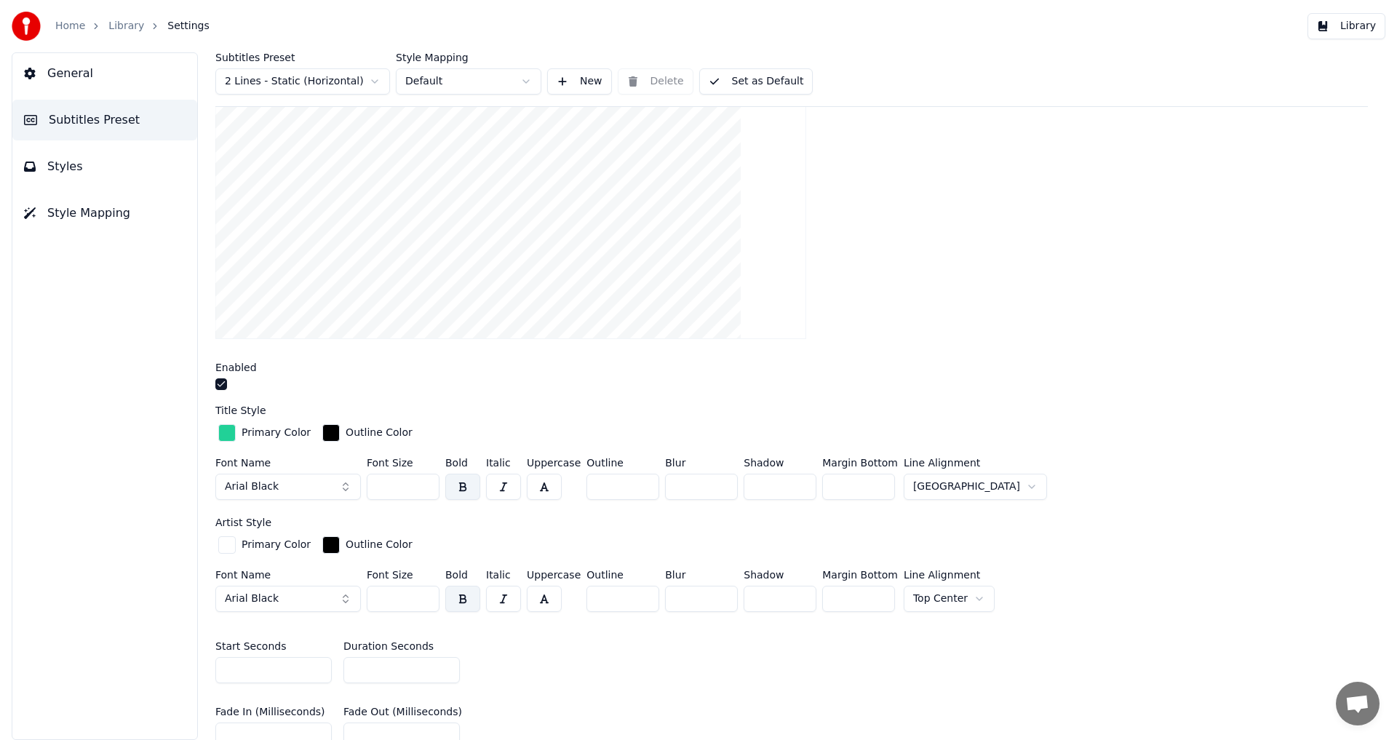
click at [759, 79] on button "Set as Default" at bounding box center [756, 81] width 114 height 26
click at [421, 602] on input "***" at bounding box center [403, 599] width 73 height 26
type input "***"
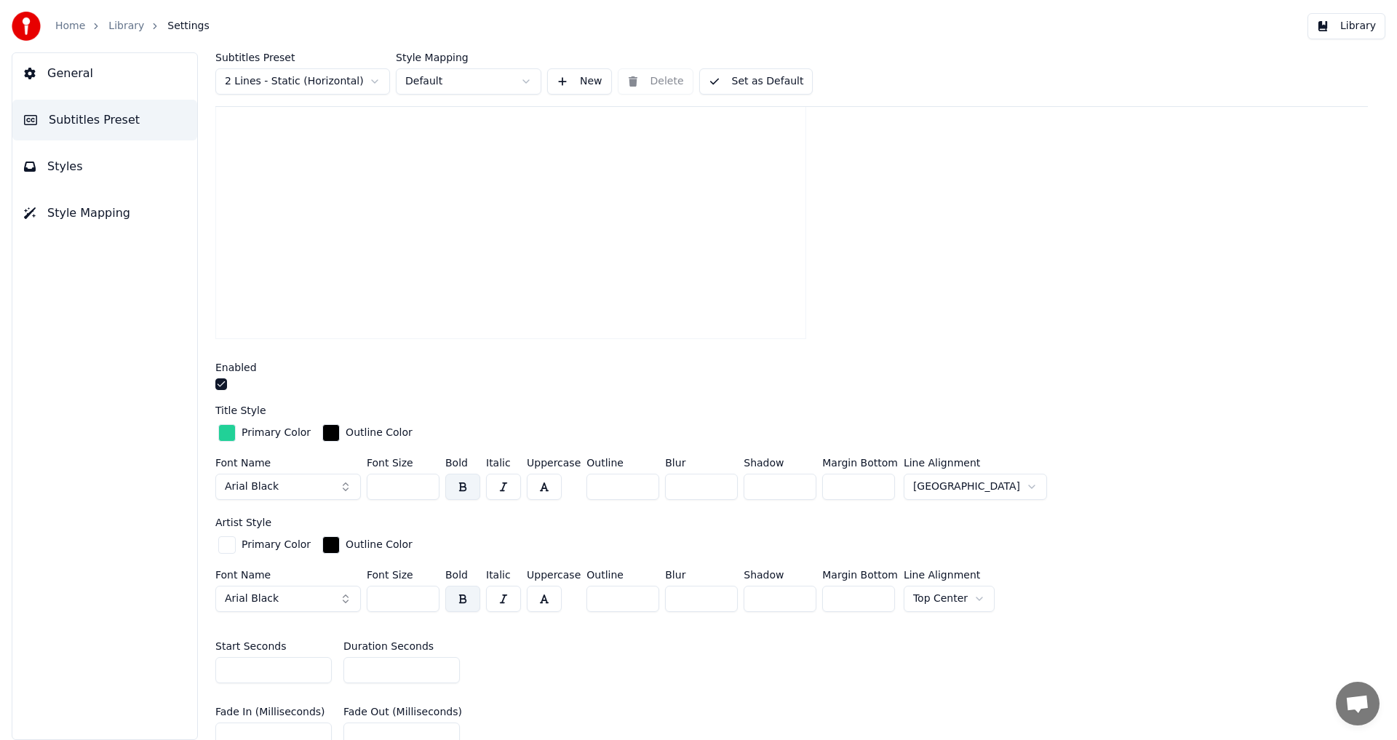
click at [421, 602] on input "***" at bounding box center [403, 599] width 73 height 26
click at [755, 74] on button "Set as Default" at bounding box center [756, 81] width 114 height 26
click at [1354, 39] on button "Library" at bounding box center [1346, 26] width 78 height 26
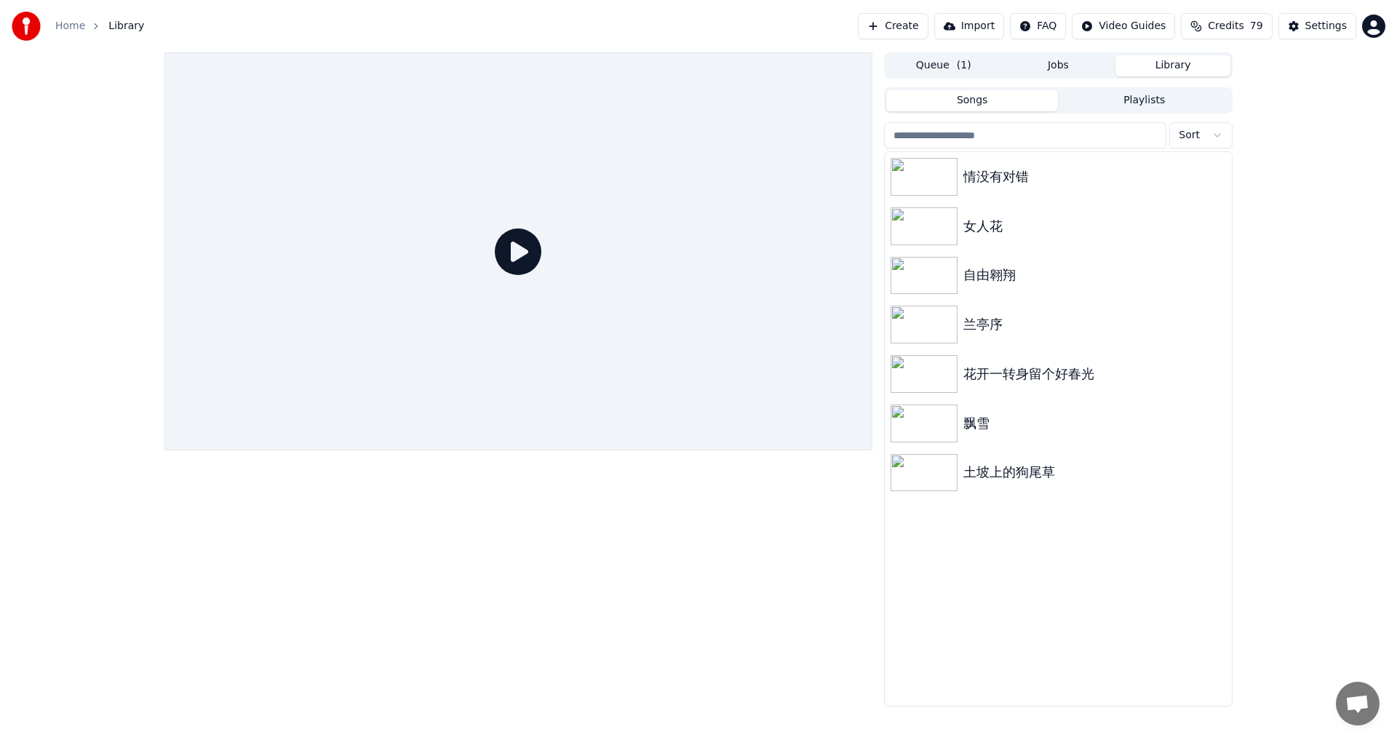
click at [518, 260] on icon at bounding box center [518, 251] width 47 height 47
click at [1330, 22] on div "Settings" at bounding box center [1325, 26] width 41 height 15
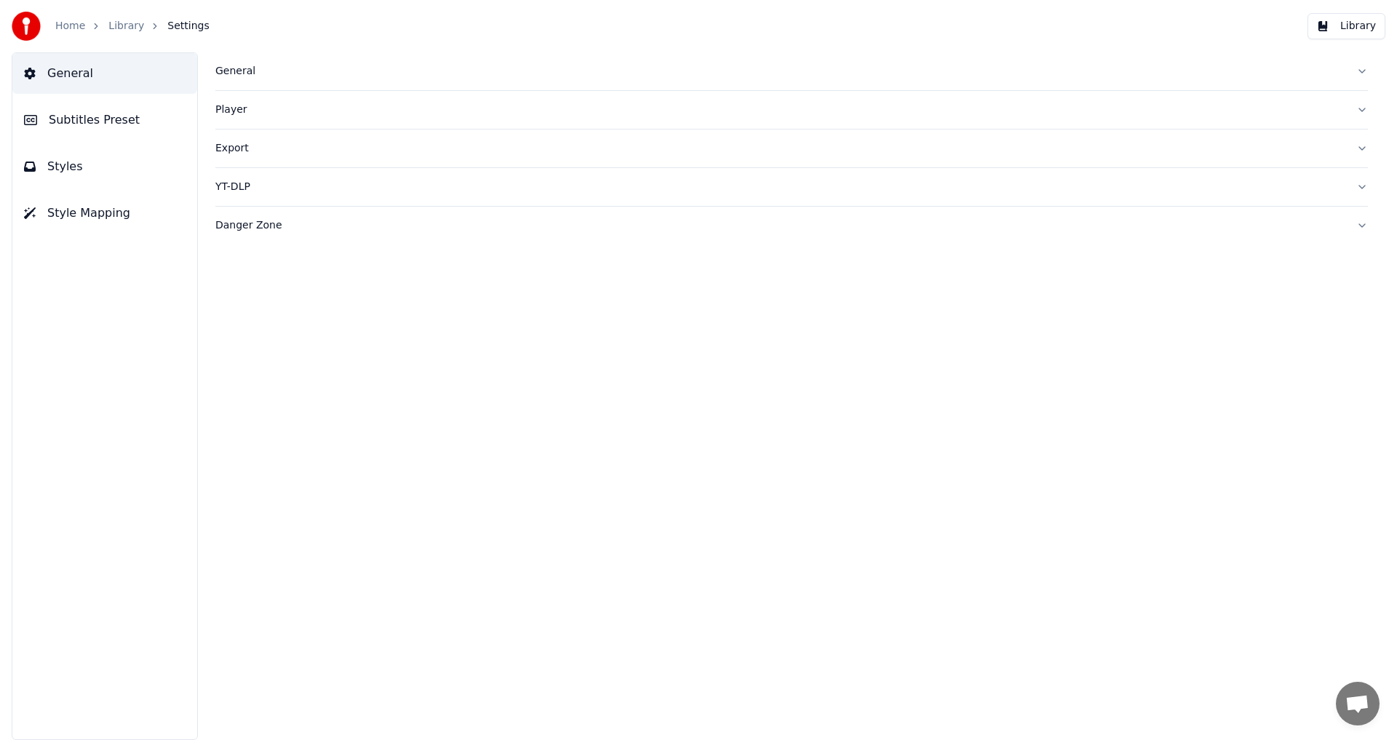
click at [230, 72] on div "General" at bounding box center [779, 71] width 1129 height 15
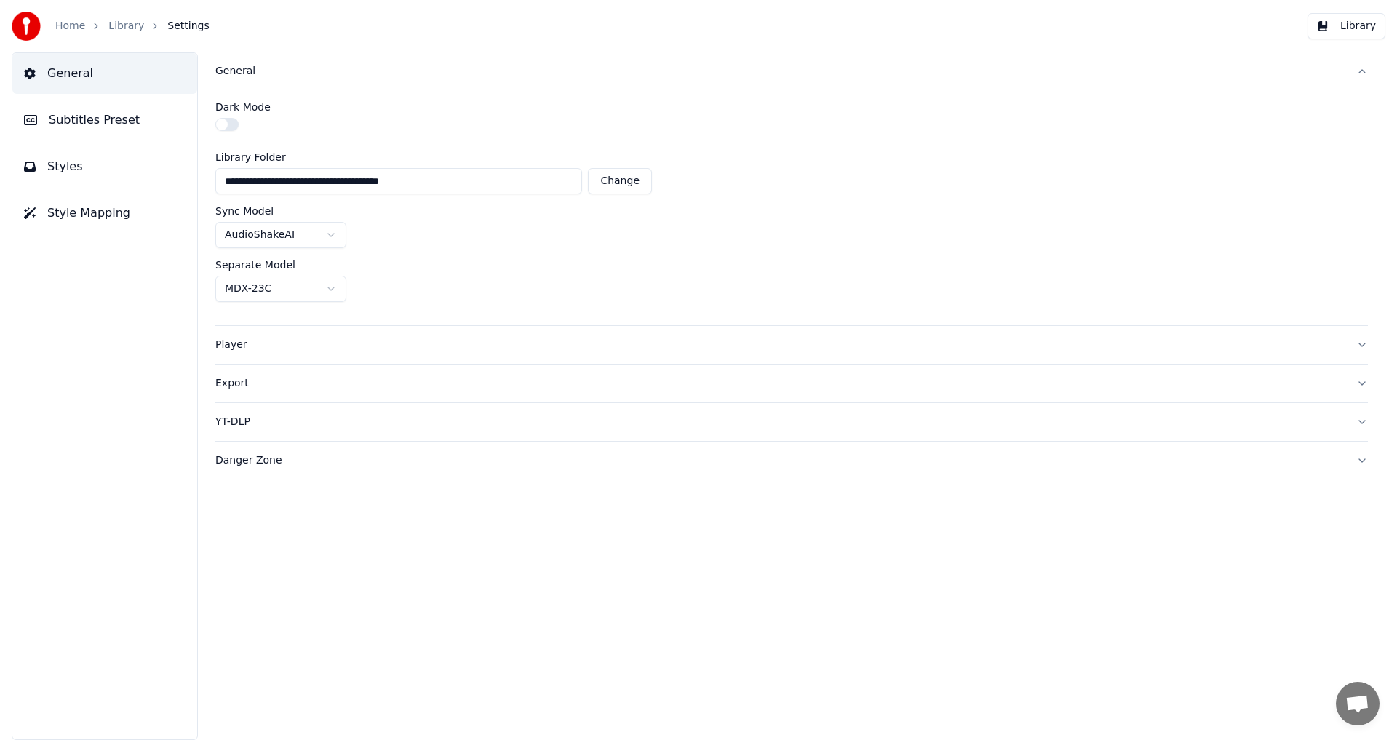
click at [107, 119] on span "Subtitles Preset" at bounding box center [94, 119] width 91 height 17
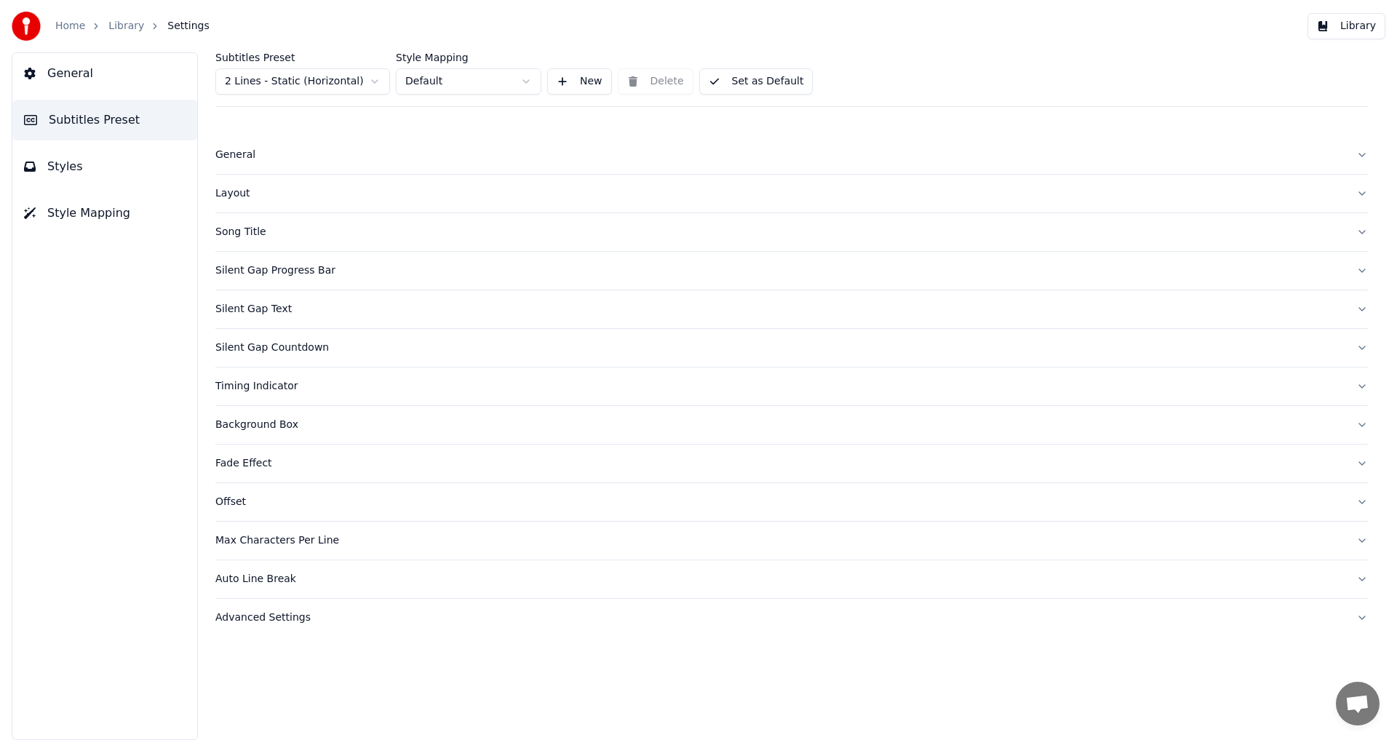
click at [244, 231] on div "Song Title" at bounding box center [779, 232] width 1129 height 15
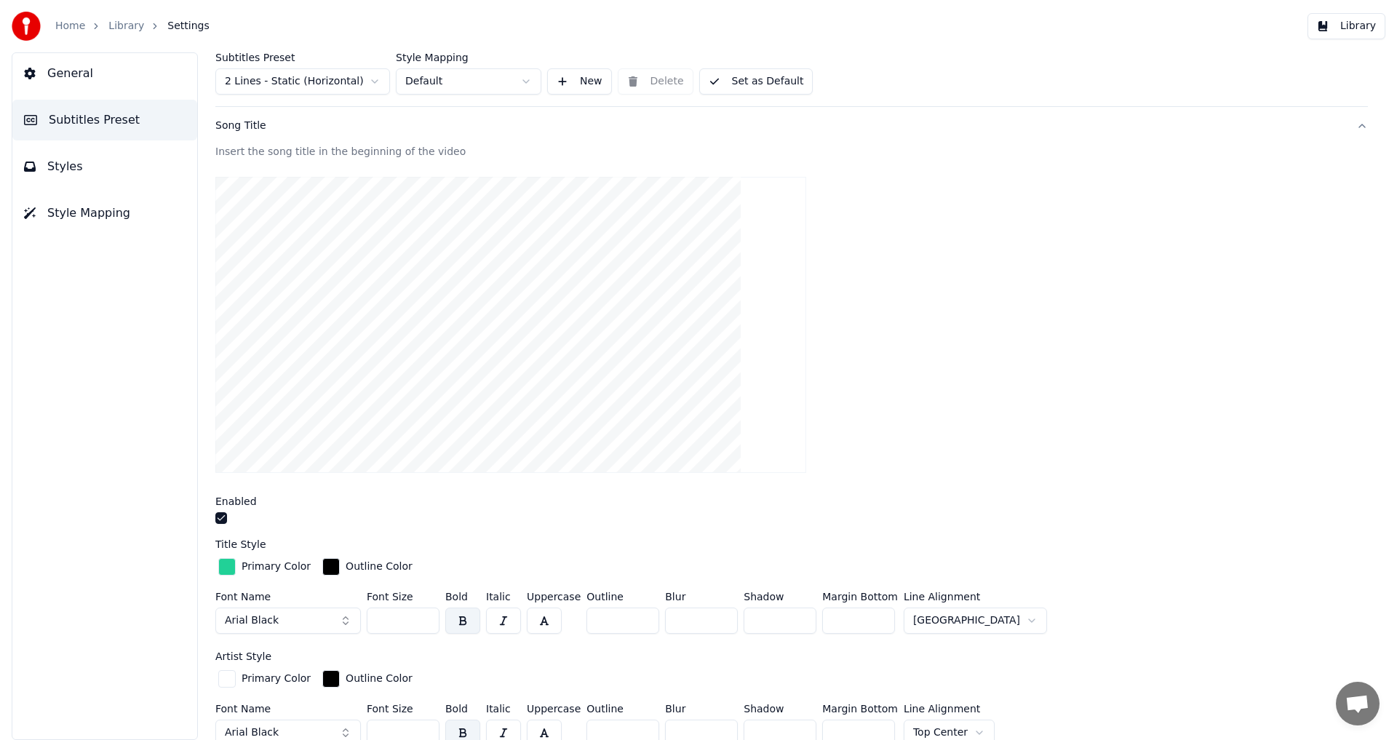
scroll to position [178, 0]
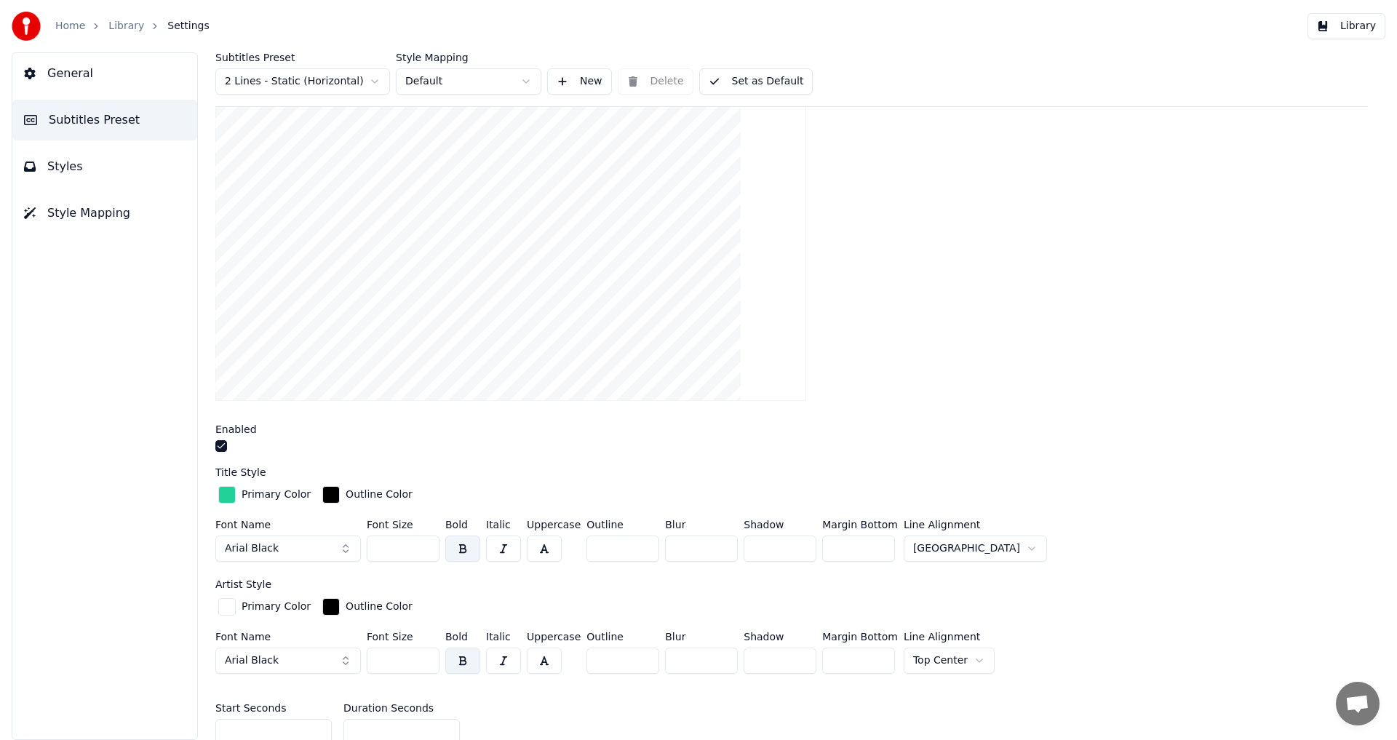
click at [1347, 28] on button "Library" at bounding box center [1346, 26] width 78 height 26
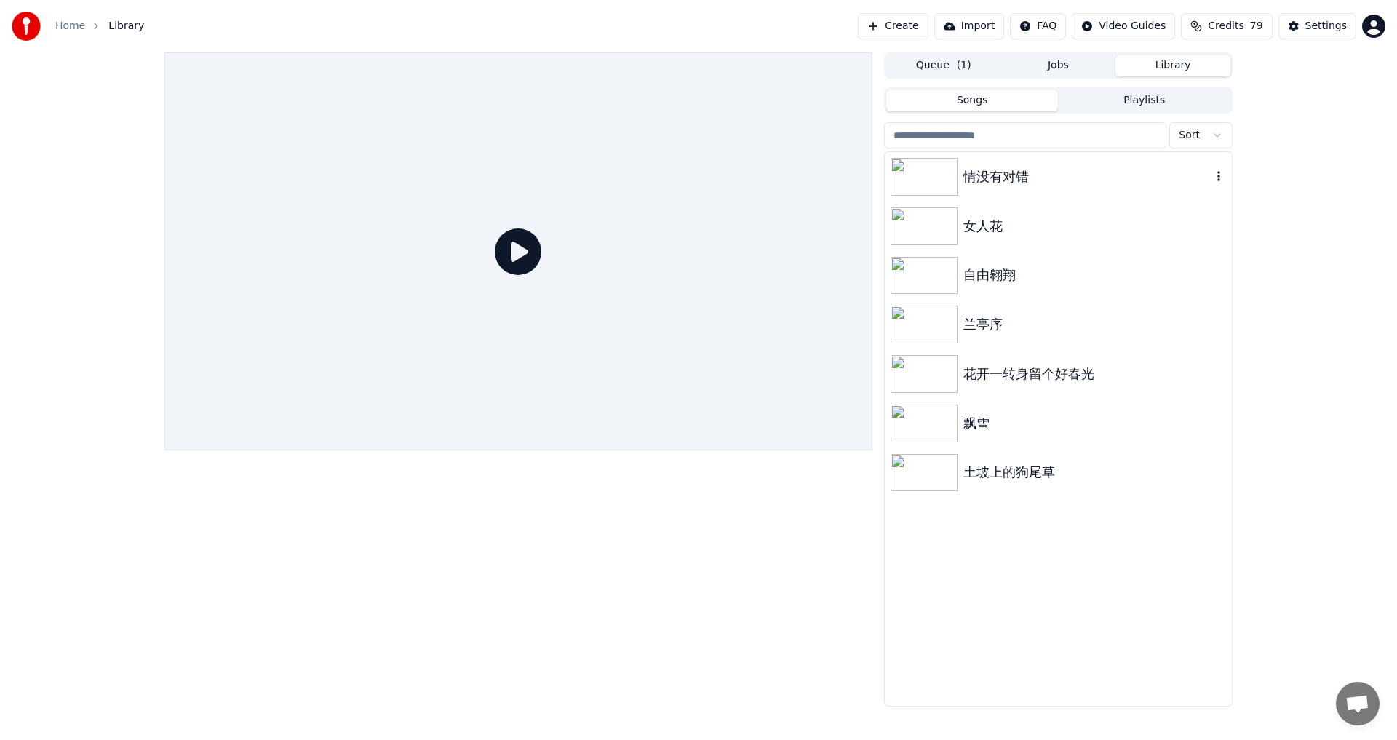
click at [917, 173] on img at bounding box center [923, 177] width 67 height 38
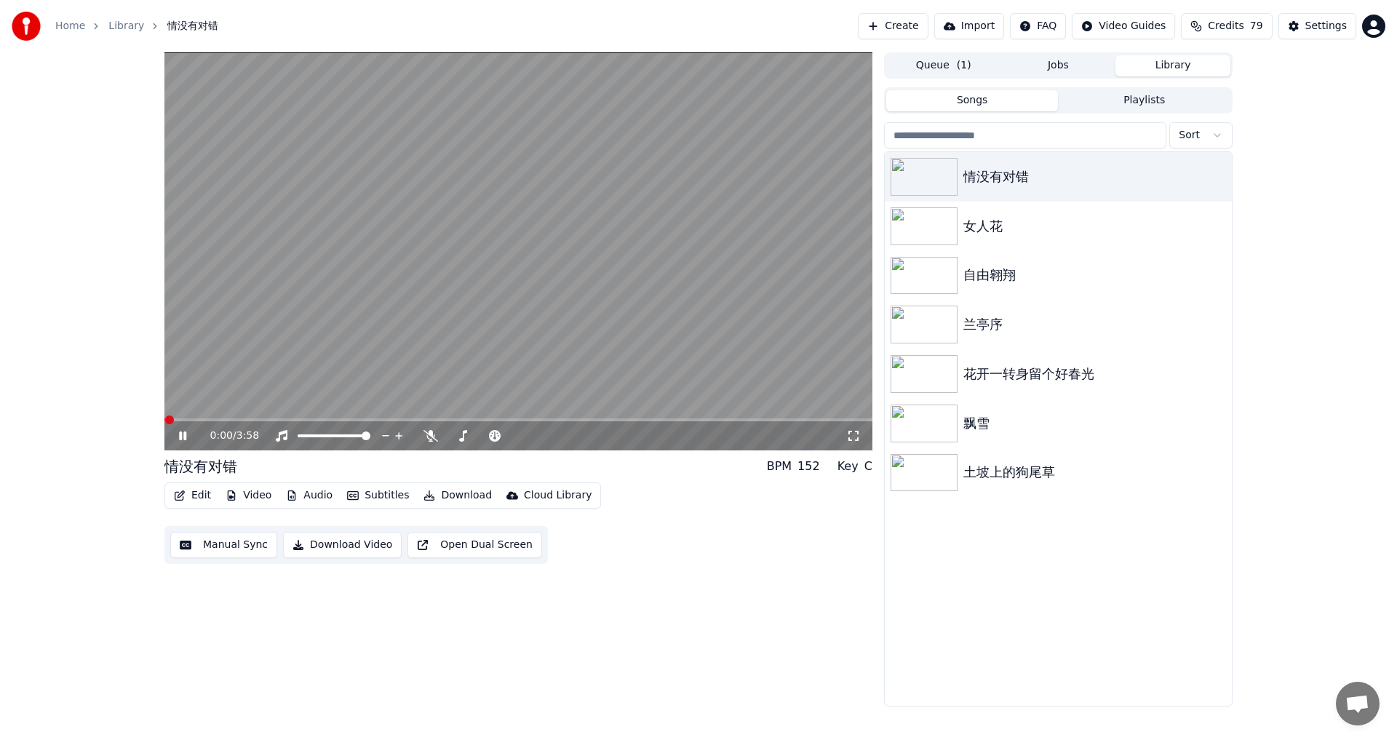
click at [854, 441] on icon at bounding box center [853, 436] width 15 height 12
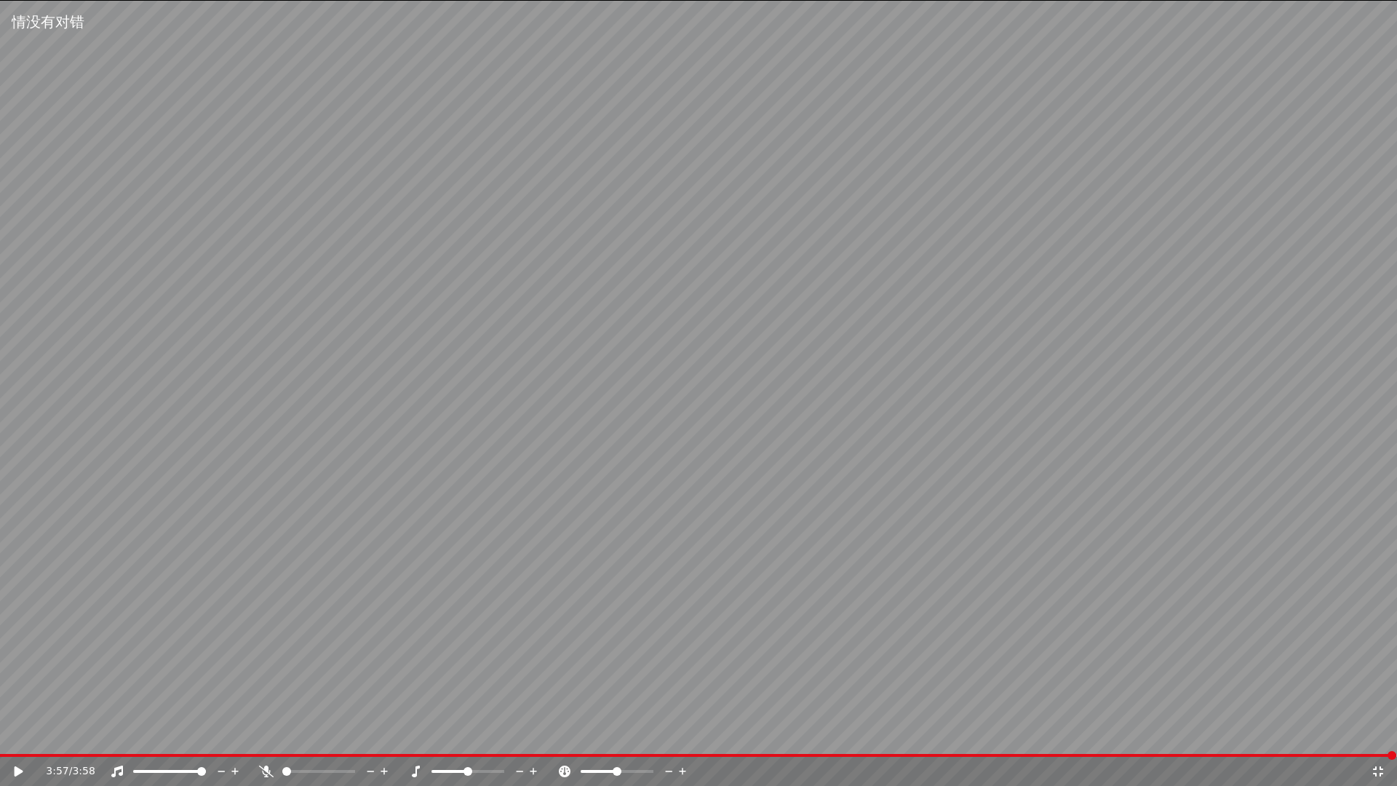
click at [1379, 739] on icon at bounding box center [1378, 771] width 10 height 10
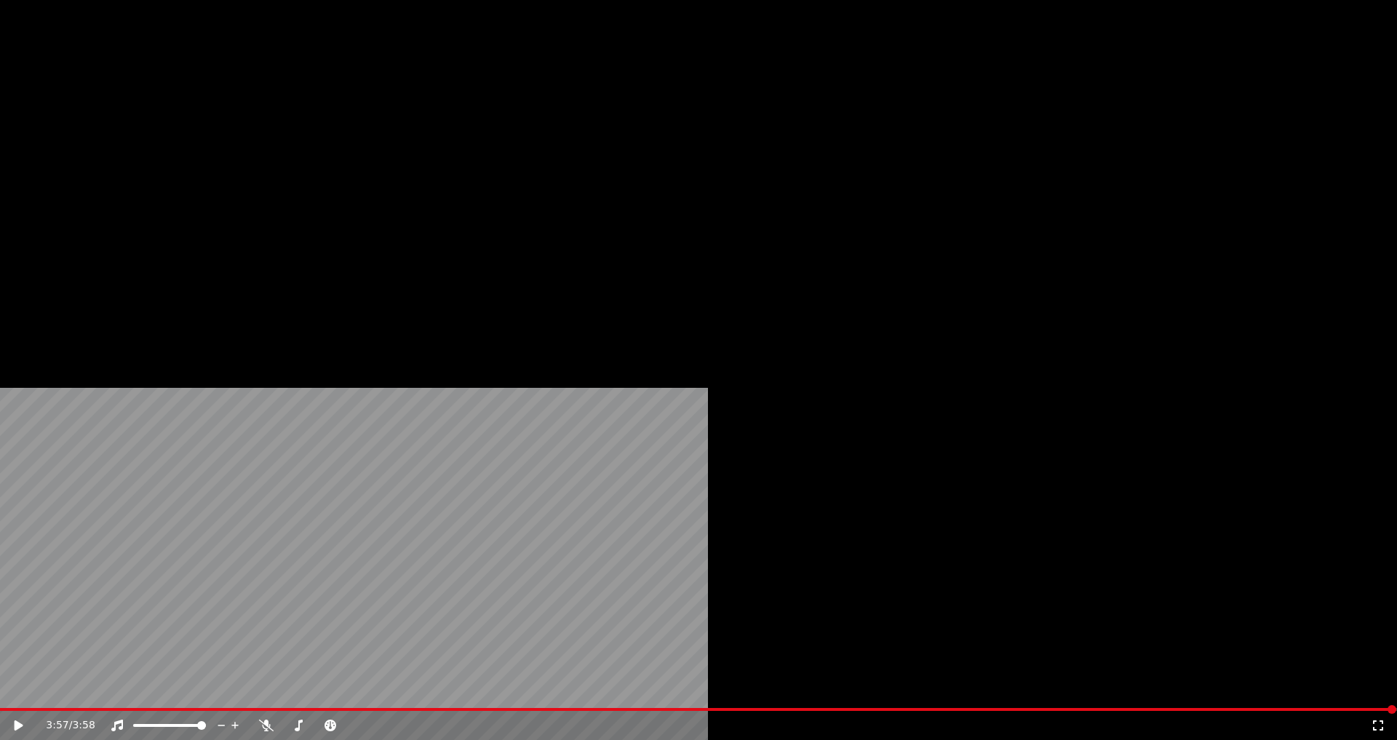
click at [304, 108] on button "Audio" at bounding box center [309, 97] width 58 height 20
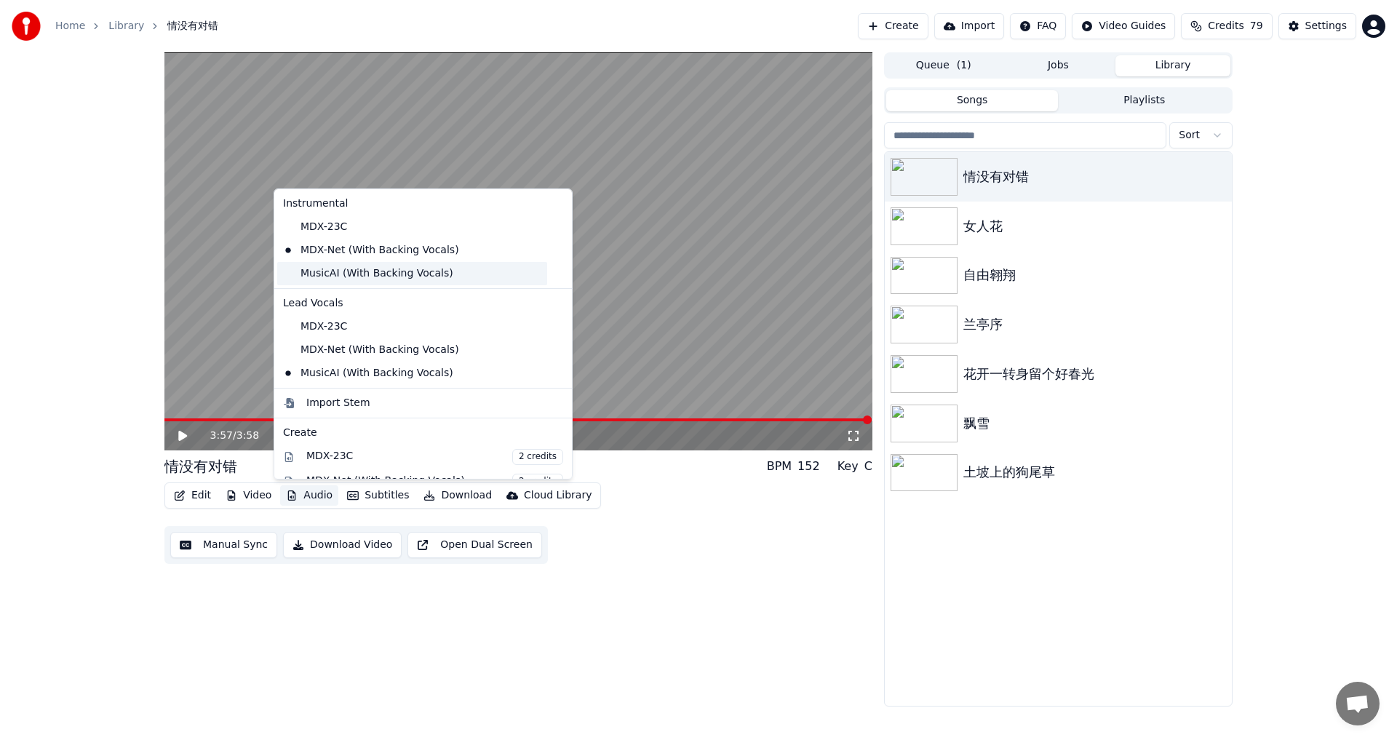
click at [347, 273] on div "MusicAI (With Backing Vocals)" at bounding box center [412, 273] width 270 height 23
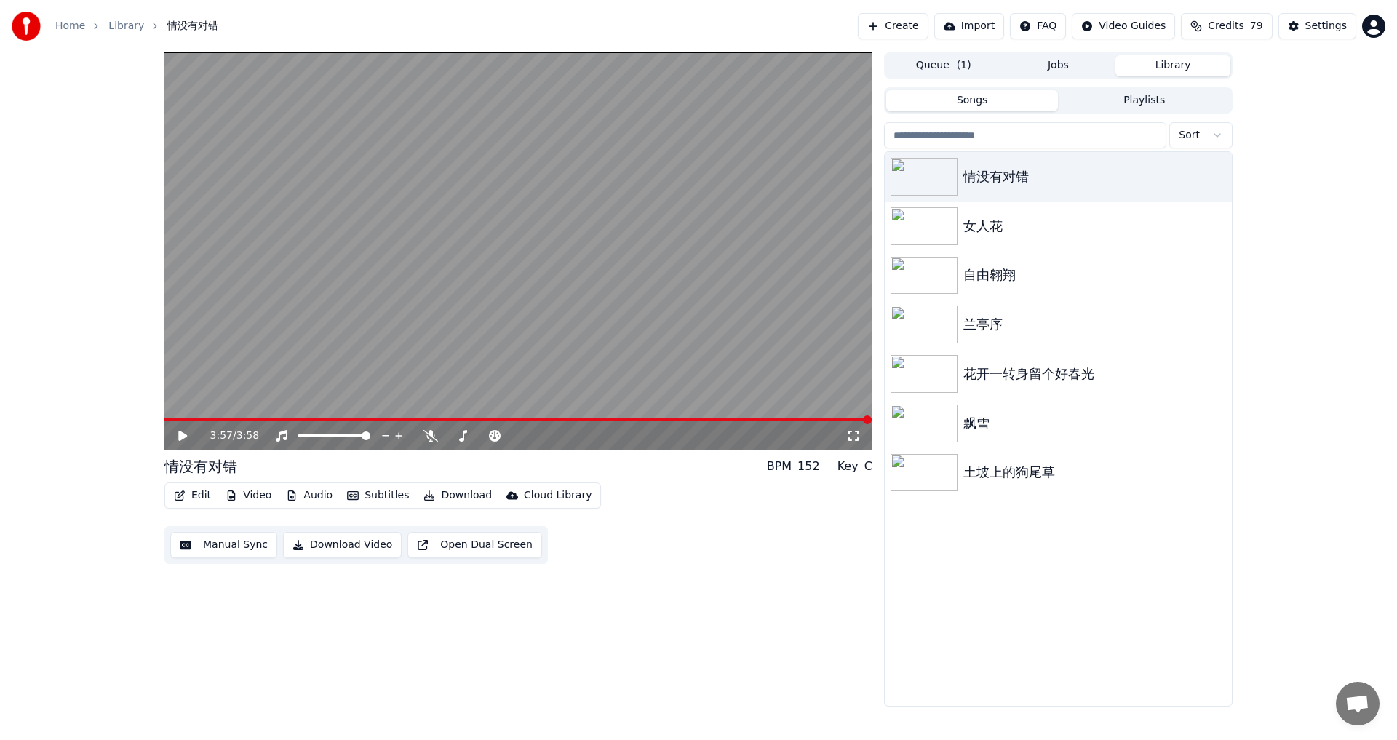
click at [185, 434] on icon at bounding box center [193, 436] width 34 height 12
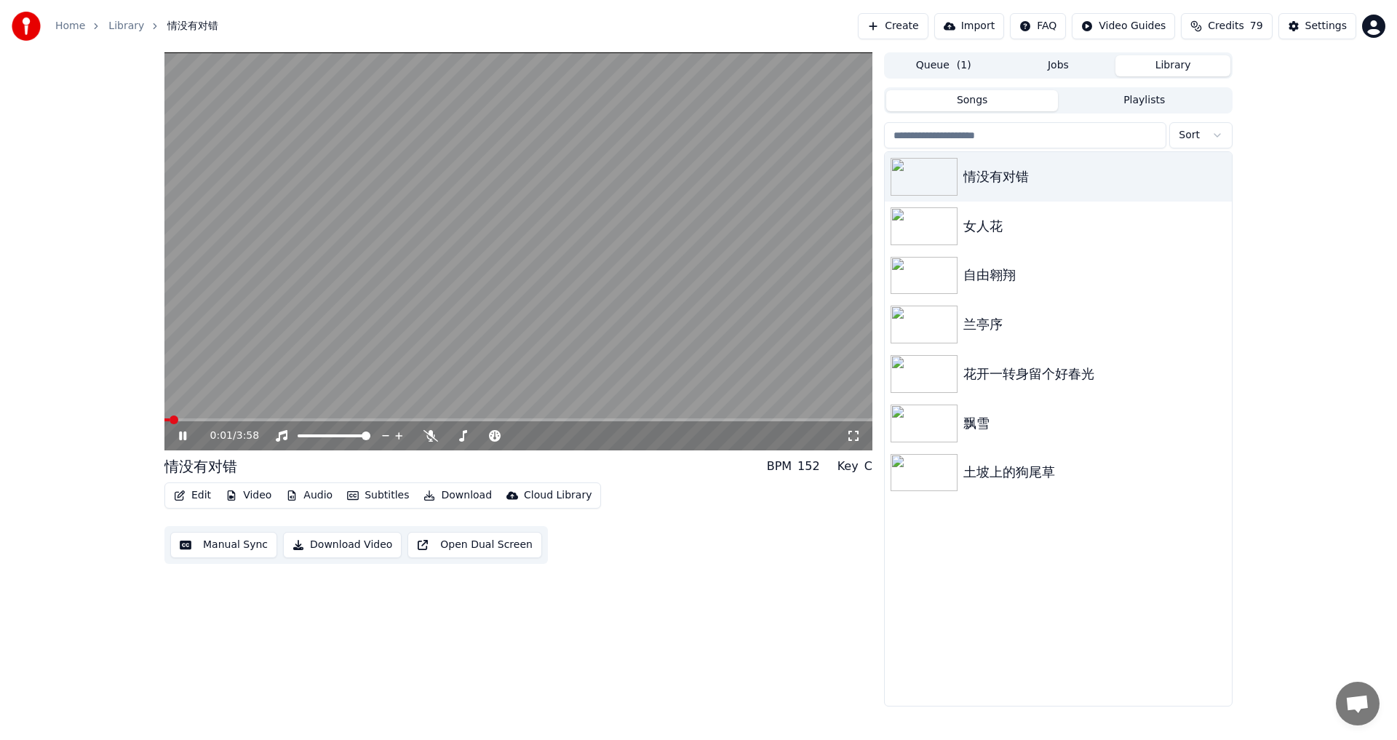
click at [850, 436] on icon at bounding box center [853, 436] width 15 height 12
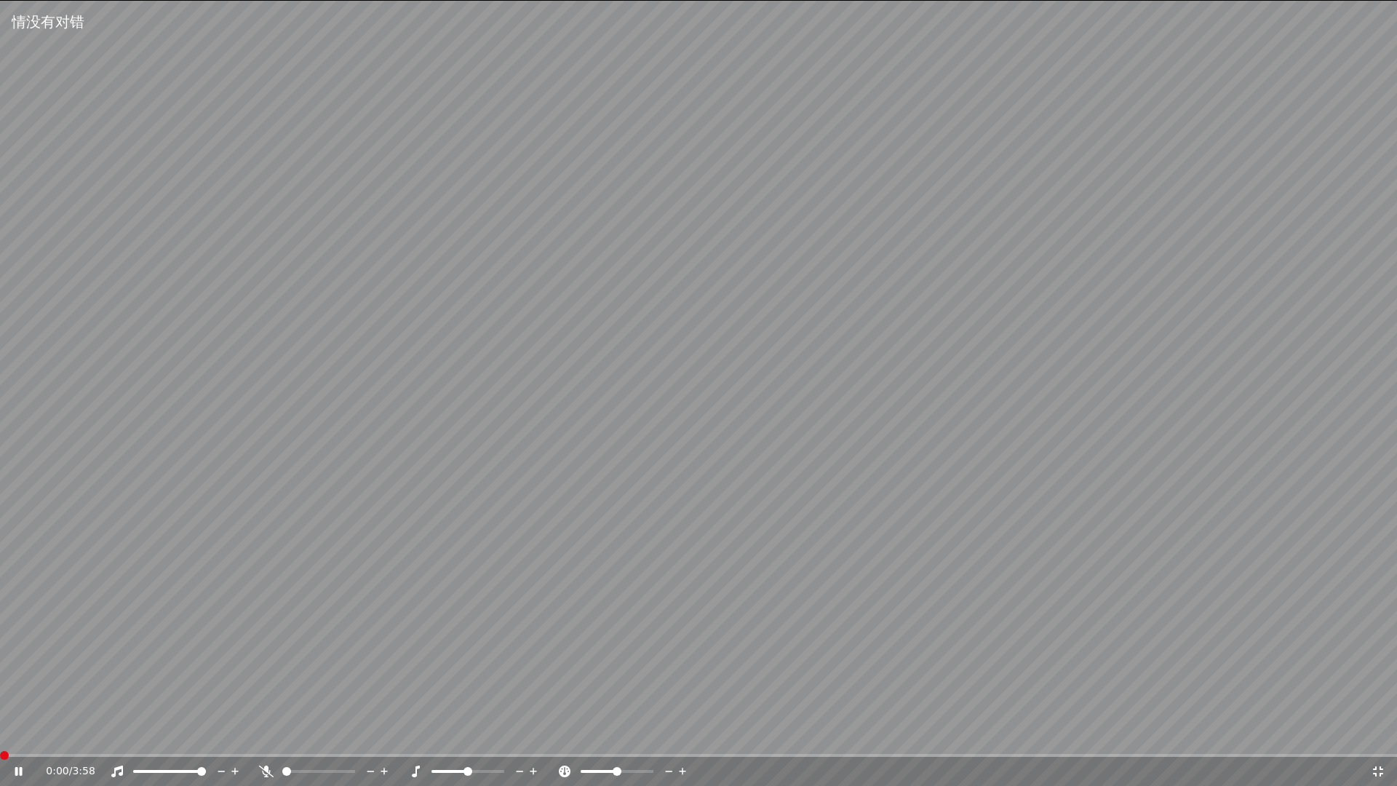
click at [0, 739] on span at bounding box center [4, 755] width 9 height 9
click at [1379, 739] on icon at bounding box center [1378, 771] width 10 height 10
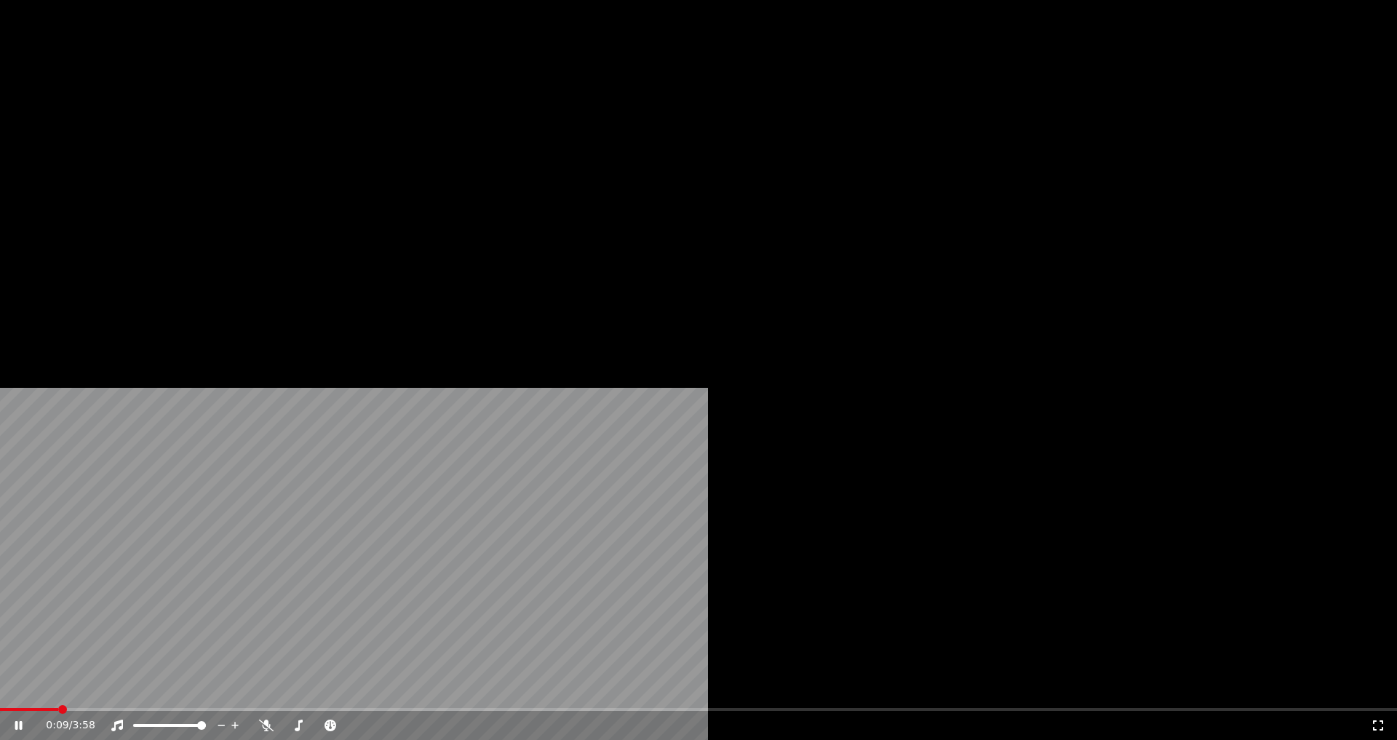
click at [318, 108] on button "Audio" at bounding box center [309, 97] width 58 height 20
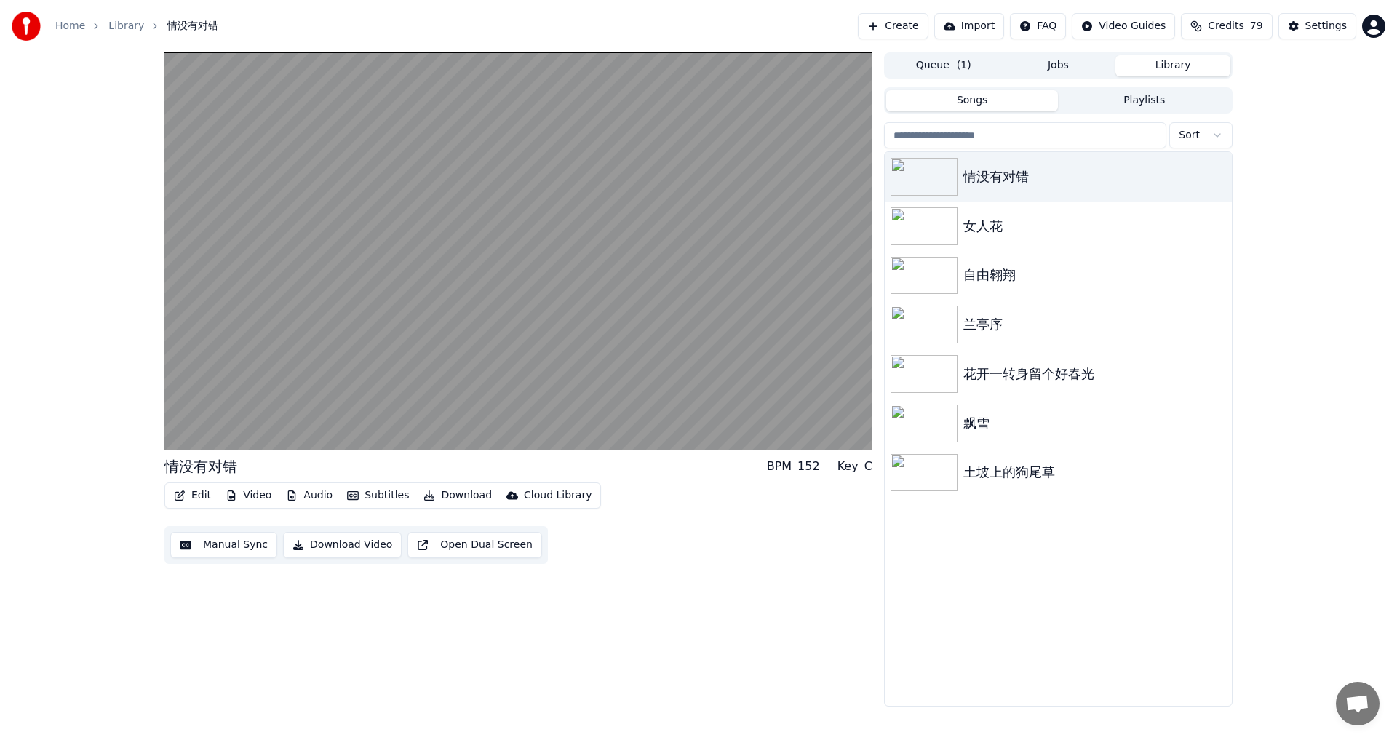
click at [706, 650] on div "情没有对错 BPM 152 Key C Edit Video Audio Subtitles Download Cloud Library Manual Sy…" at bounding box center [518, 379] width 708 height 654
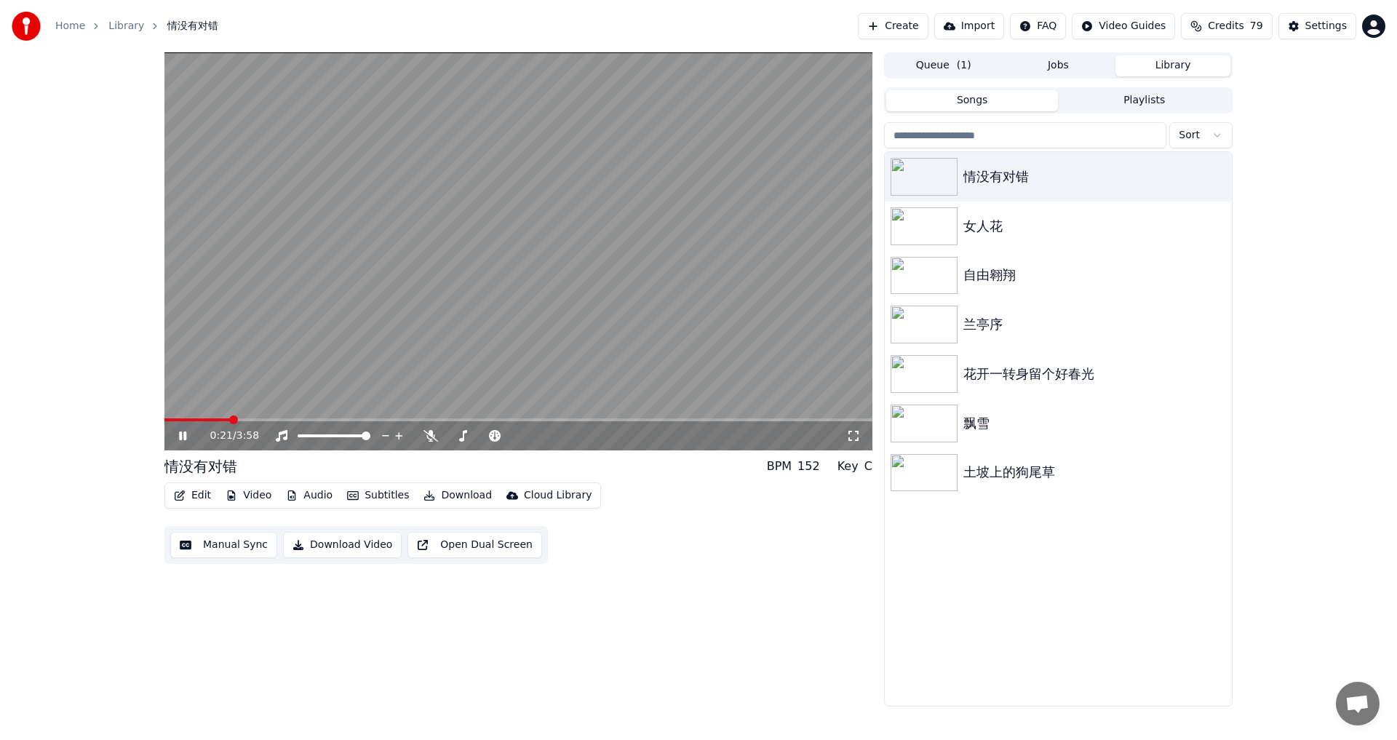
click at [853, 439] on icon at bounding box center [853, 436] width 15 height 12
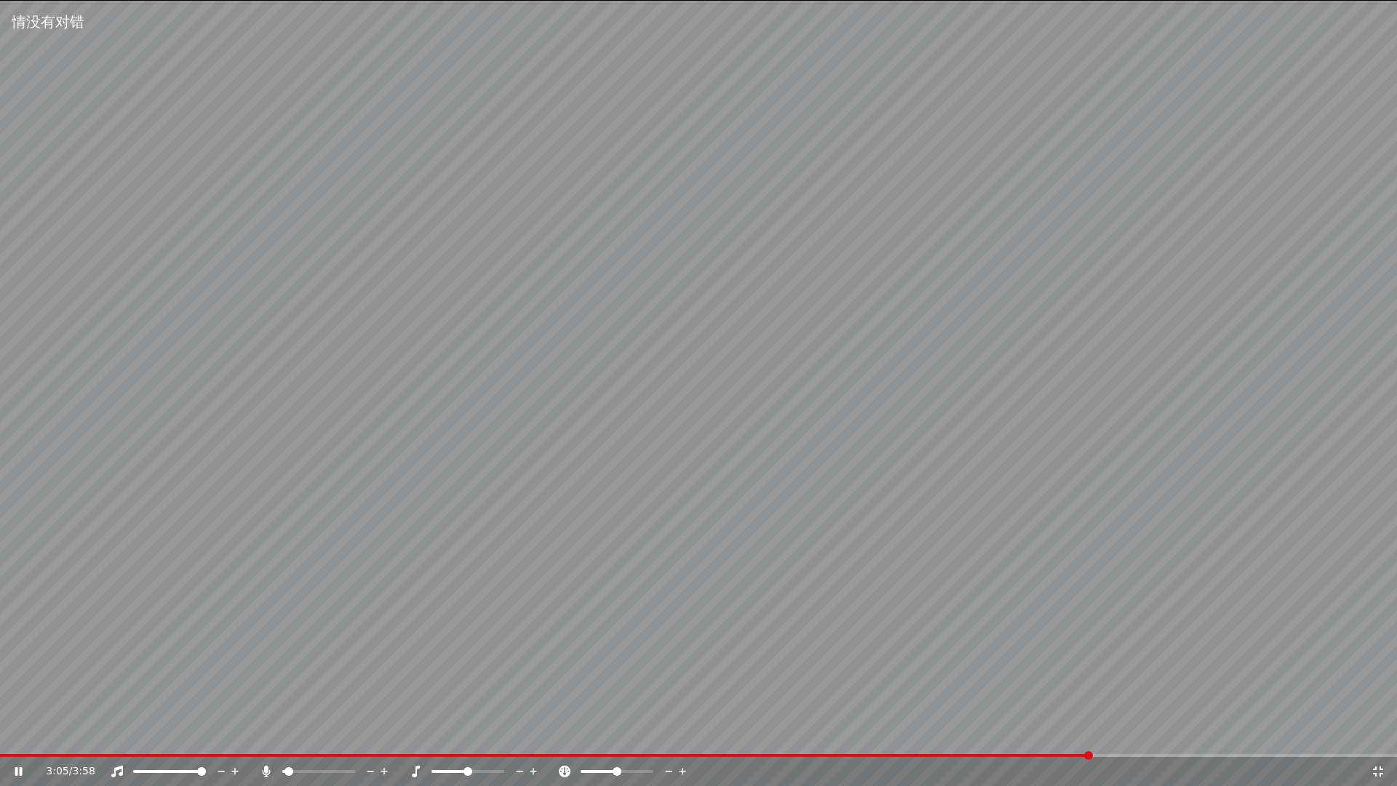
click at [284, 739] on span at bounding box center [288, 771] width 9 height 9
click at [1379, 739] on icon at bounding box center [1378, 771] width 15 height 12
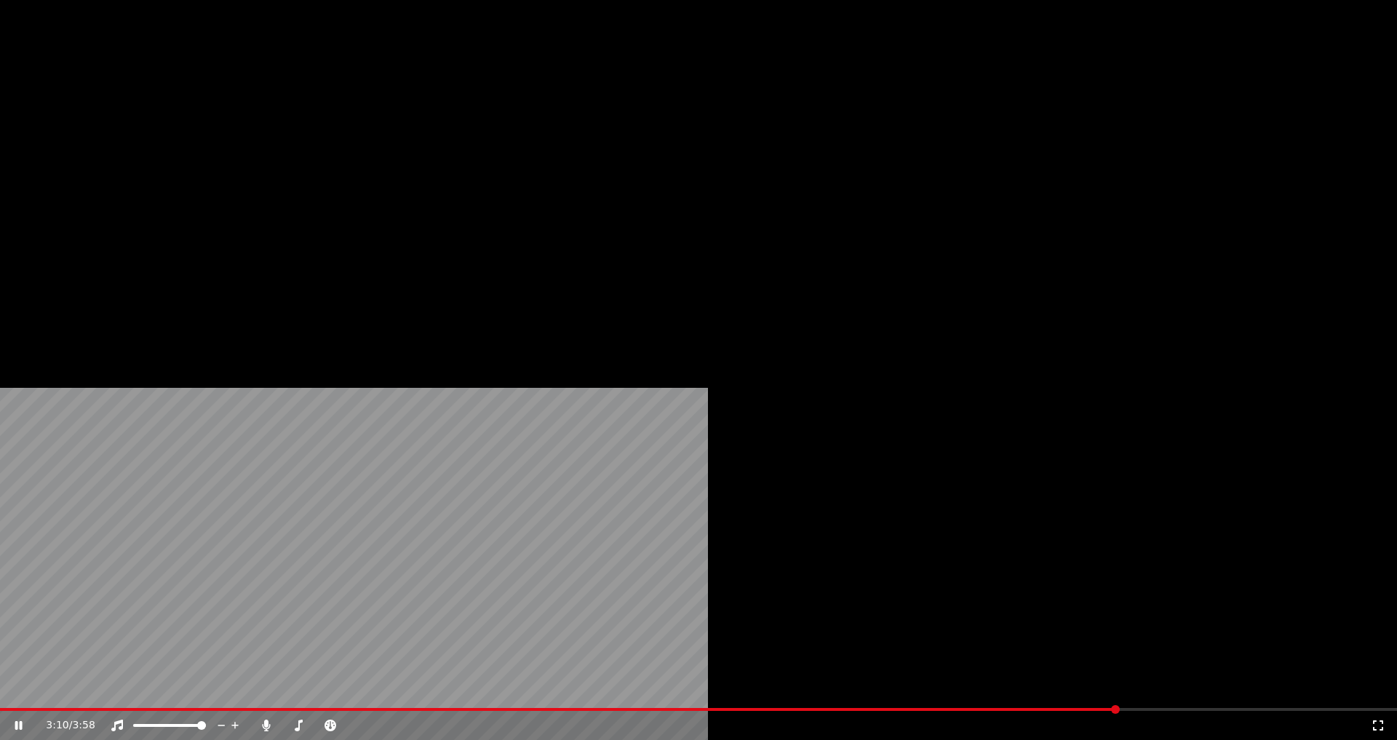
click at [310, 108] on button "Audio" at bounding box center [309, 97] width 58 height 20
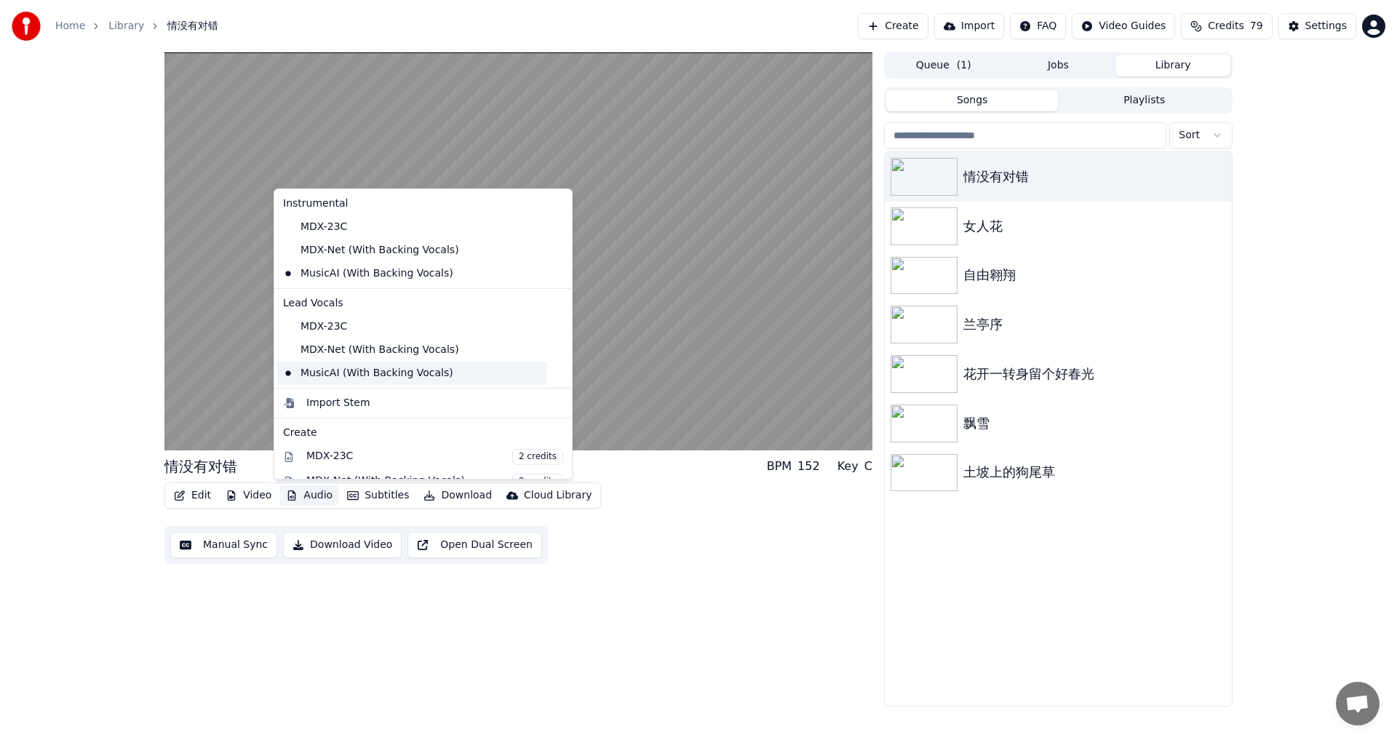
click at [355, 367] on div "MusicAI (With Backing Vocals)" at bounding box center [412, 373] width 270 height 23
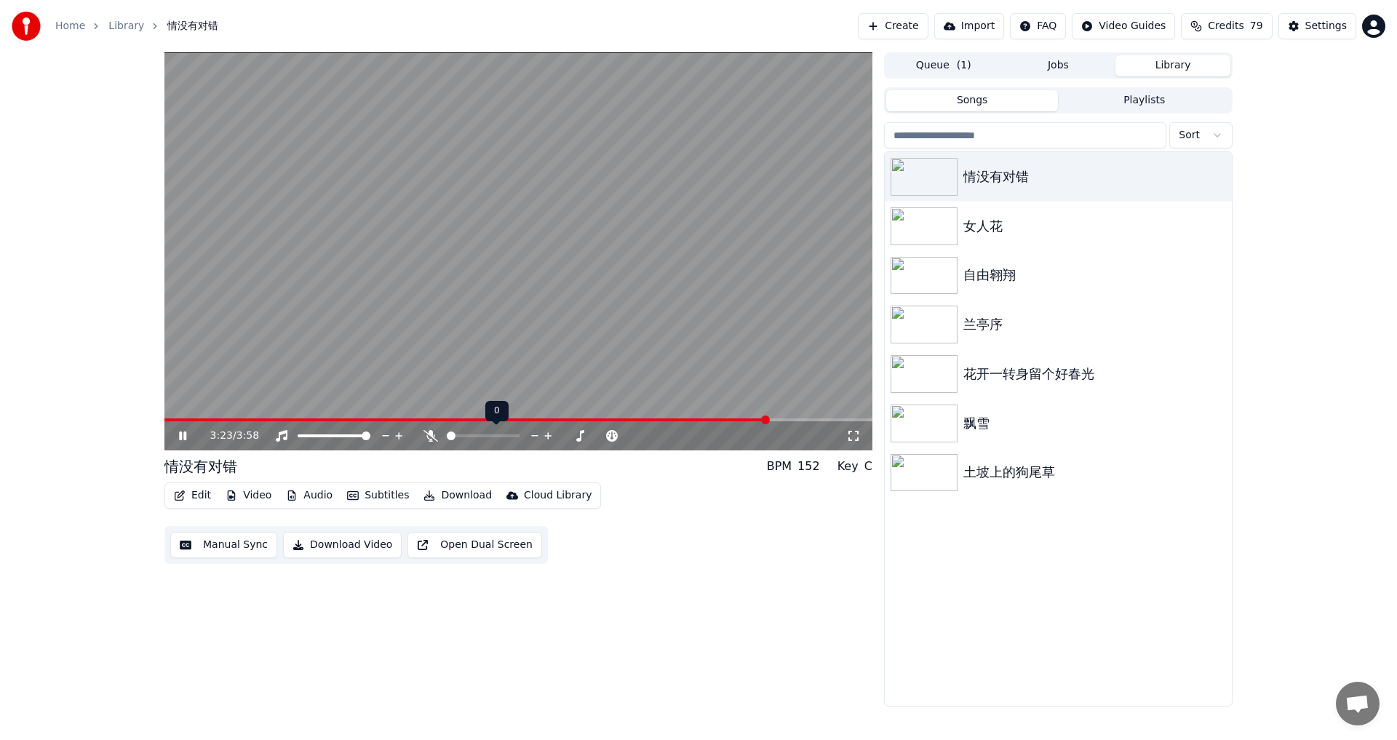
click at [447, 436] on span at bounding box center [451, 435] width 9 height 9
click at [447, 437] on span at bounding box center [451, 435] width 9 height 9
click at [308, 493] on button "Audio" at bounding box center [309, 495] width 58 height 20
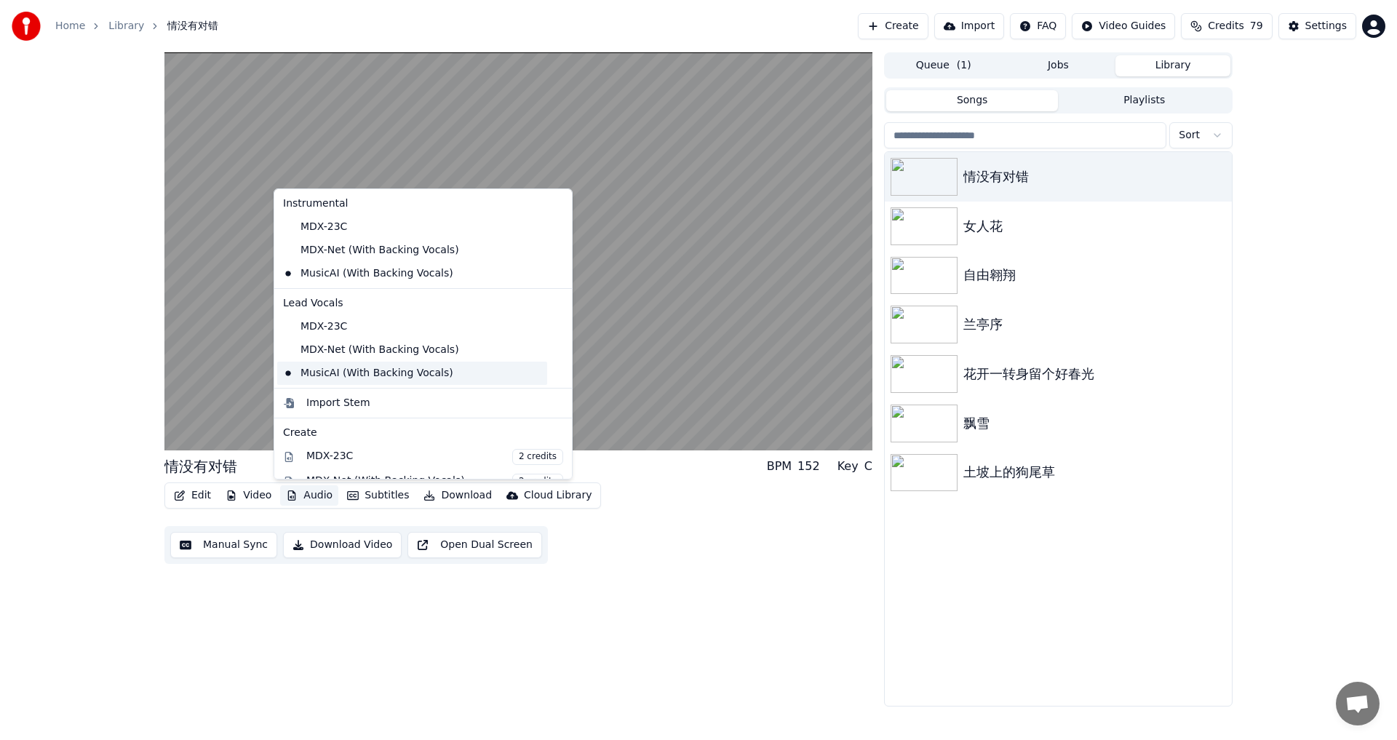
click at [316, 364] on div "MusicAI (With Backing Vocals)" at bounding box center [412, 373] width 270 height 23
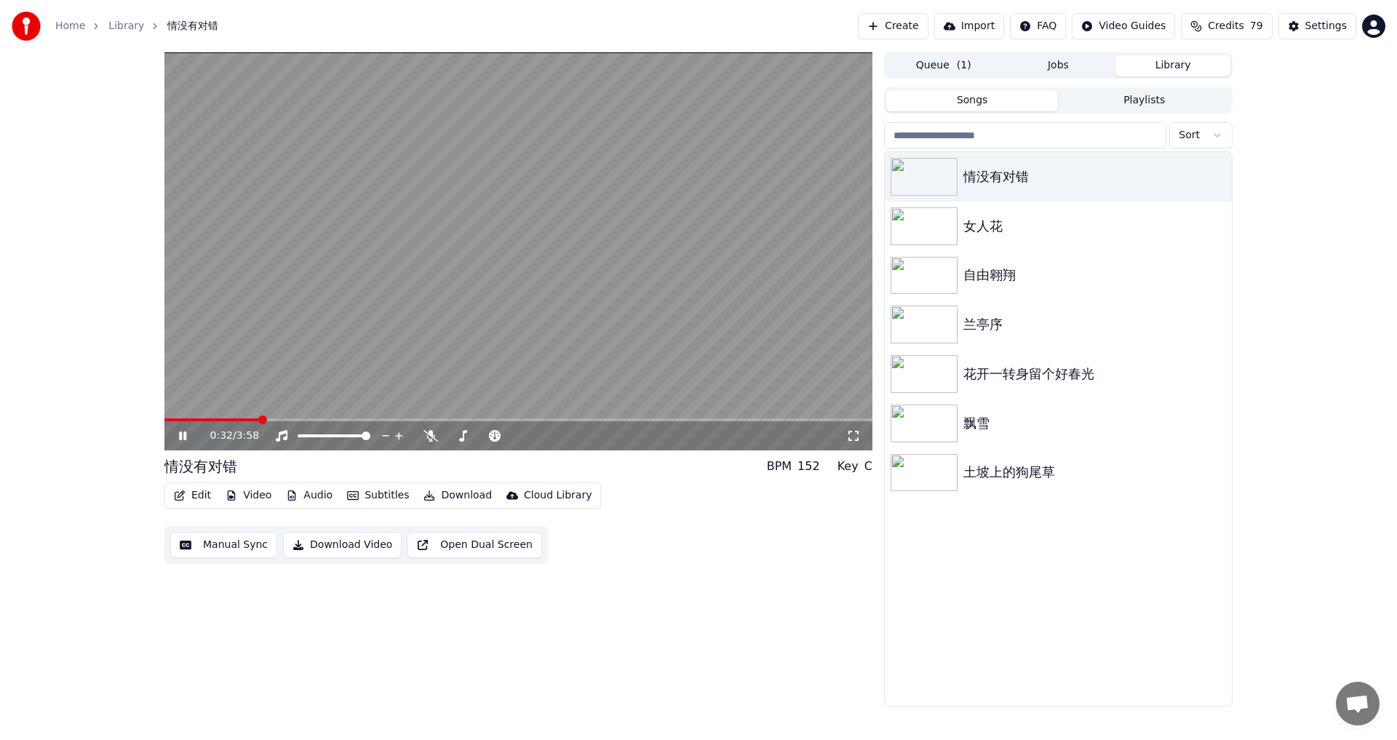
click at [260, 418] on span at bounding box center [211, 419] width 95 height 3
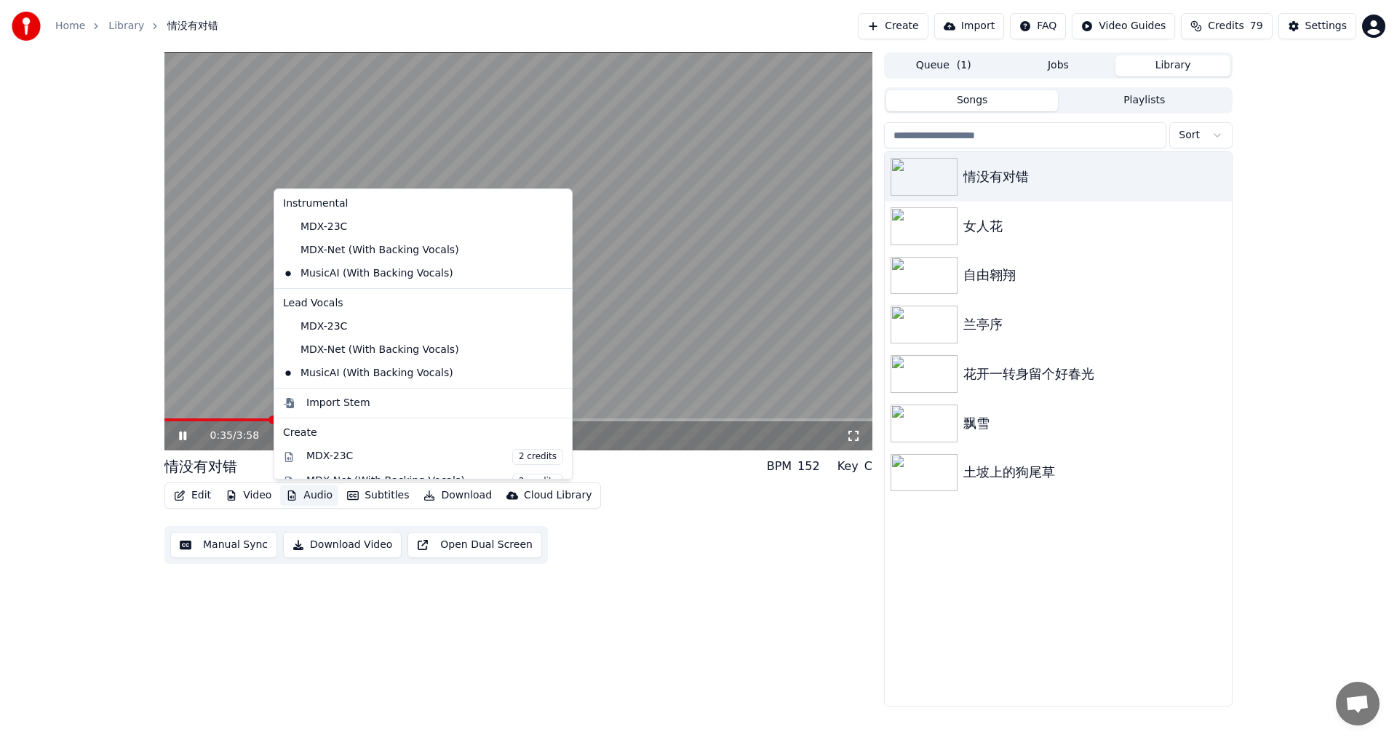
click at [316, 498] on button "Audio" at bounding box center [309, 495] width 58 height 20
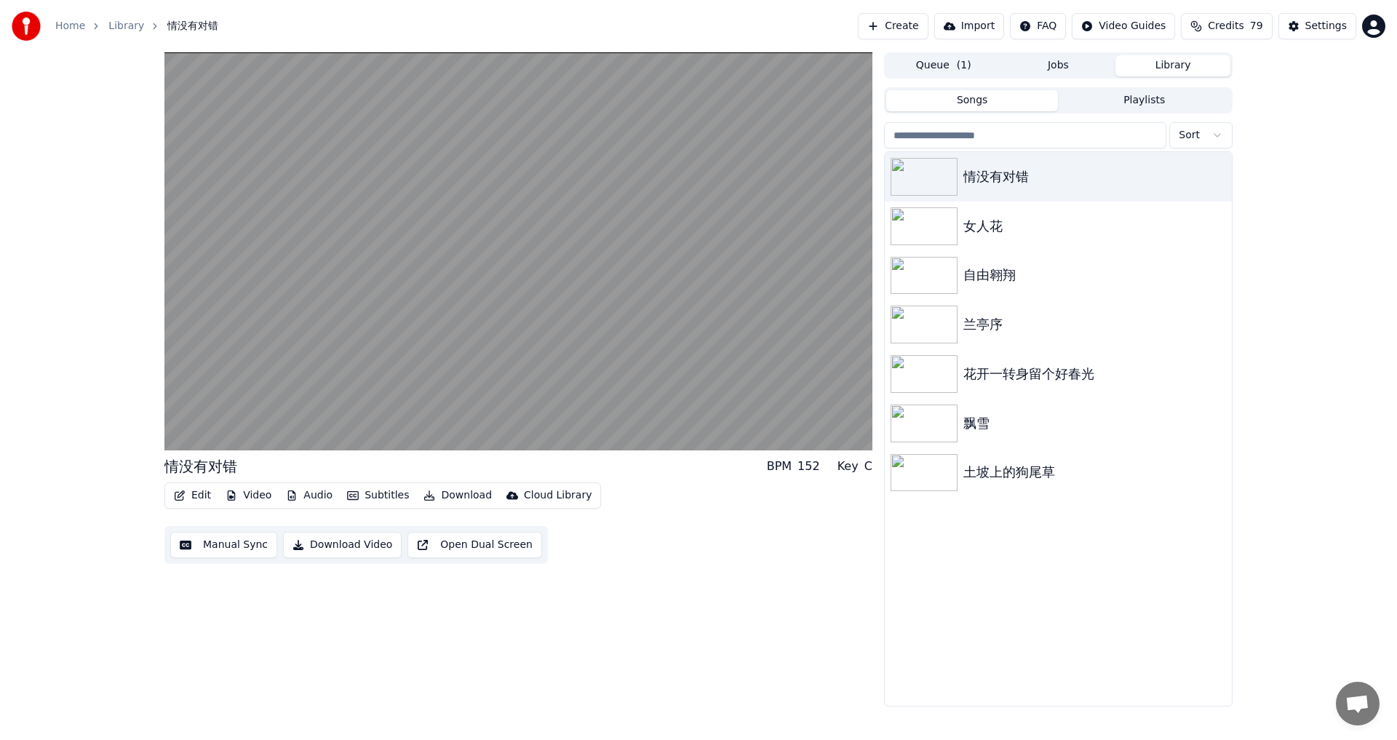
click at [722, 623] on div "情没有对错 BPM 152 Key C Edit Video Audio Subtitles Download Cloud Library Manual Sy…" at bounding box center [518, 379] width 708 height 654
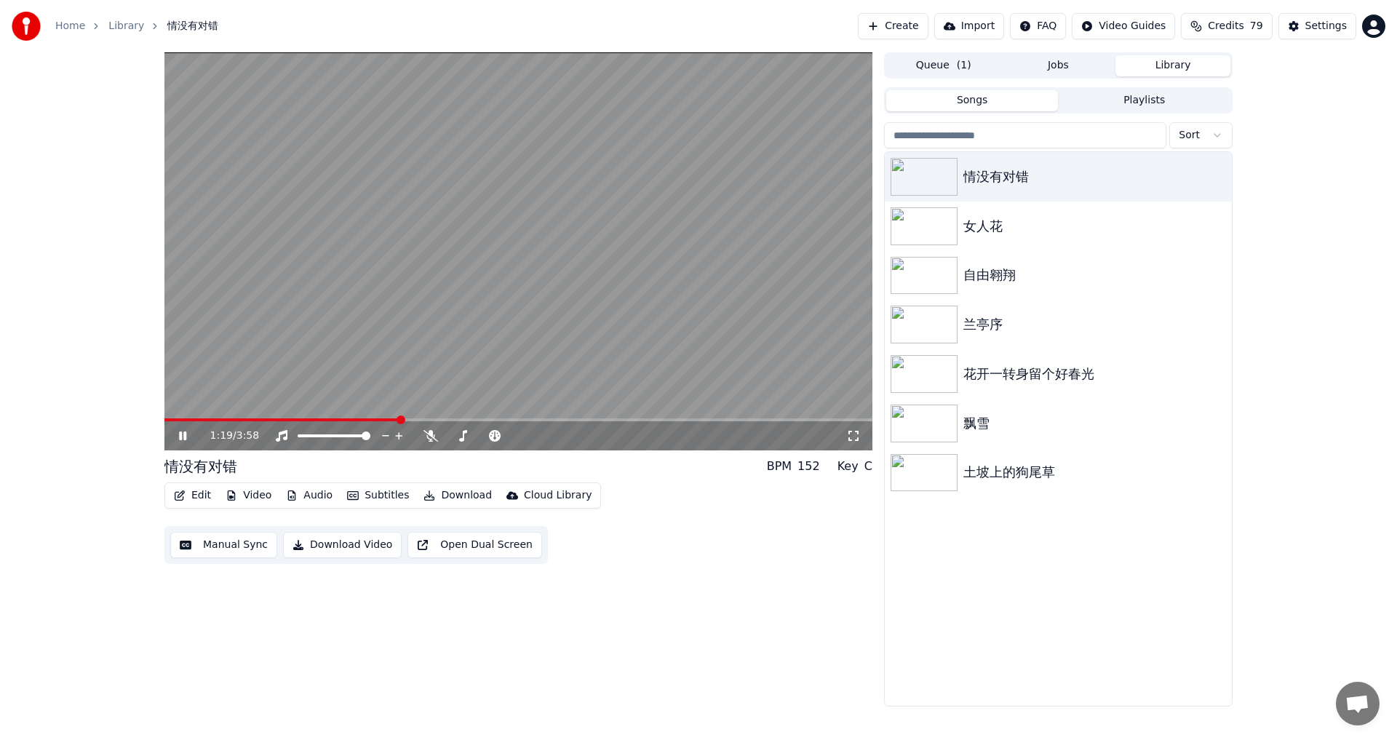
click at [399, 420] on span at bounding box center [518, 419] width 708 height 3
click at [463, 422] on polygon at bounding box center [462, 421] width 10 height 10
click at [469, 419] on div "Key Key" at bounding box center [463, 412] width 33 height 20
click at [479, 417] on video at bounding box center [518, 251] width 708 height 398
click at [474, 419] on span at bounding box center [518, 419] width 708 height 3
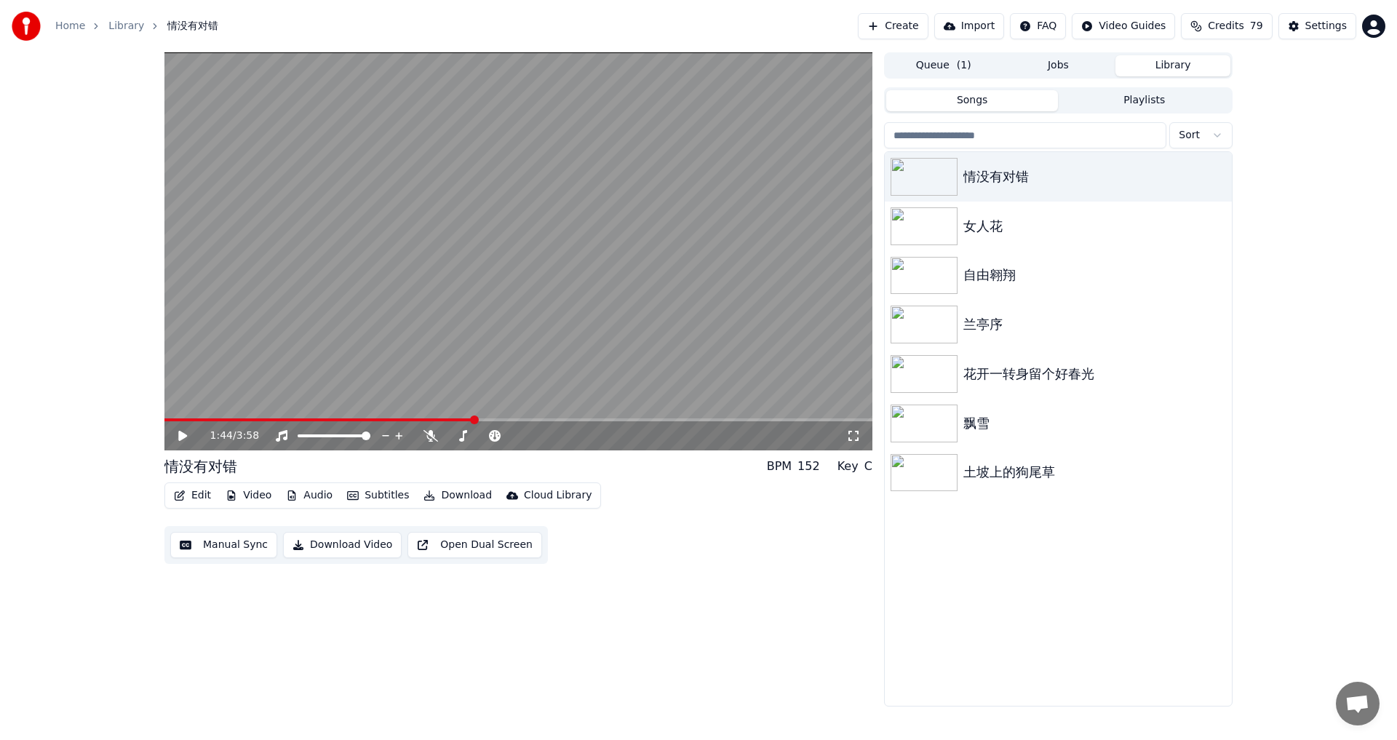
click at [178, 439] on icon at bounding box center [193, 436] width 34 height 12
click at [544, 418] on video at bounding box center [518, 251] width 708 height 398
click at [561, 418] on video at bounding box center [518, 251] width 708 height 398
click at [567, 420] on span at bounding box center [518, 419] width 708 height 3
click at [447, 434] on span at bounding box center [451, 435] width 9 height 9
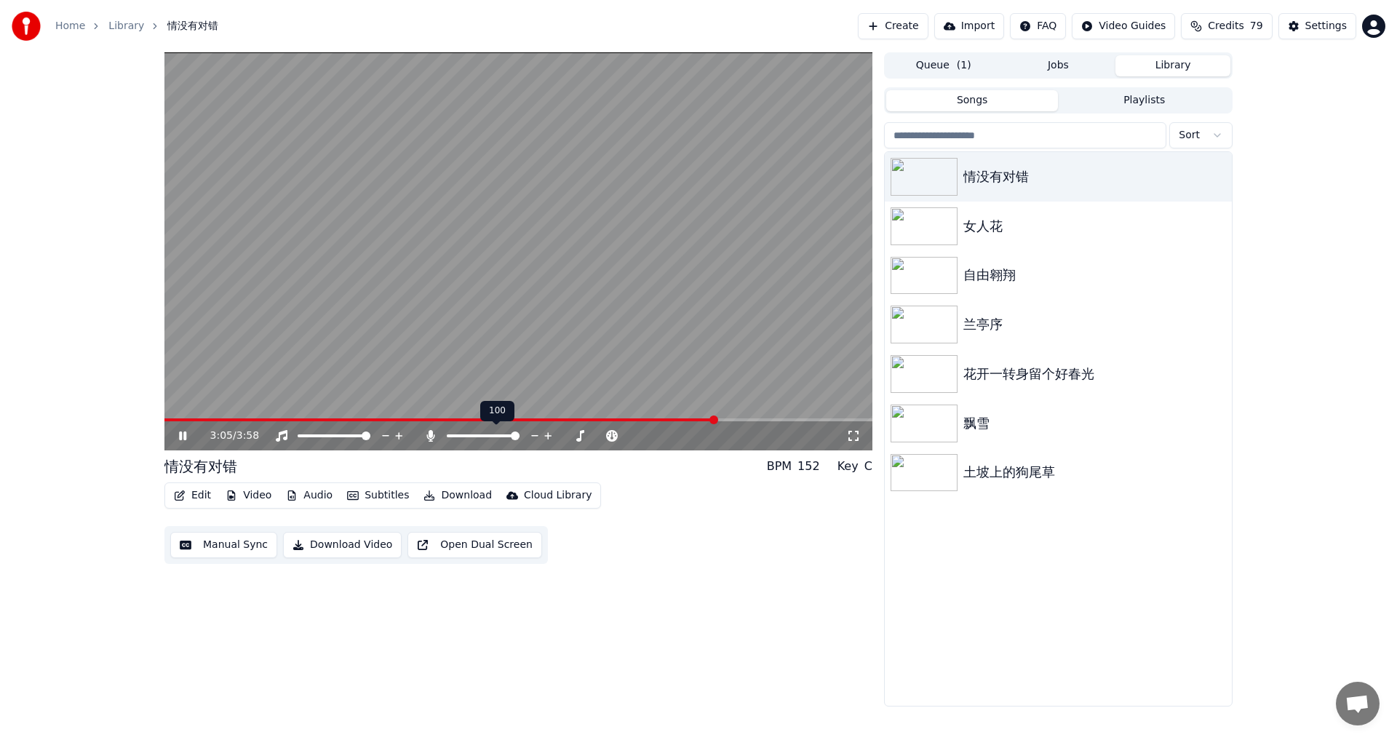
click at [519, 431] on span at bounding box center [515, 435] width 9 height 9
click at [519, 436] on span at bounding box center [520, 435] width 9 height 9
click at [169, 420] on span at bounding box center [473, 419] width 618 height 3
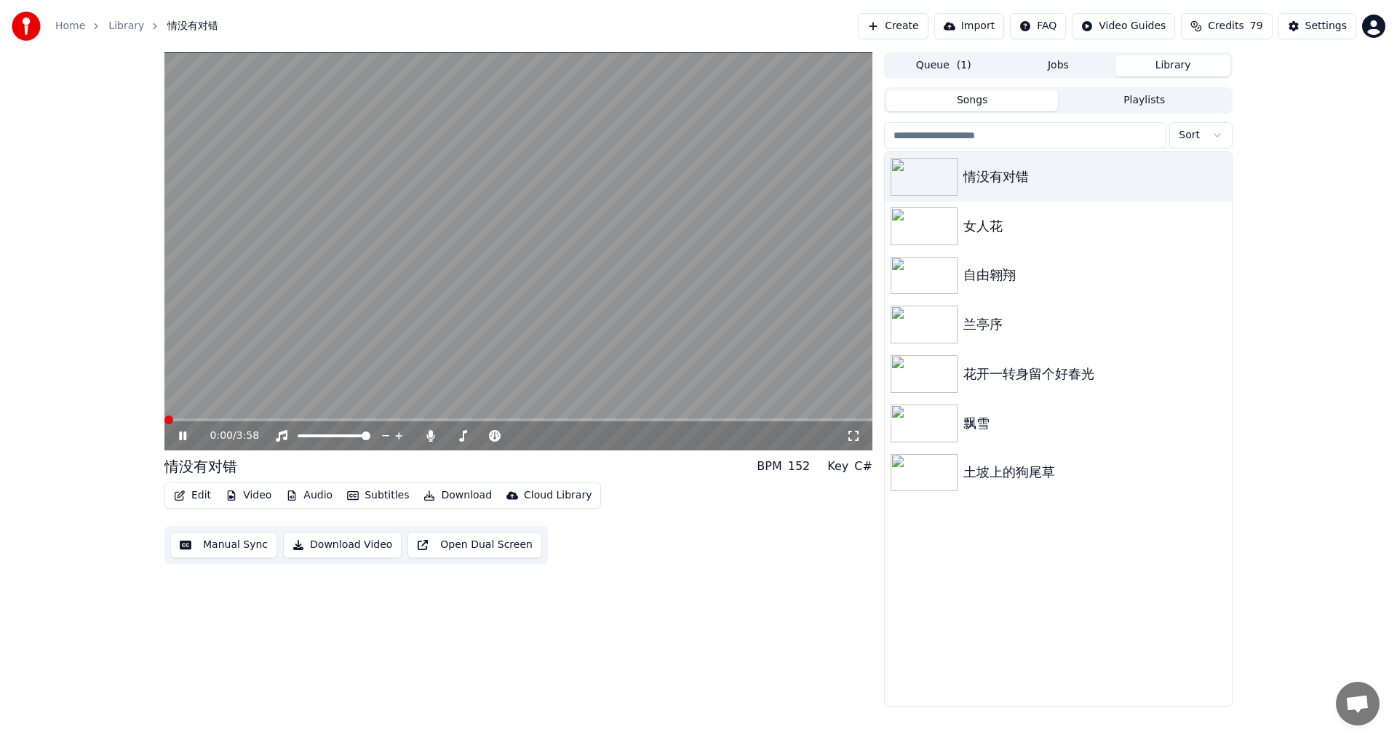
click at [164, 422] on span at bounding box center [168, 419] width 9 height 9
click at [610, 420] on span at bounding box center [518, 419] width 708 height 3
click at [687, 420] on span at bounding box center [518, 419] width 708 height 3
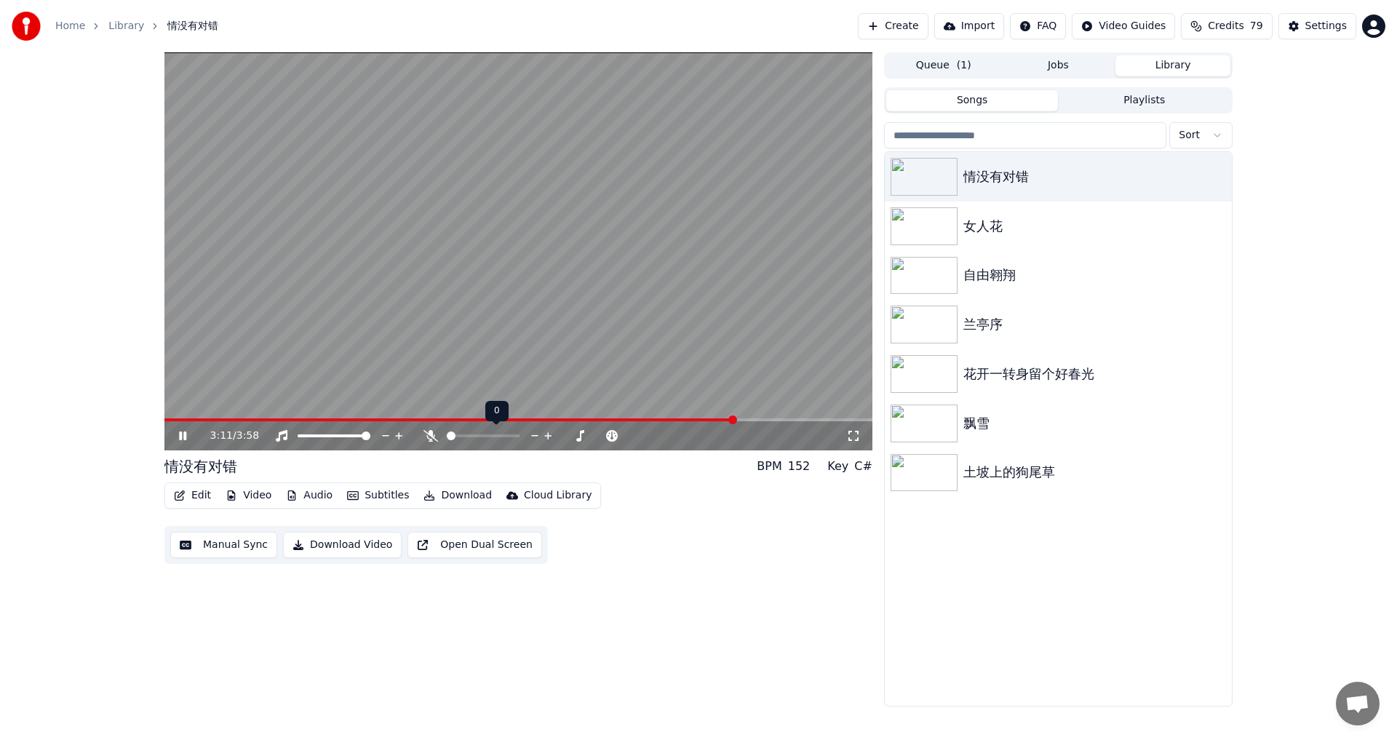
click at [447, 431] on span at bounding box center [451, 435] width 9 height 9
click at [306, 498] on button "Audio" at bounding box center [309, 495] width 58 height 20
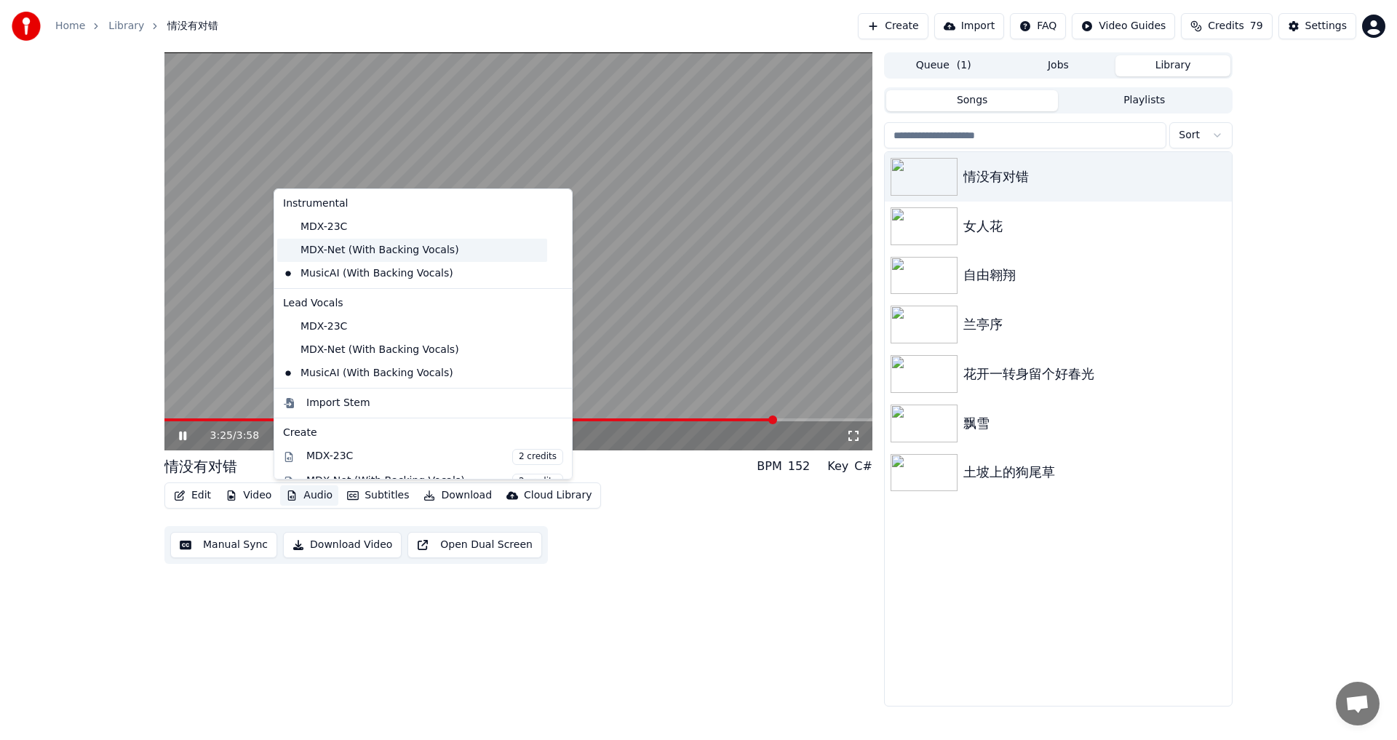
click at [346, 259] on div "MDX-Net (With Backing Vocals)" at bounding box center [412, 250] width 270 height 23
click at [316, 492] on button "Audio" at bounding box center [309, 495] width 58 height 20
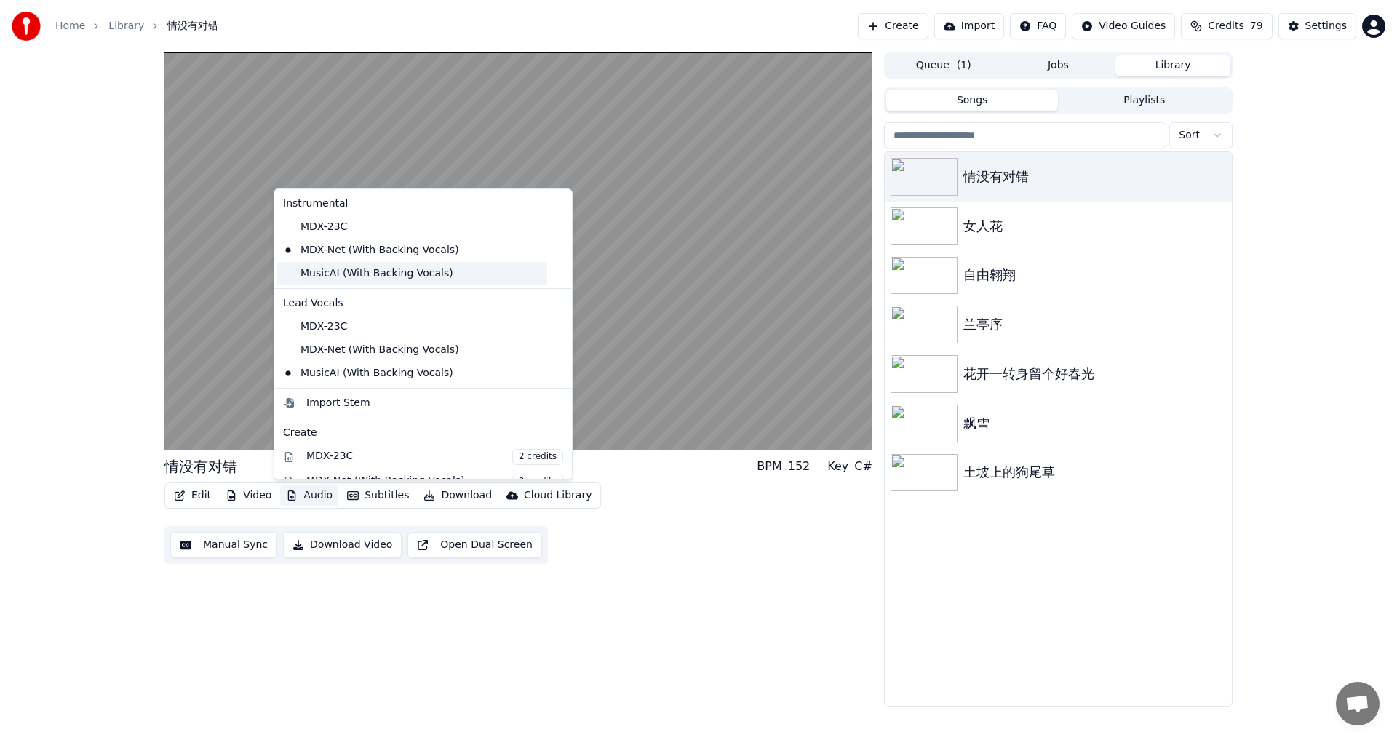
click at [327, 272] on div "MusicAI (With Backing Vocals)" at bounding box center [412, 273] width 270 height 23
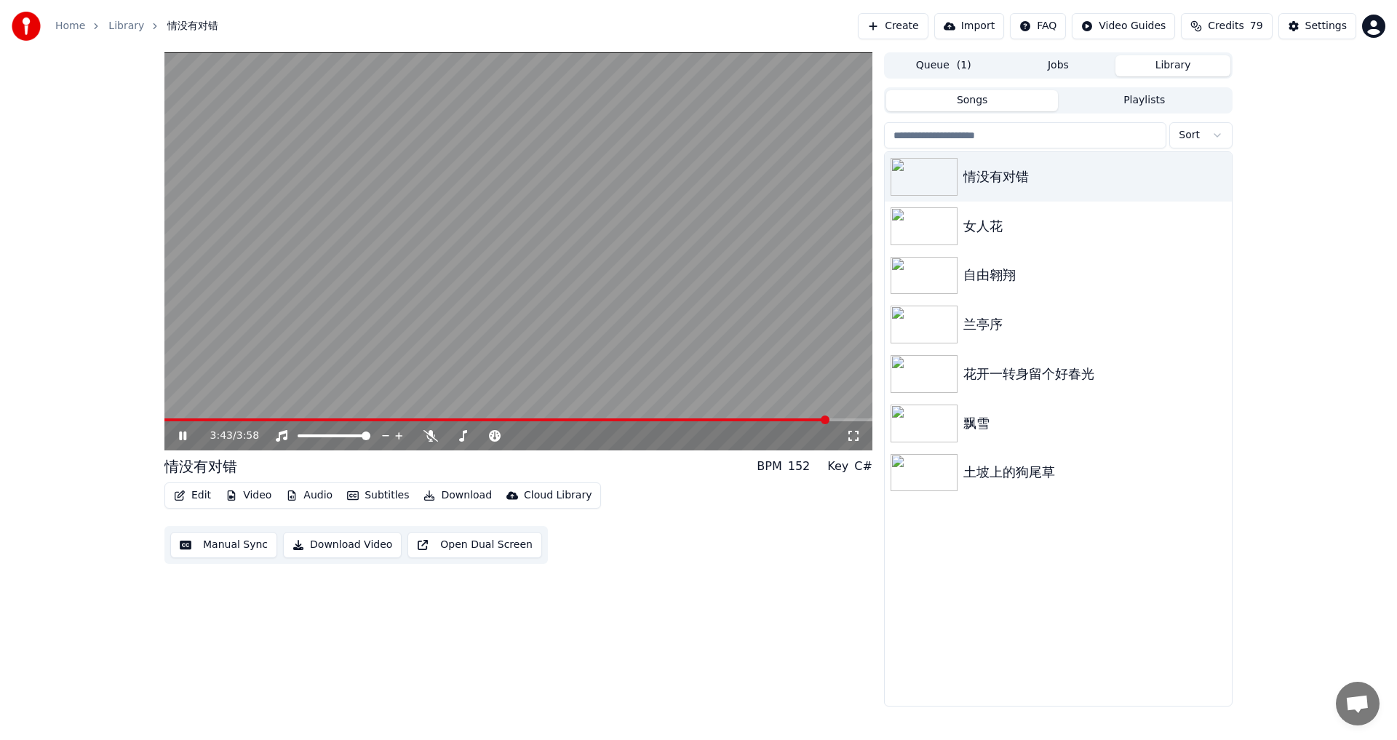
click at [640, 420] on span at bounding box center [496, 419] width 664 height 3
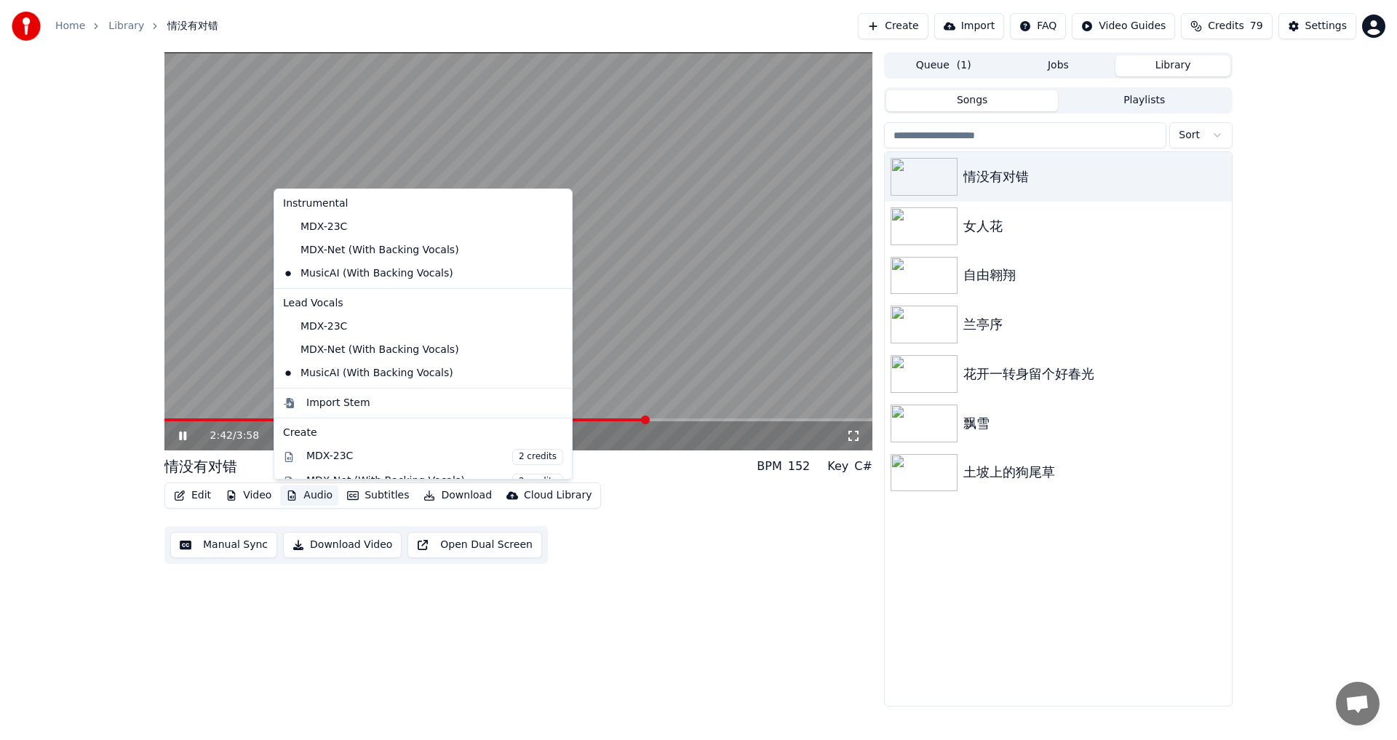
click at [309, 496] on button "Audio" at bounding box center [309, 495] width 58 height 20
click at [307, 491] on button "Audio" at bounding box center [309, 495] width 58 height 20
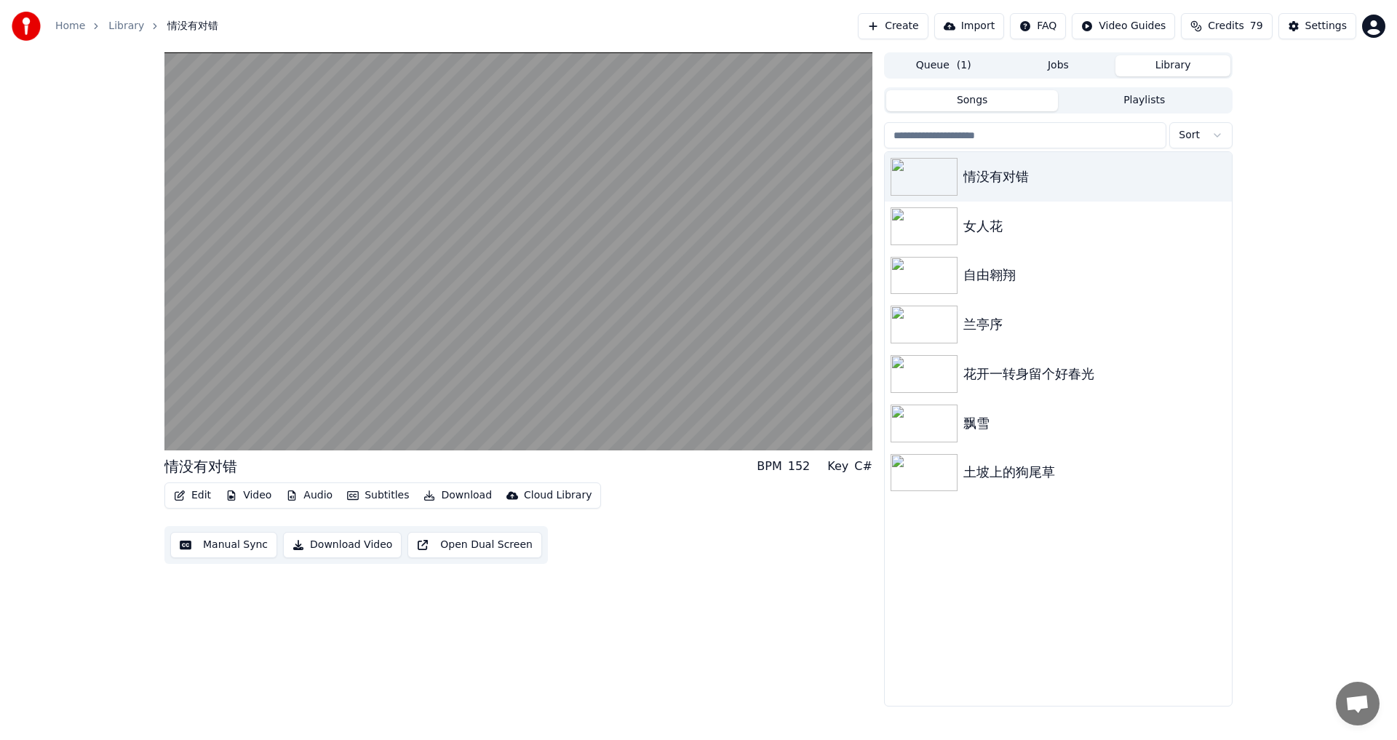
click at [307, 491] on button "Audio" at bounding box center [309, 495] width 58 height 20
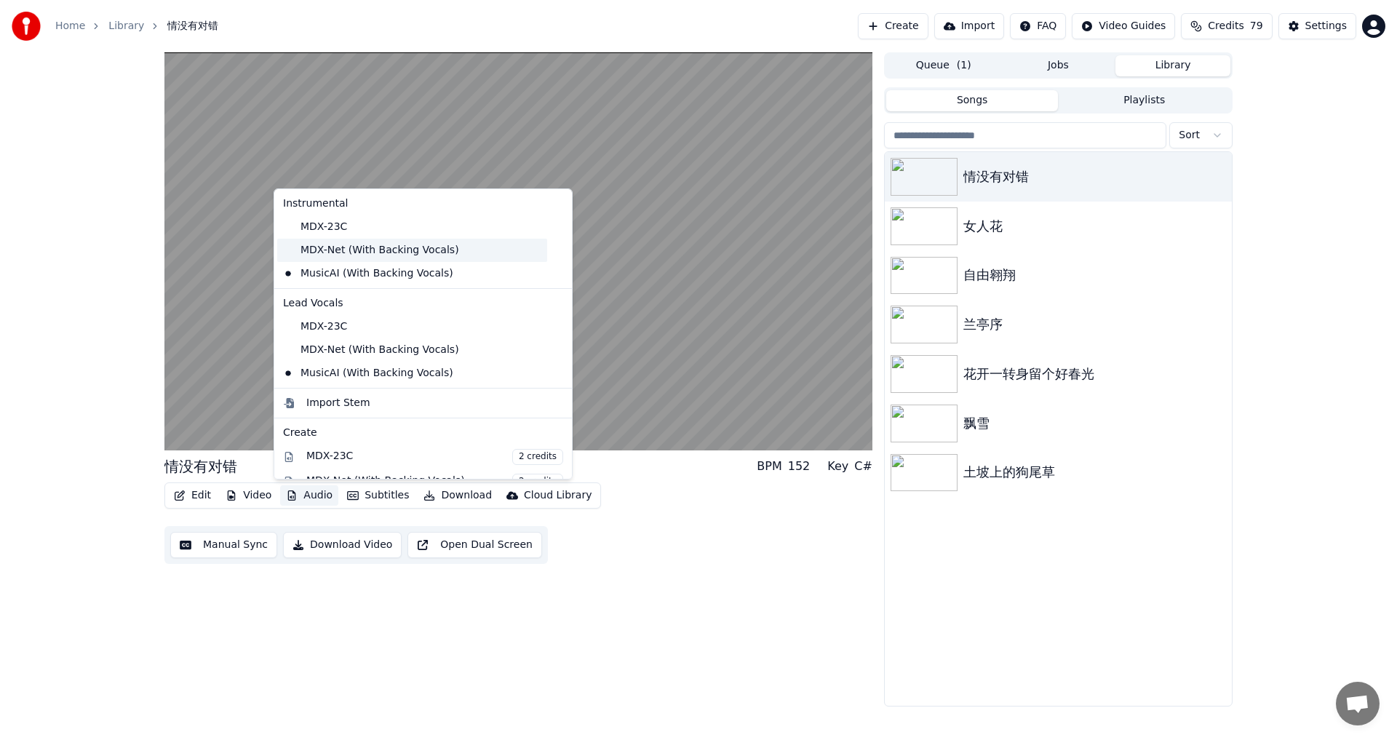
click at [342, 248] on div "MDX-Net (With Backing Vocals)" at bounding box center [412, 250] width 270 height 23
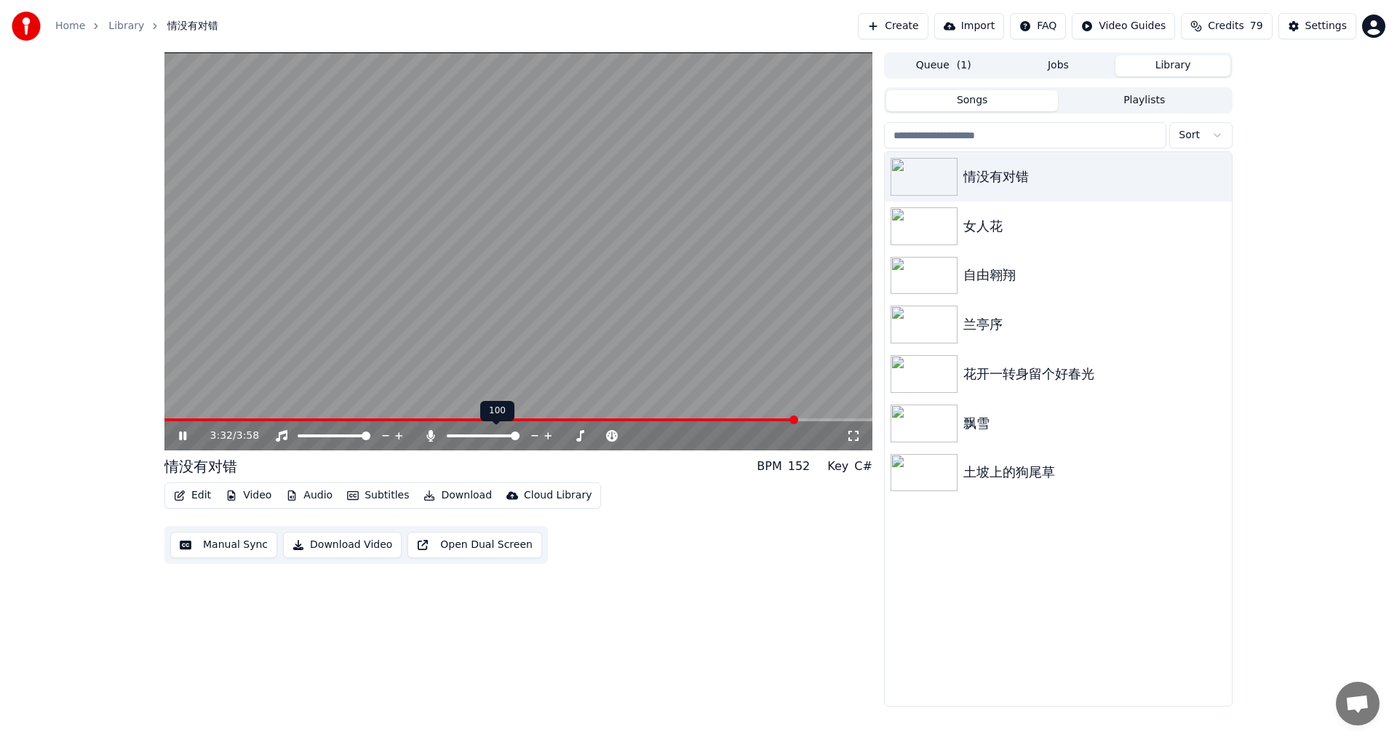
click at [519, 431] on span at bounding box center [515, 435] width 9 height 9
click at [519, 434] on span at bounding box center [515, 435] width 9 height 9
click at [516, 434] on span at bounding box center [515, 435] width 9 height 9
click at [523, 434] on span at bounding box center [520, 435] width 9 height 9
click at [516, 436] on span at bounding box center [515, 435] width 9 height 9
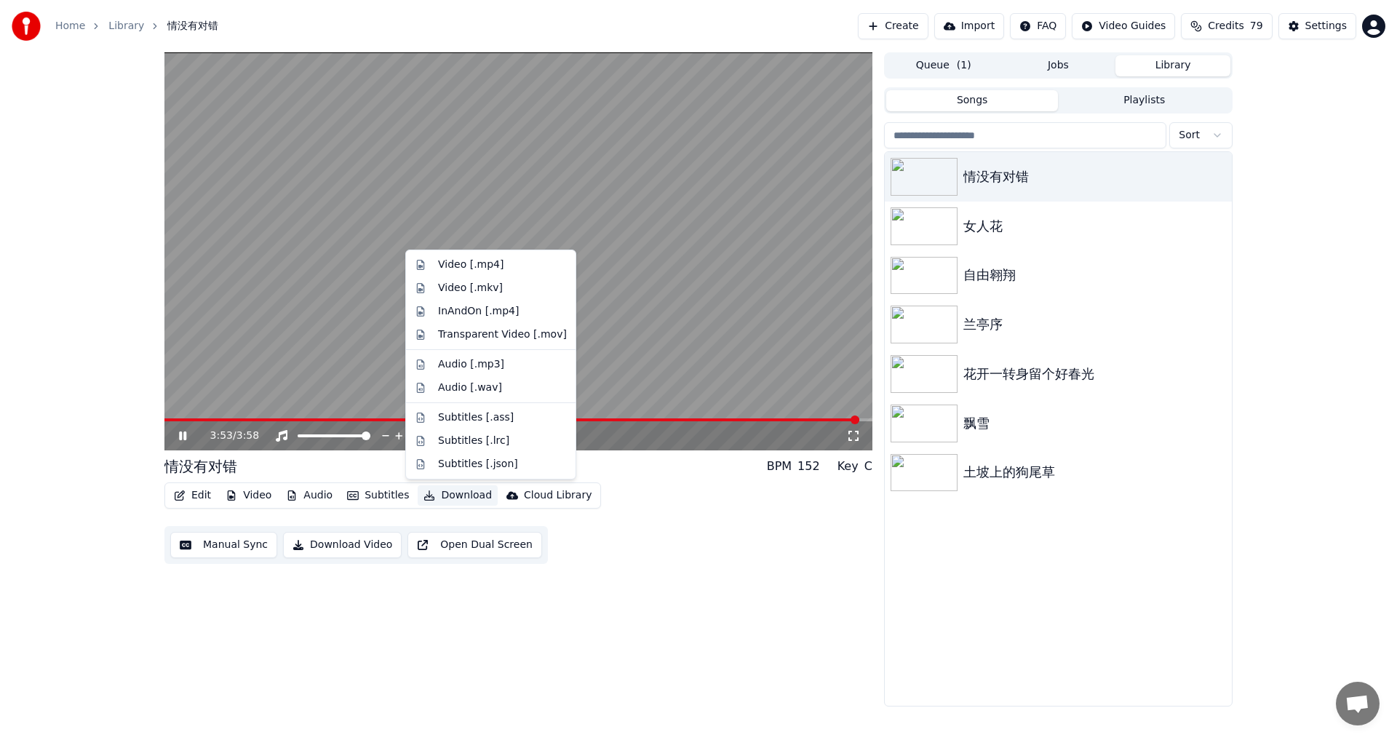
click at [455, 494] on button "Download" at bounding box center [458, 495] width 80 height 20
click at [506, 307] on div "InAndOn [.mp4]" at bounding box center [478, 311] width 81 height 15
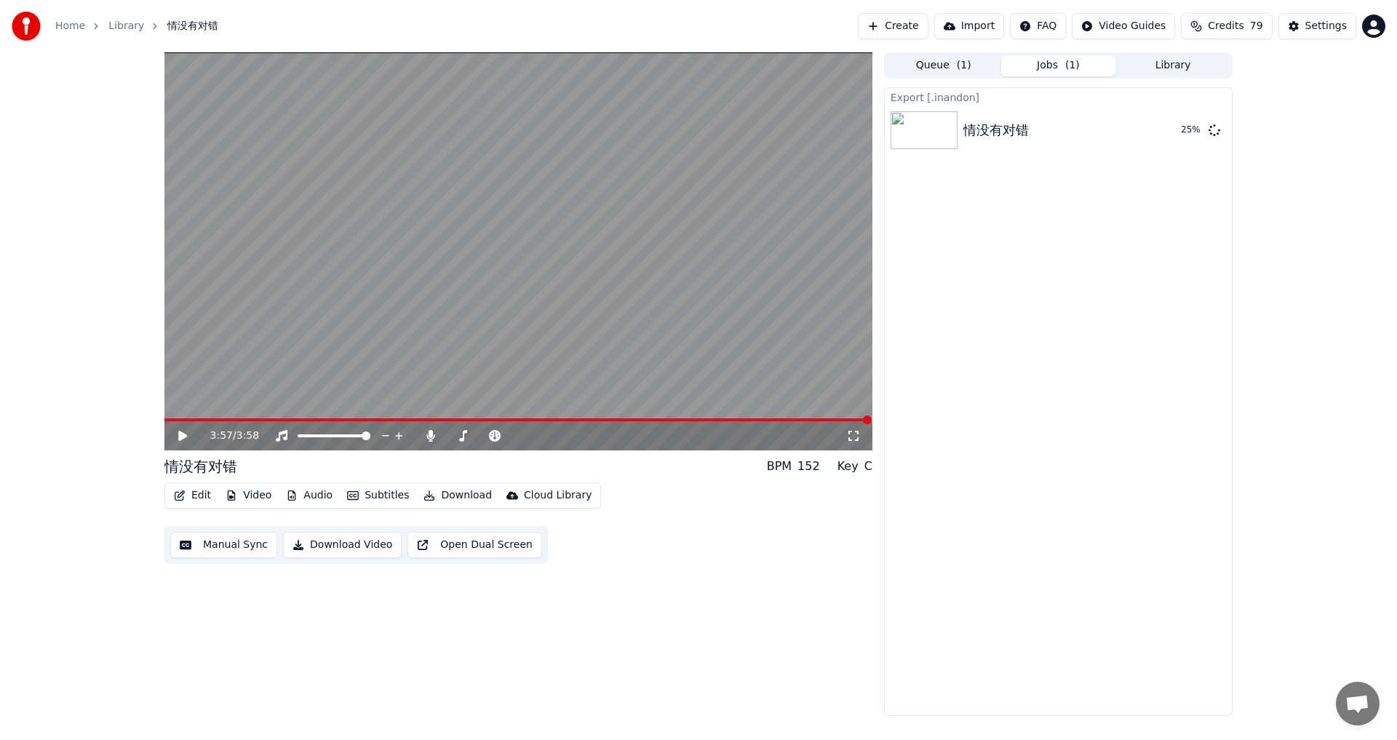
click at [308, 494] on button "Audio" at bounding box center [309, 495] width 58 height 20
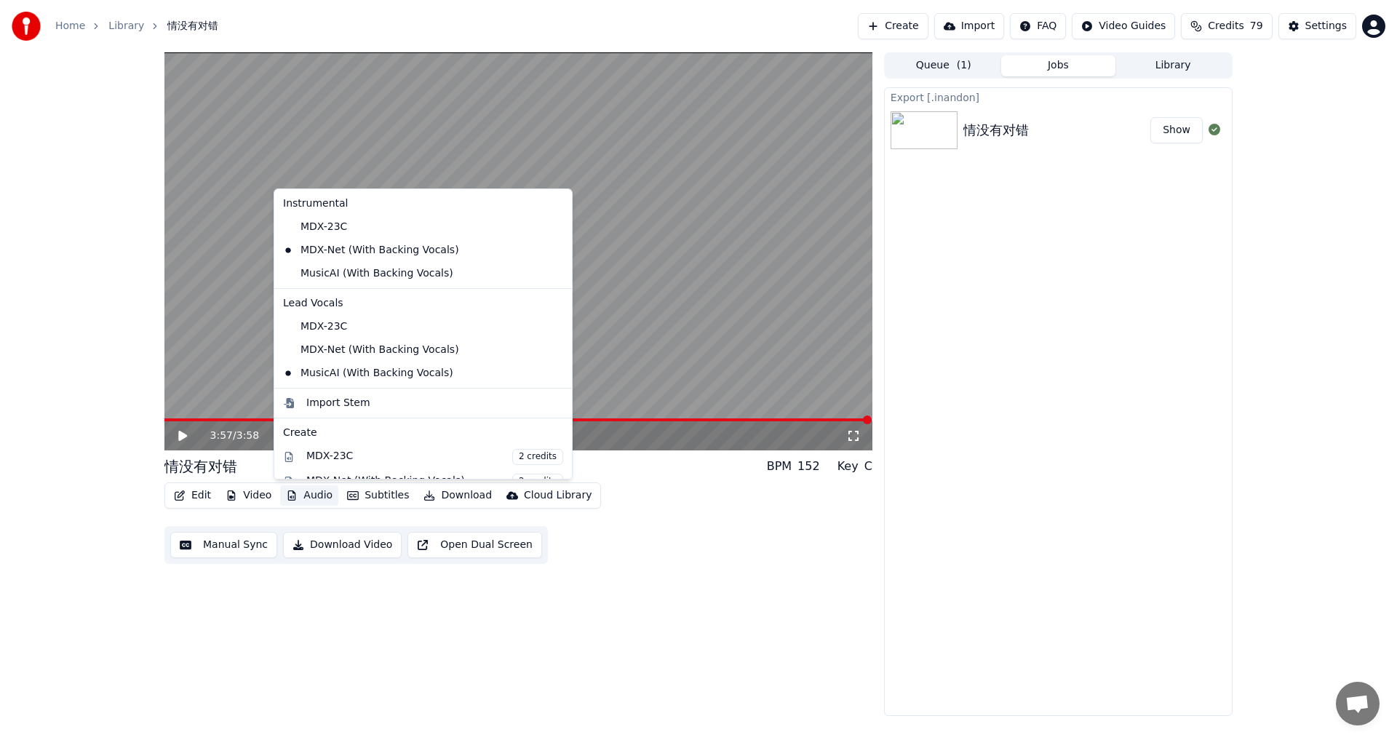
click at [1174, 125] on button "Show" at bounding box center [1176, 130] width 52 height 26
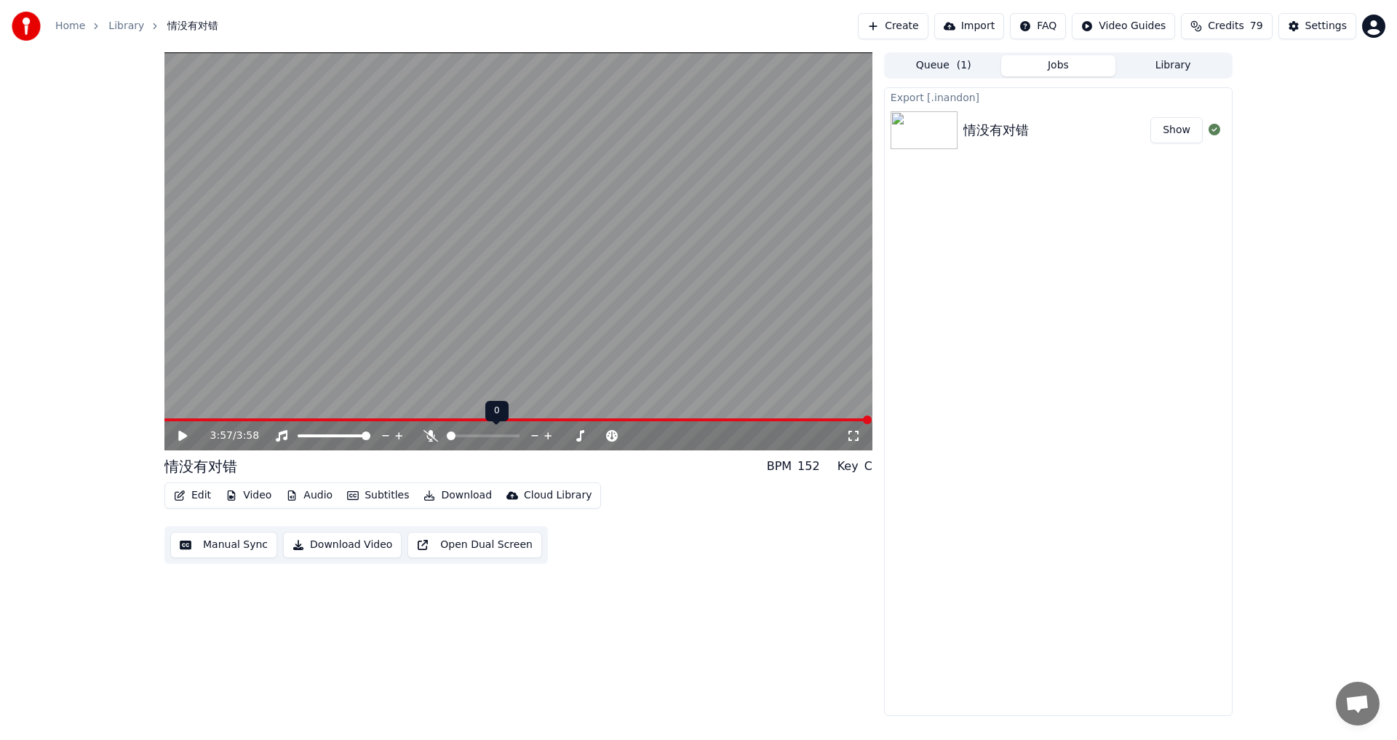
click at [447, 439] on span at bounding box center [451, 435] width 9 height 9
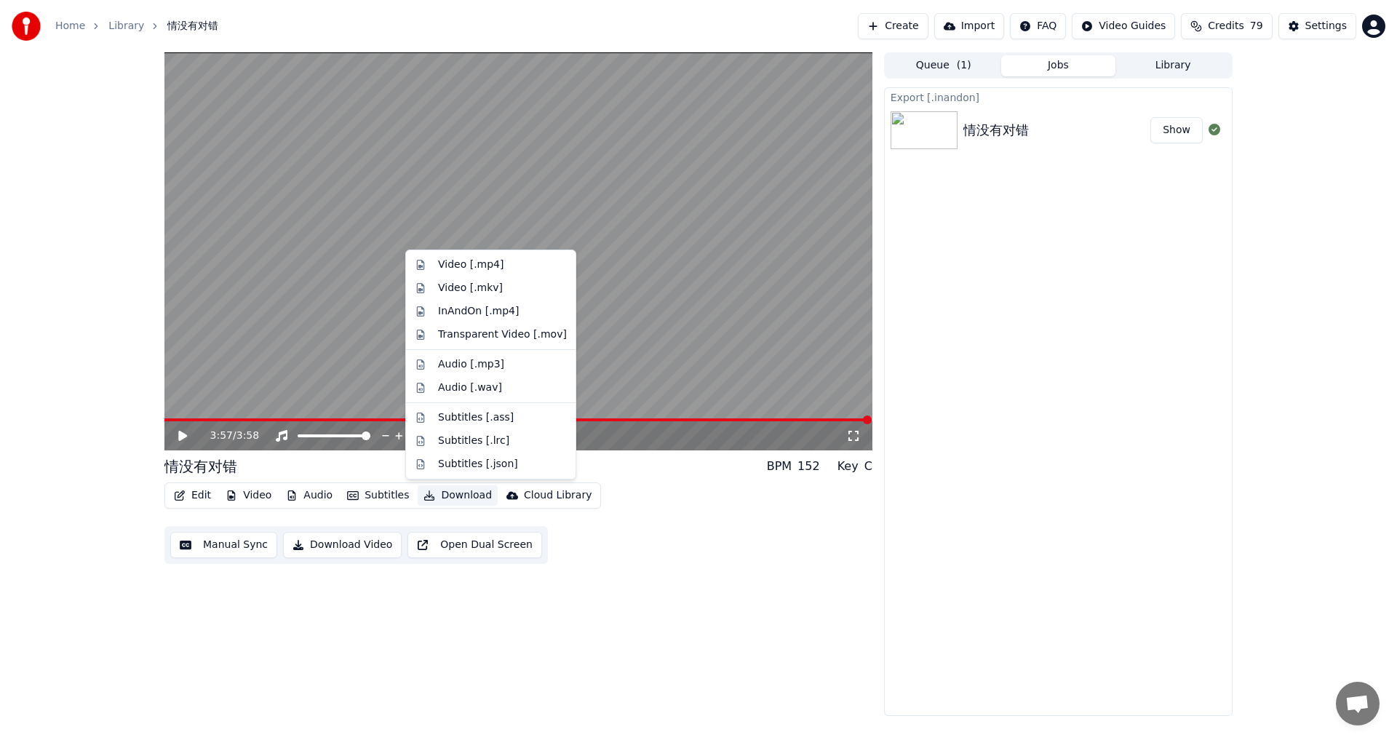
click at [444, 496] on button "Download" at bounding box center [458, 495] width 80 height 20
click at [482, 262] on div "Video [.mp4]" at bounding box center [470, 265] width 65 height 15
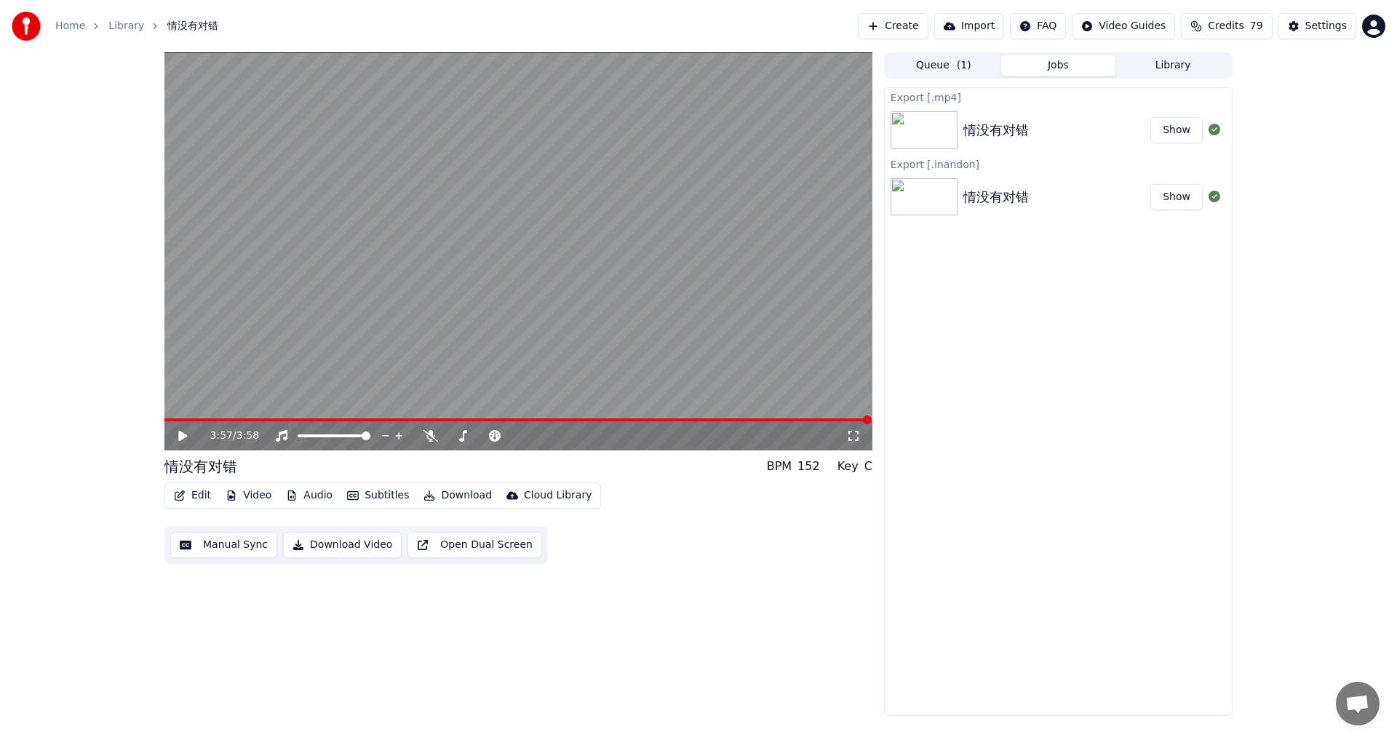
click at [1165, 127] on button "Show" at bounding box center [1176, 130] width 52 height 26
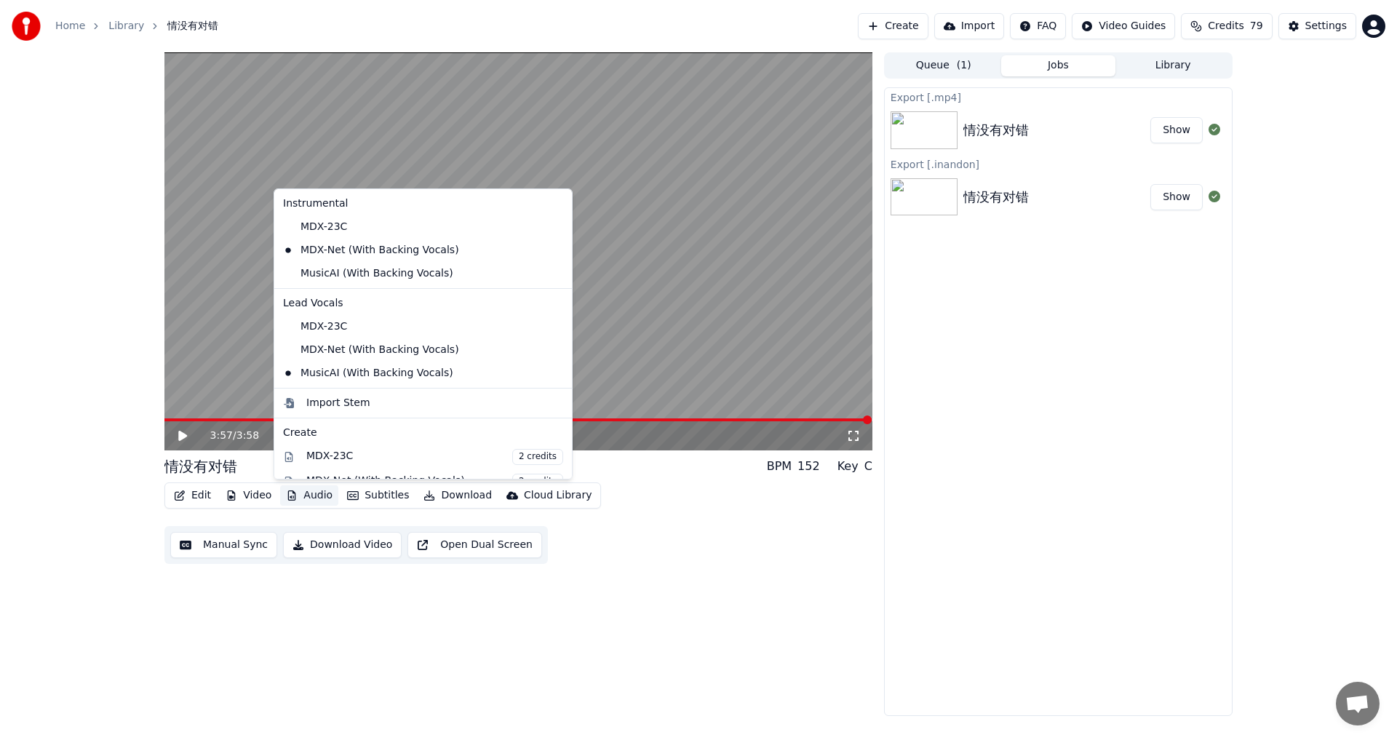
click at [308, 496] on button "Audio" at bounding box center [309, 495] width 58 height 20
click at [351, 281] on div "MusicAI (With Backing Vocals)" at bounding box center [412, 273] width 270 height 23
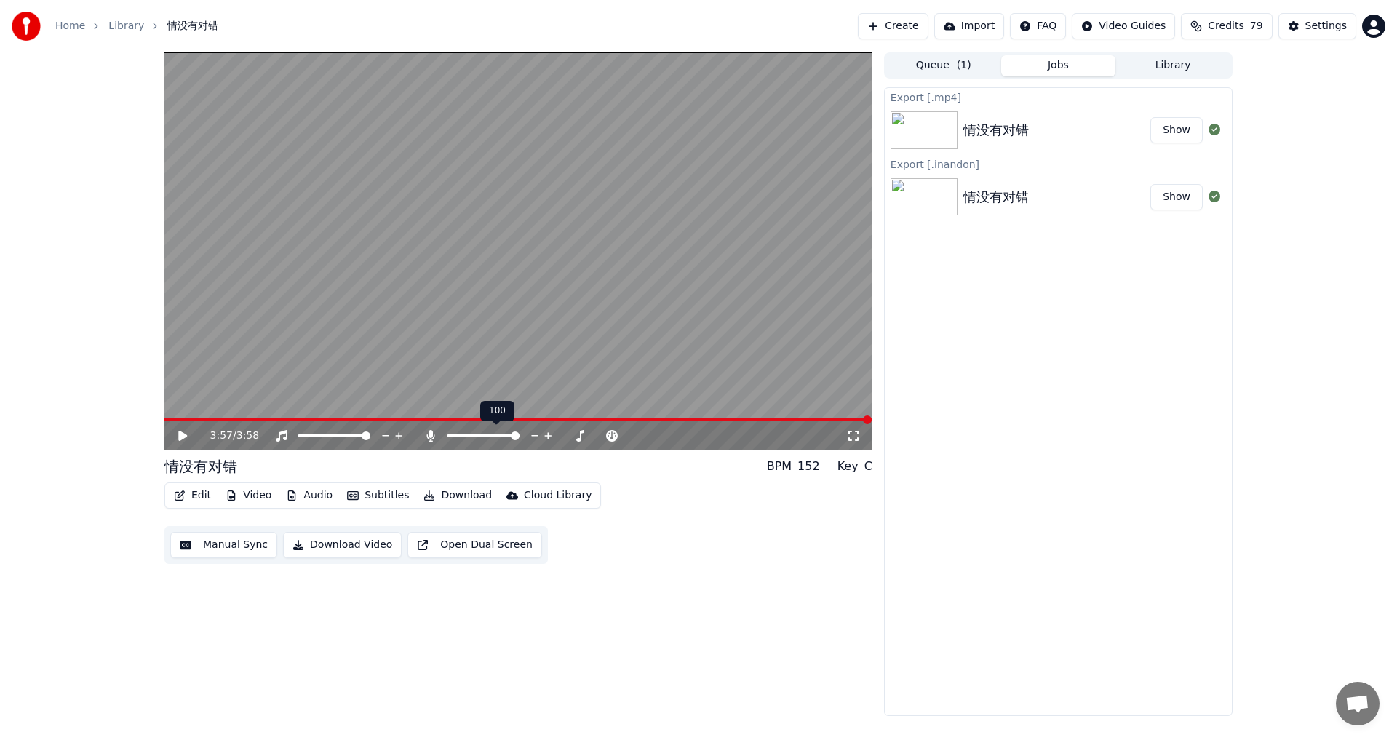
click at [519, 440] on span at bounding box center [515, 435] width 9 height 9
click at [519, 437] on span at bounding box center [515, 435] width 9 height 9
click at [174, 439] on div "3:57 / 3:58" at bounding box center [518, 435] width 696 height 15
click at [186, 434] on icon at bounding box center [193, 436] width 34 height 12
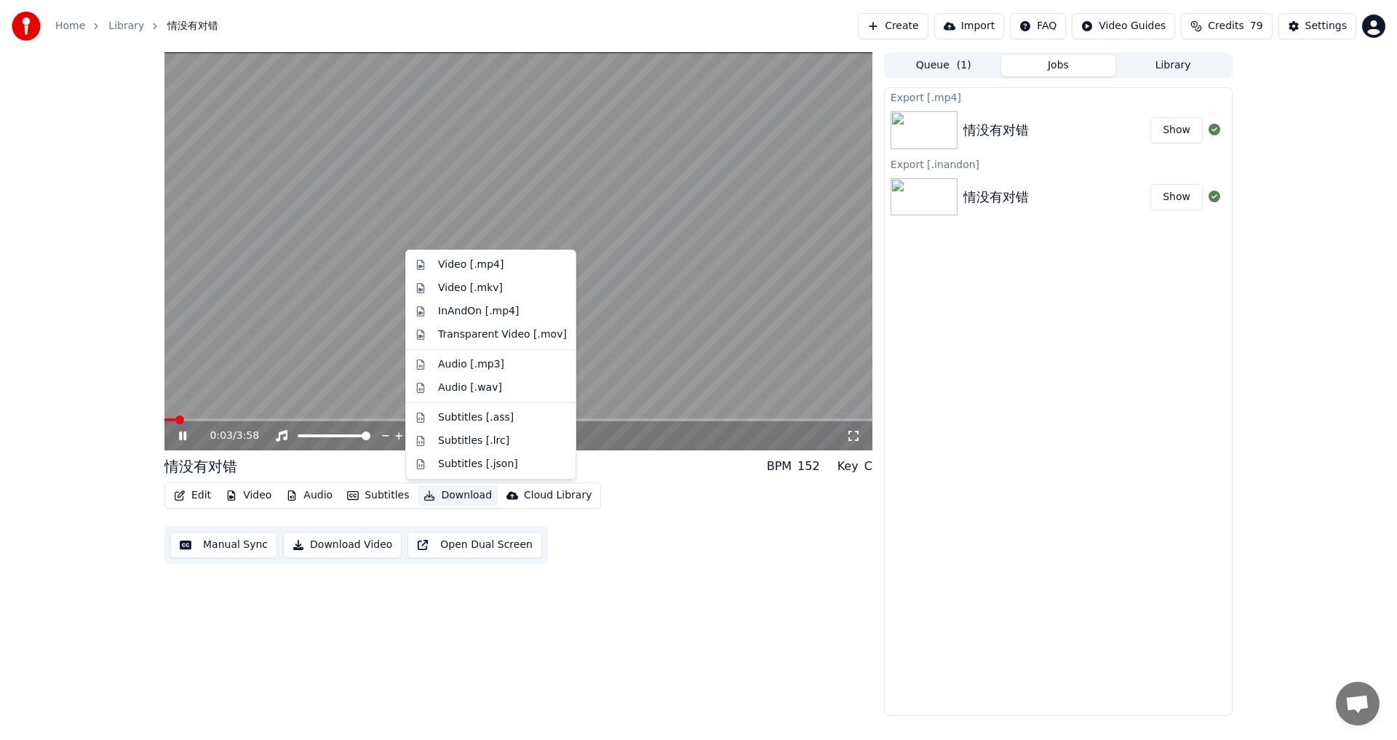
click at [450, 498] on button "Download" at bounding box center [458, 495] width 80 height 20
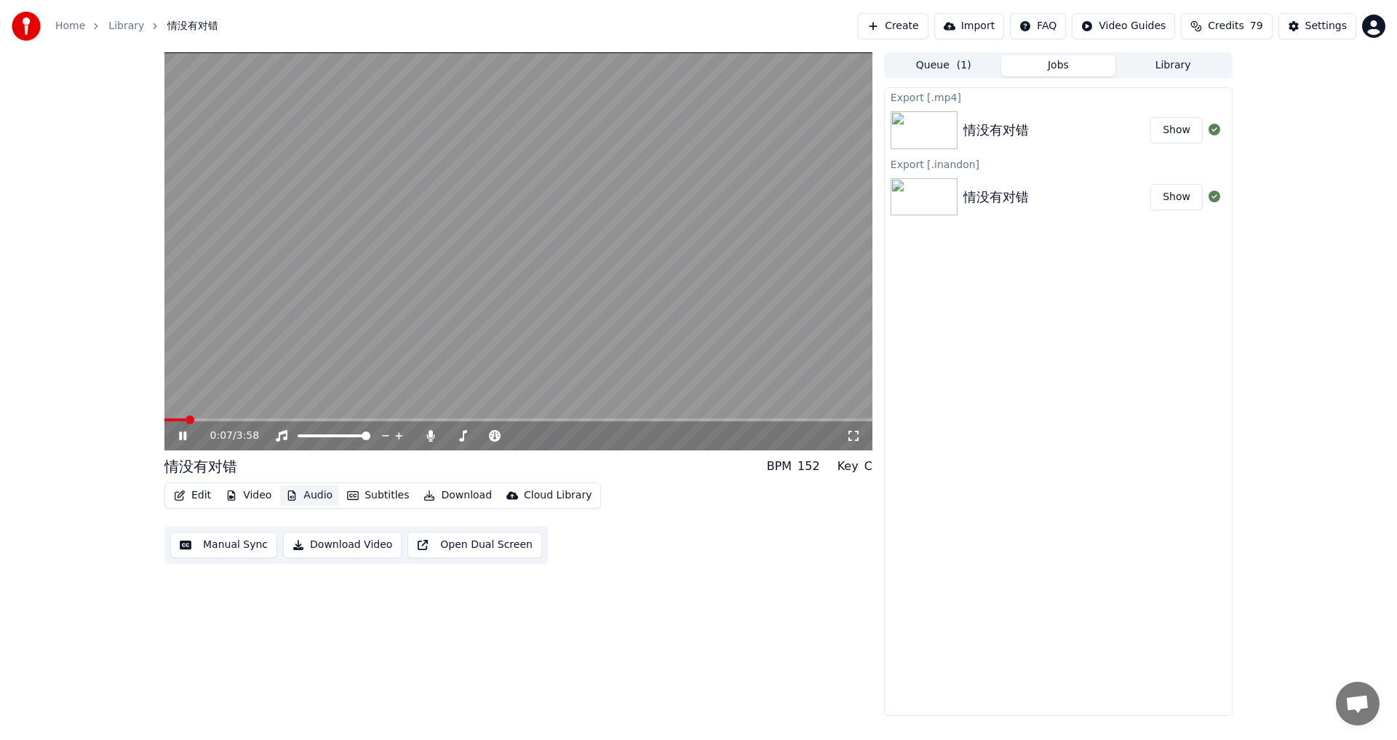
click at [312, 497] on button "Audio" at bounding box center [309, 495] width 58 height 20
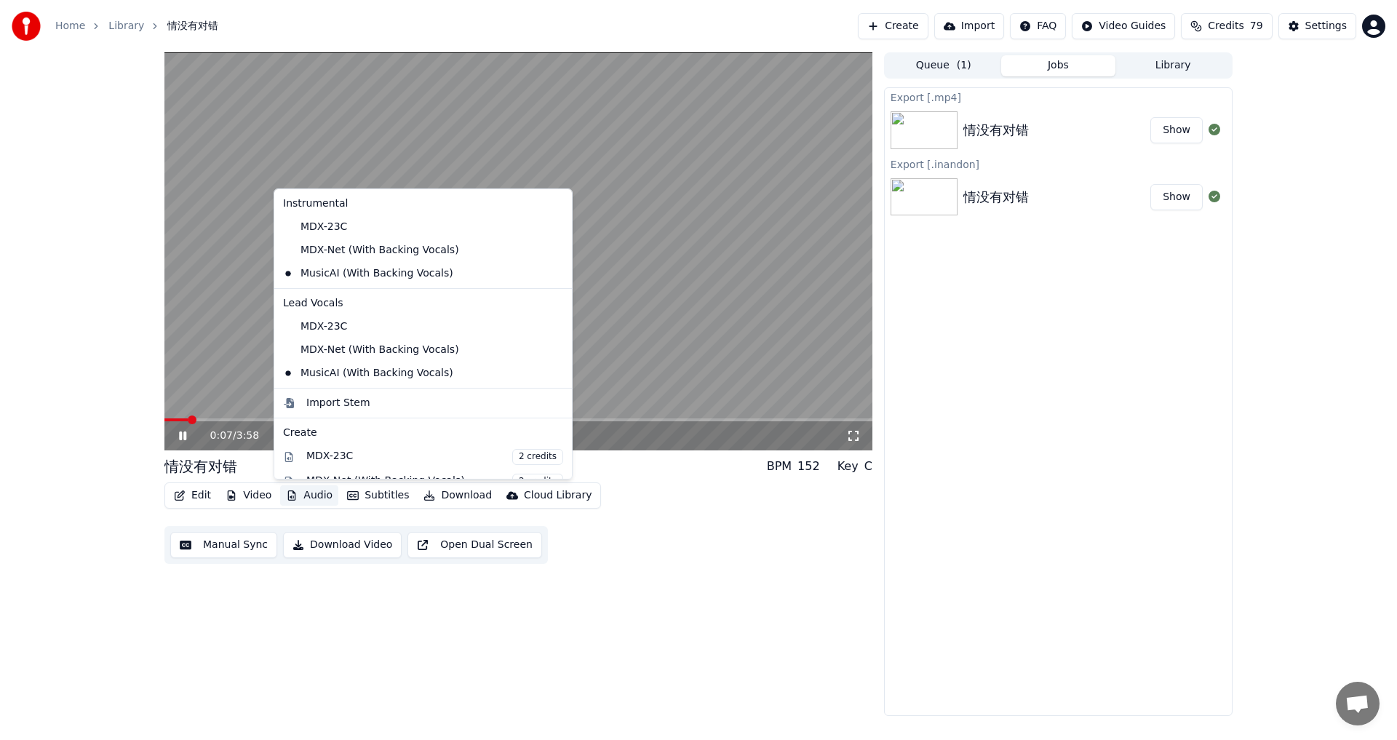
click at [312, 497] on button "Audio" at bounding box center [309, 495] width 58 height 20
click at [364, 670] on div "情没有对错 BPM 152 Key C Edit Video Audio Subtitles Download Cloud Library Manual Sy…" at bounding box center [518, 383] width 708 height 663
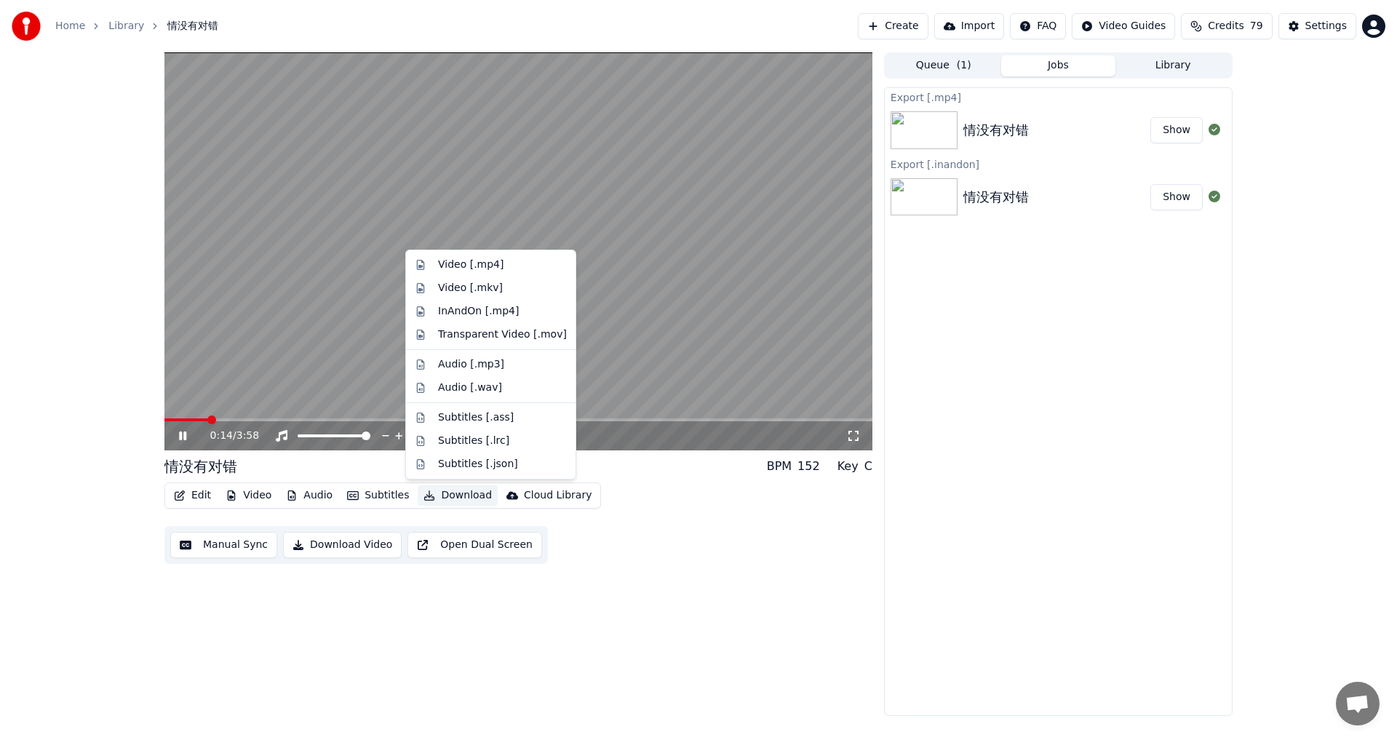
click at [454, 493] on button "Download" at bounding box center [458, 495] width 80 height 20
click at [487, 311] on div "InAndOn [.mp4]" at bounding box center [478, 311] width 81 height 15
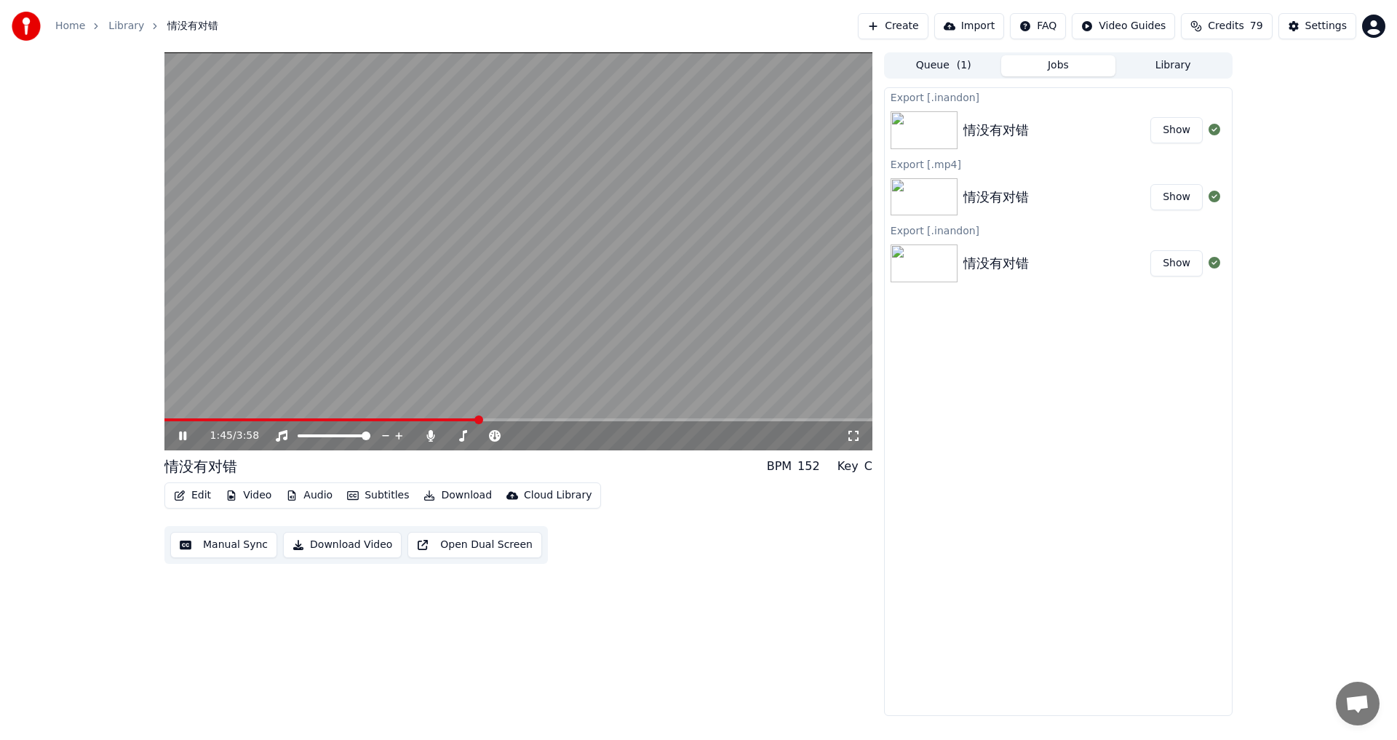
click at [1186, 133] on button "Show" at bounding box center [1176, 130] width 52 height 26
click at [187, 432] on icon at bounding box center [193, 436] width 34 height 12
click at [1184, 121] on button "Show" at bounding box center [1176, 130] width 52 height 26
click at [311, 498] on button "Audio" at bounding box center [309, 495] width 58 height 20
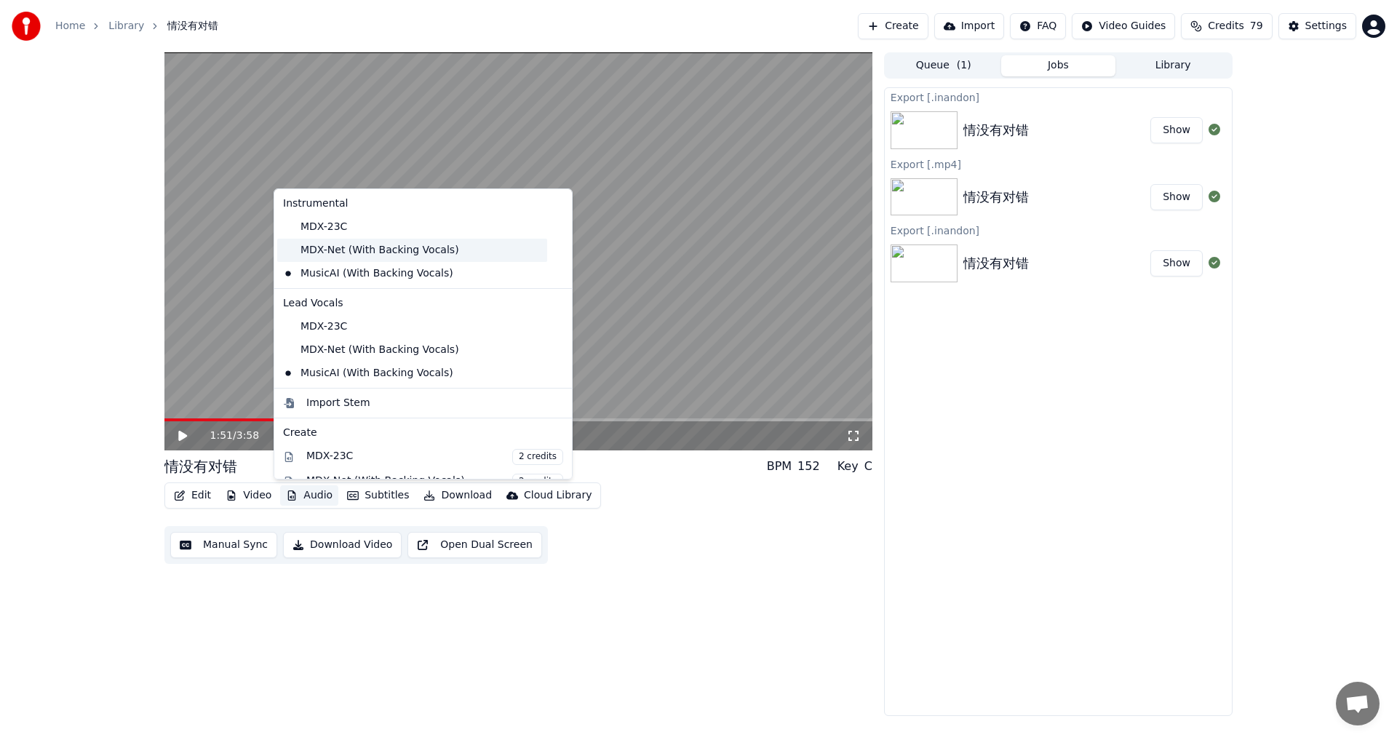
click at [412, 252] on div "MDX-Net (With Backing Vocals)" at bounding box center [412, 250] width 270 height 23
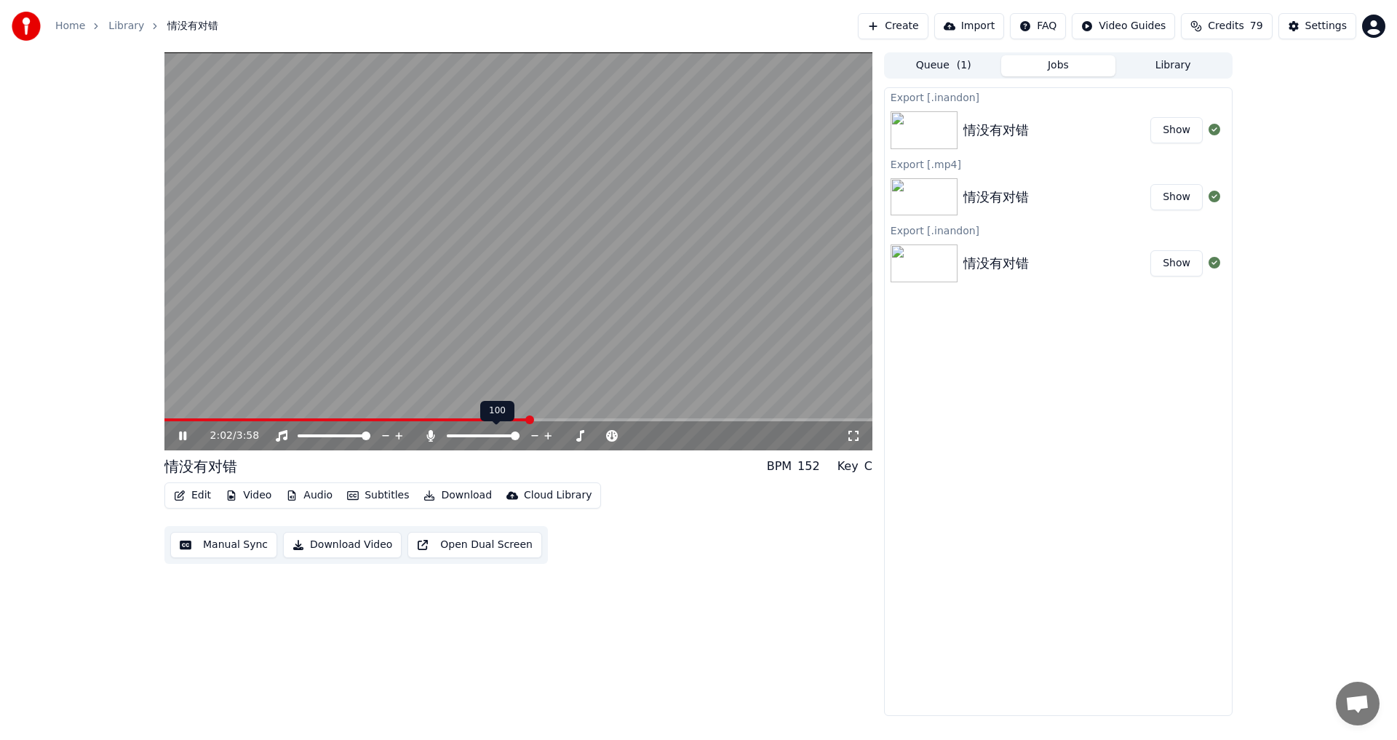
click at [519, 434] on span at bounding box center [515, 435] width 9 height 9
click at [519, 437] on span at bounding box center [515, 435] width 9 height 9
click at [458, 496] on button "Download" at bounding box center [458, 495] width 80 height 20
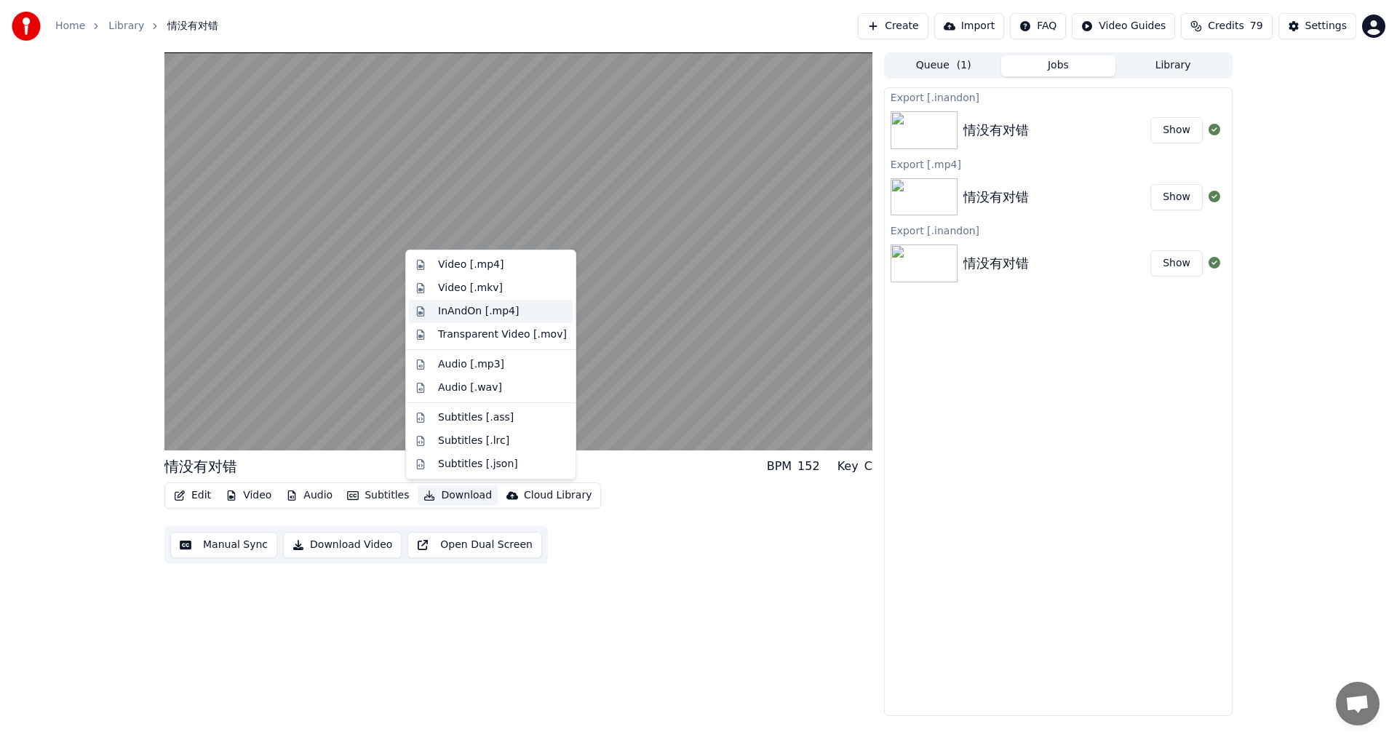
click at [502, 306] on div "InAndOn [.mp4]" at bounding box center [478, 311] width 81 height 15
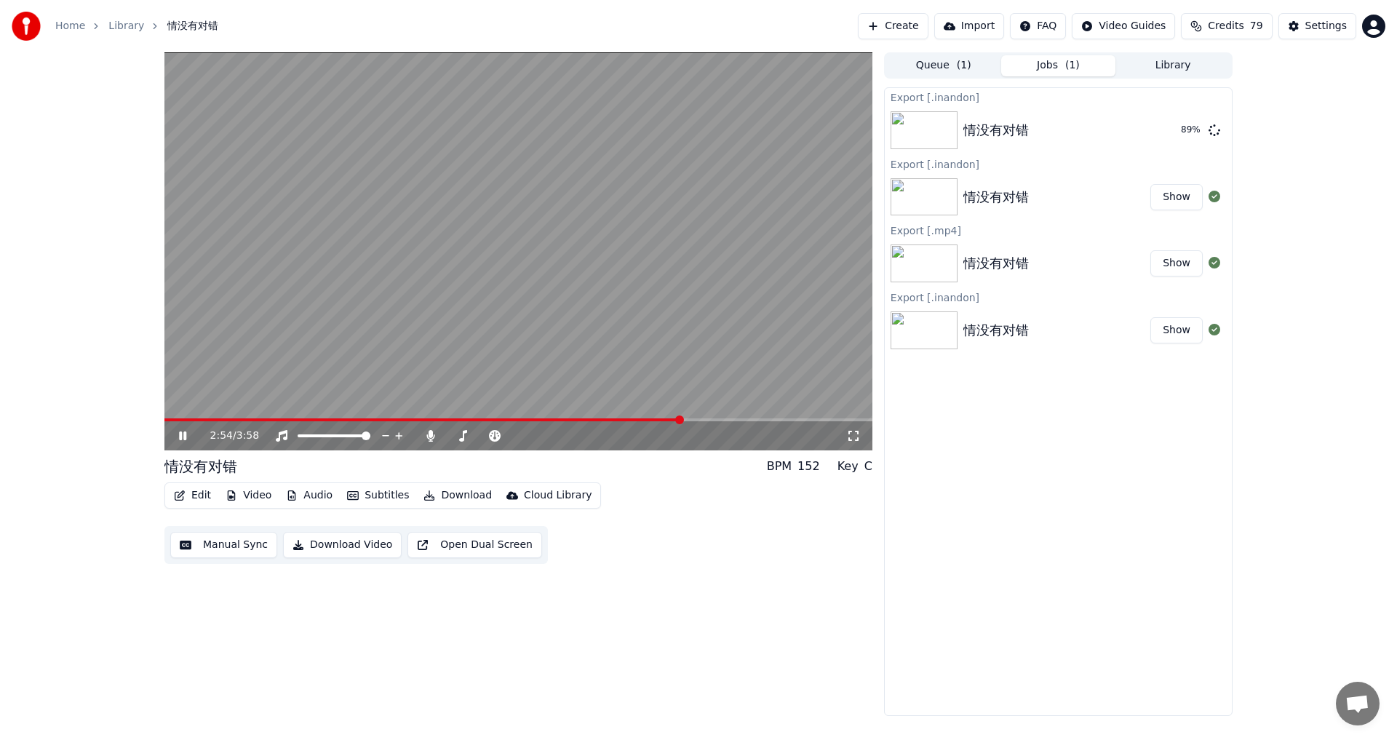
click at [682, 419] on span at bounding box center [422, 419] width 517 height 3
click at [649, 418] on span at bounding box center [406, 419] width 484 height 3
click at [579, 420] on span at bounding box center [438, 419] width 548 height 3
click at [498, 418] on span at bounding box center [330, 419] width 333 height 3
click at [380, 417] on video at bounding box center [518, 251] width 708 height 398
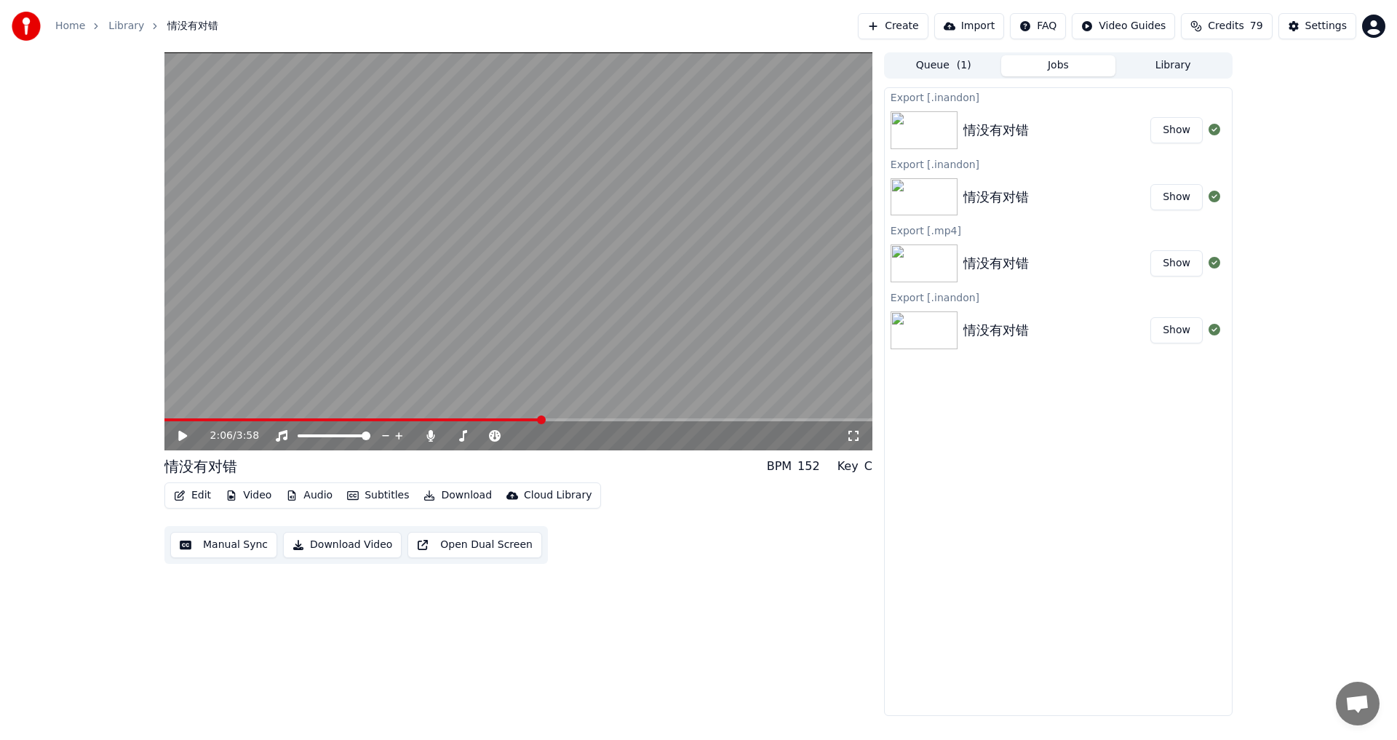
click at [372, 421] on span at bounding box center [352, 419] width 377 height 3
click at [182, 434] on icon at bounding box center [182, 436] width 9 height 10
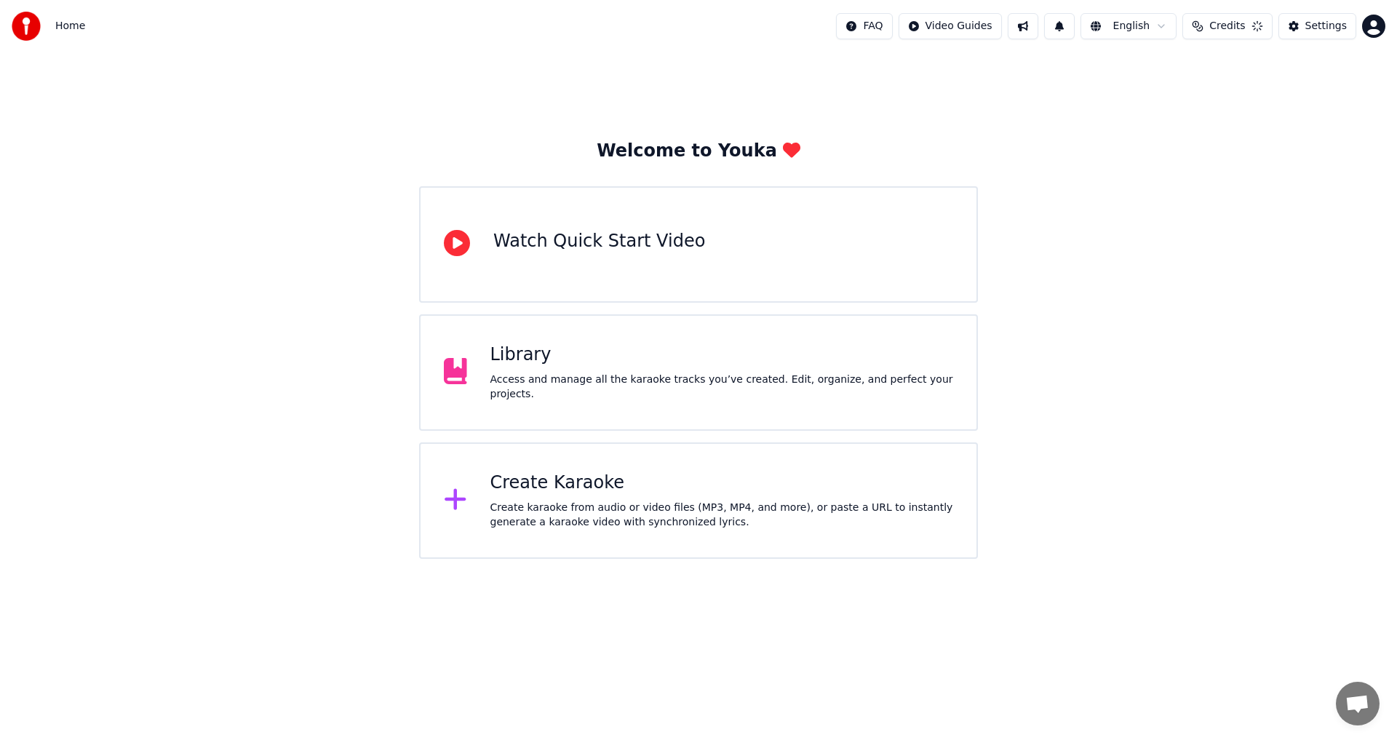
scroll to position [53, 0]
click at [670, 395] on div "Library Access and manage all the karaoke tracks you’ve created. Edit, organize…" at bounding box center [698, 372] width 559 height 116
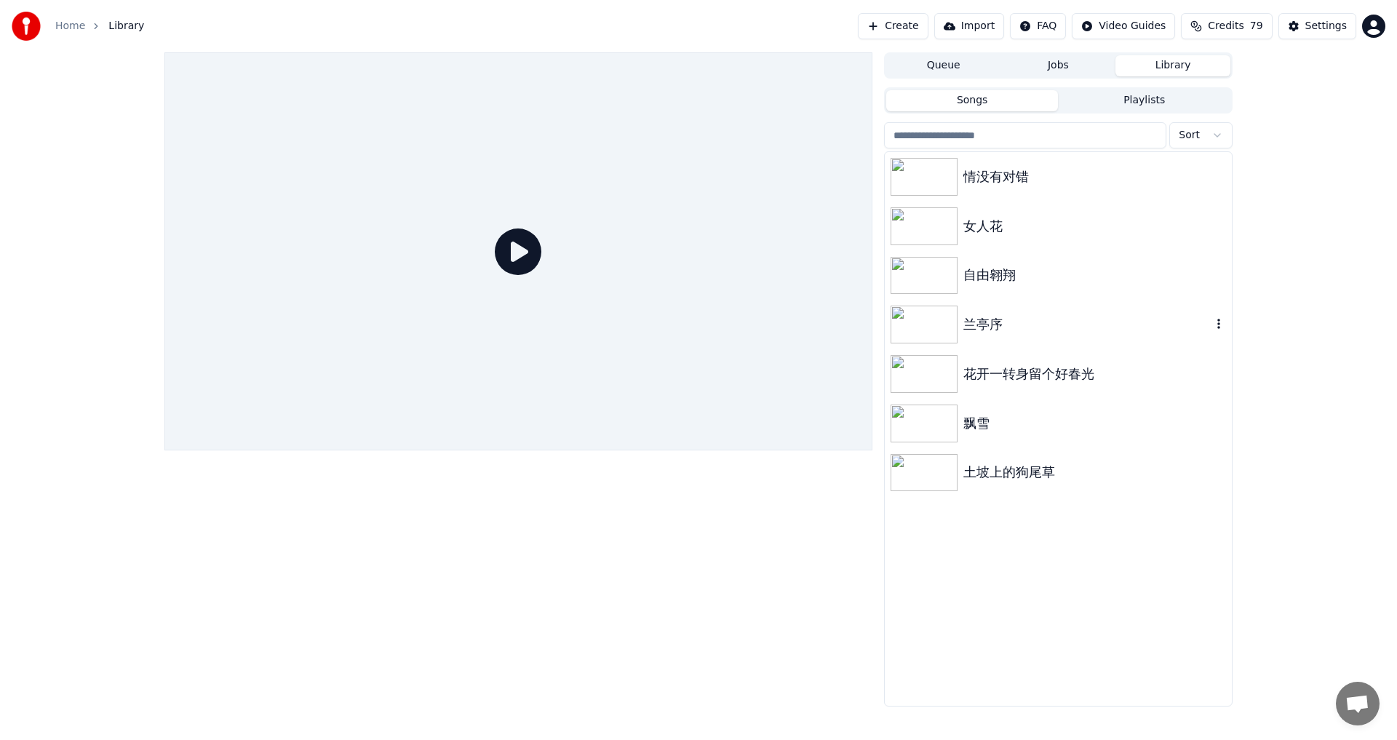
click at [912, 324] on img at bounding box center [923, 325] width 67 height 38
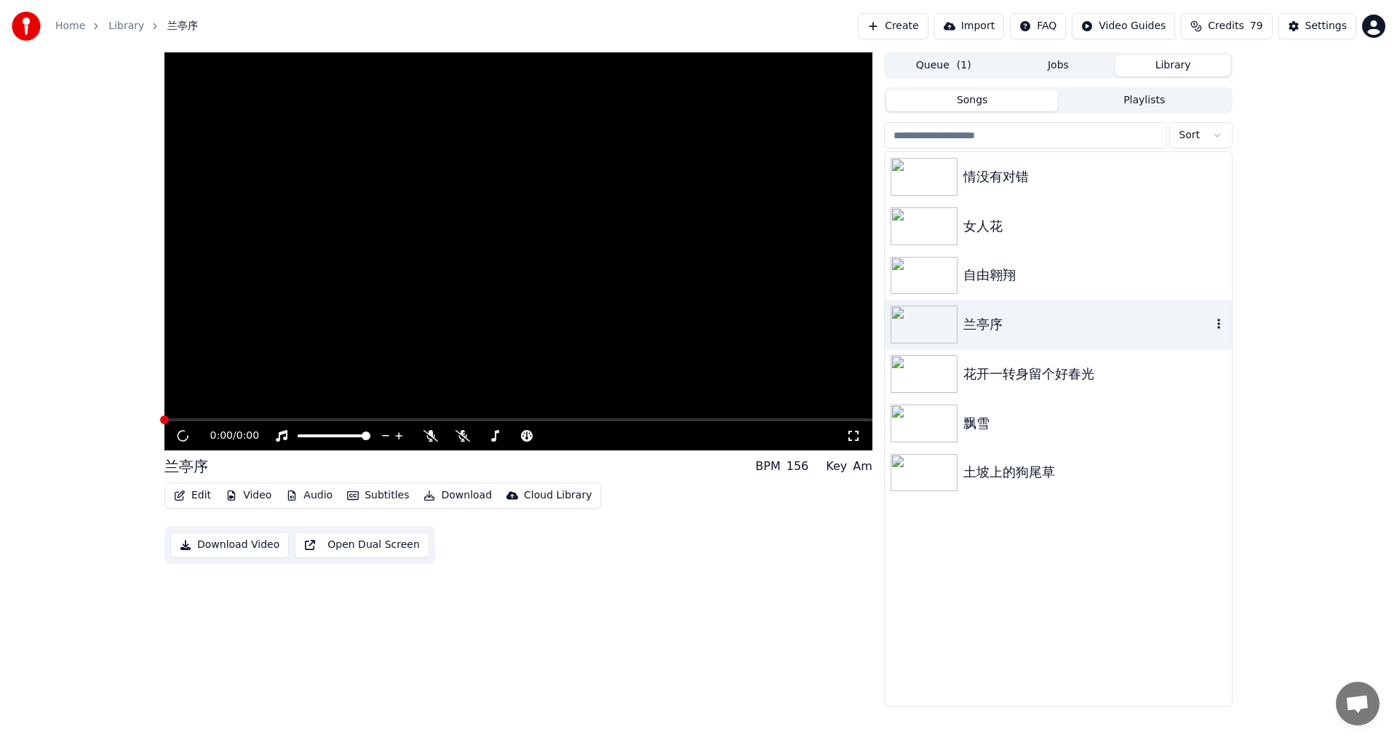
click at [912, 324] on img at bounding box center [923, 325] width 67 height 38
